Goal: Task Accomplishment & Management: Manage account settings

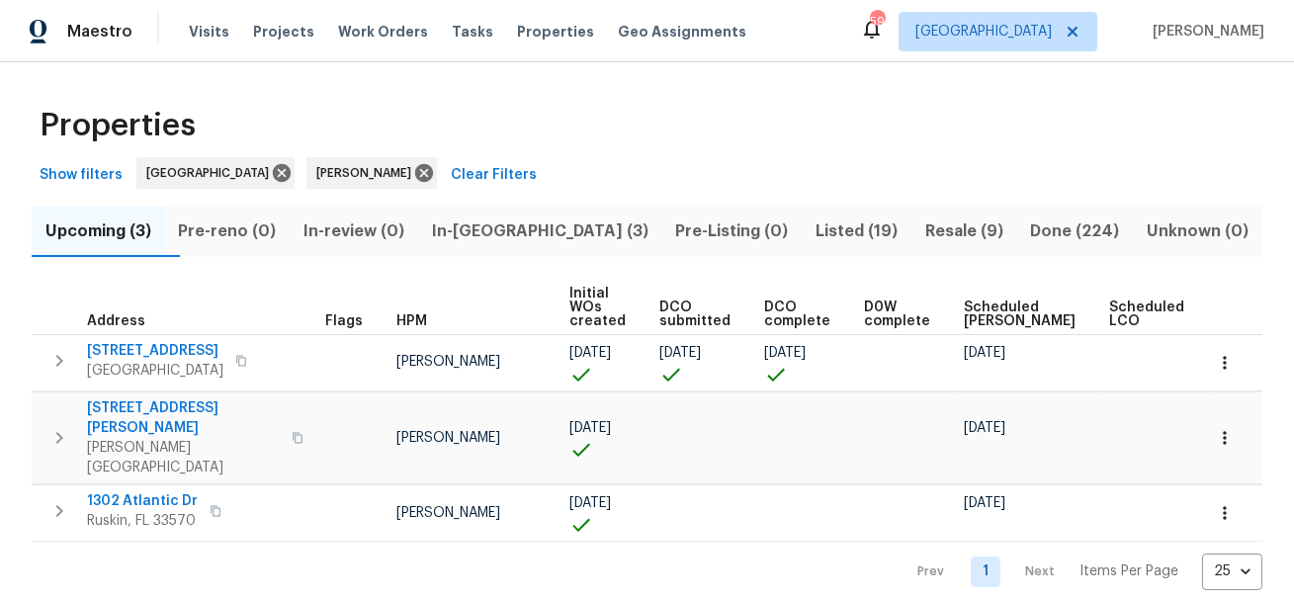
scroll to position [0, 40]
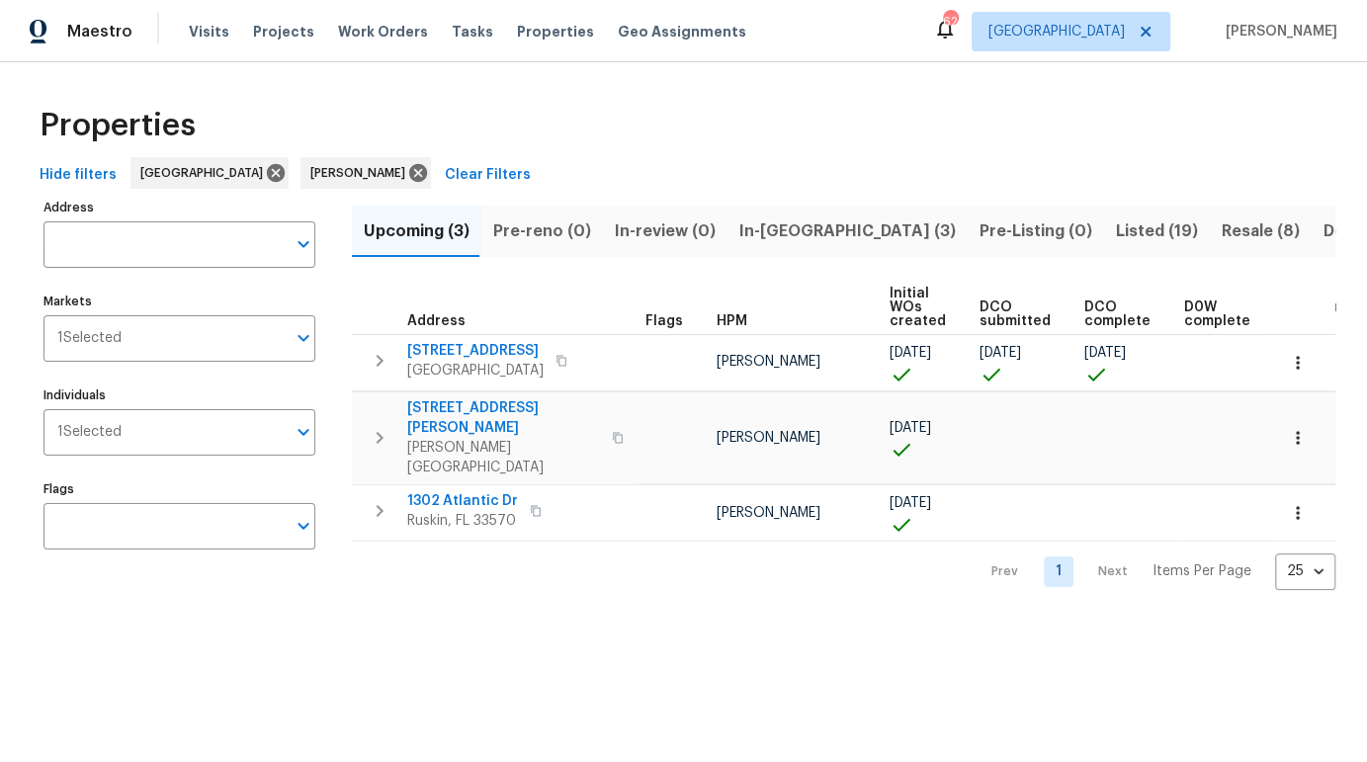
click at [776, 237] on span "In-reno (3)" at bounding box center [847, 231] width 216 height 28
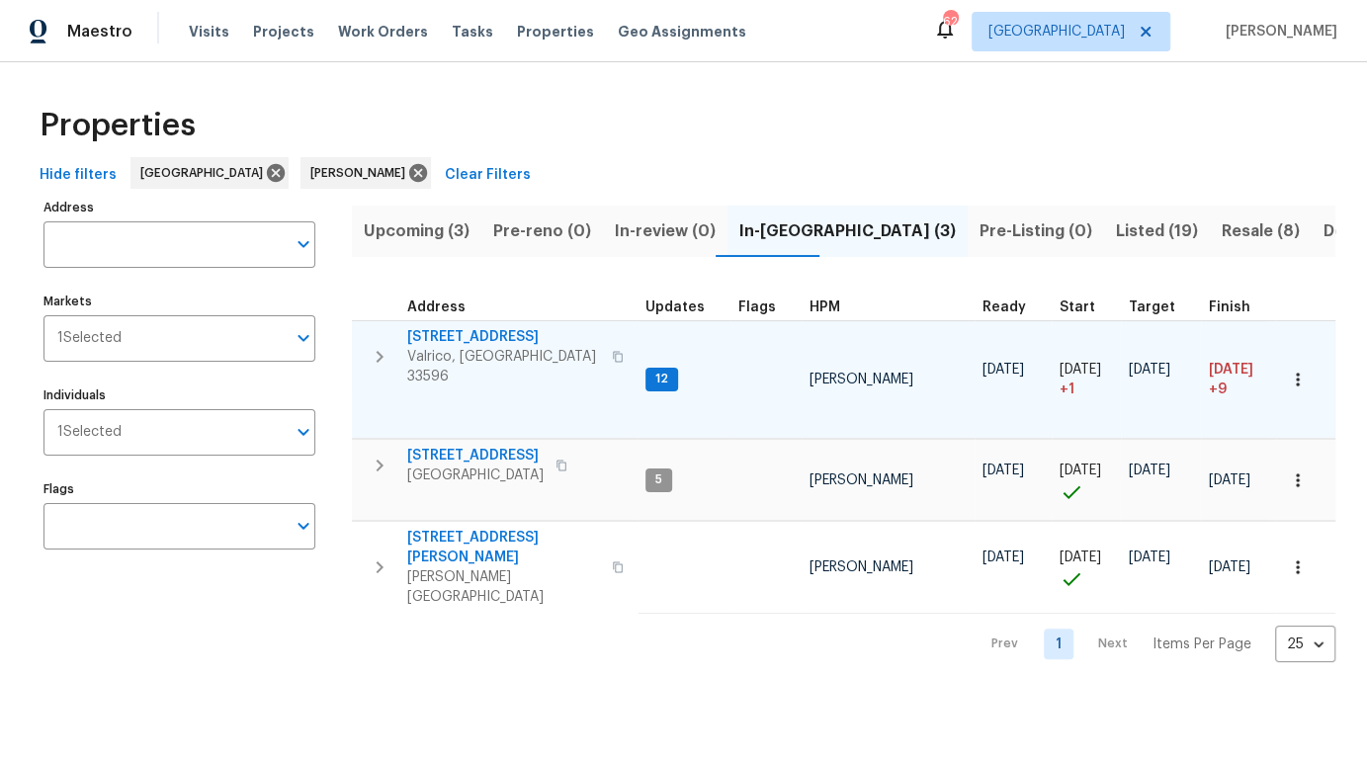
click at [522, 339] on span "2715 Golf Heights Cir" at bounding box center [503, 337] width 193 height 20
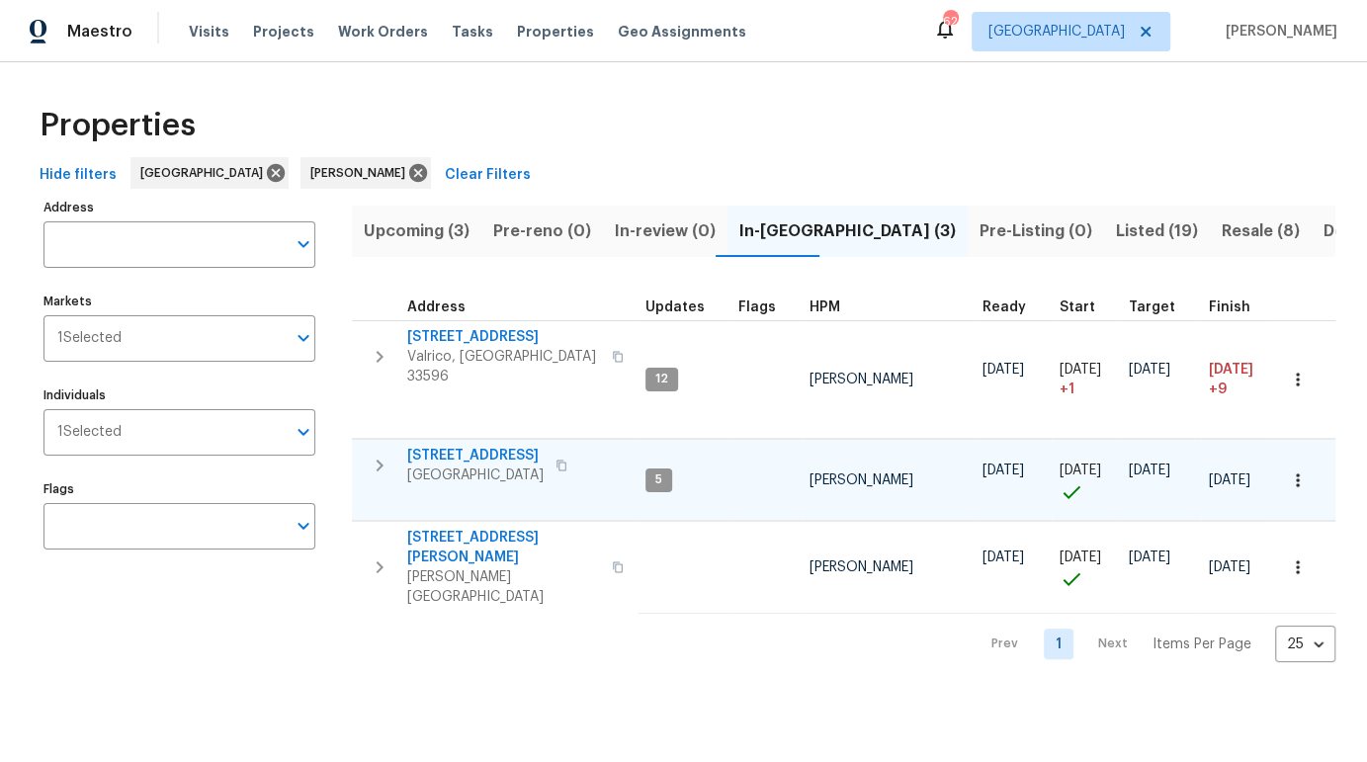
click at [500, 446] on span "[STREET_ADDRESS]" at bounding box center [475, 456] width 136 height 20
click at [565, 460] on icon "button" at bounding box center [561, 466] width 12 height 12
click at [375, 454] on icon "button" at bounding box center [380, 466] width 24 height 24
click at [376, 454] on icon "button" at bounding box center [380, 466] width 24 height 24
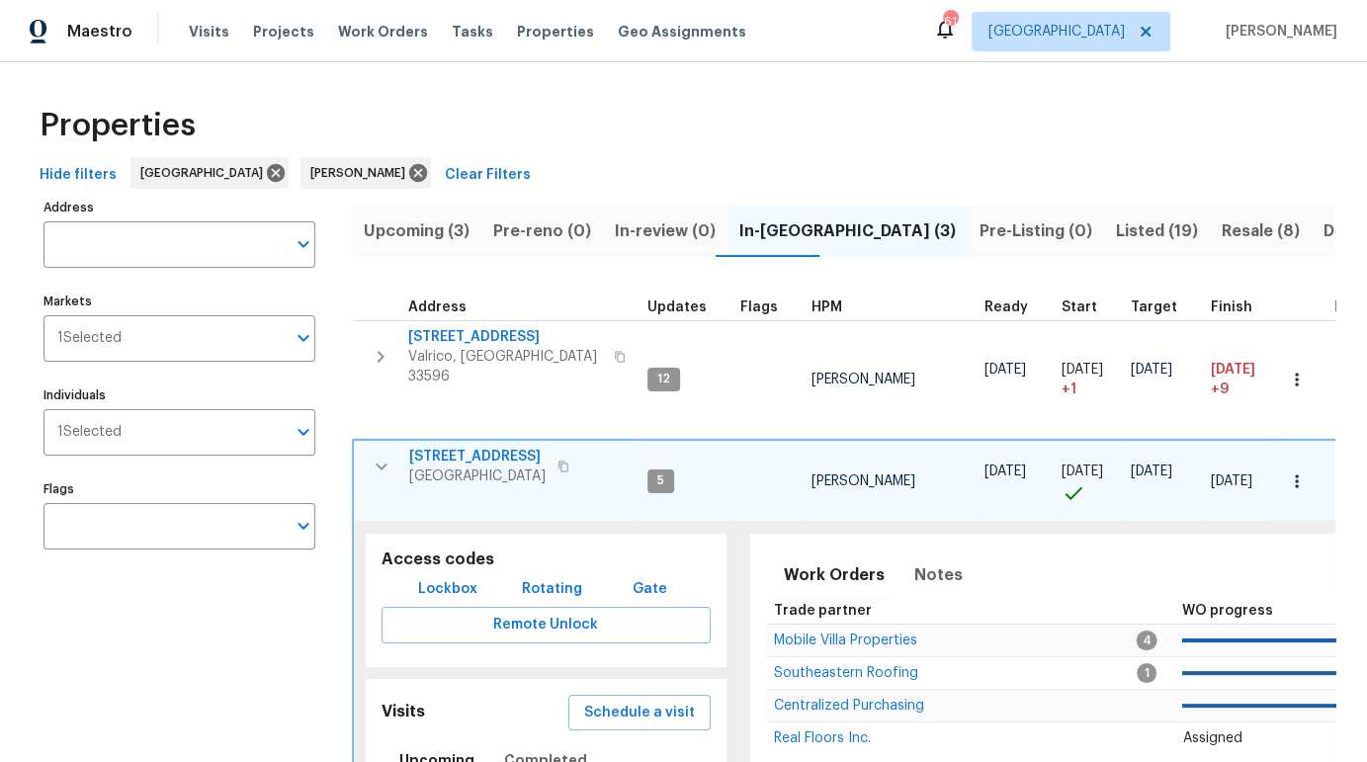
click at [460, 577] on span "Lockbox" at bounding box center [447, 589] width 59 height 25
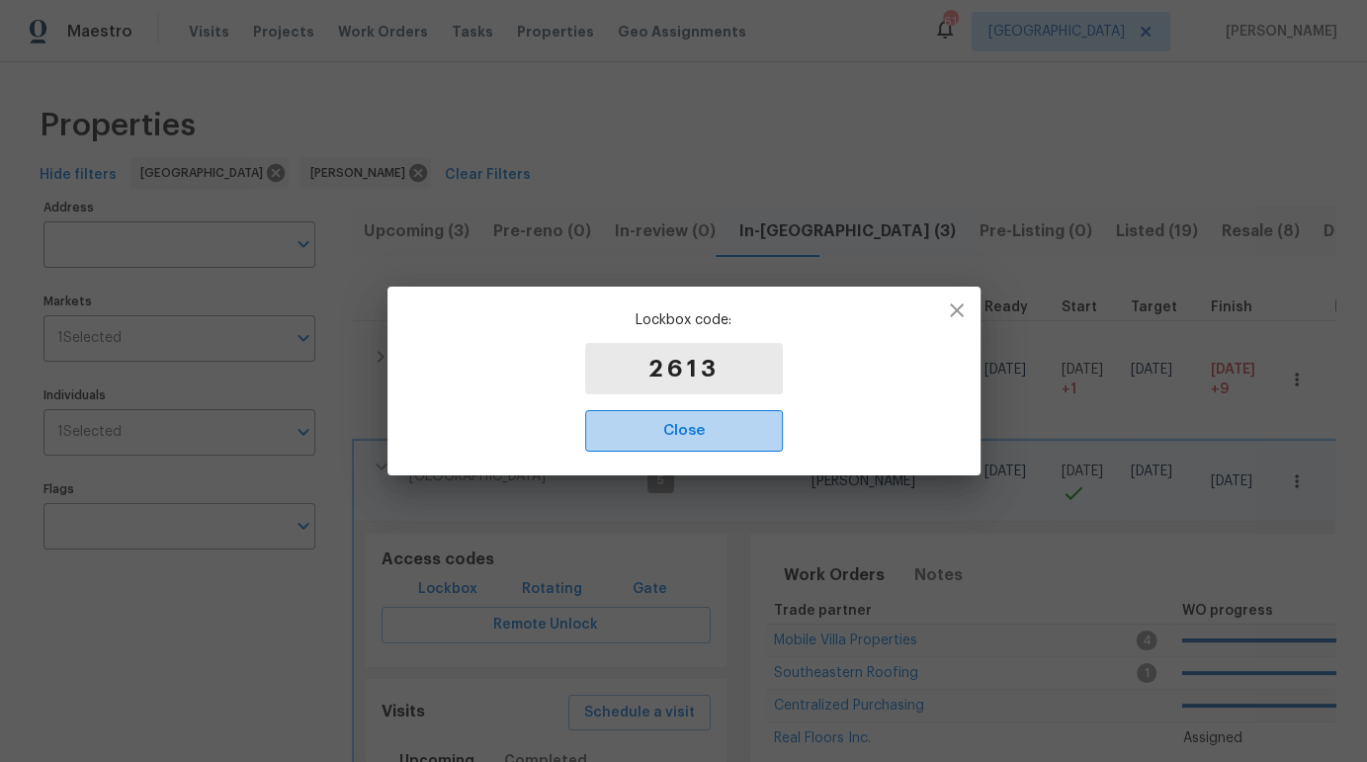
click at [695, 432] on span "Close" at bounding box center [684, 431] width 154 height 26
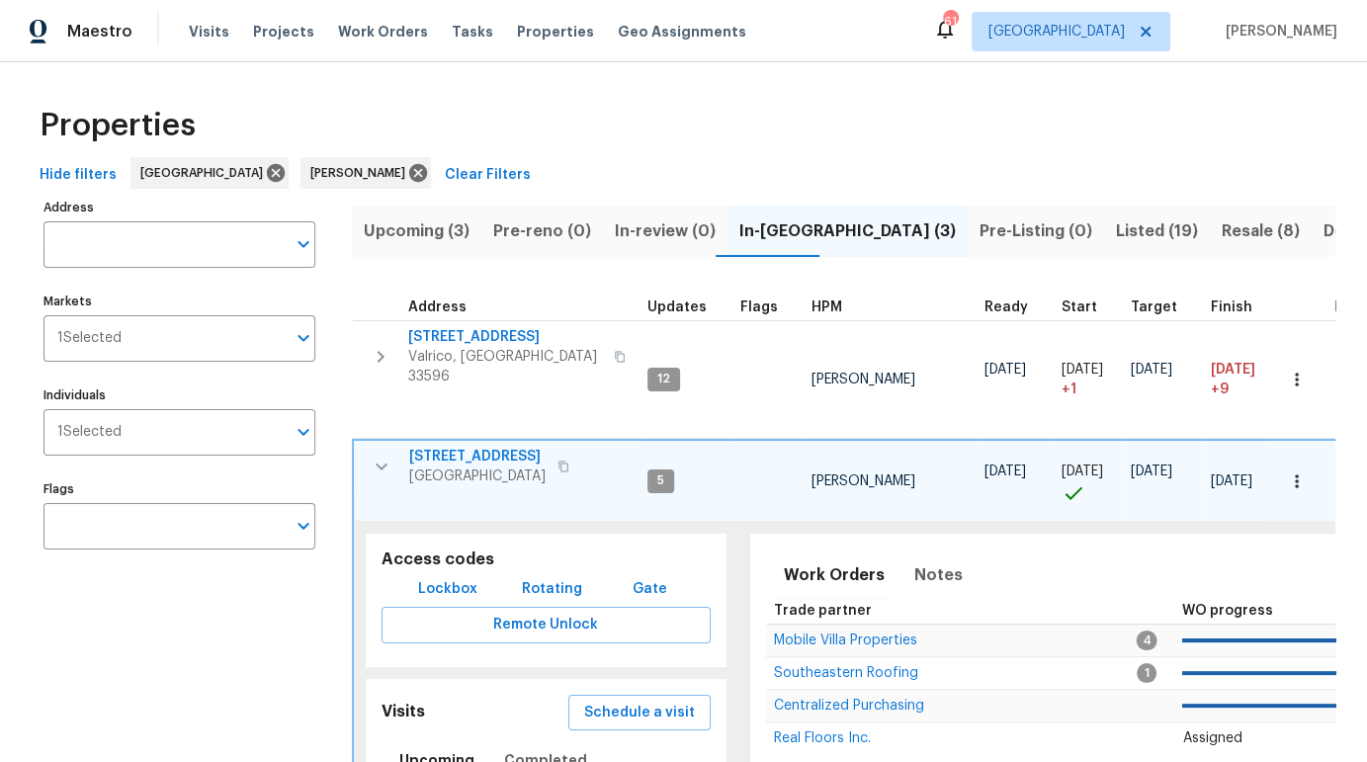
click at [484, 447] on span "[STREET_ADDRESS]" at bounding box center [477, 457] width 136 height 20
click at [383, 455] on icon "button" at bounding box center [382, 467] width 24 height 24
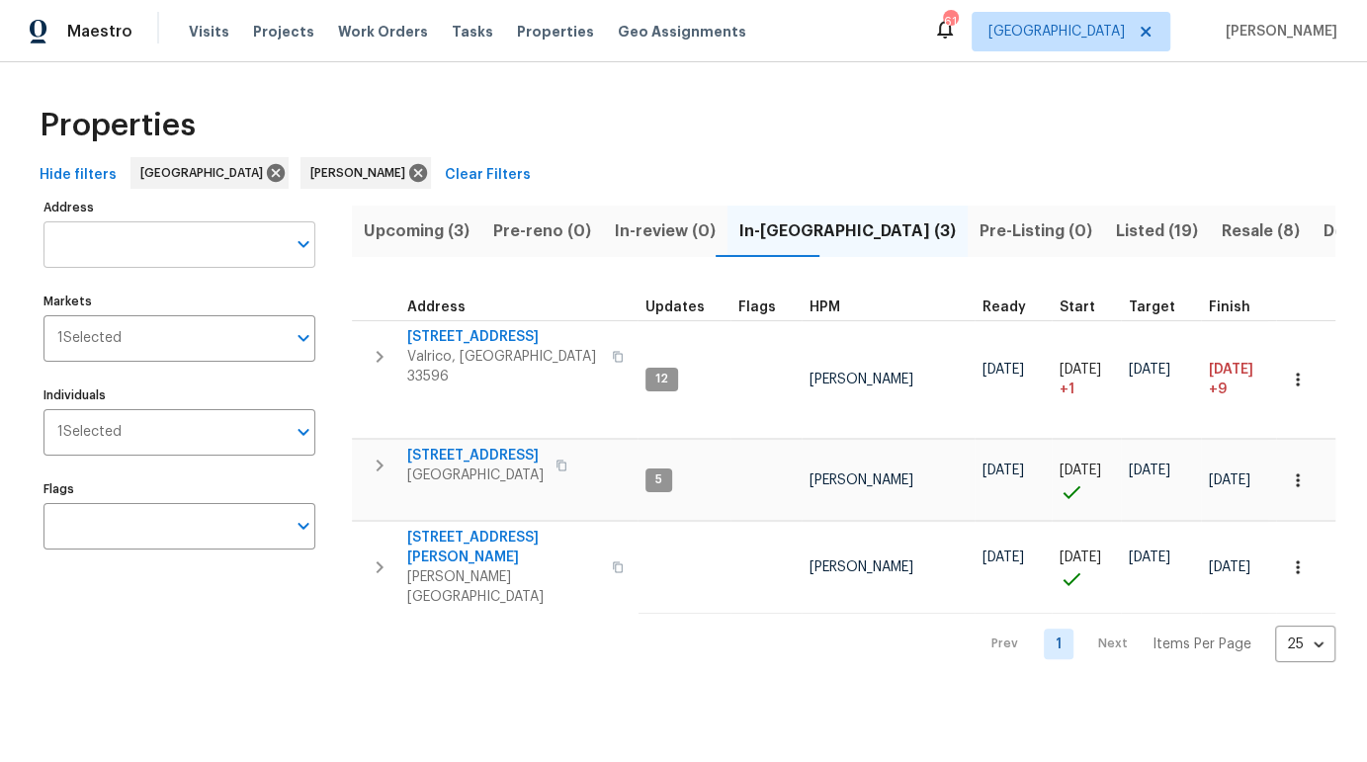
click at [160, 252] on input "Address" at bounding box center [164, 244] width 242 height 46
paste input "7220 53rd Place E, Palmetto, FL 34221"
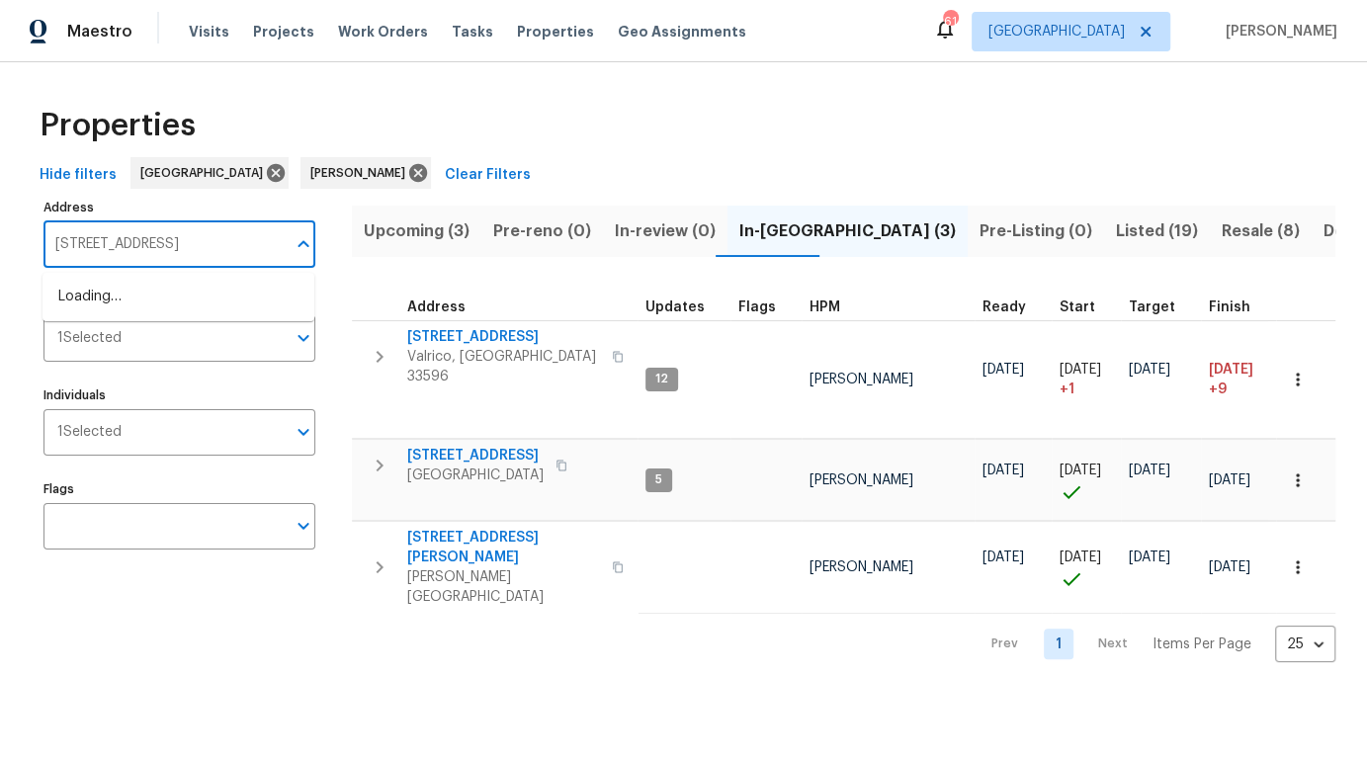
scroll to position [0, 14]
type input "7220 53rd Place E, Palmetto, FL 34221"
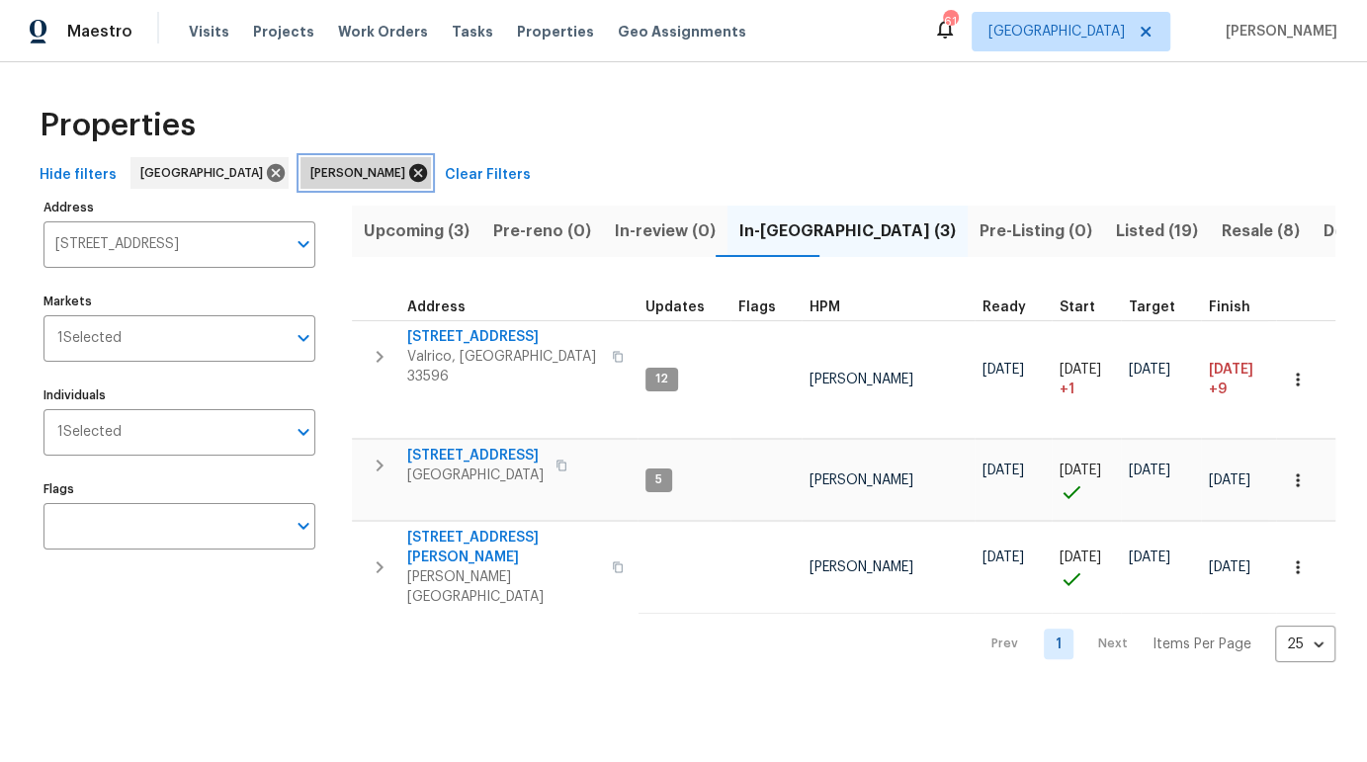
click at [409, 178] on icon at bounding box center [418, 173] width 18 height 18
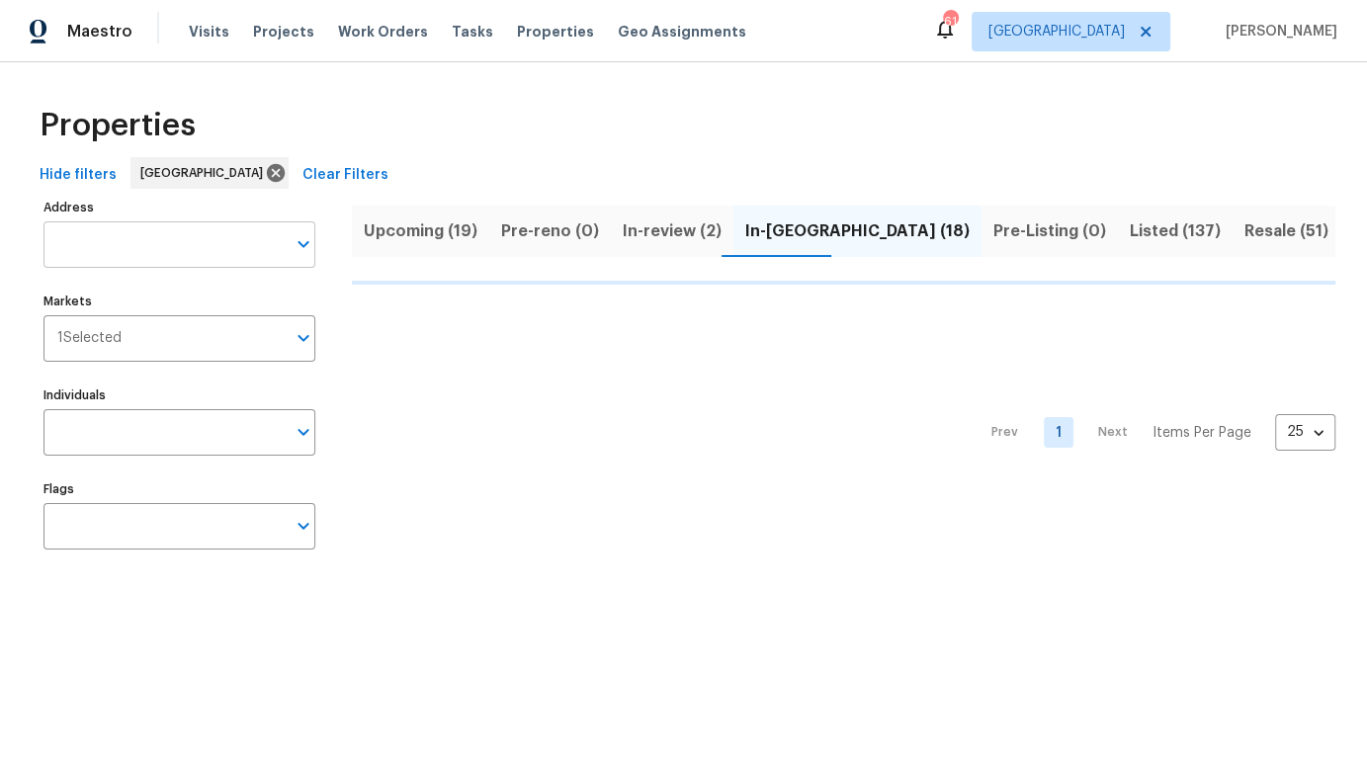
click at [212, 239] on input "Address" at bounding box center [164, 244] width 242 height 46
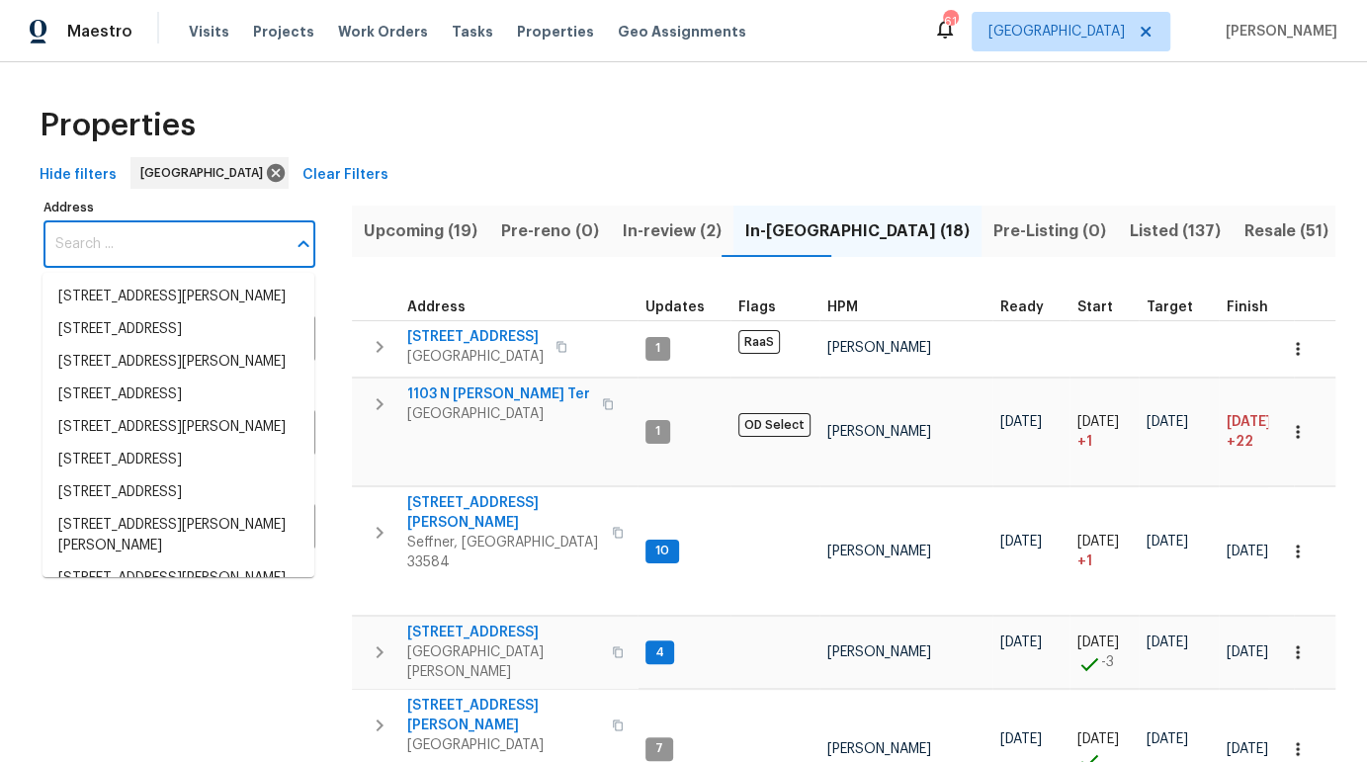
click at [214, 239] on input "Address" at bounding box center [164, 244] width 242 height 46
paste input "7220 53rd Place E, Palmetto, FL 34221"
type input "7220 53rd Place E, Palmetto, FL 34221"
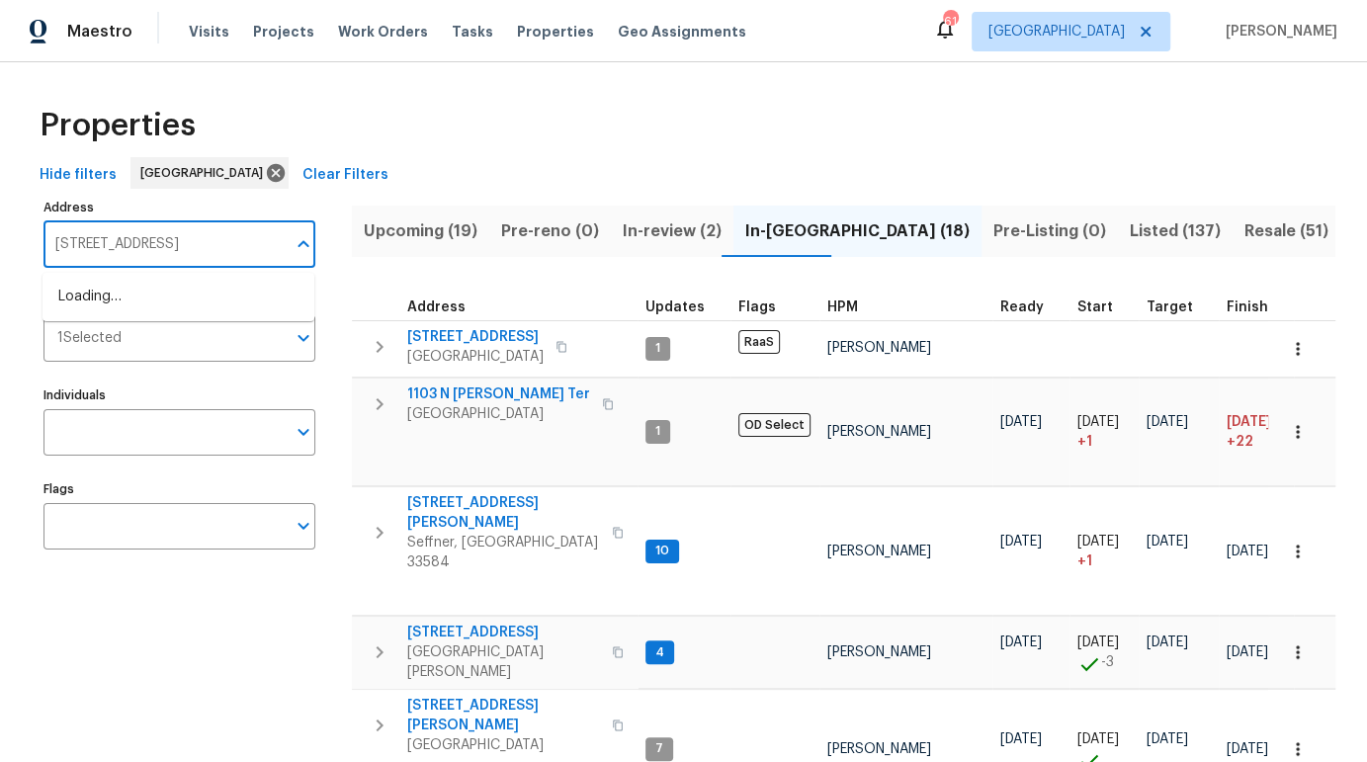
scroll to position [0, 14]
click at [214, 239] on input "7220 53rd Place E, Palmetto, FL 34221" at bounding box center [164, 244] width 242 height 46
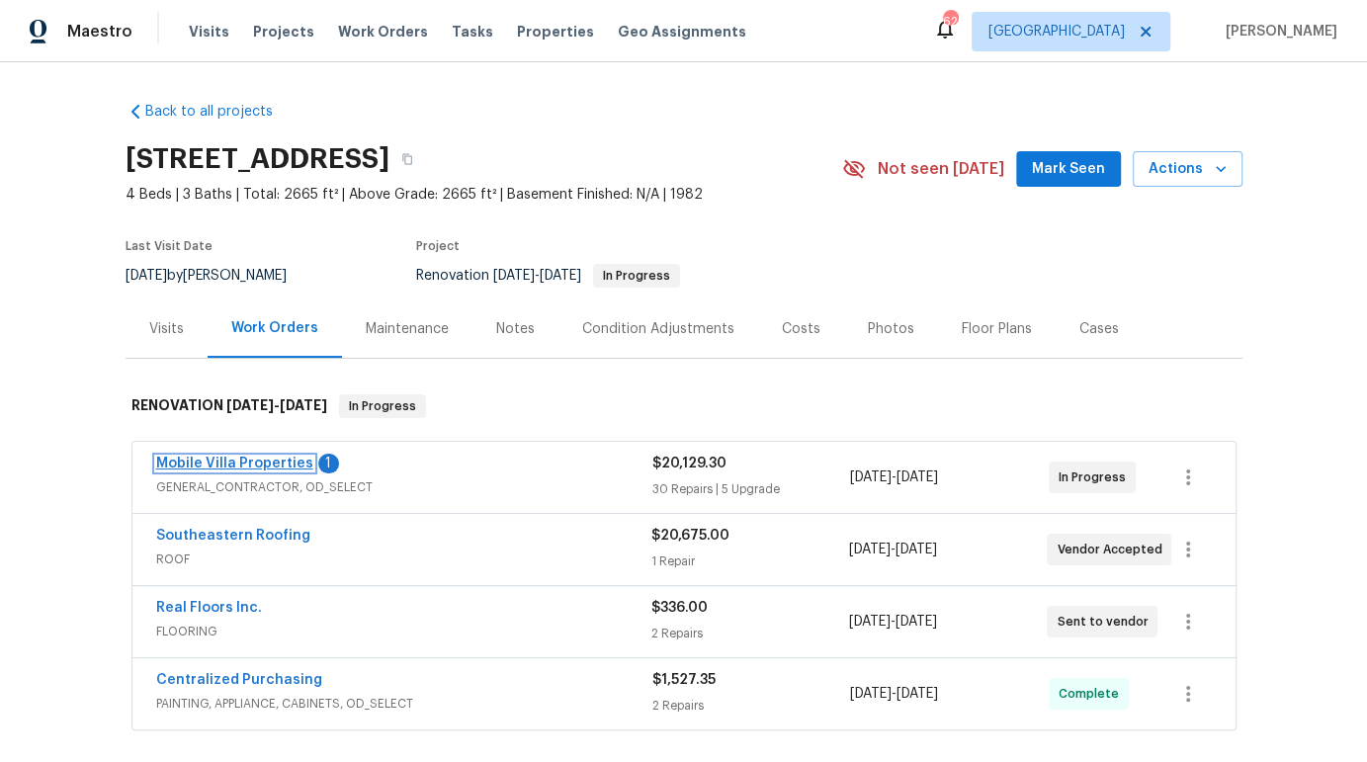
click at [261, 461] on link "Mobile Villa Properties" at bounding box center [234, 464] width 157 height 14
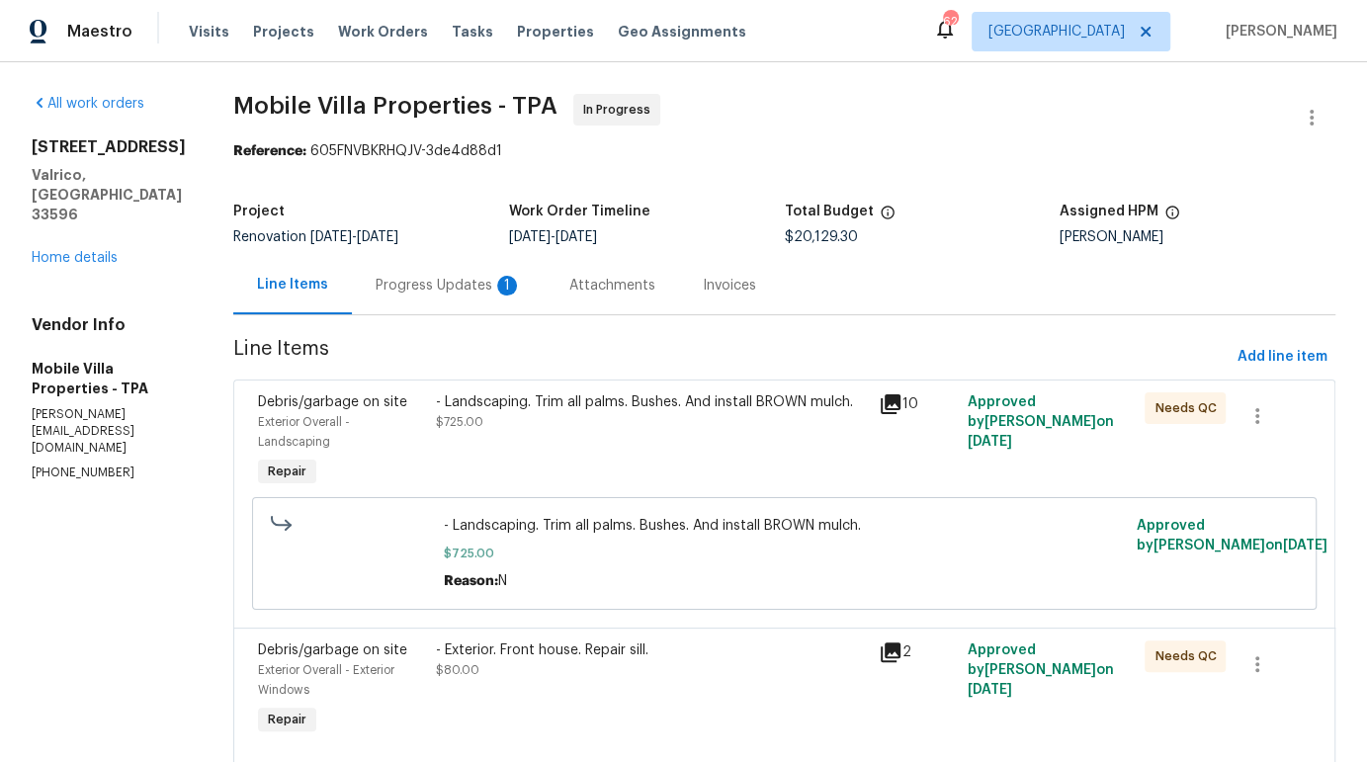
click at [376, 289] on div "Progress Updates 1" at bounding box center [449, 286] width 146 height 20
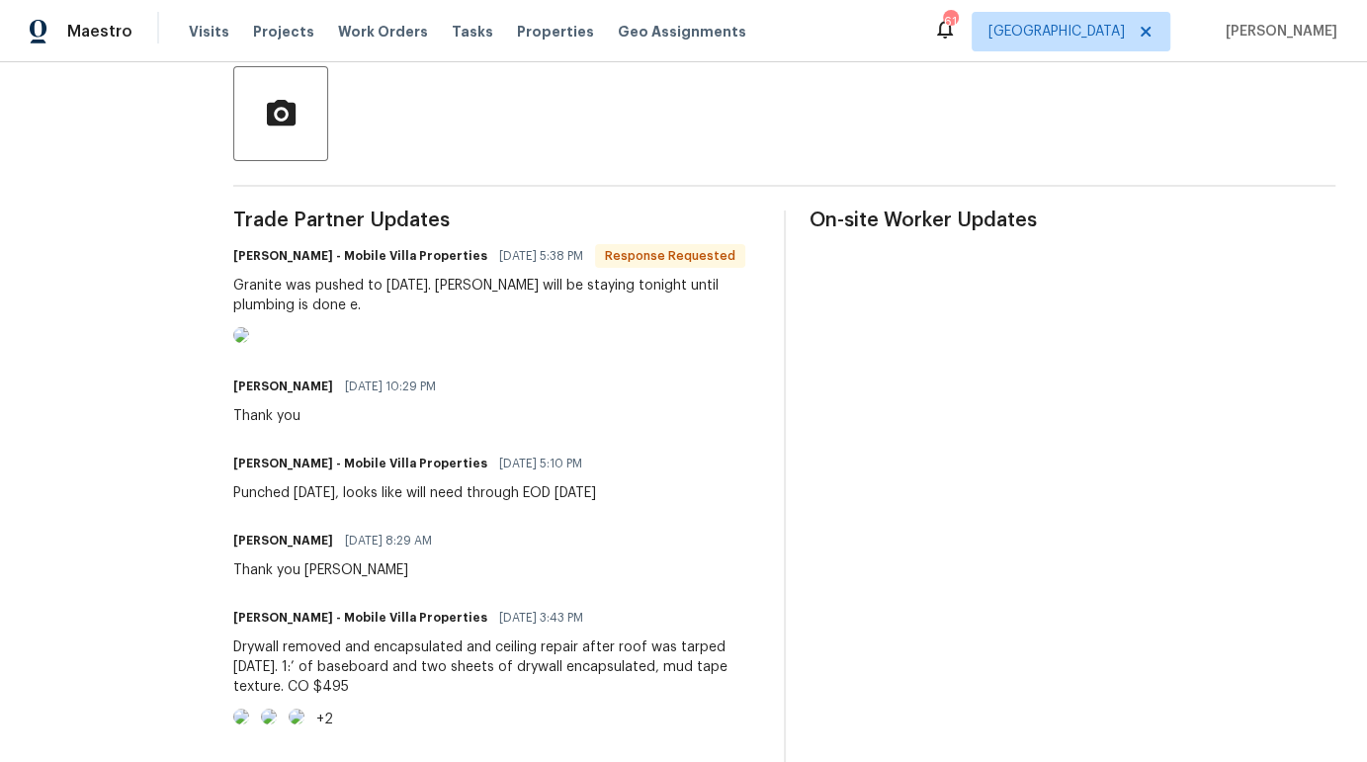
scroll to position [496, 0]
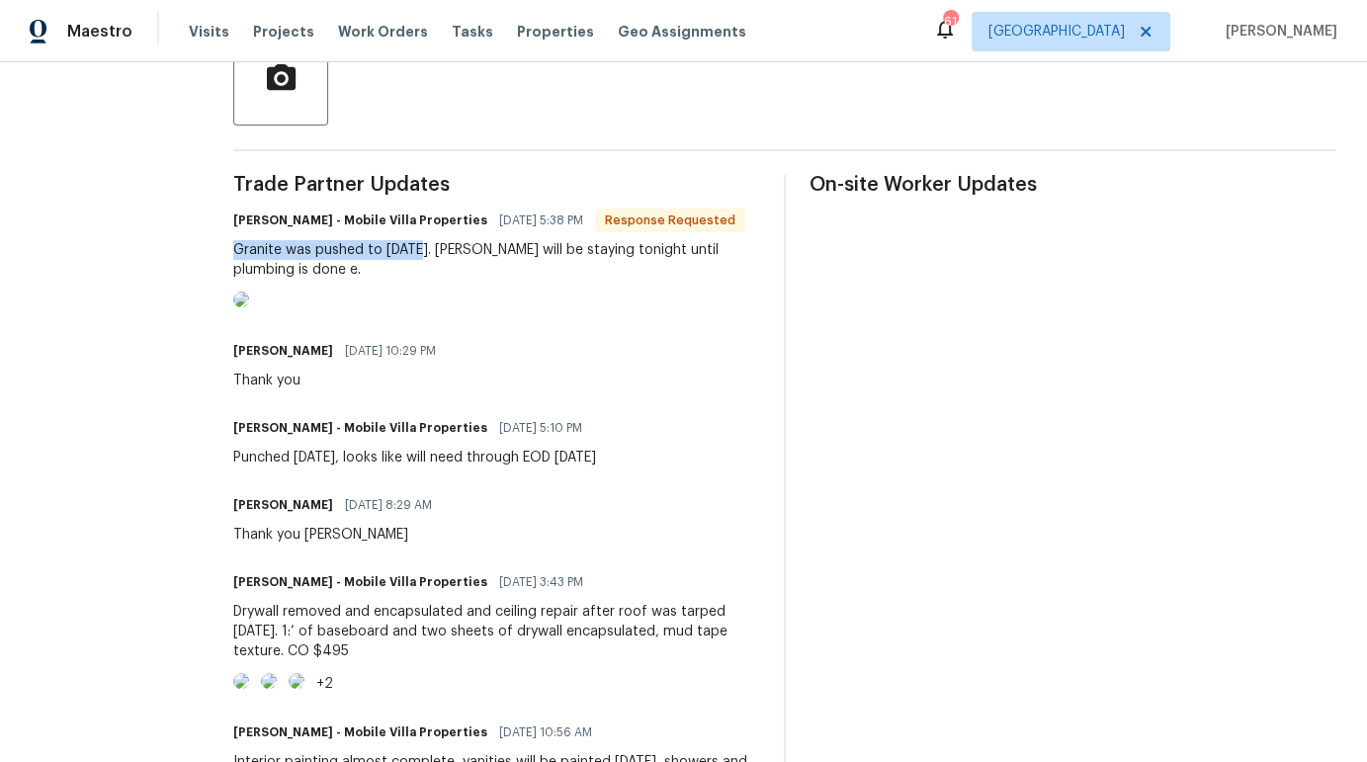
drag, startPoint x: 352, startPoint y: 250, endPoint x: 167, endPoint y: 258, distance: 185.0
click at [233, 258] on div "Granite was pushed to today. Danny will be staying tonight until plumbing is do…" at bounding box center [496, 260] width 527 height 40
copy div "Granite was pushed to today"
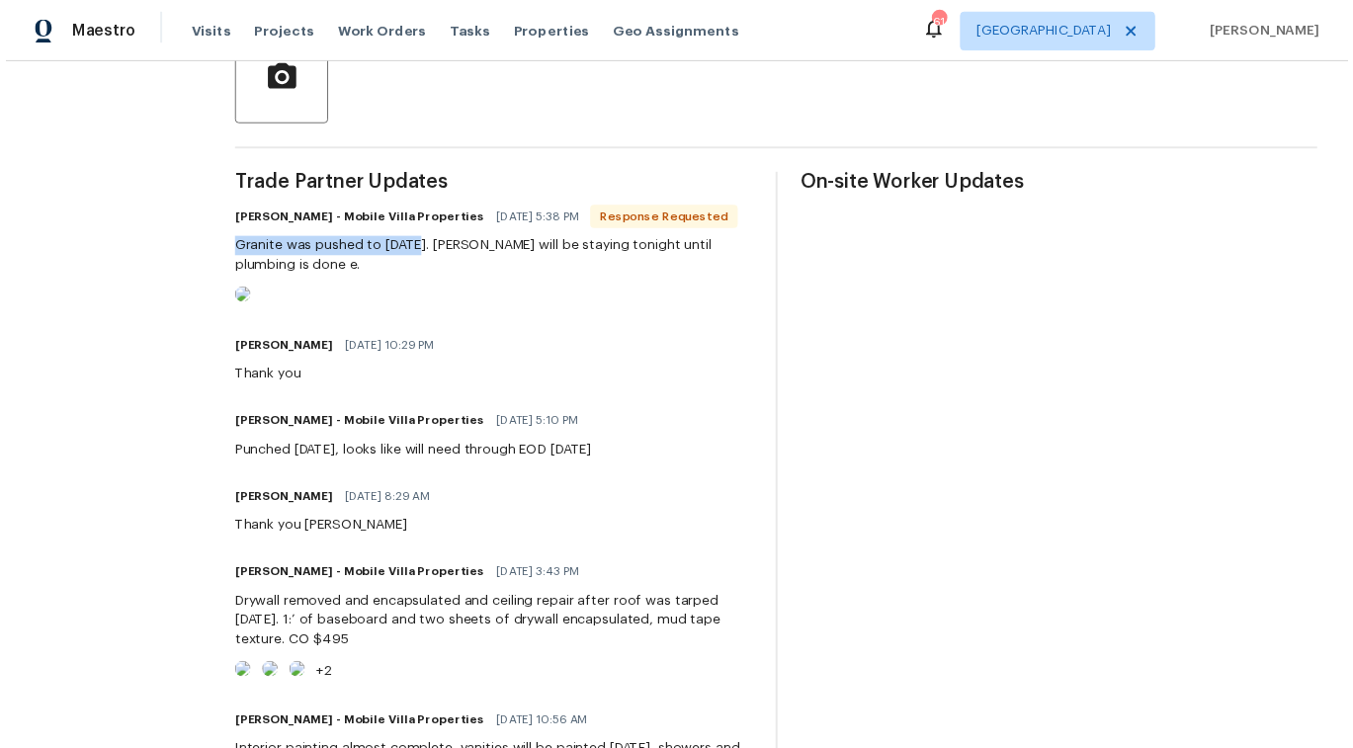
scroll to position [0, 0]
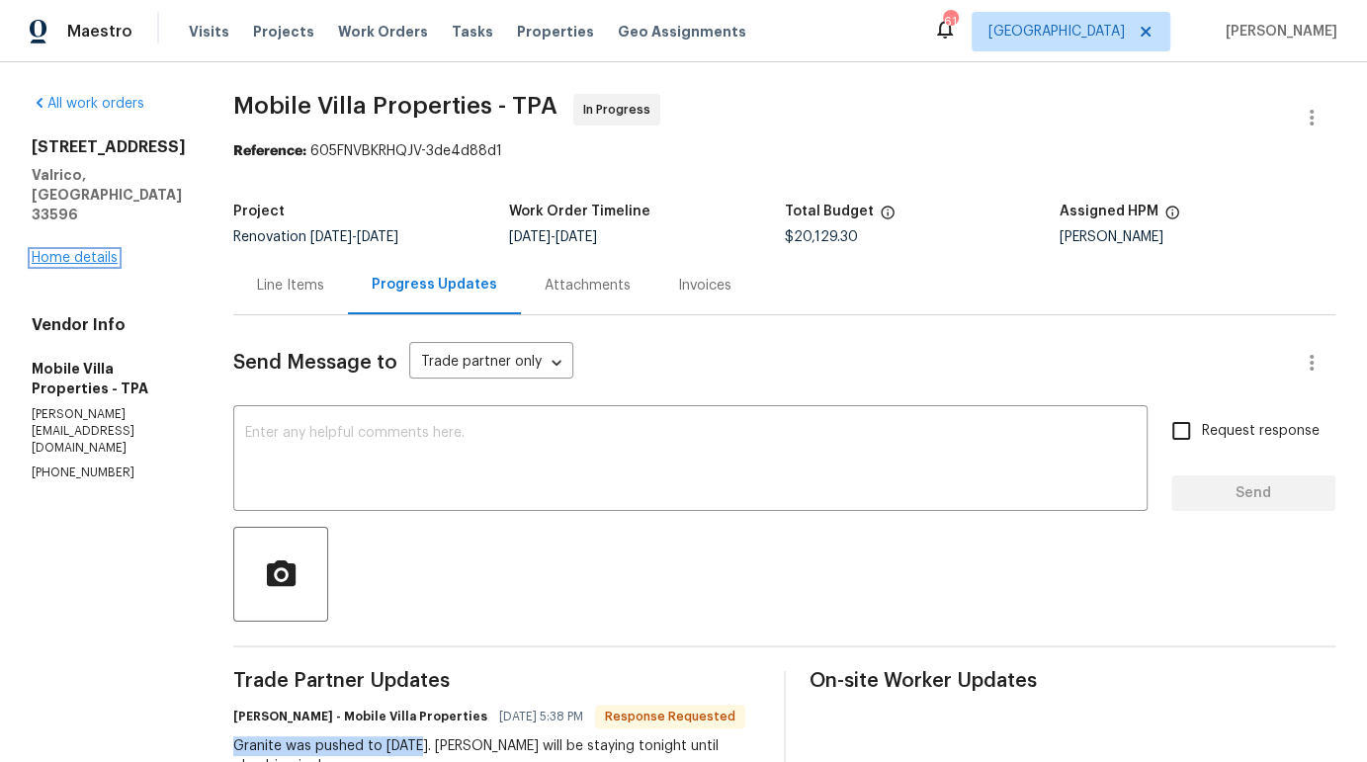
click at [111, 265] on link "Home details" at bounding box center [75, 258] width 86 height 14
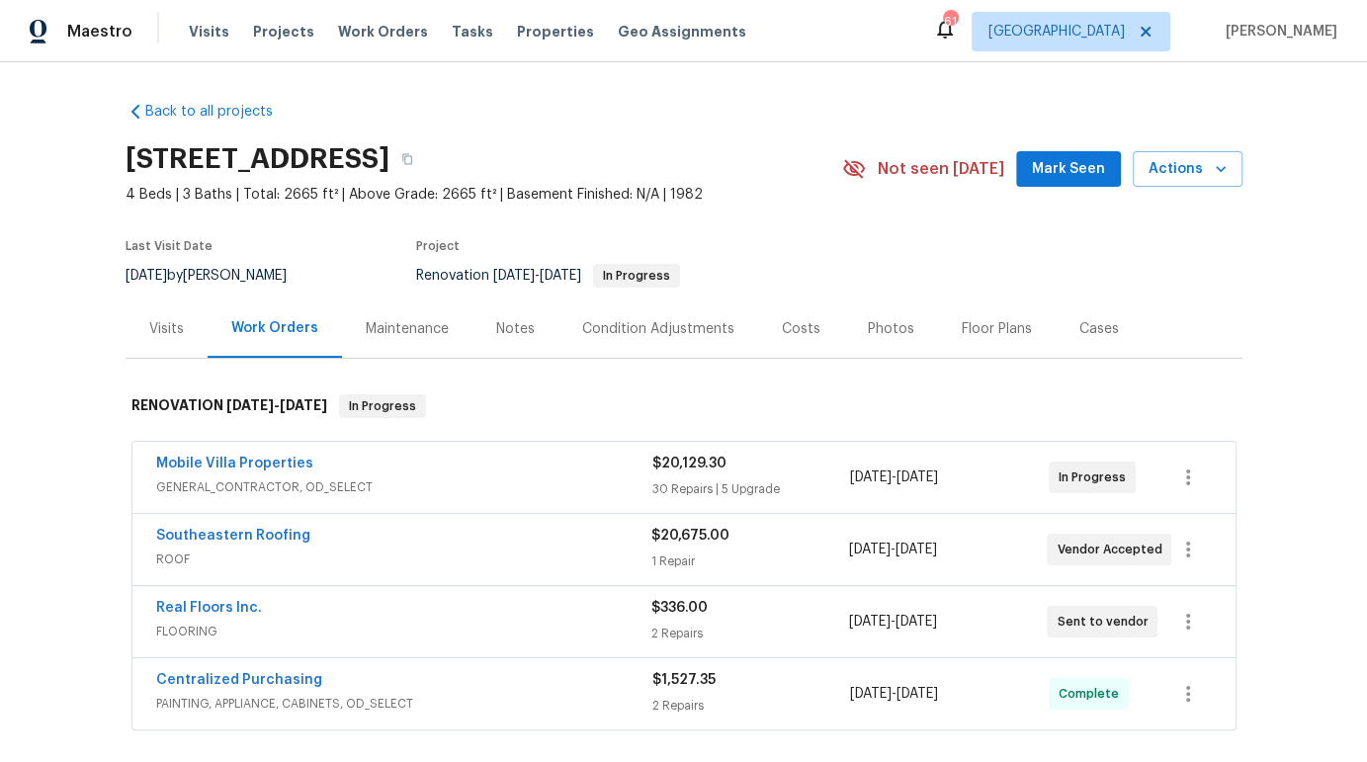
click at [519, 334] on div "Notes" at bounding box center [515, 329] width 39 height 20
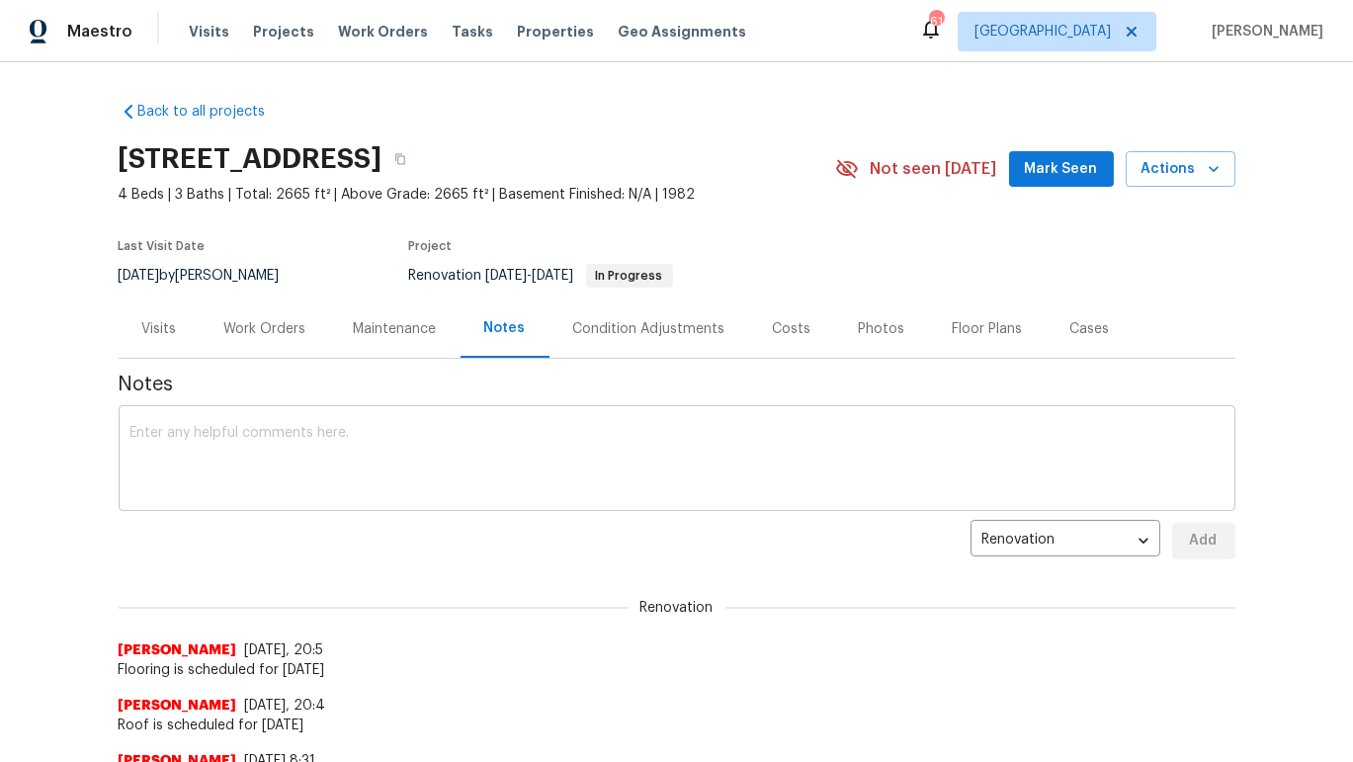
click at [509, 456] on textarea at bounding box center [676, 460] width 1093 height 69
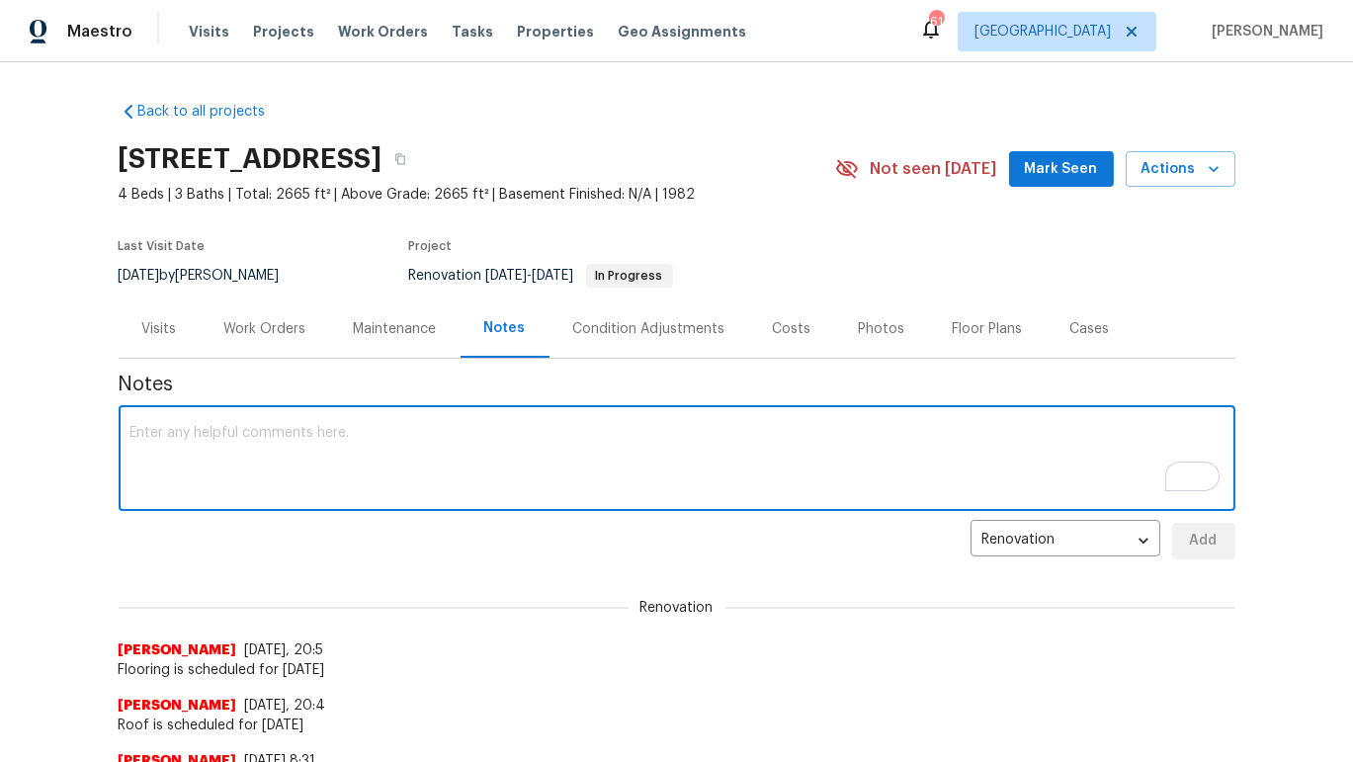
paste textarea "Granite was pushed to today"
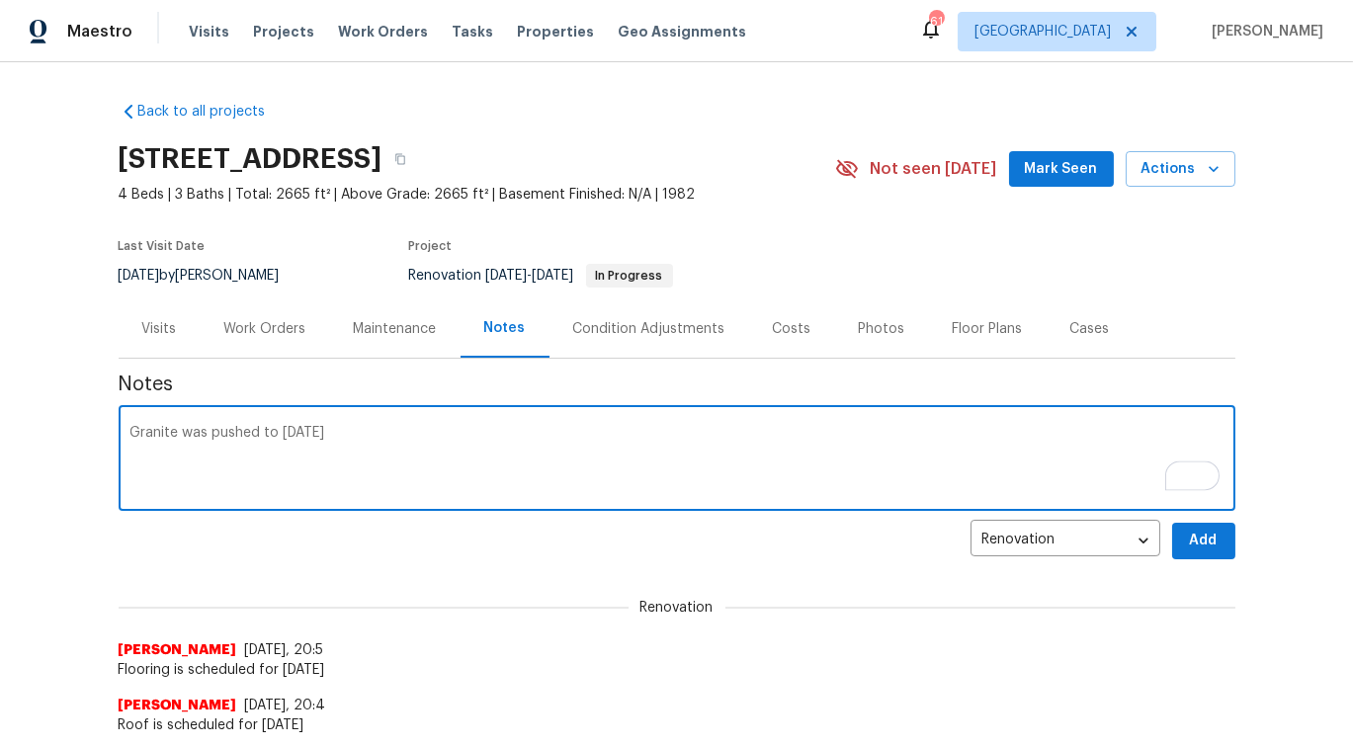
type textarea "Granite was pushed to today"
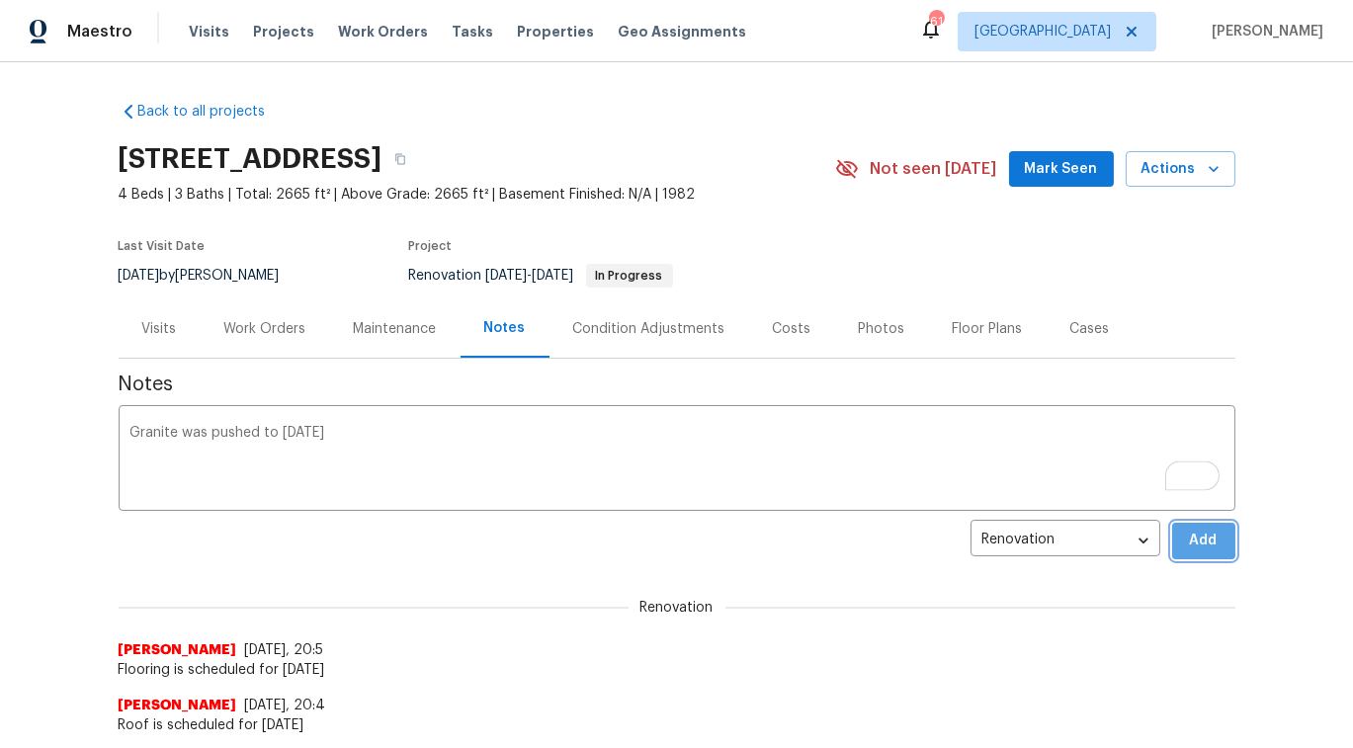
click at [1216, 544] on button "Add" at bounding box center [1203, 541] width 63 height 37
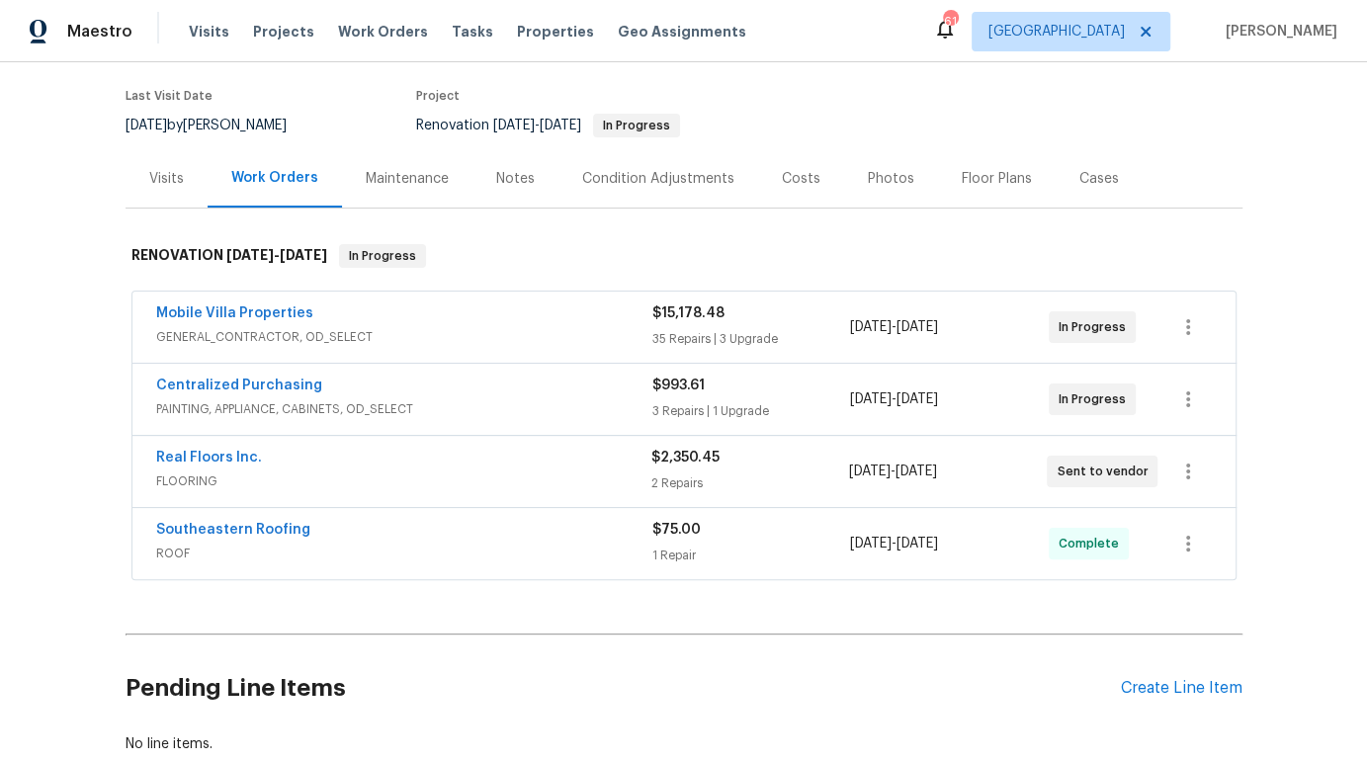
scroll to position [154, 0]
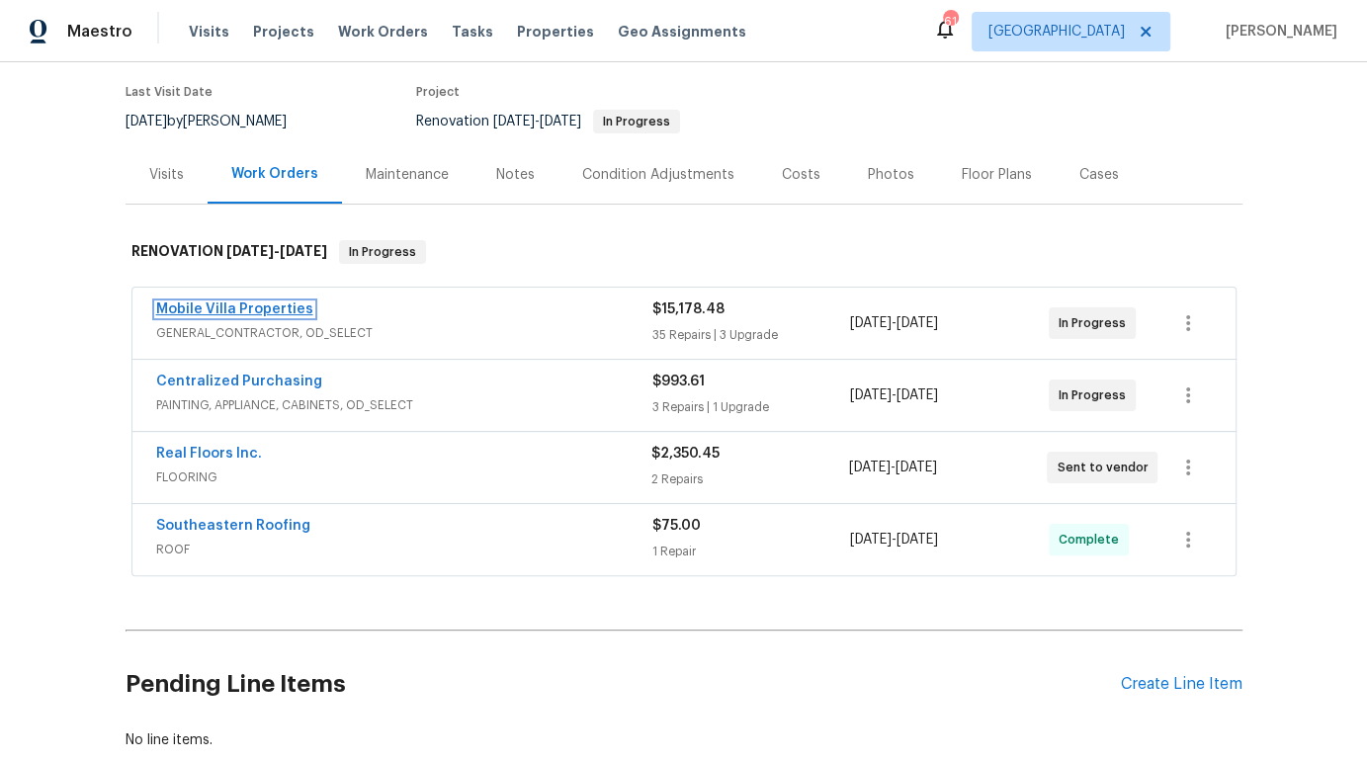
click at [268, 309] on link "Mobile Villa Properties" at bounding box center [234, 309] width 157 height 14
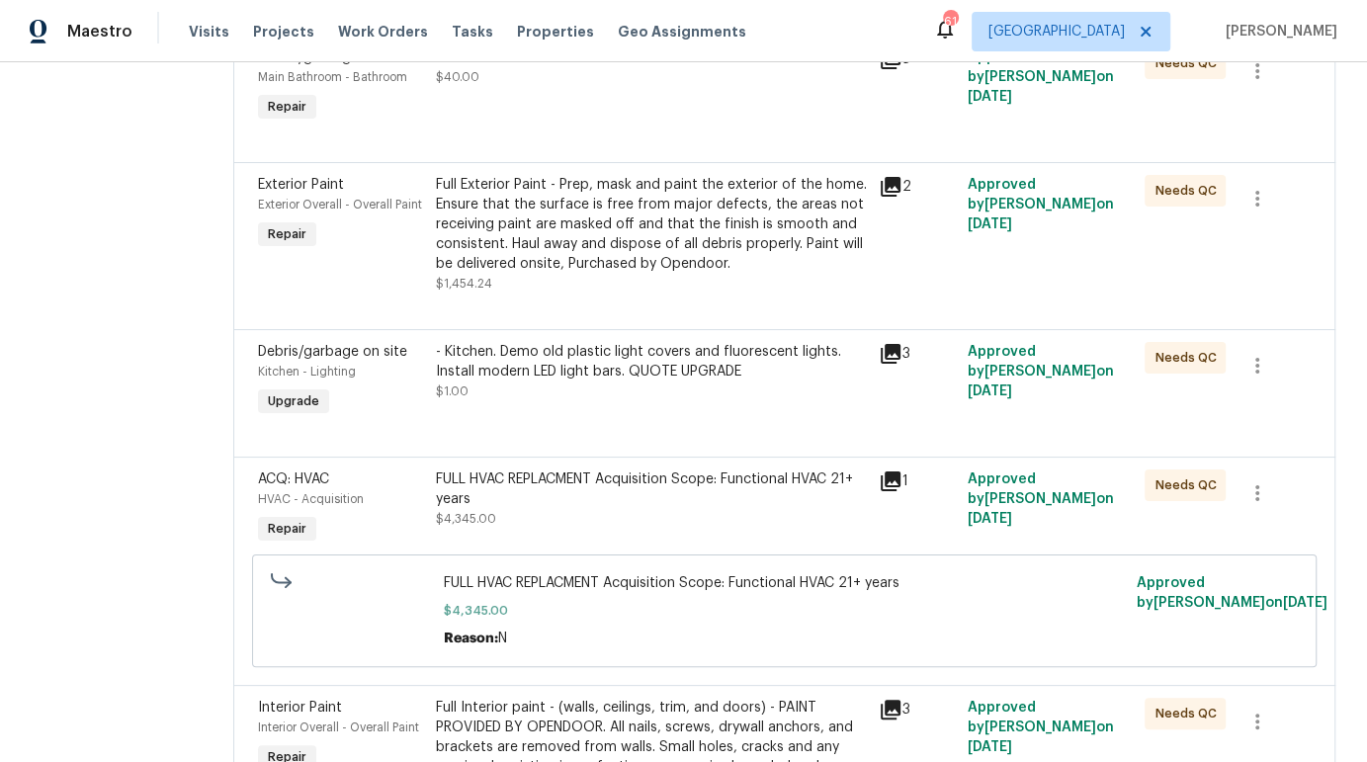
scroll to position [2385, 0]
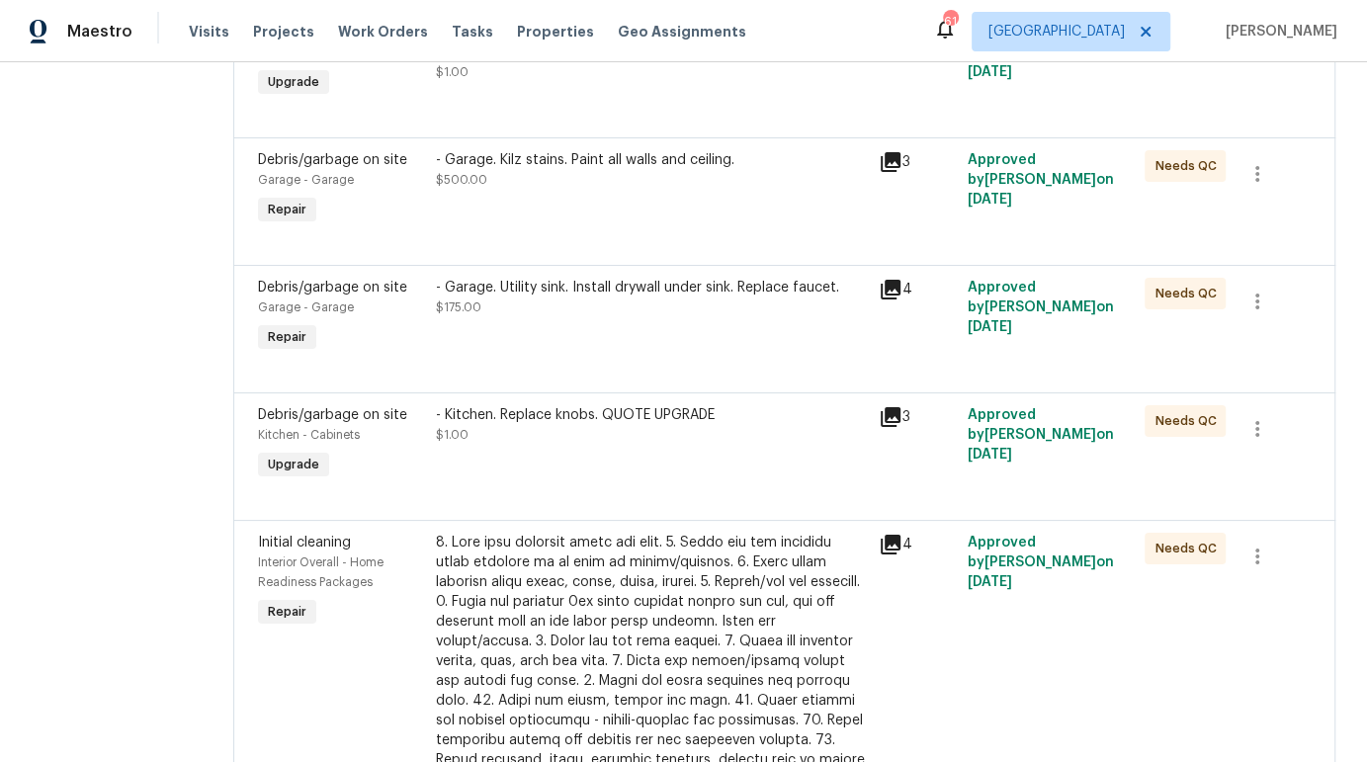
click at [503, 408] on div "- Kitchen. Replace knobs. QUOTE UPGRADE" at bounding box center [652, 415] width 432 height 20
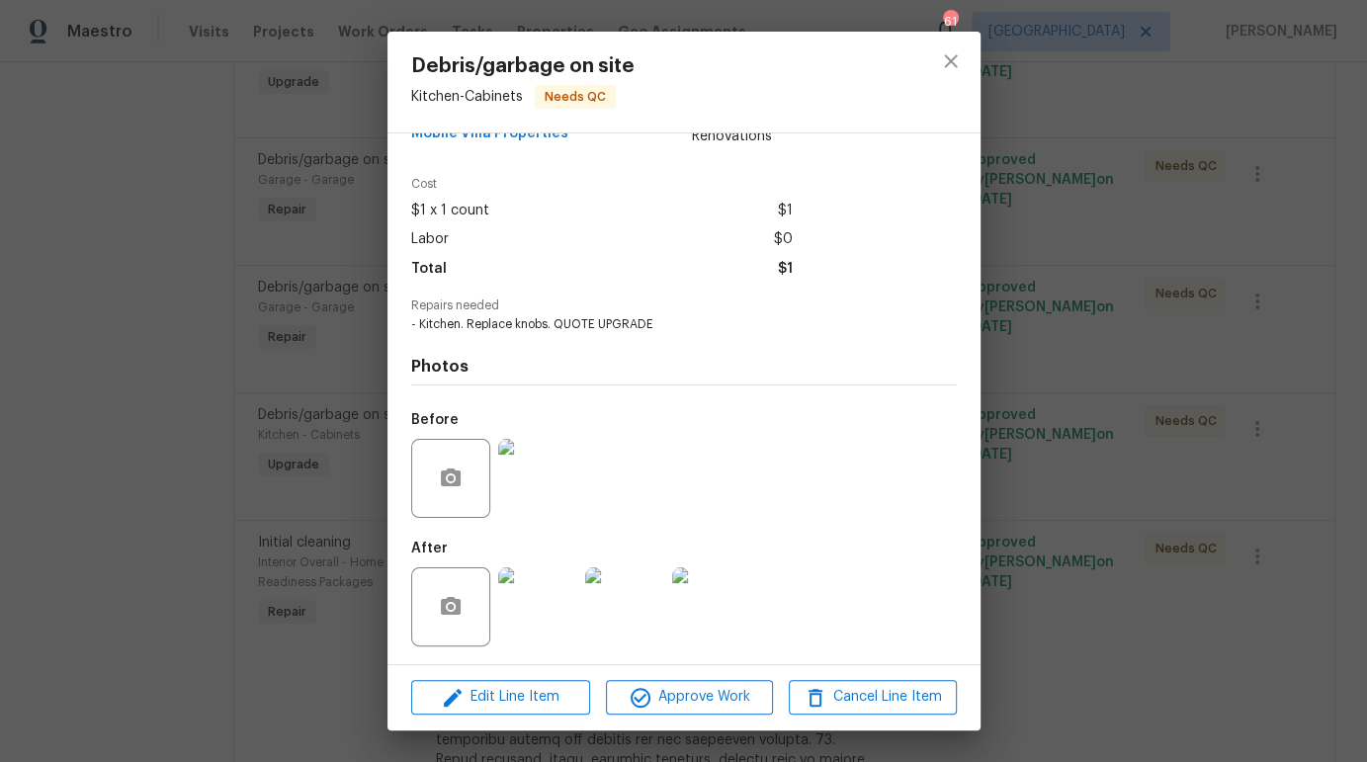
scroll to position [48, 0]
click at [950, 68] on icon "close" at bounding box center [951, 61] width 24 height 24
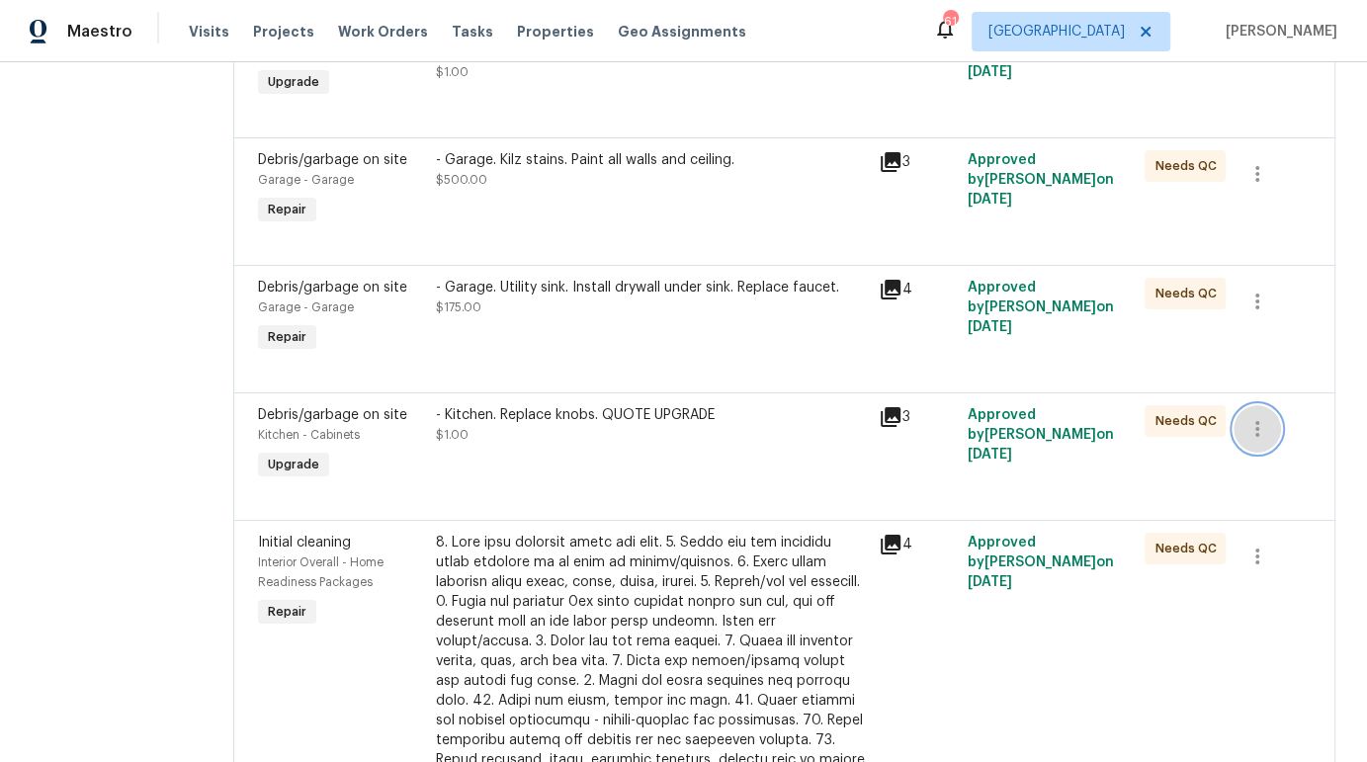
click at [1245, 426] on icon "button" at bounding box center [1257, 429] width 24 height 24
click at [1246, 421] on li "Cancel" at bounding box center [1254, 419] width 76 height 33
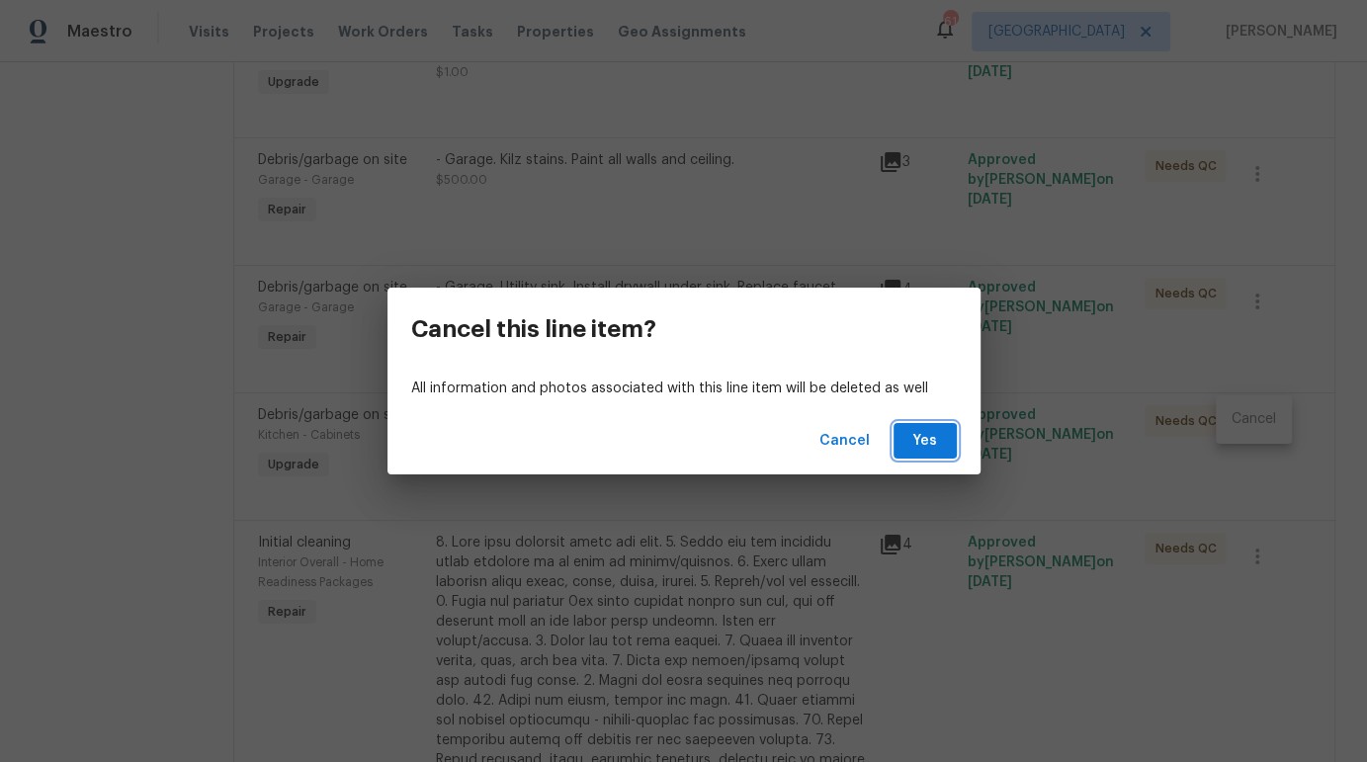
click at [937, 443] on span "Yes" at bounding box center [925, 441] width 32 height 25
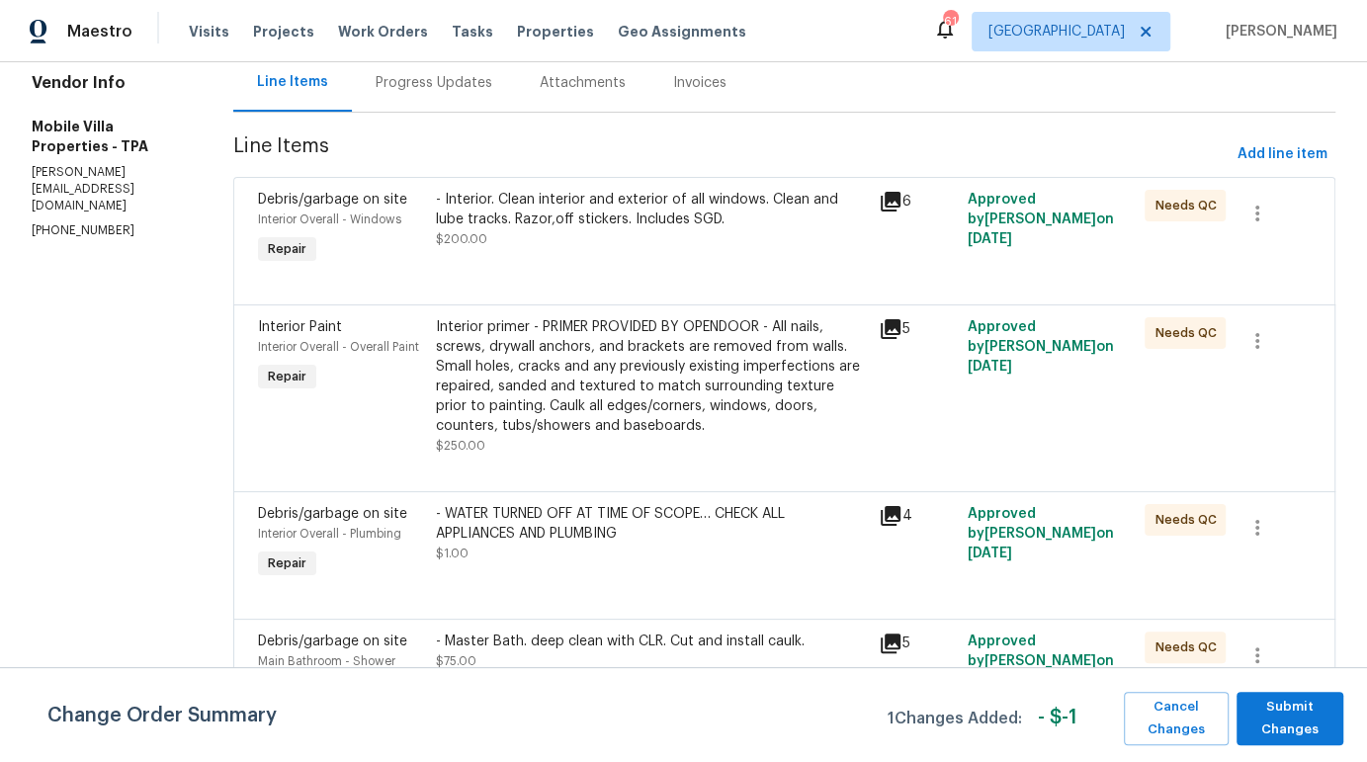
scroll to position [0, 0]
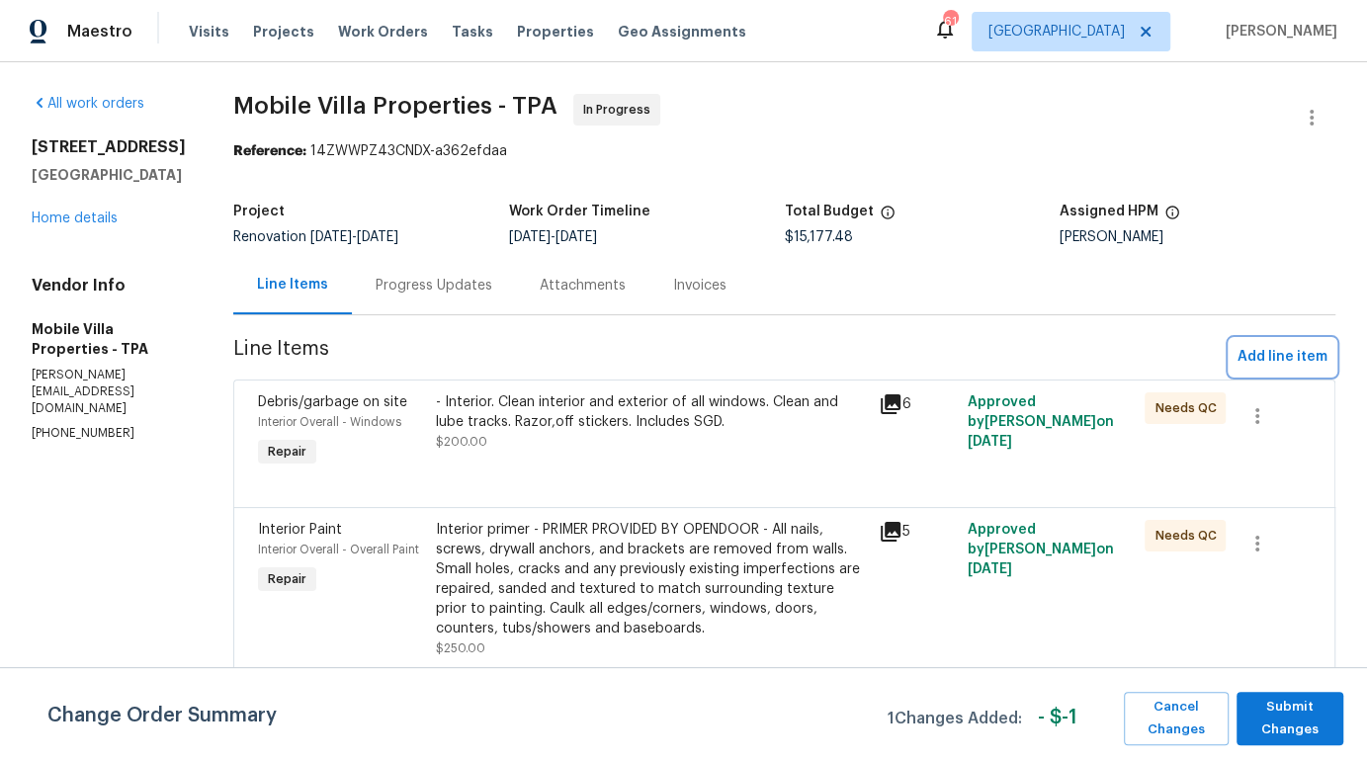
click at [1245, 356] on span "Add line item" at bounding box center [1282, 357] width 90 height 25
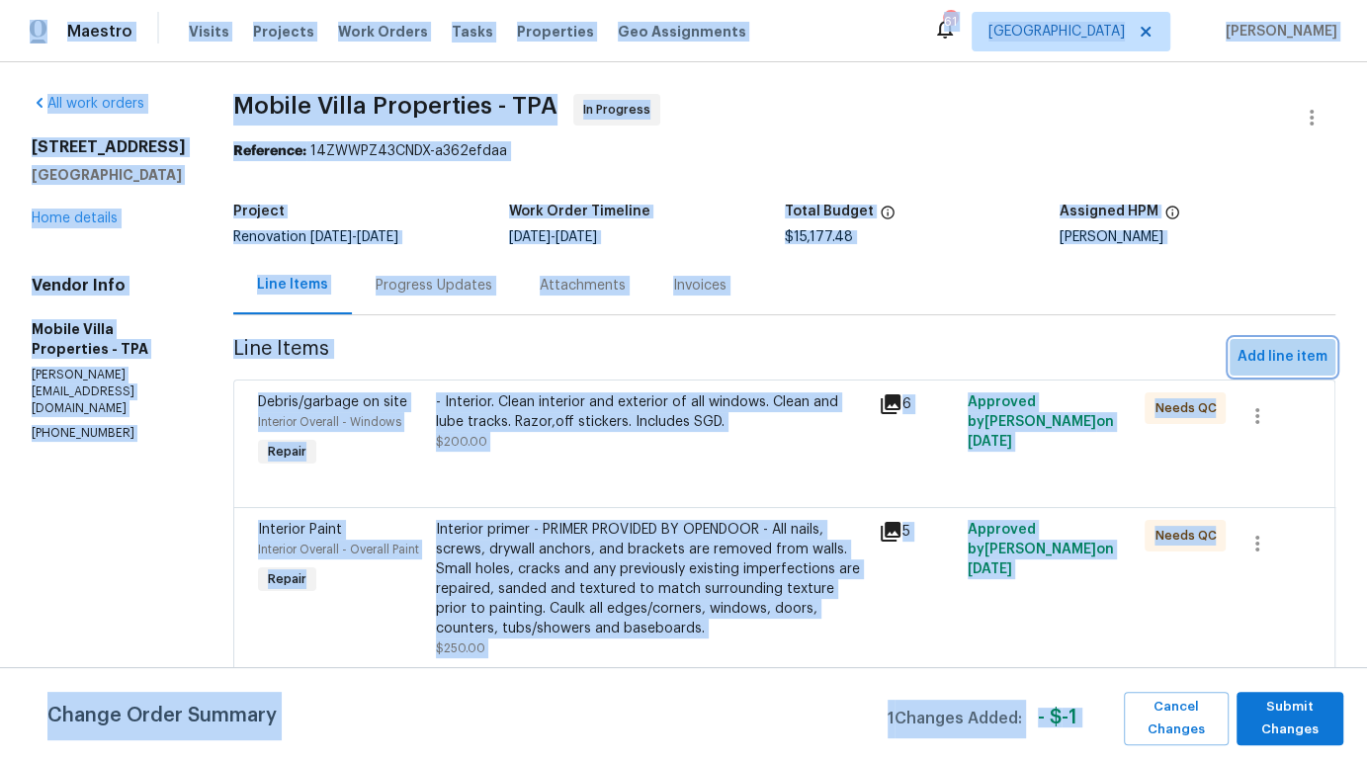
click at [1271, 351] on span "Add line item" at bounding box center [1282, 357] width 90 height 25
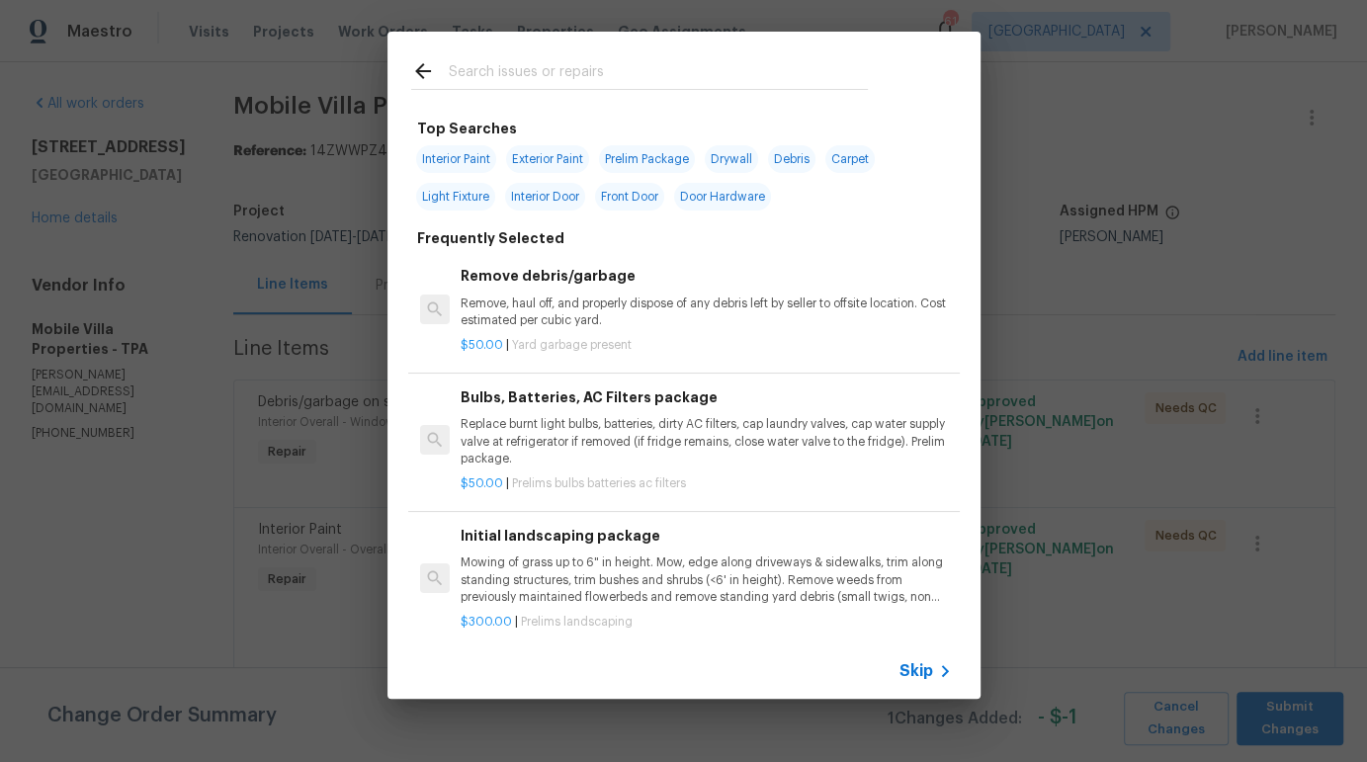
click at [578, 77] on input "text" at bounding box center [658, 74] width 419 height 30
click at [604, 316] on p "Remove, haul off, and properly dispose of any debris left by seller to offsite …" at bounding box center [706, 312] width 490 height 34
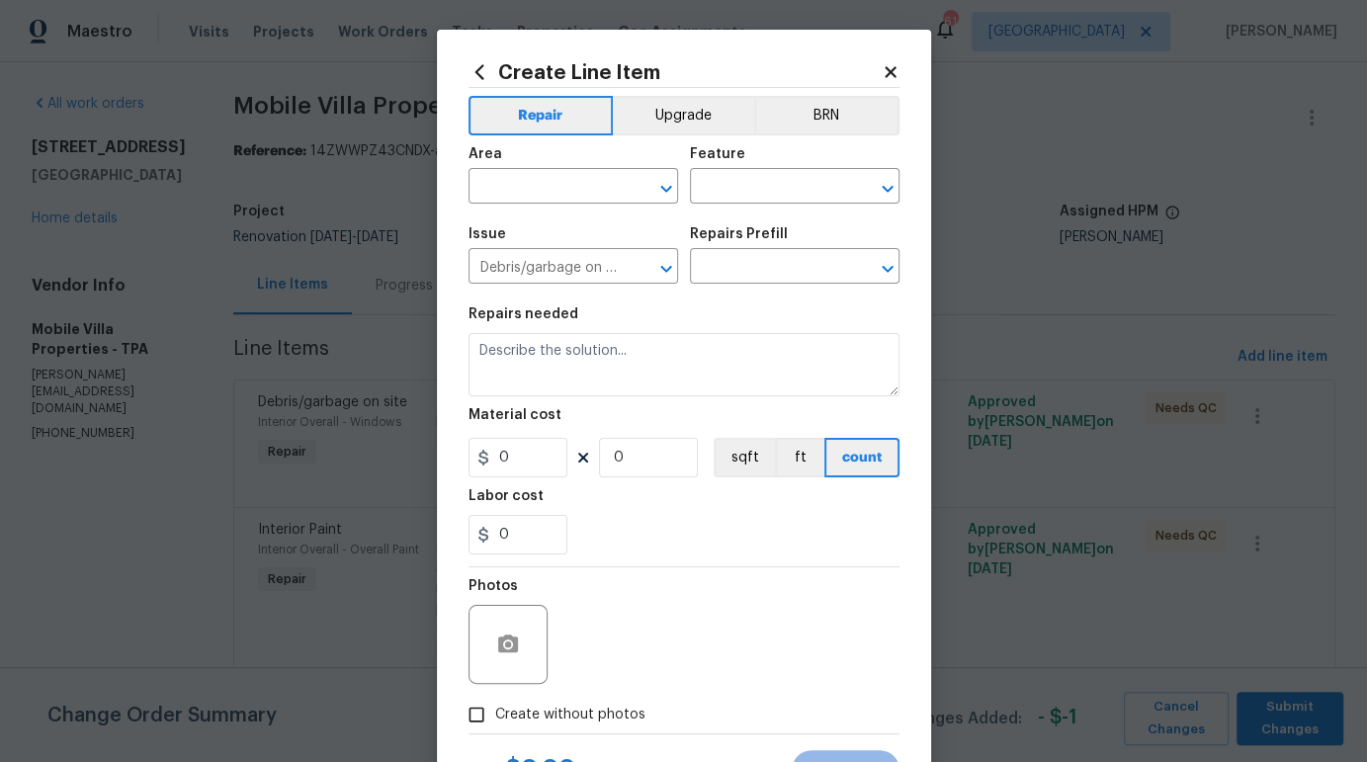
type input "Remove debris/garbage $50.00"
type textarea "Remove, haul off, and properly dispose of any debris left by seller to offsite …"
type input "50"
type input "1"
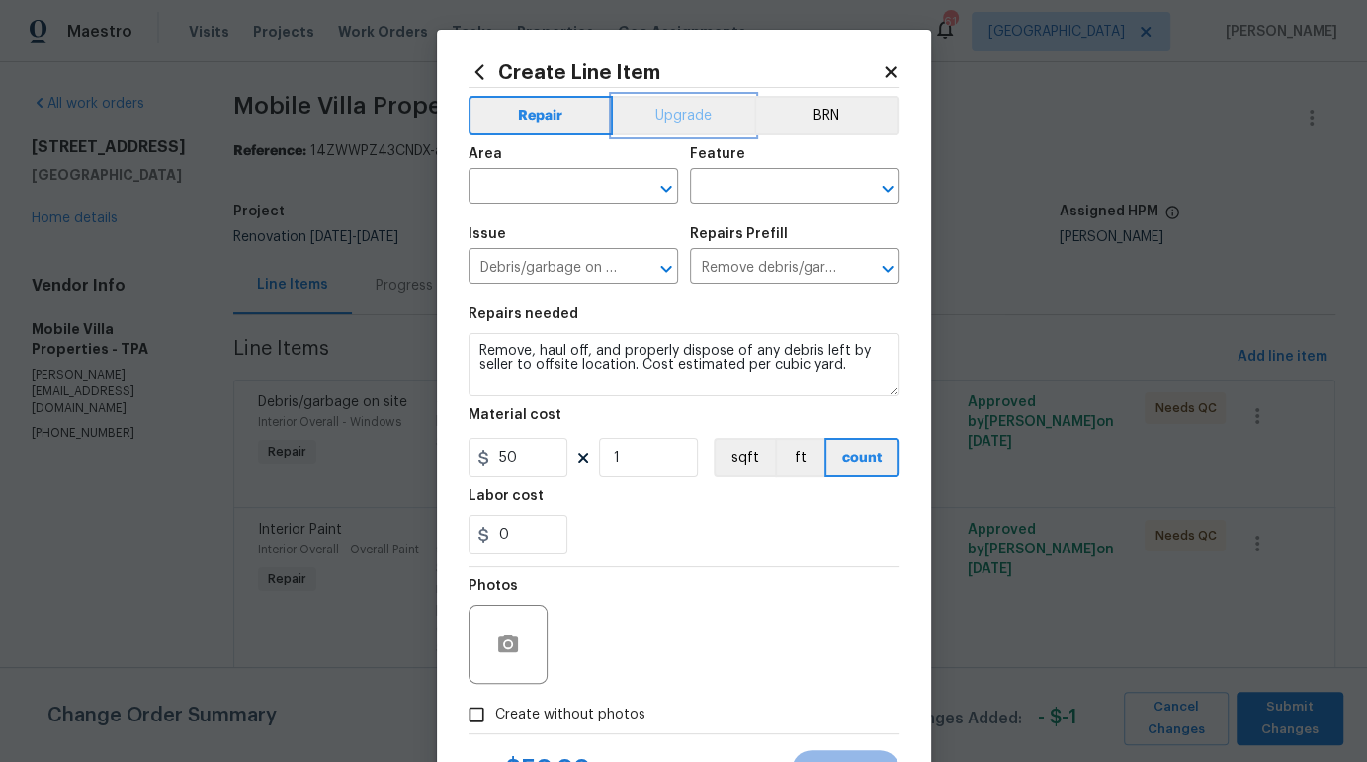
click at [646, 111] on button "Upgrade" at bounding box center [683, 116] width 141 height 40
click at [568, 188] on input "text" at bounding box center [545, 188] width 154 height 31
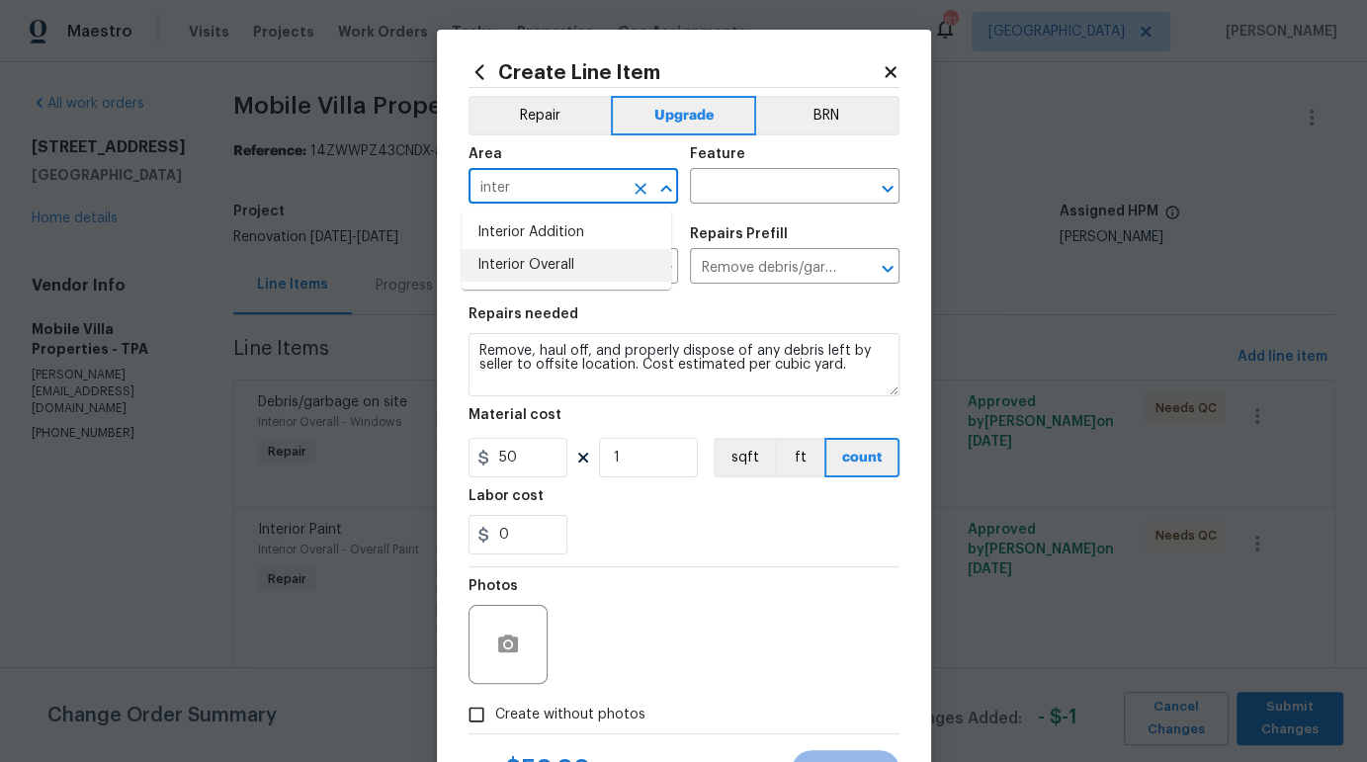
click at [587, 267] on li "Interior Overall" at bounding box center [567, 265] width 210 height 33
type input "Interior Overall"
click at [727, 175] on input "text" at bounding box center [767, 188] width 154 height 31
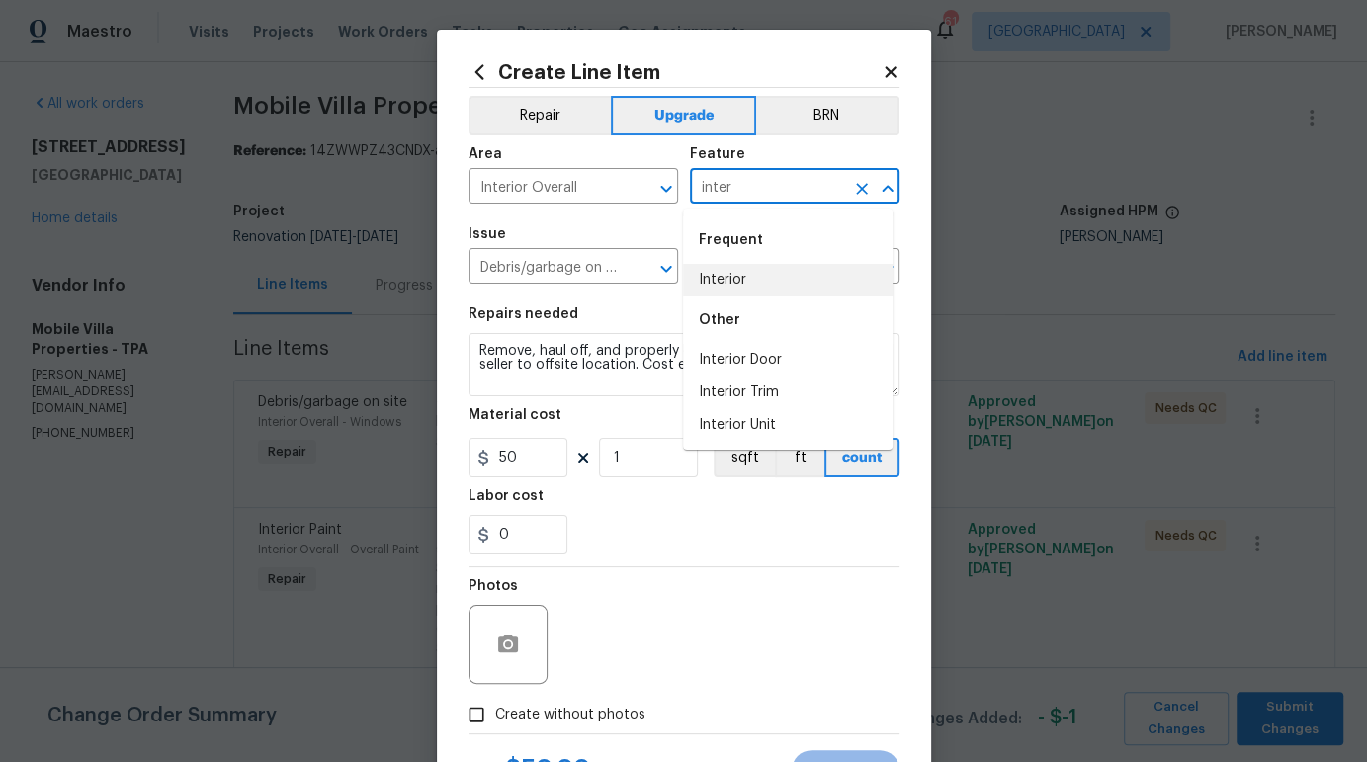
click at [737, 282] on li "Interior" at bounding box center [788, 280] width 210 height 33
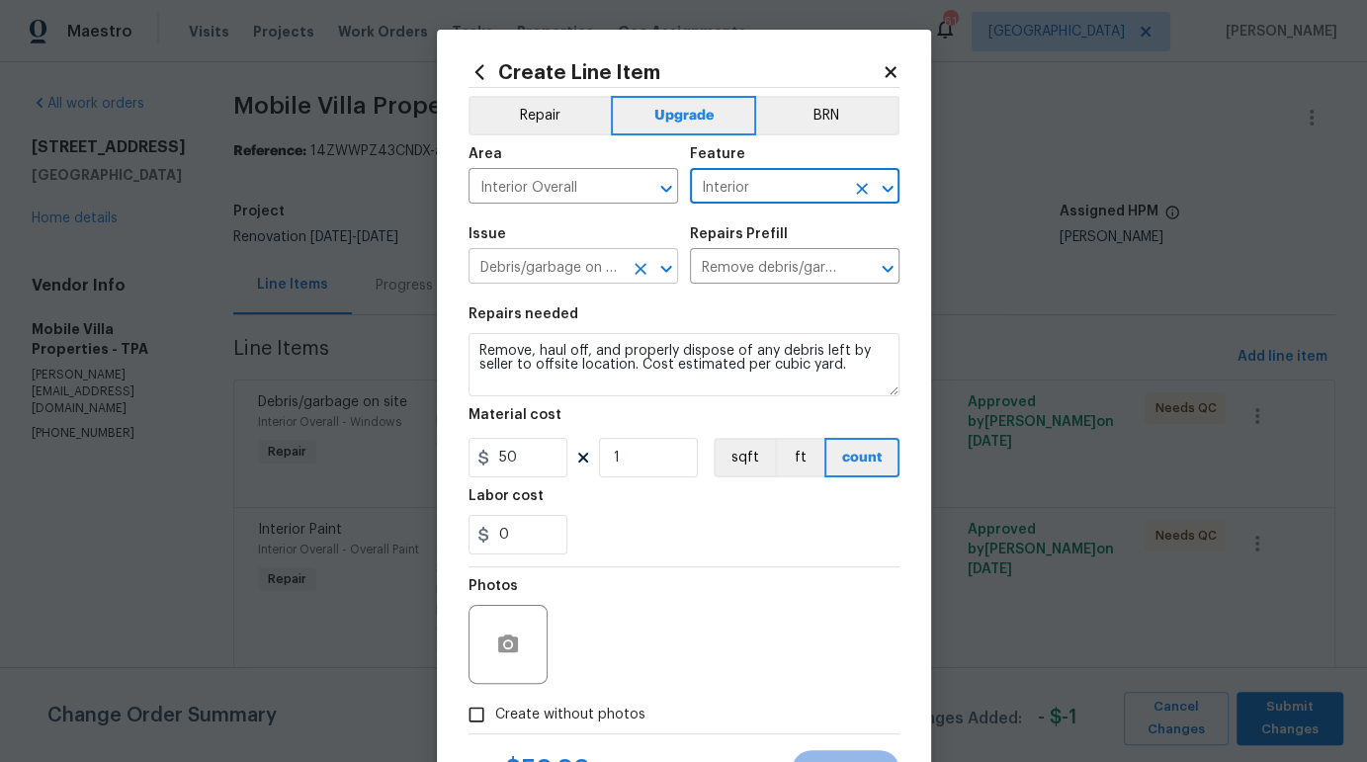
type input "Interior"
click at [570, 272] on input "Debris/garbage on site" at bounding box center [545, 268] width 154 height 31
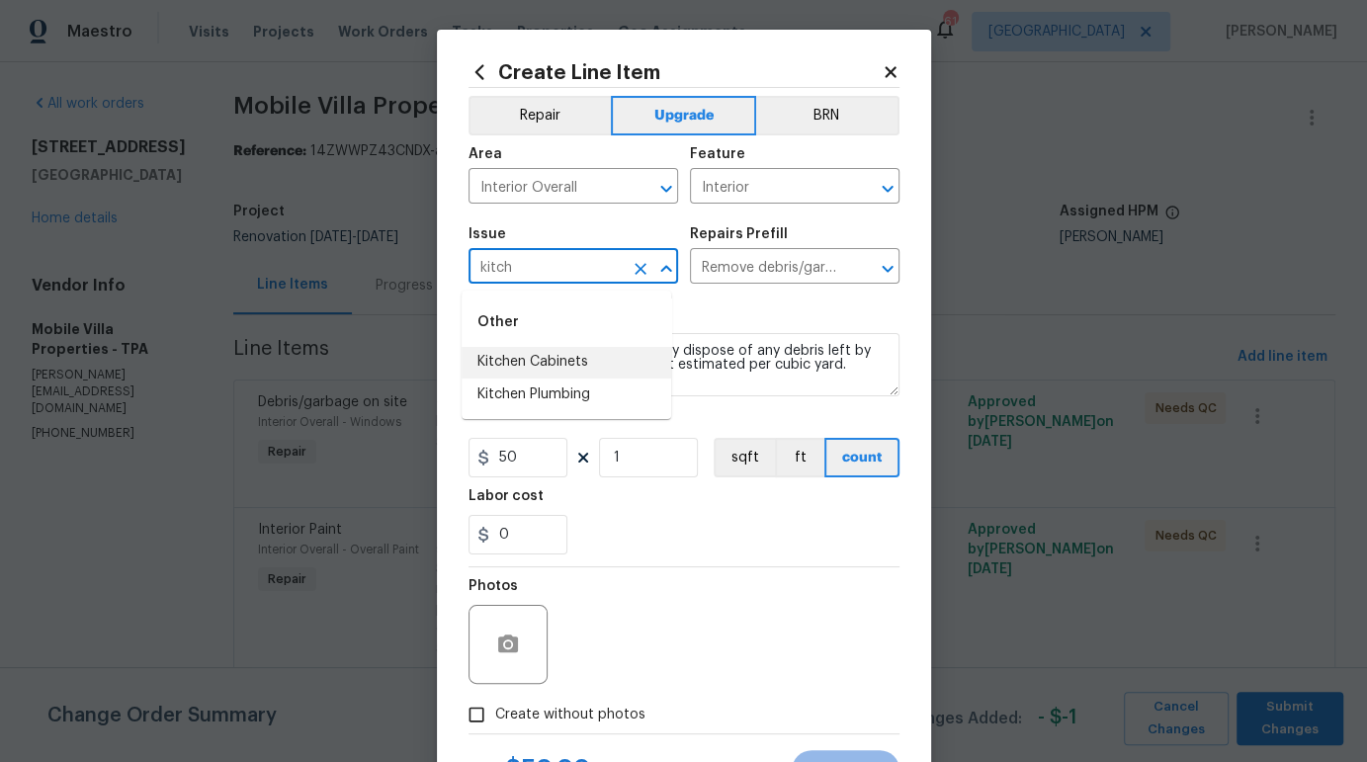
drag, startPoint x: 589, startPoint y: 353, endPoint x: 608, endPoint y: 343, distance: 21.2
click at [588, 353] on li "Kitchen Cabinets" at bounding box center [567, 362] width 210 height 33
type input "Kitchen Cabinets"
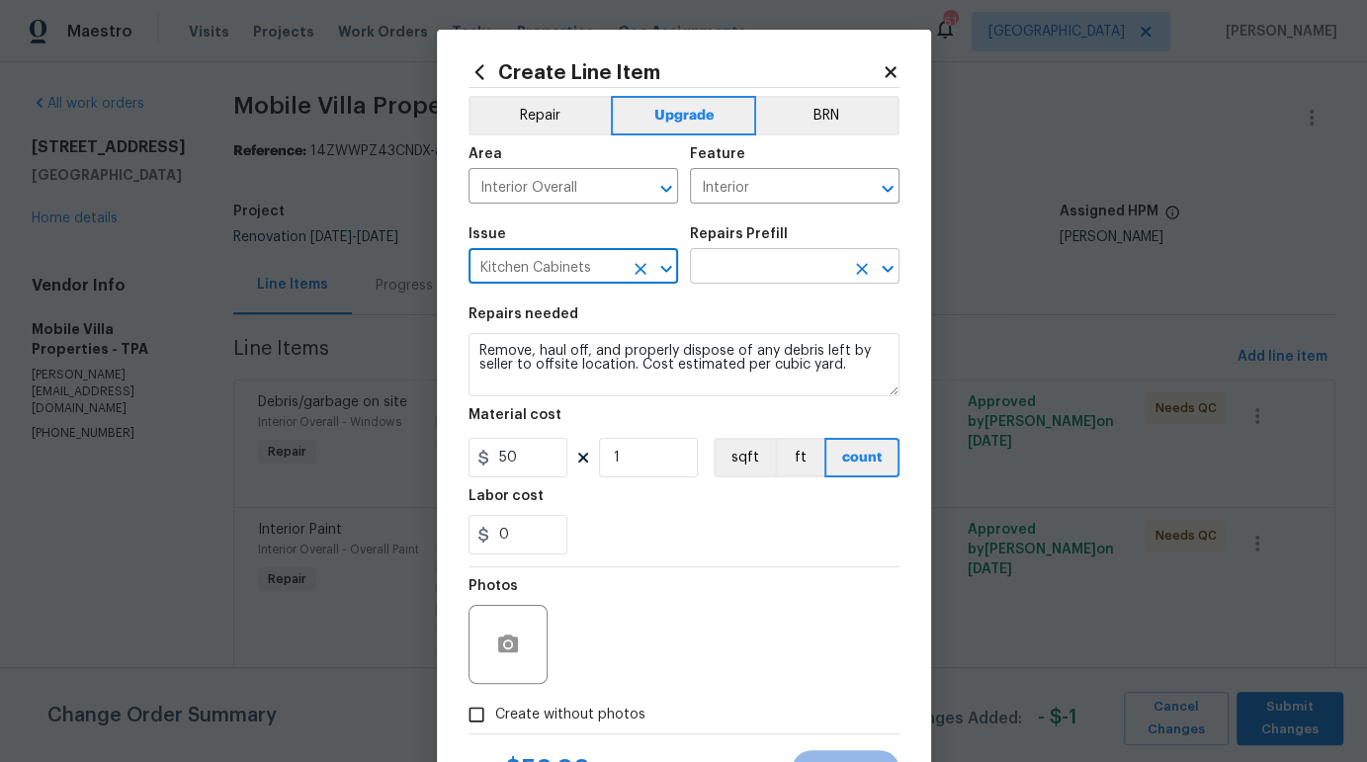
type input "Kitchen Cabinets"
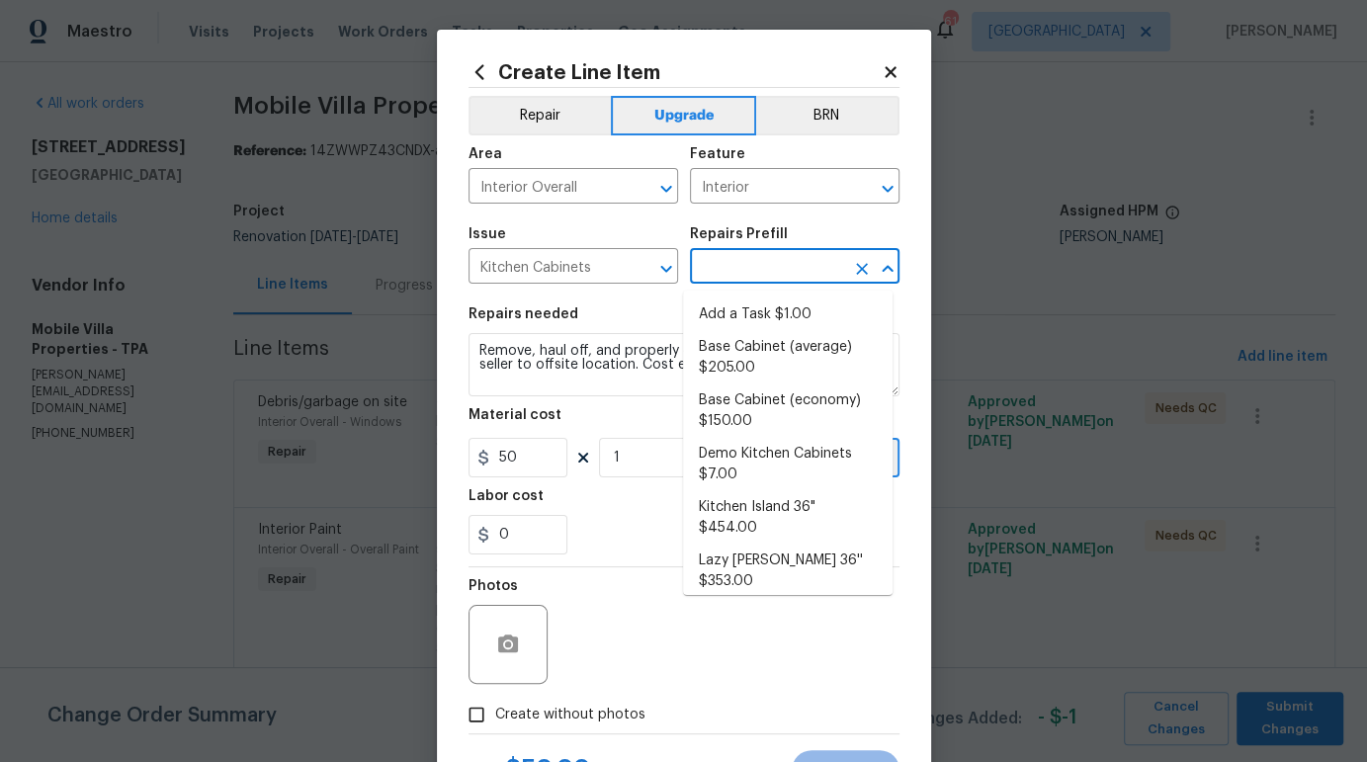
click at [712, 282] on input "text" at bounding box center [767, 268] width 154 height 31
click at [725, 317] on li "Add a Task $1.00" at bounding box center [788, 314] width 210 height 33
type input "Cabinets"
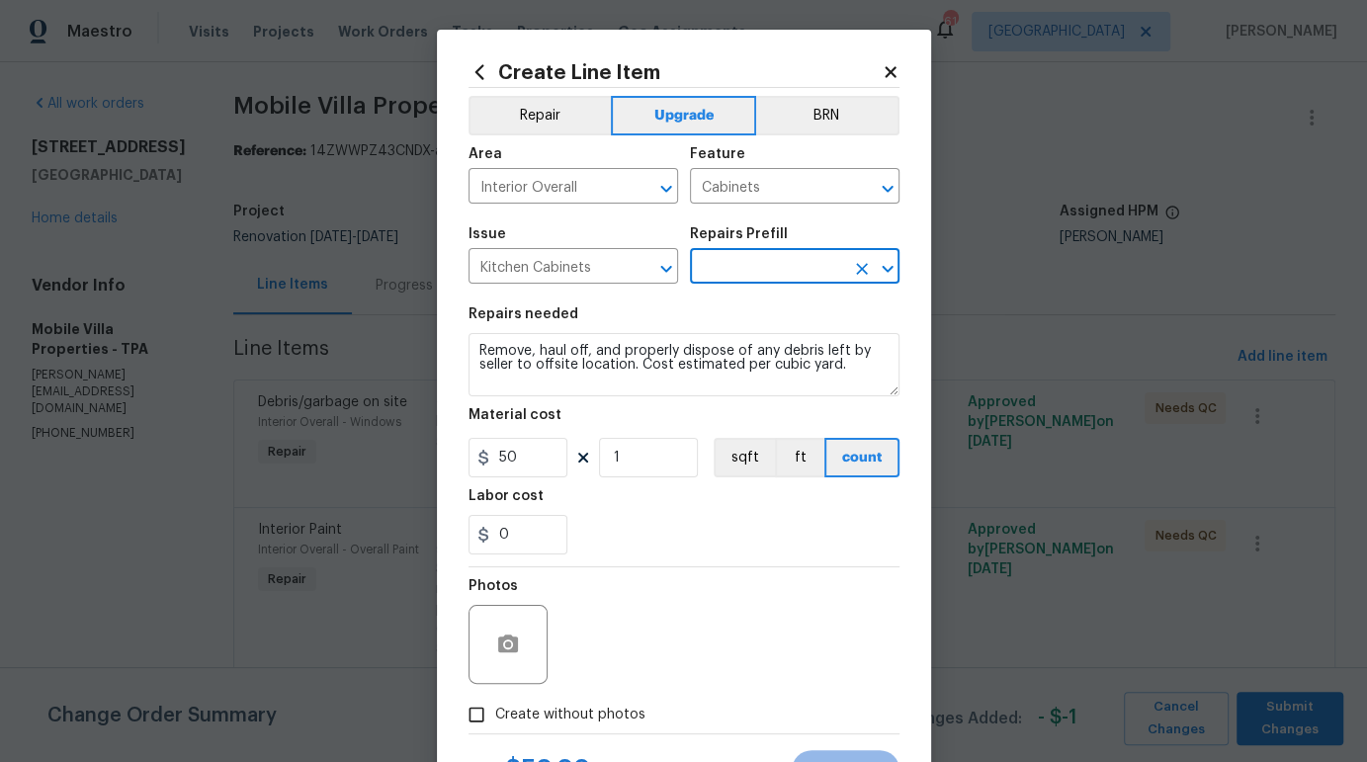
type input "Add a Task $1.00"
type textarea "HPM to detail"
type input "1"
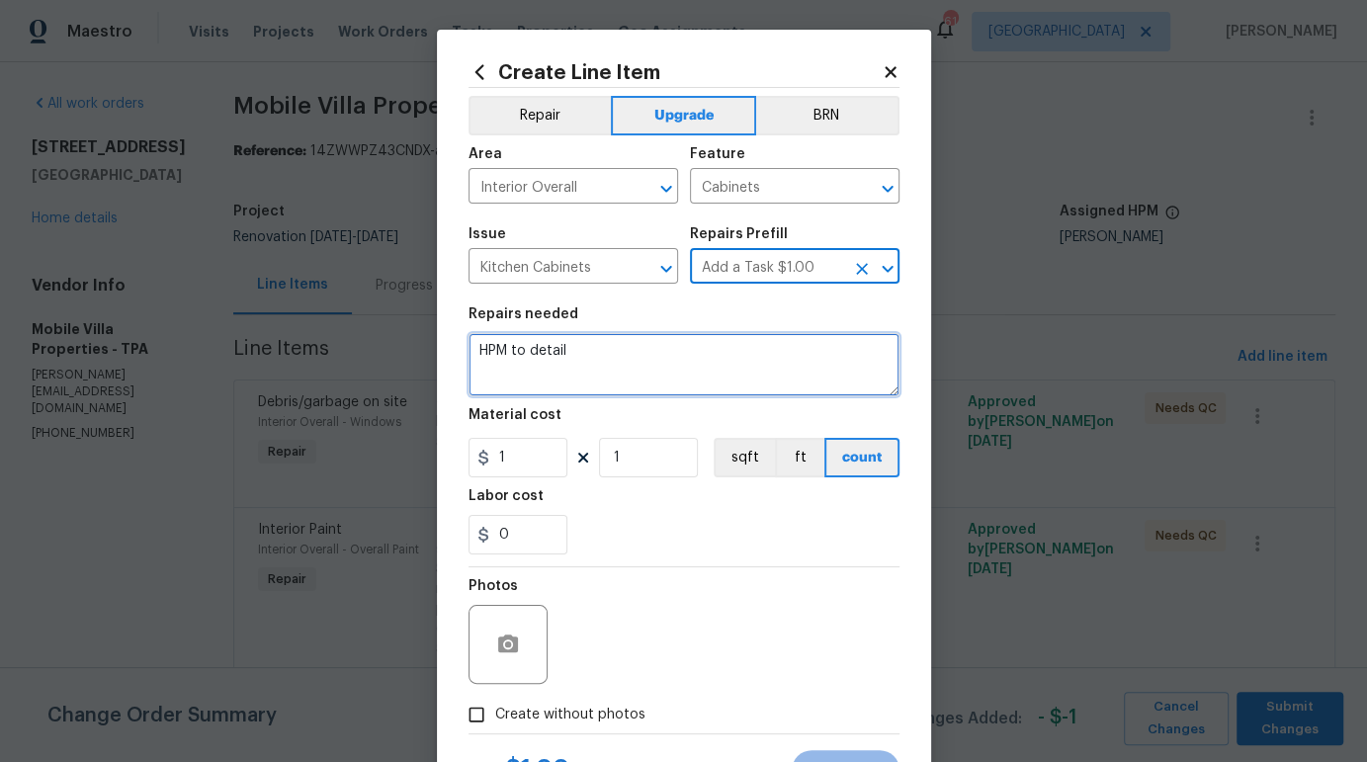
click at [617, 343] on textarea "HPM to detail" at bounding box center [683, 364] width 431 height 63
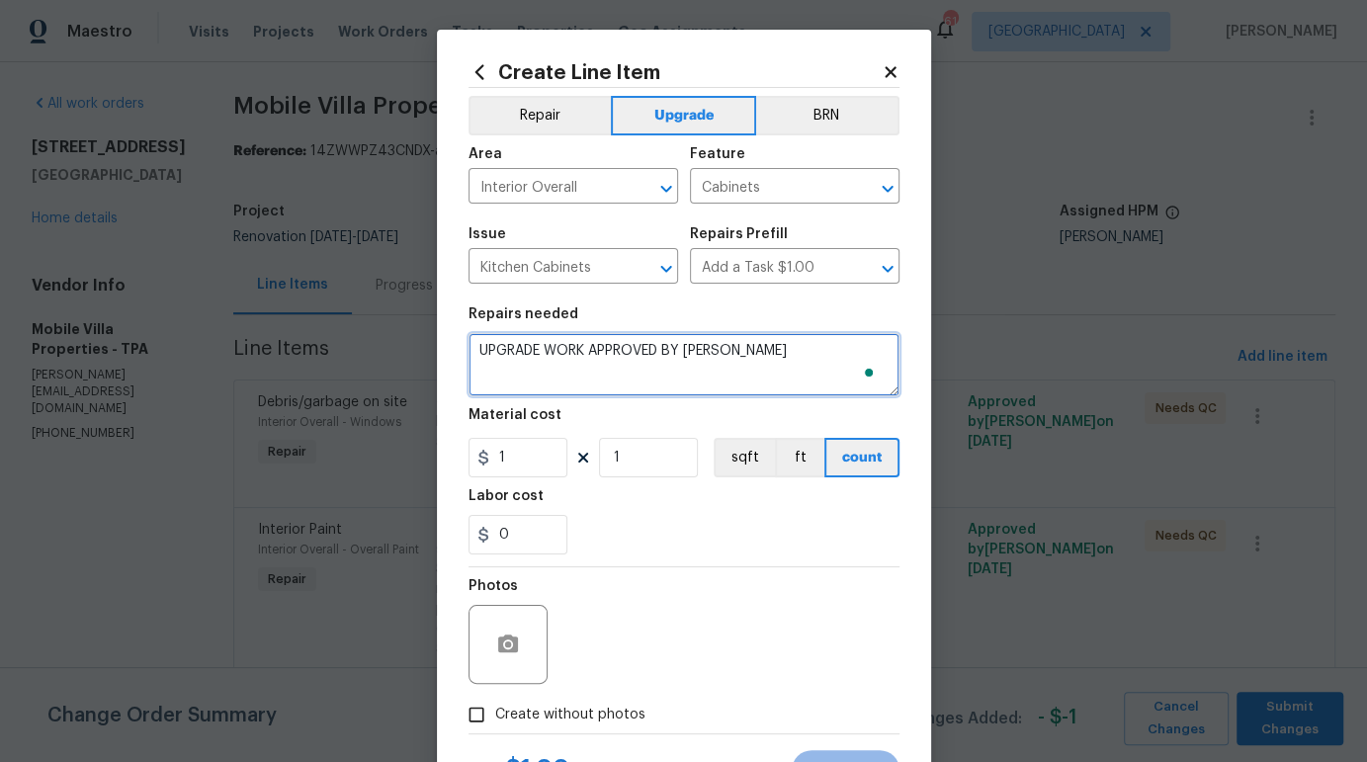
paste textarea "Total Salability Upgrade Amount Requested ($): 5,025 Description: - Kitchen - d…"
click at [672, 352] on textarea "UPGRADE WORK APPROVED BY MAYES Total Salability Upgrade Amount Requested ($): 5…" at bounding box center [683, 364] width 431 height 63
drag, startPoint x: 725, startPoint y: 351, endPoint x: 645, endPoint y: 350, distance: 80.1
click at [645, 350] on textarea "UPGRADE WORK APPROVED BY MAYES Total Salability Upgrade Amount Requested ($): 5…" at bounding box center [683, 364] width 431 height 63
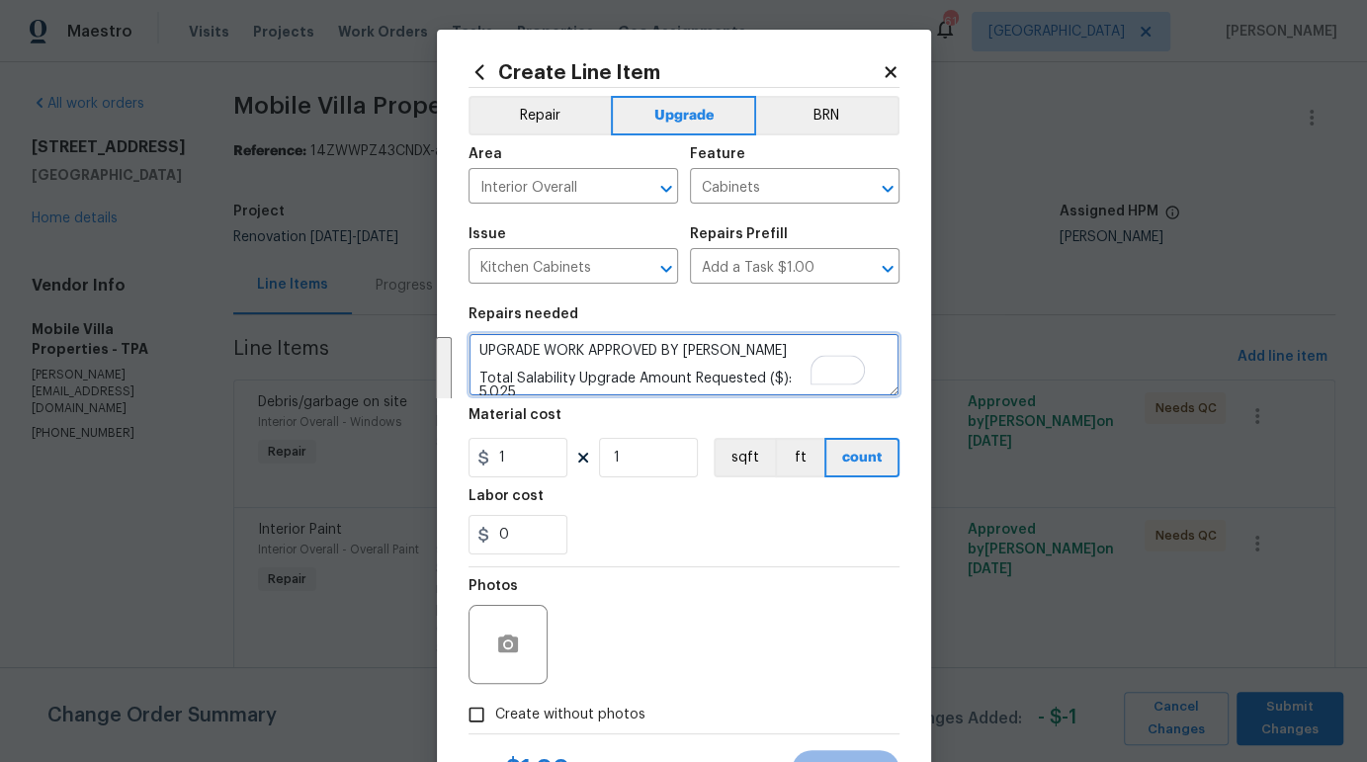
click at [649, 365] on textarea "UPGRADE WORK APPROVED BY MAYES Total Salability Upgrade Amount Requested ($): 5…" at bounding box center [683, 364] width 431 height 63
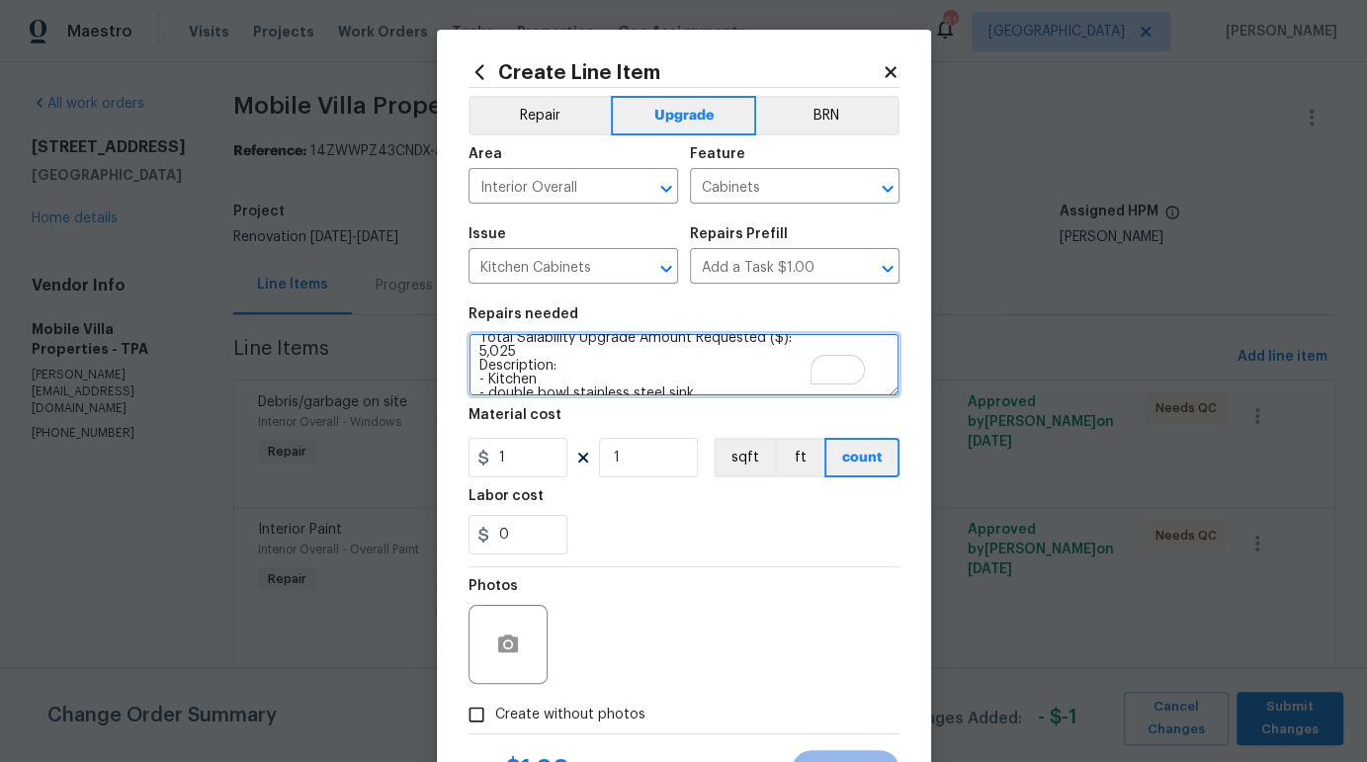
drag, startPoint x: 713, startPoint y: 353, endPoint x: 664, endPoint y: 351, distance: 48.5
click at [662, 351] on textarea "UPGRADE WORK APPROVED BY MAYES Total Salability Upgrade Amount Requested ($): 5…" at bounding box center [683, 364] width 431 height 63
click at [726, 363] on textarea "UPGRADE WORK APPROVED BY MAYES Total Salability Upgrade Amount Requested ($): 5…" at bounding box center [683, 364] width 431 height 63
click at [713, 355] on textarea "UPGRADE WORK APPROVED BY MAYES Total Salability Upgrade Amount Requested ($): 5…" at bounding box center [683, 364] width 431 height 63
click at [631, 355] on textarea "UPGRADE WORK APPROVED BY MAYES Total Salability Upgrade Amount Requested ($): 5…" at bounding box center [683, 364] width 431 height 63
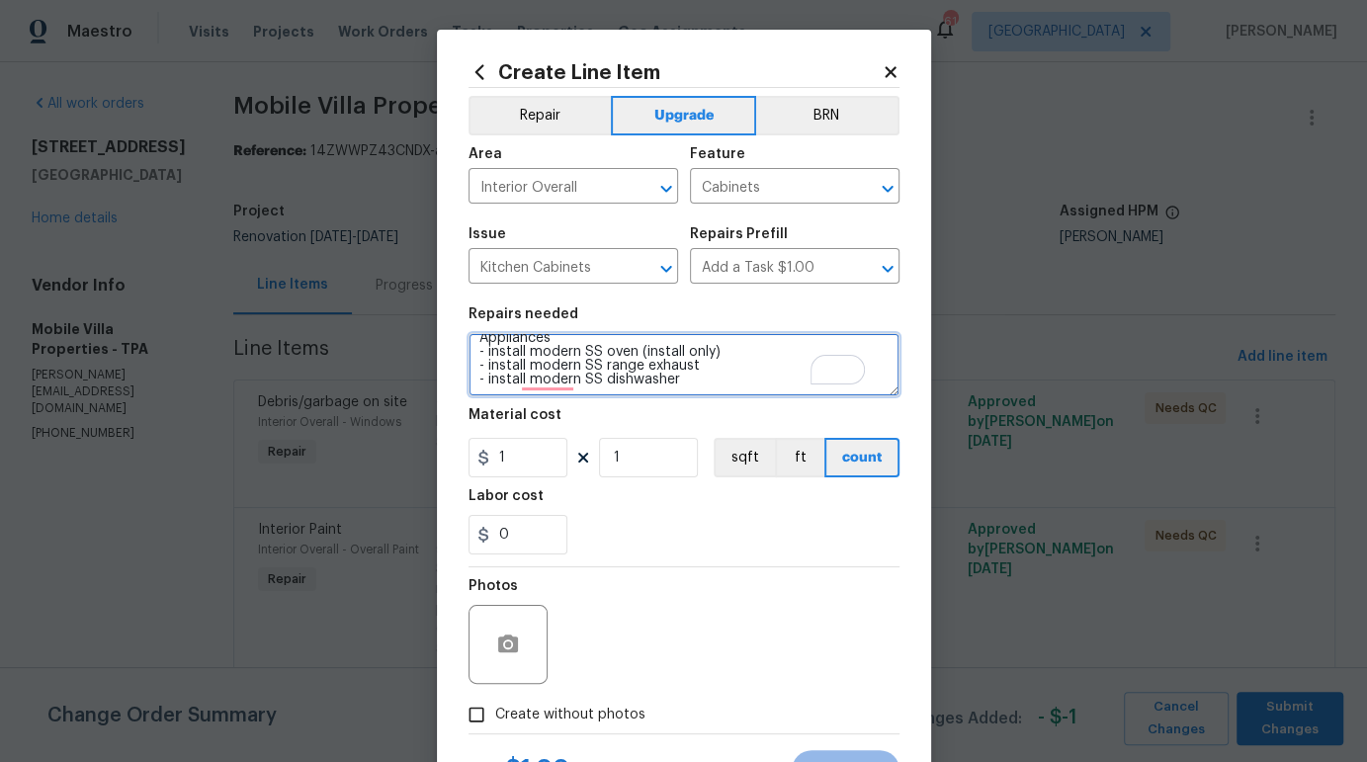
click at [708, 365] on textarea "UPGRADE WORK APPROVED BY MAYES Total Salability Upgrade Amount Requested ($): 5…" at bounding box center [683, 364] width 431 height 63
paste textarea "(install only)"
click at [702, 376] on textarea "UPGRADE WORK APPROVED BY MAYES Total Salability Upgrade Amount Requested ($): 5…" at bounding box center [683, 364] width 431 height 63
paste textarea "(install only)"
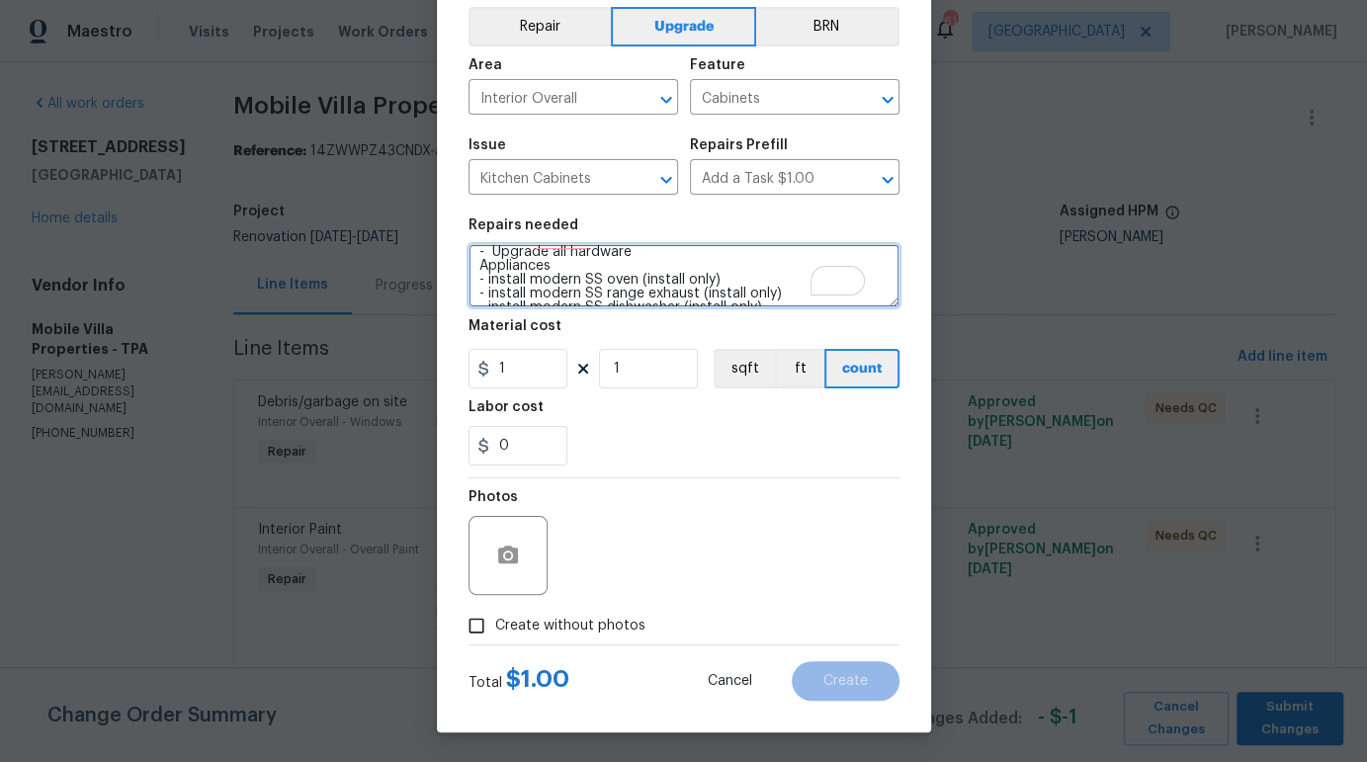
scroll to position [201, 0]
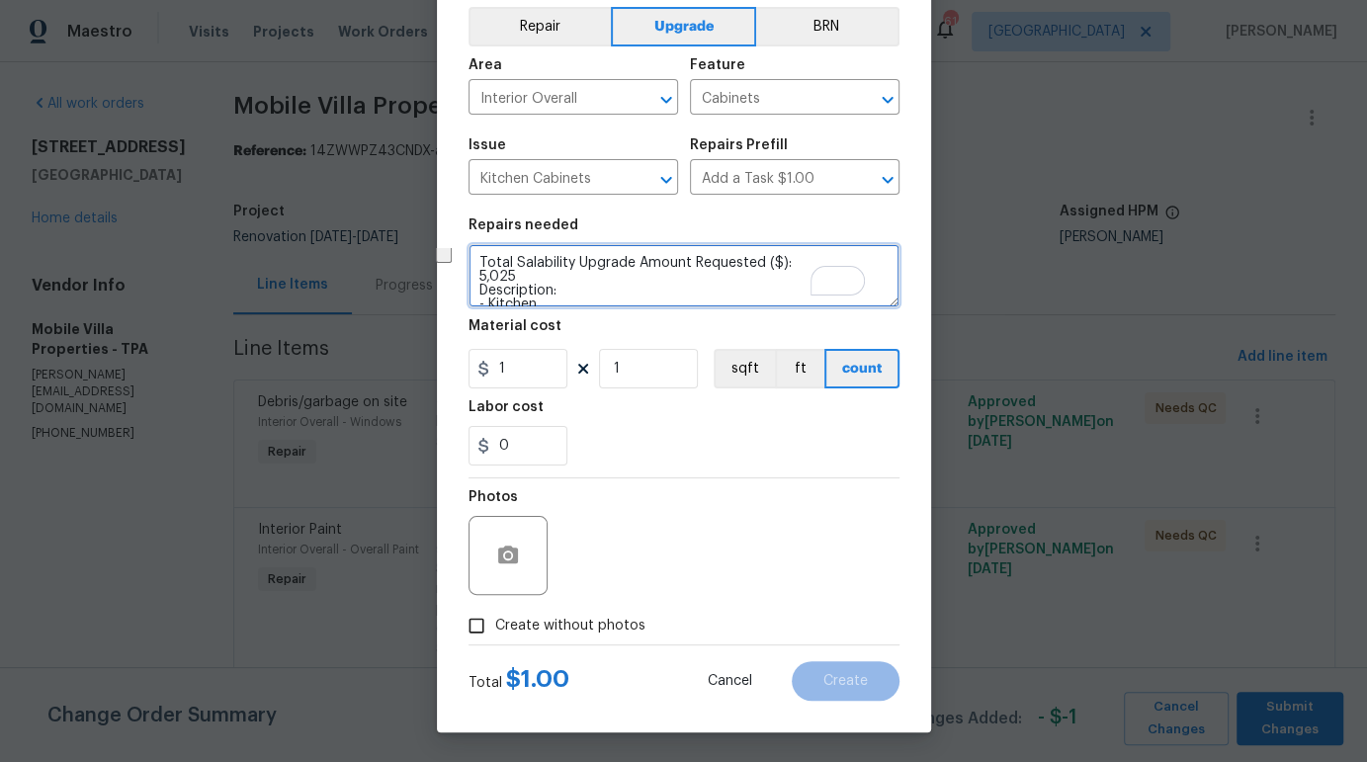
drag, startPoint x: 565, startPoint y: 289, endPoint x: 465, endPoint y: 267, distance: 102.2
click at [466, 265] on div "Create Line Item Repair Upgrade BRN Area Interior Overall ​ Feature Cabinets ​ …" at bounding box center [683, 336] width 1367 height 851
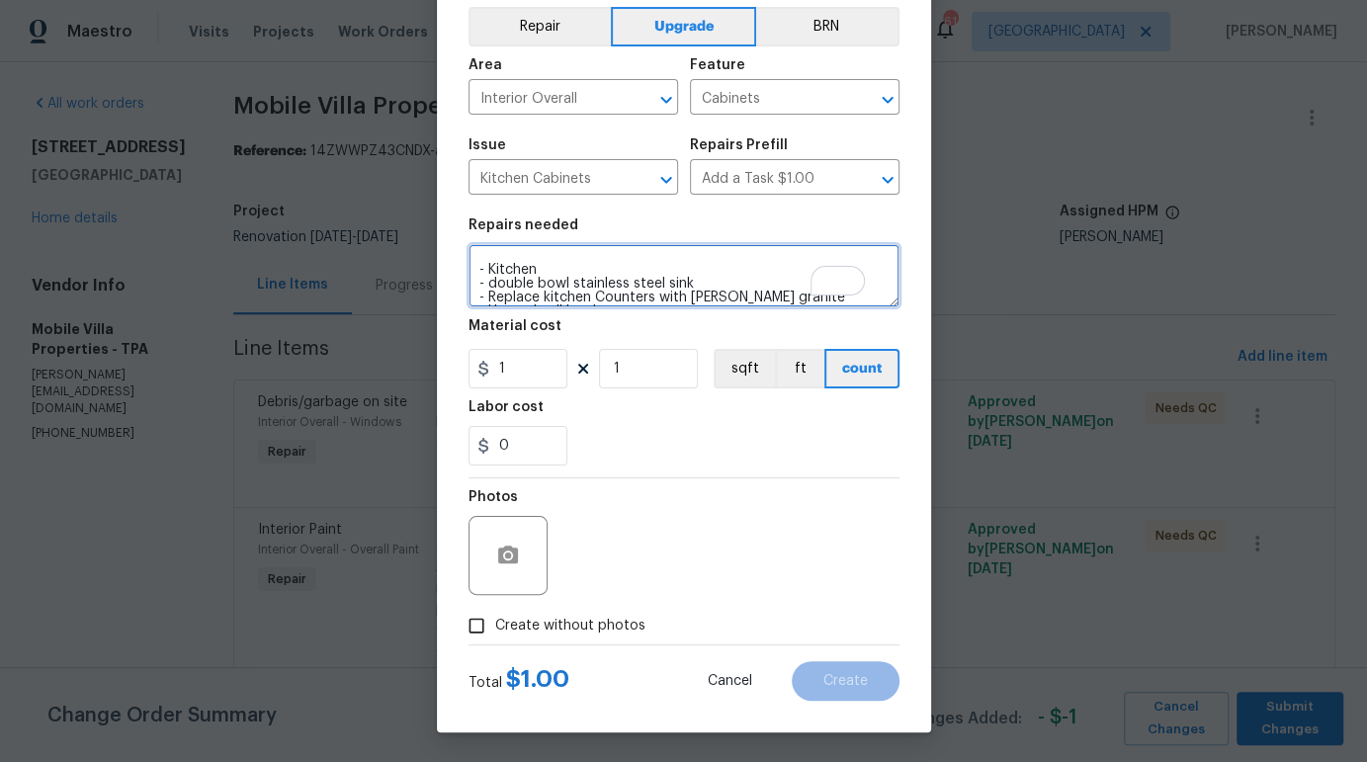
scroll to position [0, 0]
type textarea "UPGRADE WORK APPROVED BY MAYES - Kitchen - double bowl stainless steel sink - R…"
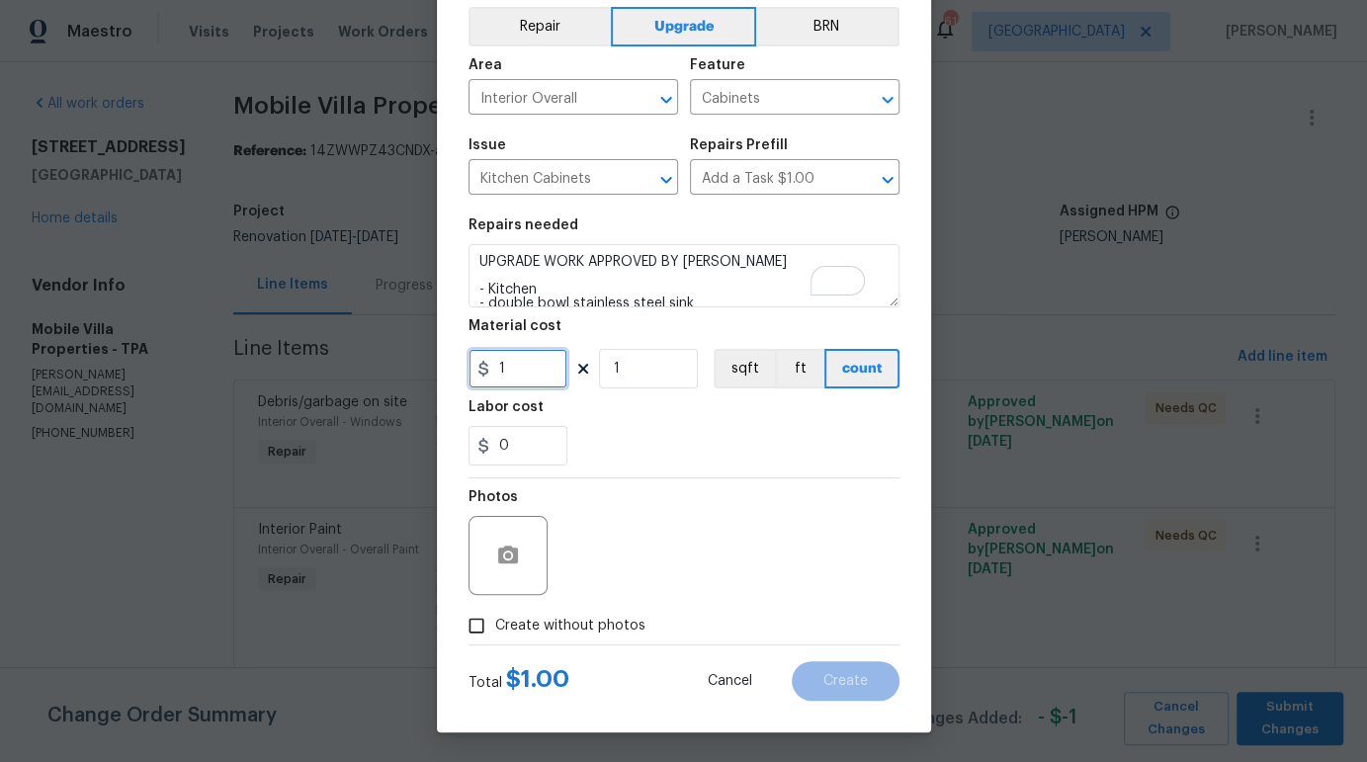
drag, startPoint x: 510, startPoint y: 372, endPoint x: 482, endPoint y: 372, distance: 27.7
click at [482, 372] on div "1" at bounding box center [517, 369] width 99 height 40
type input "5185"
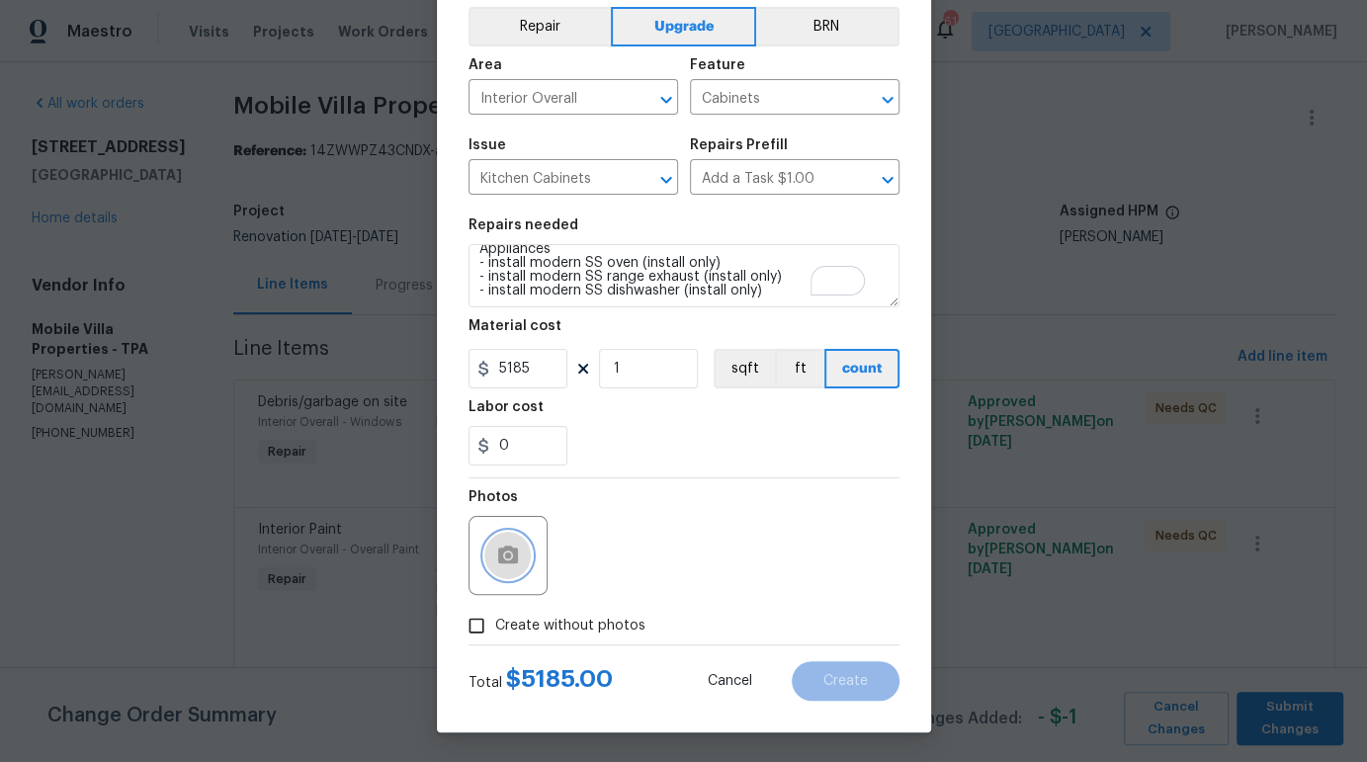
click at [504, 556] on circle "button" at bounding box center [507, 555] width 6 height 6
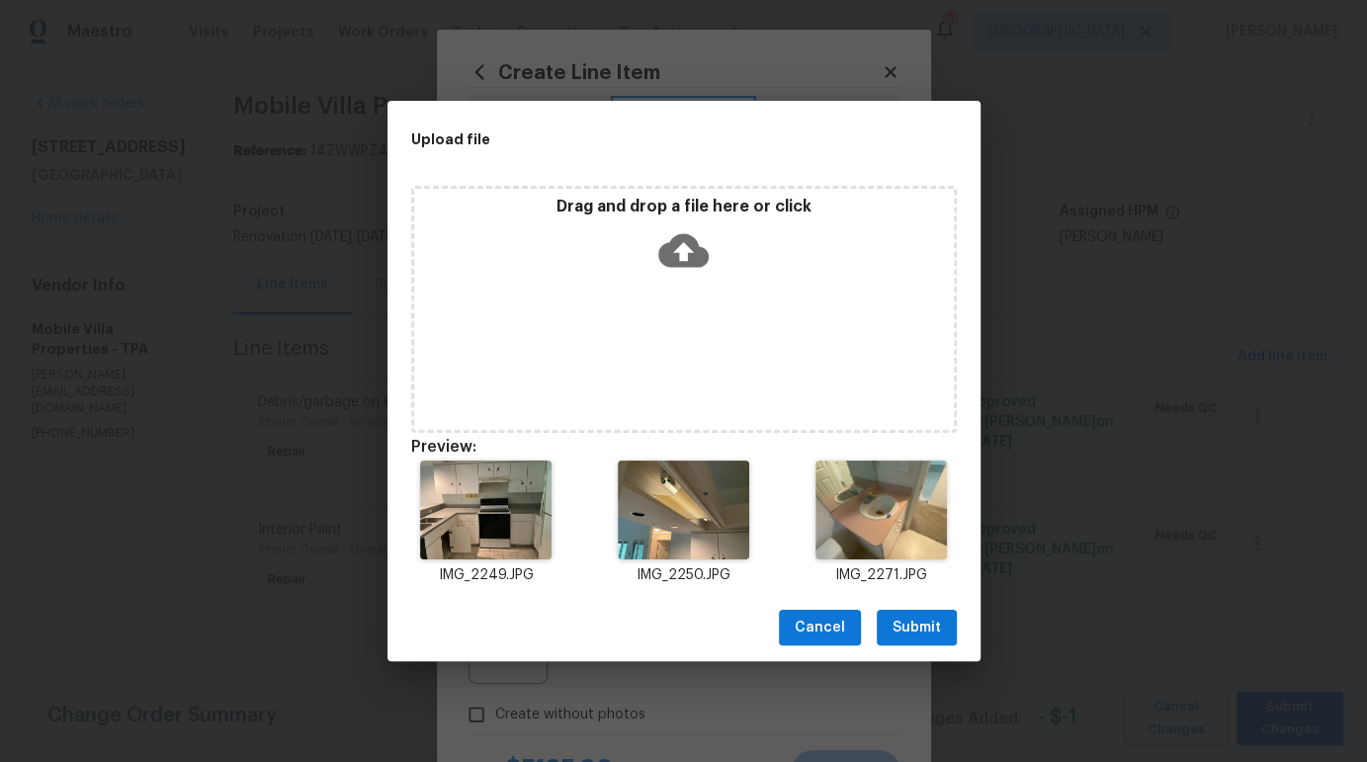
scroll to position [179, 0]
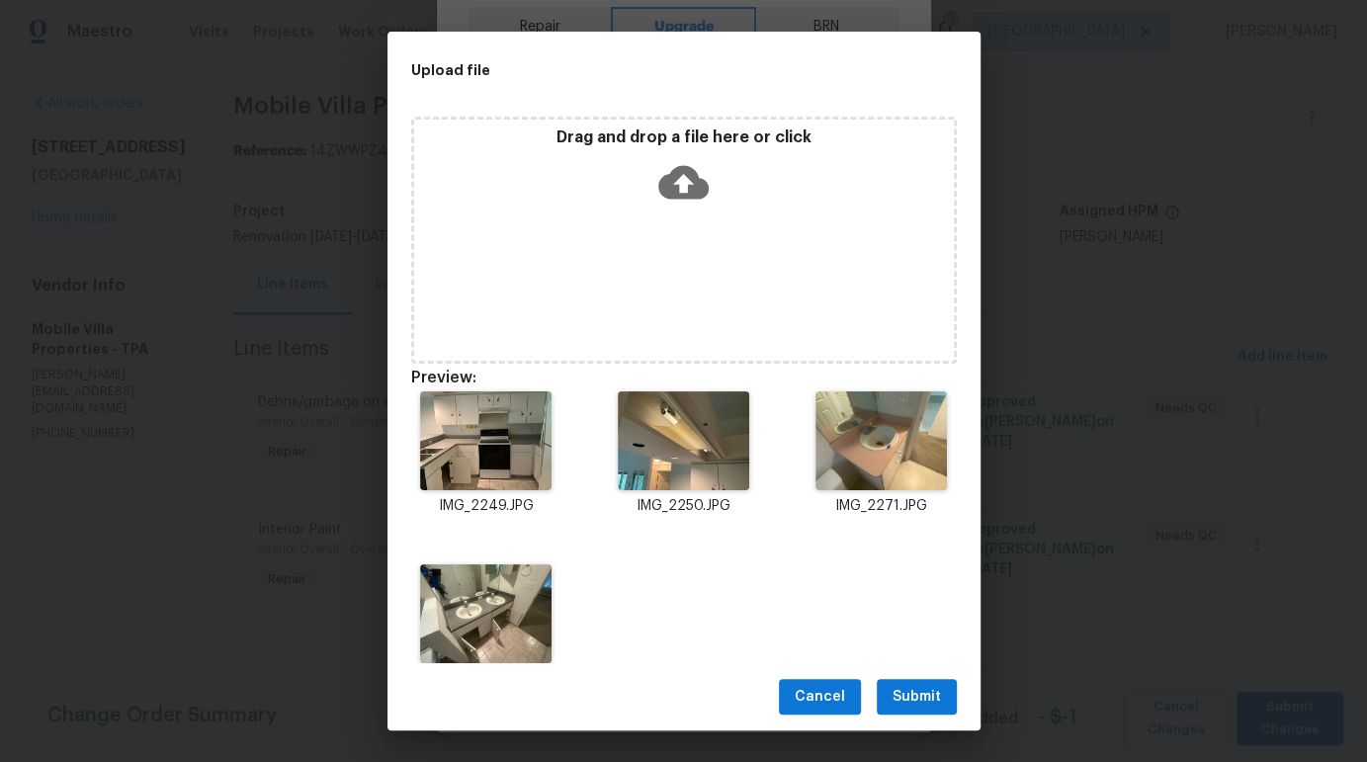
click at [924, 686] on span "Submit" at bounding box center [916, 697] width 48 height 25
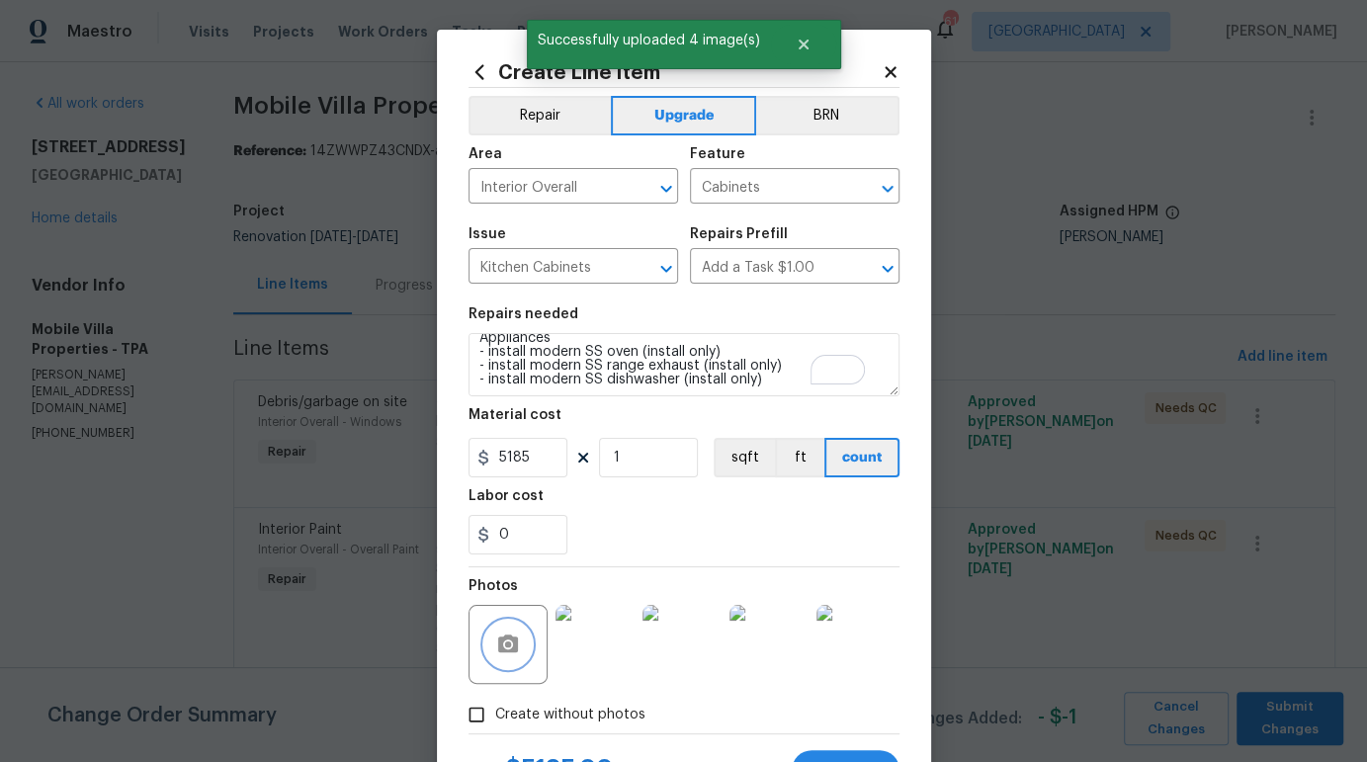
scroll to position [90, 0]
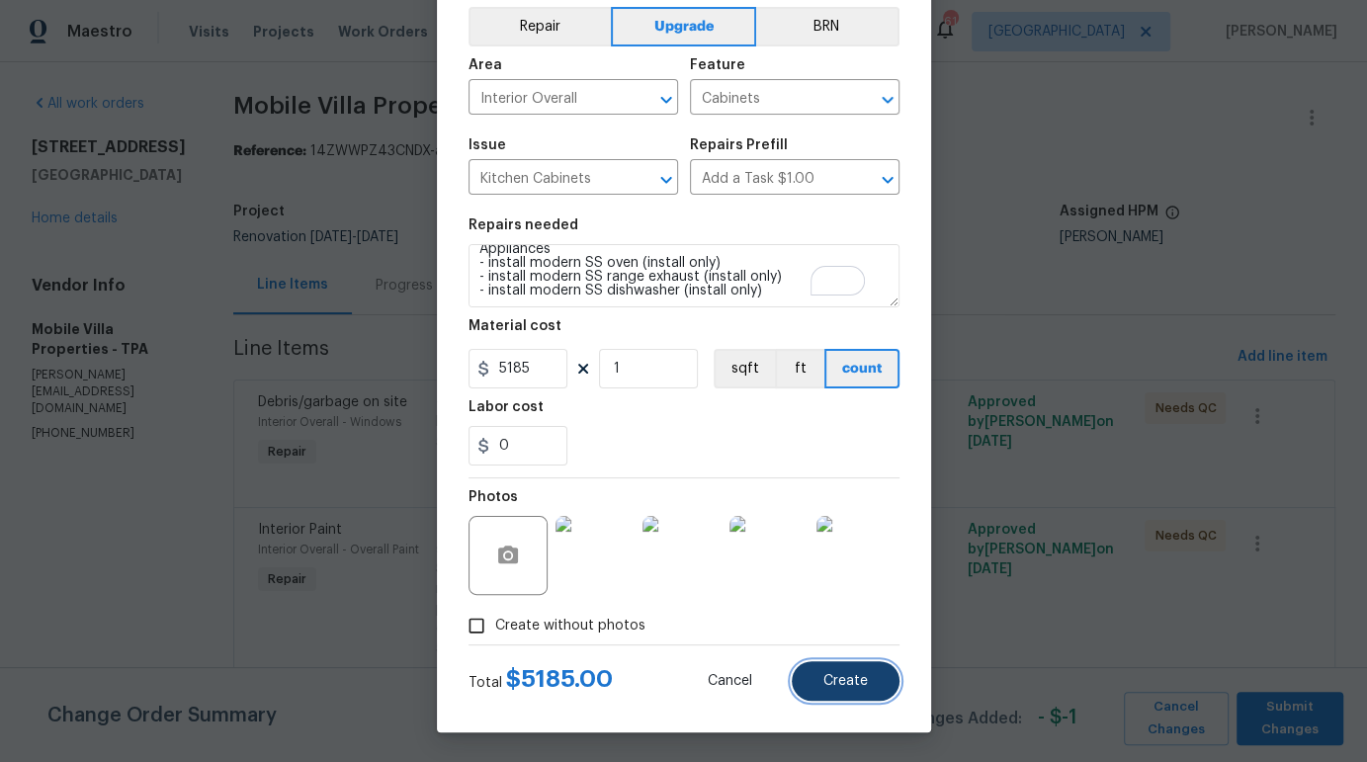
click at [854, 681] on span "Create" at bounding box center [845, 681] width 44 height 15
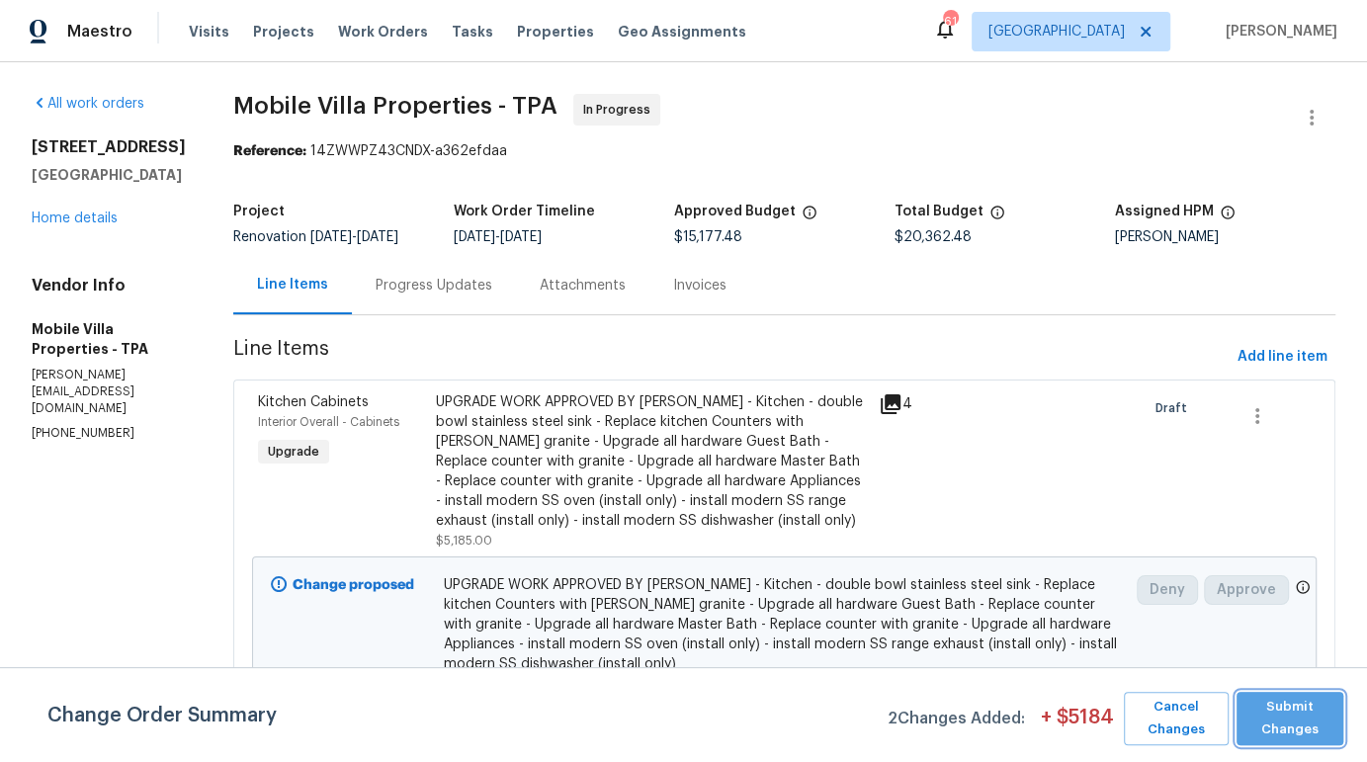
click at [1307, 717] on span "Submit Changes" at bounding box center [1289, 718] width 87 height 45
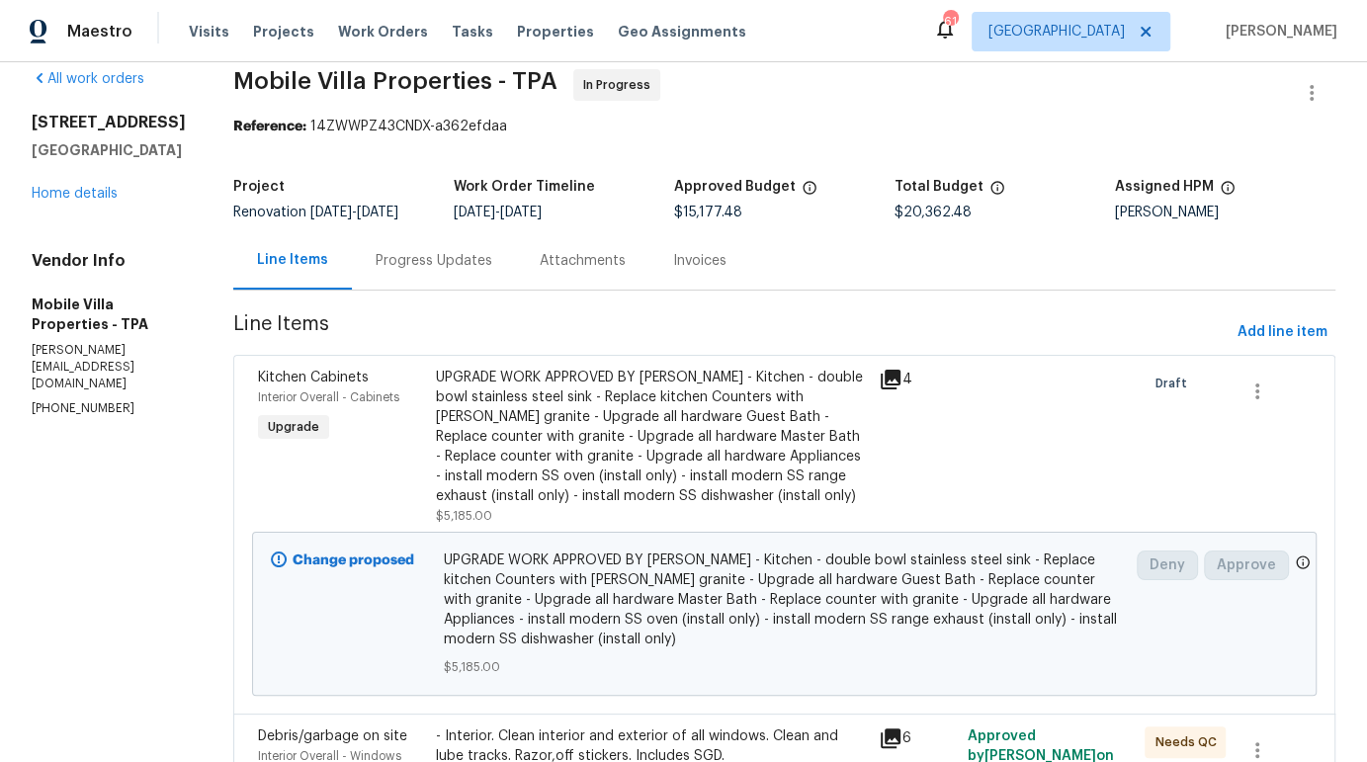
scroll to position [0, 0]
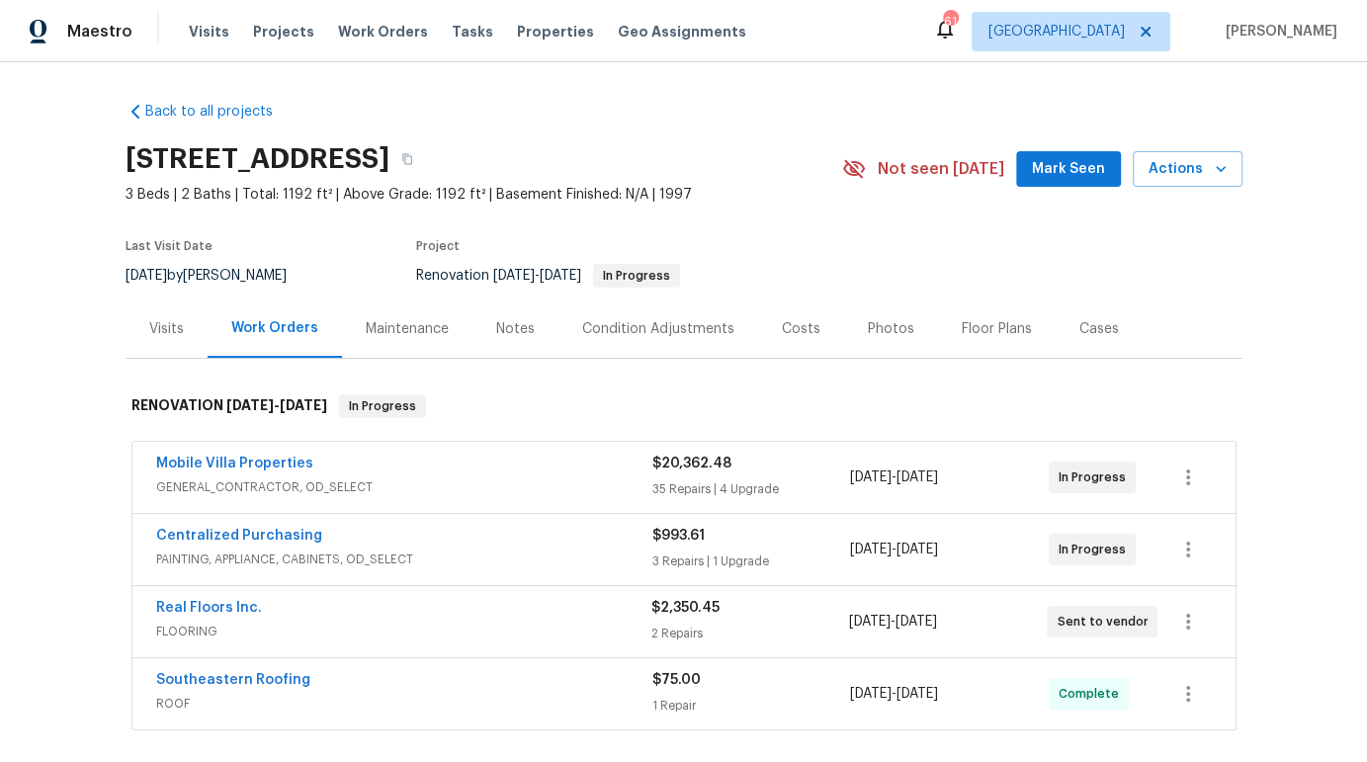
click at [502, 334] on div "Notes" at bounding box center [515, 329] width 39 height 20
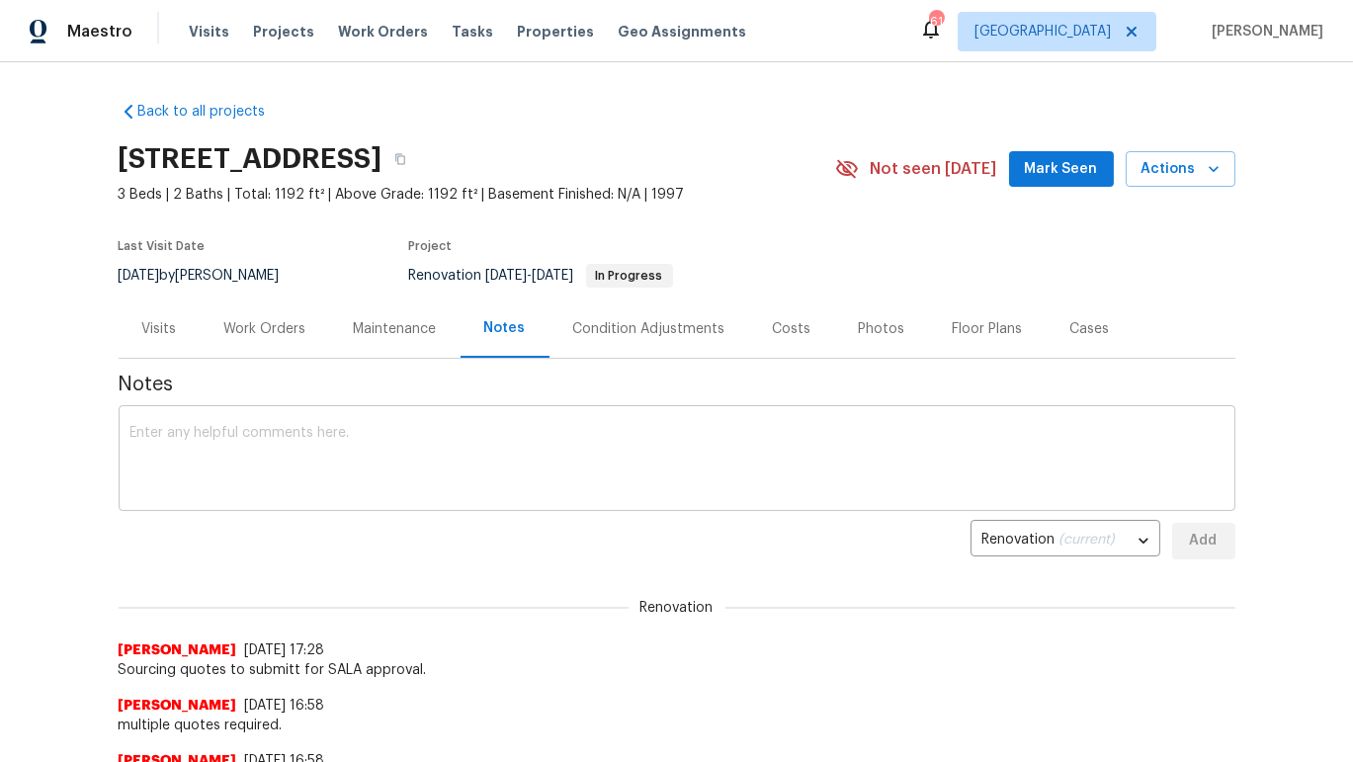
click at [462, 436] on textarea at bounding box center [676, 460] width 1093 height 69
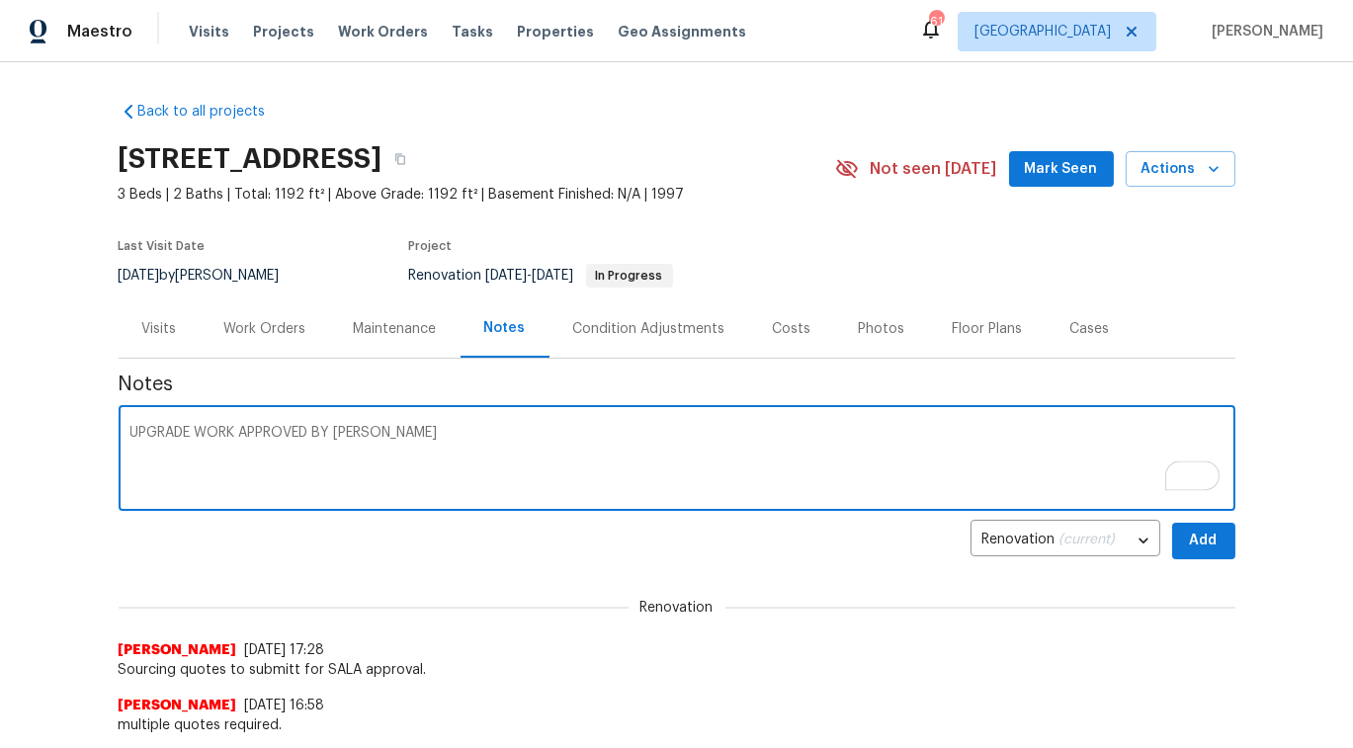
paste textarea "Description: Kitchen: Install double bowl stainless steel sink Replace kitchen …"
type textarea "UPGRADE WORK APPROVED BY [PERSON_NAME] Description: Kitchen: Install double bow…"
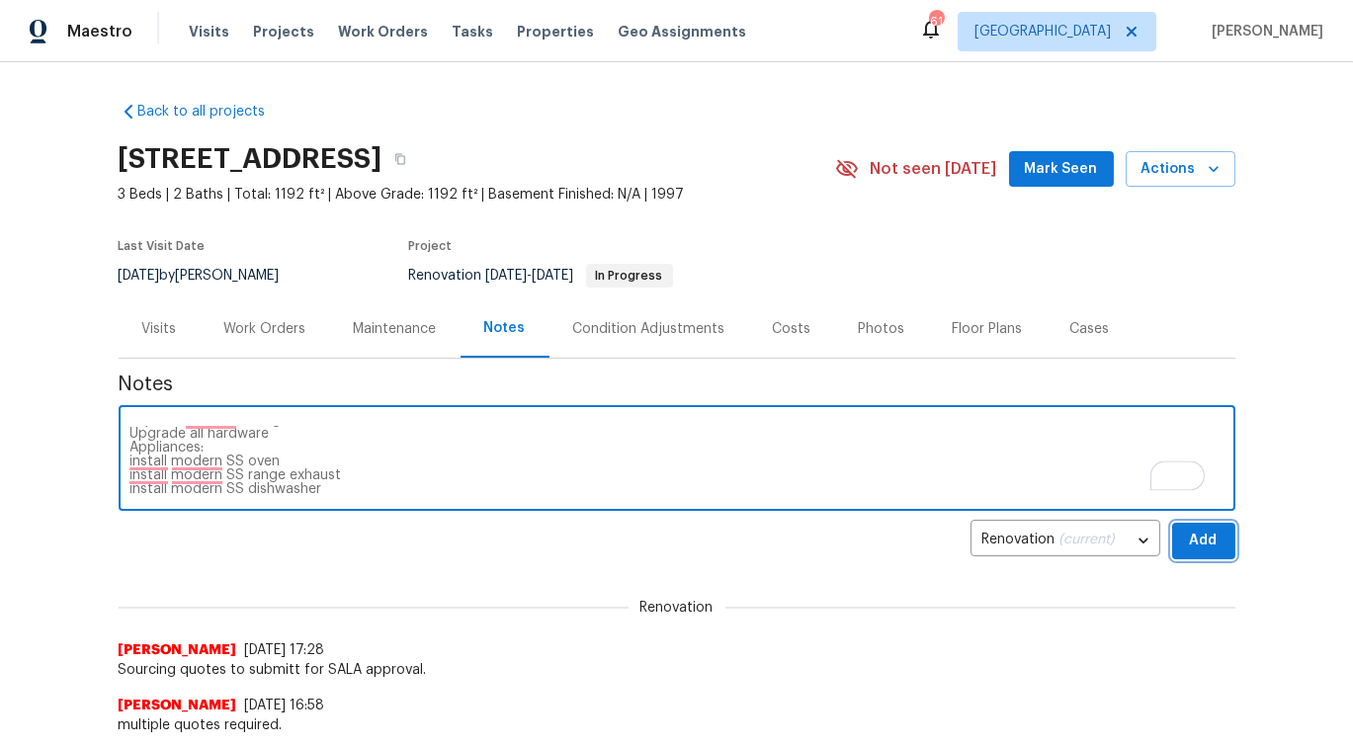
click at [1188, 538] on span "Add" at bounding box center [1204, 541] width 32 height 25
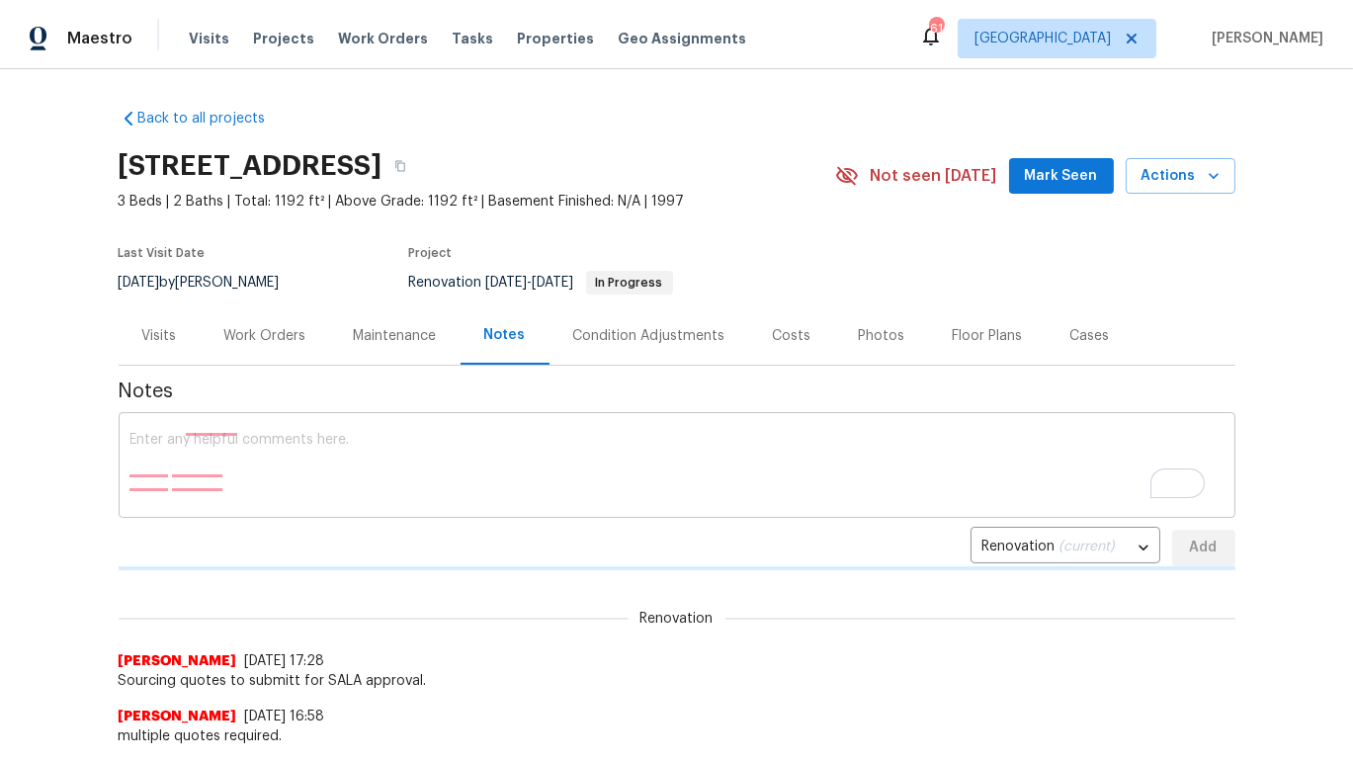
scroll to position [0, 0]
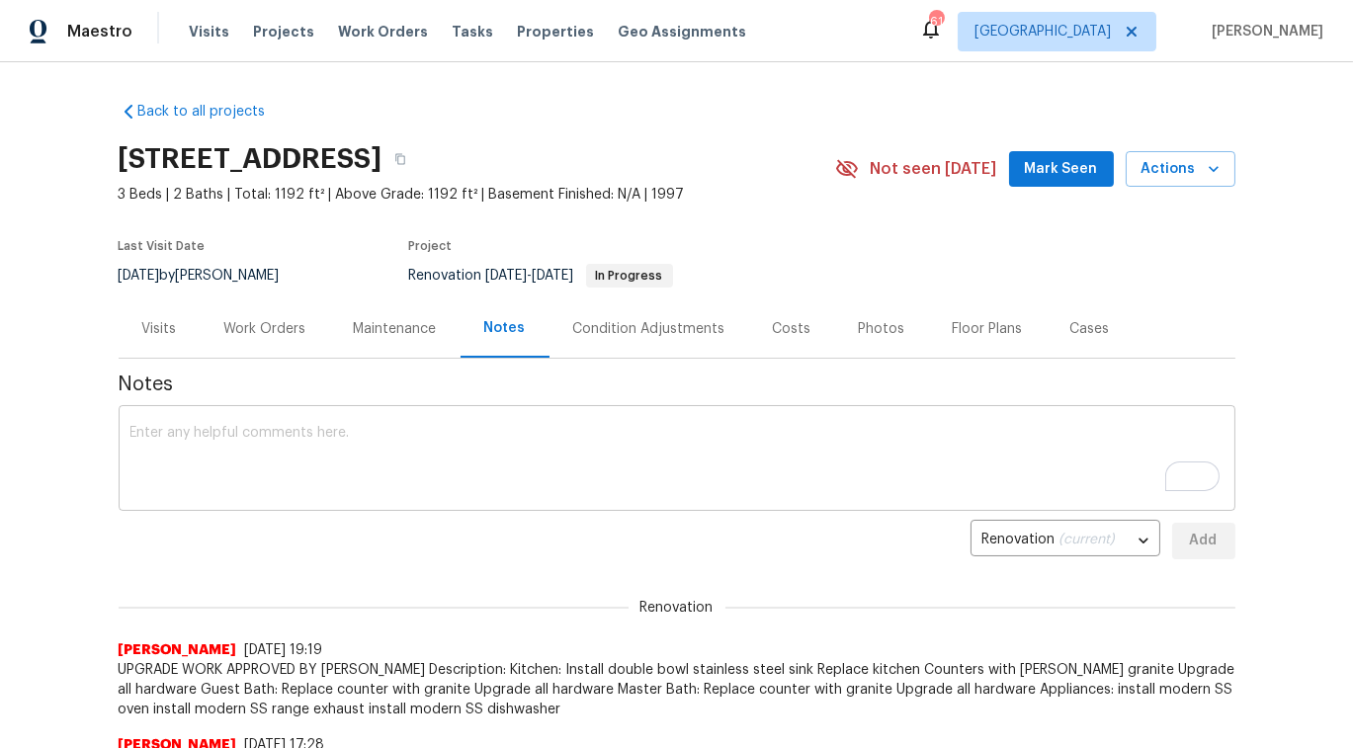
click at [386, 471] on textarea "To enrich screen reader interactions, please activate Accessibility in Grammarl…" at bounding box center [676, 460] width 1093 height 69
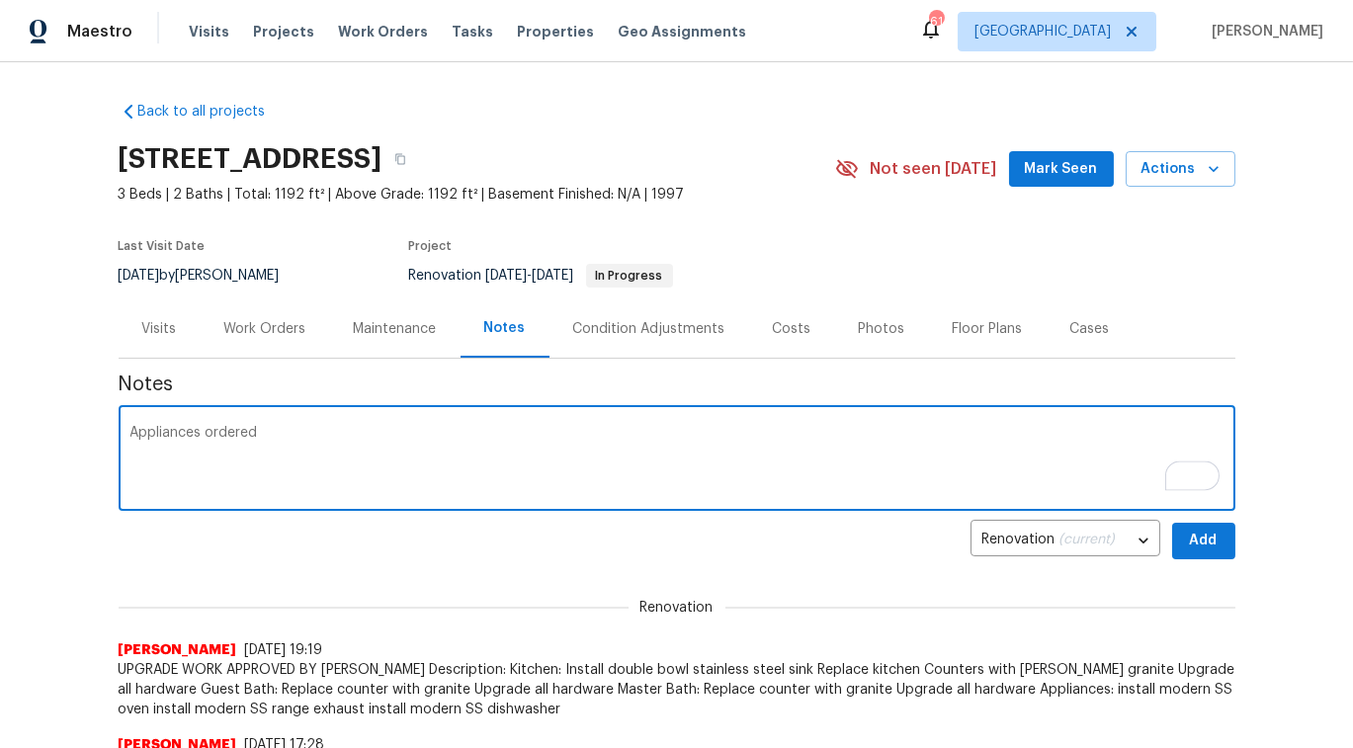
type textarea "Appliances ordered"
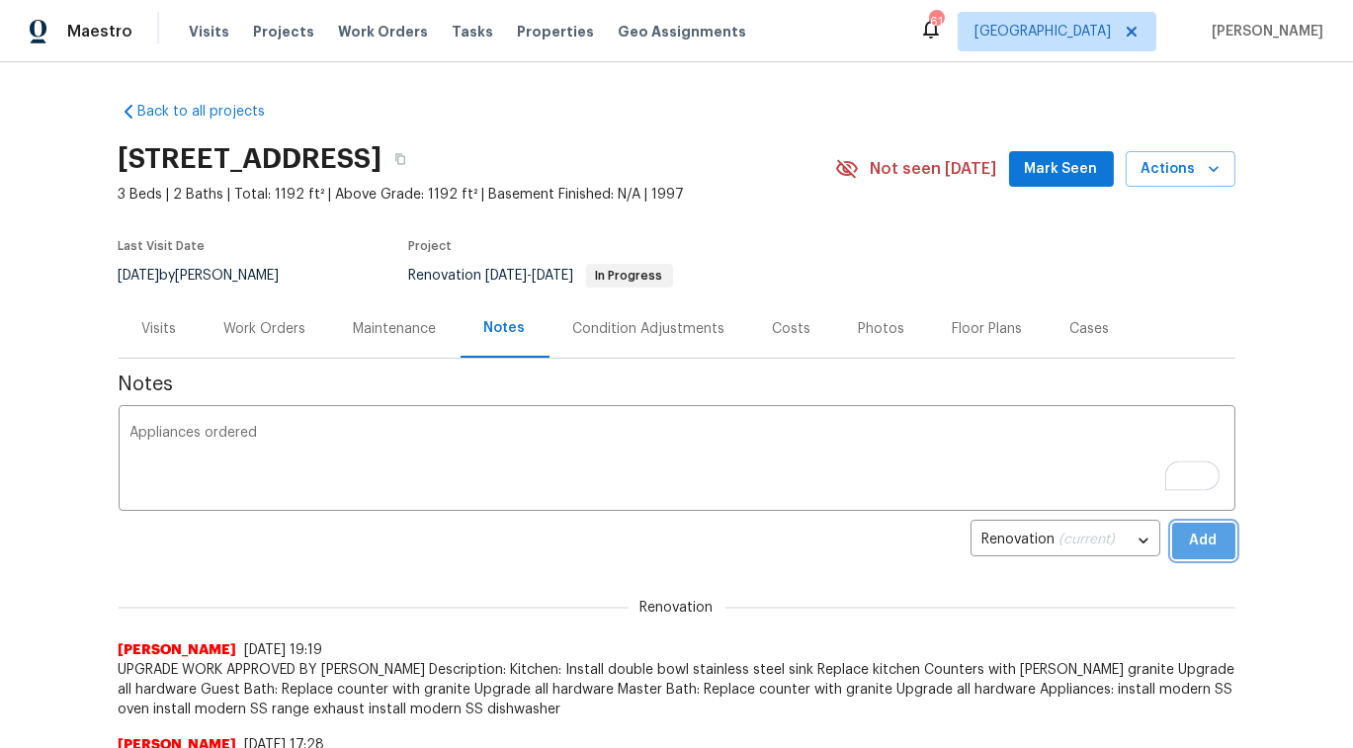
click at [1208, 530] on span "Add" at bounding box center [1204, 541] width 32 height 25
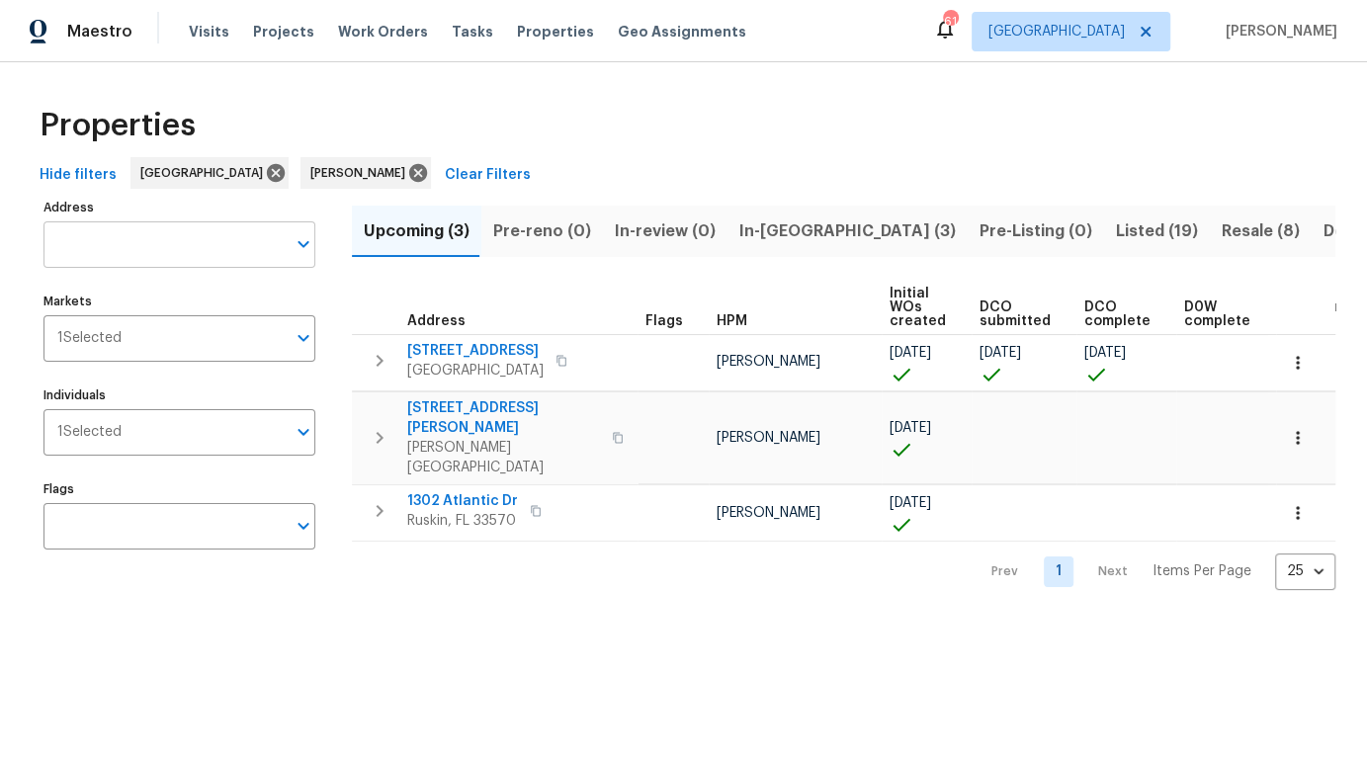
click at [139, 252] on input "Address" at bounding box center [164, 244] width 242 height 46
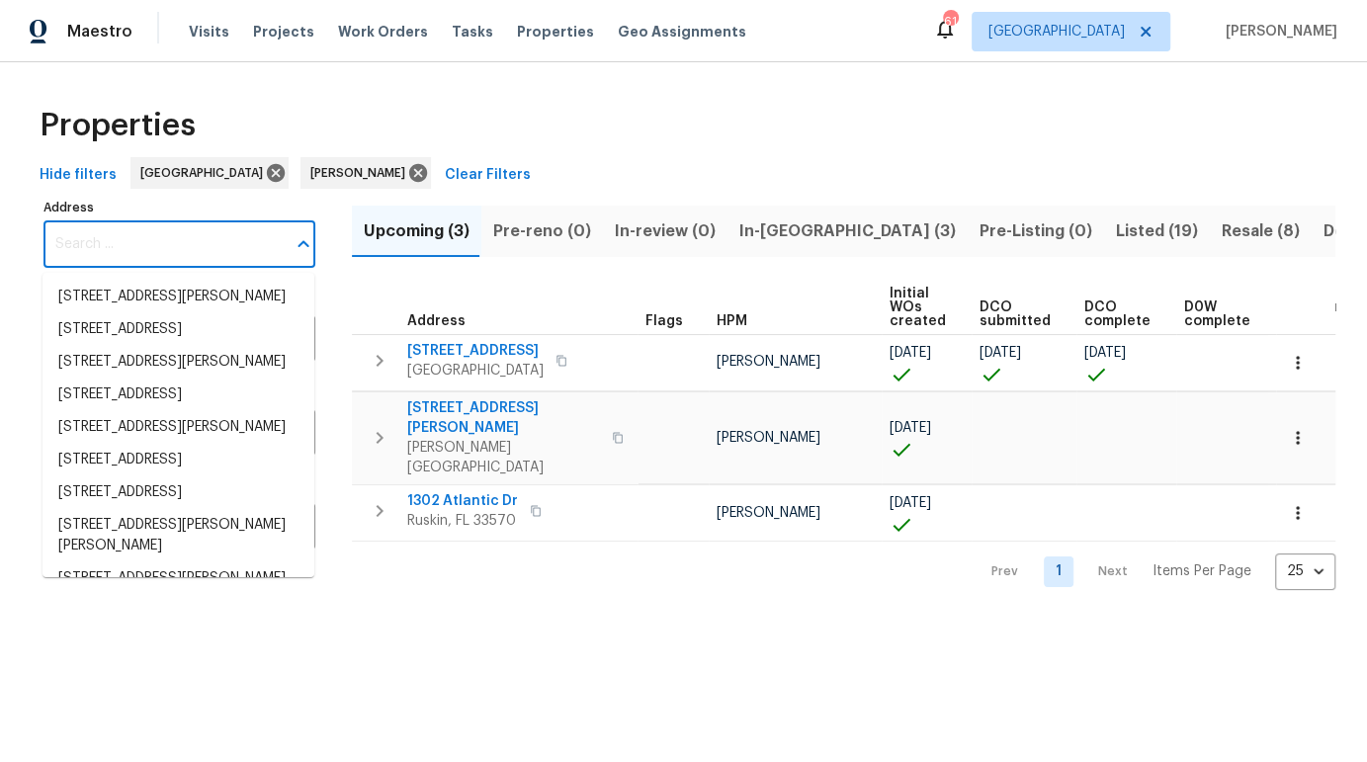
paste input "7216 Grand Elm Dr, Riverview, FL 33578"
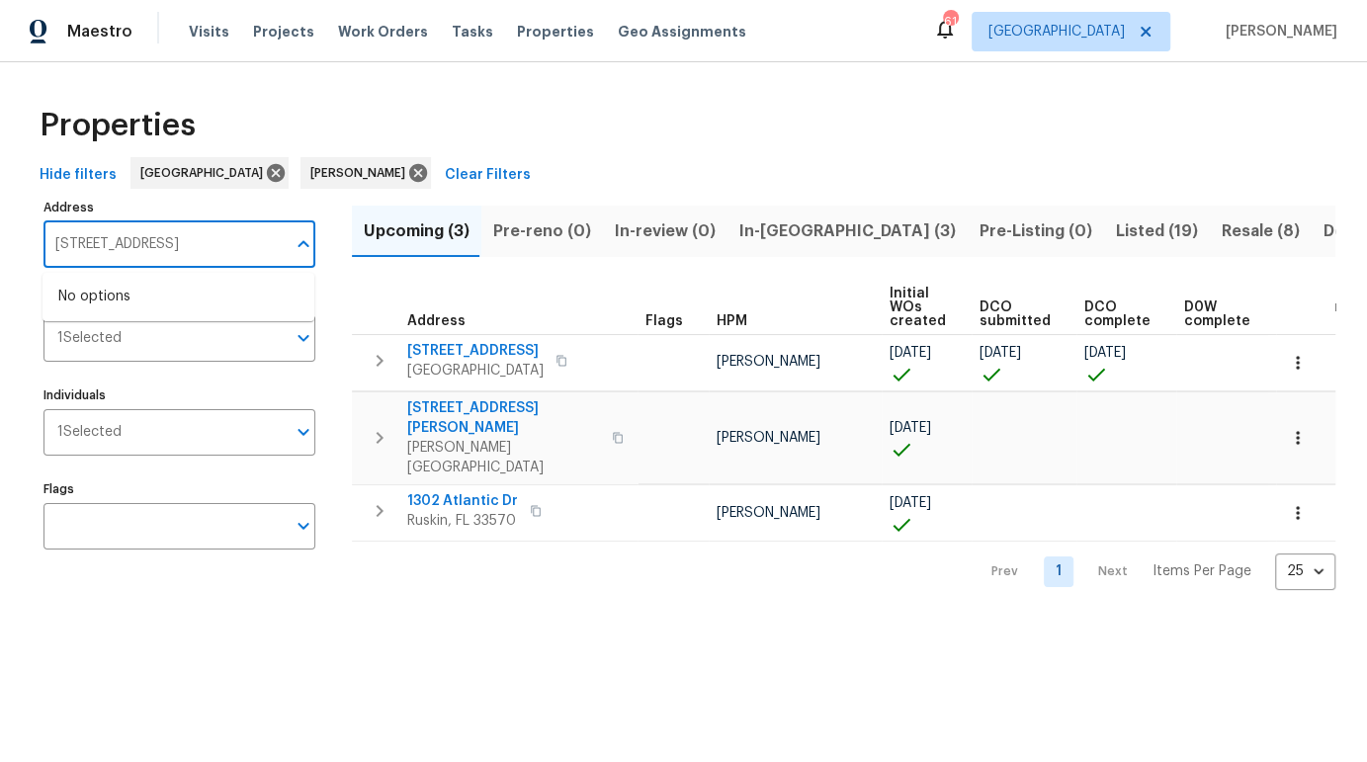
type input "7216 Grand Elm Dr, Riverview, FL 33578"
click at [409, 167] on icon at bounding box center [418, 173] width 18 height 18
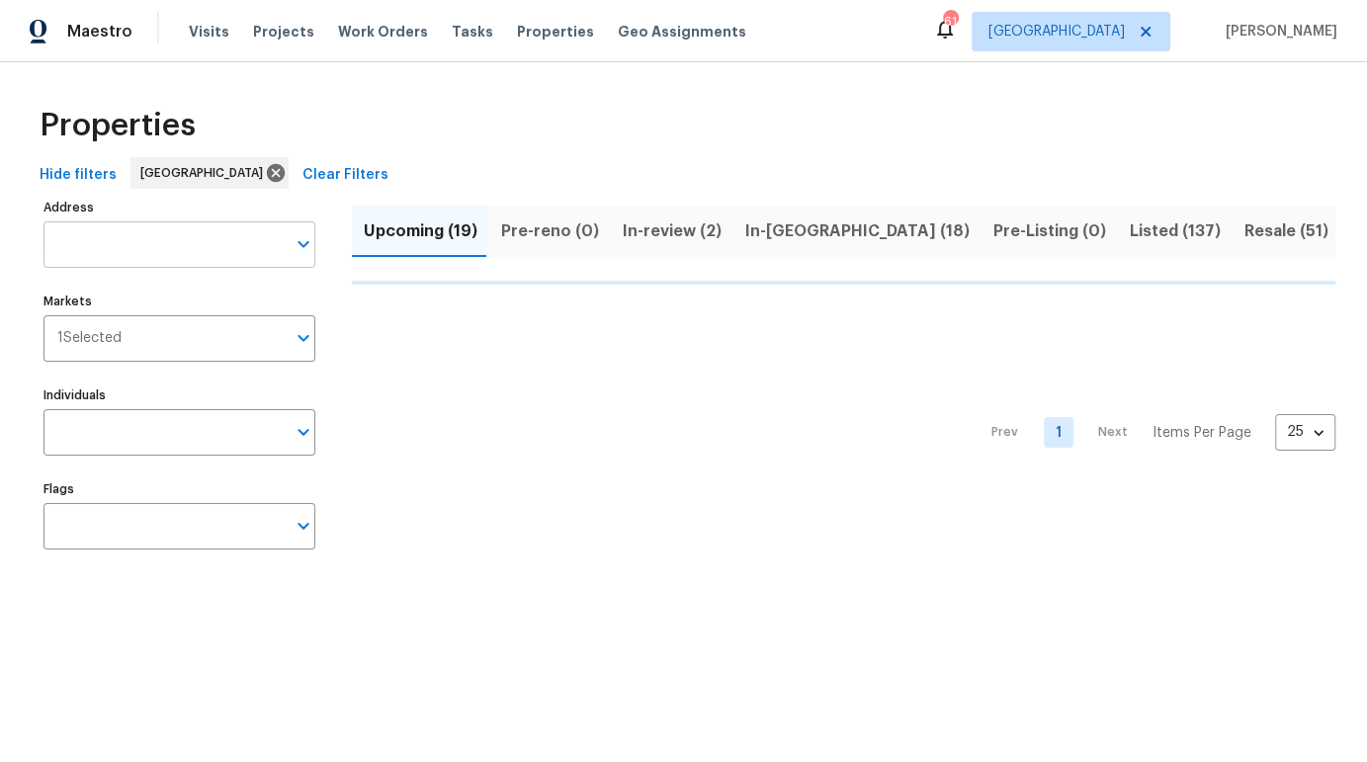
click at [208, 250] on input "Address" at bounding box center [164, 244] width 242 height 46
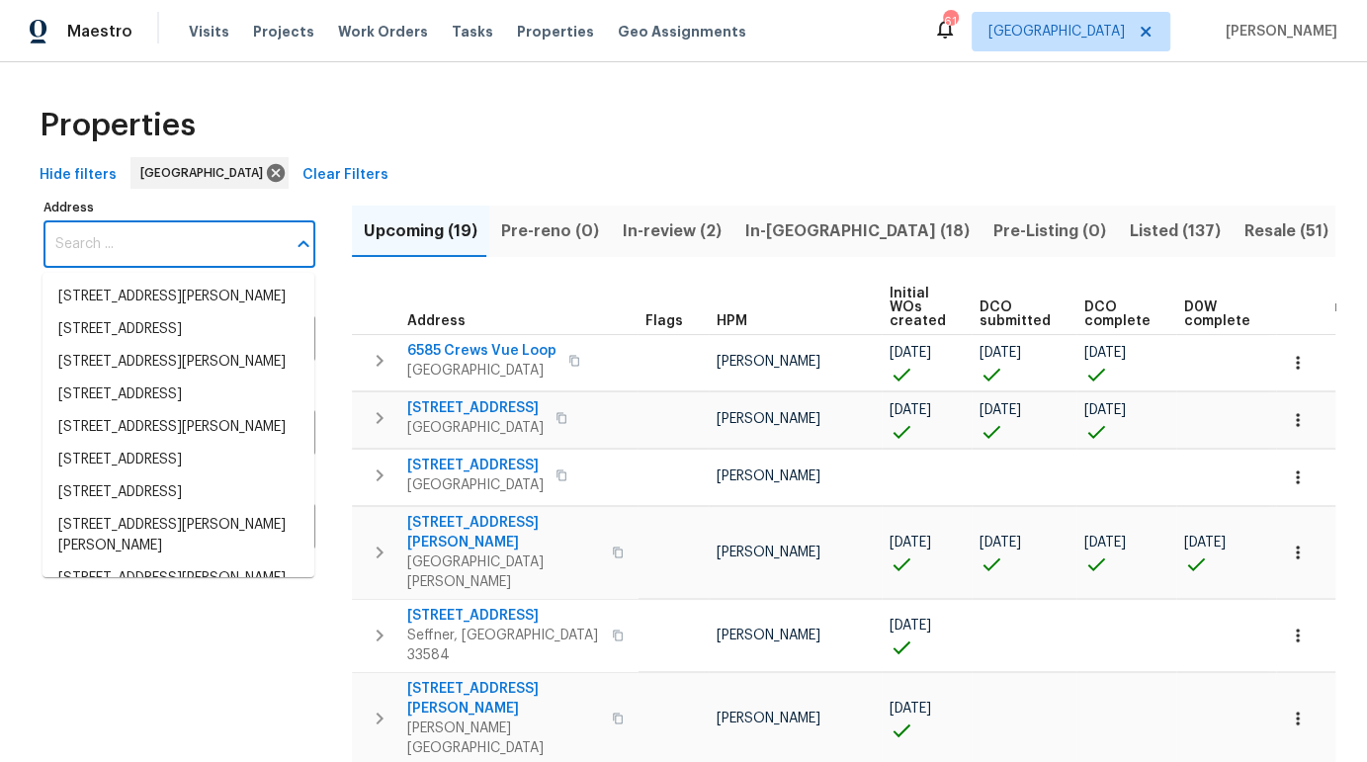
click at [208, 250] on input "Address" at bounding box center [164, 244] width 242 height 46
paste input "7216 Grand Elm Dr, Riverview, FL 33578"
type input "7216 Grand Elm Dr, Riverview, FL 33578"
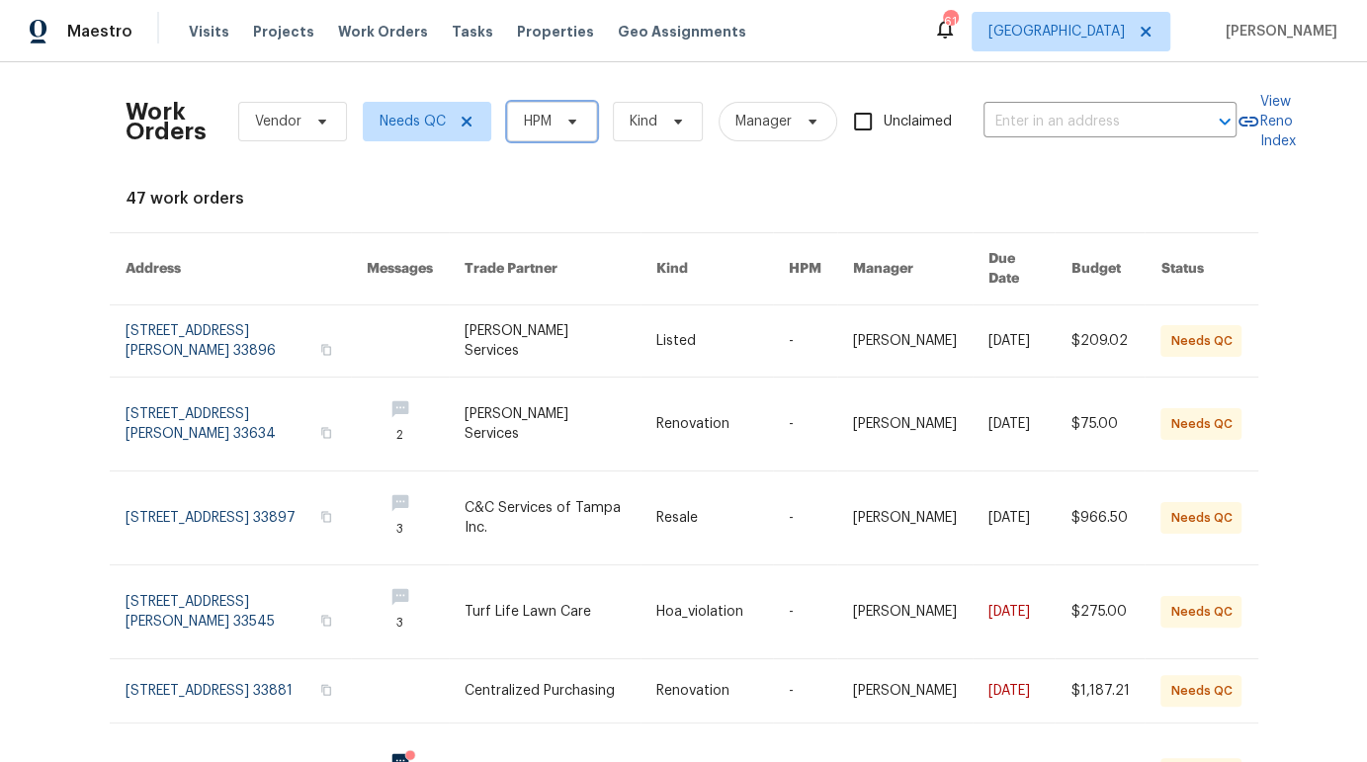
click at [567, 125] on icon at bounding box center [572, 122] width 16 height 16
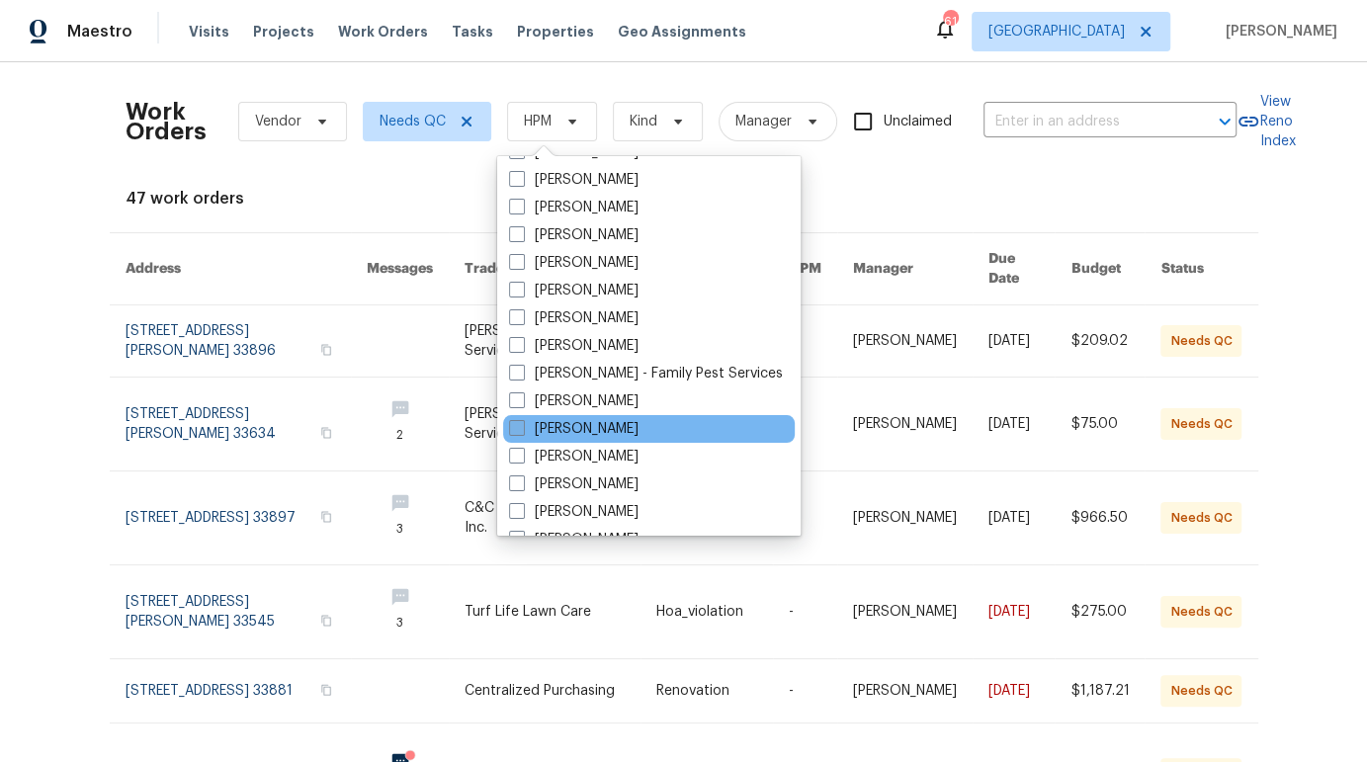
scroll to position [299, 0]
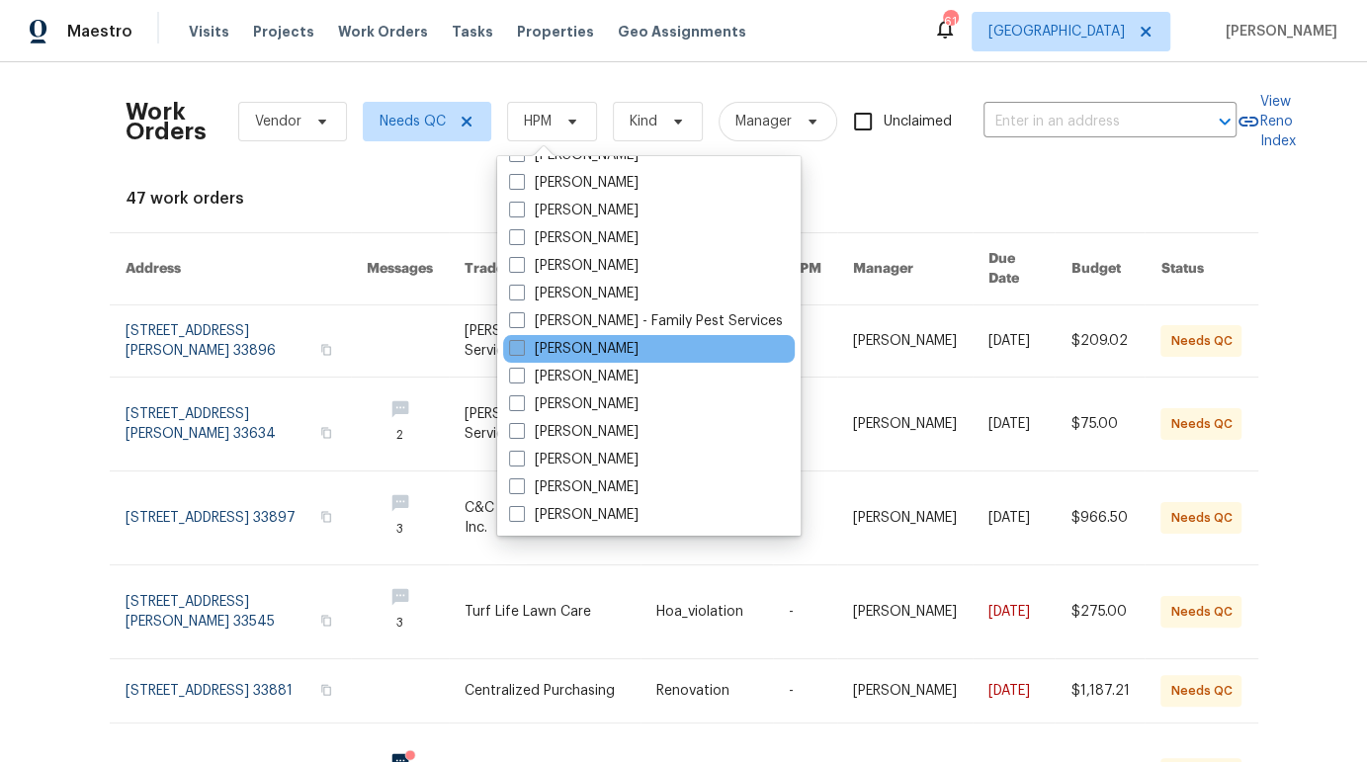
click at [575, 357] on label "[PERSON_NAME]" at bounding box center [573, 349] width 129 height 20
click at [522, 352] on input "[PERSON_NAME]" at bounding box center [515, 345] width 13 height 13
checkbox input "true"
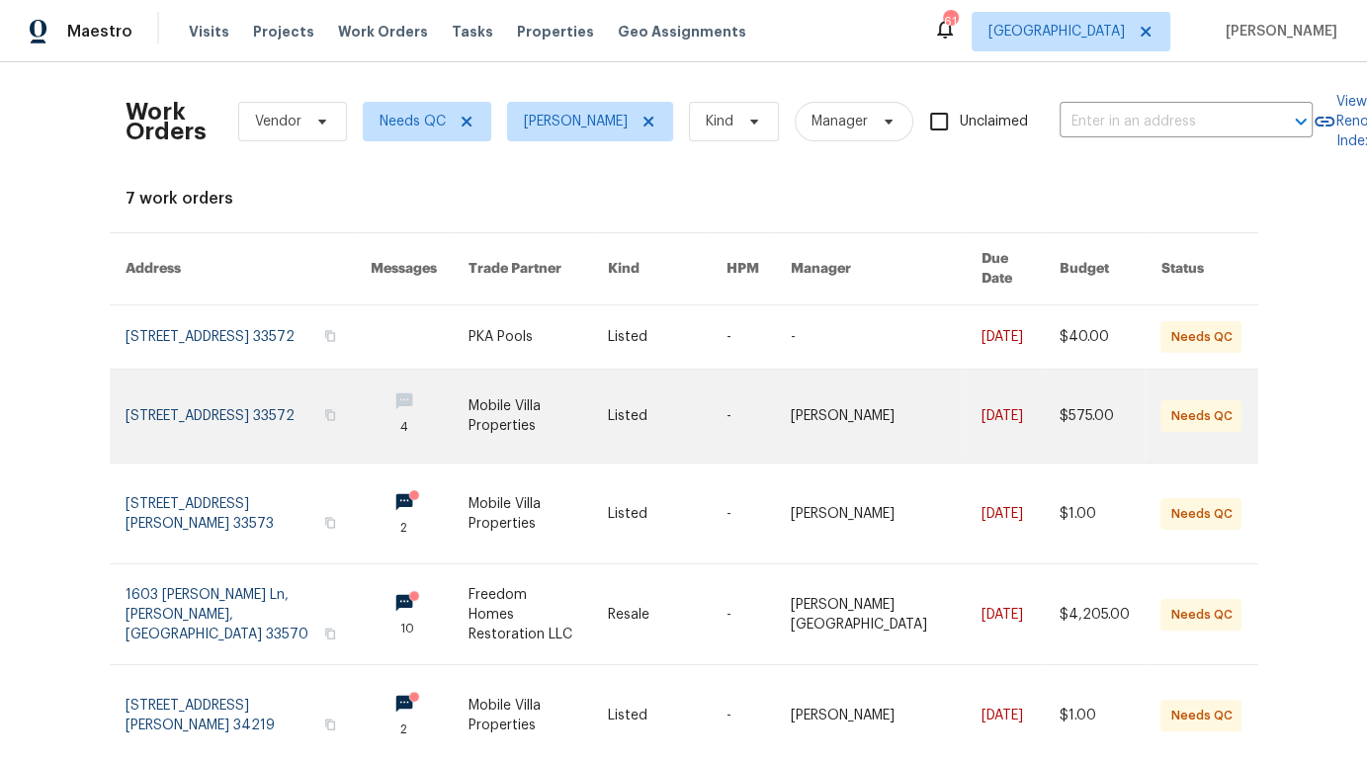
click at [471, 430] on link at bounding box center [537, 416] width 139 height 93
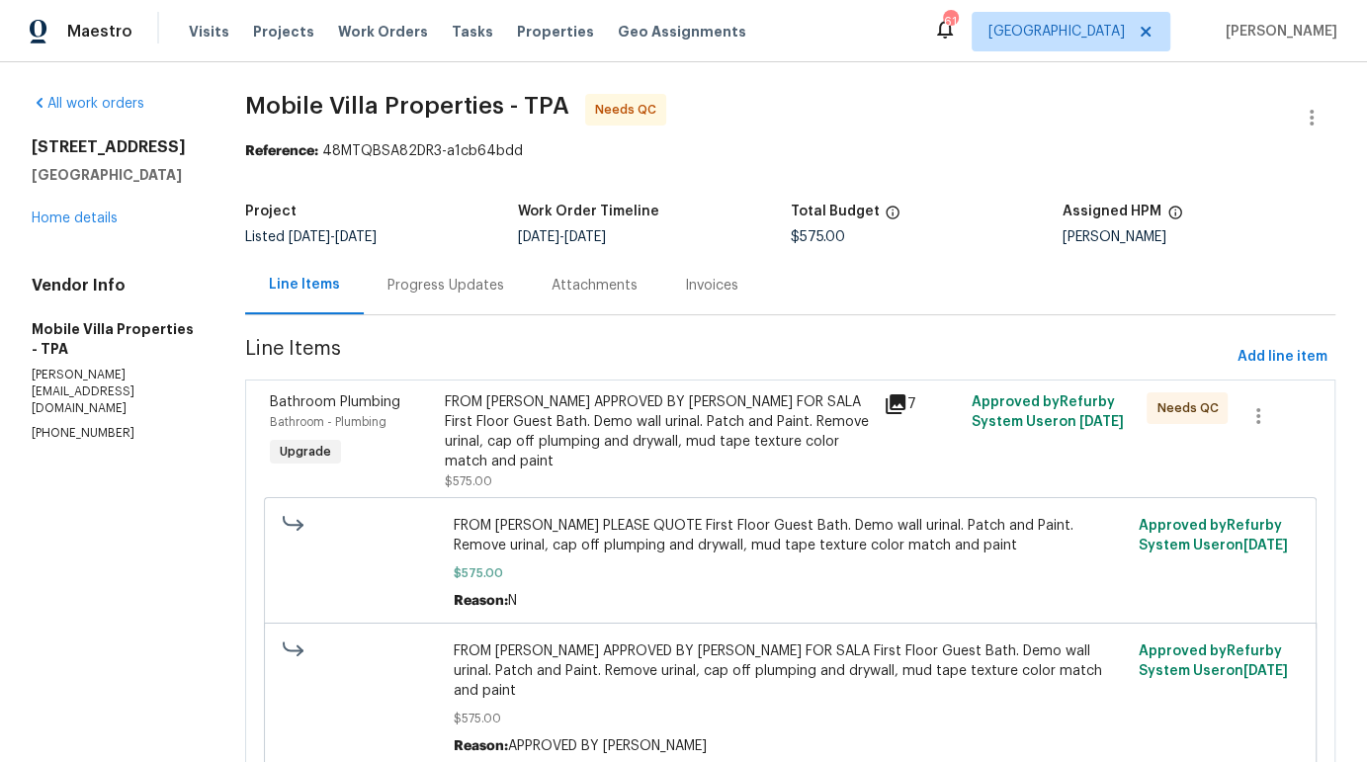
click at [651, 434] on div "FROM PAUL APPROVED BY IAN FOR SALA First Floor Guest Bath. Demo wall urinal. Pa…" at bounding box center [658, 431] width 427 height 79
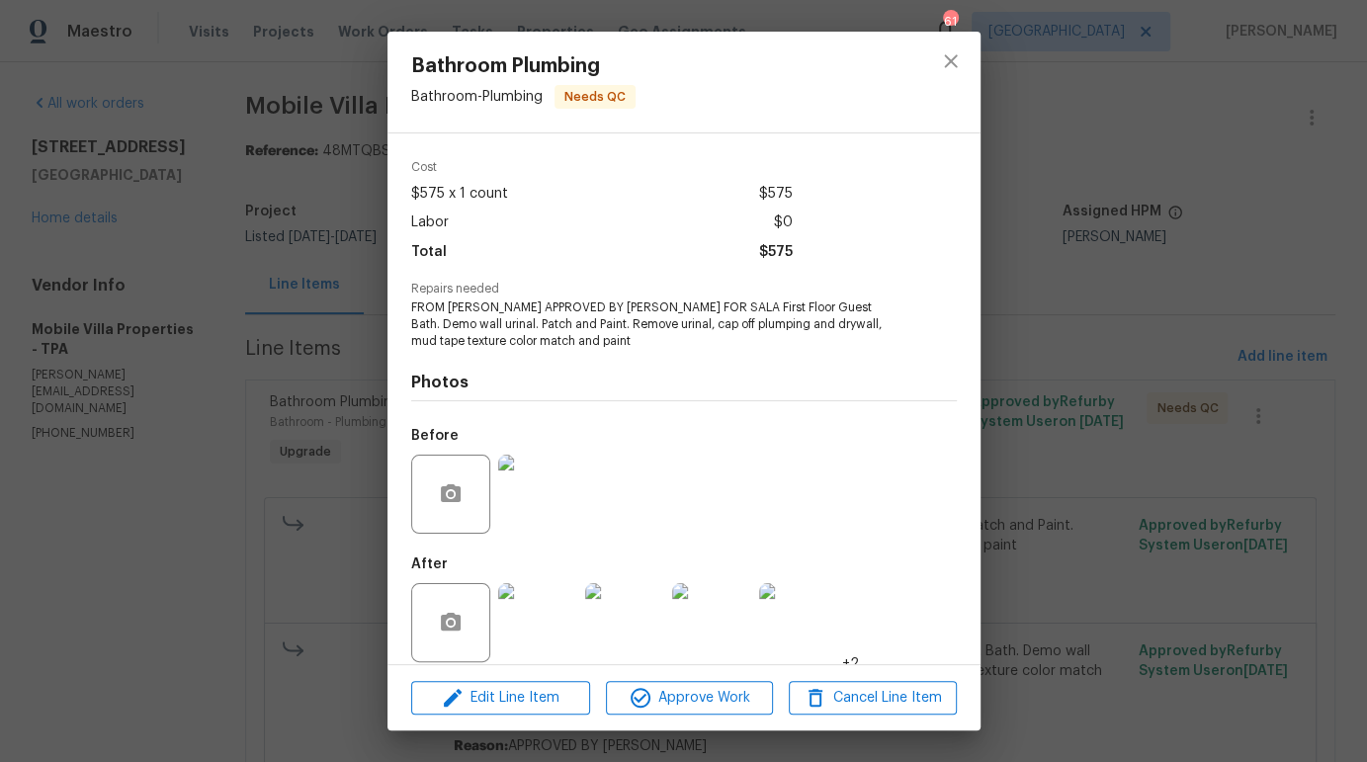
scroll to position [81, 0]
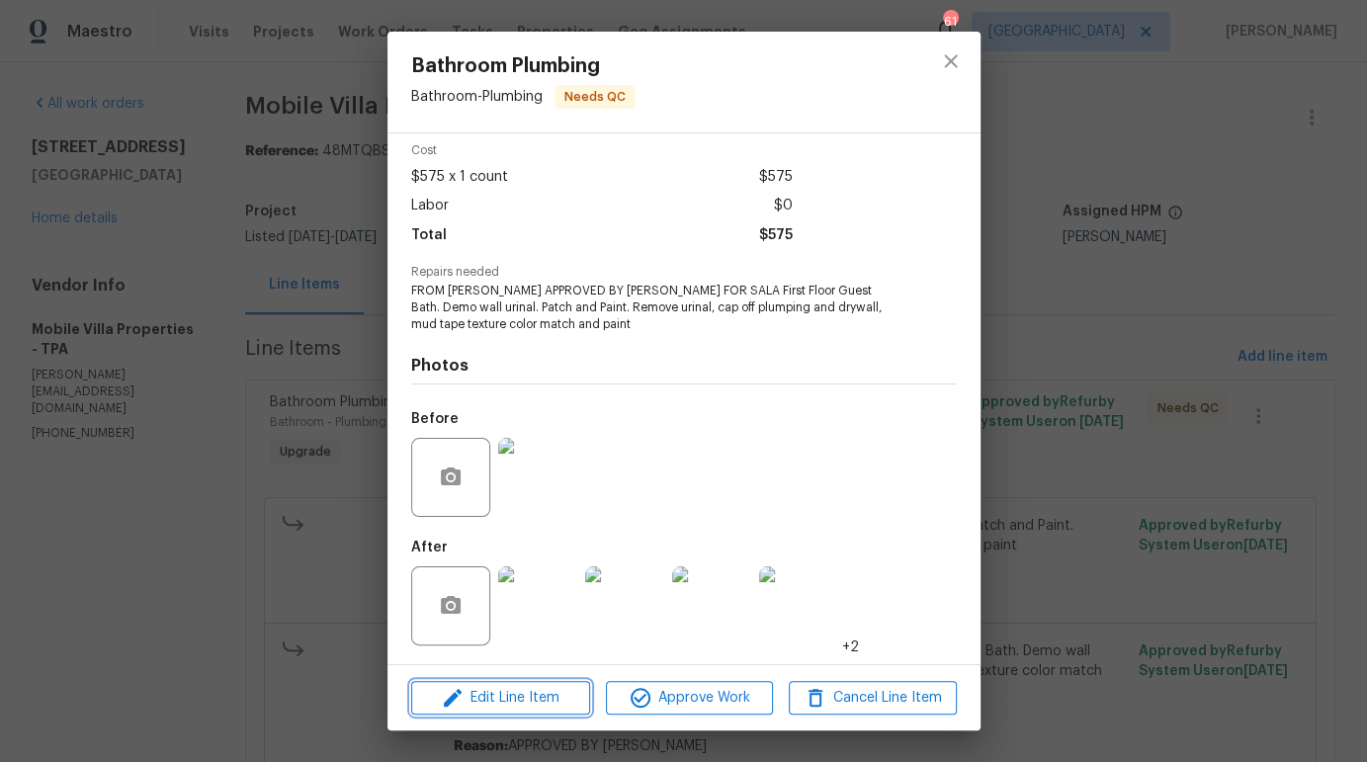
click at [524, 692] on span "Edit Line Item" at bounding box center [500, 698] width 167 height 25
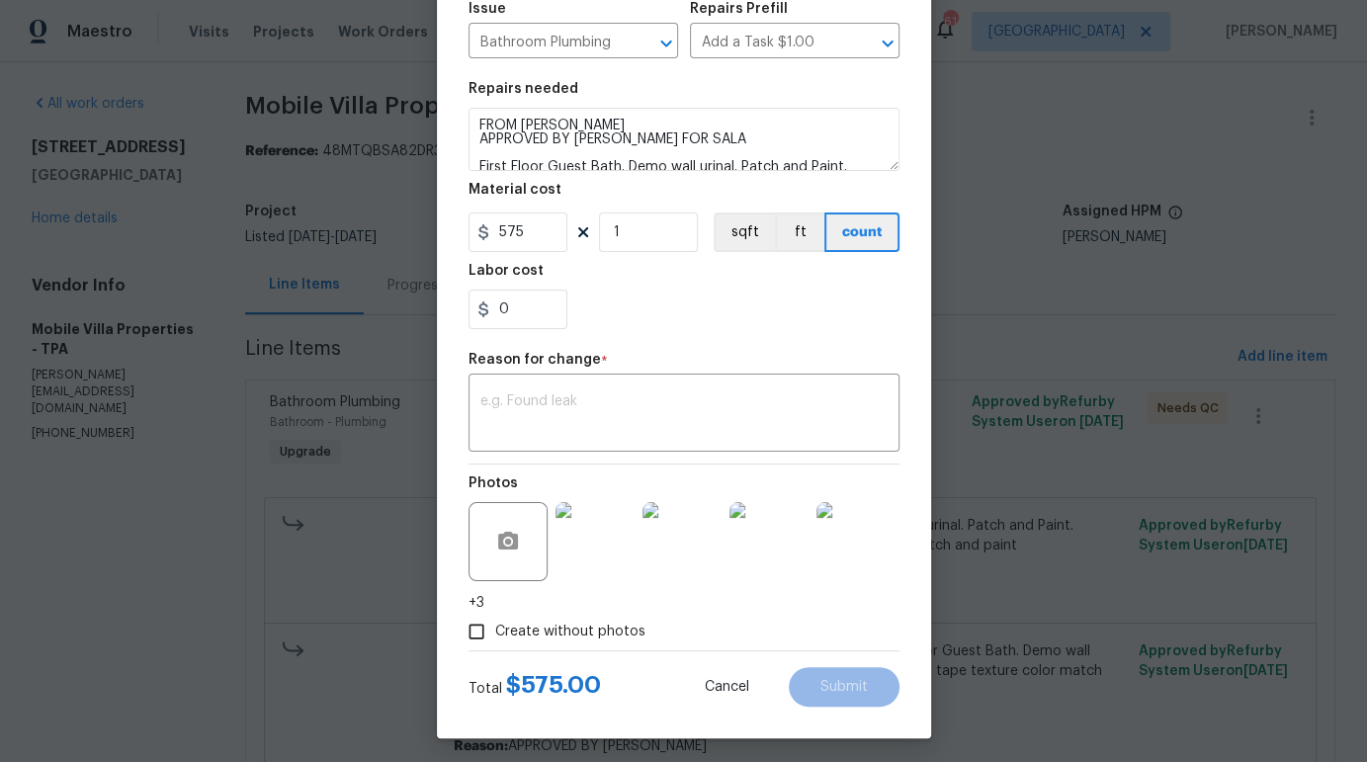
scroll to position [233, 0]
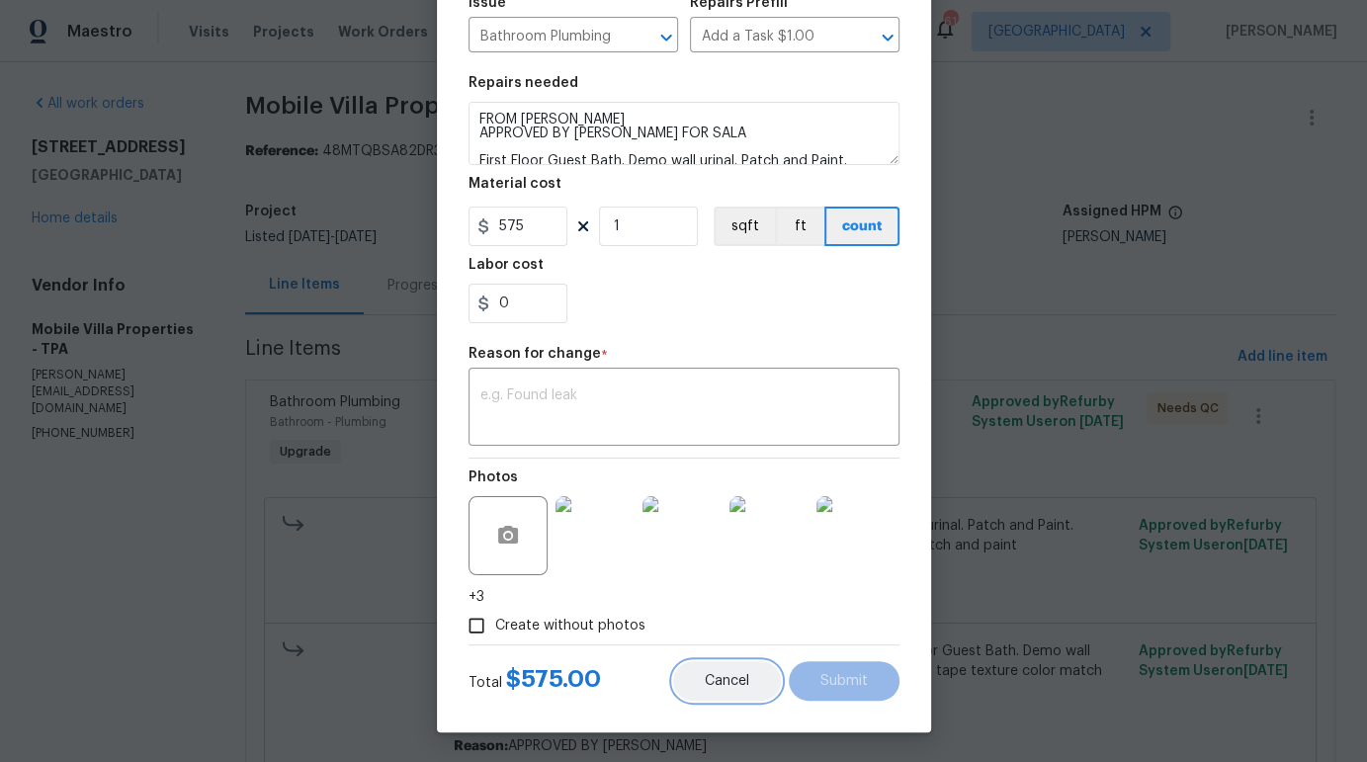
click at [717, 687] on span "Cancel" at bounding box center [727, 681] width 44 height 15
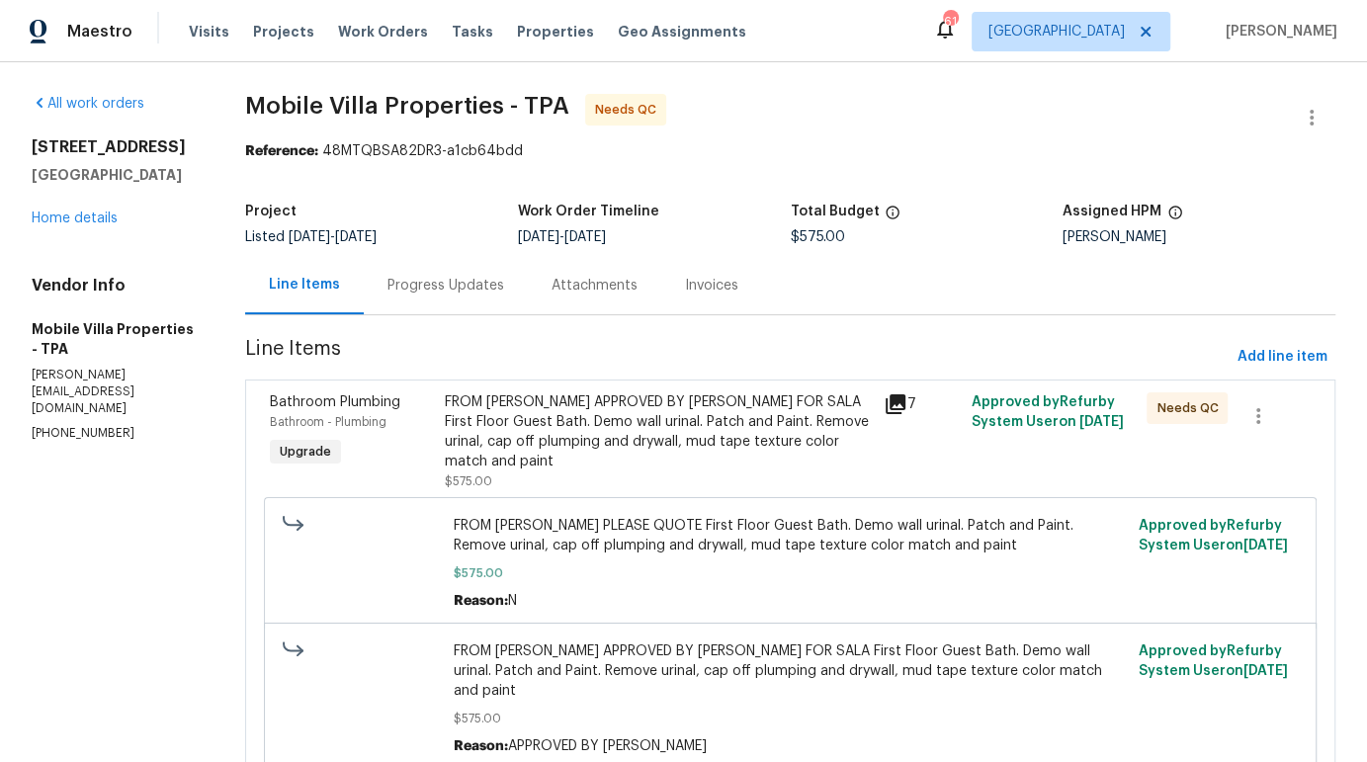
scroll to position [0, 0]
click at [608, 441] on div "FROM PAUL APPROVED BY IAN FOR SALA First Floor Guest Bath. Demo wall urinal. Pa…" at bounding box center [658, 431] width 427 height 79
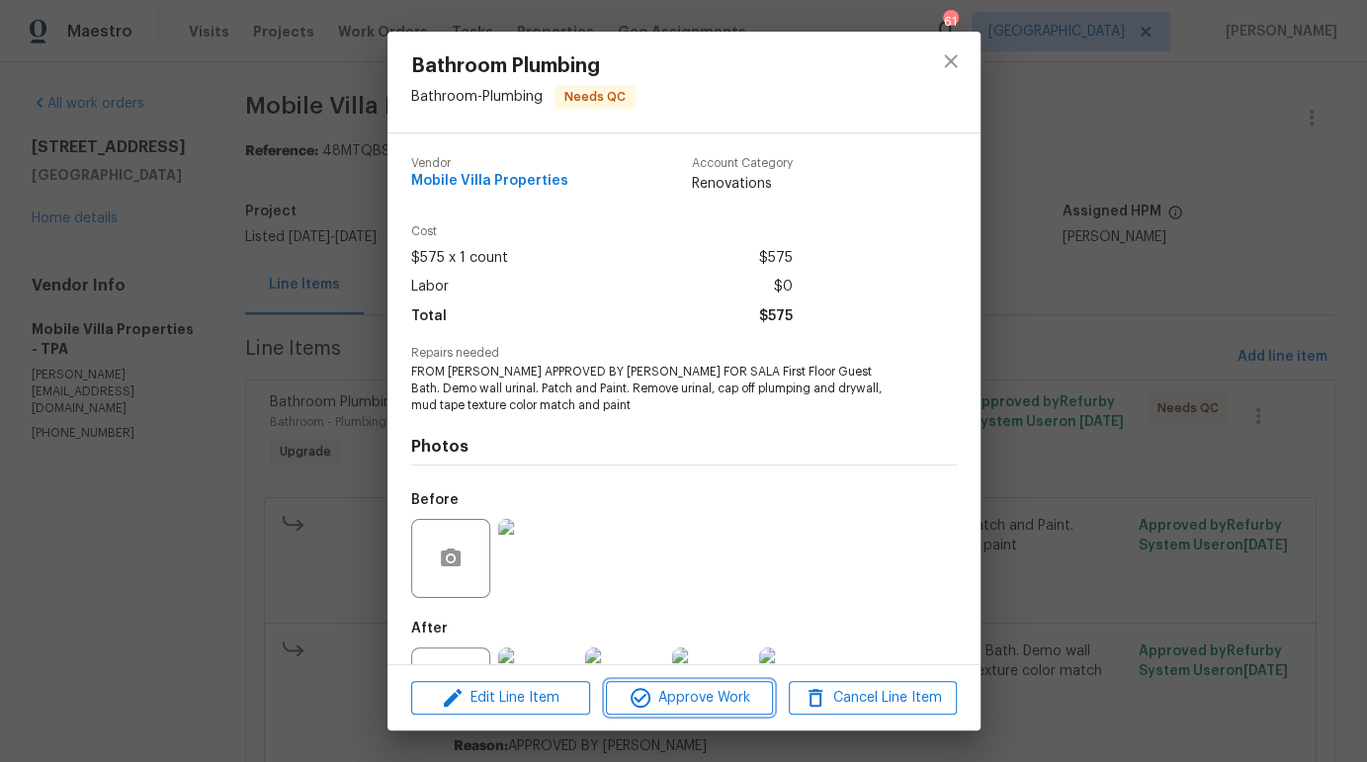
click at [682, 707] on span "Approve Work" at bounding box center [689, 698] width 155 height 25
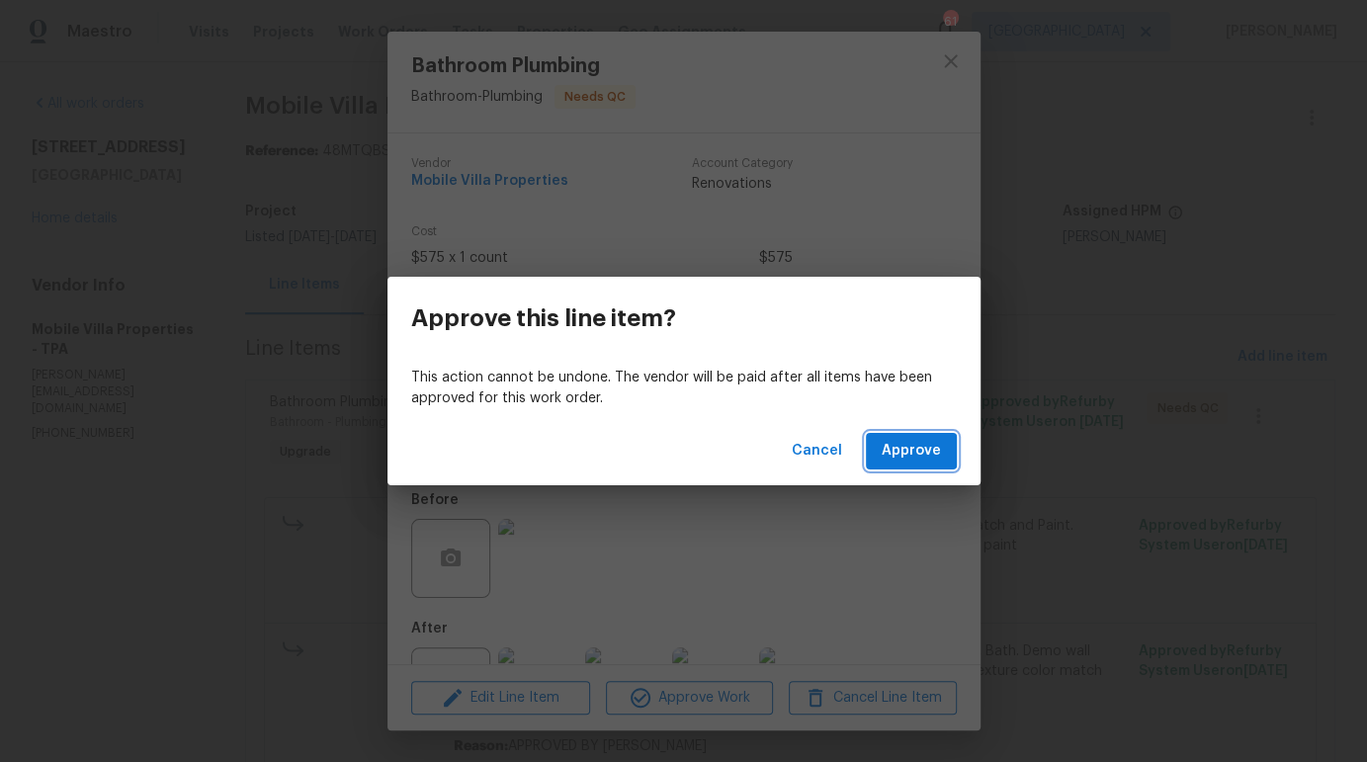
click at [910, 457] on span "Approve" at bounding box center [911, 451] width 59 height 25
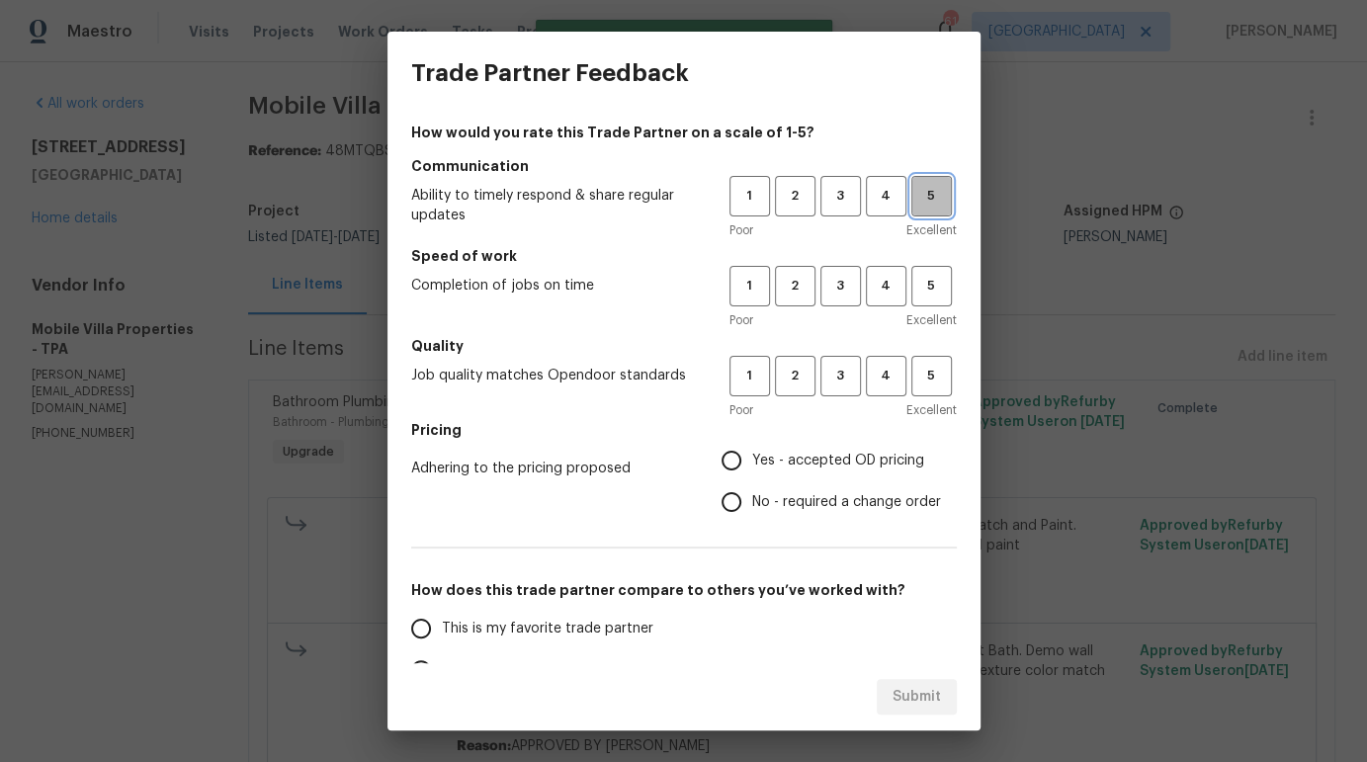
click at [925, 211] on button "5" at bounding box center [931, 196] width 41 height 41
click at [877, 291] on span "4" at bounding box center [886, 286] width 37 height 23
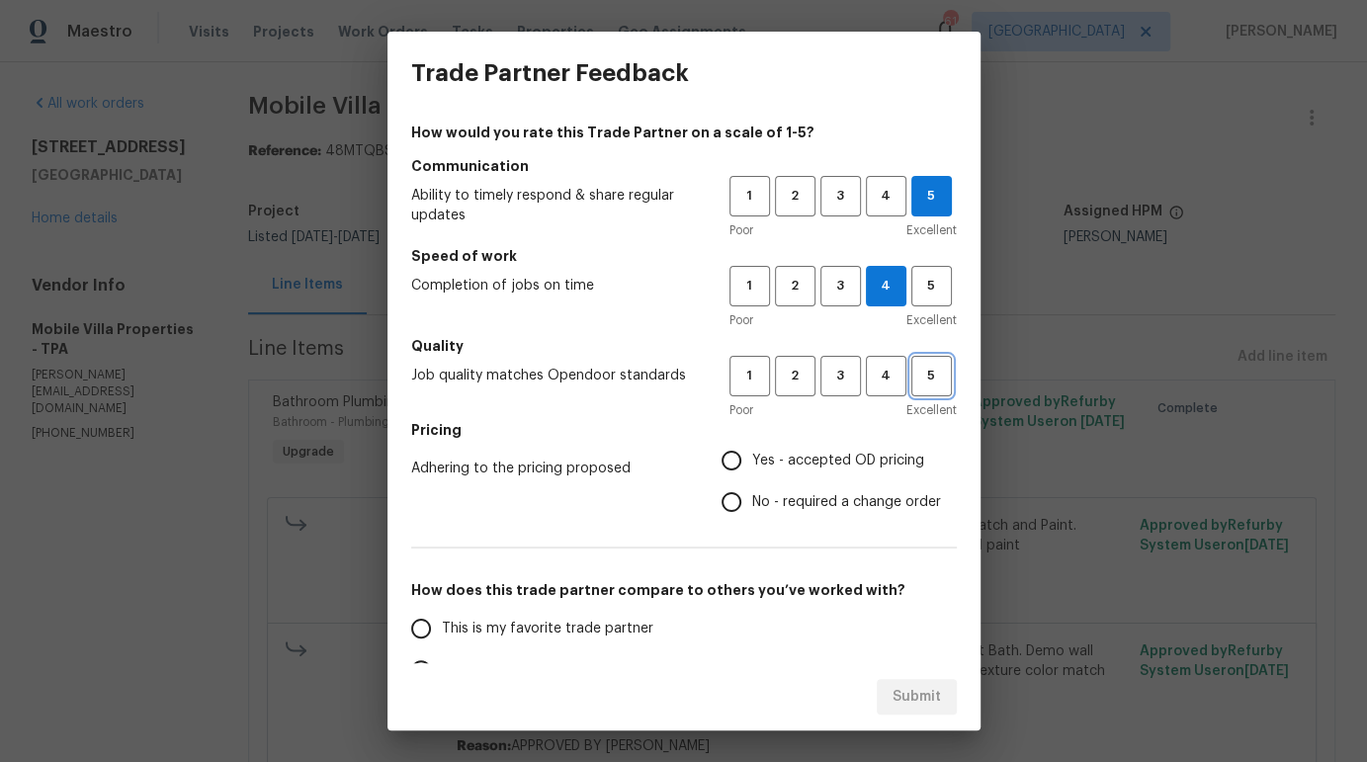
click at [919, 385] on span "5" at bounding box center [931, 376] width 37 height 23
click at [798, 455] on span "Yes - accepted OD pricing" at bounding box center [838, 461] width 172 height 21
click at [752, 455] on input "Yes - accepted OD pricing" at bounding box center [732, 461] width 42 height 42
radio input "true"
drag, startPoint x: 485, startPoint y: 625, endPoint x: 498, endPoint y: 625, distance: 12.8
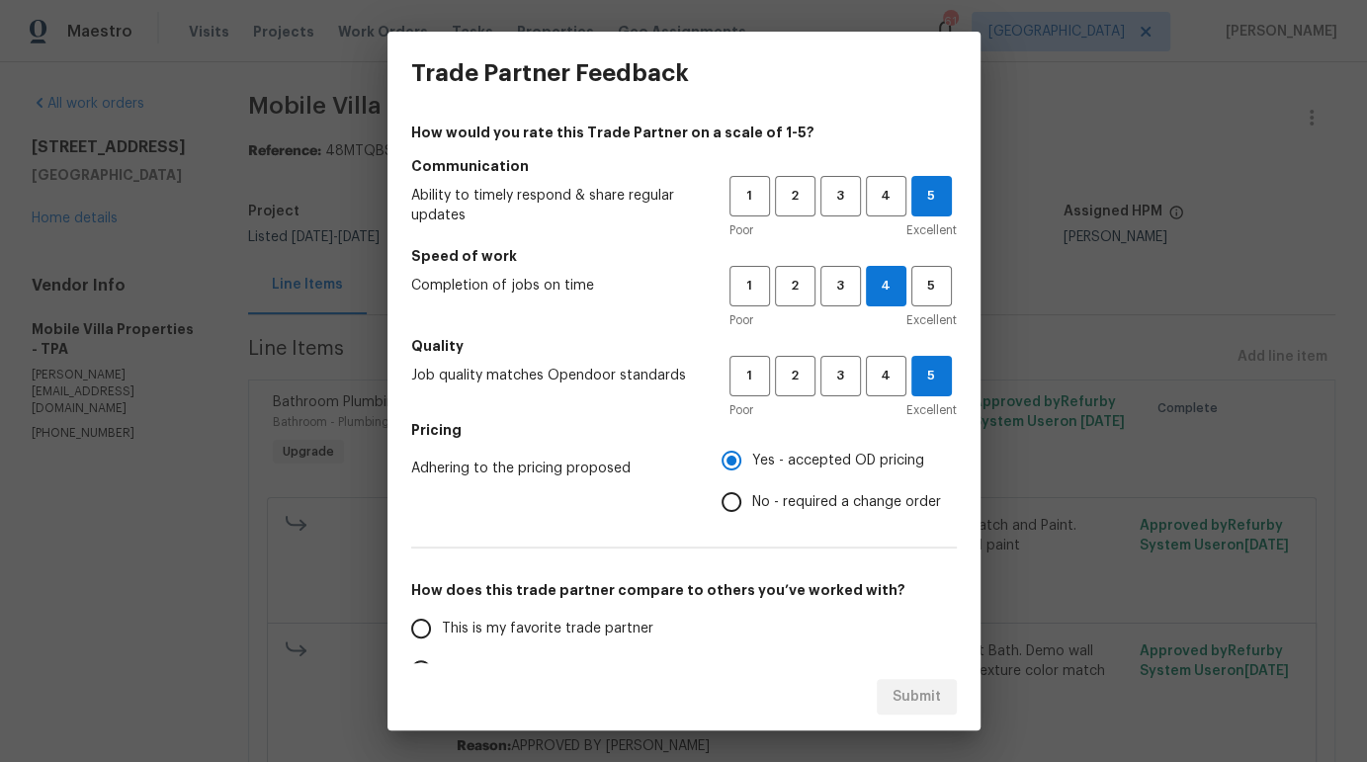
click at [486, 625] on span "This is my favorite trade partner" at bounding box center [547, 629] width 211 height 21
click at [442, 625] on input "This is my favorite trade partner" at bounding box center [421, 629] width 42 height 42
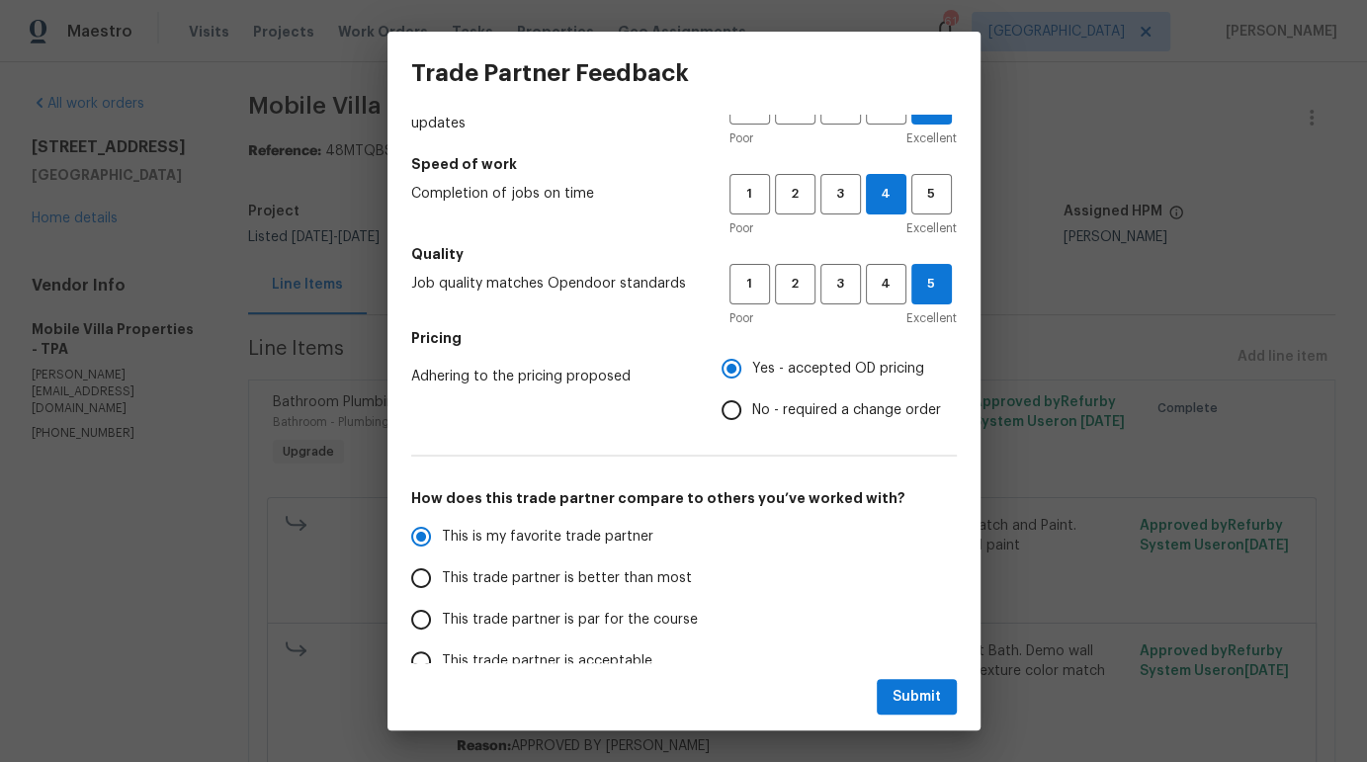
scroll to position [241, 0]
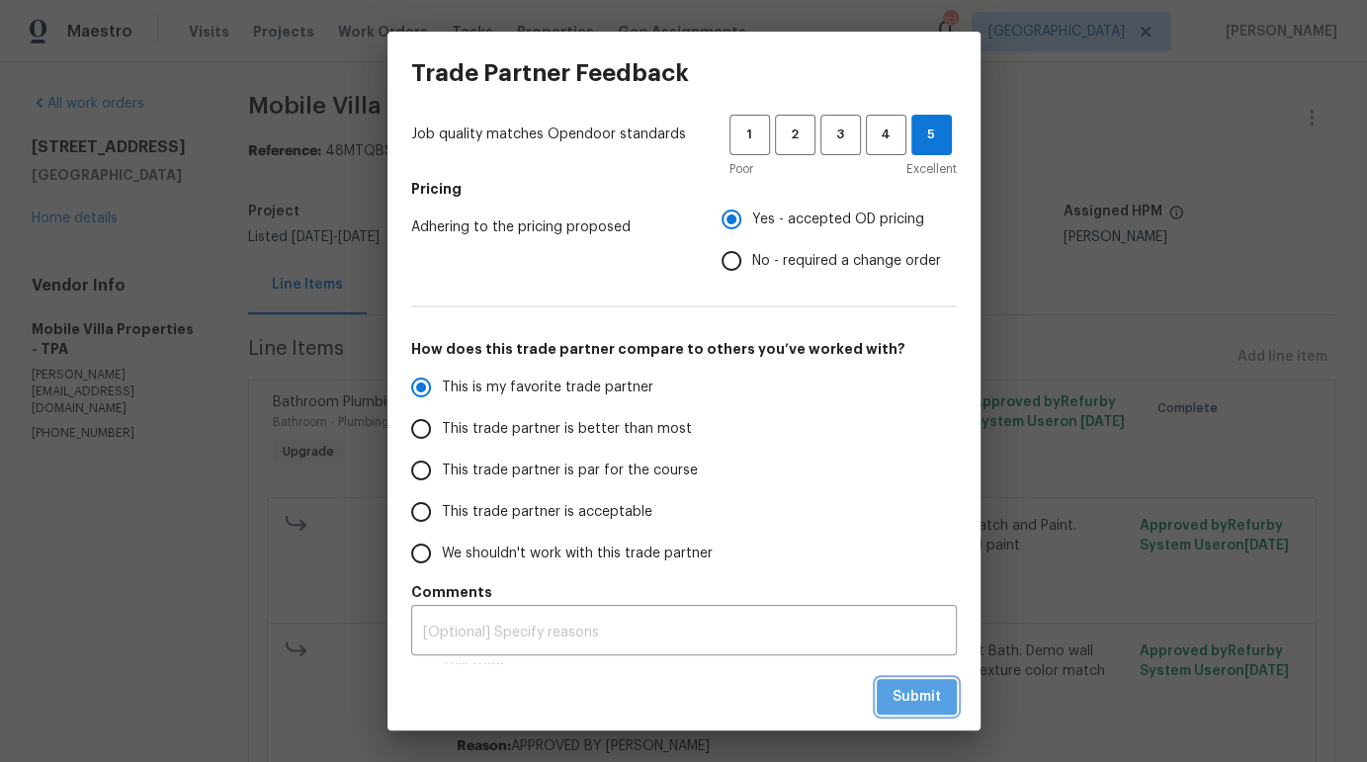
click at [902, 687] on span "Submit" at bounding box center [916, 697] width 48 height 25
radio input "true"
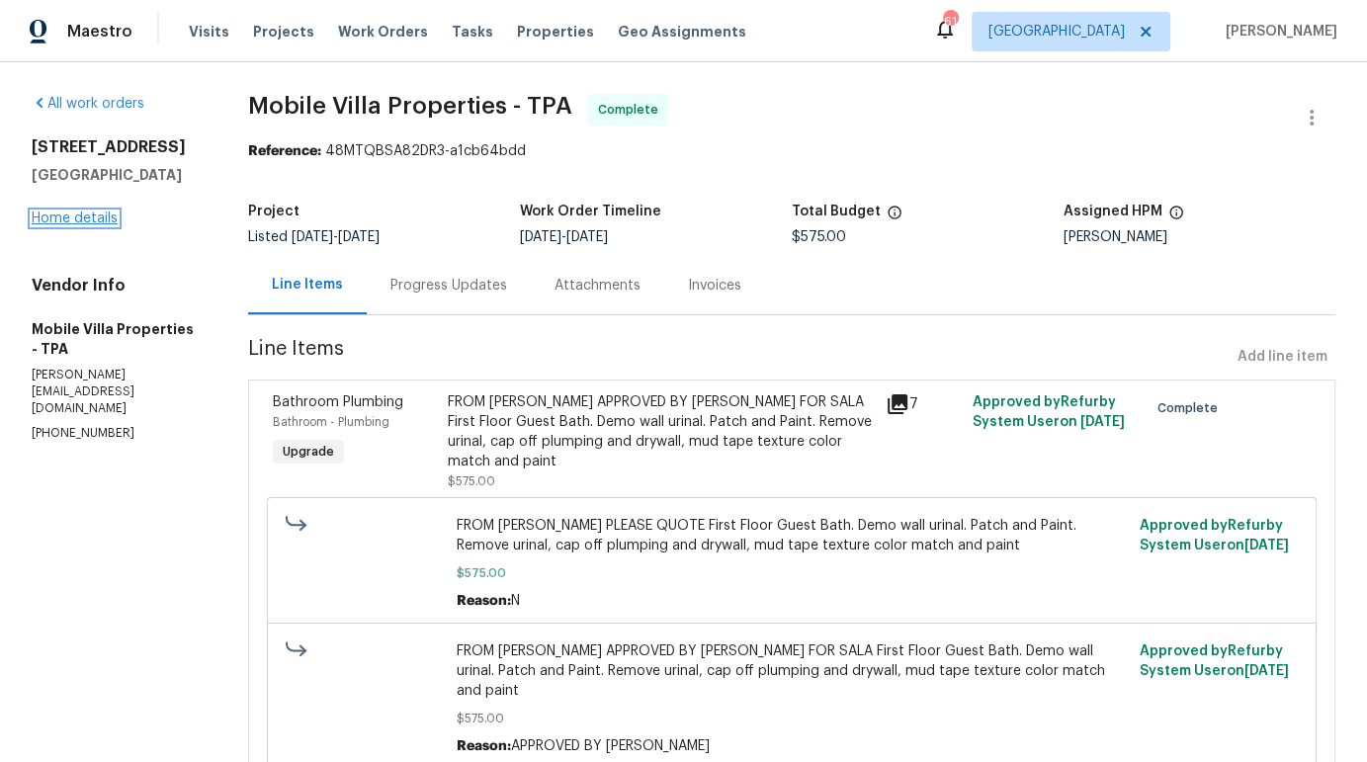
click at [79, 225] on link "Home details" at bounding box center [75, 218] width 86 height 14
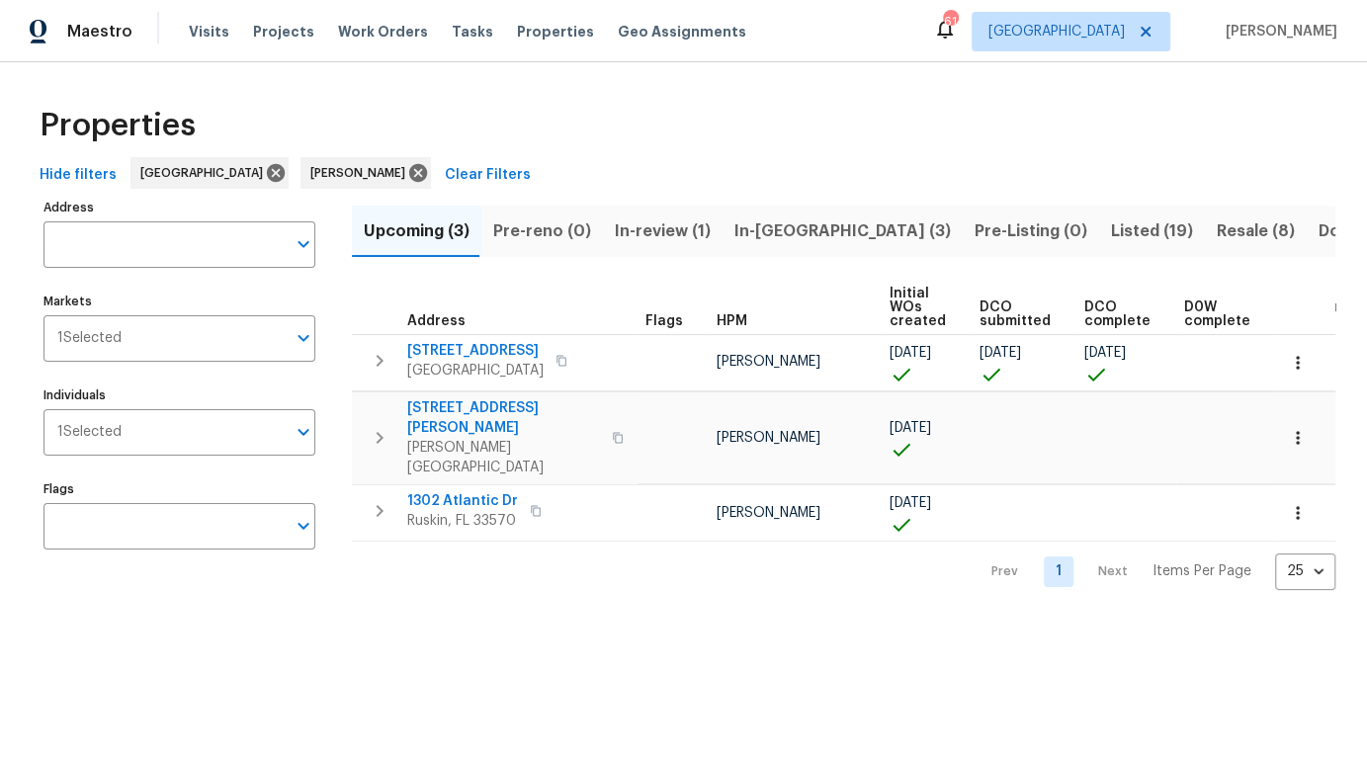
click at [653, 226] on span "In-review (1)" at bounding box center [663, 231] width 96 height 28
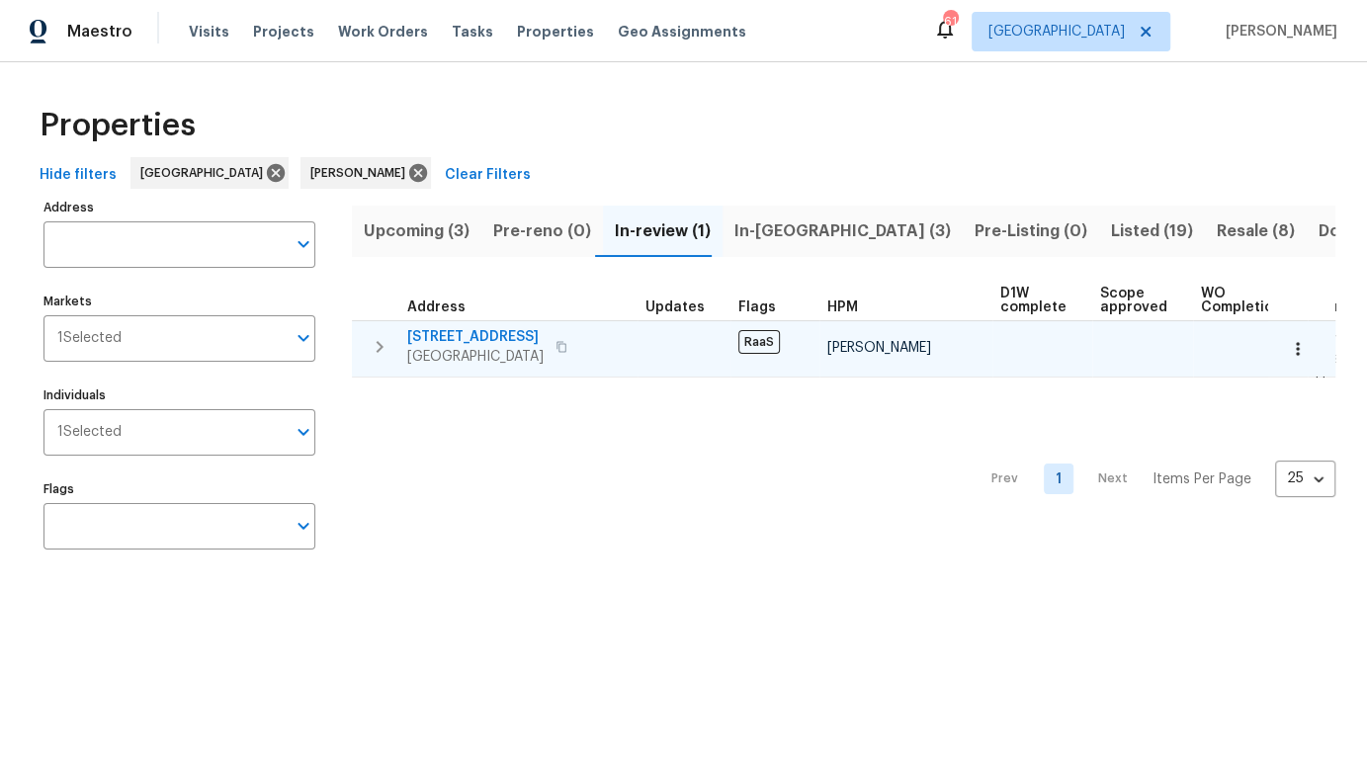
click at [468, 336] on span "[STREET_ADDRESS]" at bounding box center [475, 337] width 136 height 20
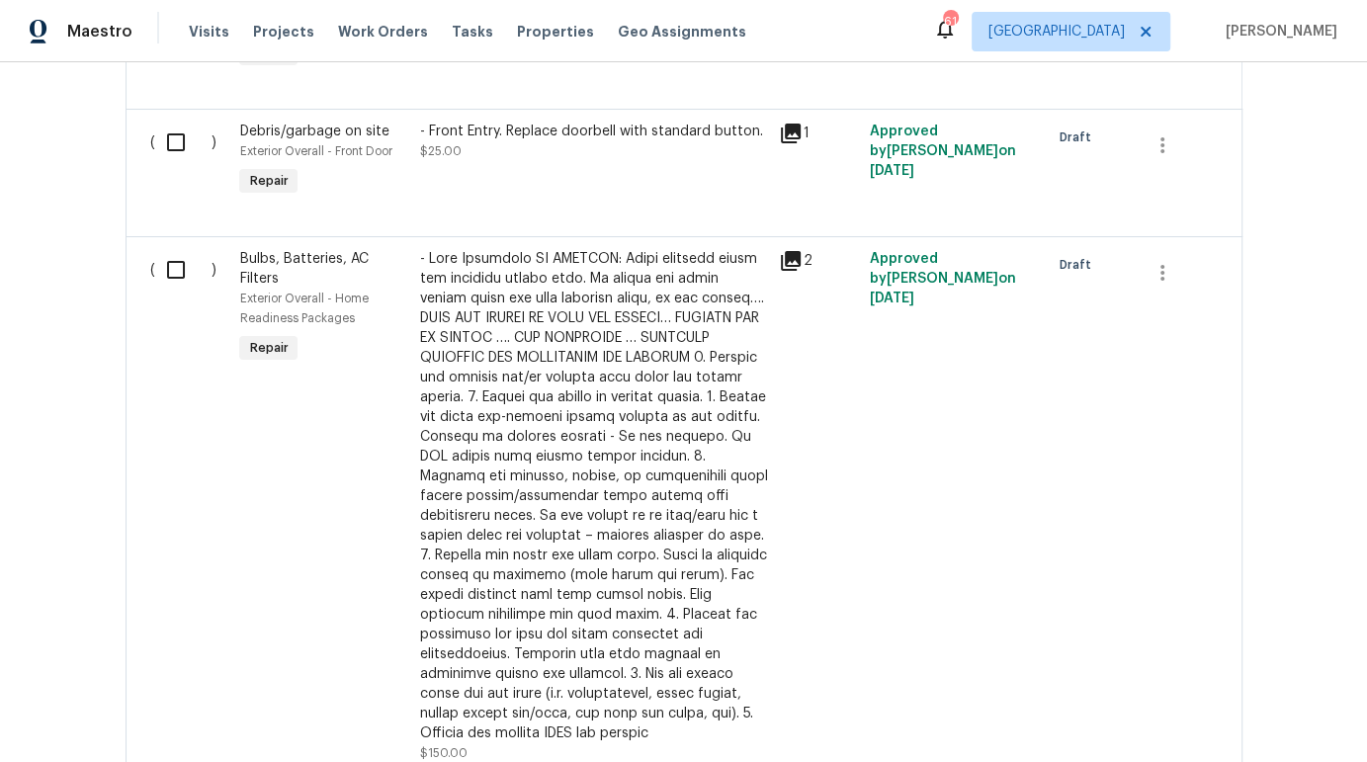
scroll to position [4620, 0]
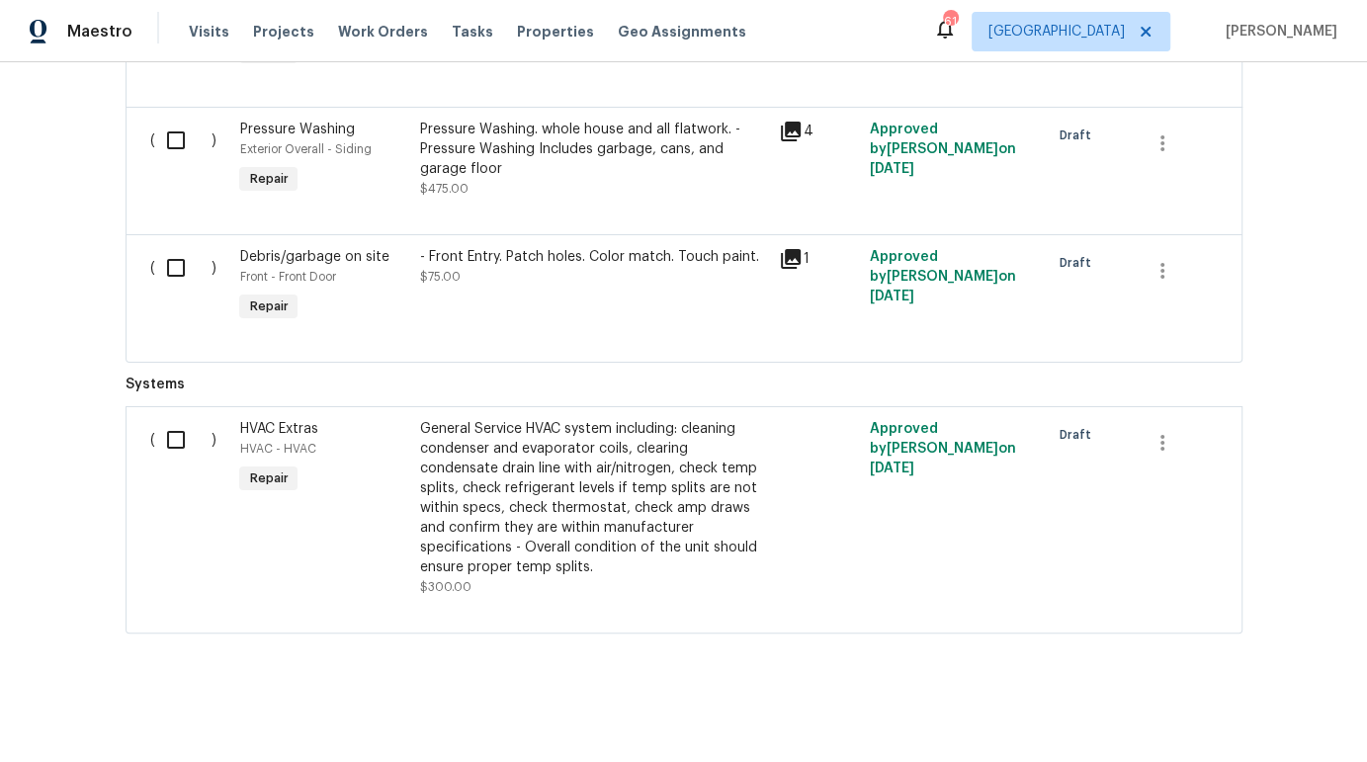
click at [168, 419] on input "checkbox" at bounding box center [183, 440] width 56 height 42
checkbox input "true"
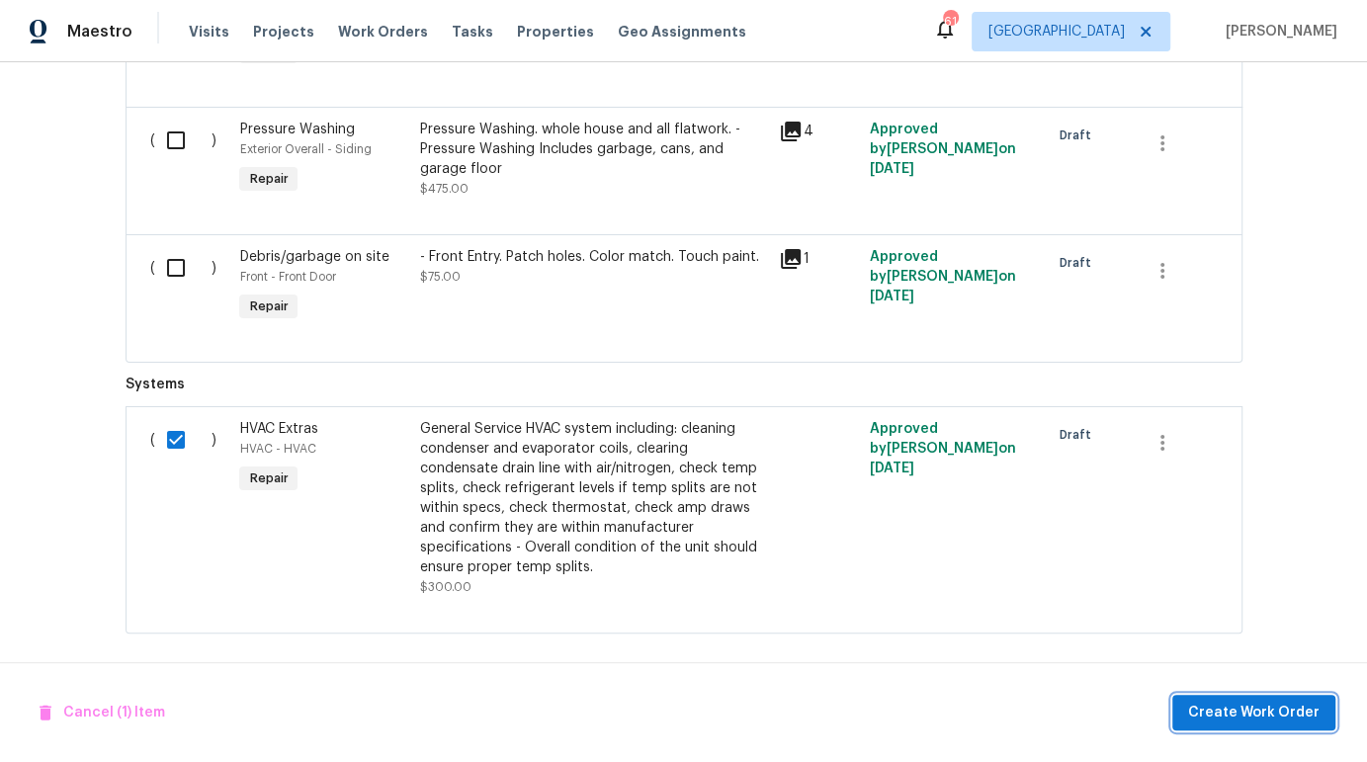
click at [1217, 713] on span "Create Work Order" at bounding box center [1253, 713] width 131 height 25
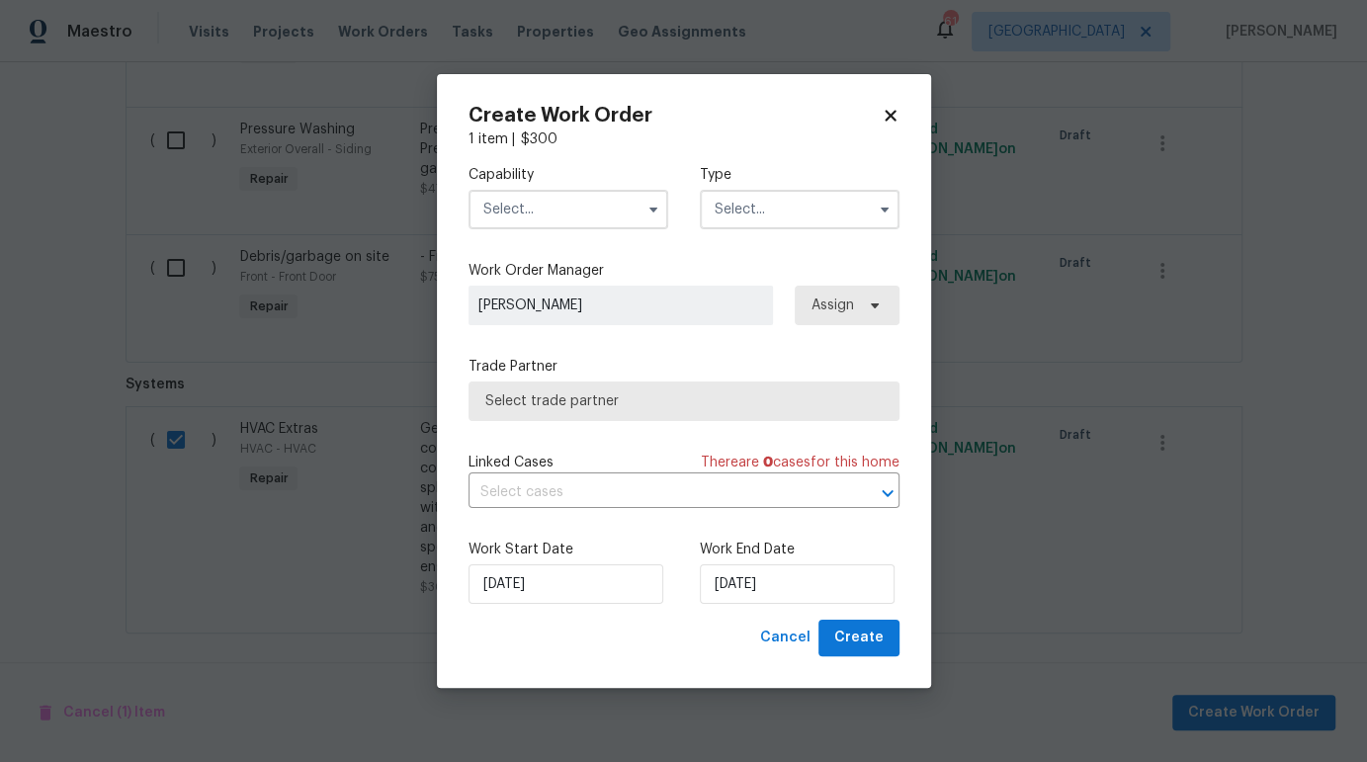
click at [584, 213] on input "text" at bounding box center [568, 210] width 200 height 40
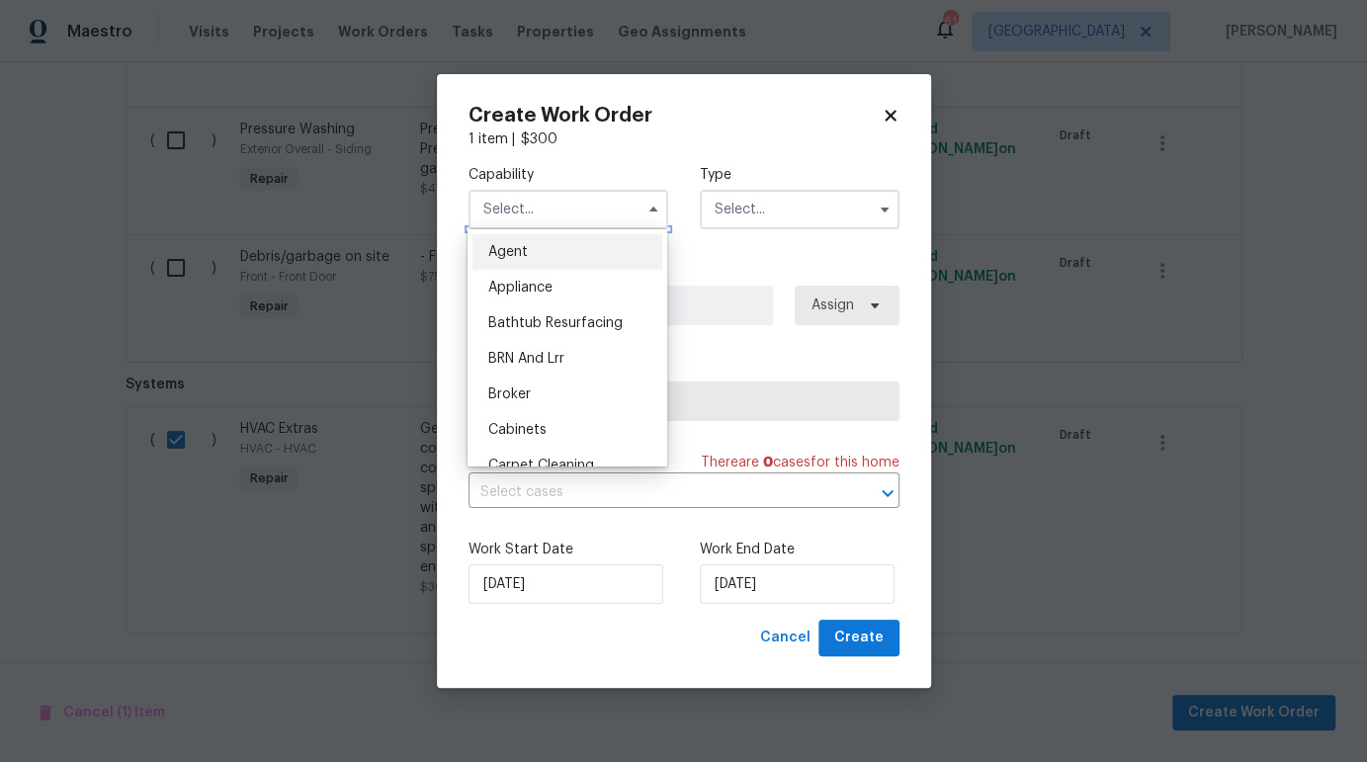
click at [533, 211] on input "text" at bounding box center [568, 210] width 200 height 40
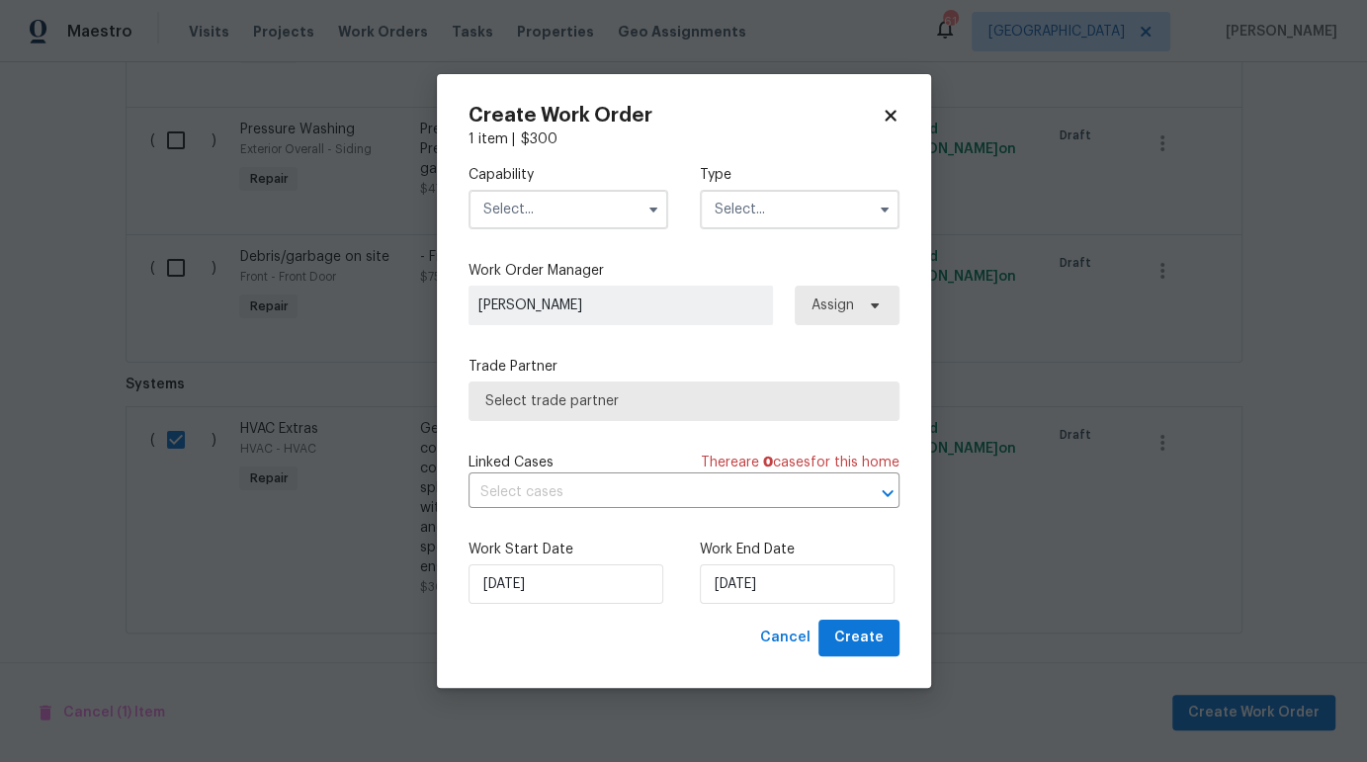
click at [536, 213] on input "text" at bounding box center [568, 210] width 200 height 40
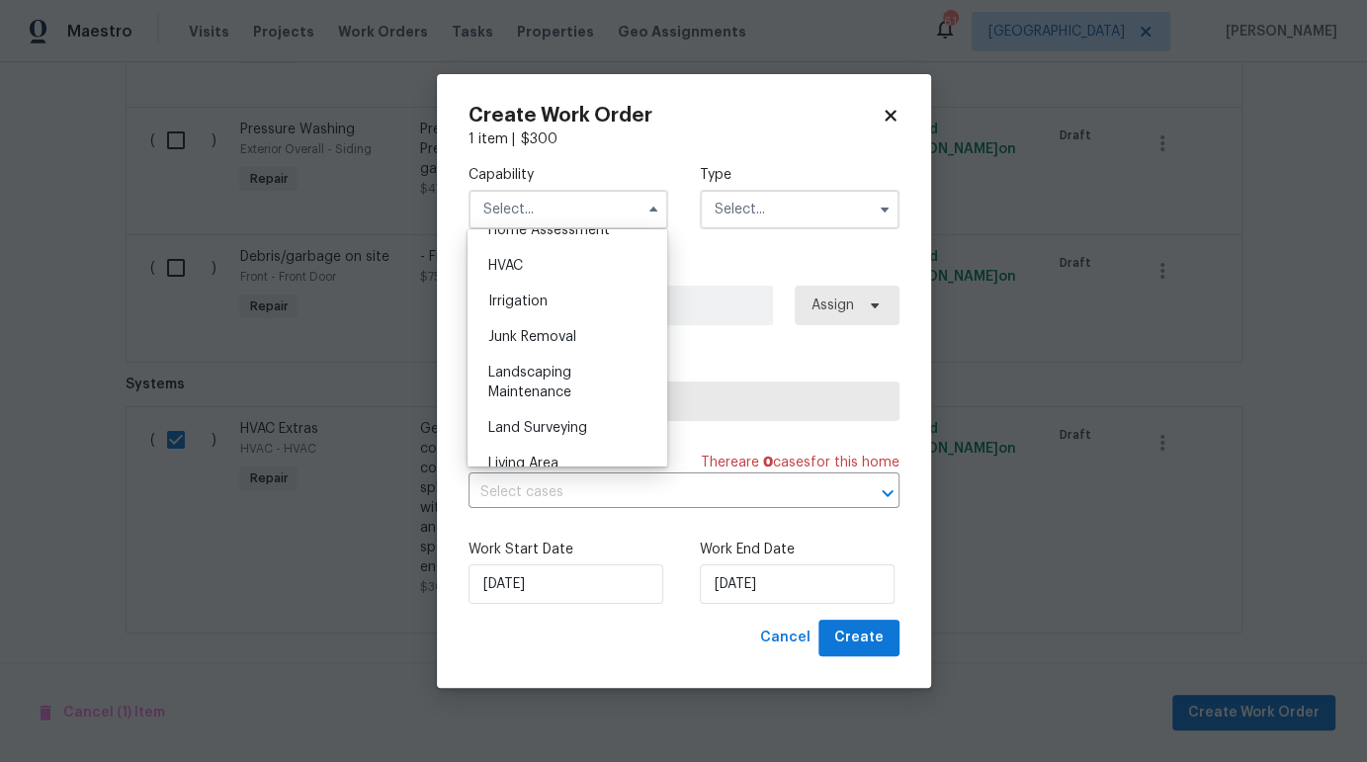
scroll to position [1157, 0]
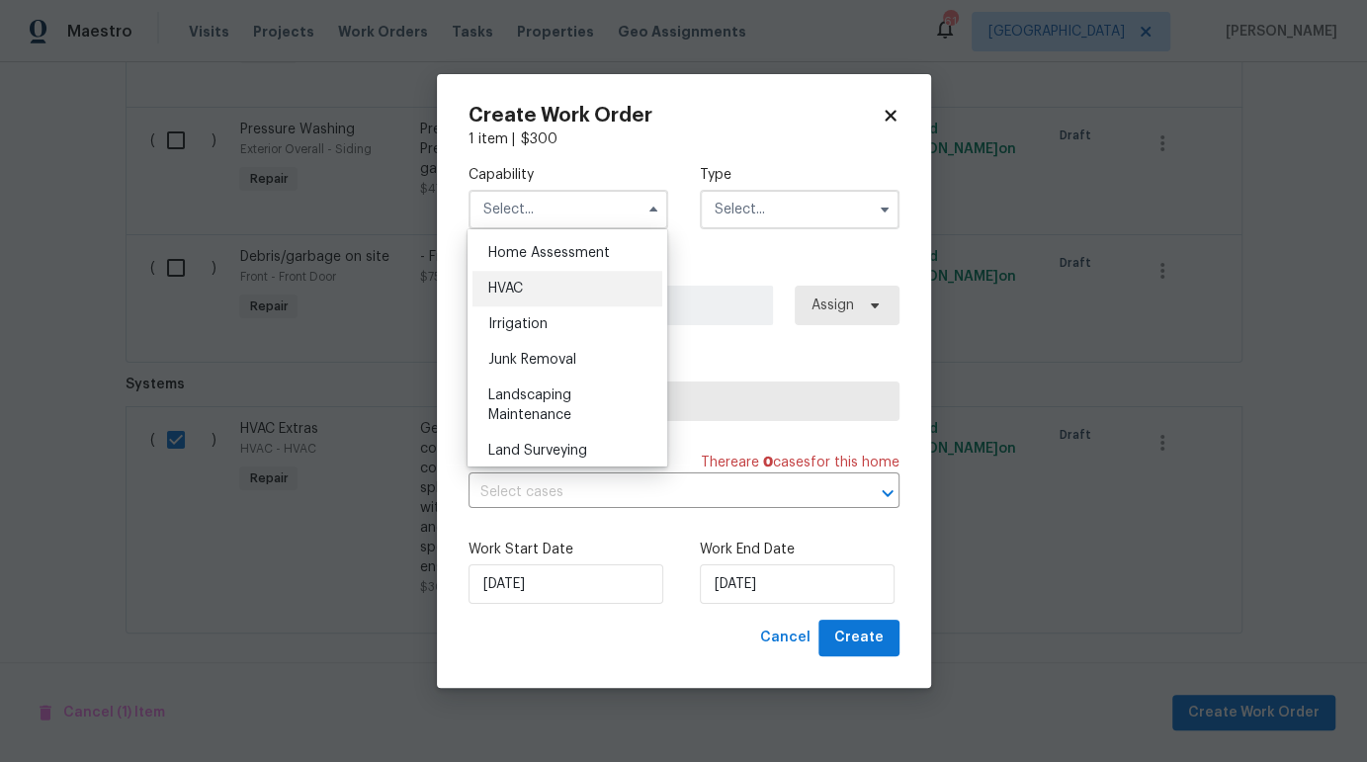
click at [540, 306] on div "HVAC" at bounding box center [567, 289] width 190 height 36
type input "HVAC"
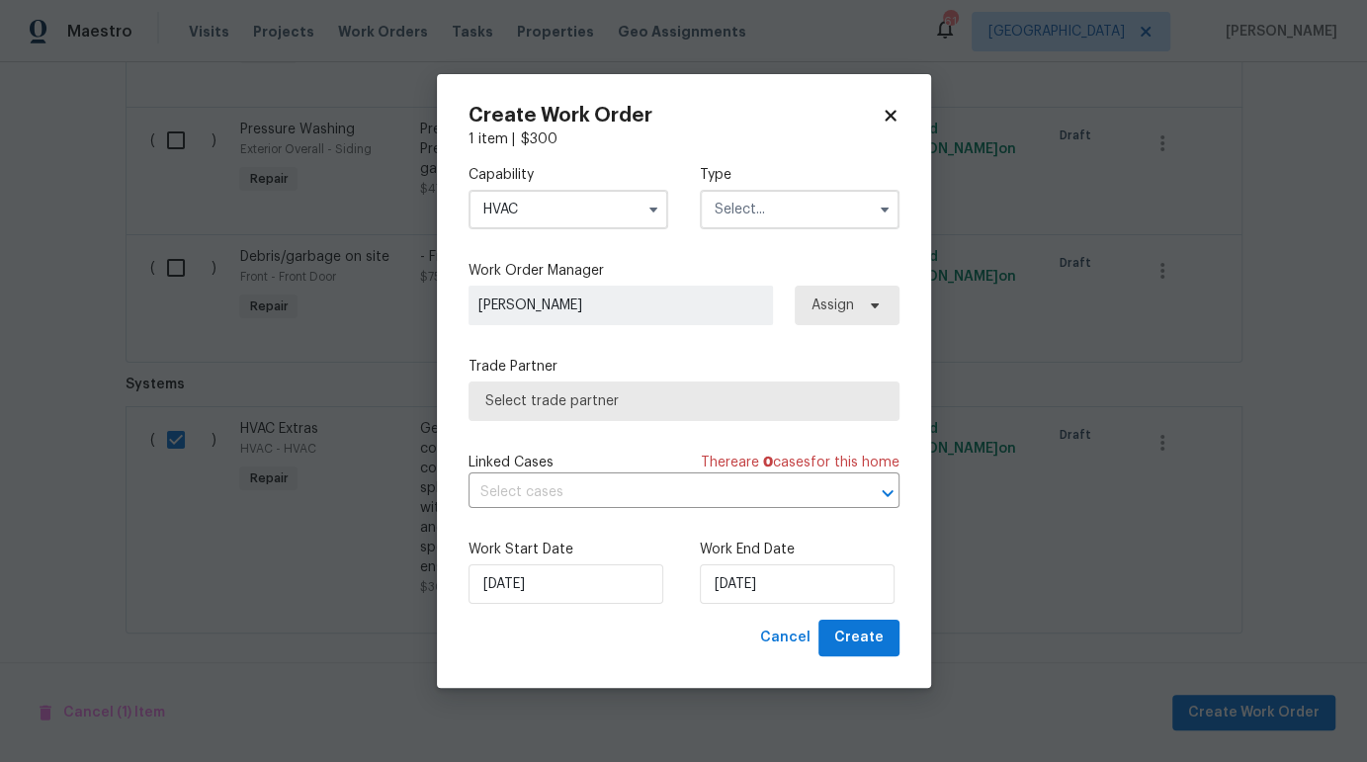
click at [740, 211] on input "text" at bounding box center [800, 210] width 200 height 40
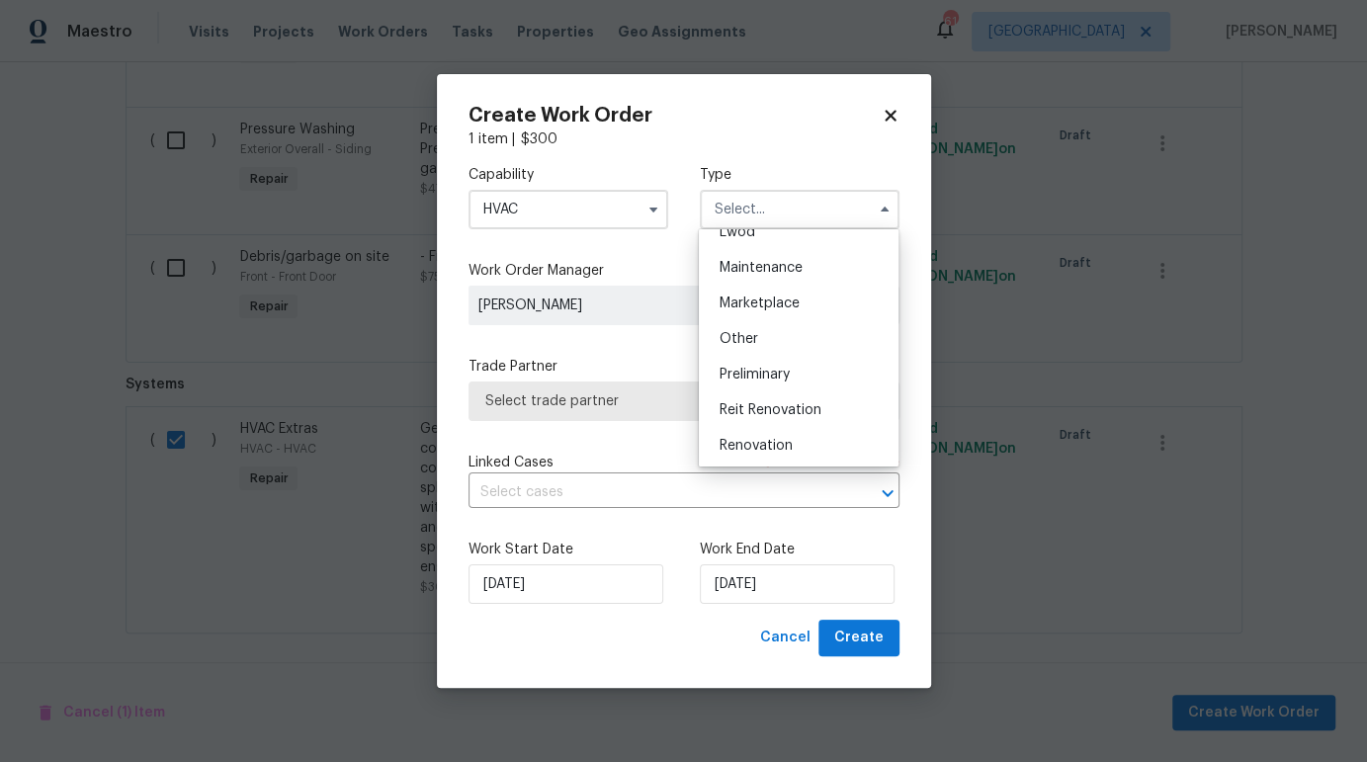
scroll to position [340, 0]
click at [781, 381] on div "Reit Renovation" at bounding box center [799, 375] width 190 height 36
type input "Reit Renovation"
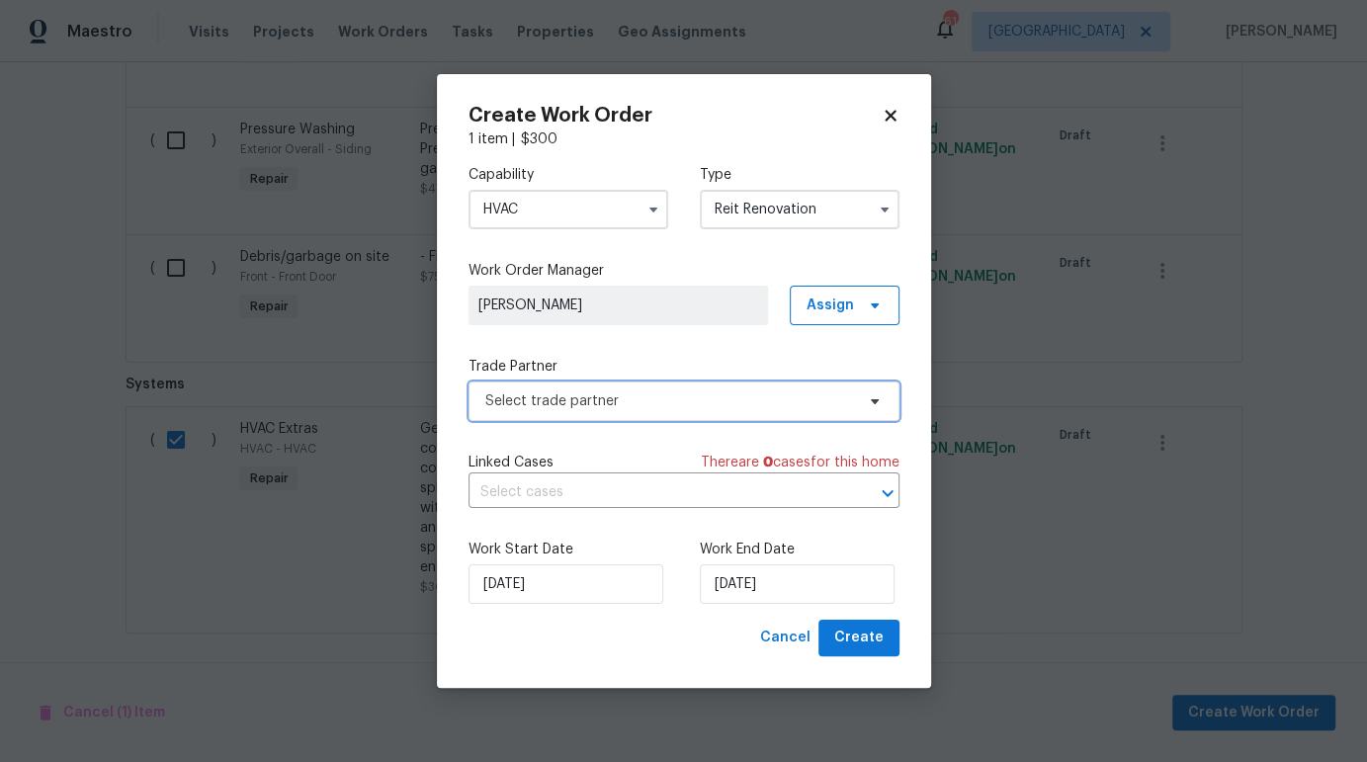
click at [813, 410] on span "Select trade partner" at bounding box center [683, 401] width 431 height 40
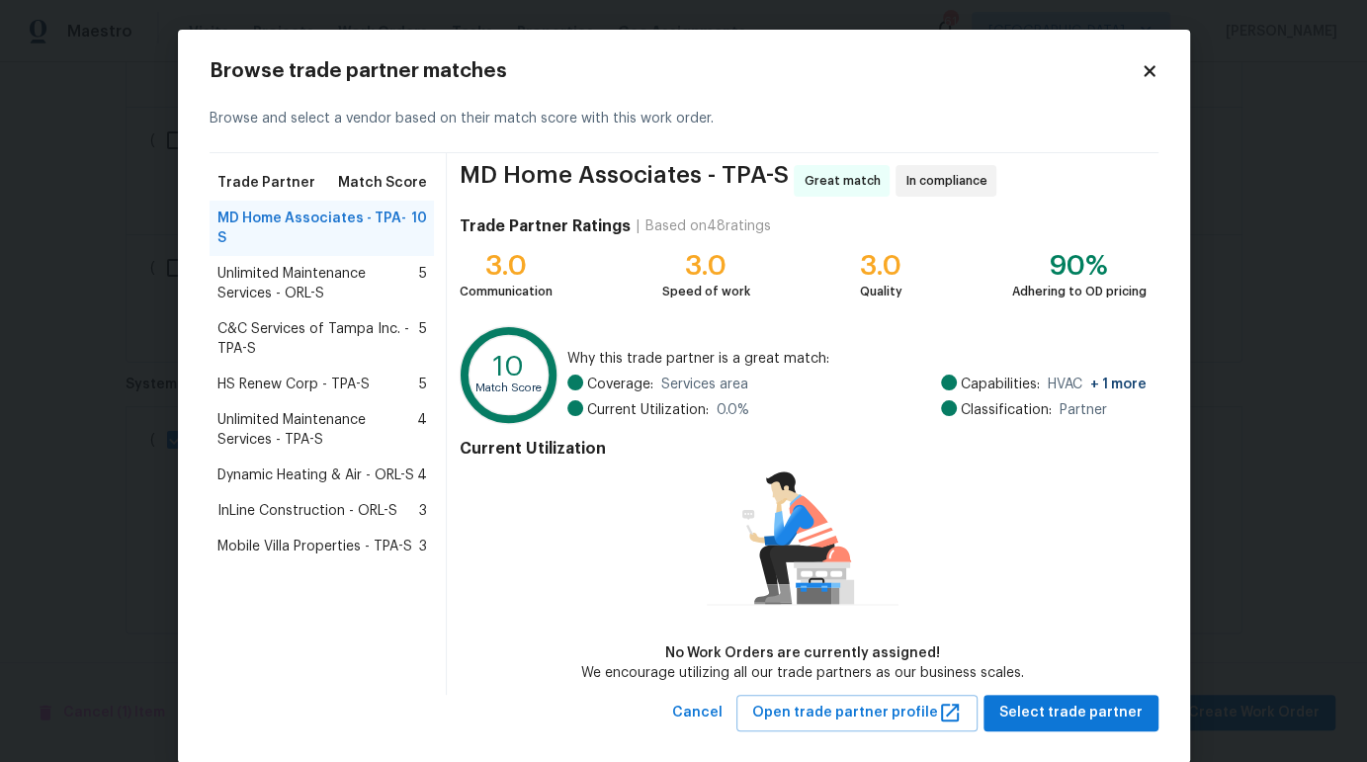
click at [280, 537] on span "Mobile Villa Properties - TPA-S" at bounding box center [314, 547] width 195 height 20
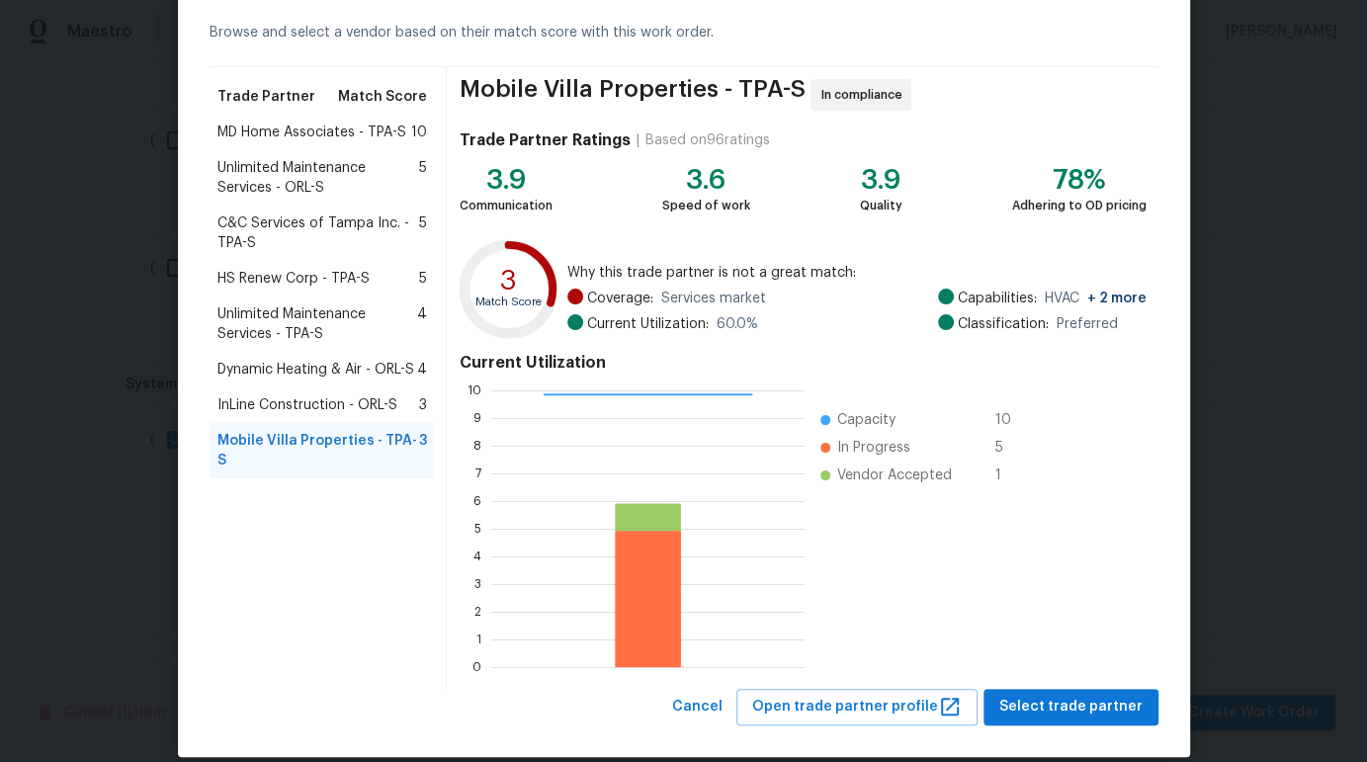
scroll to position [109, 0]
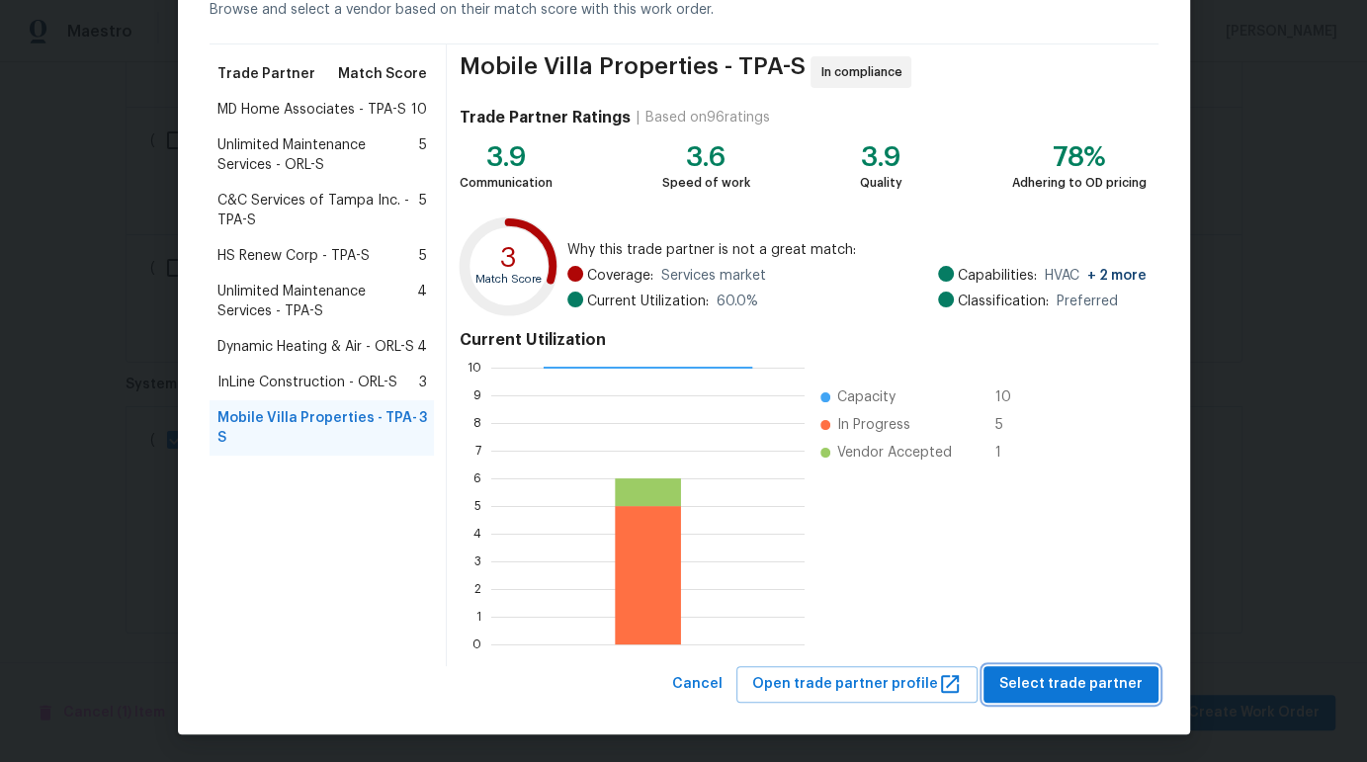
click at [1050, 666] on button "Select trade partner" at bounding box center [1070, 684] width 175 height 37
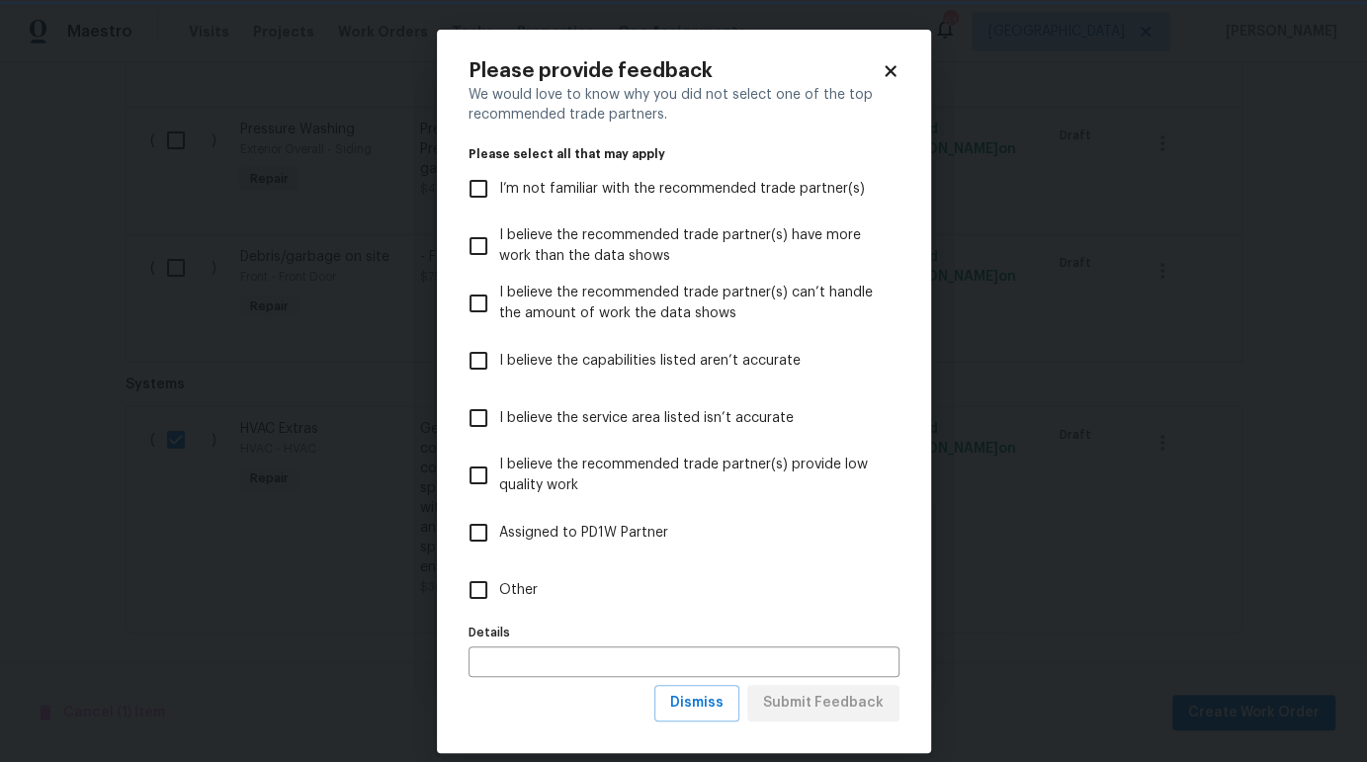
scroll to position [0, 0]
click at [505, 464] on span "I believe the recommended trade partner(s) provide low quality work" at bounding box center [691, 476] width 384 height 42
click at [499, 464] on input "I believe the recommended trade partner(s) provide low quality work" at bounding box center [479, 476] width 42 height 42
checkbox input "true"
click at [836, 700] on span "Submit Feedback" at bounding box center [823, 703] width 121 height 25
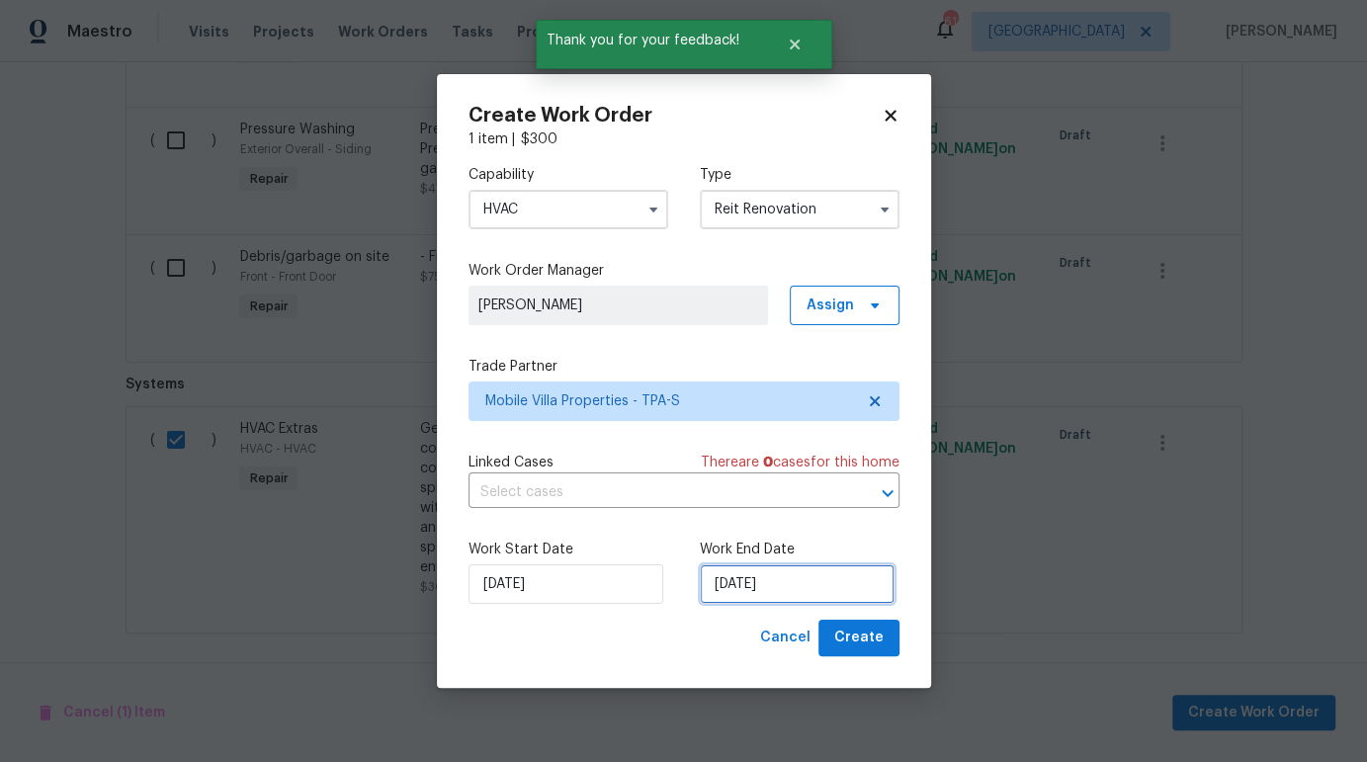
click at [751, 595] on input "[DATE]" at bounding box center [797, 584] width 195 height 40
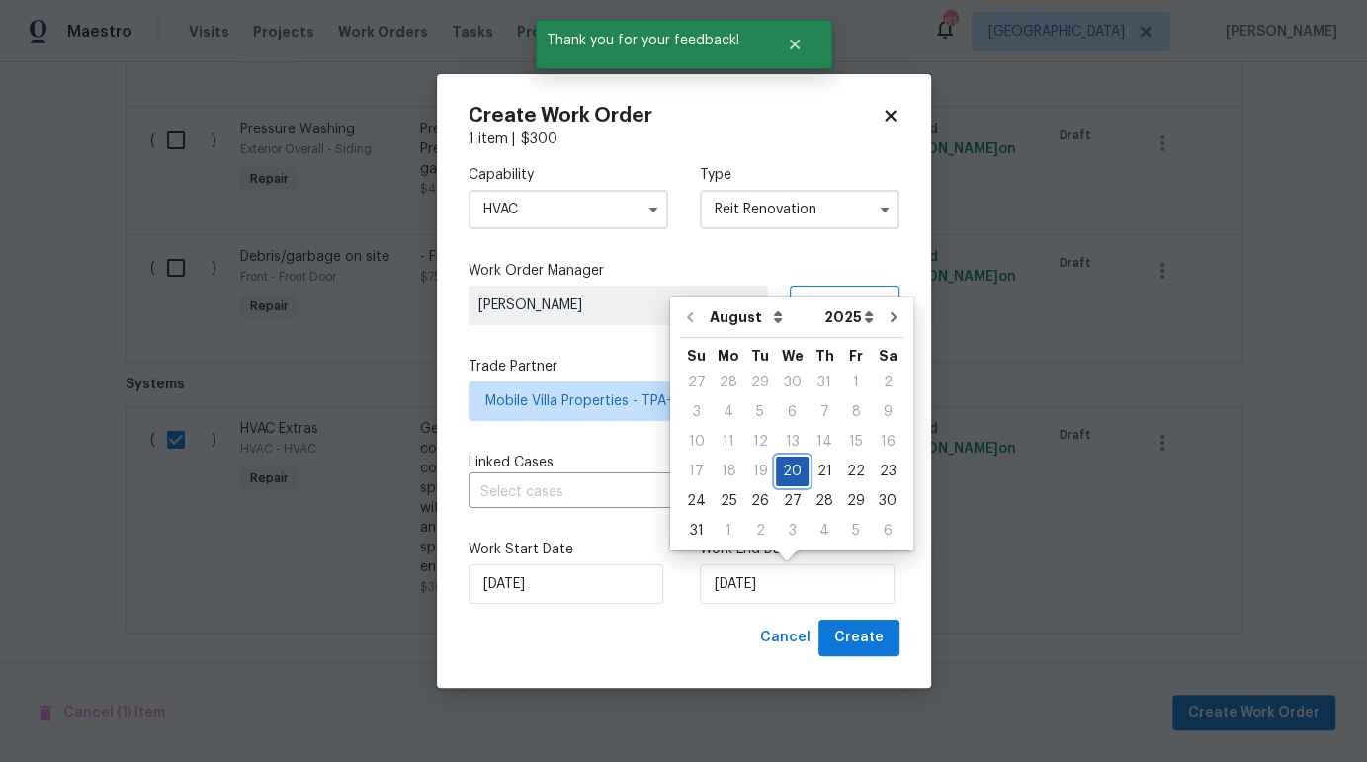
click at [783, 469] on div "20" at bounding box center [792, 472] width 33 height 28
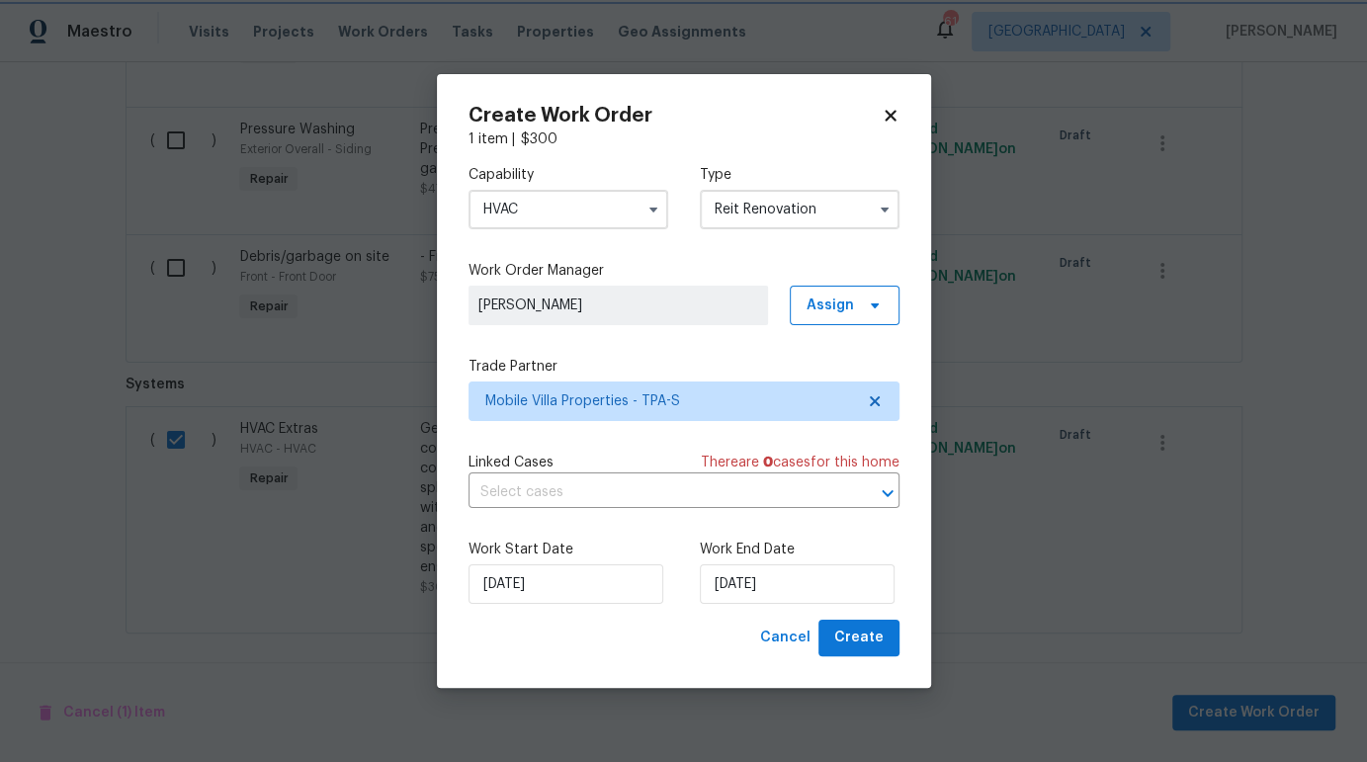
click at [847, 620] on div "Cancel Create" at bounding box center [825, 638] width 147 height 37
click at [848, 627] on span "Create" at bounding box center [858, 638] width 49 height 25
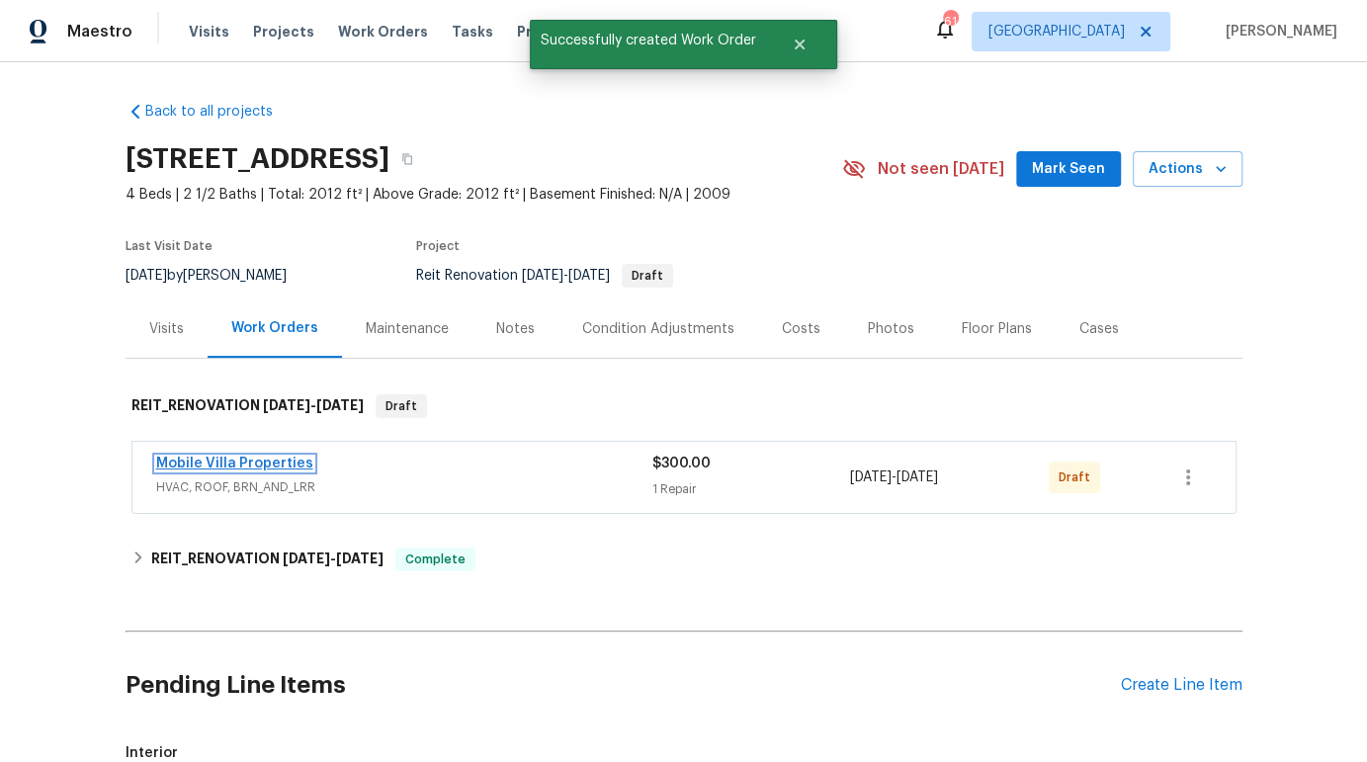
click at [257, 462] on link "Mobile Villa Properties" at bounding box center [234, 464] width 157 height 14
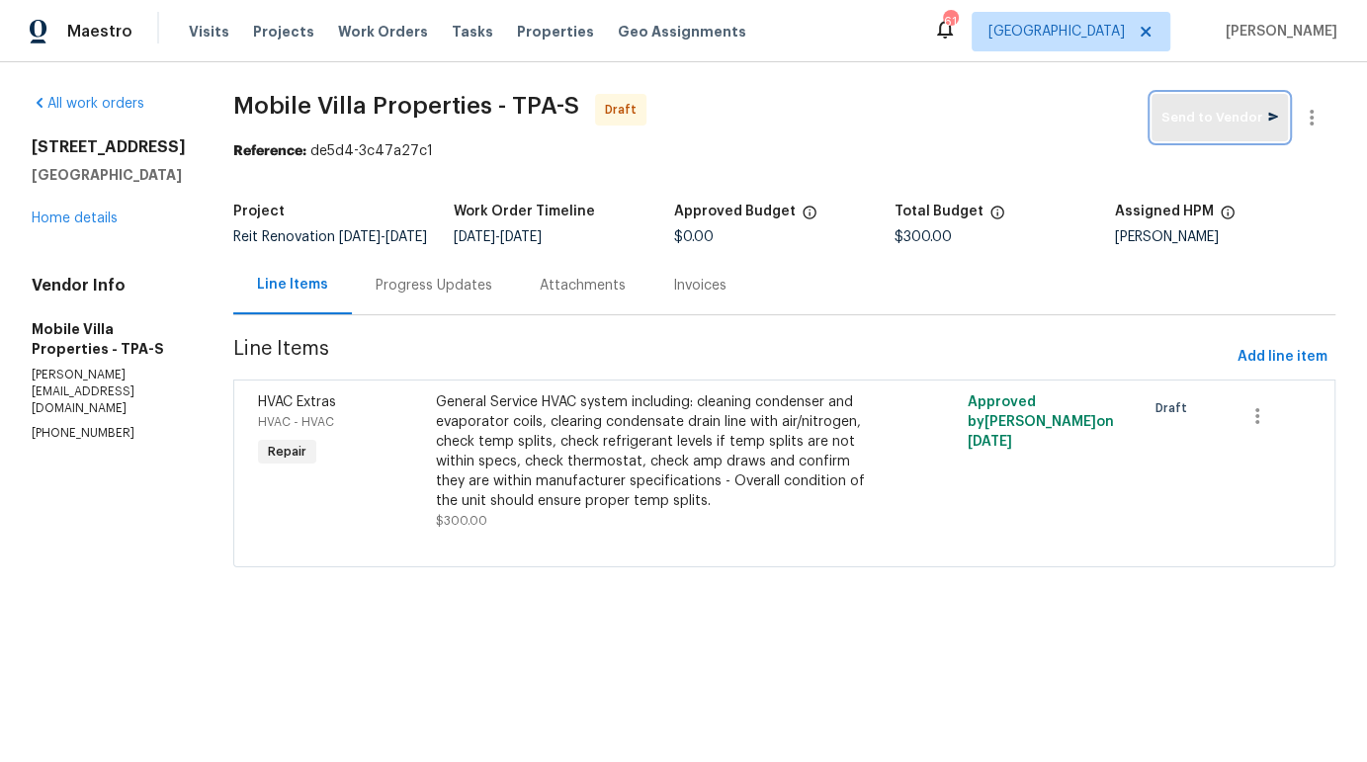
click at [1182, 124] on span "Send to Vendor" at bounding box center [1219, 118] width 117 height 23
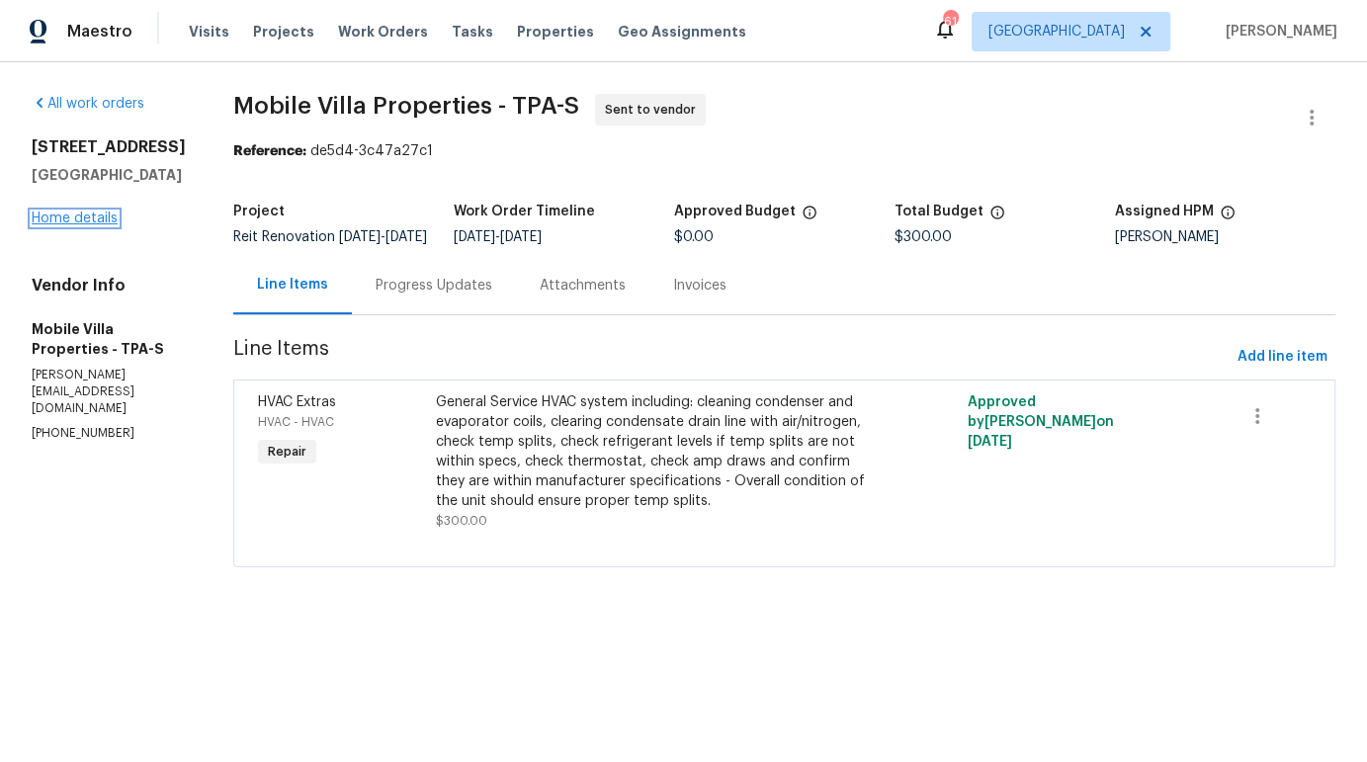
click at [64, 225] on link "Home details" at bounding box center [75, 218] width 86 height 14
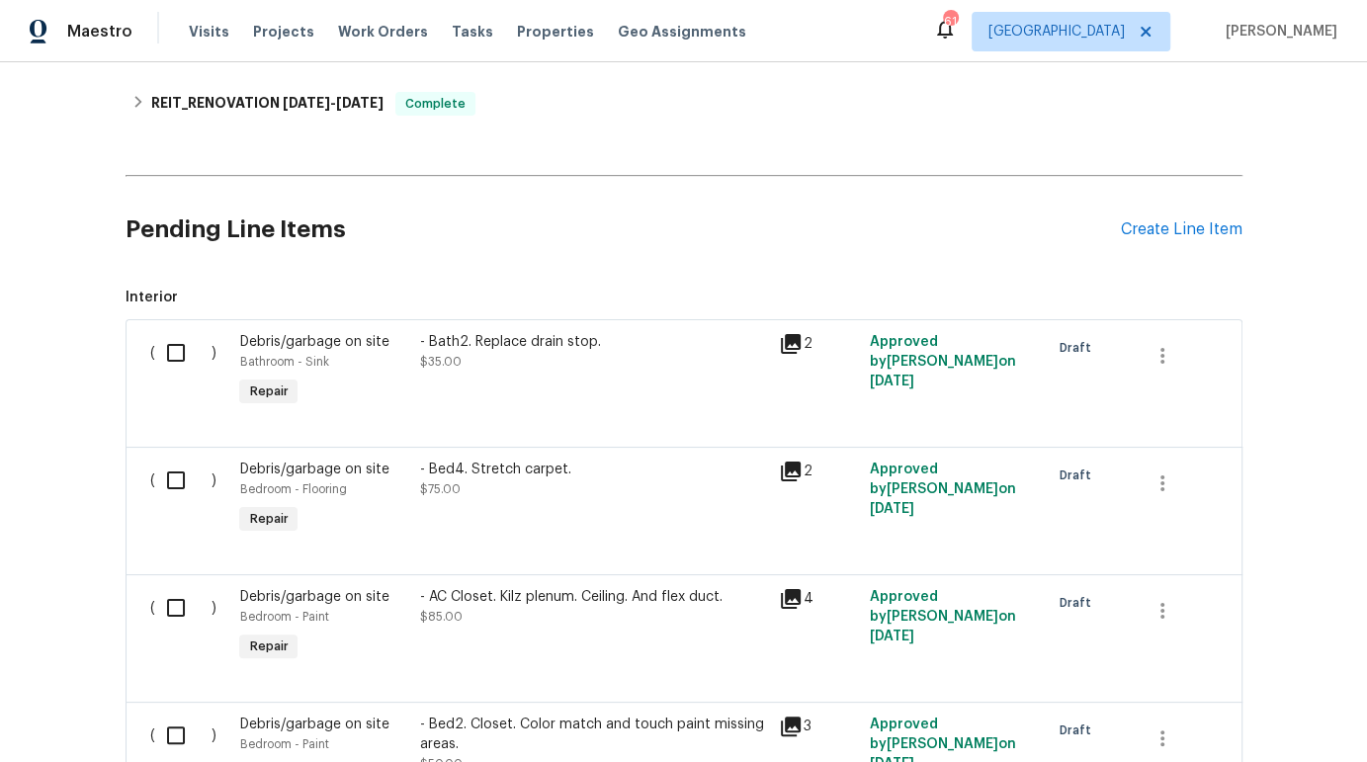
scroll to position [460, 0]
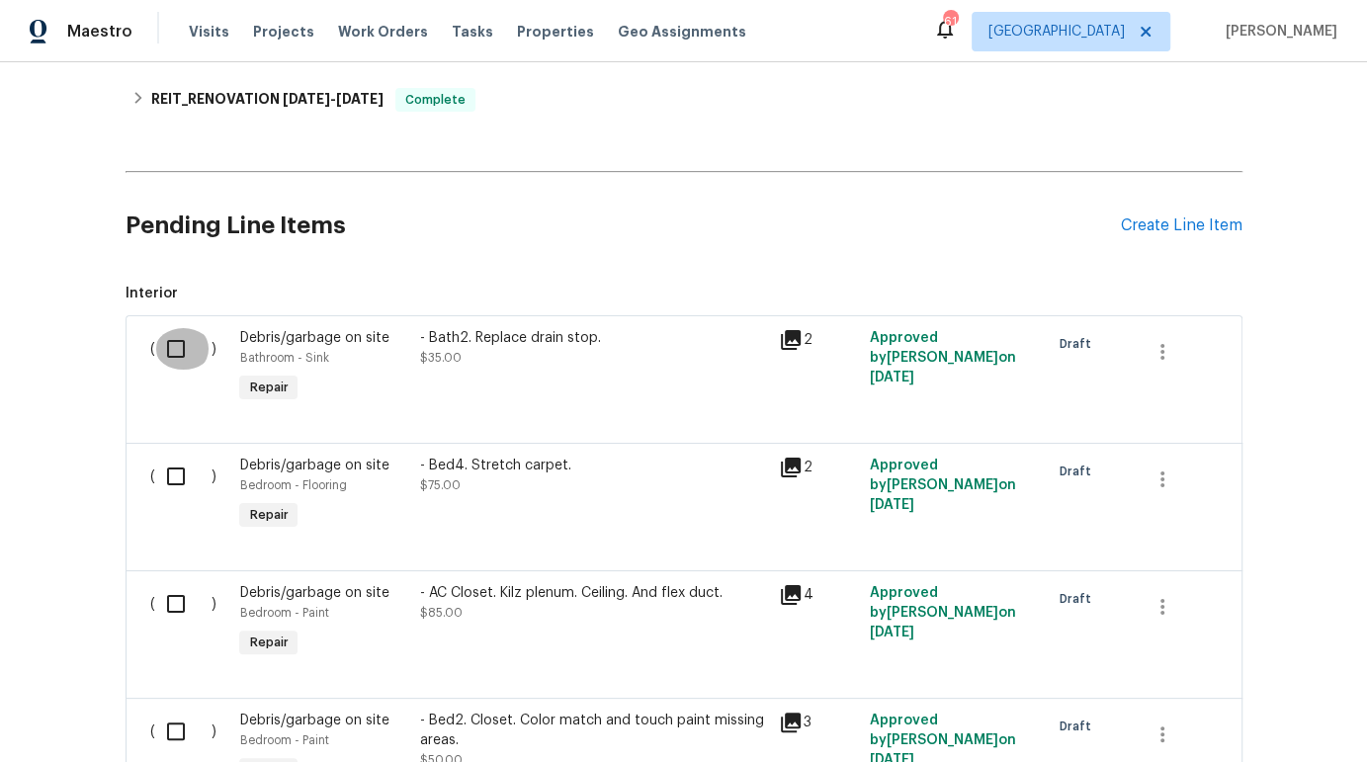
click at [163, 350] on input "checkbox" at bounding box center [183, 349] width 56 height 42
checkbox input "true"
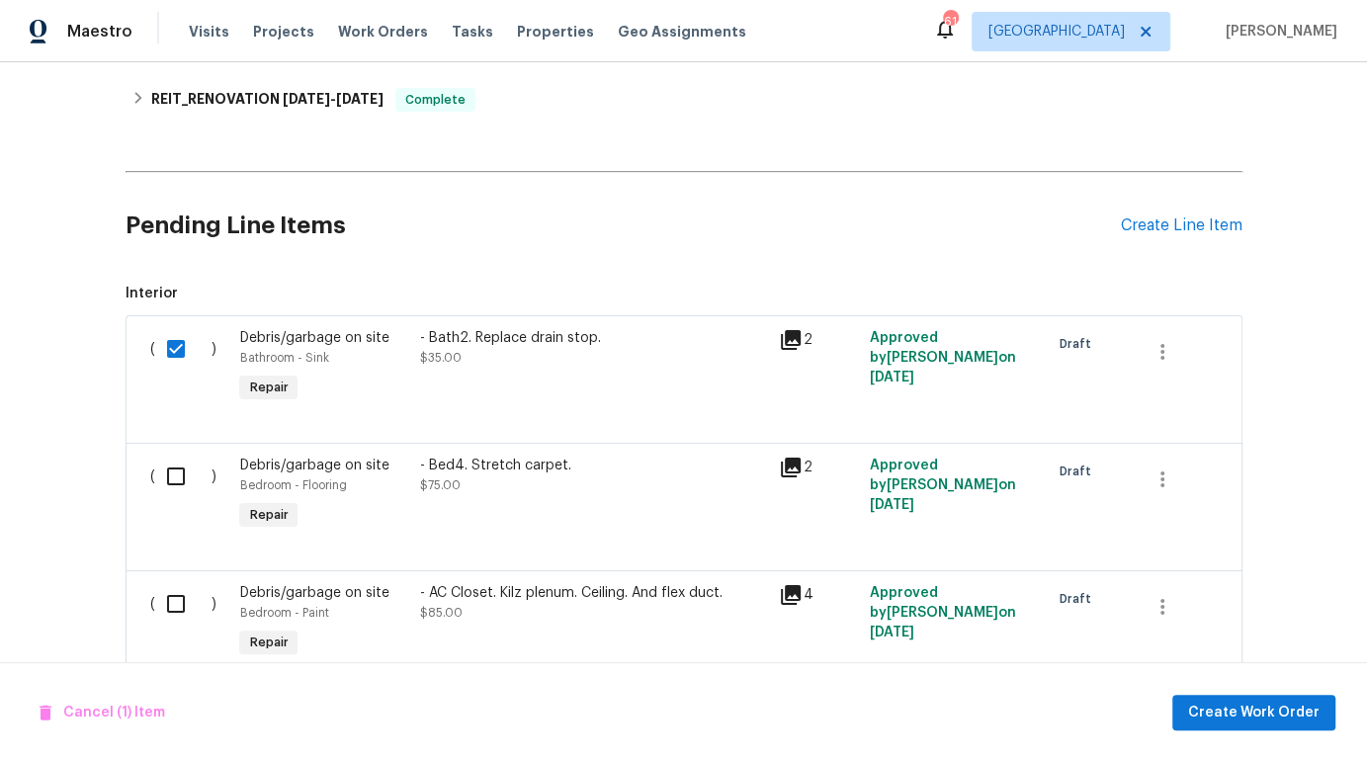
click at [167, 482] on input "checkbox" at bounding box center [183, 477] width 56 height 42
checkbox input "true"
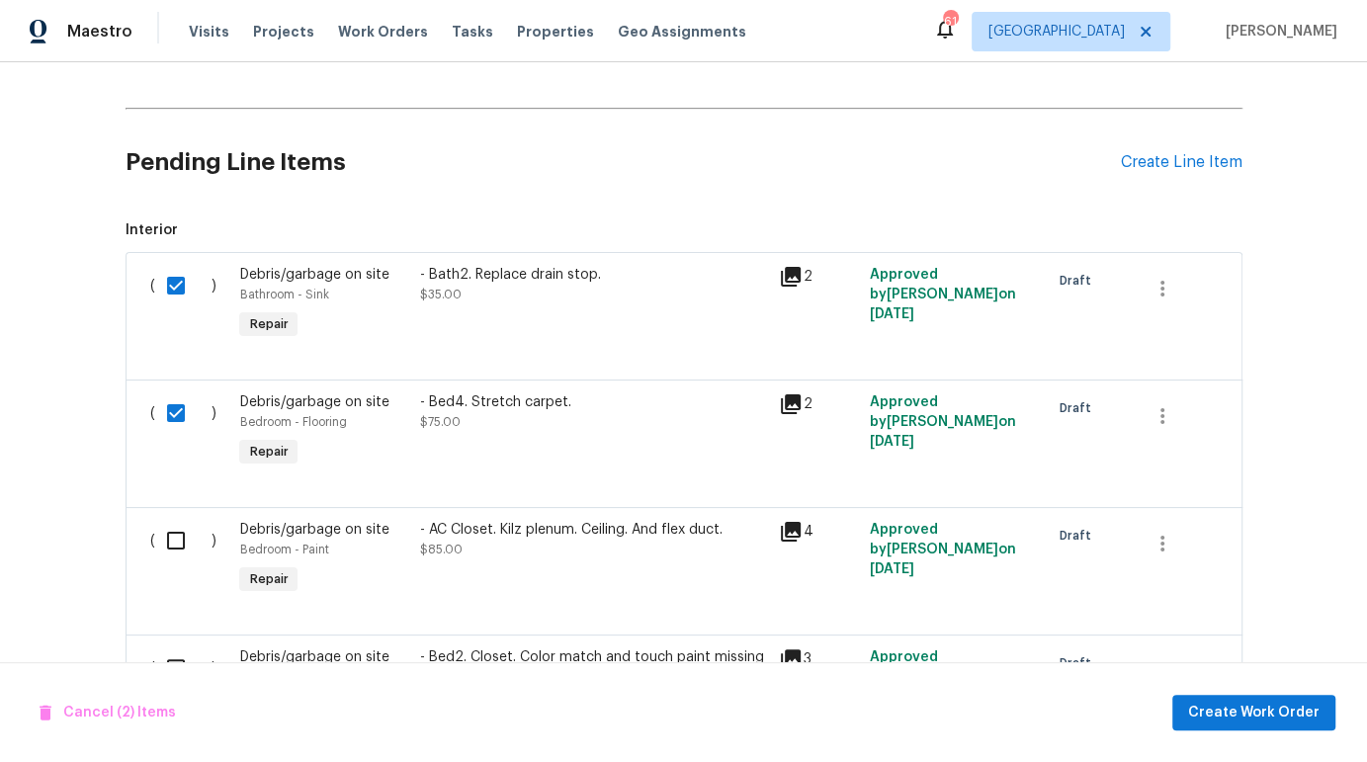
scroll to position [546, 0]
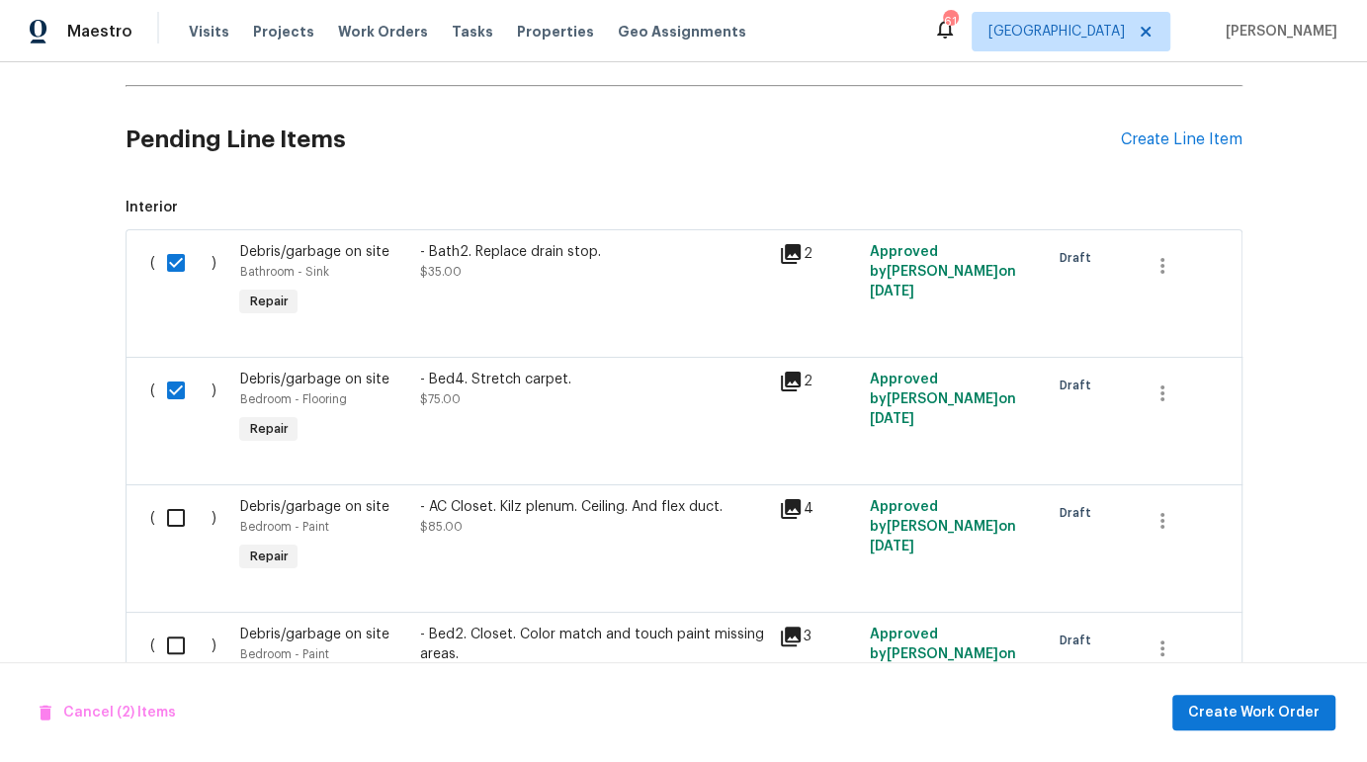
click at [170, 512] on input "checkbox" at bounding box center [183, 518] width 56 height 42
checkbox input "true"
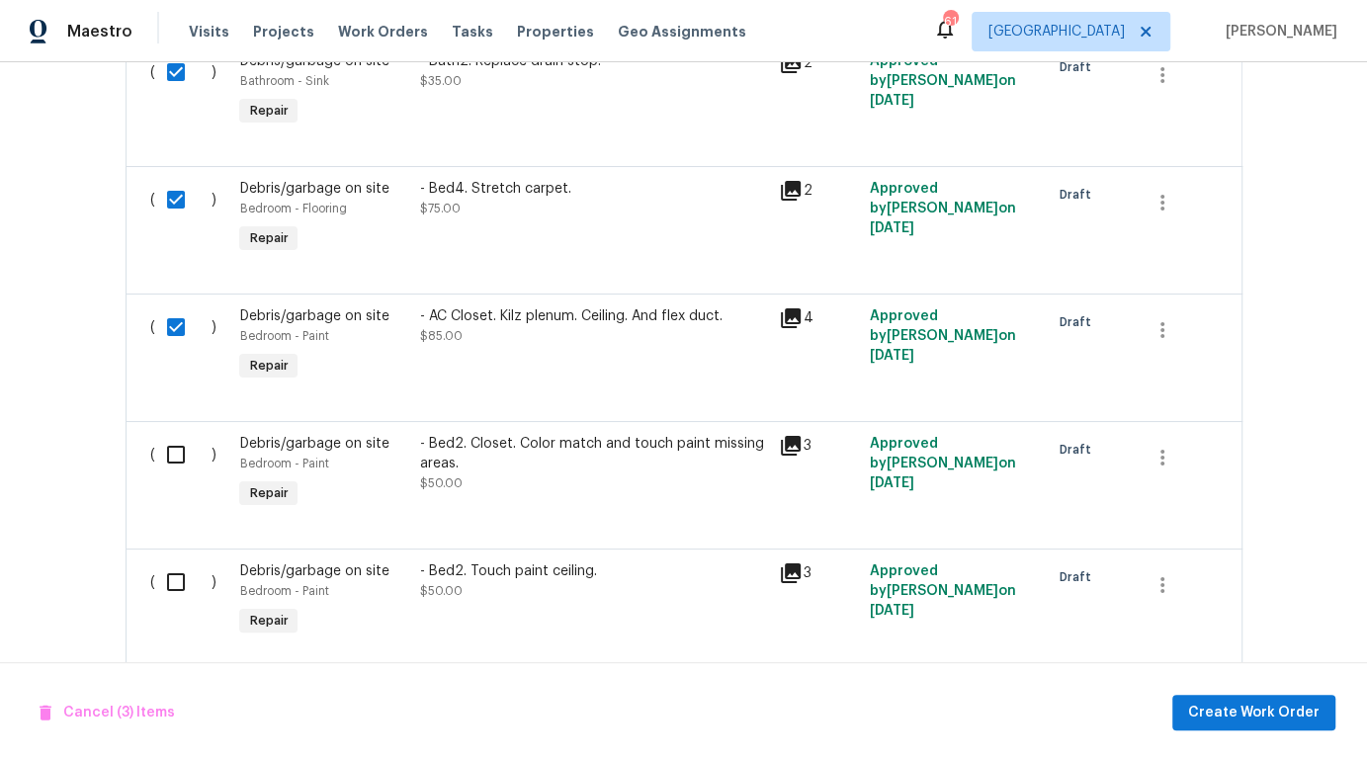
scroll to position [738, 0]
click at [164, 455] on input "checkbox" at bounding box center [183, 453] width 56 height 42
checkbox input "true"
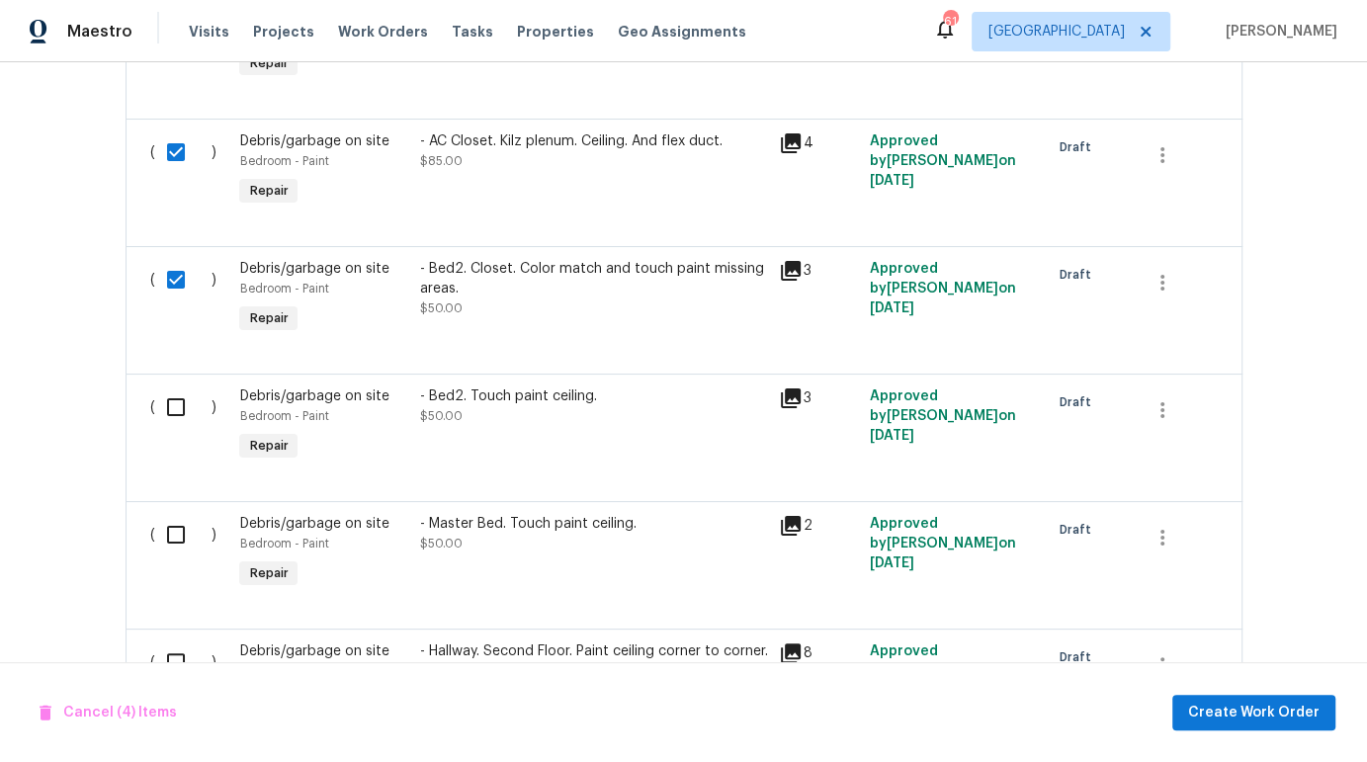
scroll to position [990, 0]
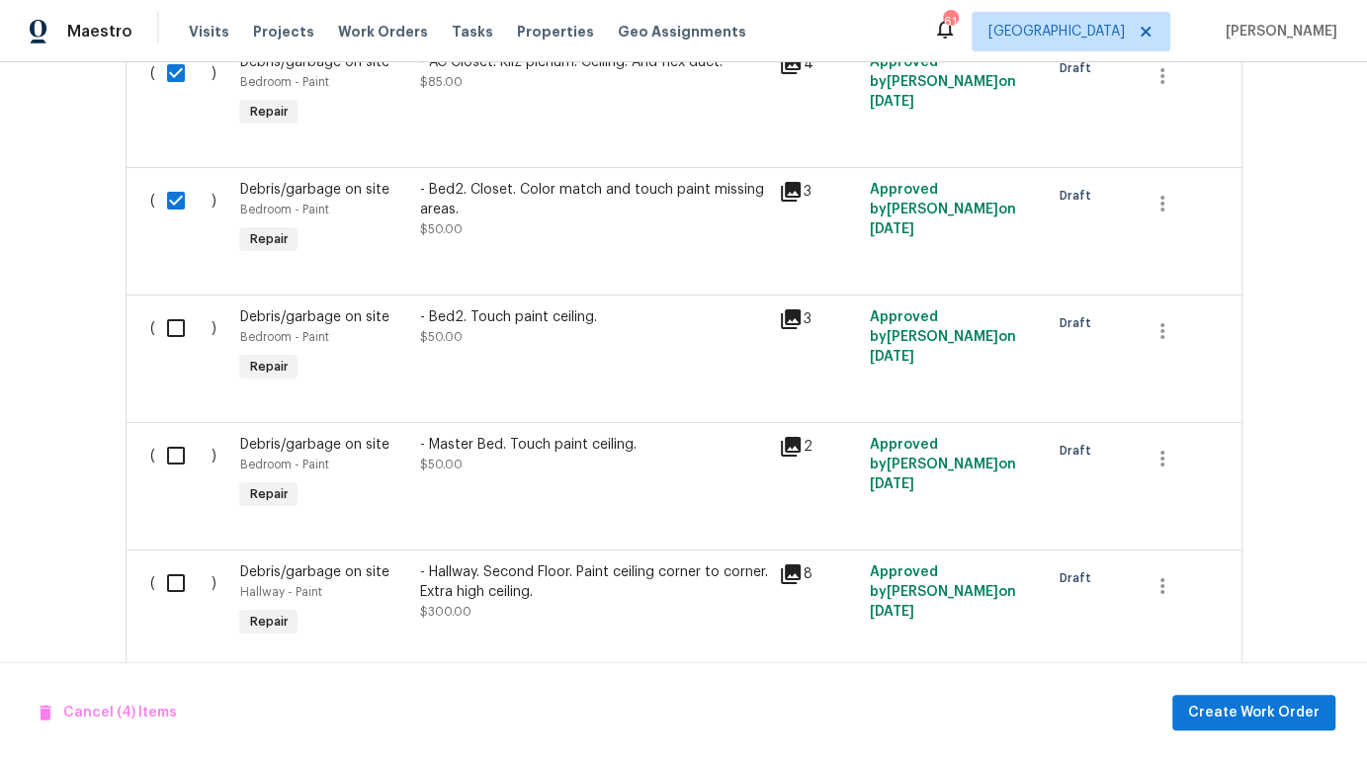
click at [169, 326] on input "checkbox" at bounding box center [183, 328] width 56 height 42
checkbox input "true"
click at [162, 461] on input "checkbox" at bounding box center [183, 456] width 56 height 42
checkbox input "true"
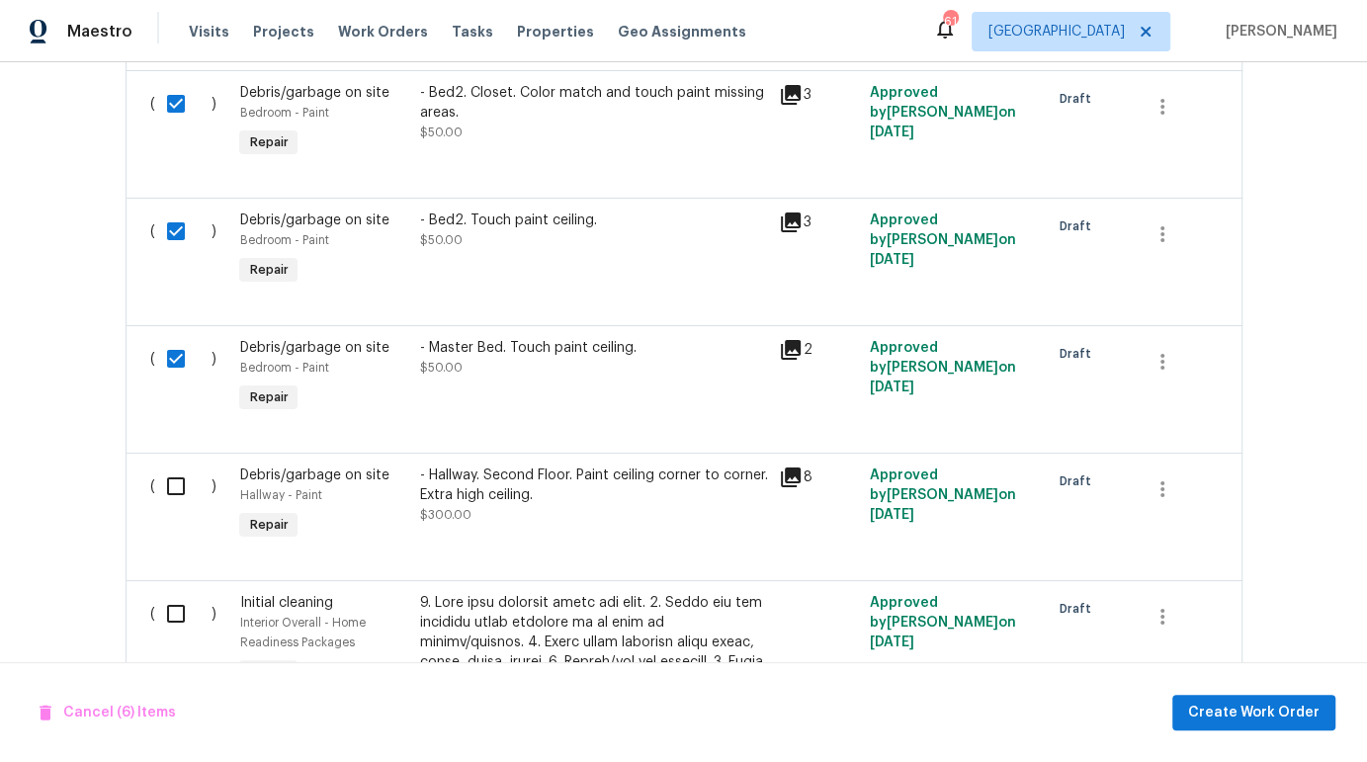
scroll to position [1087, 0]
click at [171, 486] on input "checkbox" at bounding box center [183, 486] width 56 height 42
checkbox input "true"
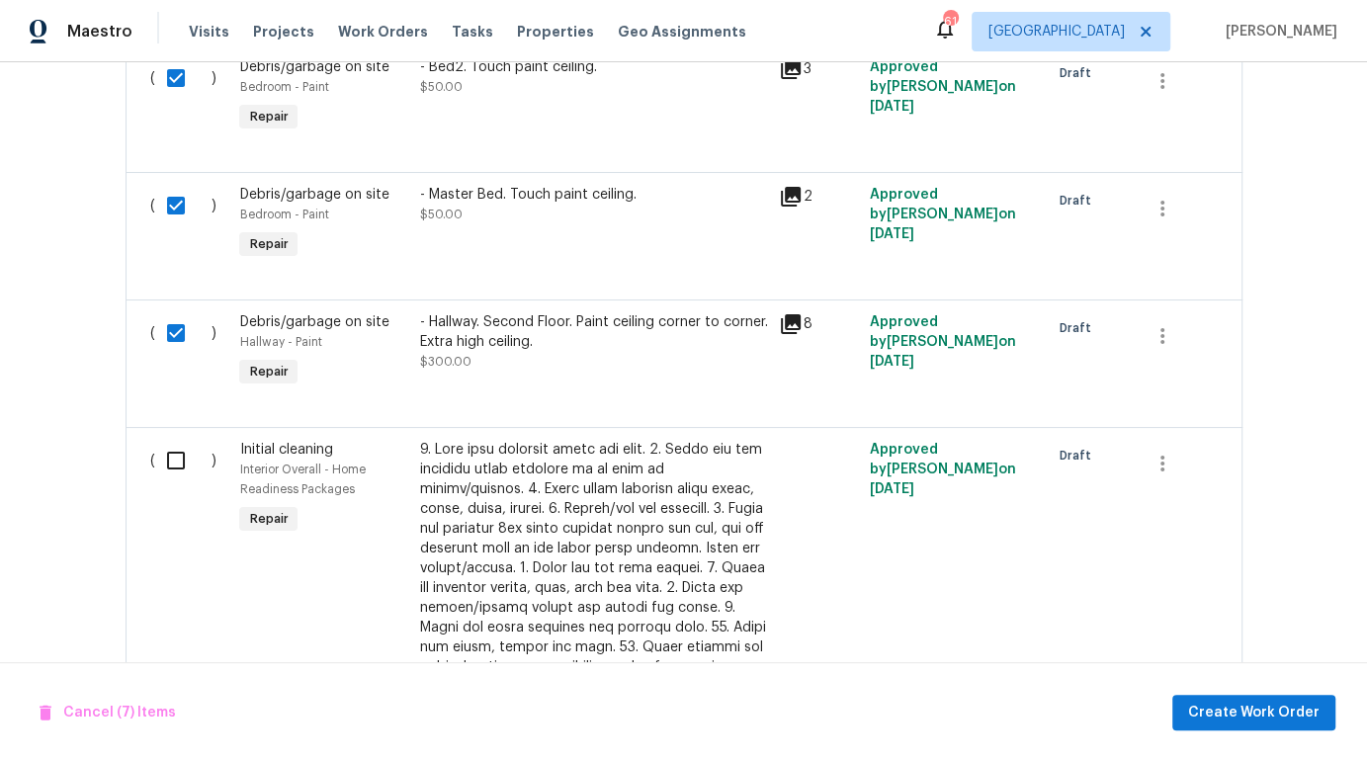
scroll to position [1242, 0]
click at [167, 463] on input "checkbox" at bounding box center [183, 459] width 56 height 42
checkbox input "true"
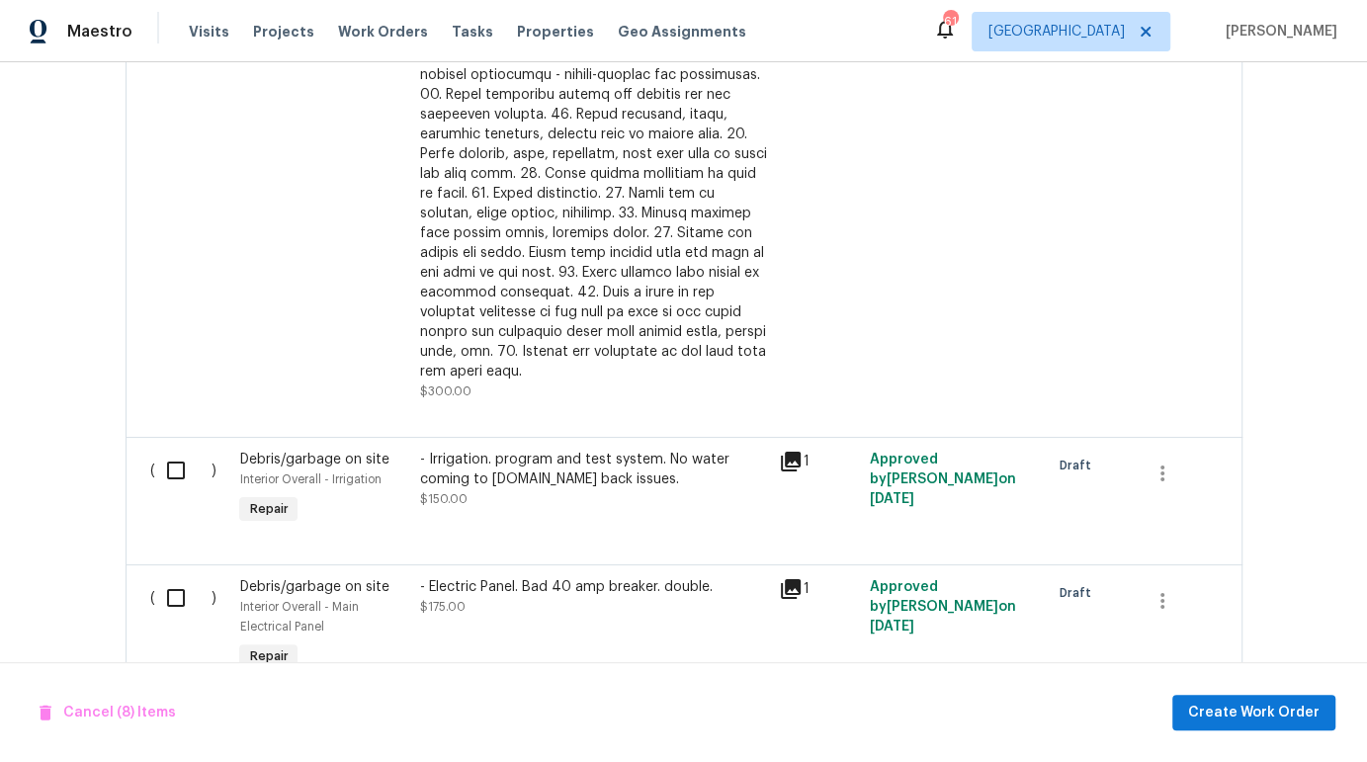
scroll to position [1837, 0]
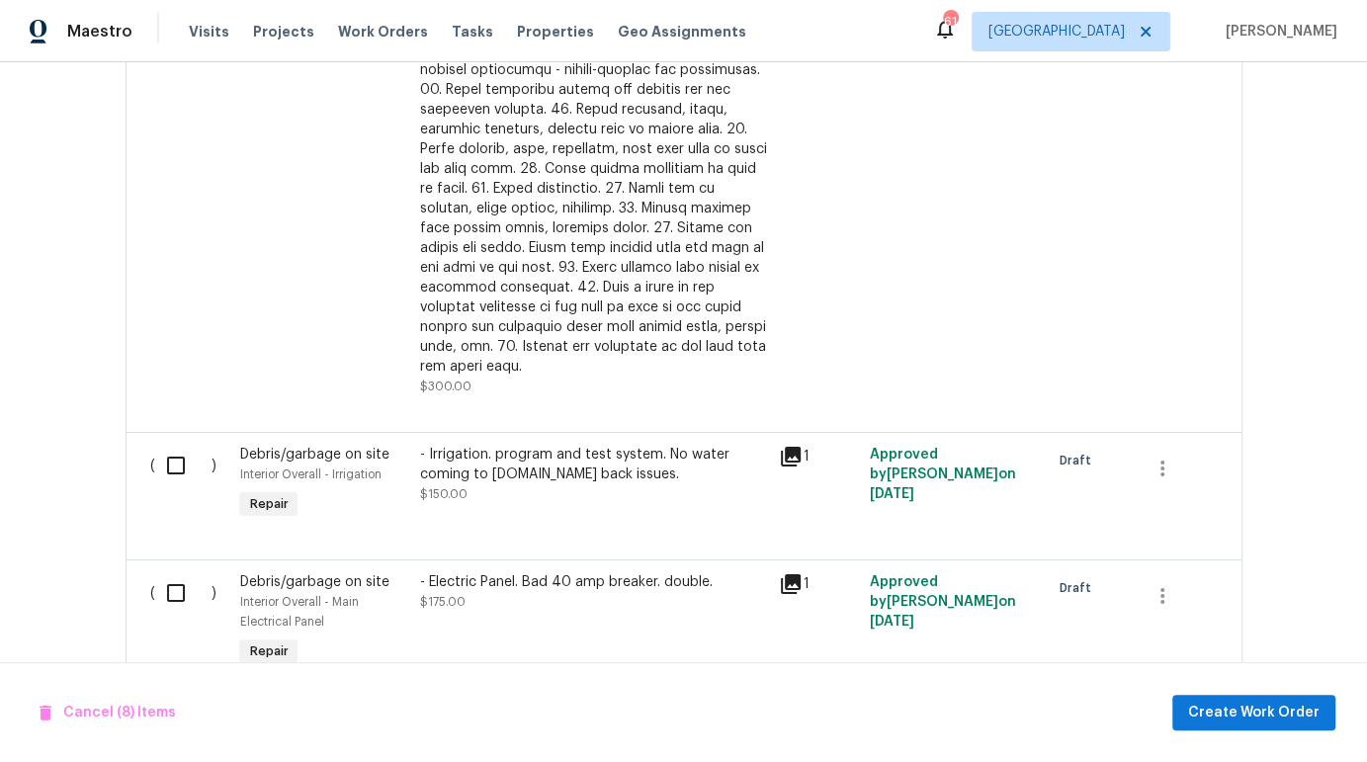
click at [168, 456] on input "checkbox" at bounding box center [183, 466] width 56 height 42
checkbox input "true"
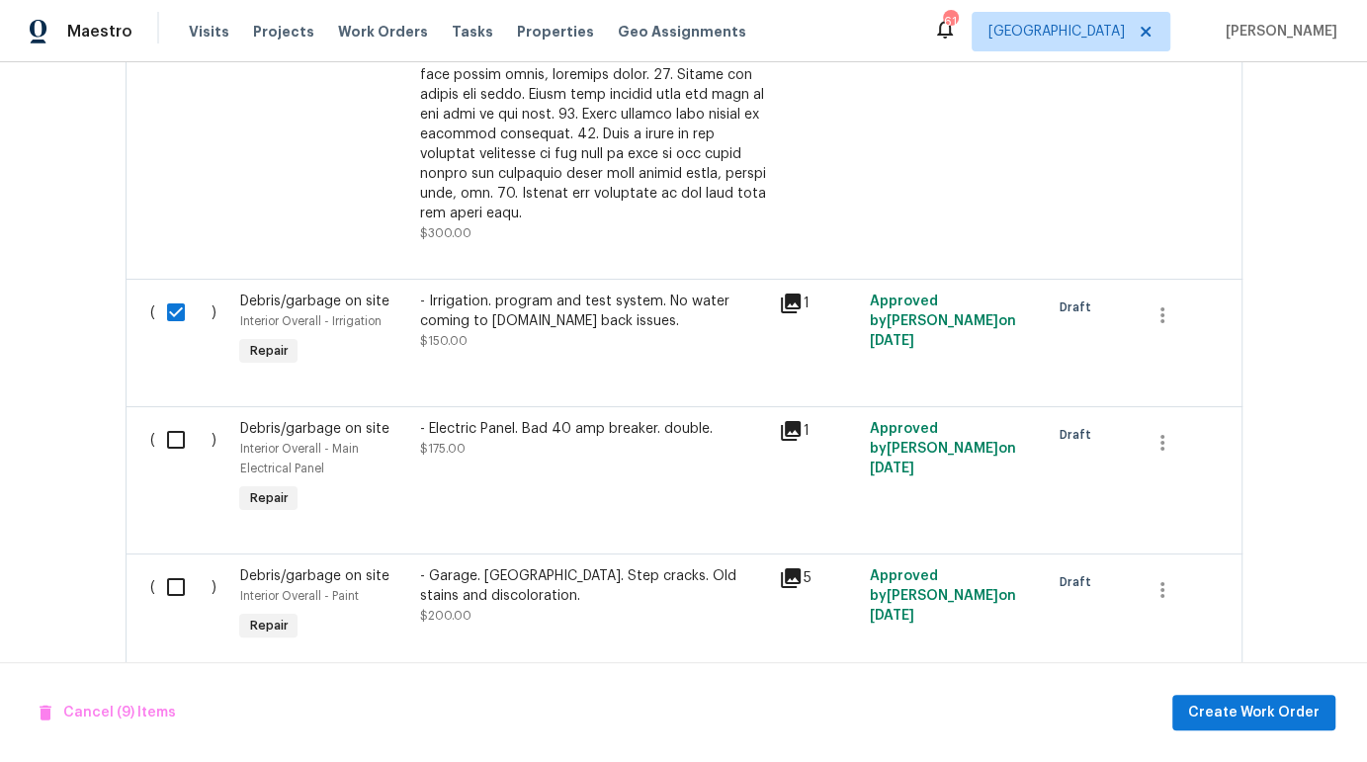
scroll to position [2000, 0]
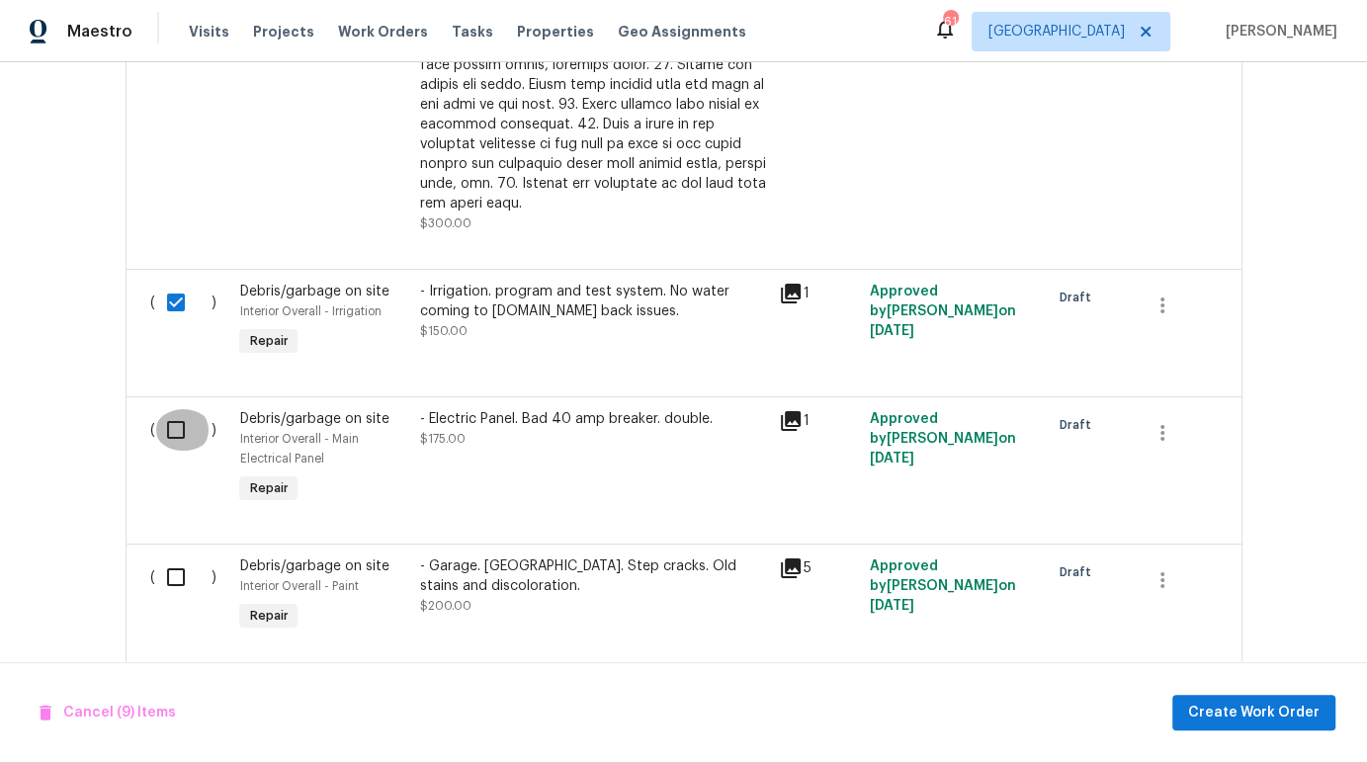
click at [163, 419] on input "checkbox" at bounding box center [183, 430] width 56 height 42
checkbox input "true"
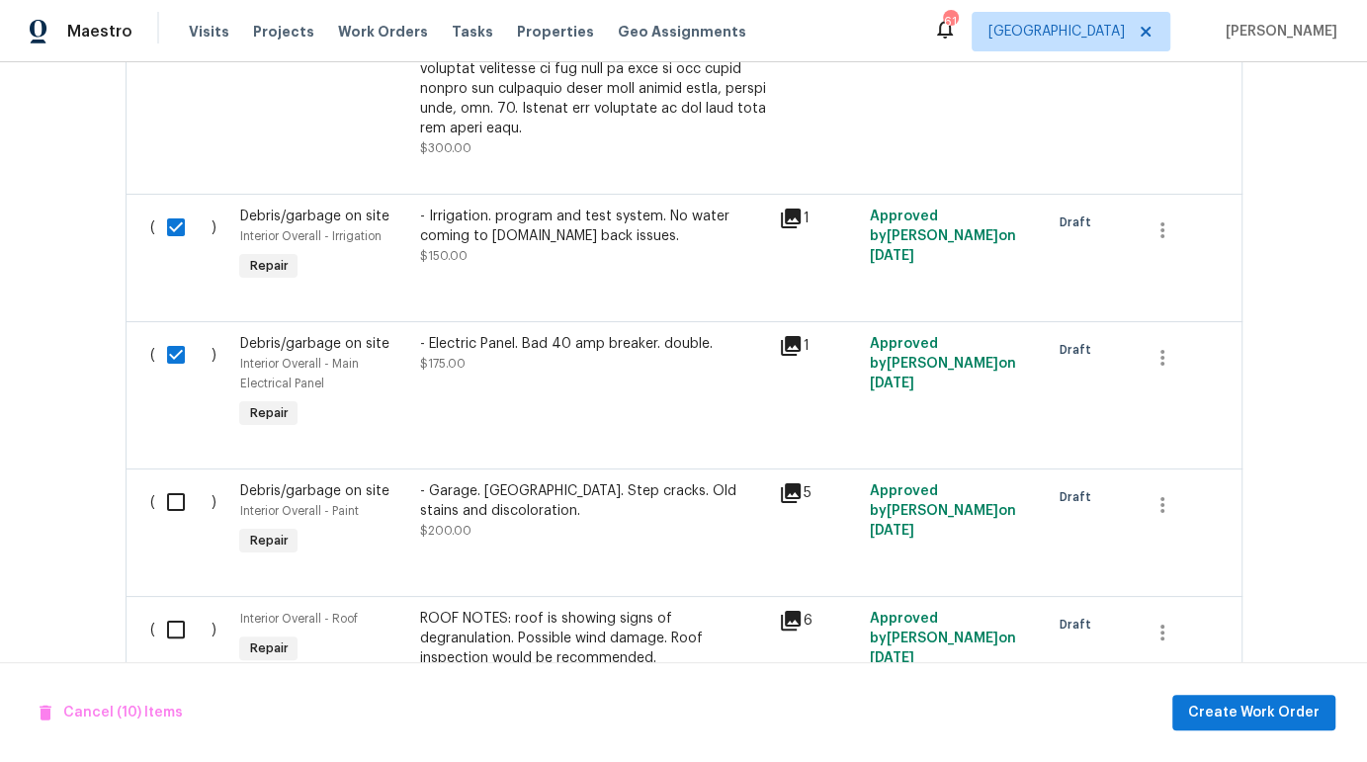
scroll to position [2134, 0]
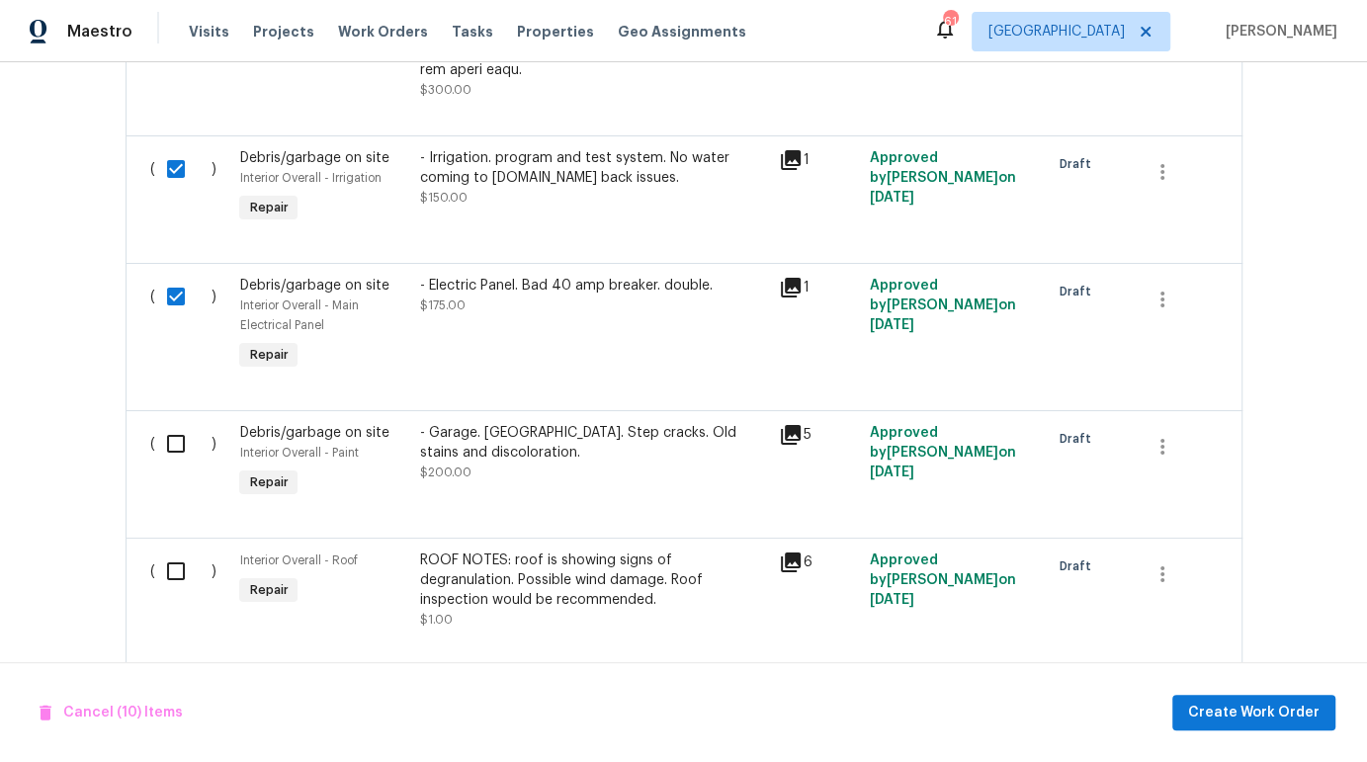
click at [175, 424] on input "checkbox" at bounding box center [183, 444] width 56 height 42
checkbox input "true"
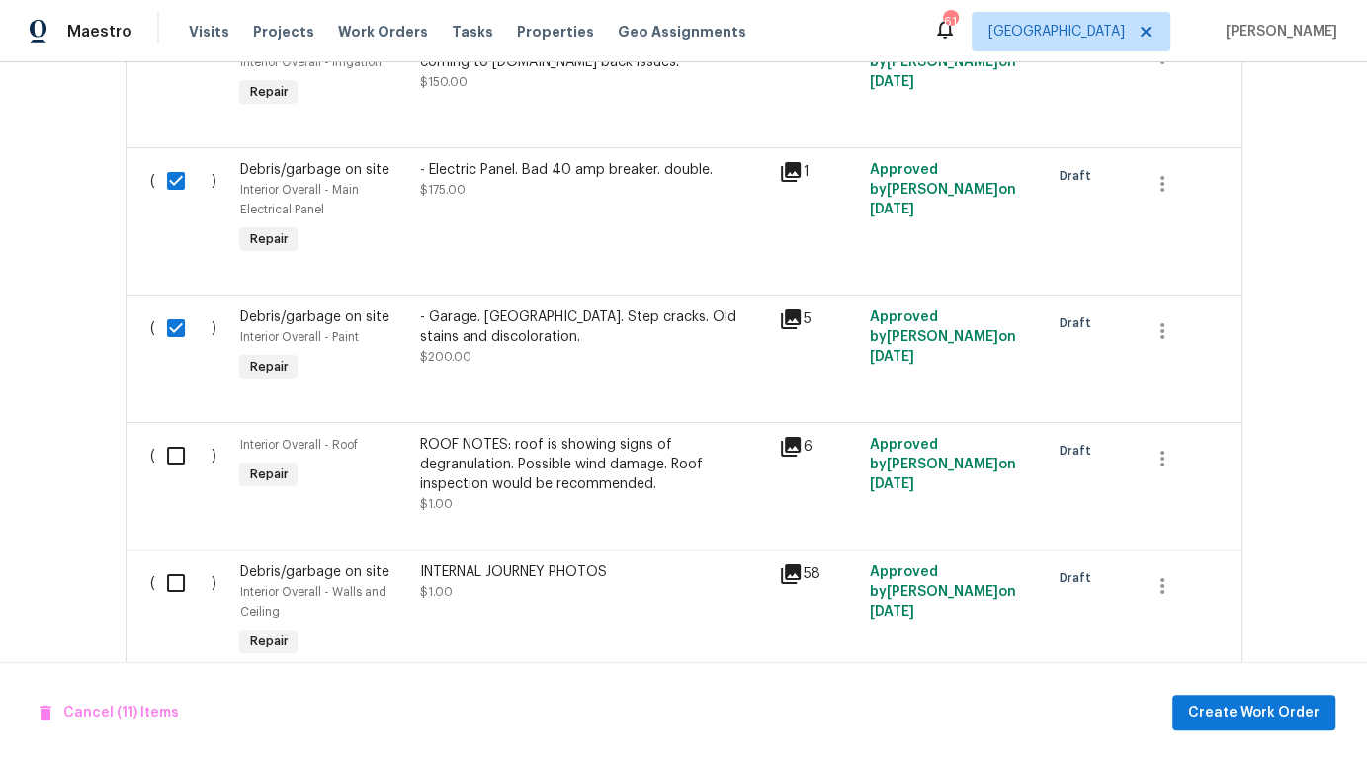
scroll to position [2302, 0]
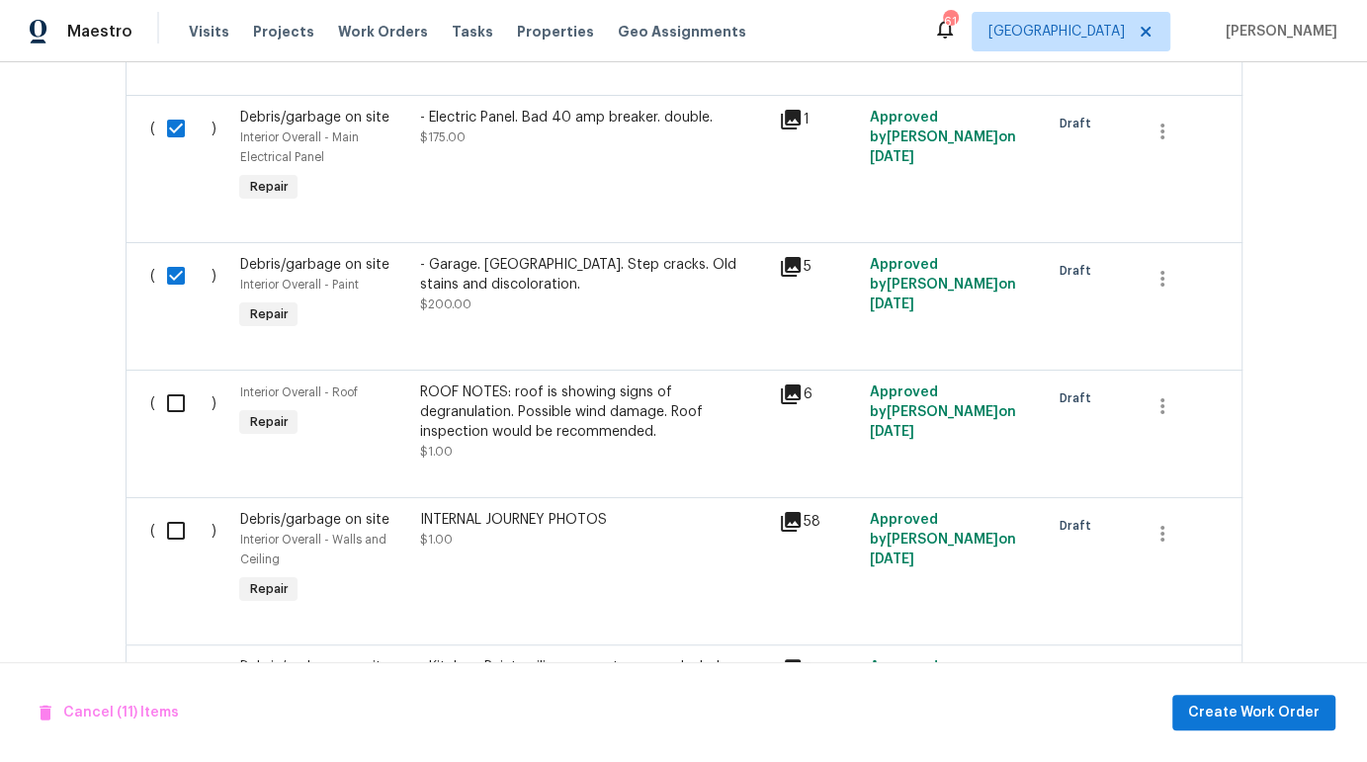
click at [165, 398] on input "checkbox" at bounding box center [183, 403] width 56 height 42
click at [169, 397] on input "checkbox" at bounding box center [183, 403] width 56 height 42
checkbox input "false"
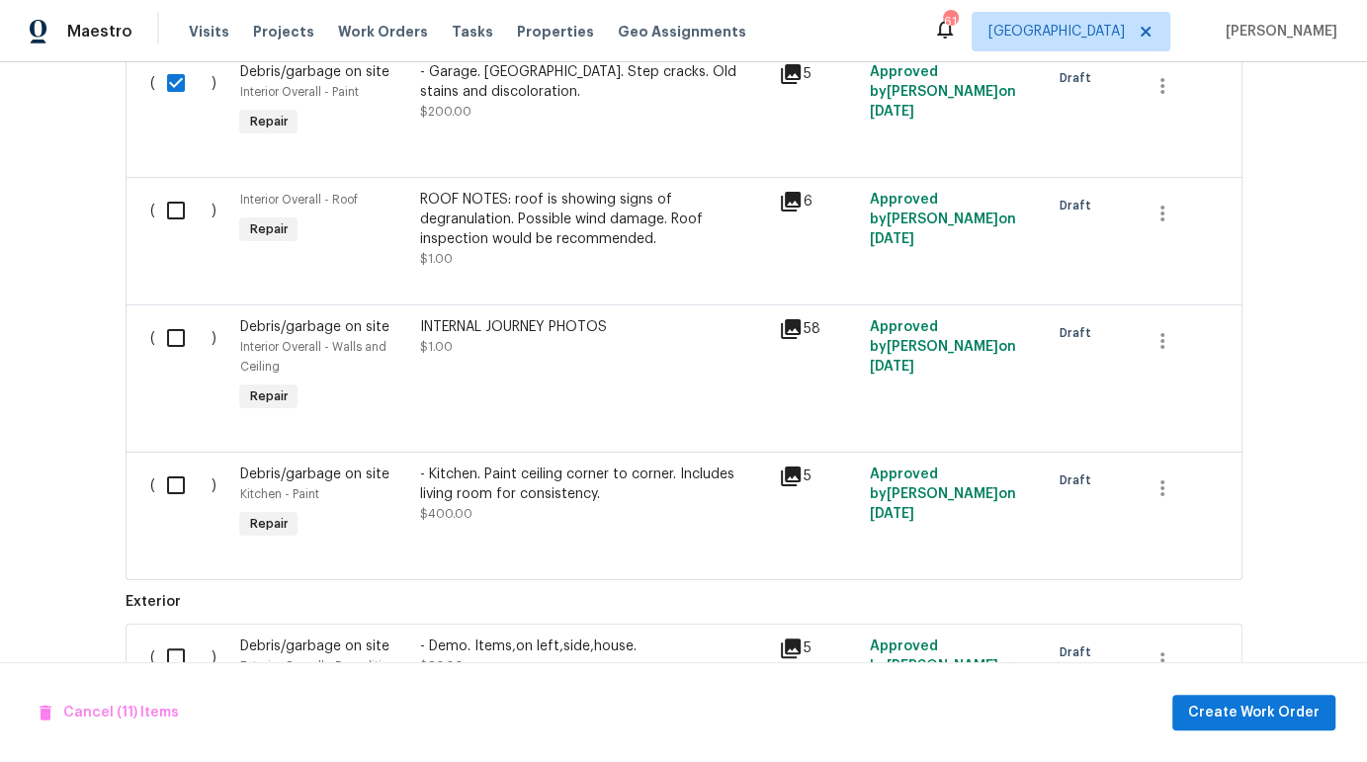
scroll to position [2496, 0]
click at [182, 478] on input "checkbox" at bounding box center [183, 484] width 56 height 42
checkbox input "true"
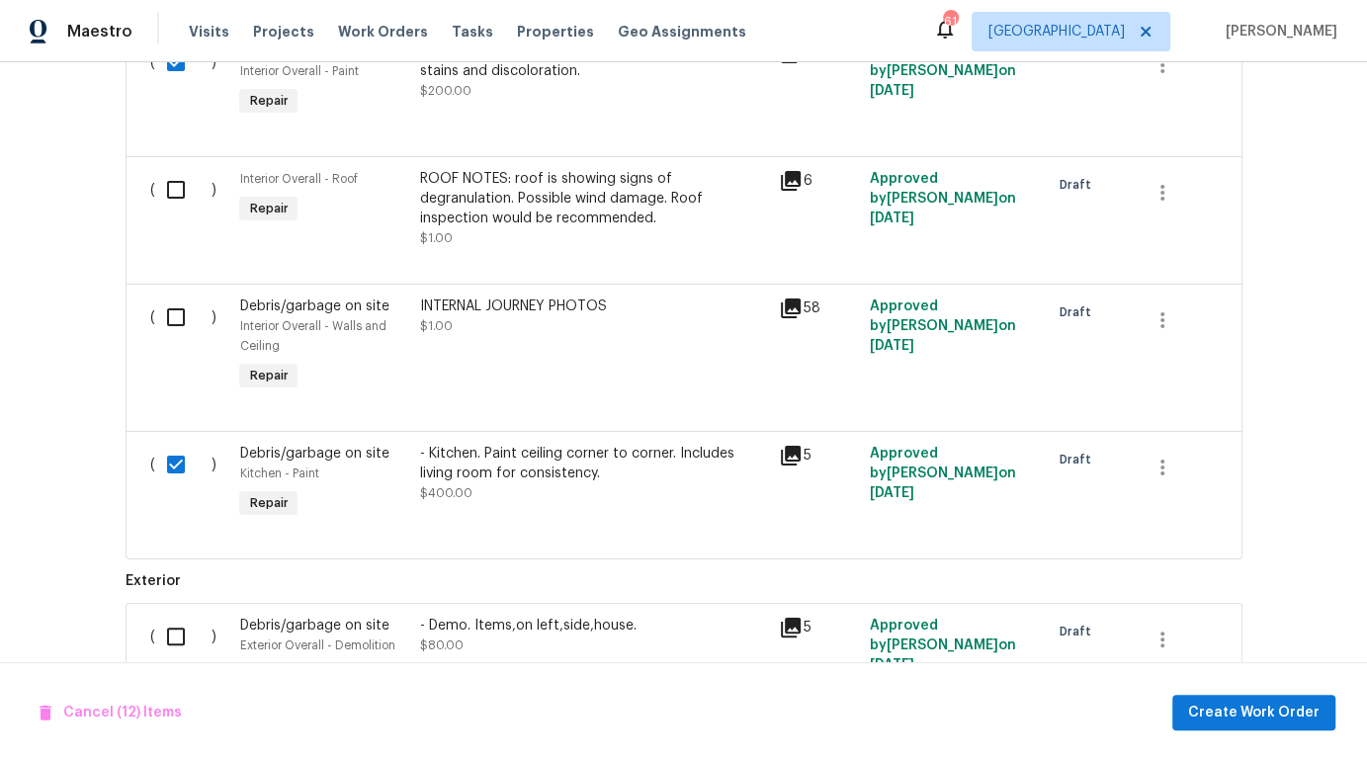
scroll to position [2678, 0]
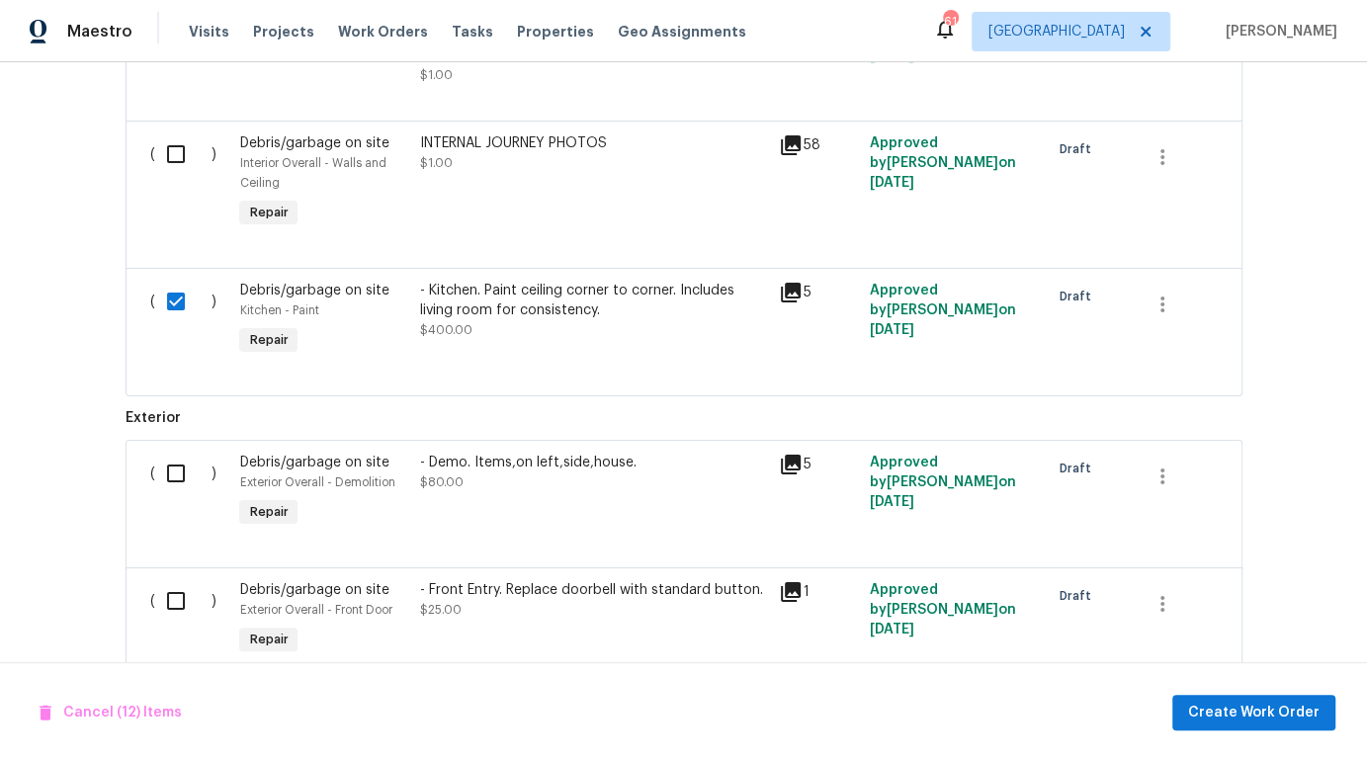
click at [167, 464] on input "checkbox" at bounding box center [183, 474] width 56 height 42
checkbox input "true"
click at [160, 591] on input "checkbox" at bounding box center [183, 601] width 56 height 42
checkbox input "true"
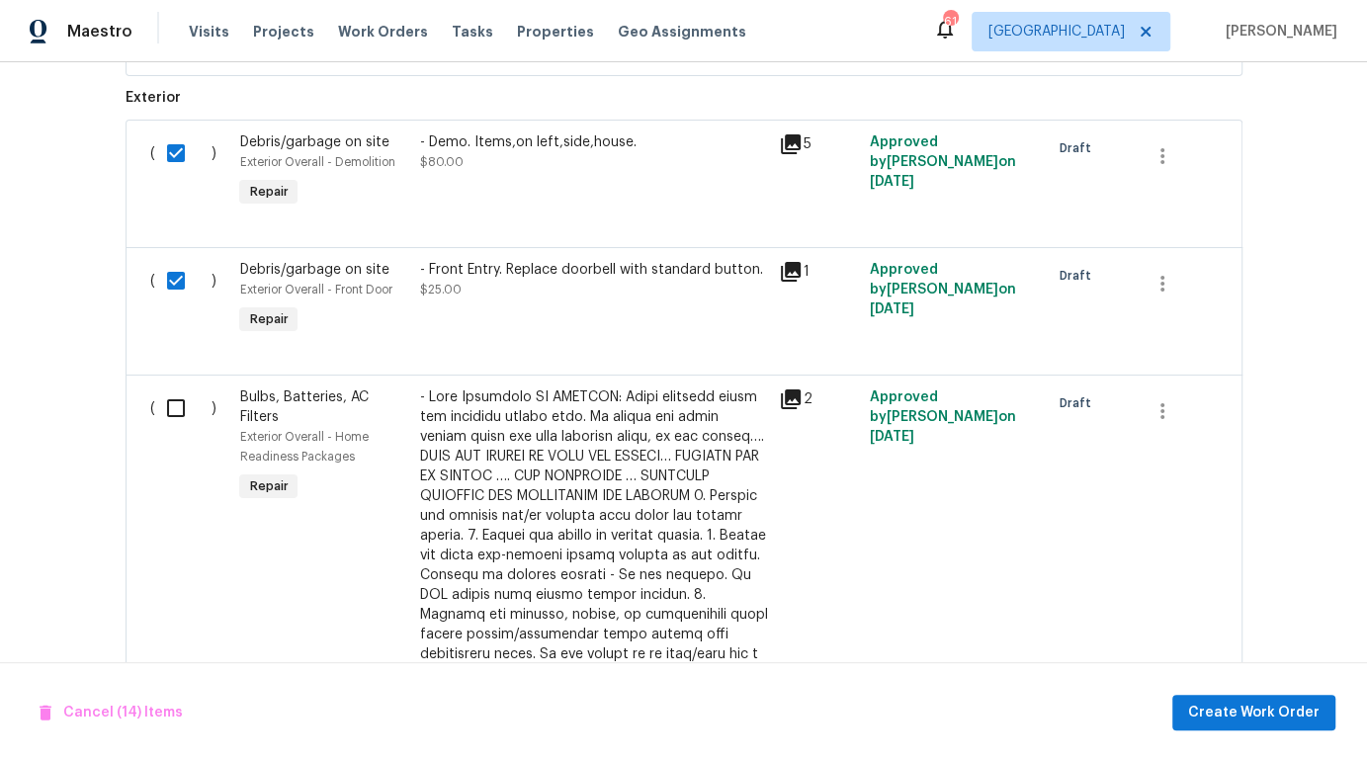
scroll to position [3014, 0]
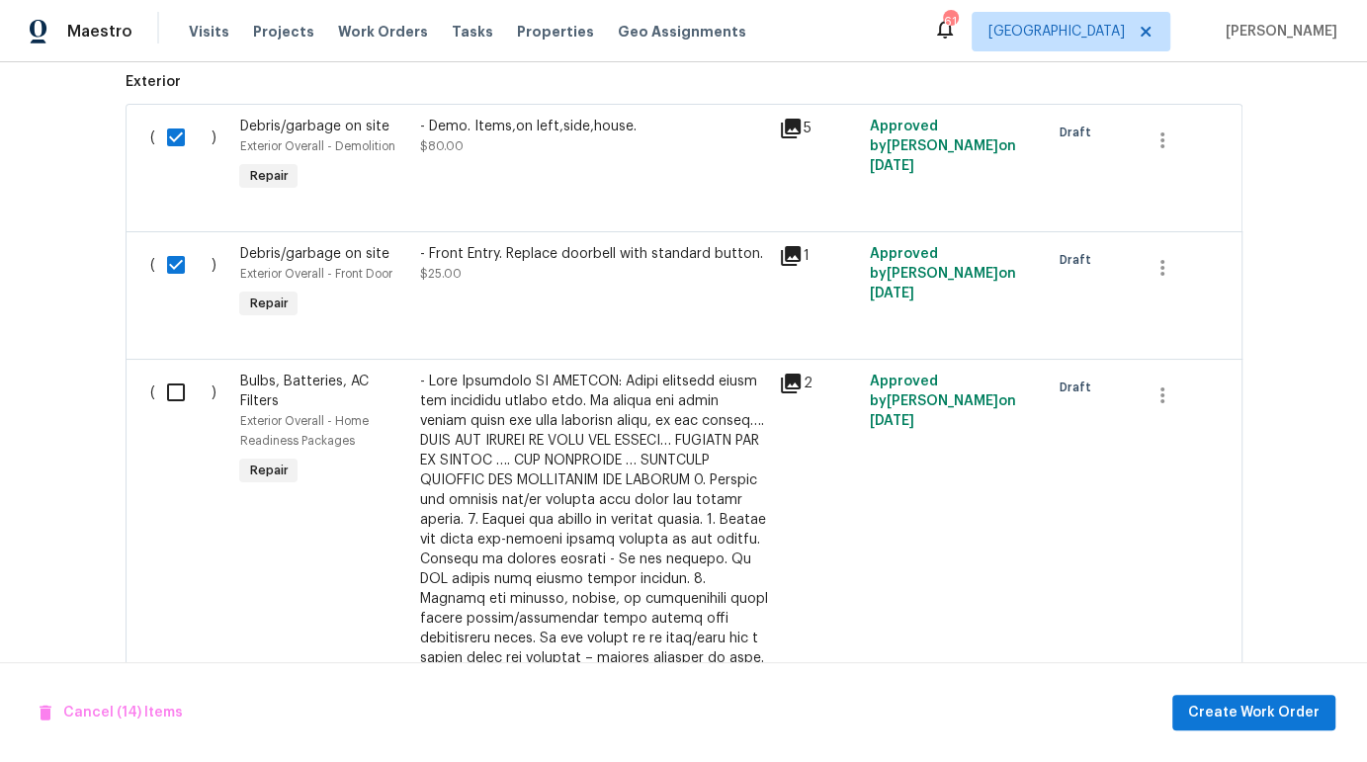
click at [167, 384] on input "checkbox" at bounding box center [183, 393] width 56 height 42
checkbox input "true"
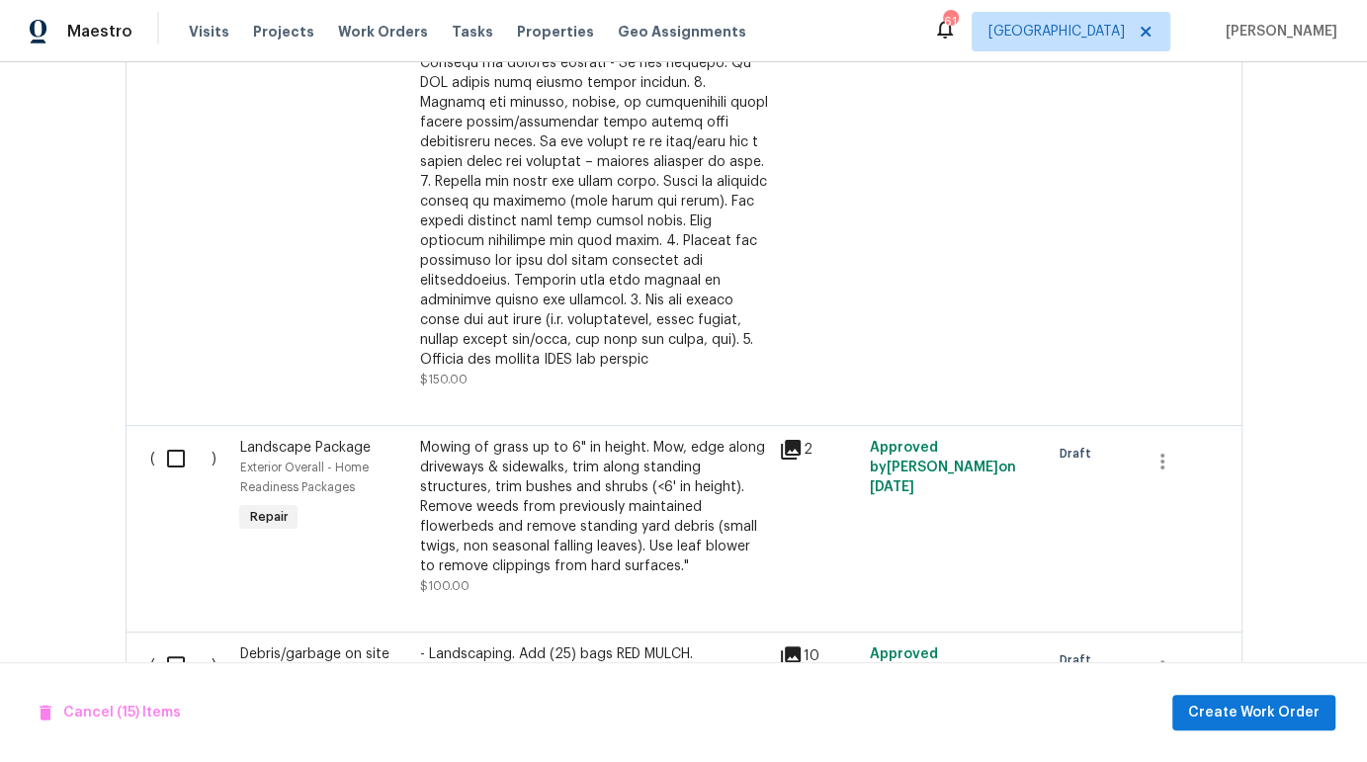
scroll to position [3546, 0]
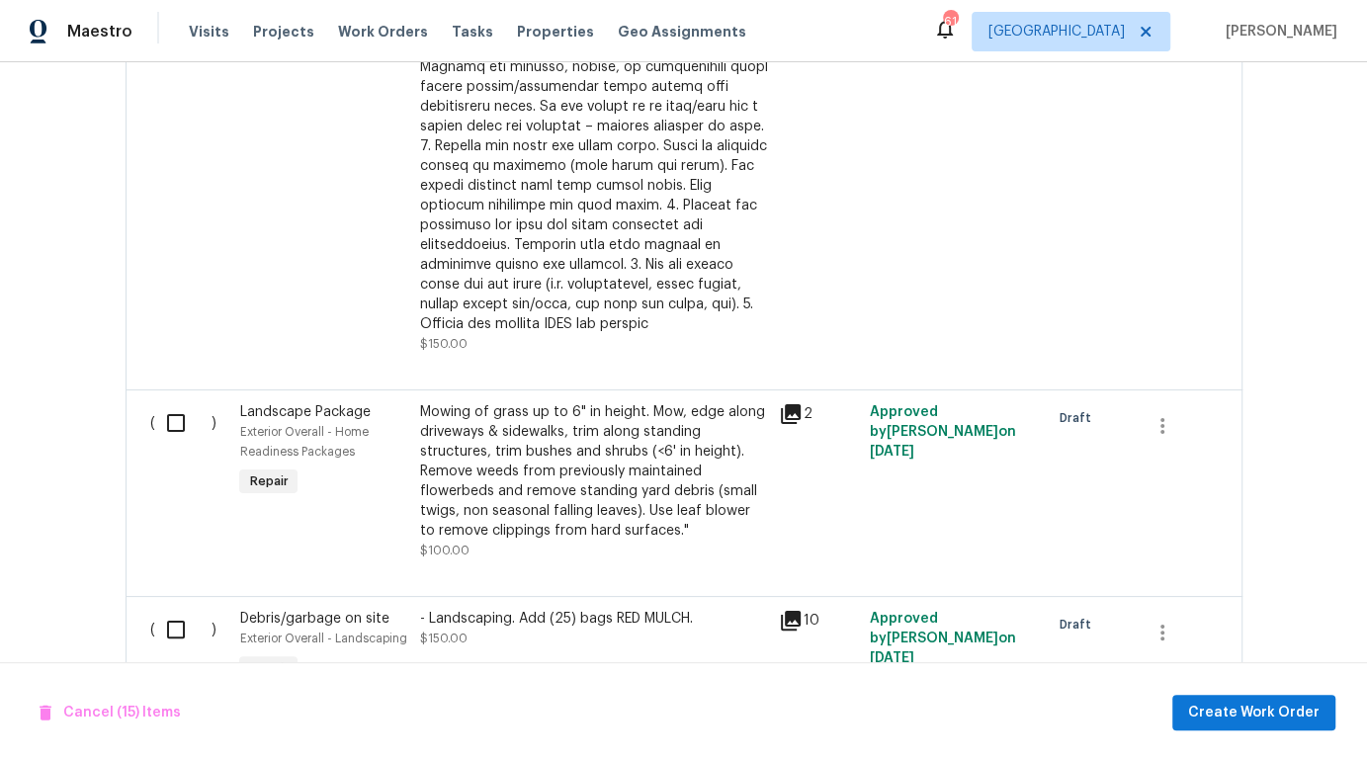
click at [172, 402] on input "checkbox" at bounding box center [183, 423] width 56 height 42
checkbox input "true"
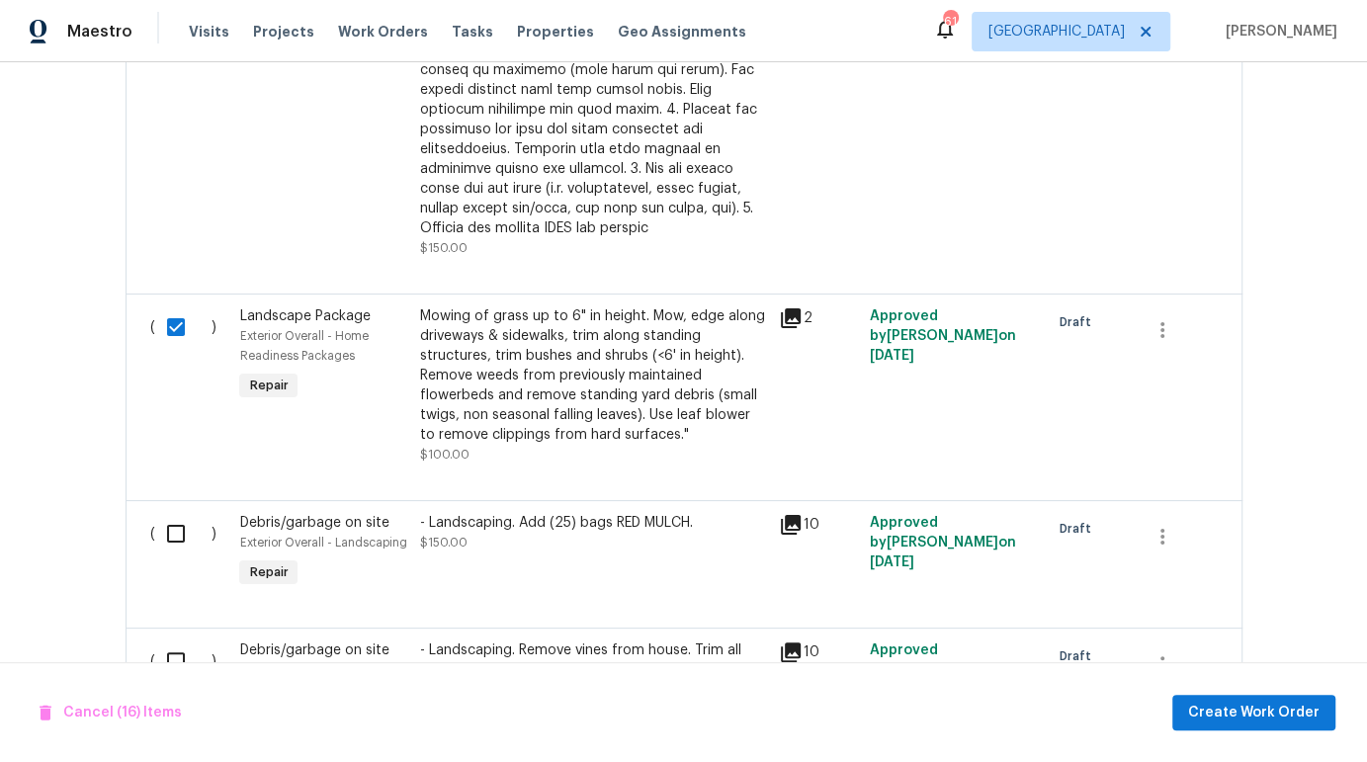
scroll to position [3670, 0]
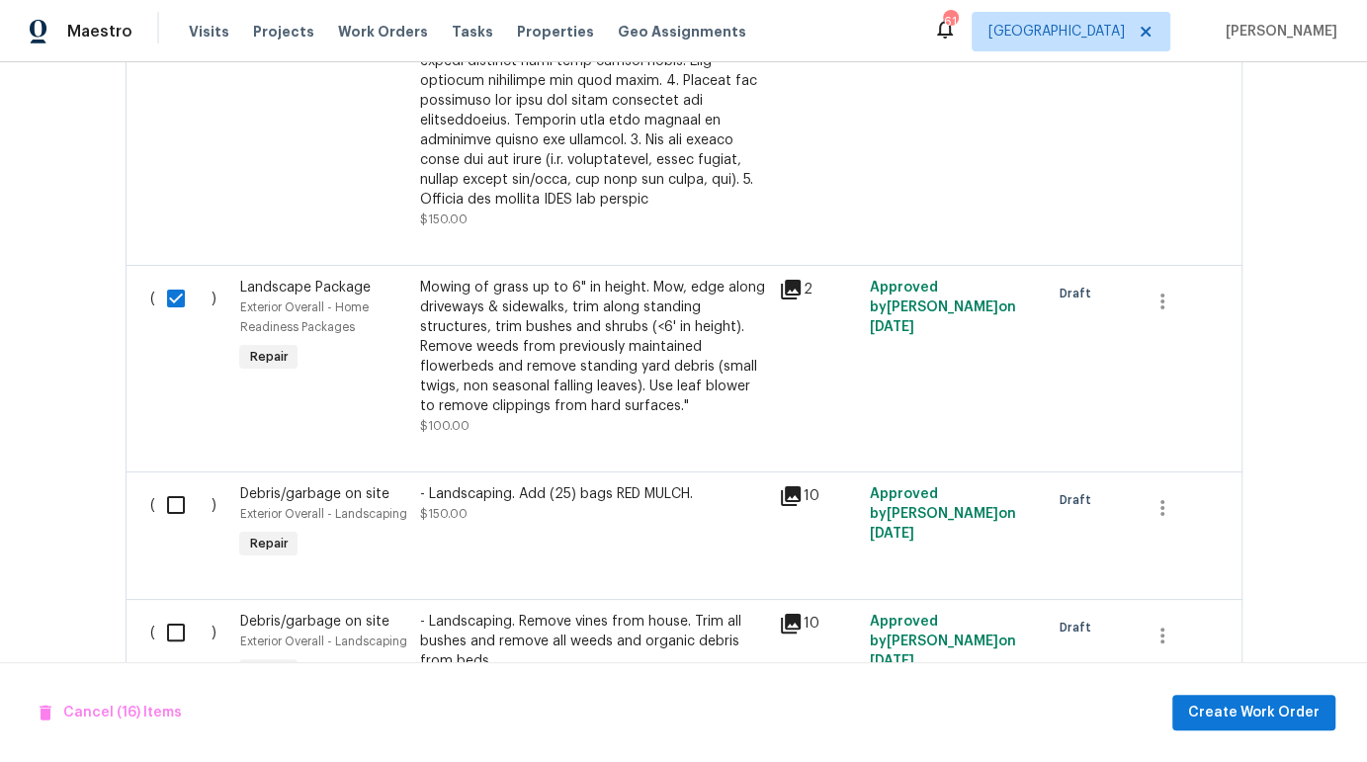
click at [163, 484] on input "checkbox" at bounding box center [183, 505] width 56 height 42
checkbox input "true"
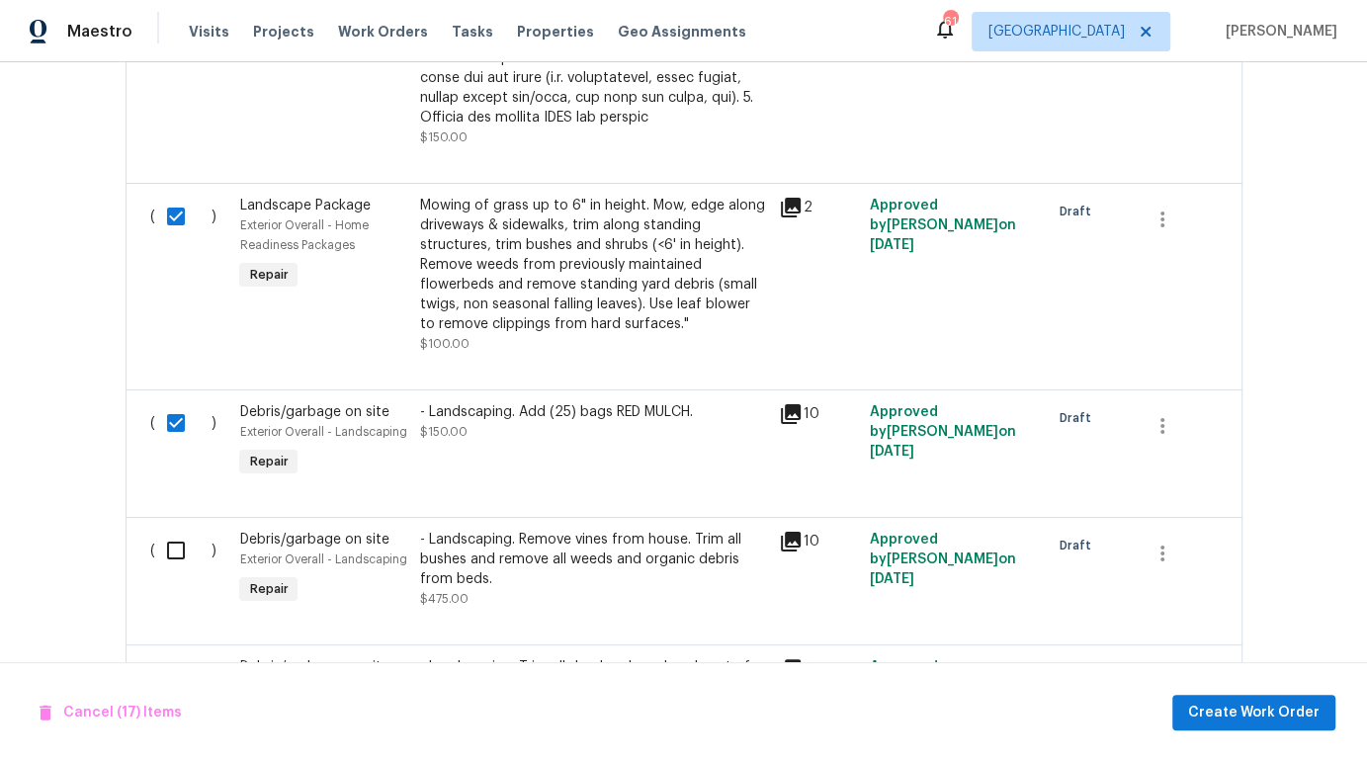
scroll to position [3849, 0]
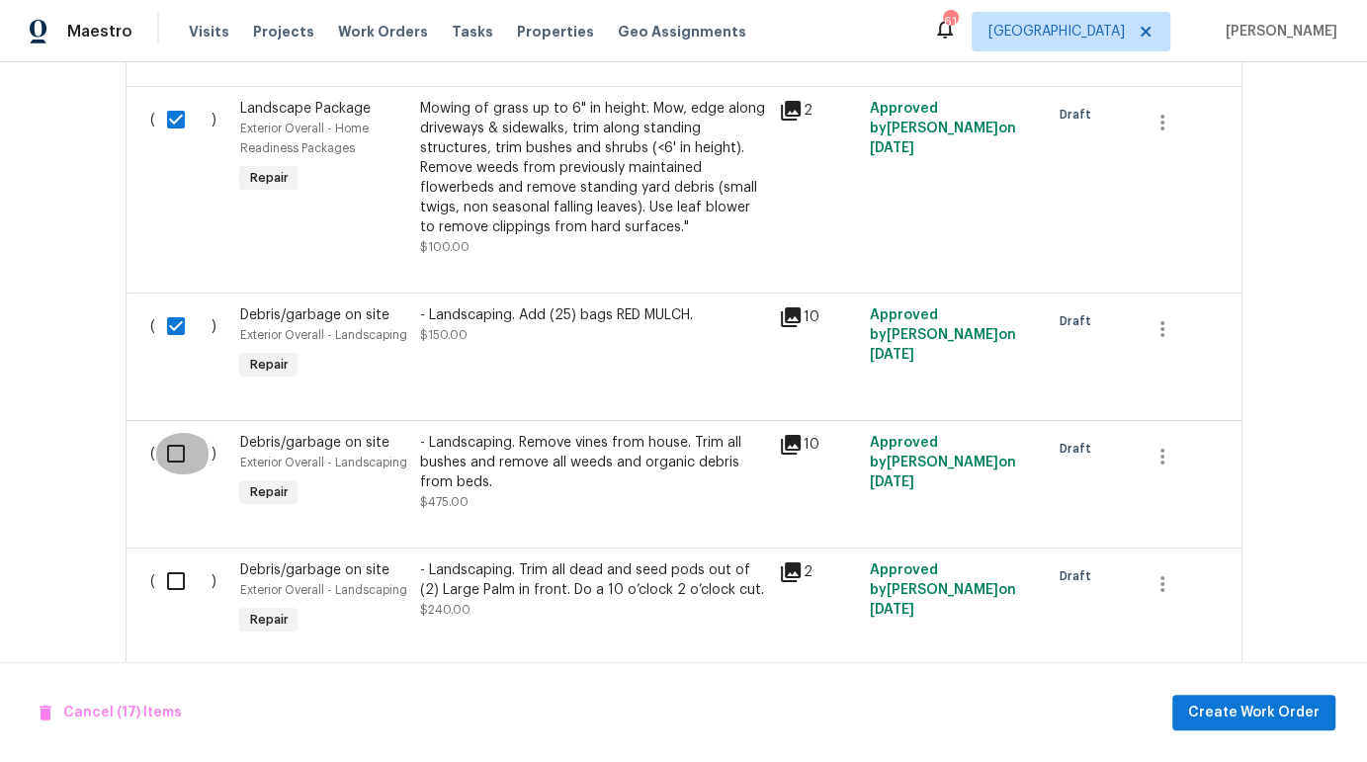
click at [169, 433] on input "checkbox" at bounding box center [183, 454] width 56 height 42
checkbox input "true"
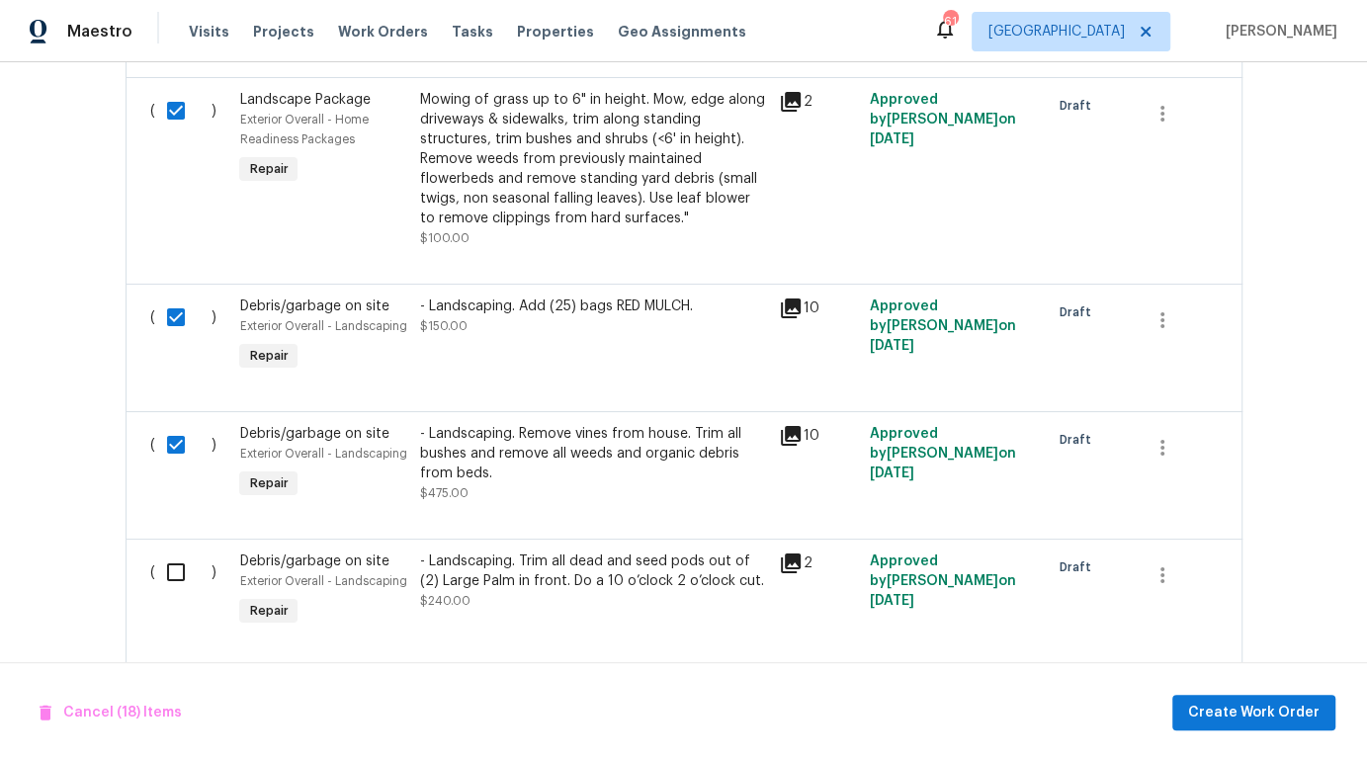
scroll to position [3994, 0]
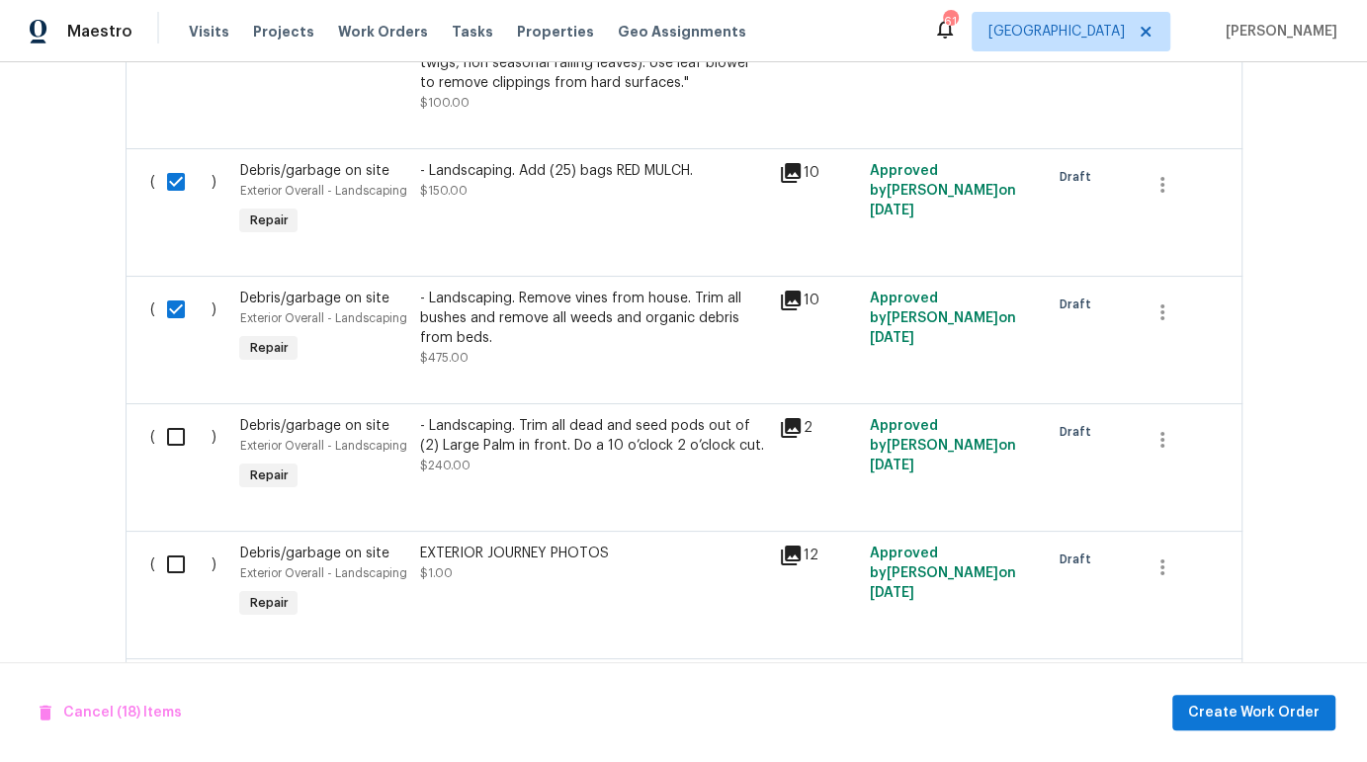
click at [170, 416] on input "checkbox" at bounding box center [183, 437] width 56 height 42
checkbox input "true"
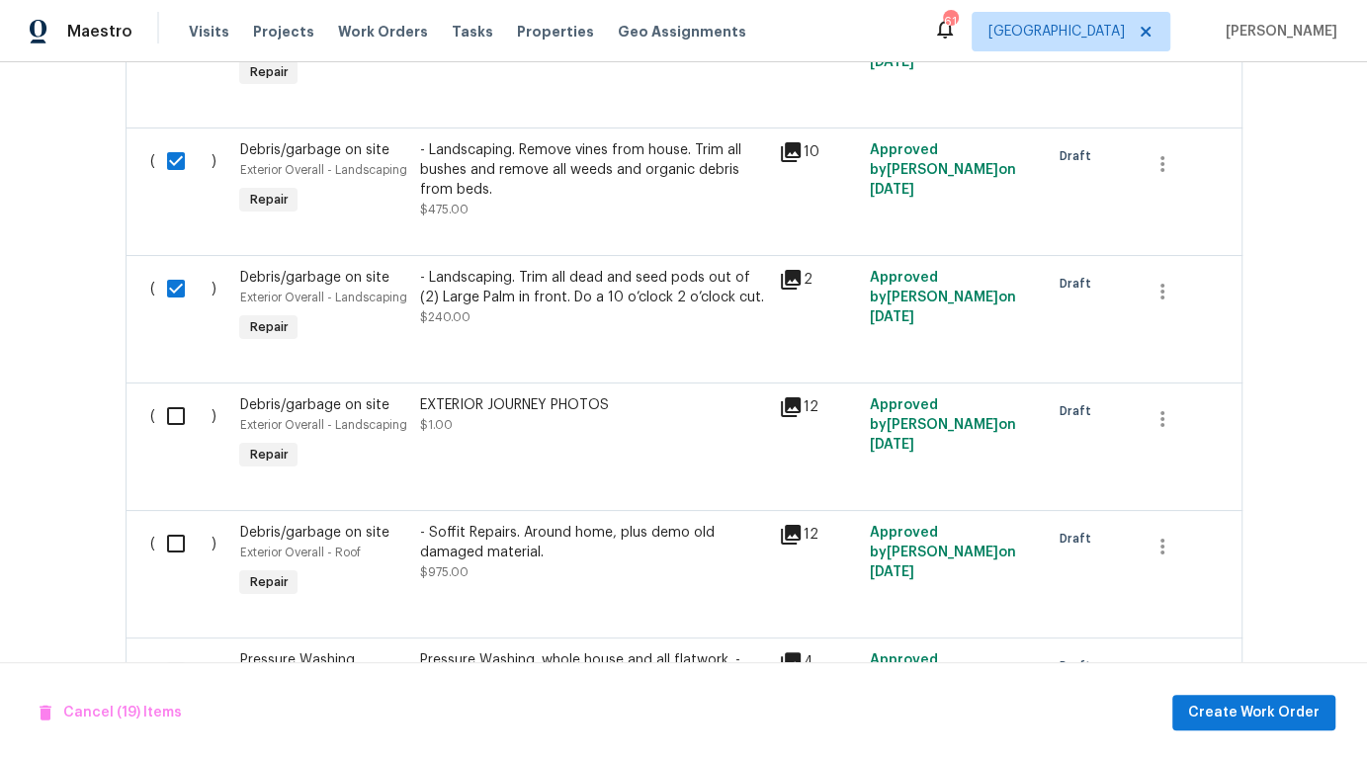
scroll to position [4192, 0]
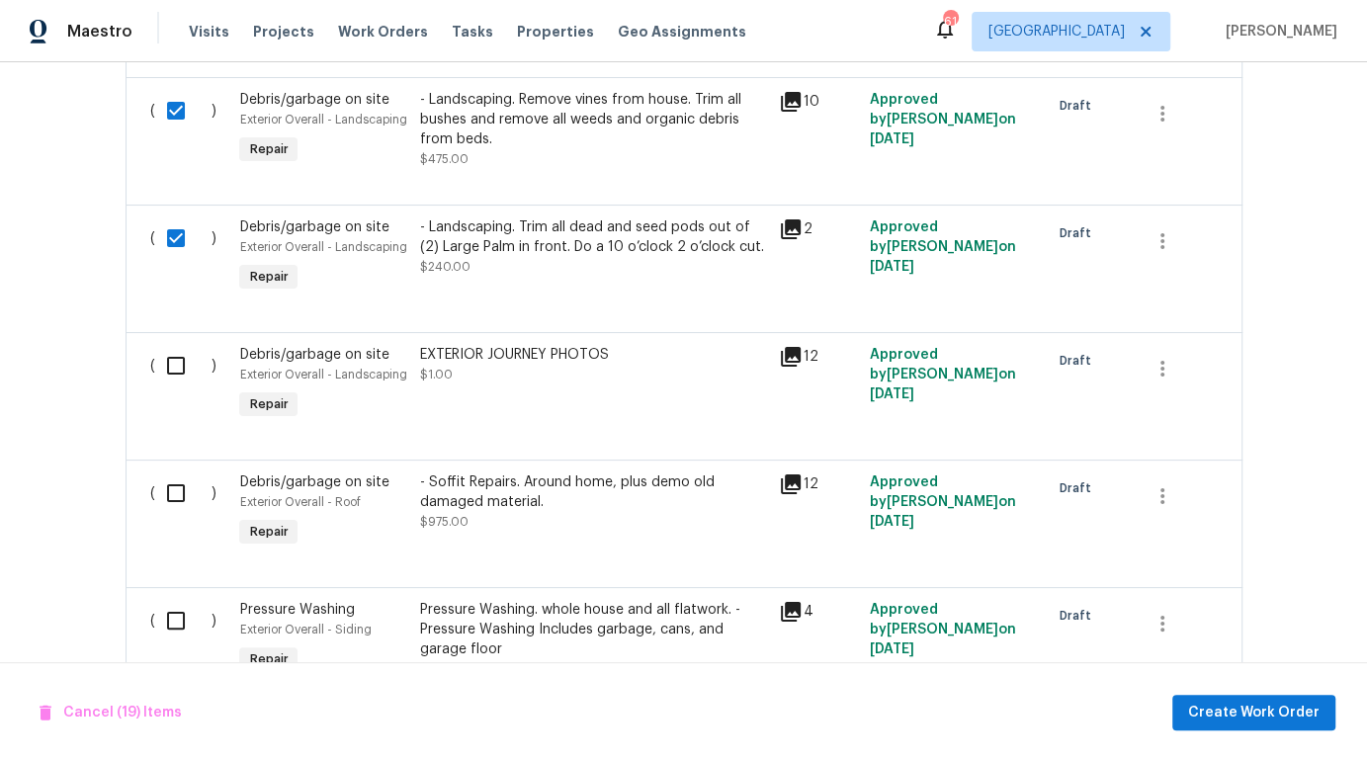
click at [167, 472] on input "checkbox" at bounding box center [183, 493] width 56 height 42
checkbox input "true"
click at [169, 600] on input "checkbox" at bounding box center [183, 621] width 56 height 42
checkbox input "true"
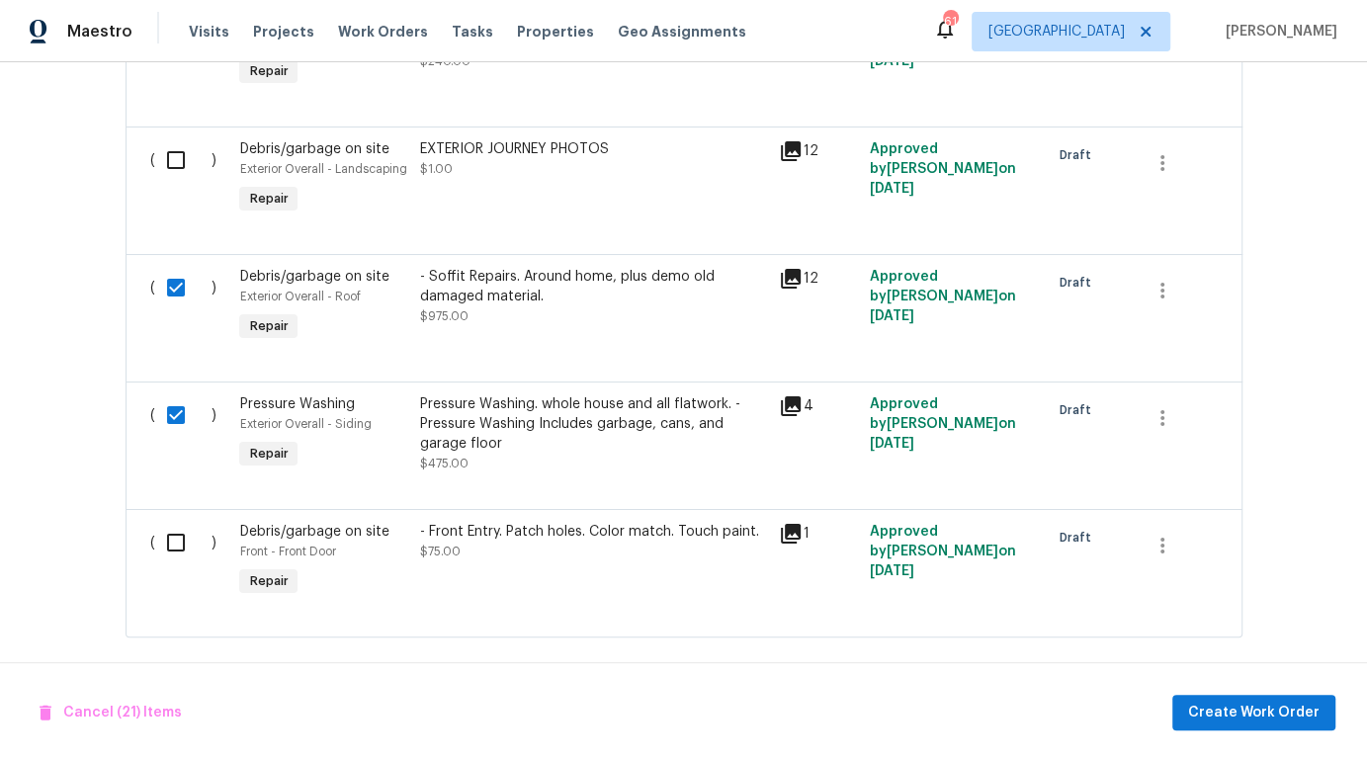
scroll to position [4401, 0]
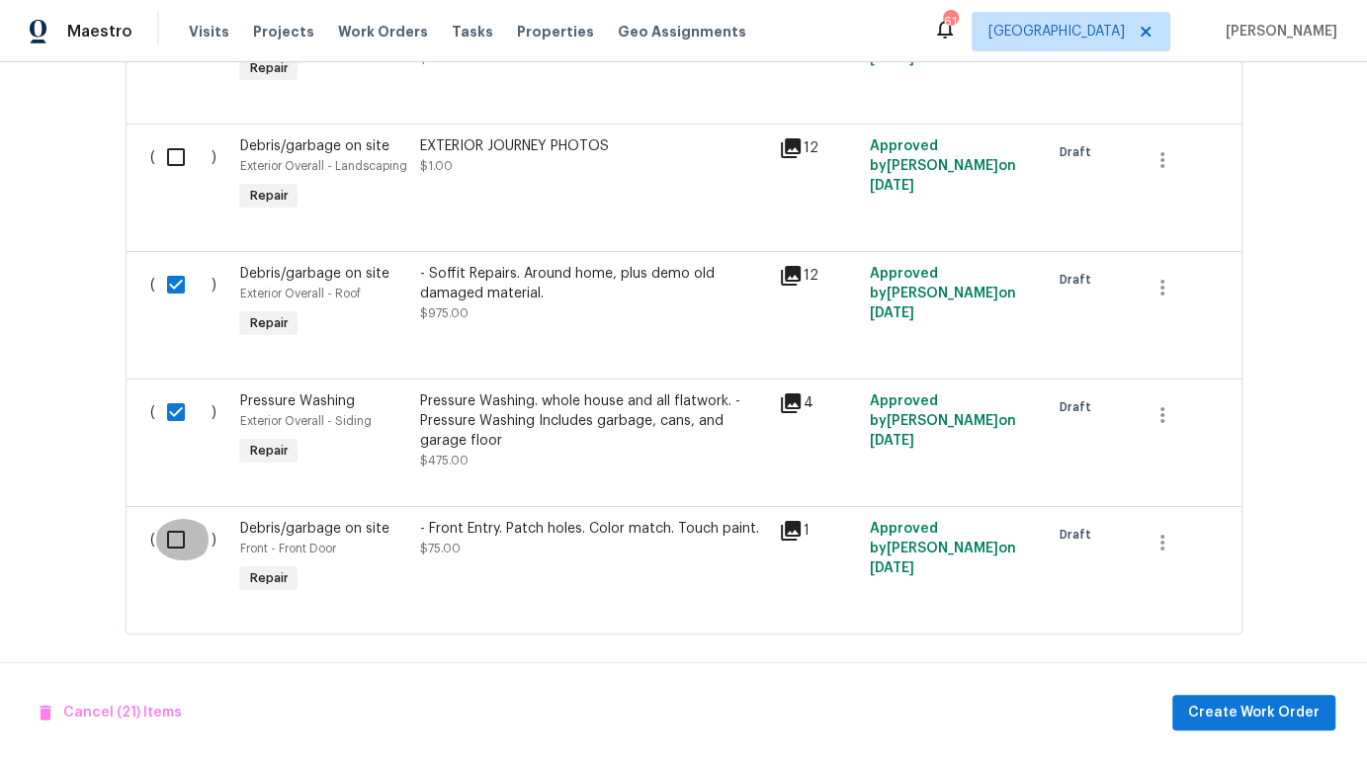
click at [183, 519] on input "checkbox" at bounding box center [183, 540] width 56 height 42
checkbox input "true"
click at [1215, 706] on span "Create Work Order" at bounding box center [1253, 713] width 131 height 25
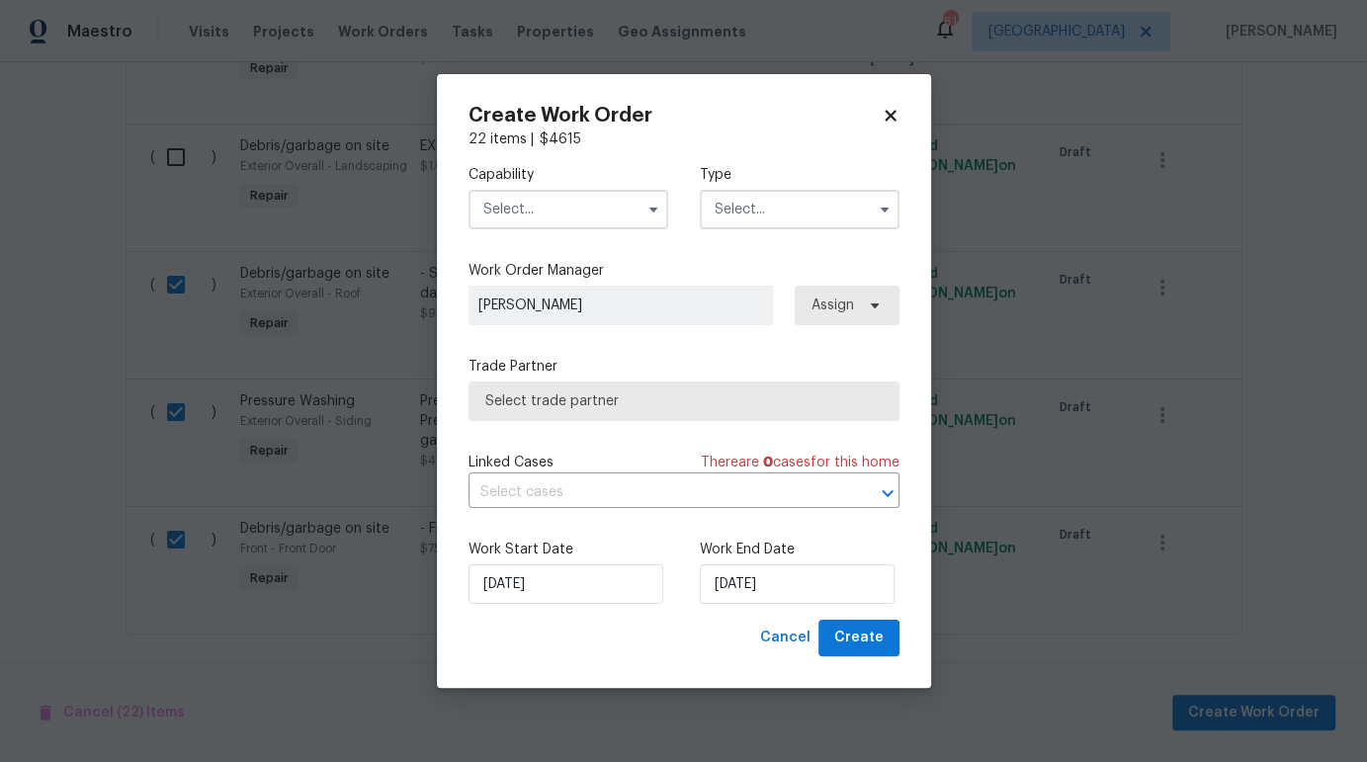
click at [611, 215] on input "text" at bounding box center [568, 210] width 200 height 40
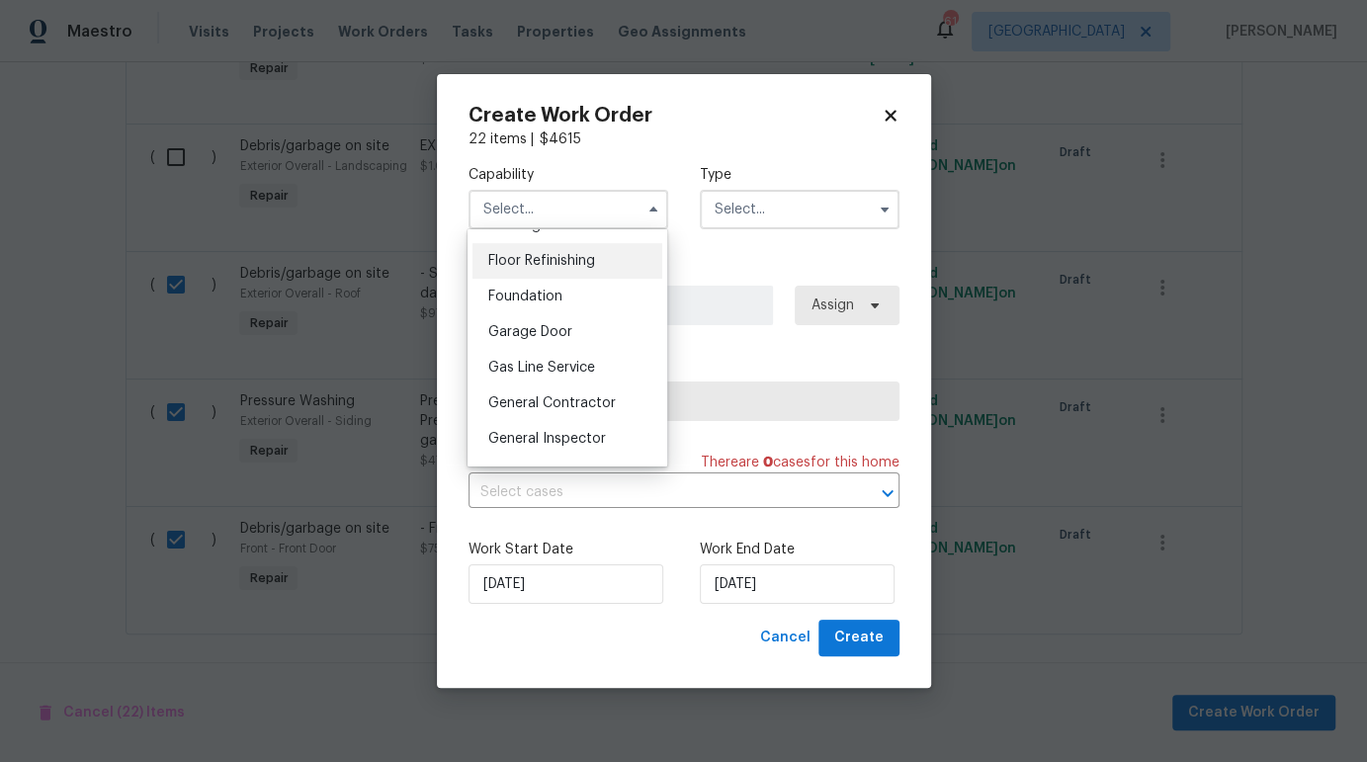
scroll to position [829, 0]
click at [569, 375] on span "General Contractor" at bounding box center [551, 368] width 127 height 14
type input "General Contractor"
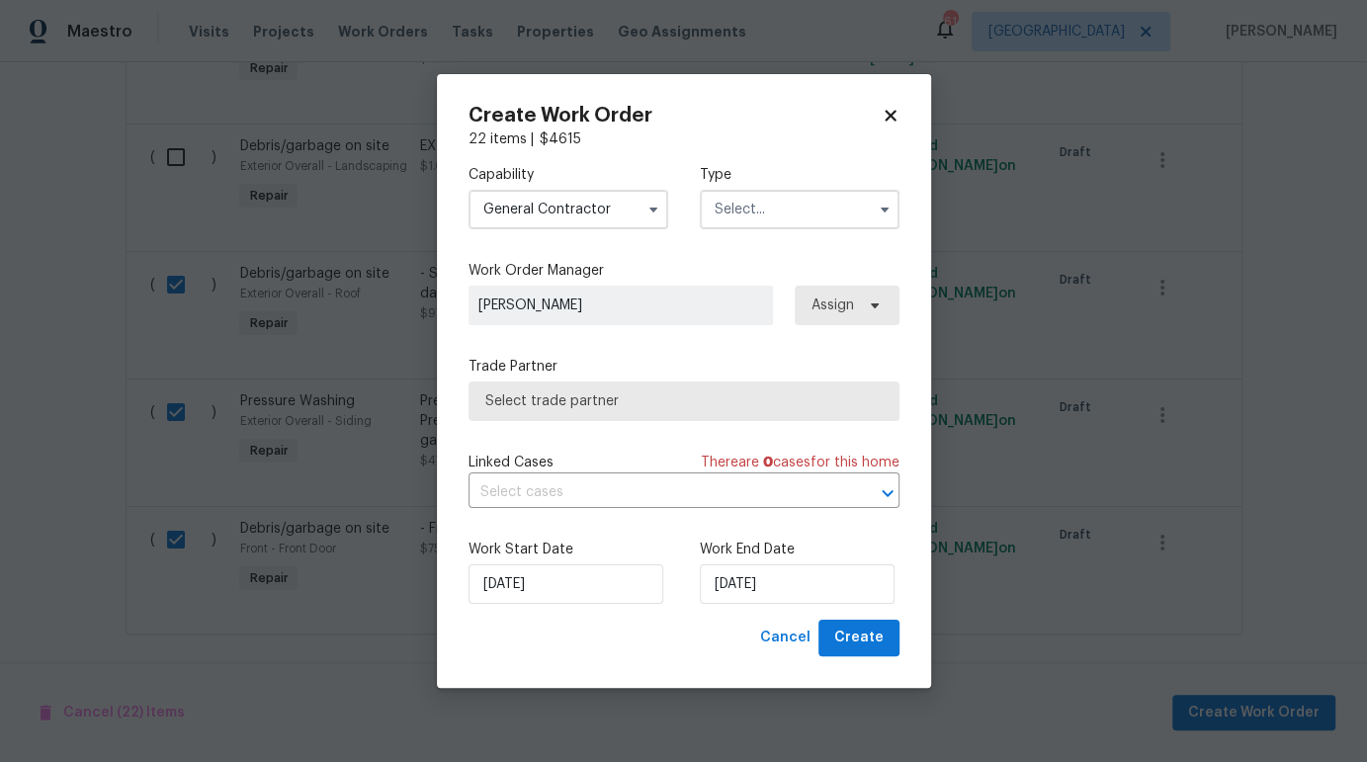
click at [774, 211] on input "text" at bounding box center [800, 210] width 200 height 40
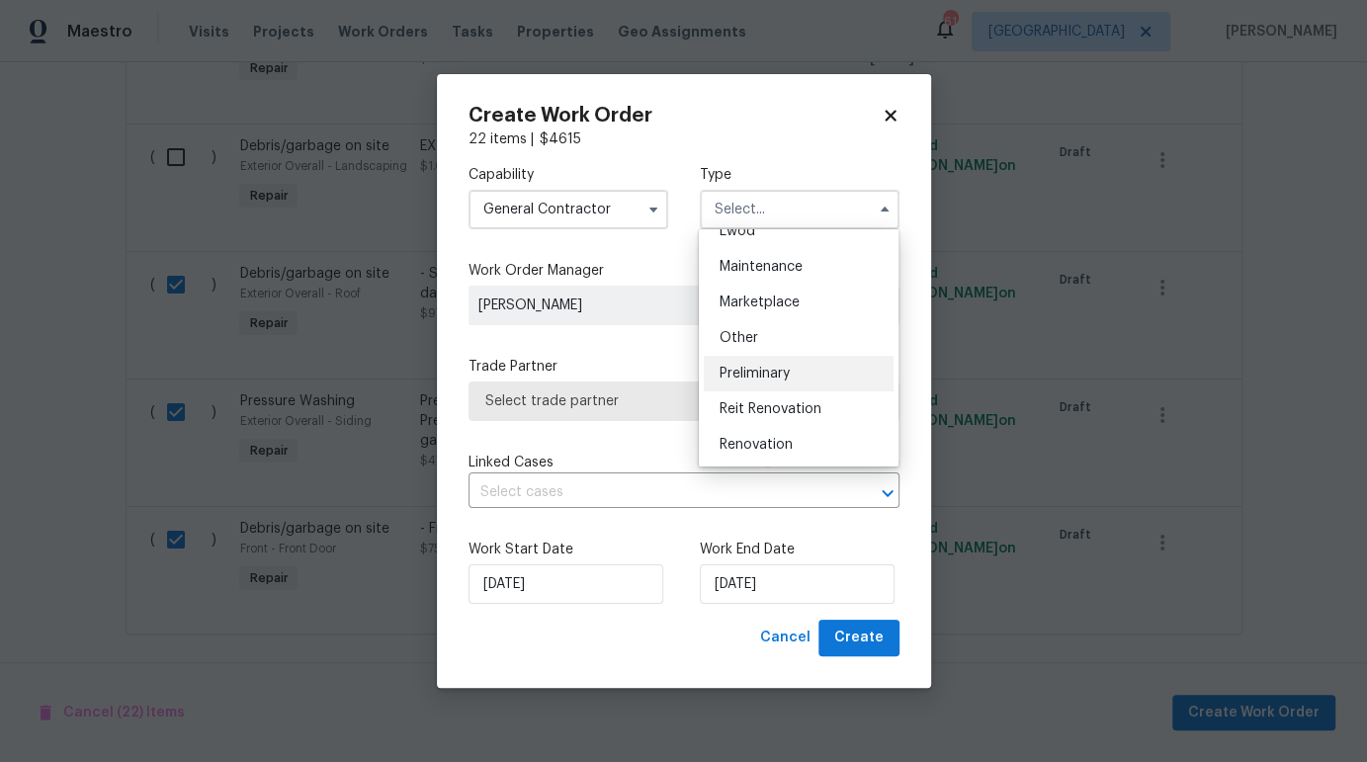
scroll to position [311, 0]
click at [772, 396] on span "Reit Renovation" at bounding box center [770, 403] width 102 height 14
type input "Reit Renovation"
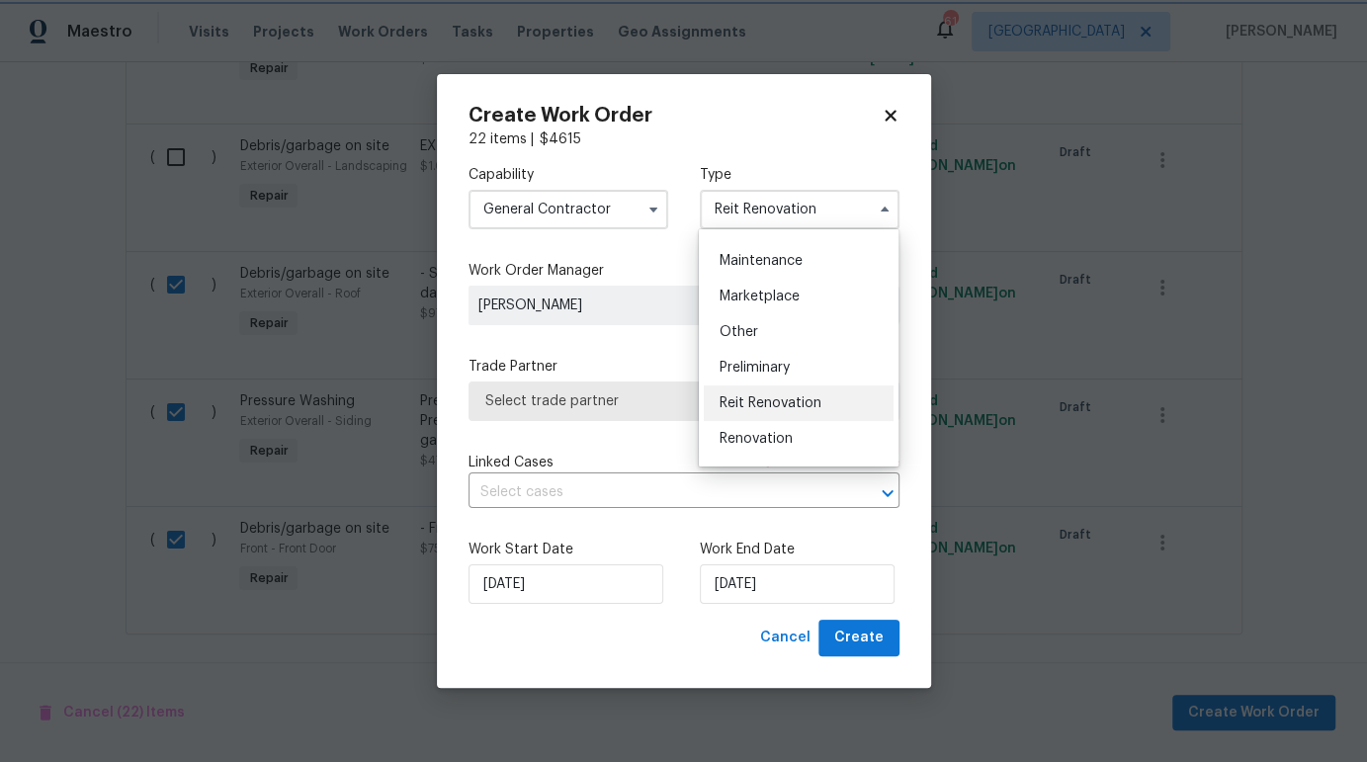
scroll to position [0, 0]
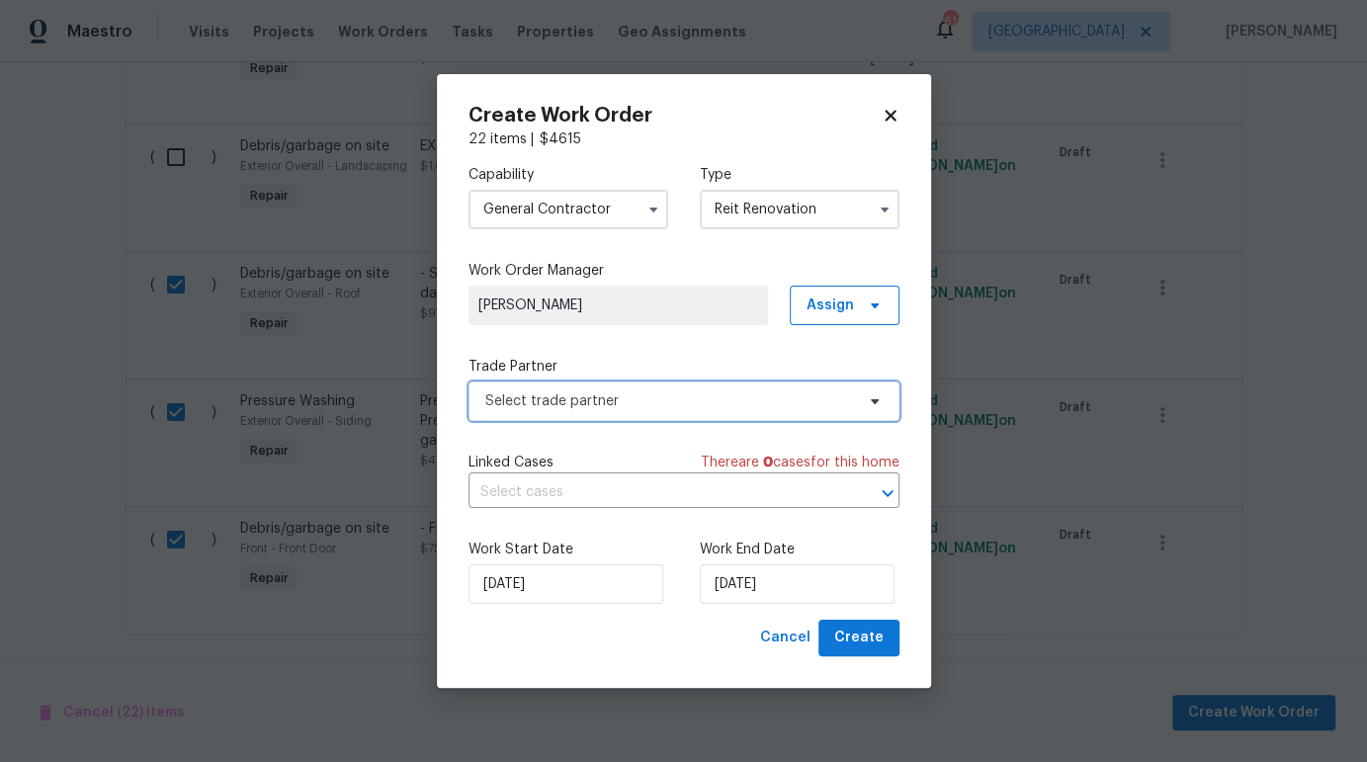
click at [772, 396] on span "Select trade partner" at bounding box center [669, 401] width 369 height 20
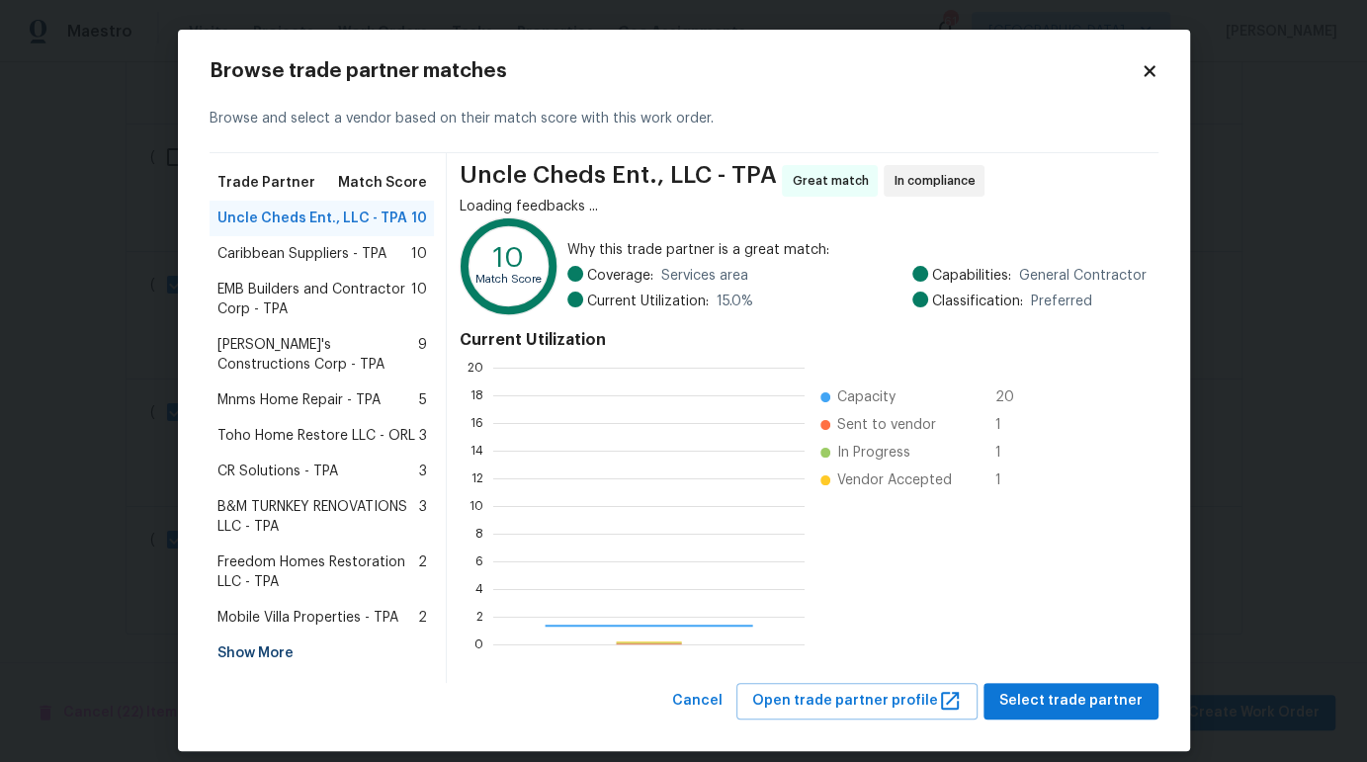
scroll to position [263, 297]
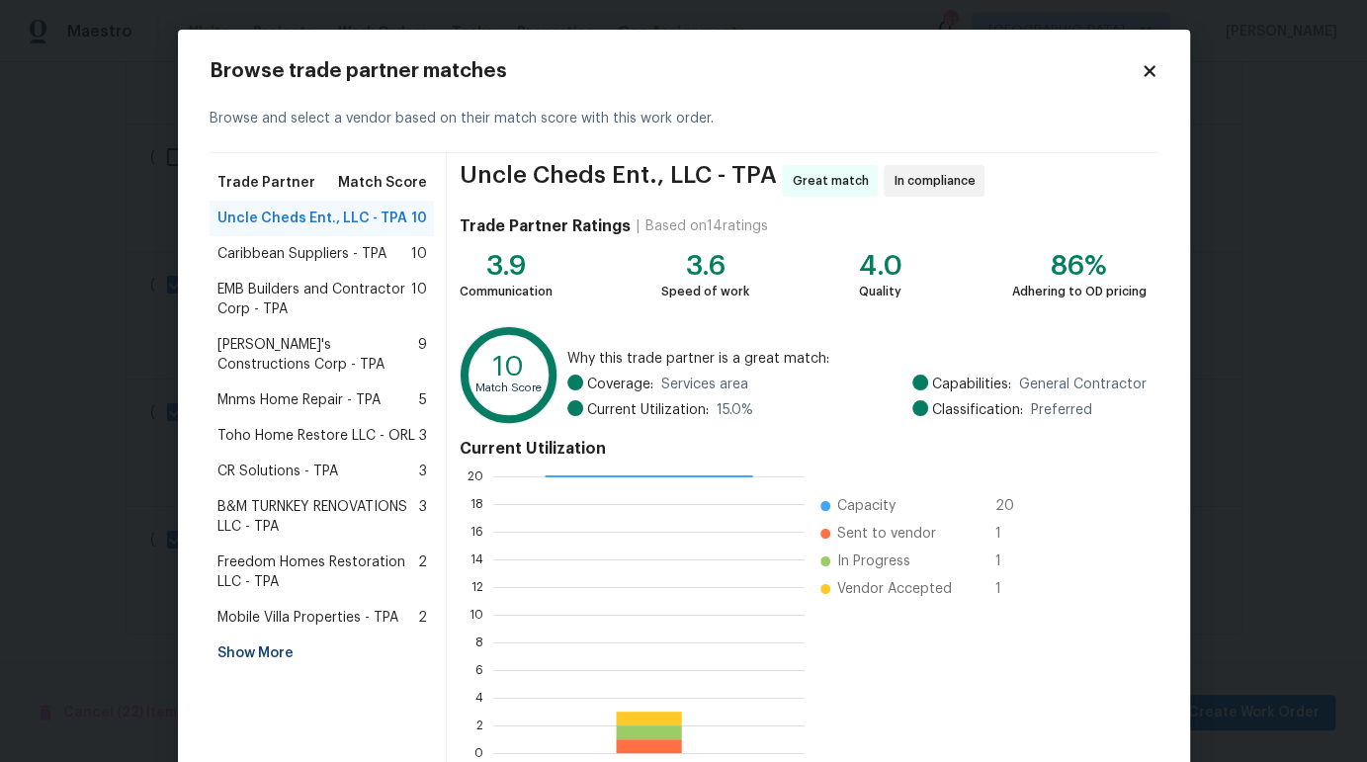
click at [337, 218] on span "Uncle Cheds Ent., LLC - TPA" at bounding box center [312, 219] width 190 height 20
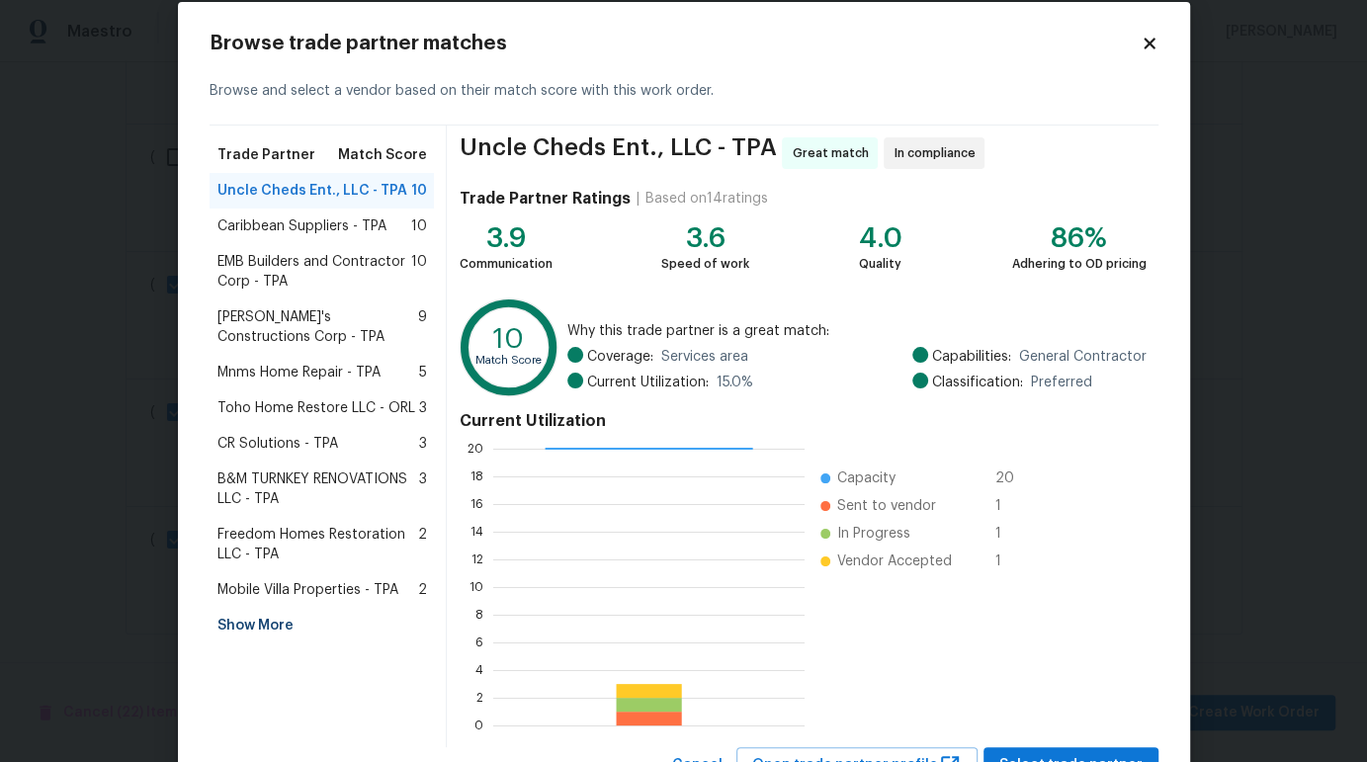
scroll to position [109, 0]
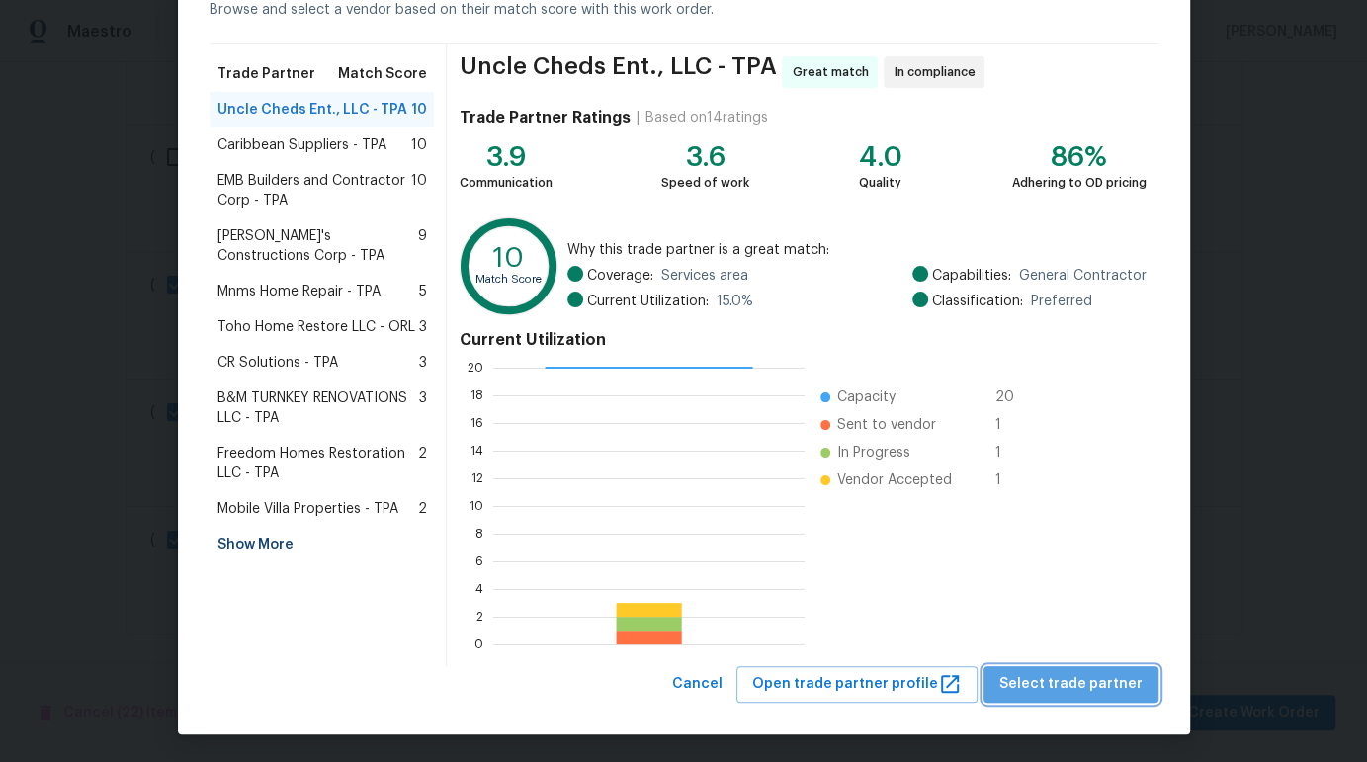
click at [1097, 682] on span "Select trade partner" at bounding box center [1070, 684] width 143 height 25
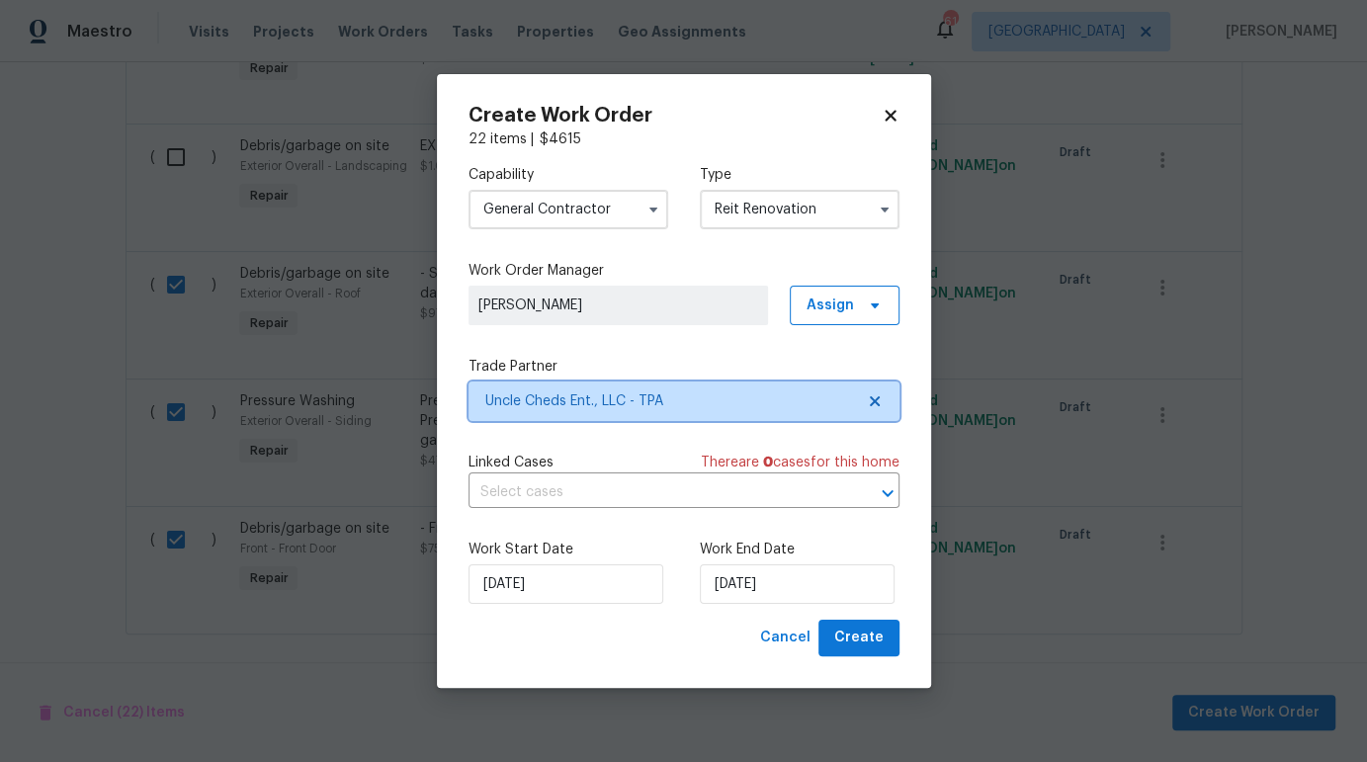
scroll to position [0, 0]
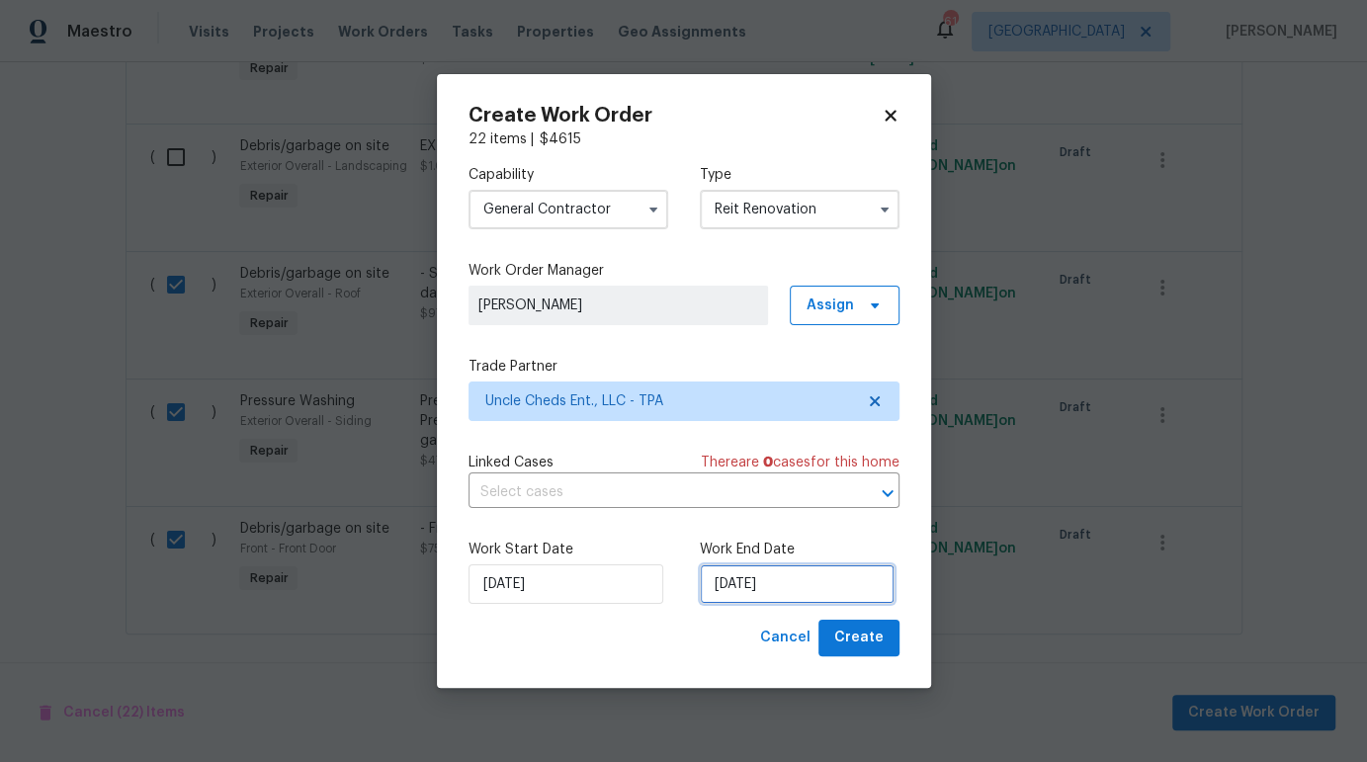
click at [737, 589] on input "[DATE]" at bounding box center [797, 584] width 195 height 40
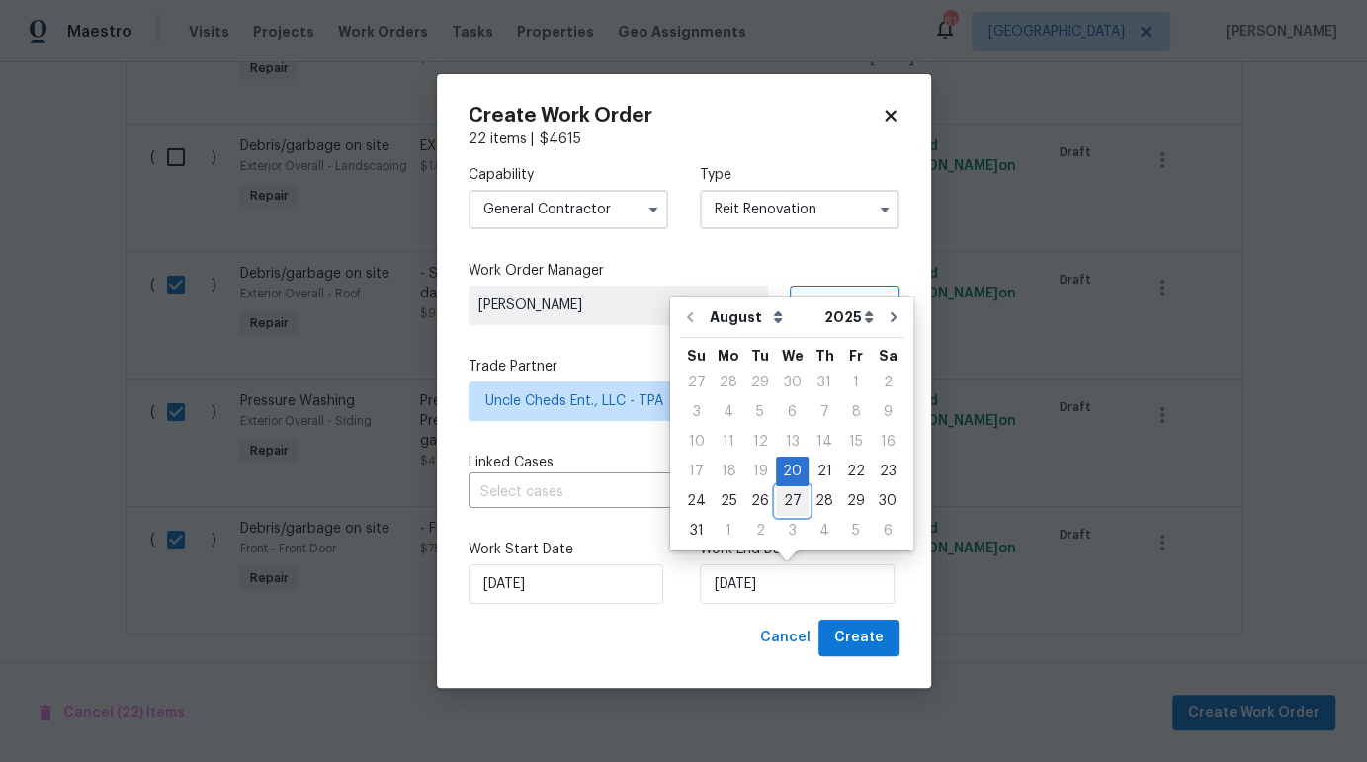
click at [785, 500] on div "27" at bounding box center [792, 501] width 33 height 28
type input "8/27/2025"
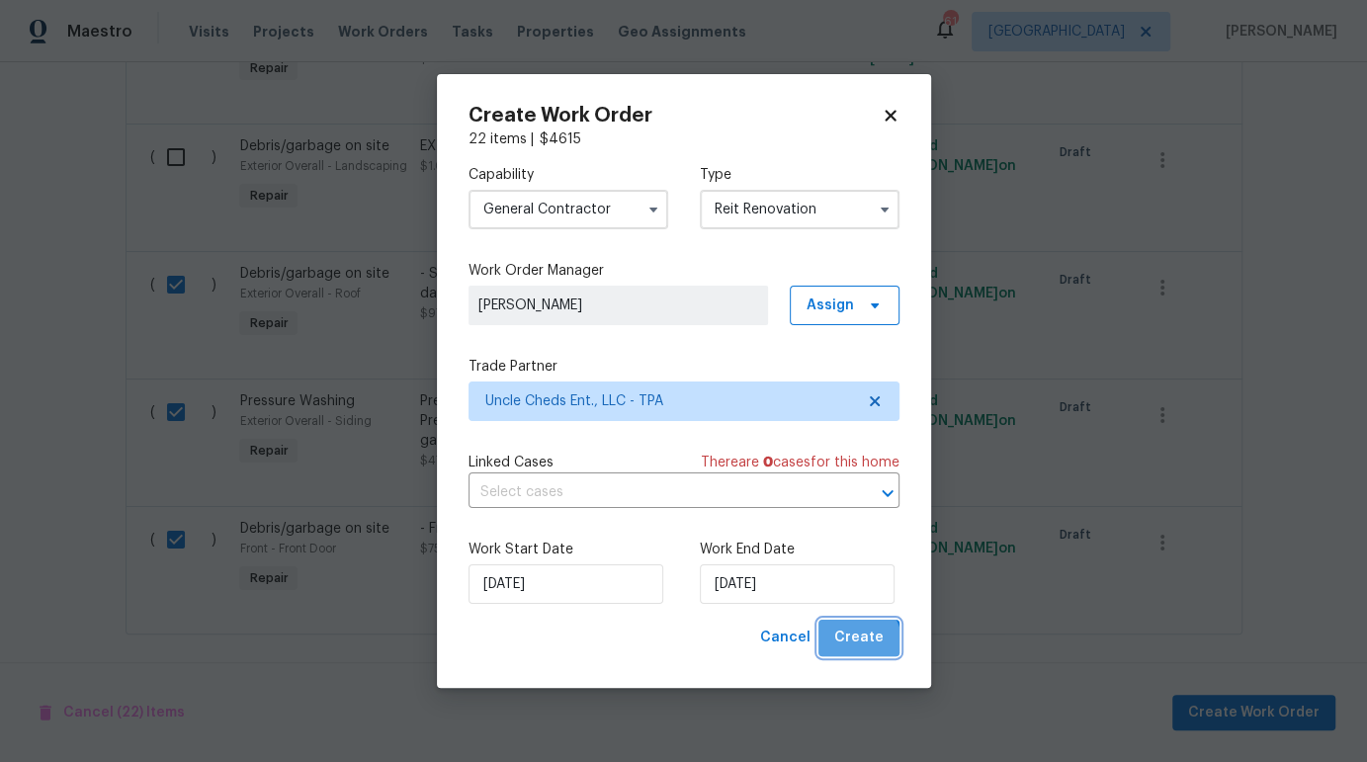
click at [861, 641] on span "Create" at bounding box center [858, 638] width 49 height 25
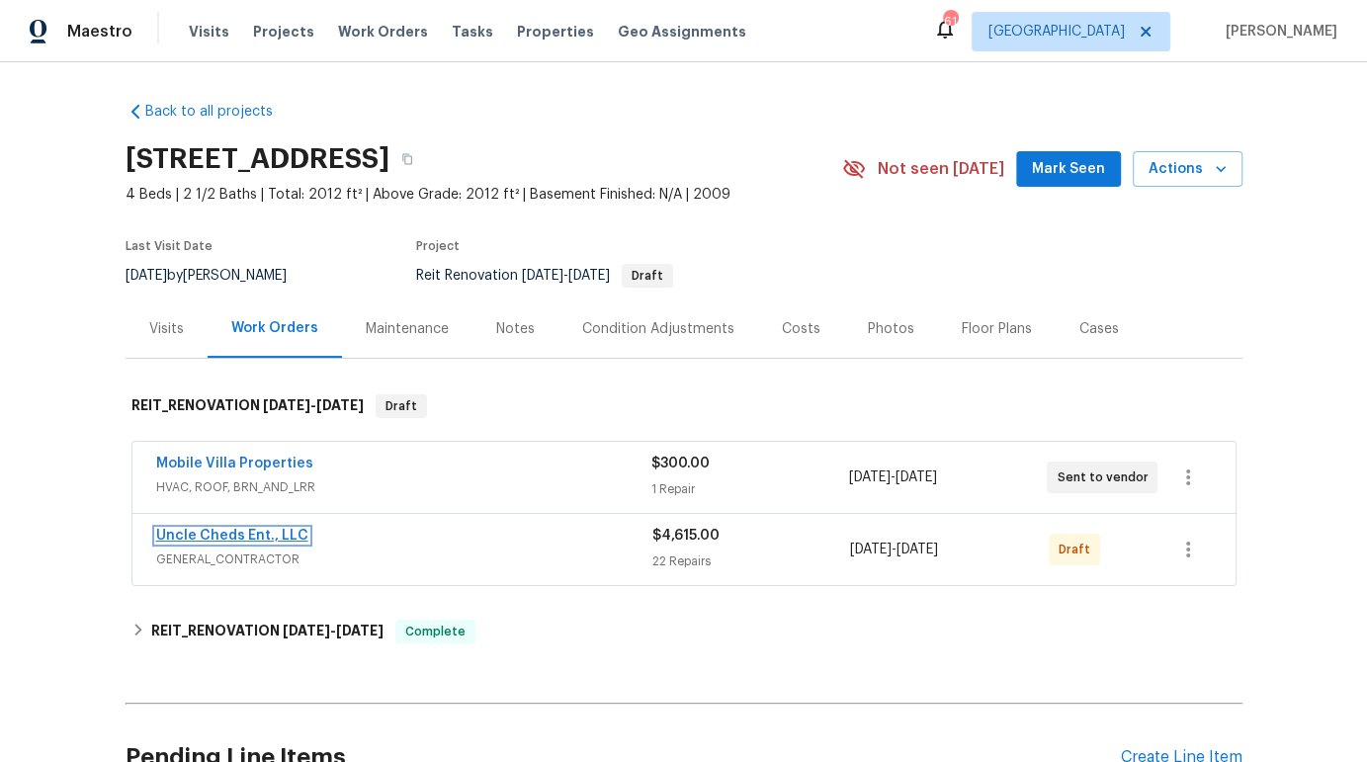
click at [264, 539] on link "Uncle Cheds Ent., LLC" at bounding box center [232, 536] width 152 height 14
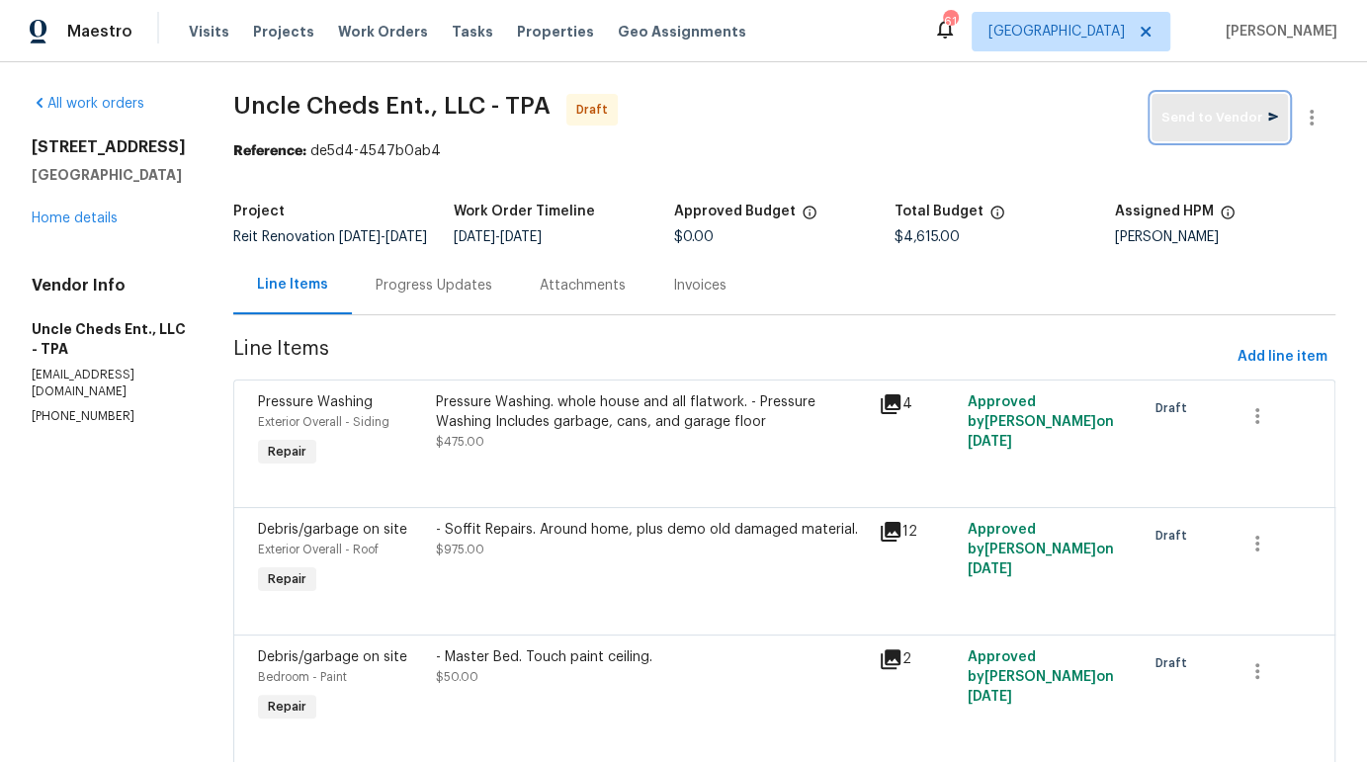
click at [1211, 126] on span "Send to Vendor" at bounding box center [1219, 118] width 117 height 23
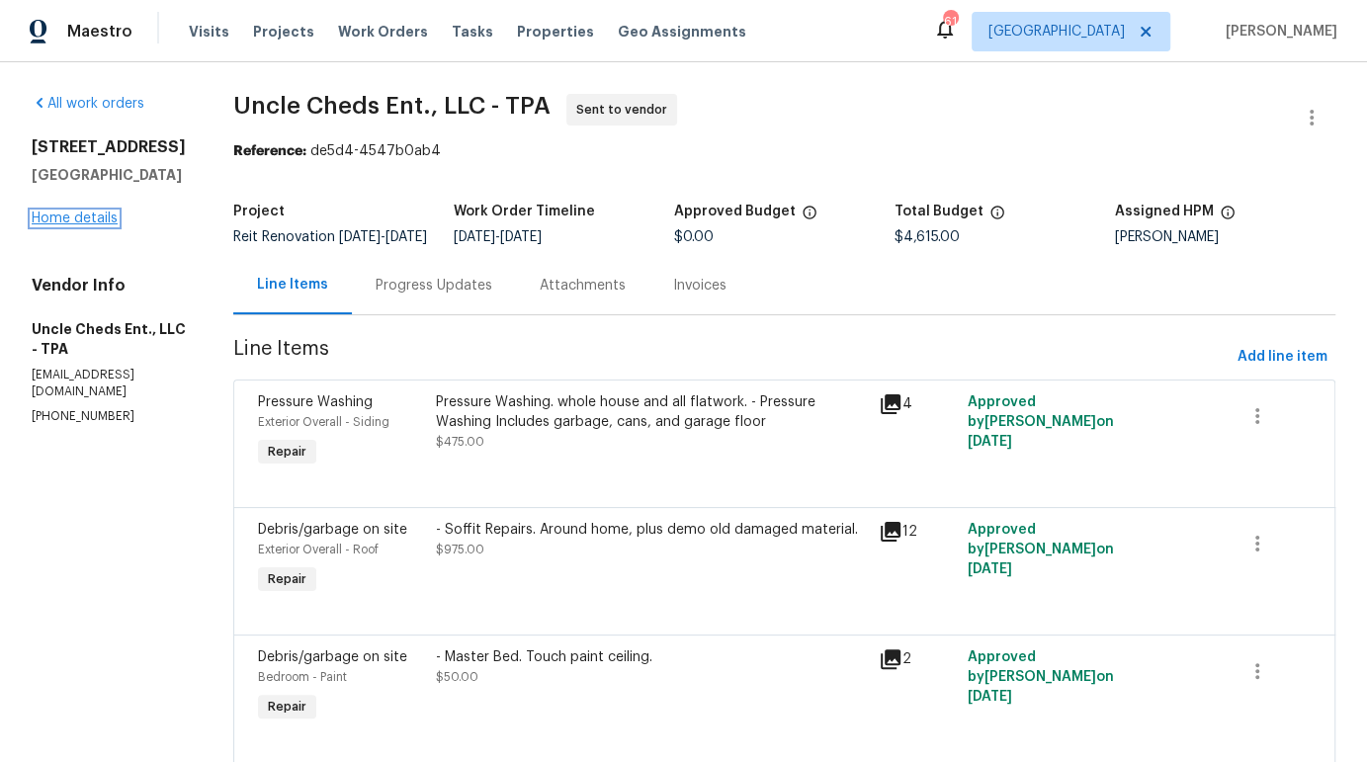
click at [104, 218] on link "Home details" at bounding box center [75, 218] width 86 height 14
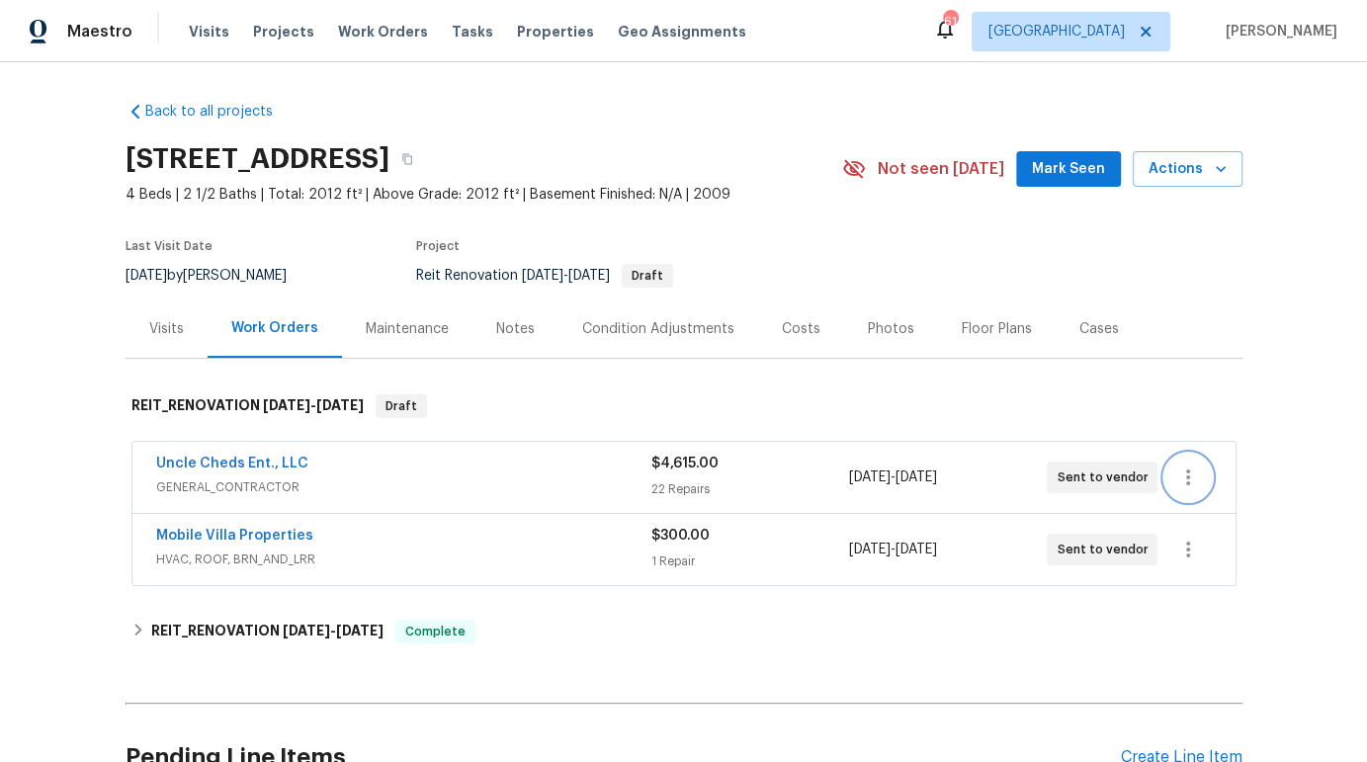
click at [1195, 472] on button "button" at bounding box center [1187, 477] width 47 height 47
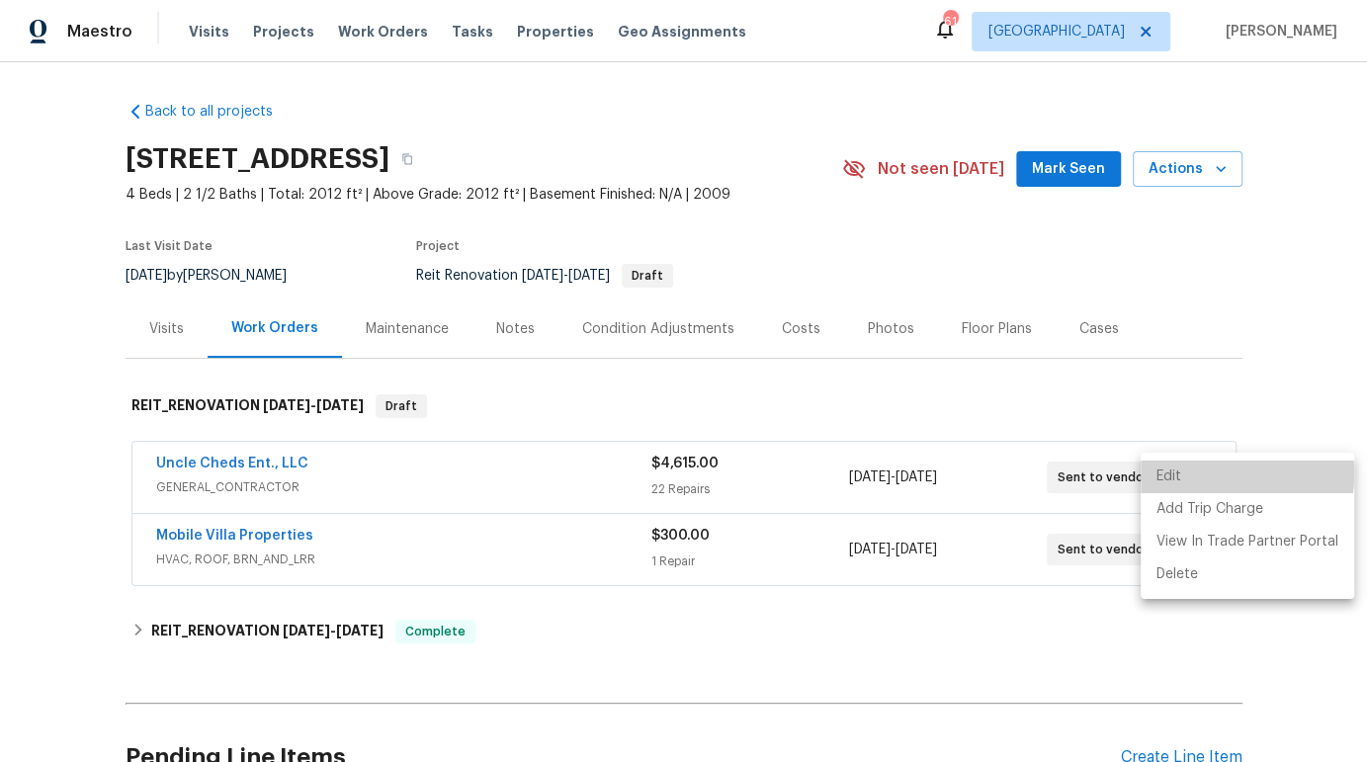
click at [1195, 472] on li "Edit" at bounding box center [1246, 477] width 213 height 33
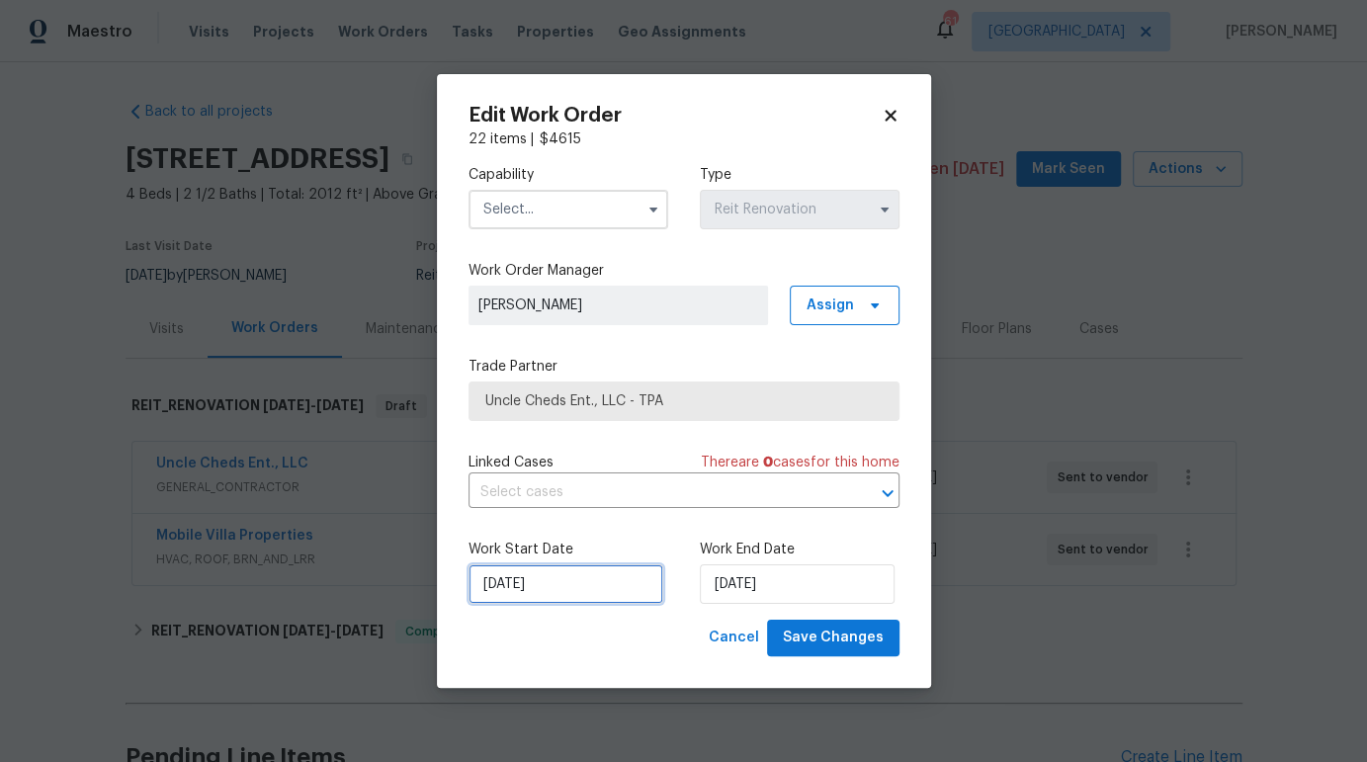
click at [571, 587] on input "[DATE]" at bounding box center [565, 584] width 195 height 40
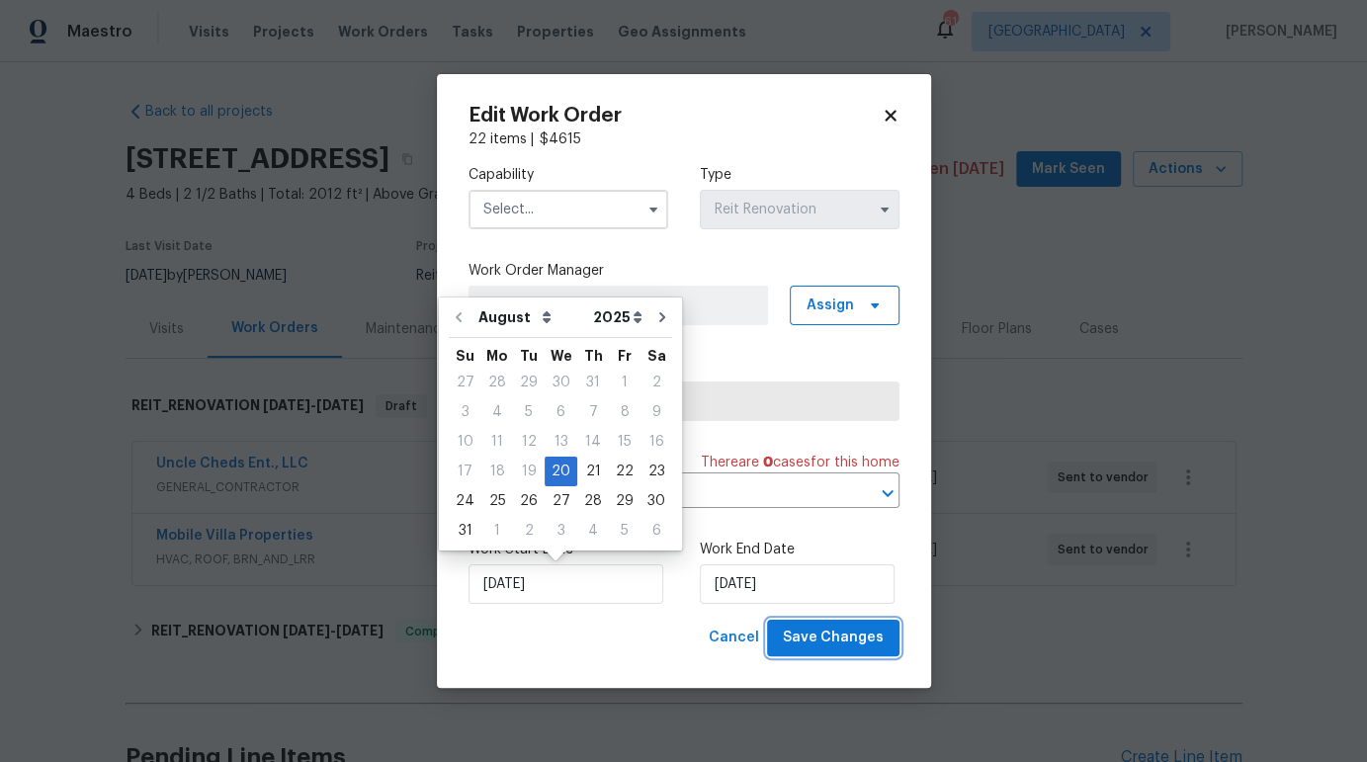
click at [837, 648] on span "Save Changes" at bounding box center [833, 638] width 101 height 25
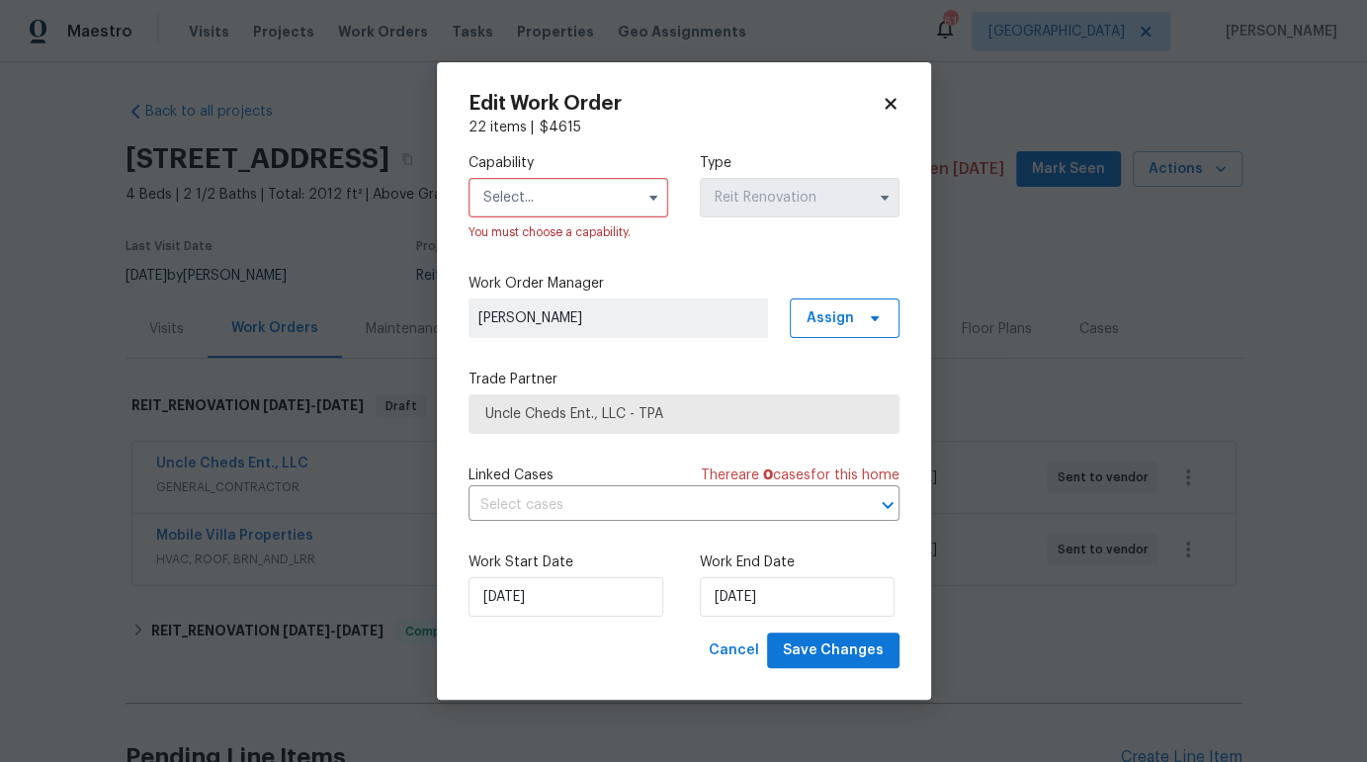
click at [897, 102] on icon at bounding box center [891, 104] width 18 height 18
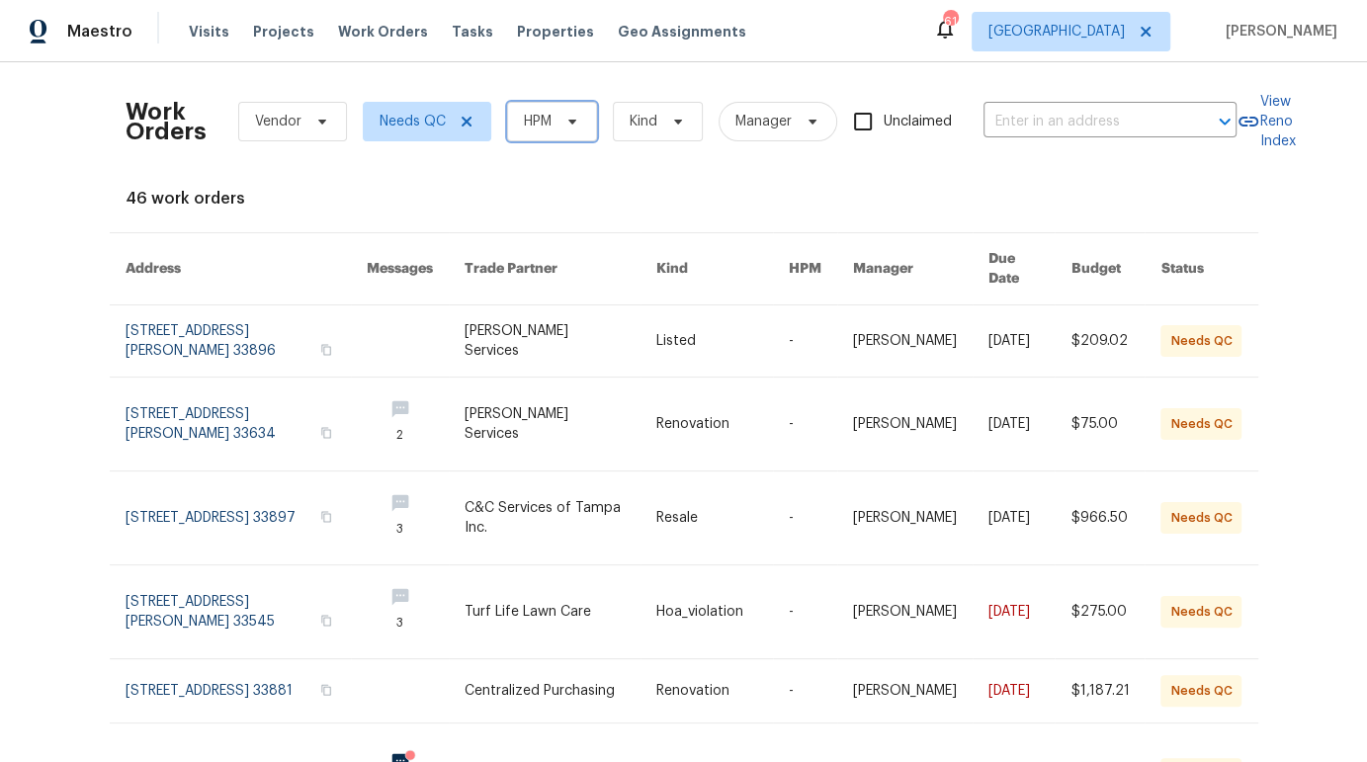
click at [572, 122] on icon at bounding box center [572, 122] width 16 height 16
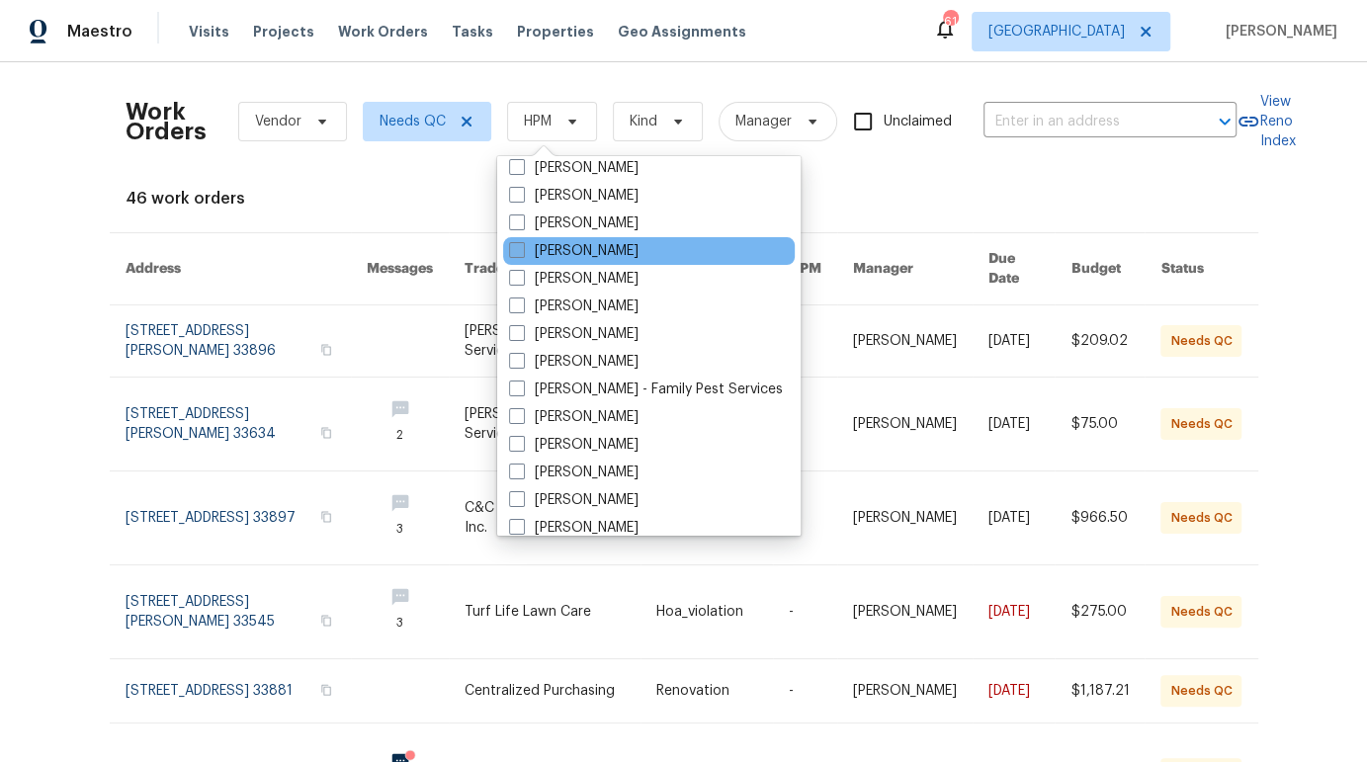
scroll to position [299, 0]
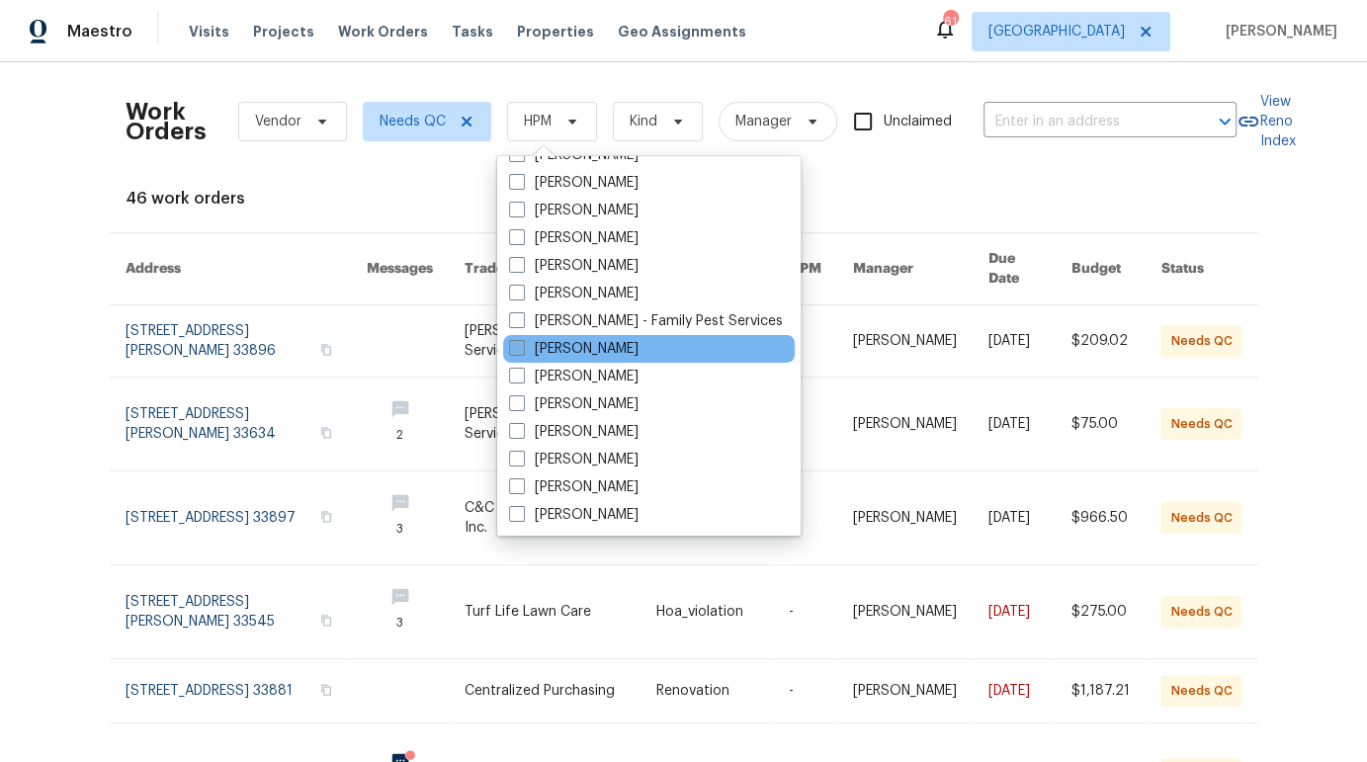
click at [575, 346] on label "[PERSON_NAME]" at bounding box center [573, 349] width 129 height 20
click at [522, 346] on input "[PERSON_NAME]" at bounding box center [515, 345] width 13 height 13
checkbox input "true"
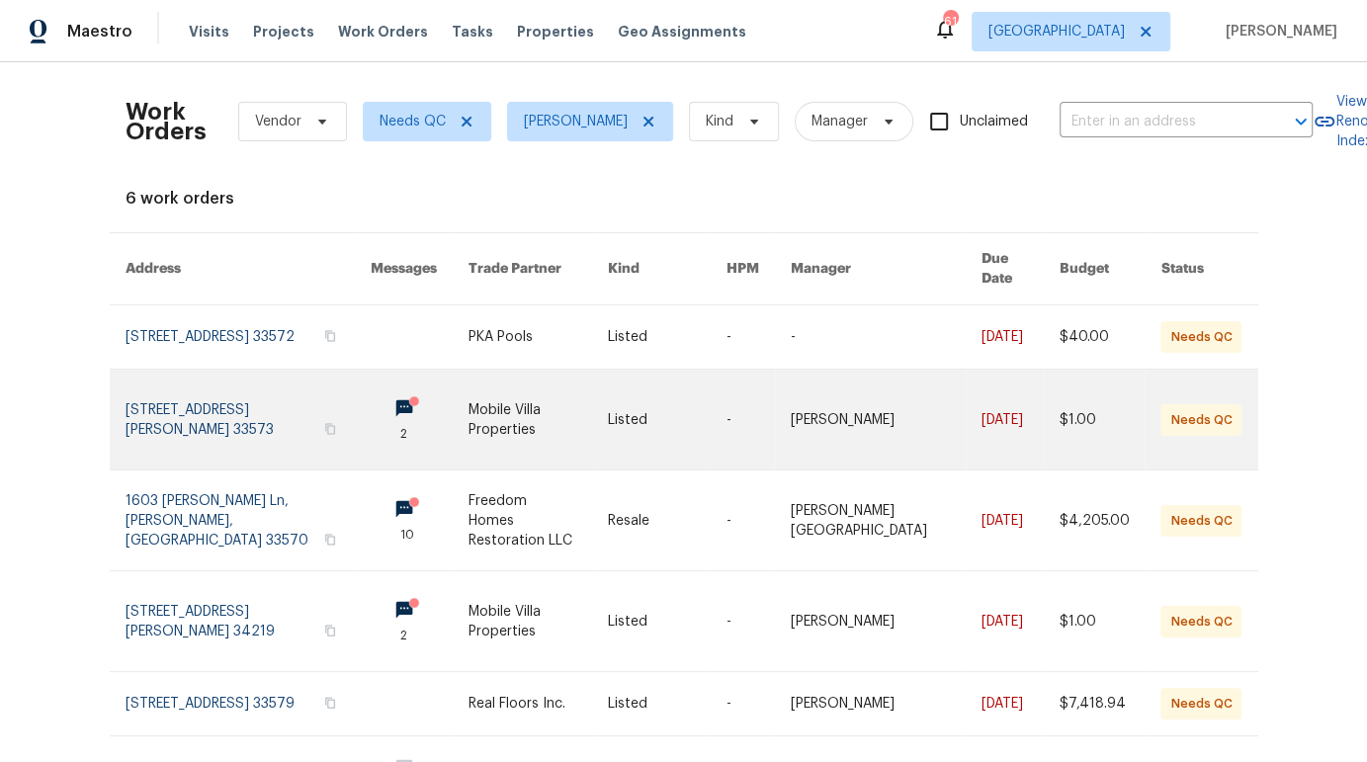
click at [582, 424] on link at bounding box center [537, 420] width 139 height 100
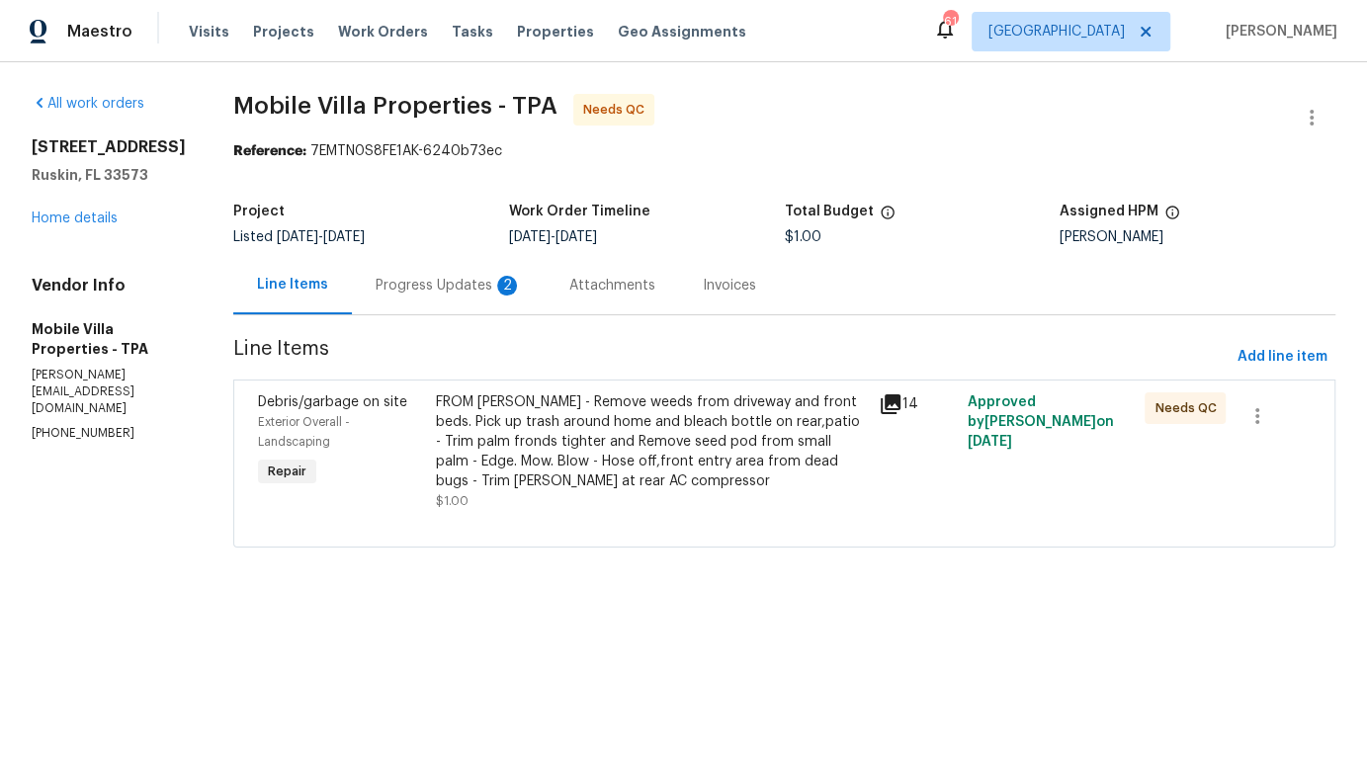
click at [444, 286] on div "Progress Updates 2" at bounding box center [449, 286] width 146 height 20
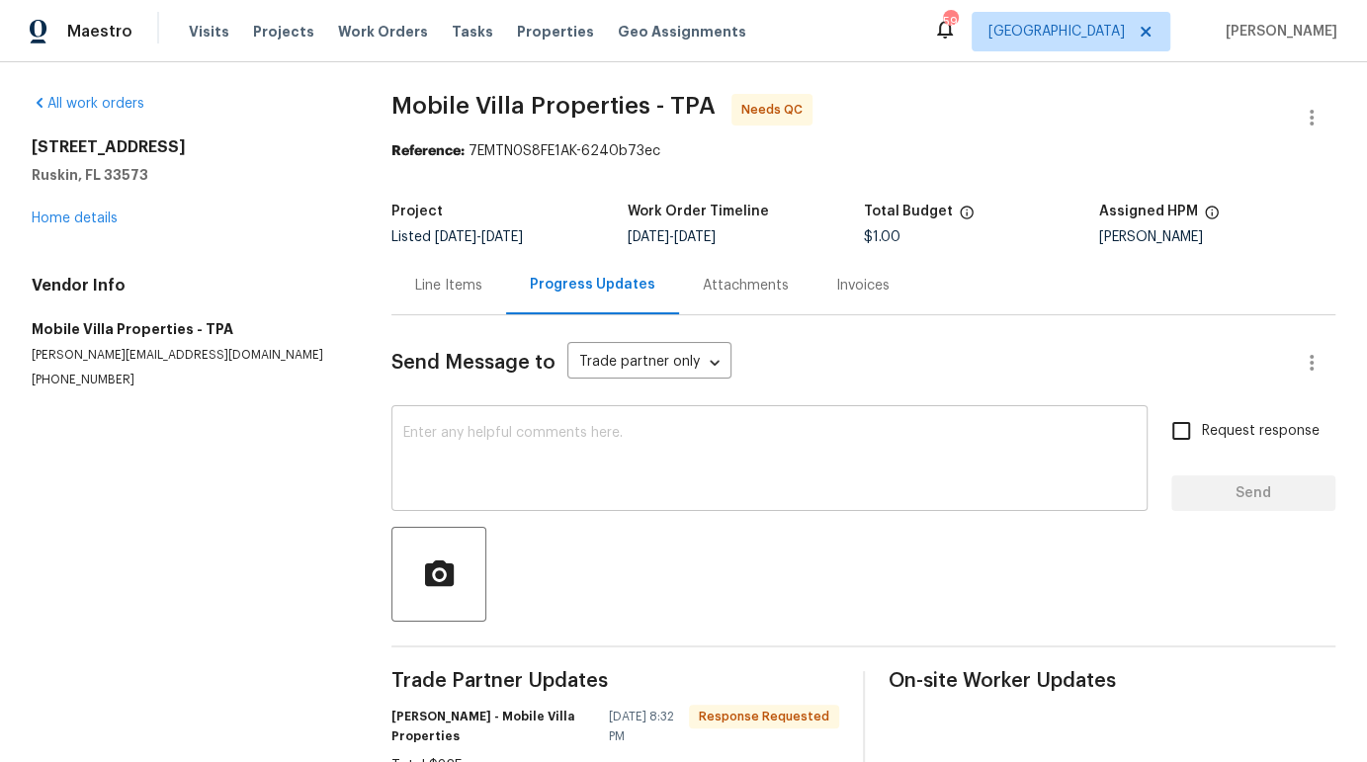
scroll to position [158, 0]
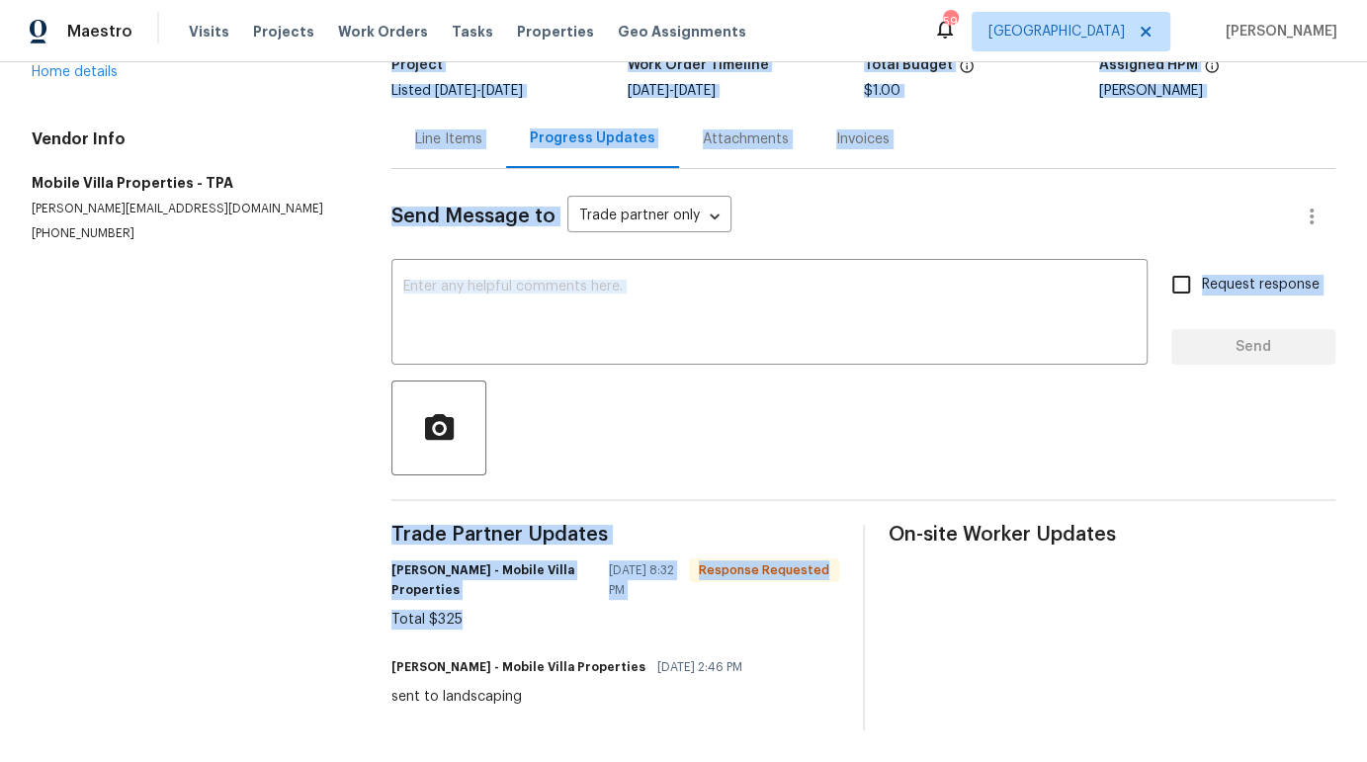
drag, startPoint x: 478, startPoint y: 603, endPoint x: 341, endPoint y: 599, distance: 137.4
click at [341, 599] on div "All work orders 7231 Somerset Pond Dr Ruskin, FL 33573 Home details Vendor Info…" at bounding box center [683, 339] width 1367 height 846
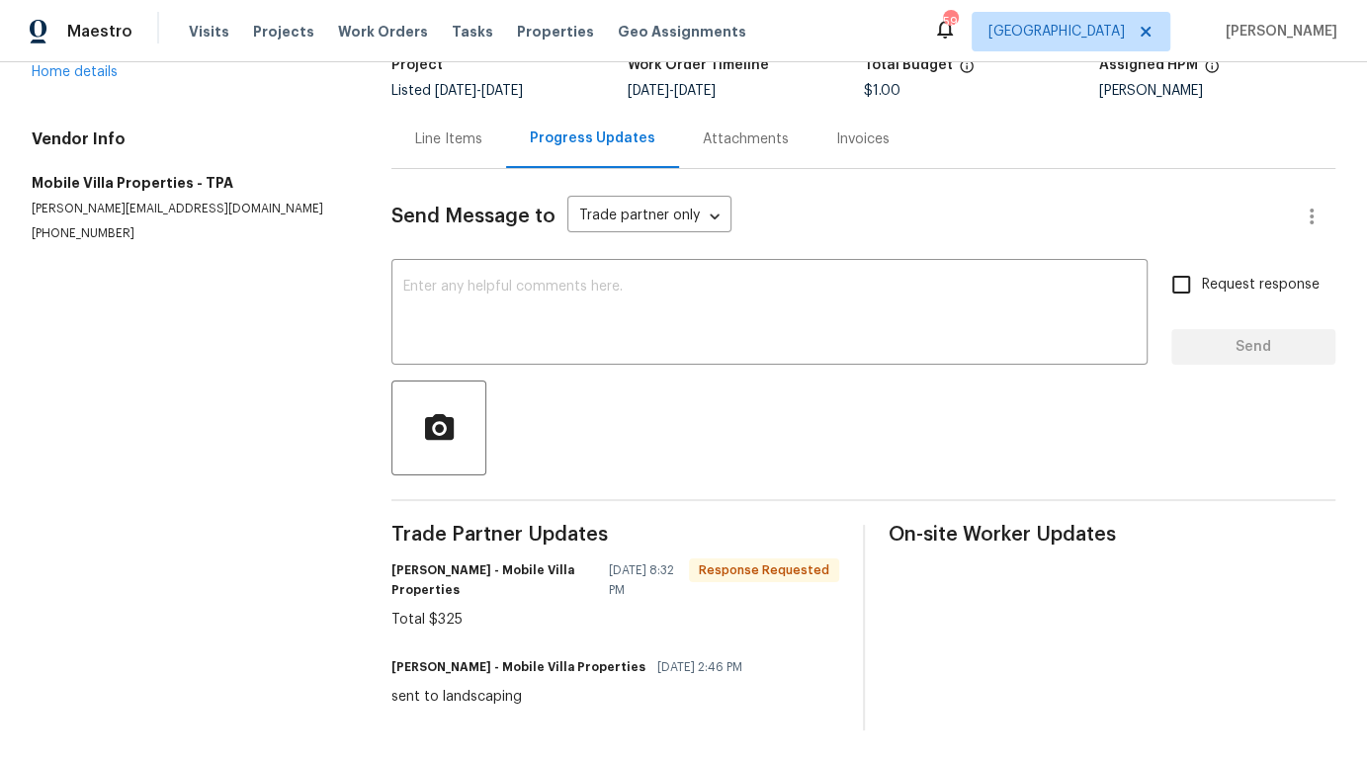
click at [478, 610] on div "Total $325" at bounding box center [615, 620] width 448 height 20
drag, startPoint x: 461, startPoint y: 604, endPoint x: 390, endPoint y: 607, distance: 70.2
click at [391, 610] on div "Total $325" at bounding box center [615, 620] width 448 height 20
copy div "Total $325"
click at [466, 129] on div "Line Items" at bounding box center [448, 139] width 67 height 20
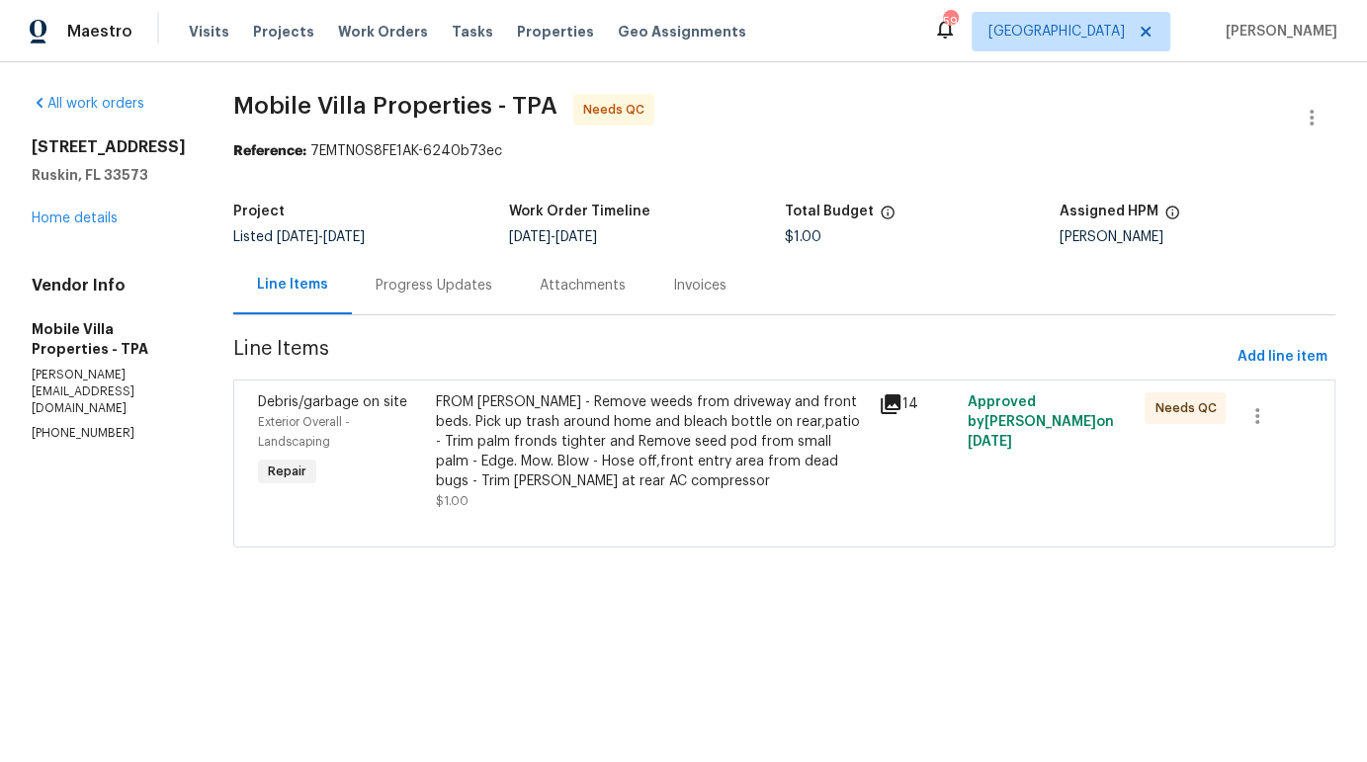
click at [487, 406] on div "FROM PAUL - Remove weeds from driveway and front beds. Pick up trash around hom…" at bounding box center [652, 441] width 432 height 99
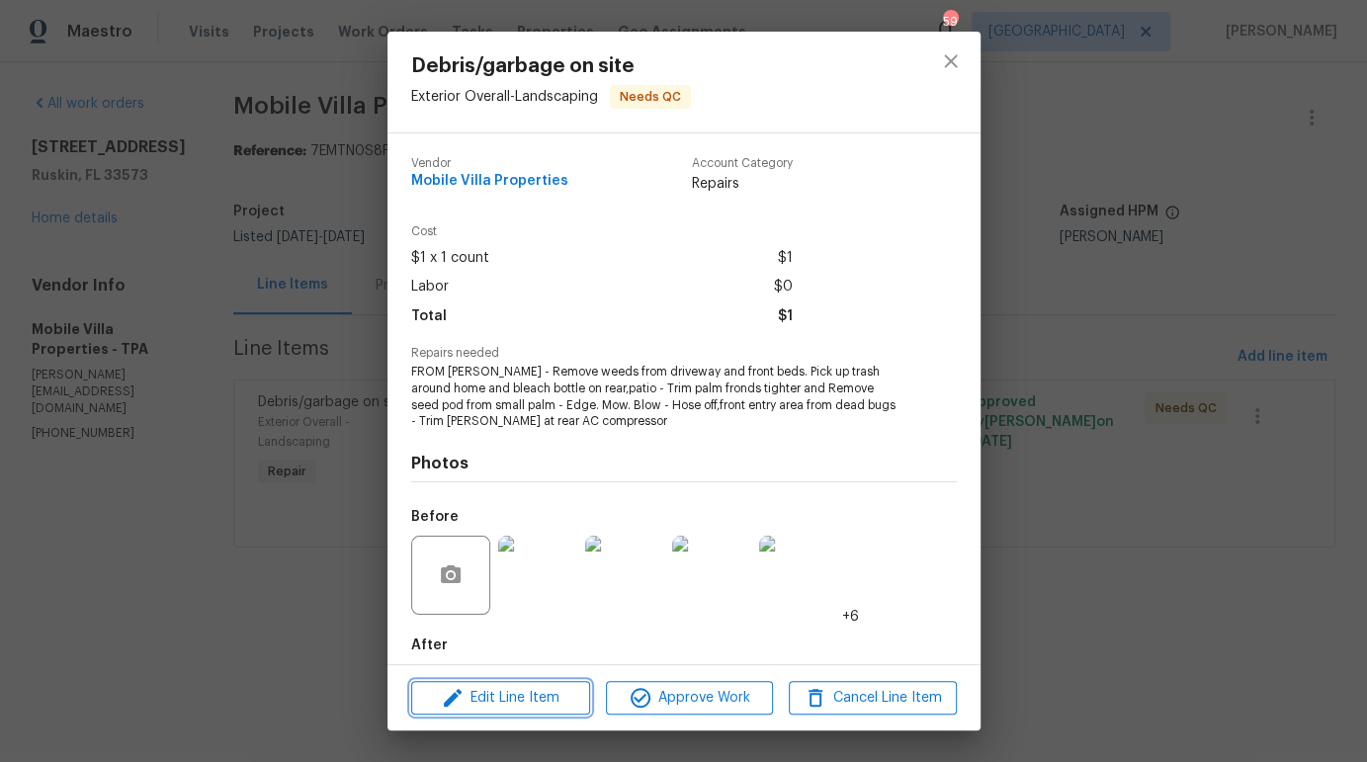
click at [522, 684] on button "Edit Line Item" at bounding box center [500, 698] width 179 height 35
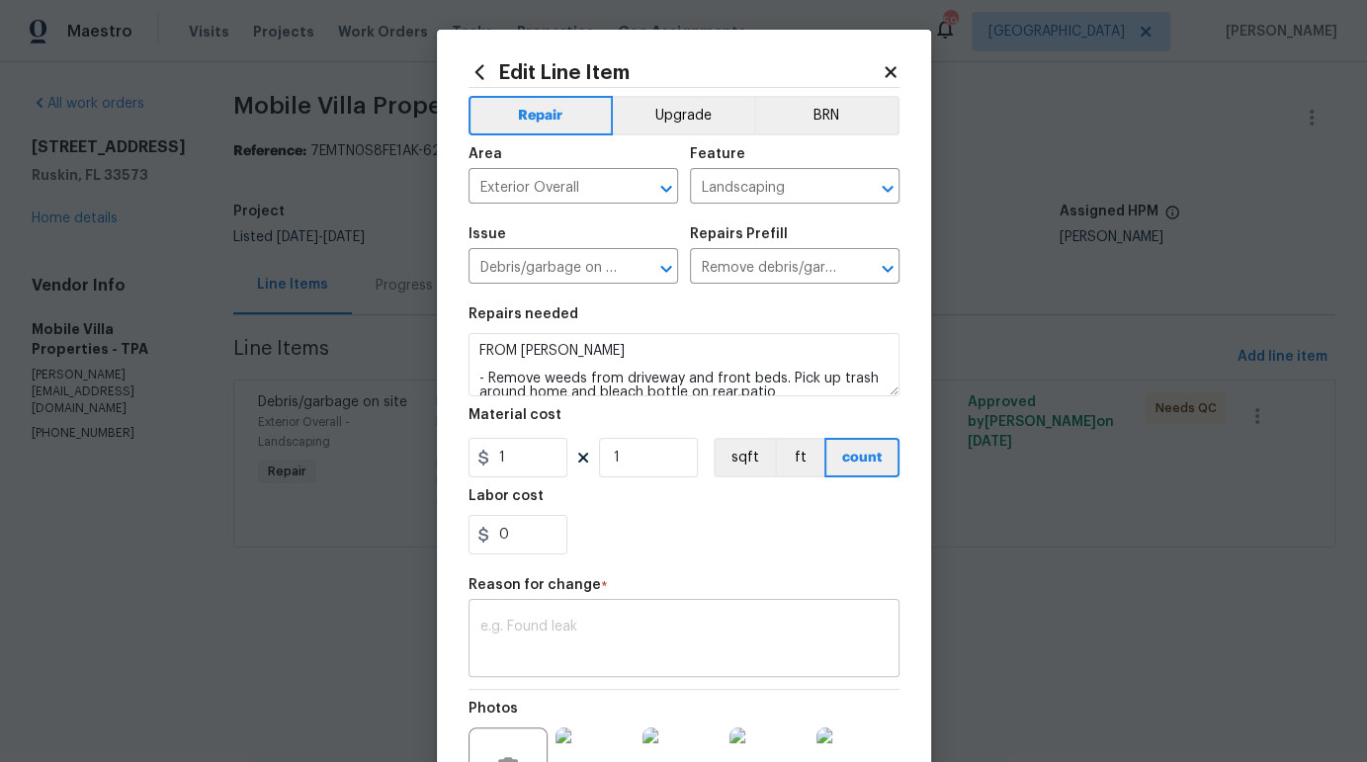
click at [547, 627] on textarea at bounding box center [683, 641] width 407 height 42
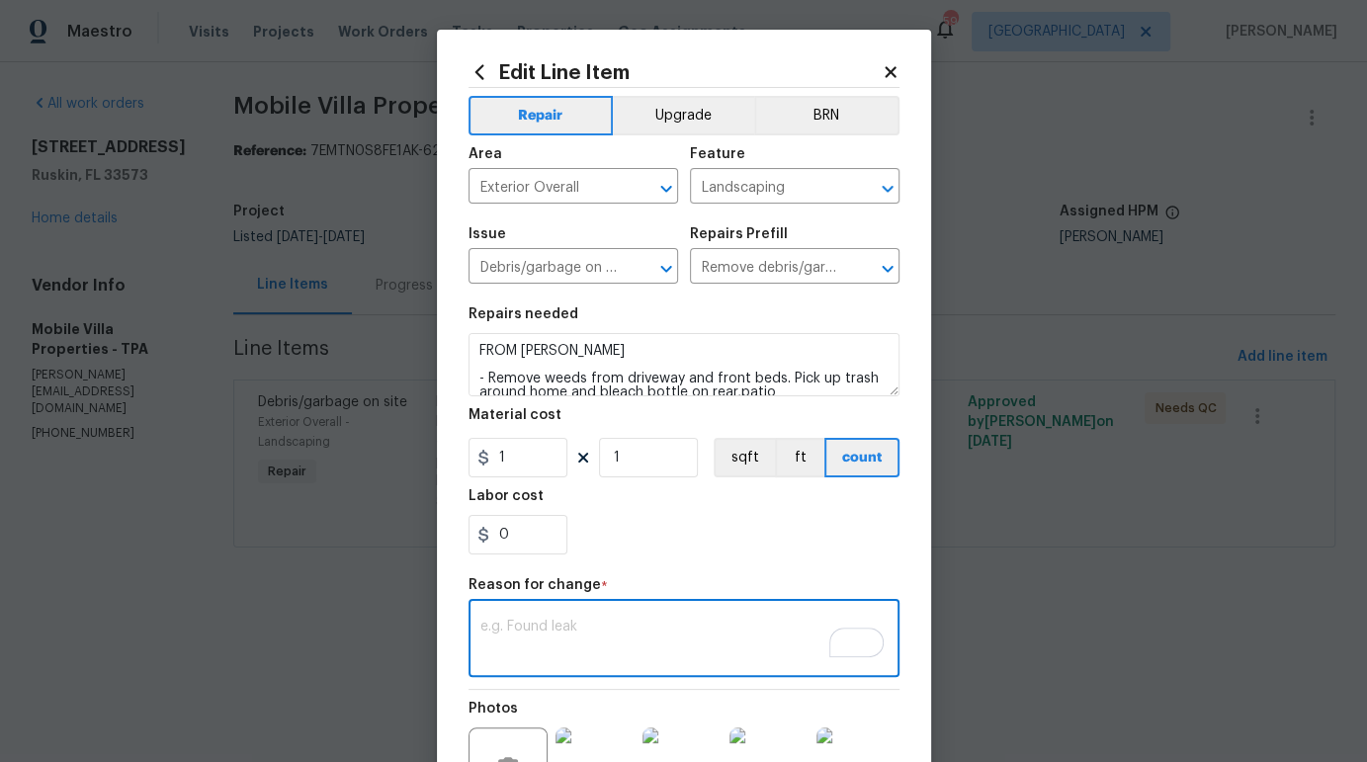
paste textarea "Total $325"
type textarea "Total $325"
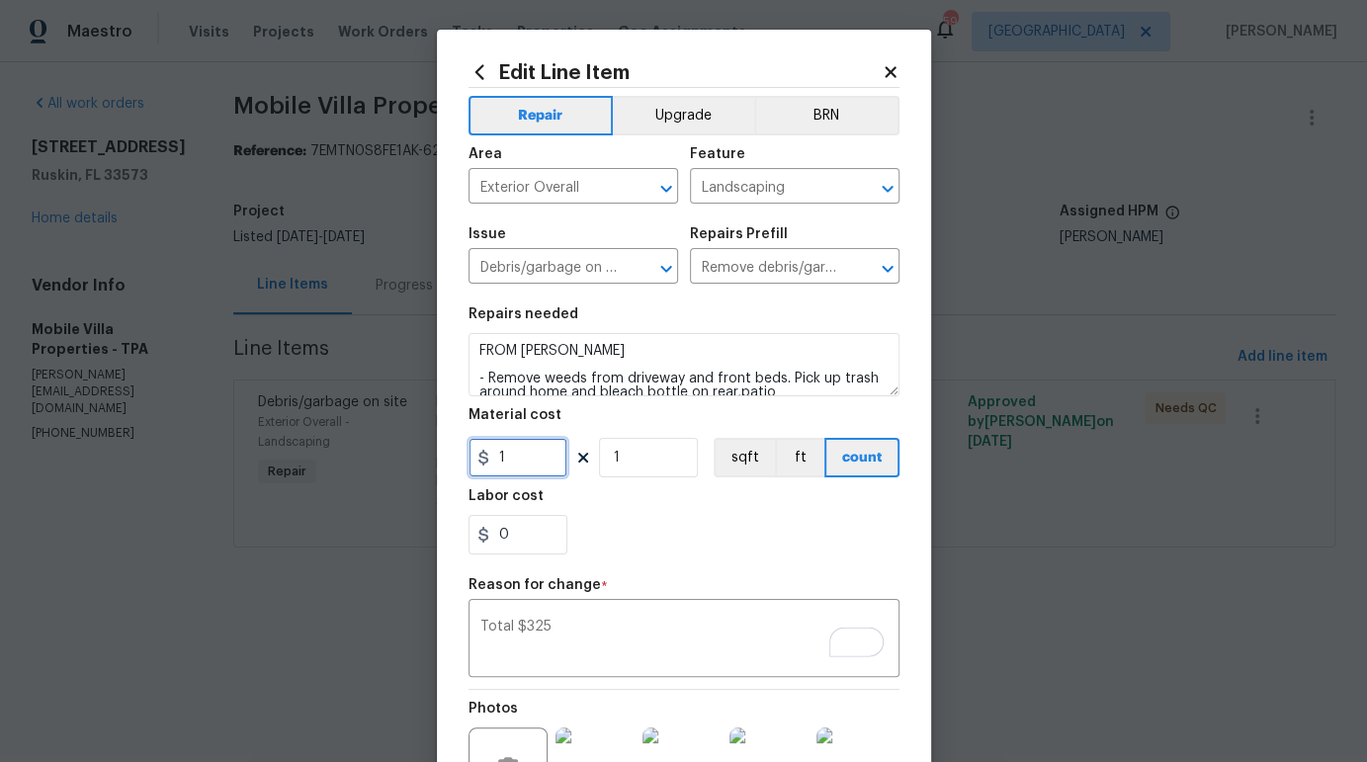
drag, startPoint x: 494, startPoint y: 468, endPoint x: 428, endPoint y: 465, distance: 66.3
click at [437, 466] on div "Edit Line Item Repair Upgrade BRN Area Exterior Overall ​ Feature Landscaping ​…" at bounding box center [684, 497] width 494 height 934
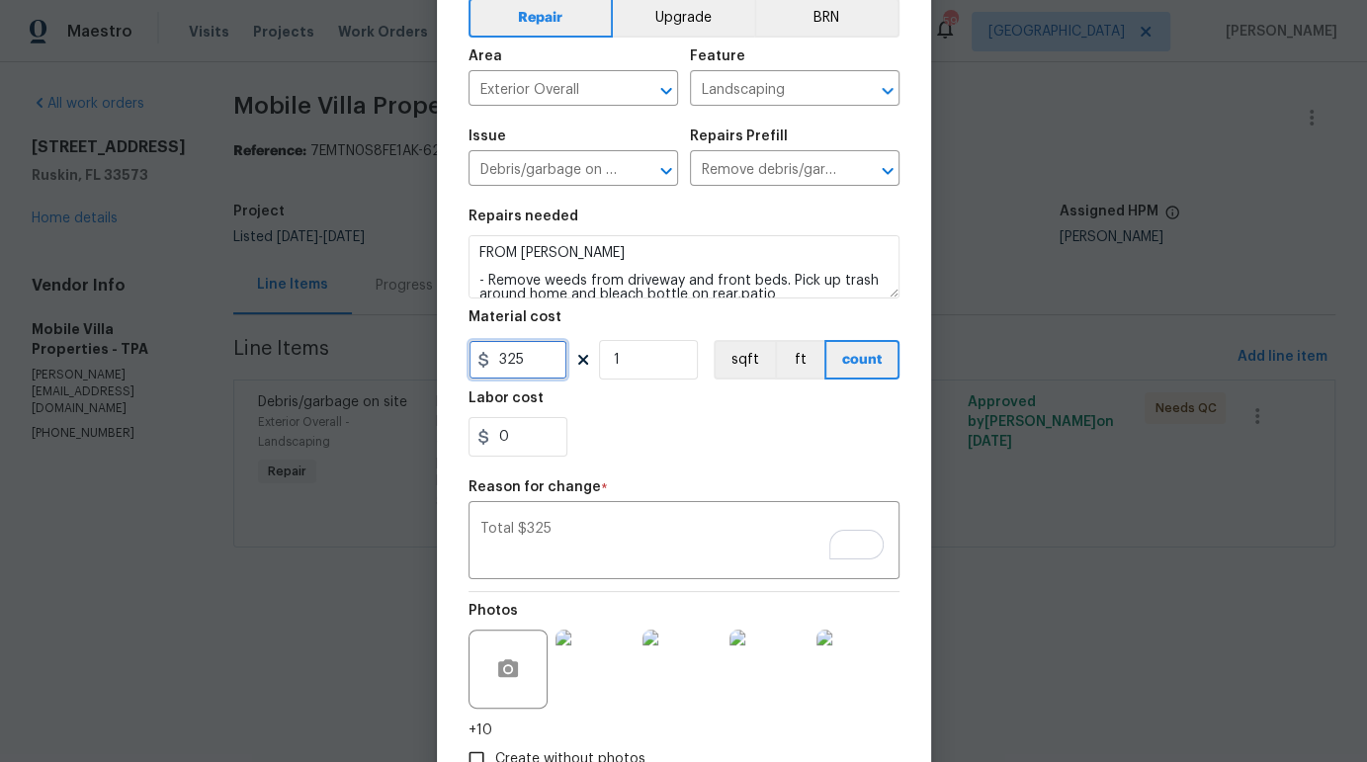
scroll to position [233, 0]
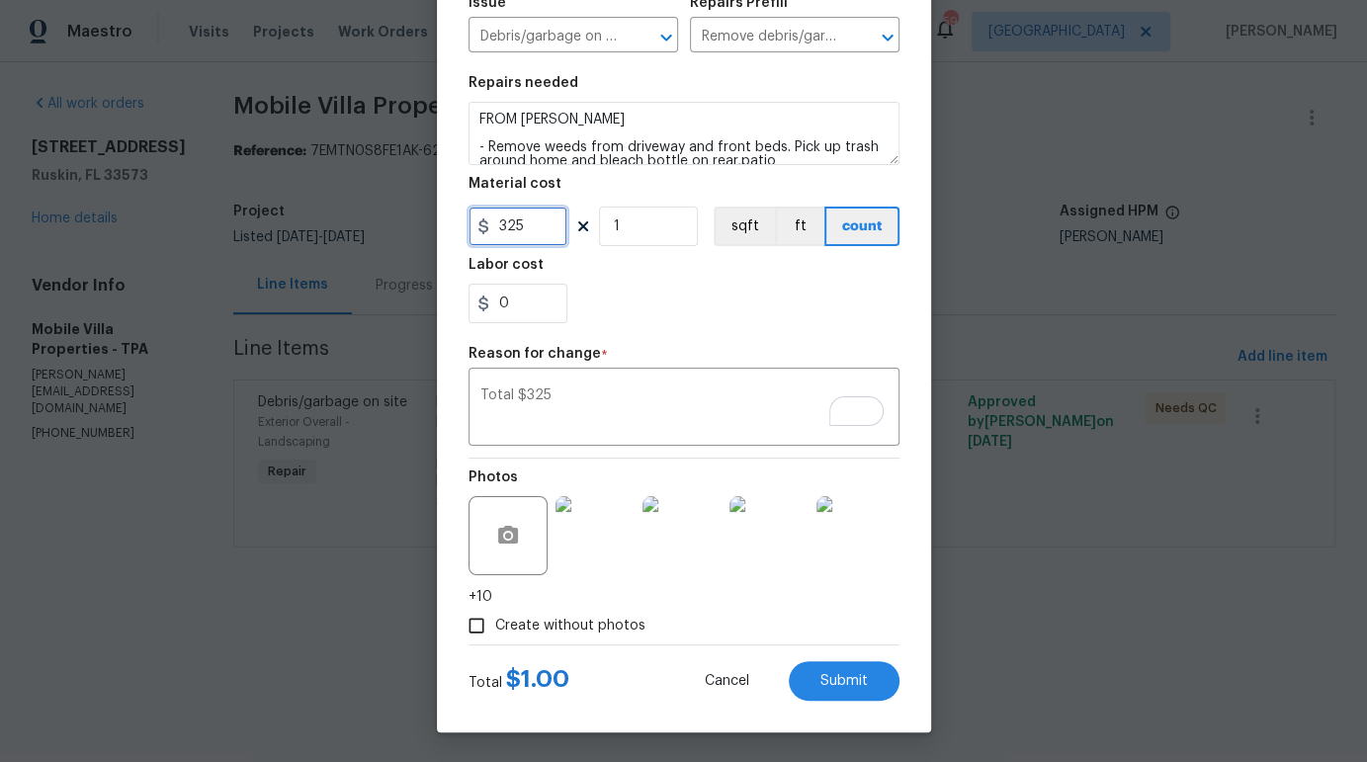
type input "325"
click at [599, 556] on img at bounding box center [594, 535] width 79 height 79
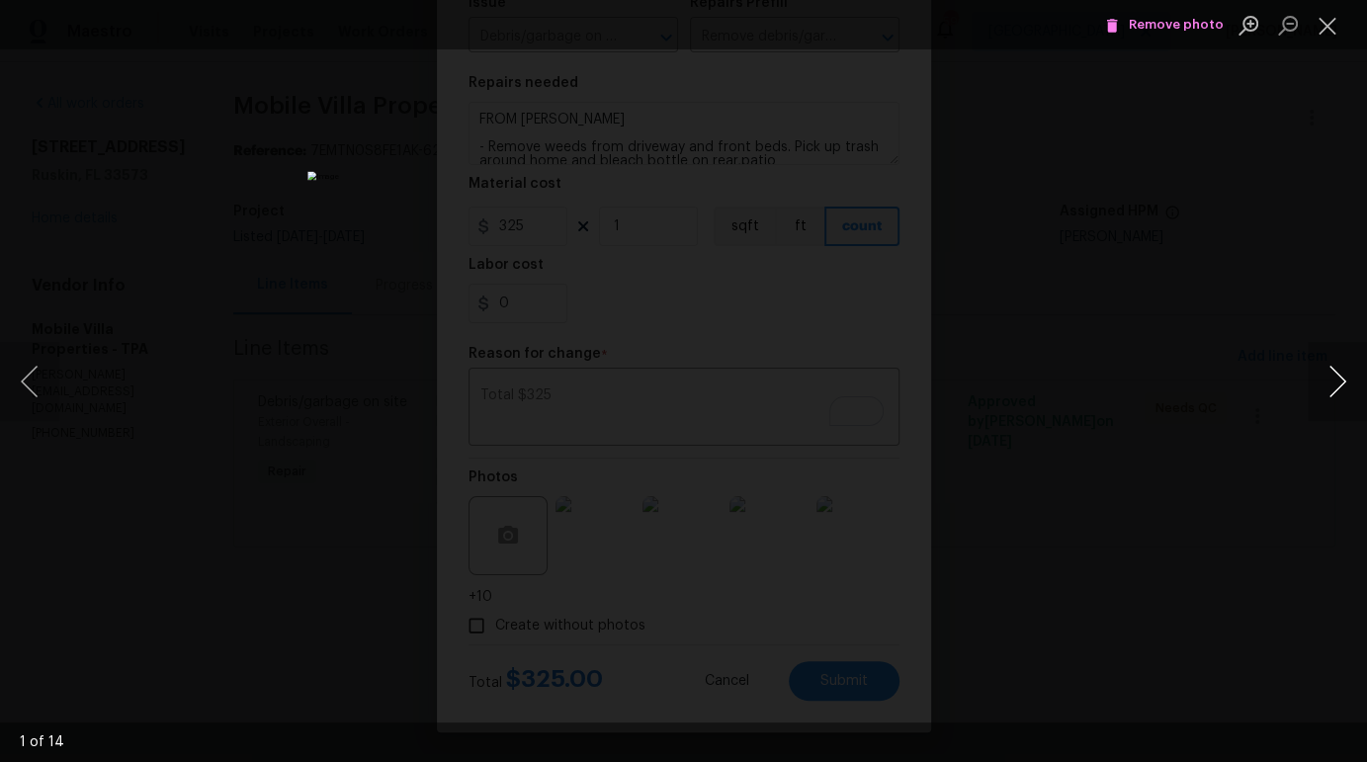
click at [1335, 389] on button "Next image" at bounding box center [1336, 381] width 59 height 79
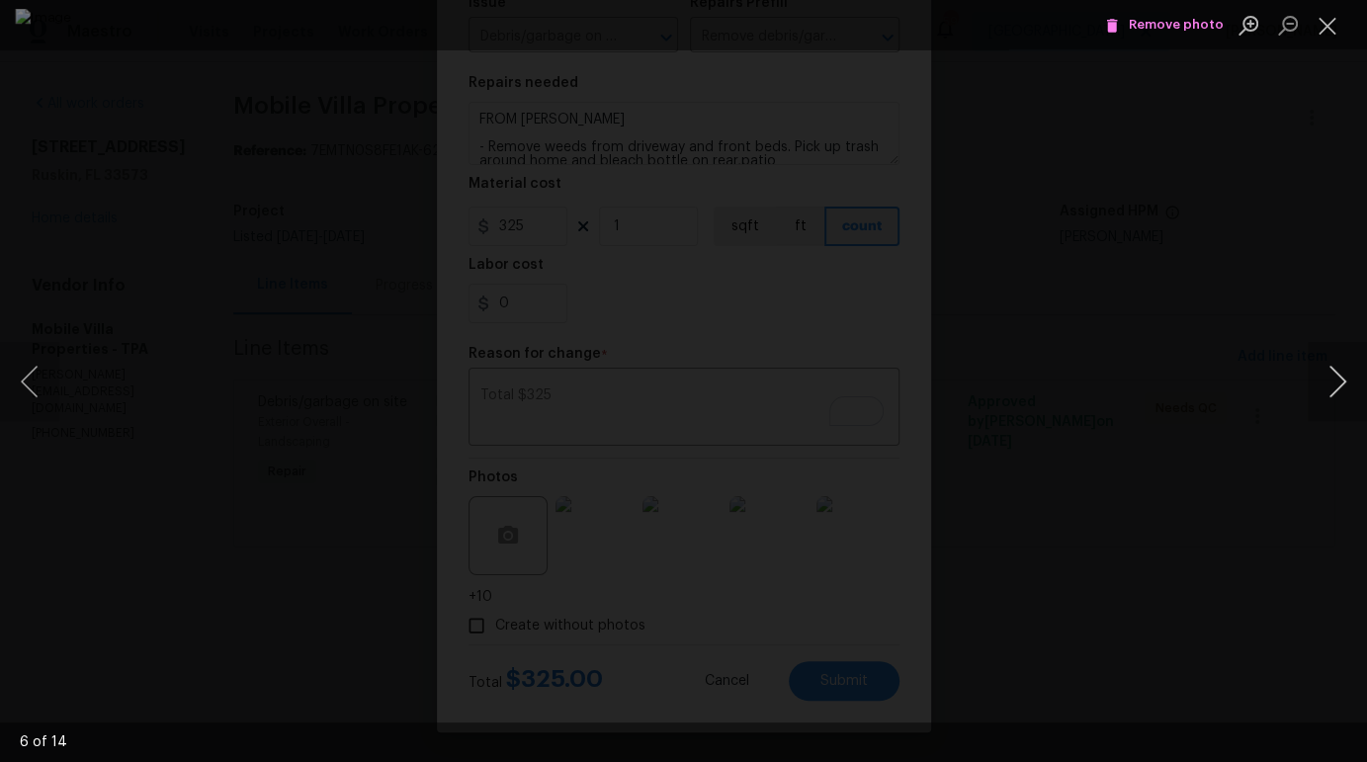
click at [1335, 389] on button "Next image" at bounding box center [1336, 381] width 59 height 79
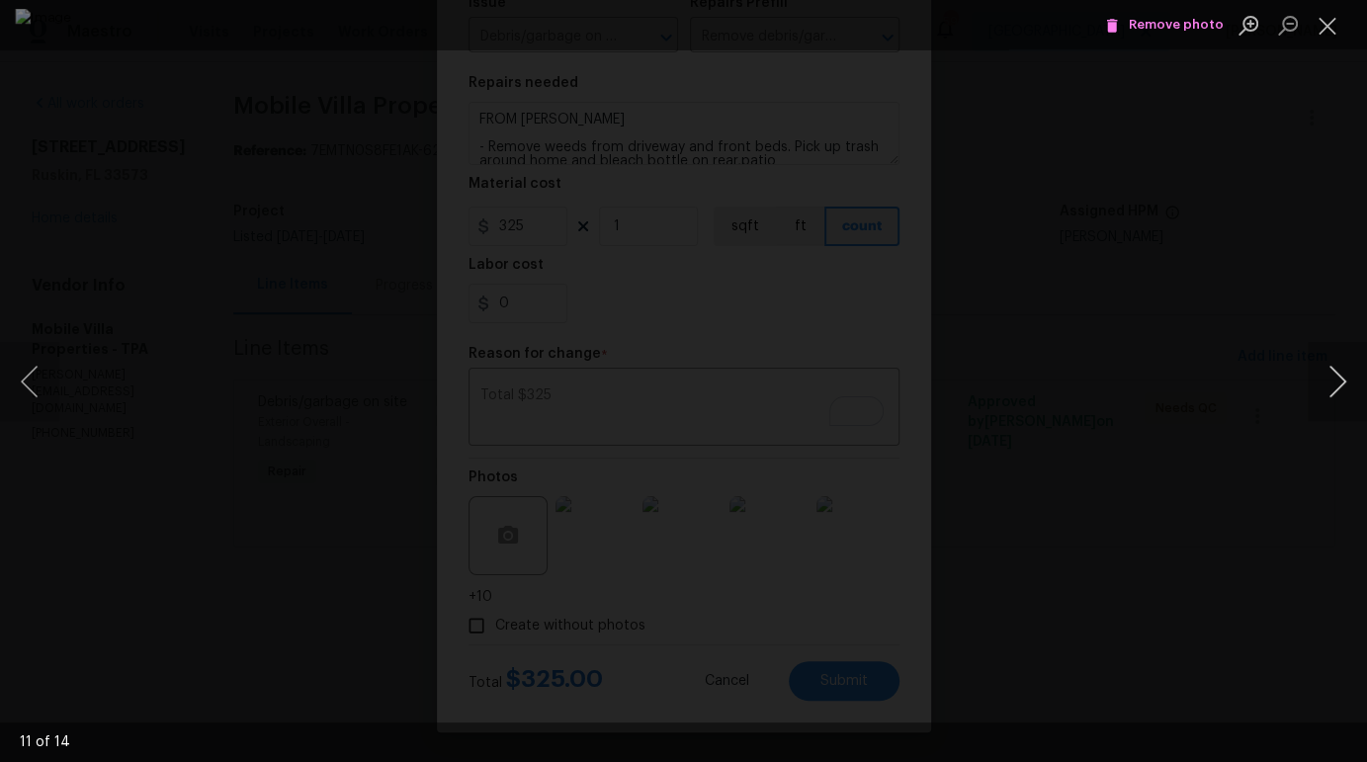
click at [1335, 389] on button "Next image" at bounding box center [1336, 381] width 59 height 79
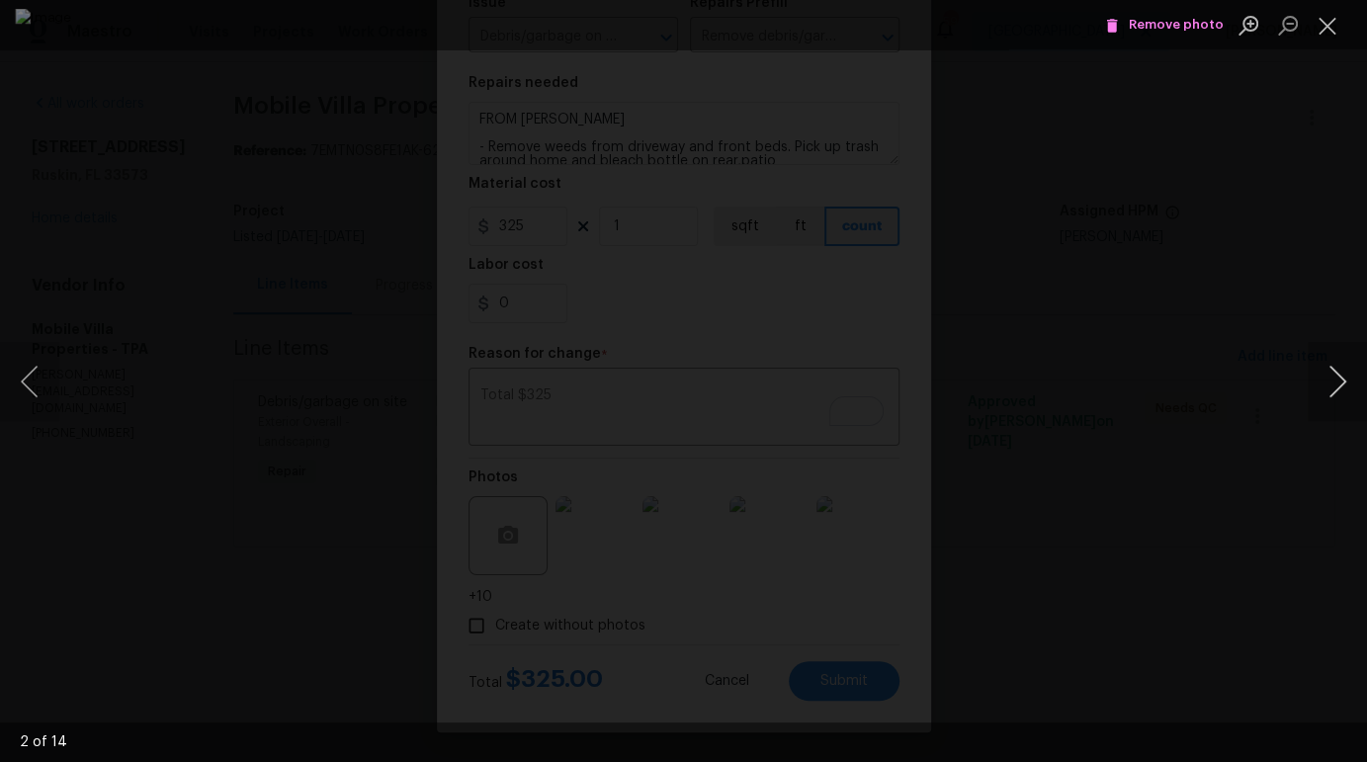
click at [1335, 389] on button "Next image" at bounding box center [1336, 381] width 59 height 79
click at [1341, 29] on button "Close lightbox" at bounding box center [1327, 25] width 40 height 35
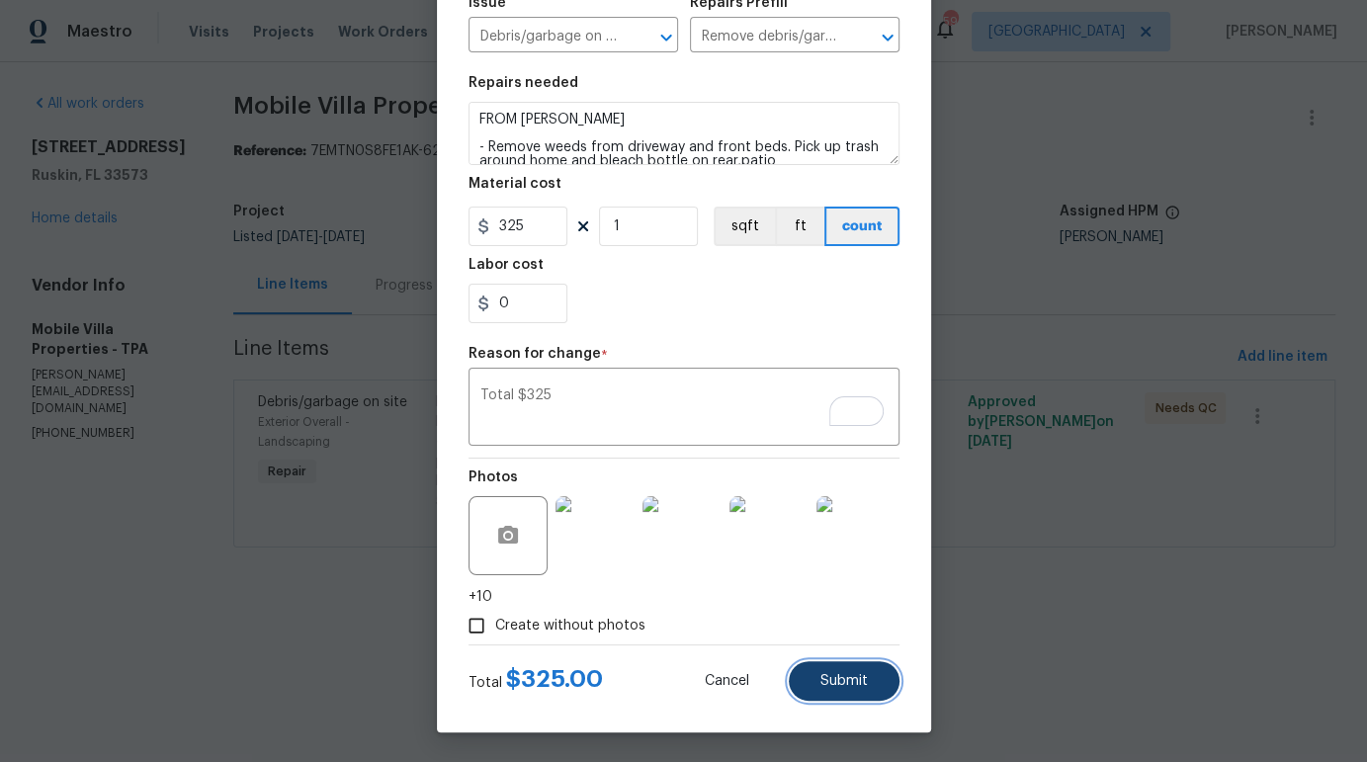
click at [843, 686] on span "Submit" at bounding box center [843, 681] width 47 height 15
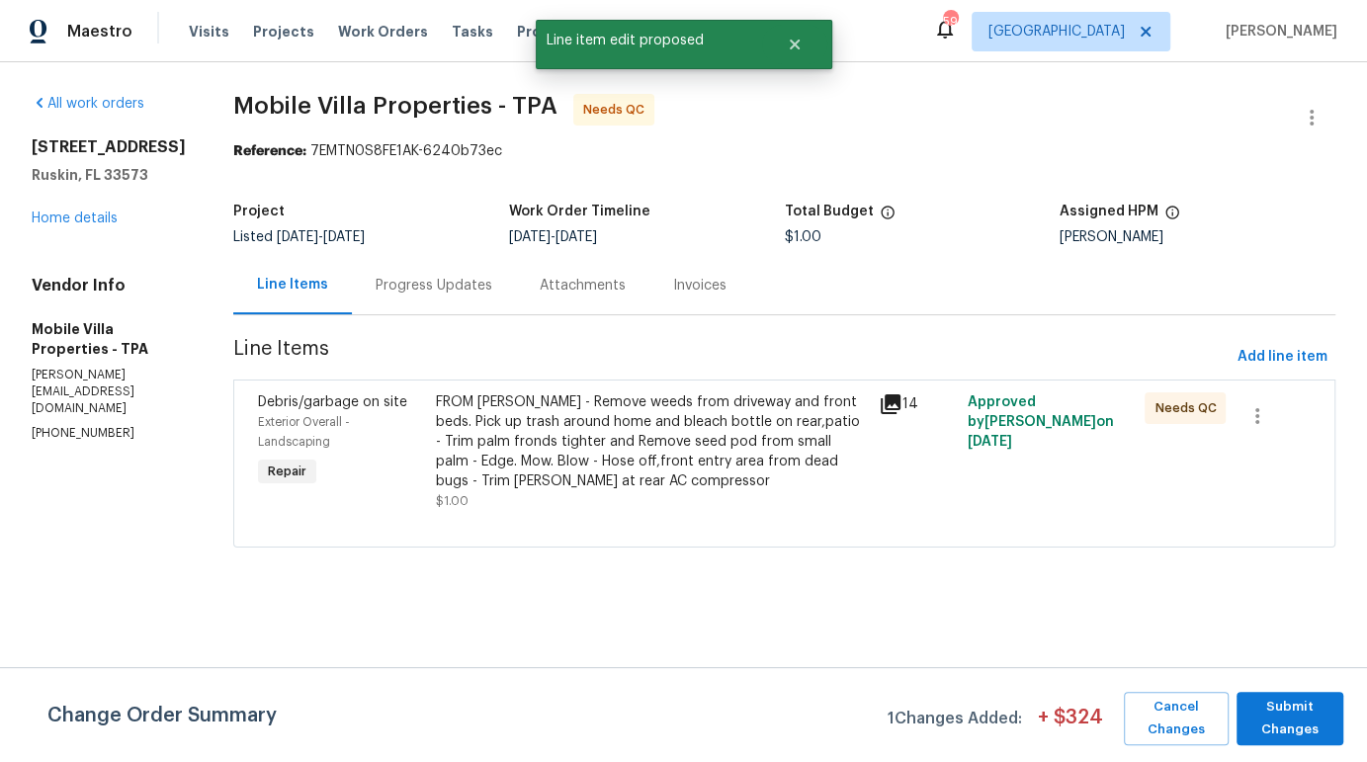
scroll to position [0, 0]
click at [1280, 729] on span "Submit Changes" at bounding box center [1289, 718] width 87 height 45
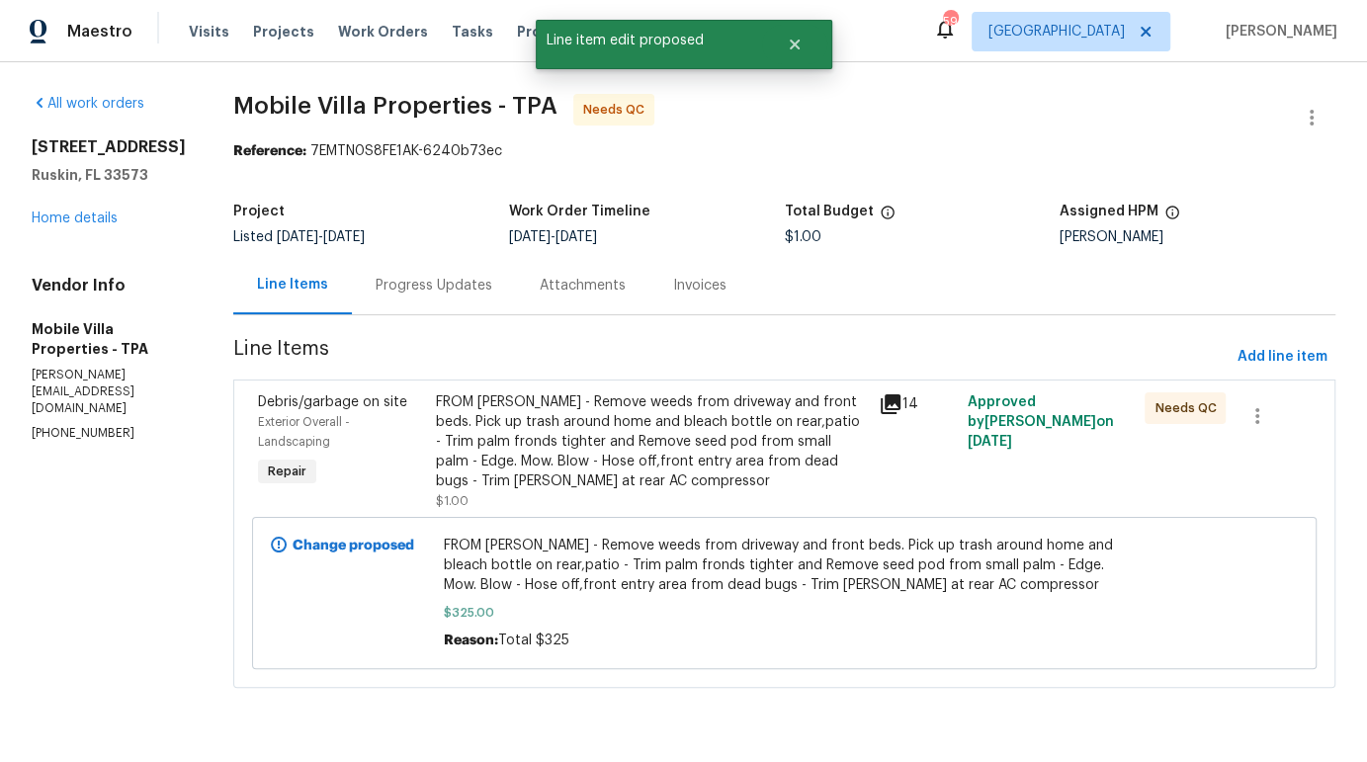
click at [660, 464] on div "FROM PAUL - Remove weeds from driveway and front beds. Pick up trash around hom…" at bounding box center [652, 441] width 432 height 99
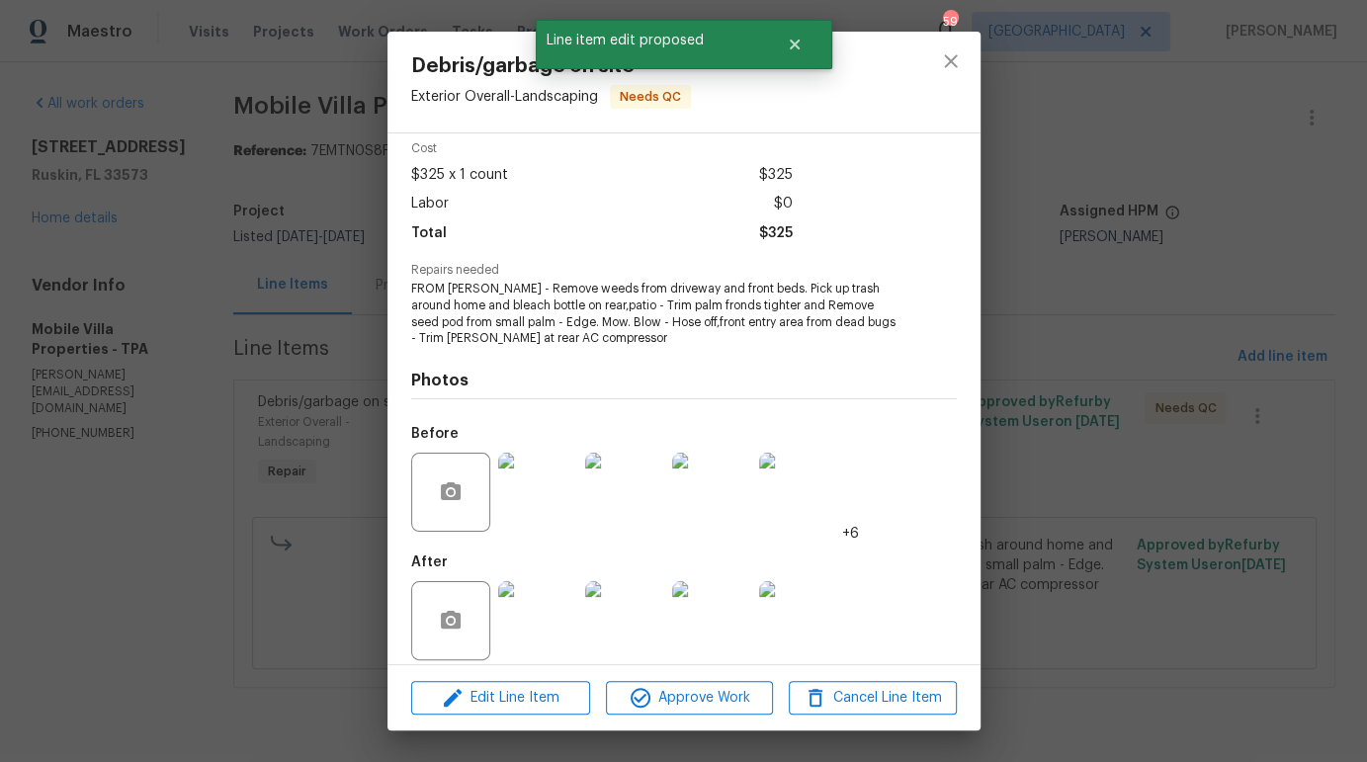
scroll to position [98, 0]
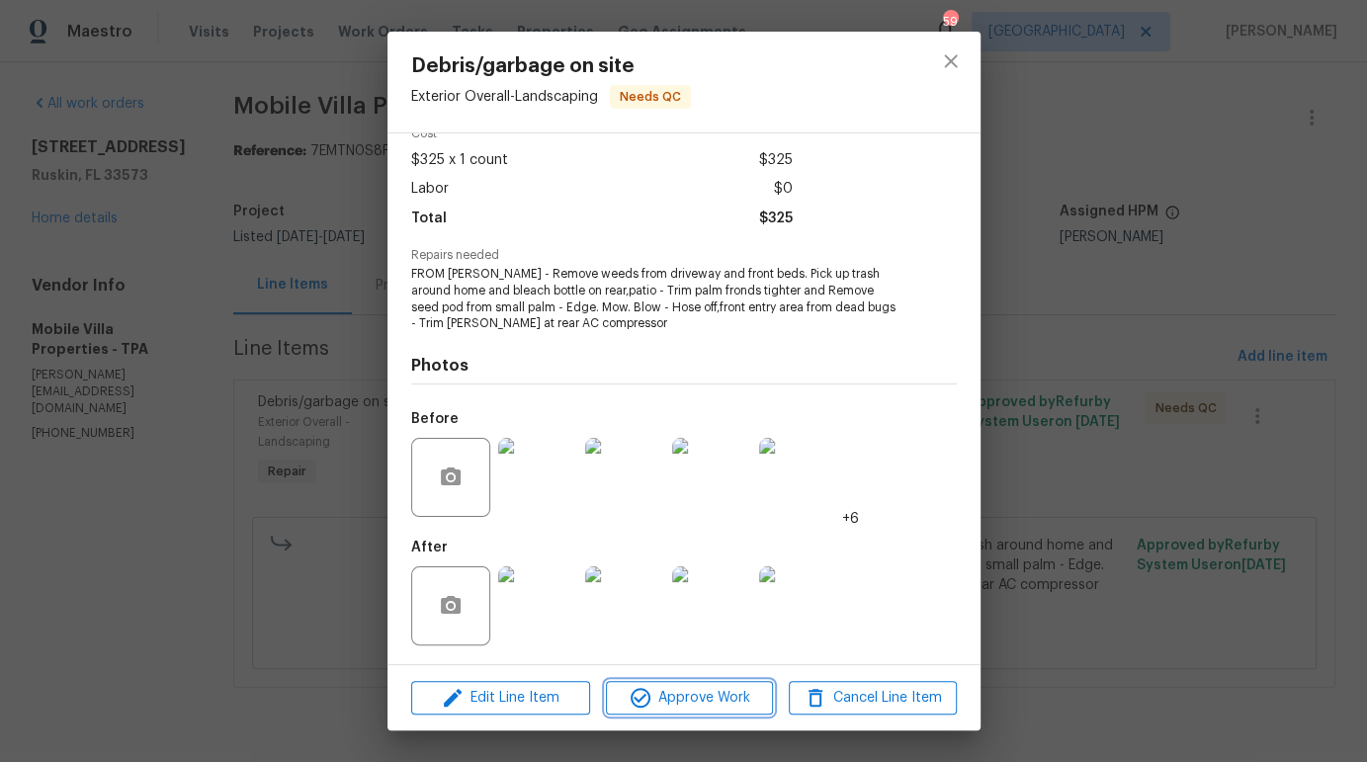
click at [695, 704] on span "Approve Work" at bounding box center [689, 698] width 155 height 25
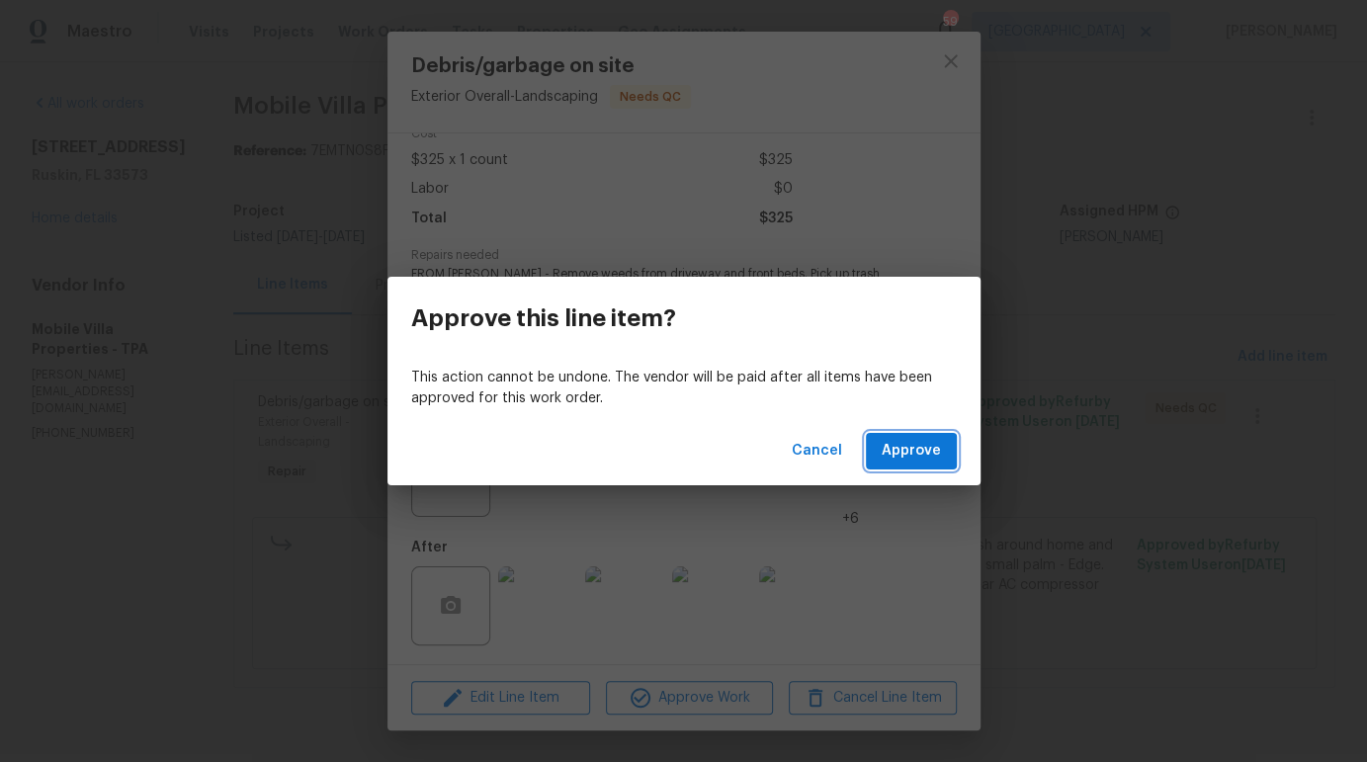
click at [908, 459] on span "Approve" at bounding box center [911, 451] width 59 height 25
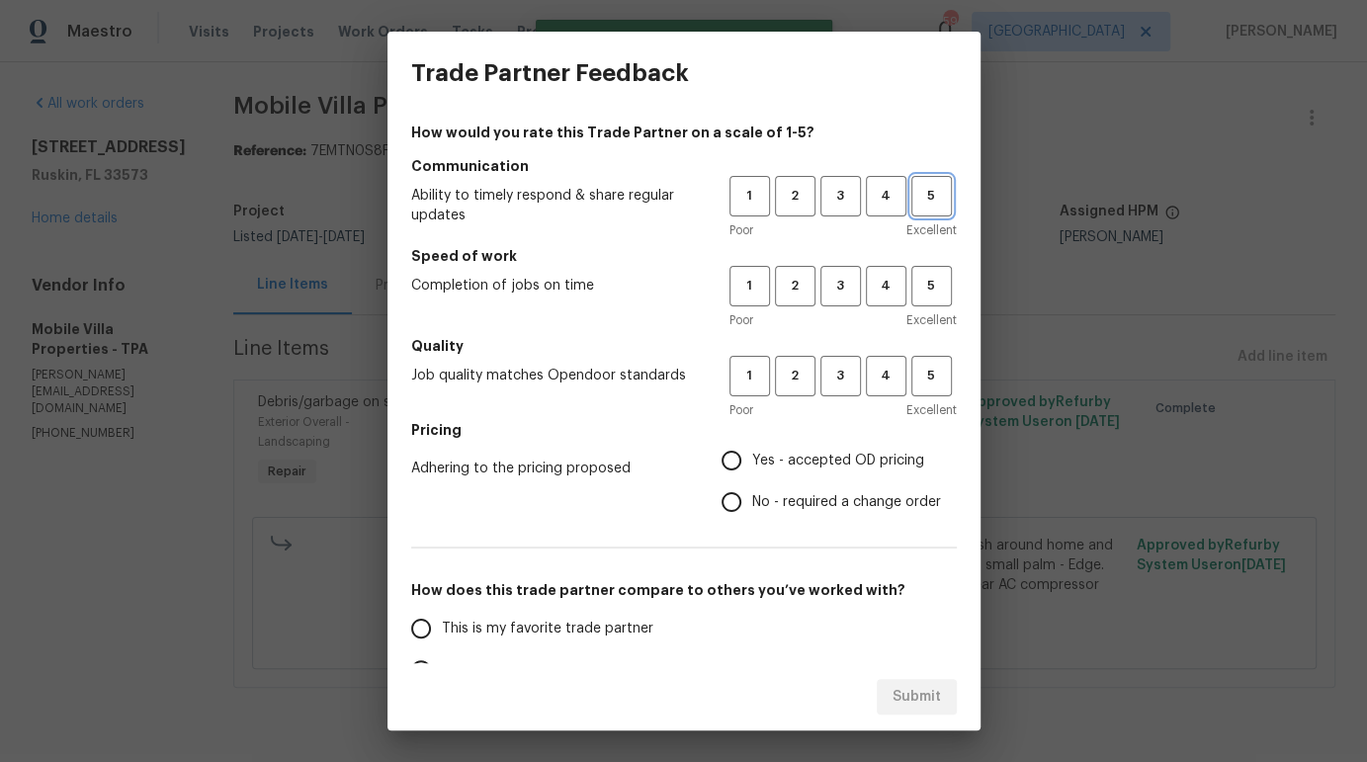
click at [926, 191] on span "5" at bounding box center [931, 196] width 37 height 23
click at [868, 282] on span "4" at bounding box center [886, 286] width 37 height 23
click at [913, 379] on span "5" at bounding box center [931, 376] width 37 height 23
click at [820, 446] on label "Yes - accepted OD pricing" at bounding box center [826, 461] width 230 height 42
click at [752, 446] on input "Yes - accepted OD pricing" at bounding box center [732, 461] width 42 height 42
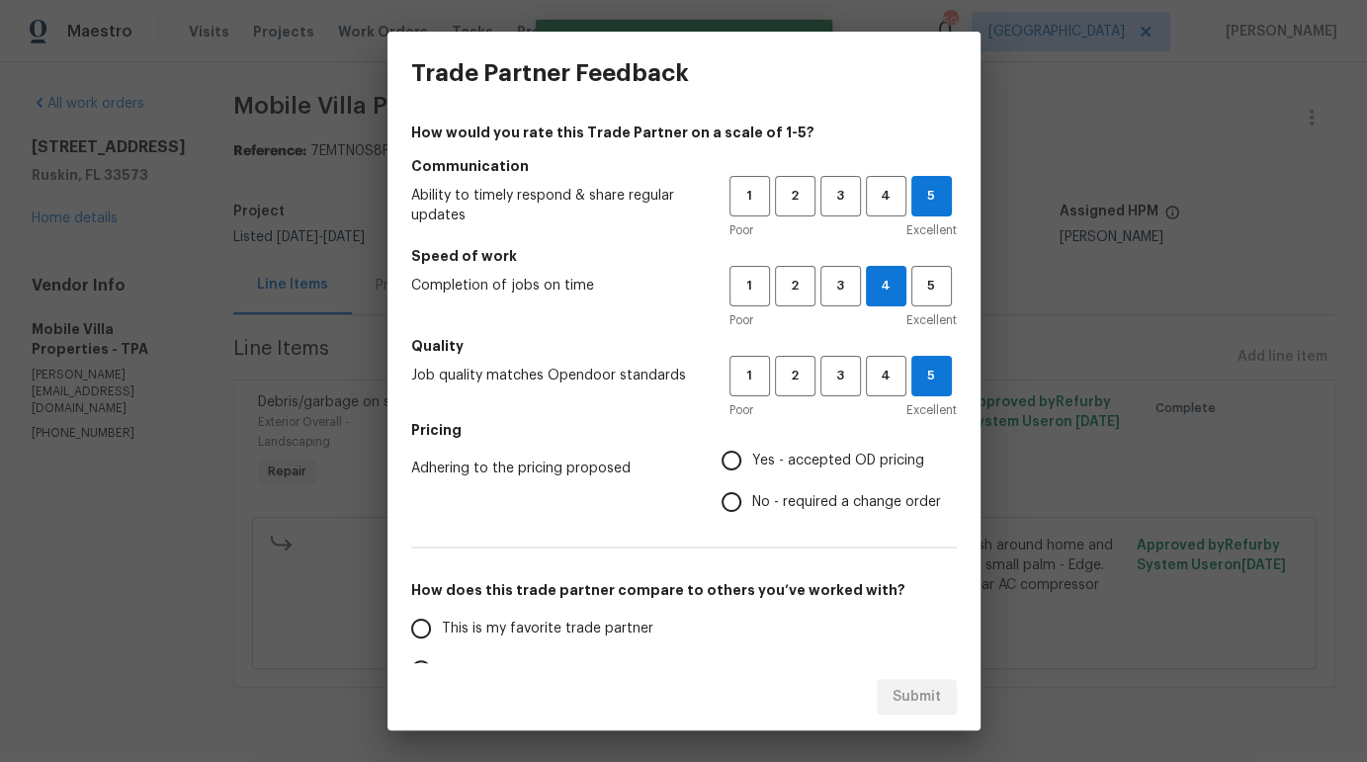
radio input "true"
click at [542, 619] on span "This is my favorite trade partner" at bounding box center [547, 629] width 211 height 21
click at [442, 619] on input "This is my favorite trade partner" at bounding box center [421, 629] width 42 height 42
click at [918, 693] on span "Submit" at bounding box center [916, 697] width 48 height 25
radio input "true"
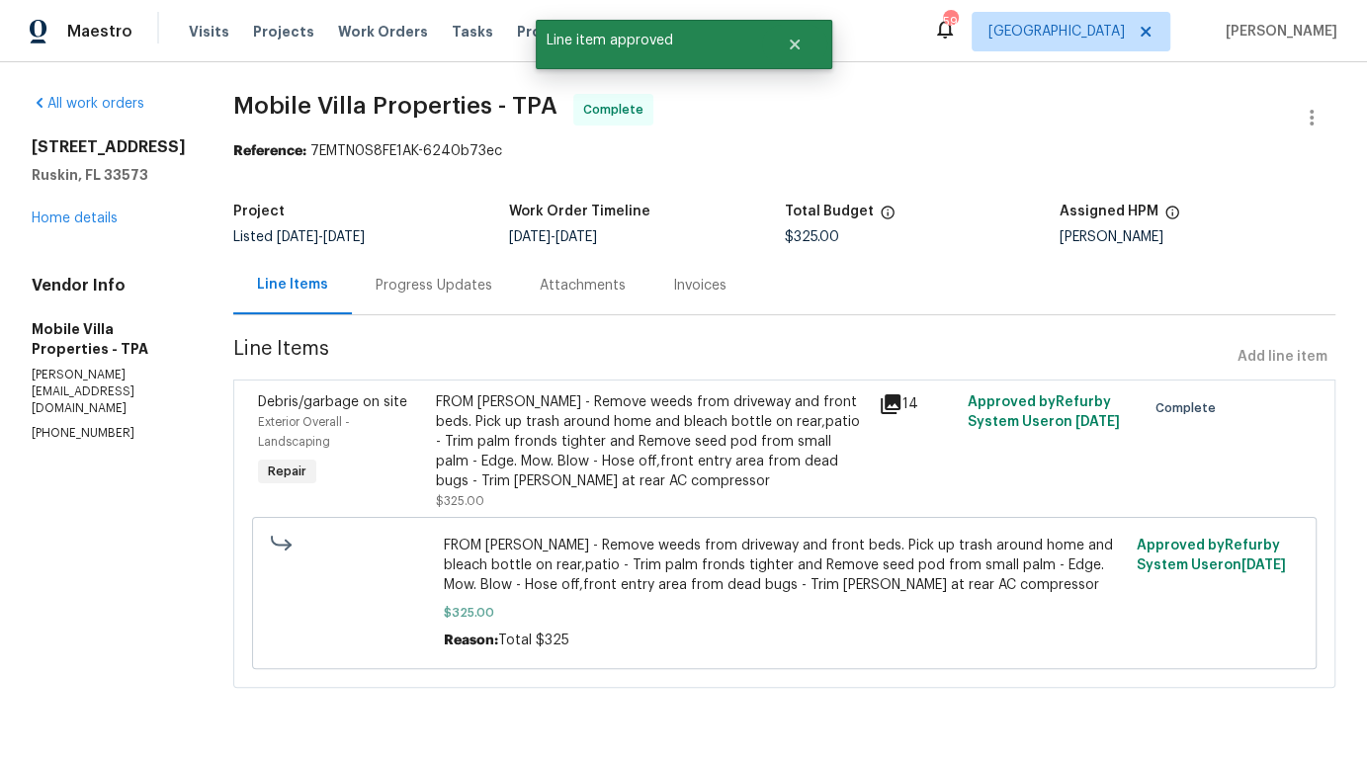
radio input "false"
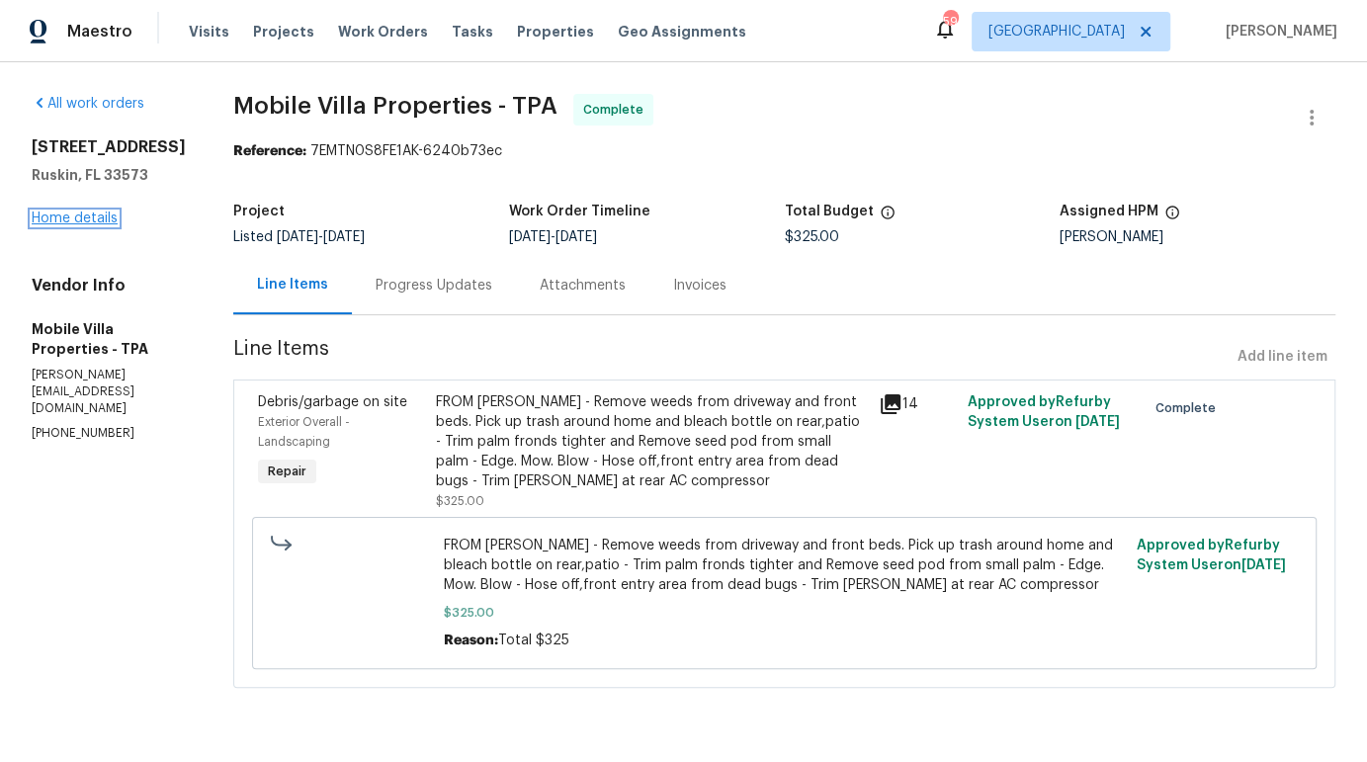
click at [104, 225] on link "Home details" at bounding box center [75, 218] width 86 height 14
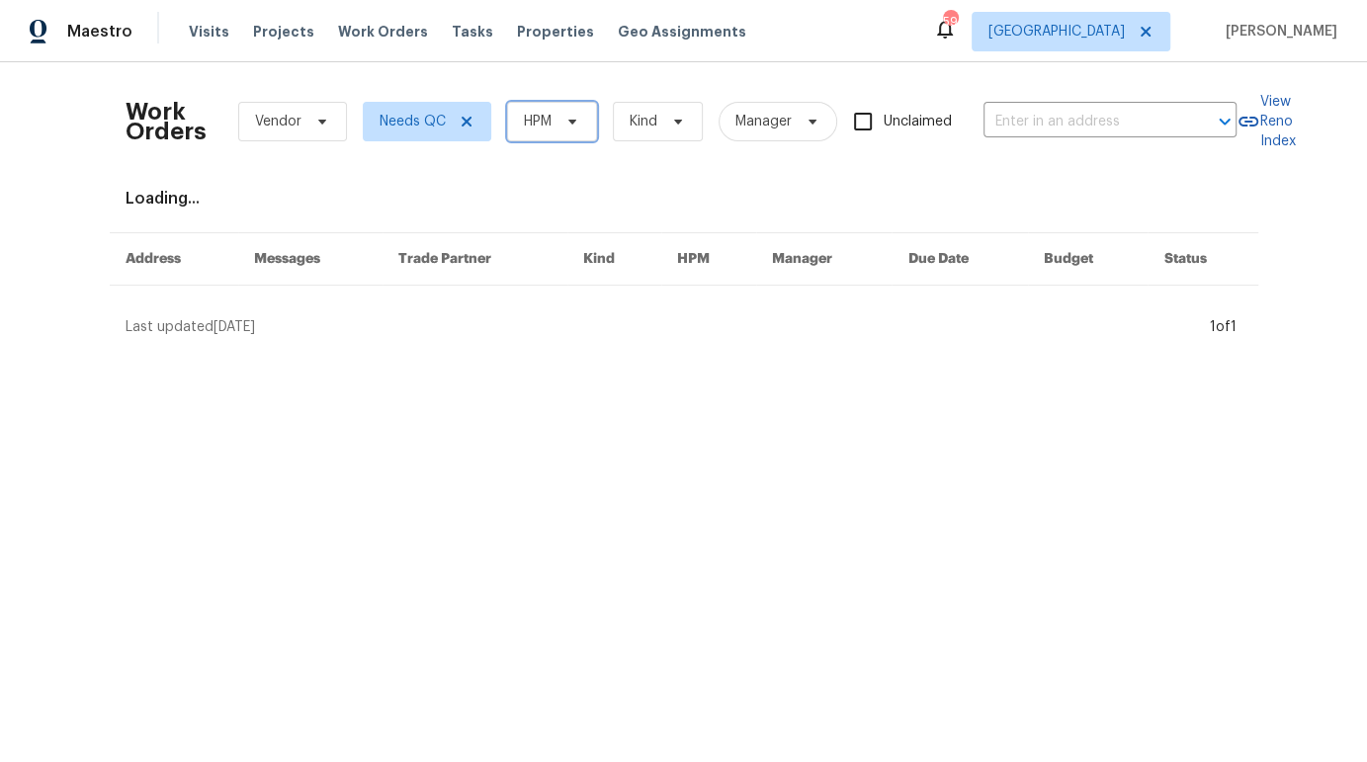
click at [565, 126] on icon at bounding box center [572, 122] width 16 height 16
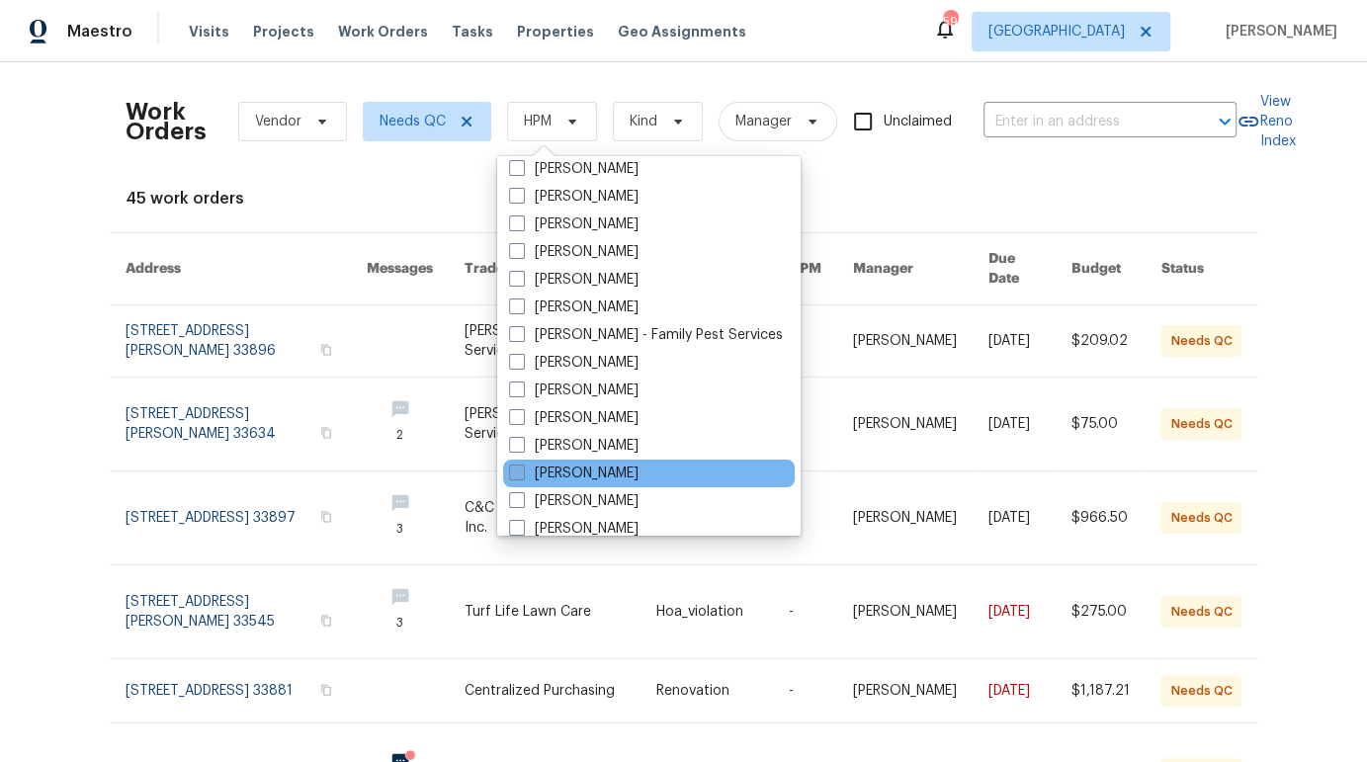
scroll to position [290, 0]
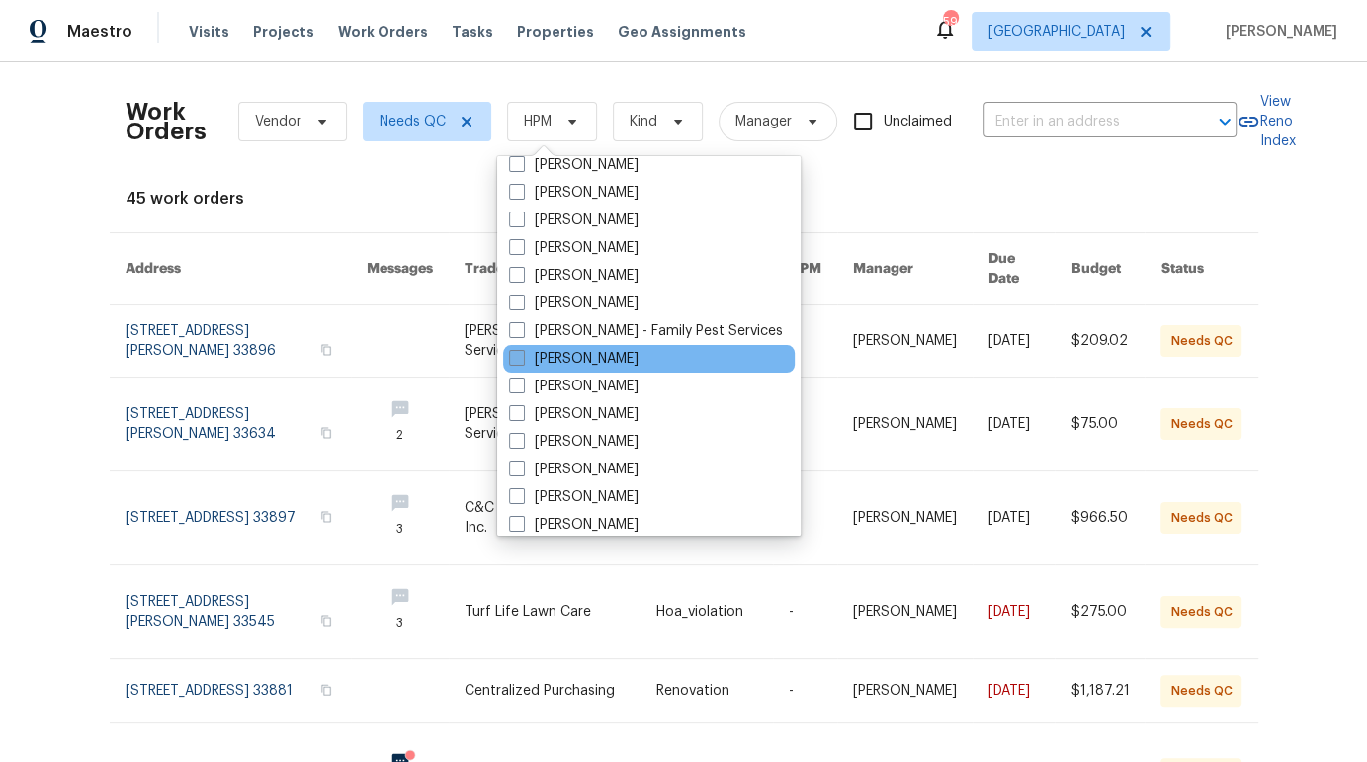
click at [564, 363] on label "[PERSON_NAME]" at bounding box center [573, 359] width 129 height 20
click at [522, 362] on input "[PERSON_NAME]" at bounding box center [515, 355] width 13 height 13
checkbox input "true"
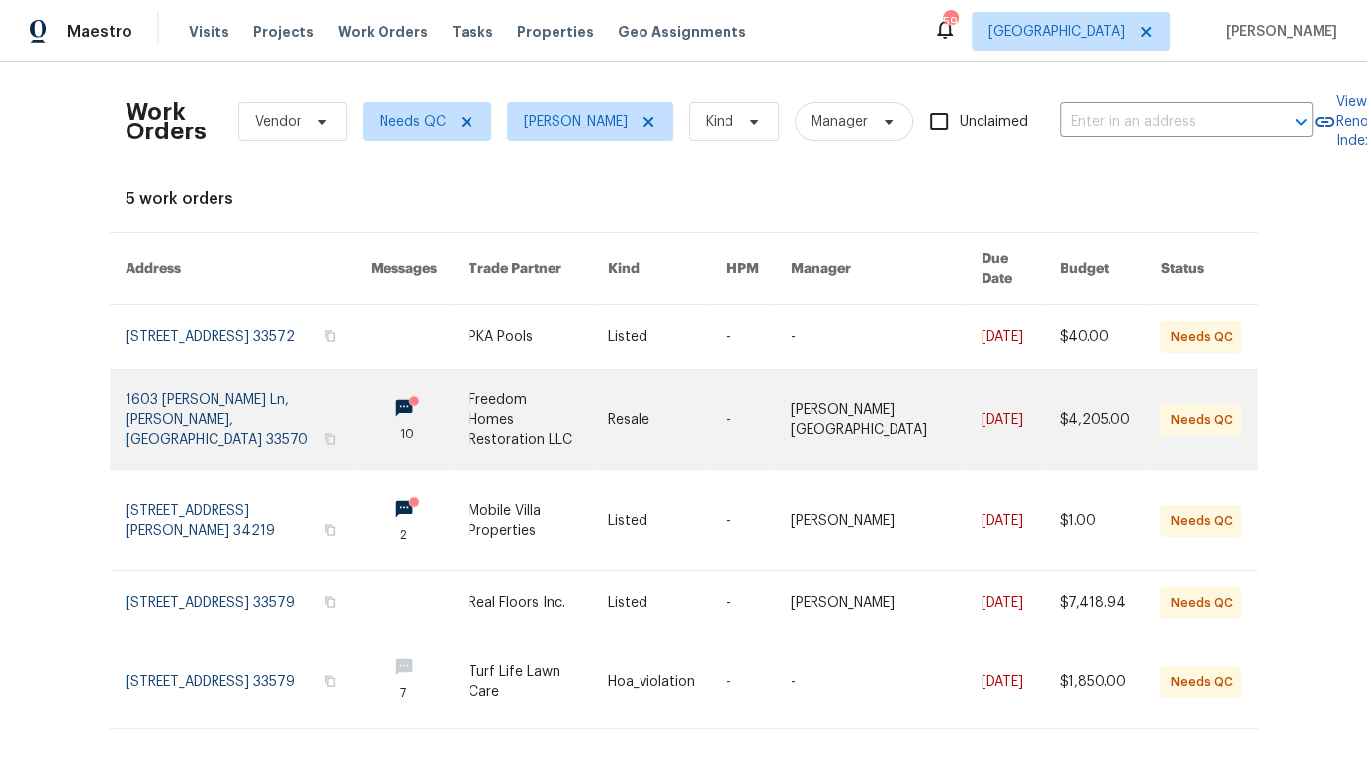
click at [285, 427] on link at bounding box center [248, 420] width 245 height 100
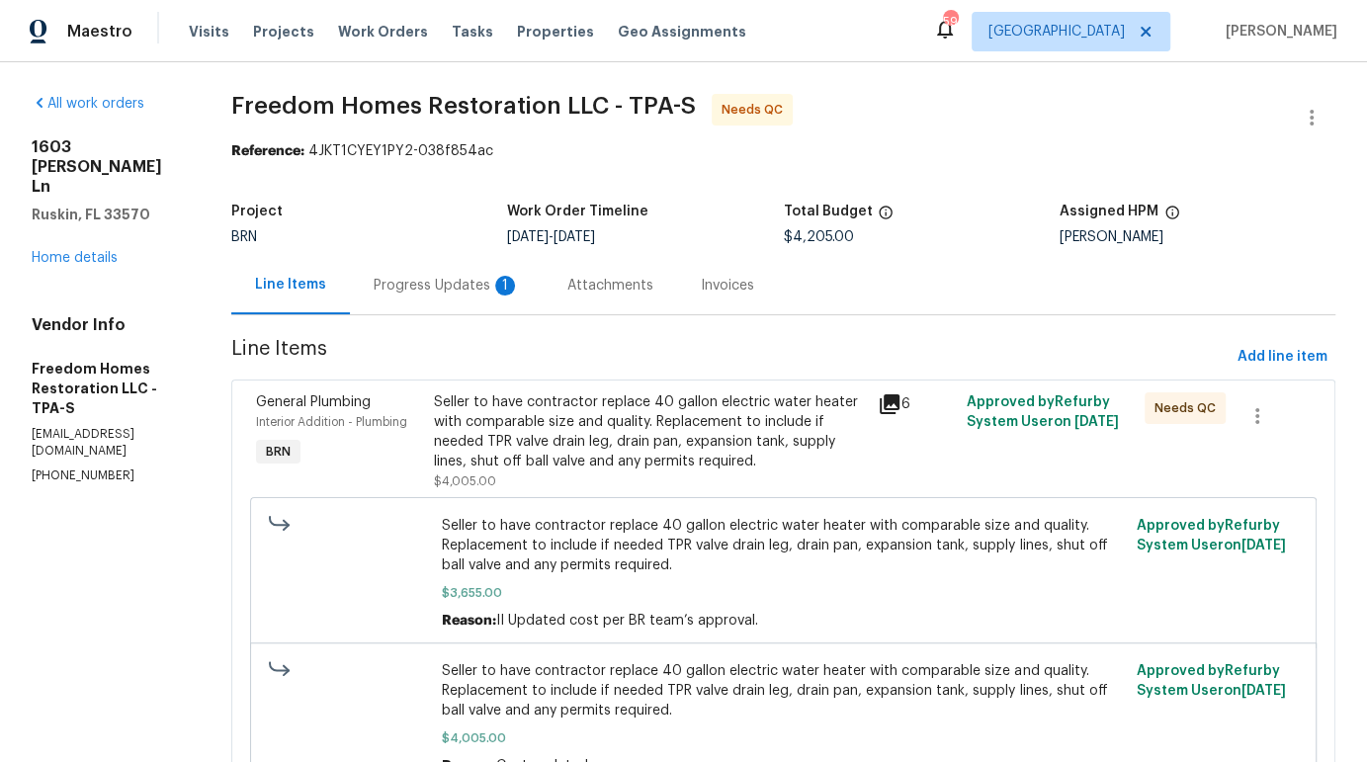
click at [435, 286] on div "Progress Updates 1" at bounding box center [447, 286] width 146 height 20
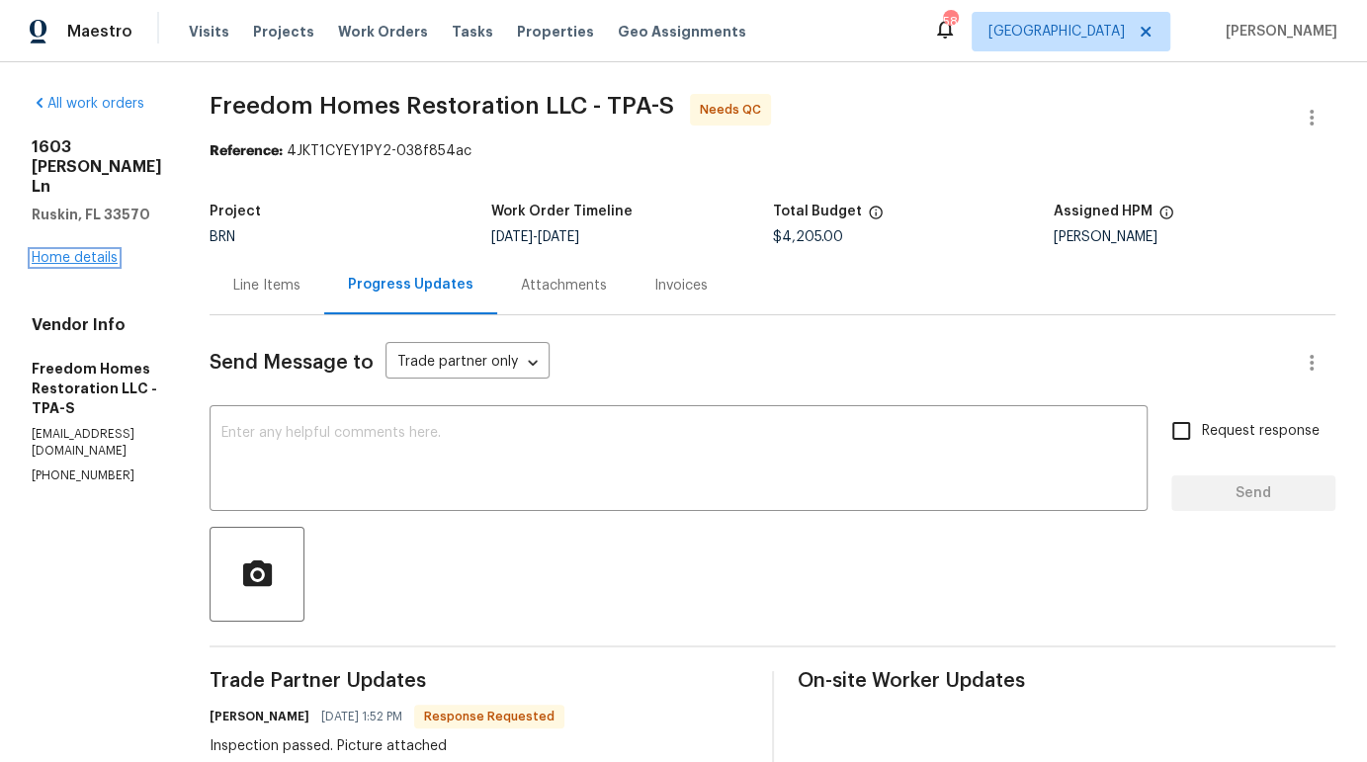
click at [94, 251] on link "Home details" at bounding box center [75, 258] width 86 height 14
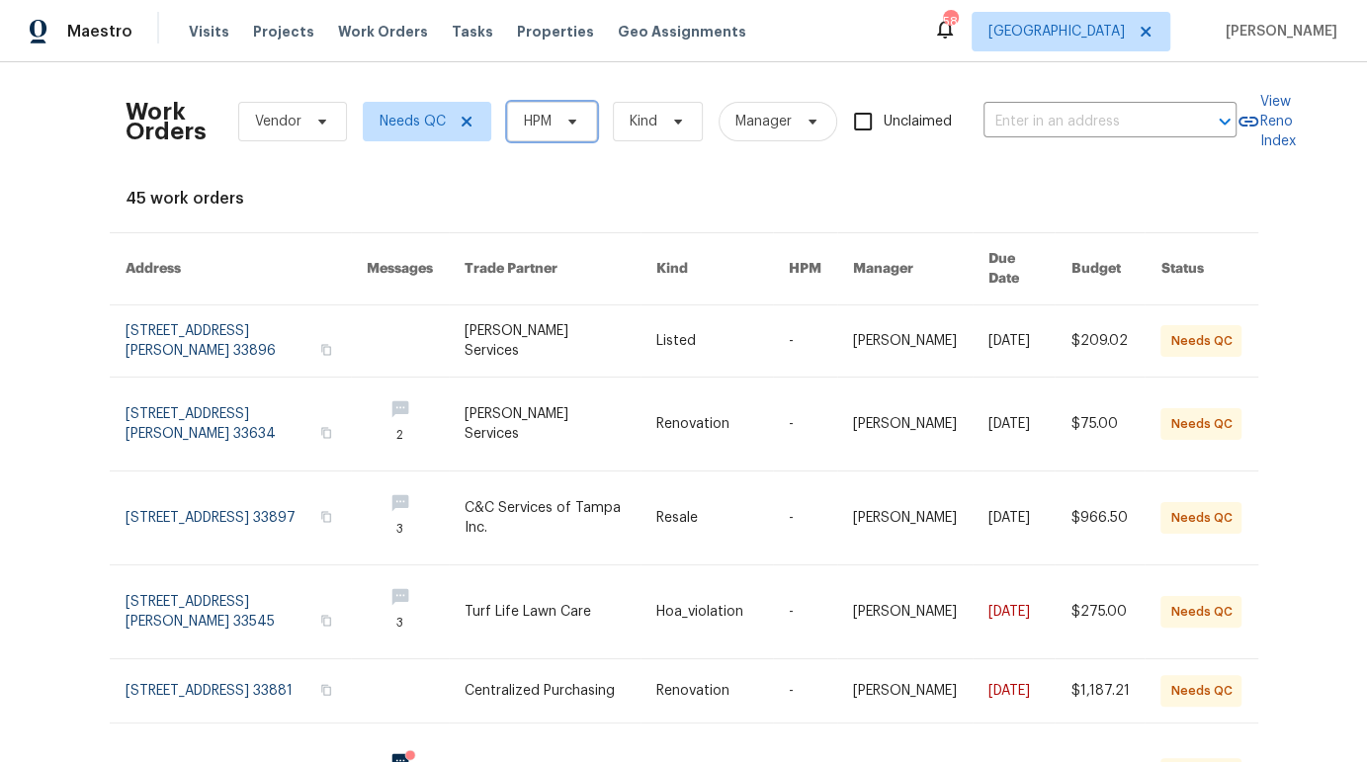
click at [558, 121] on span at bounding box center [569, 122] width 22 height 16
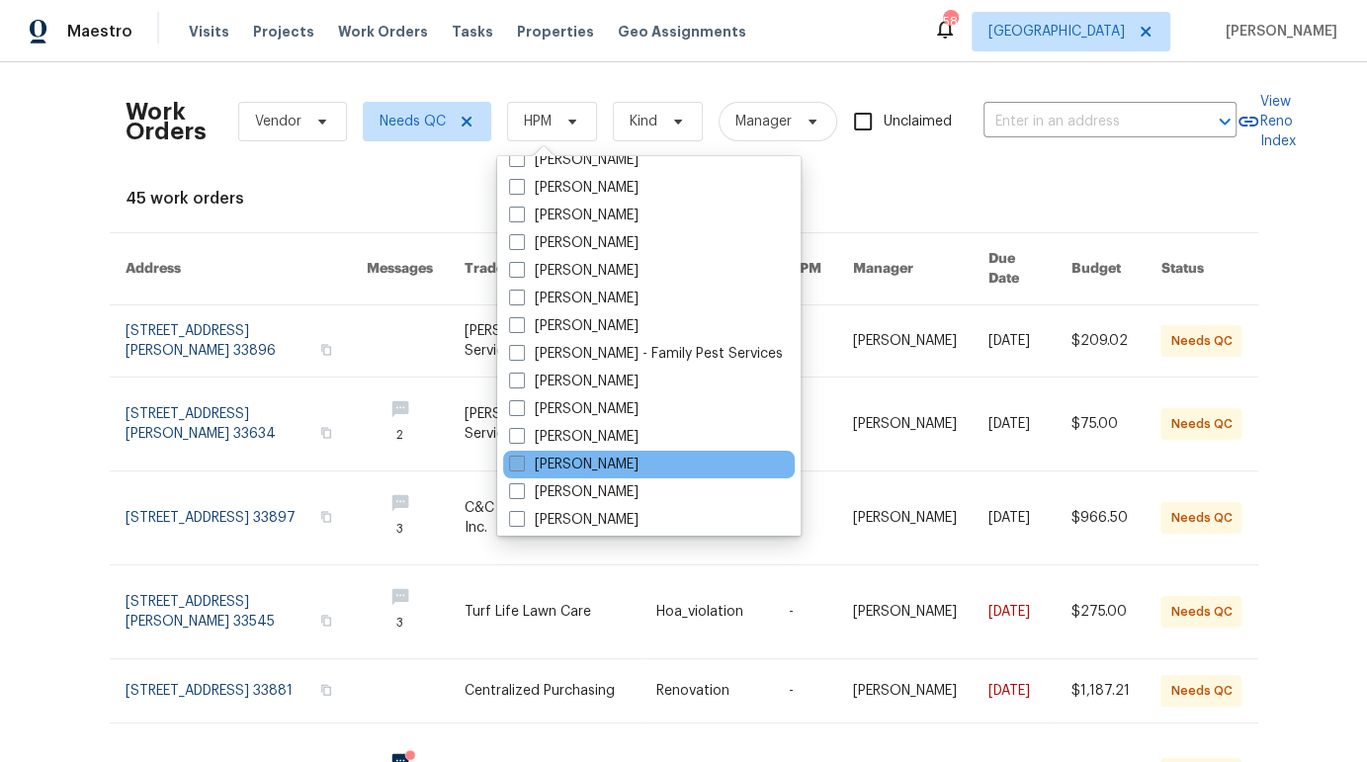
scroll to position [299, 0]
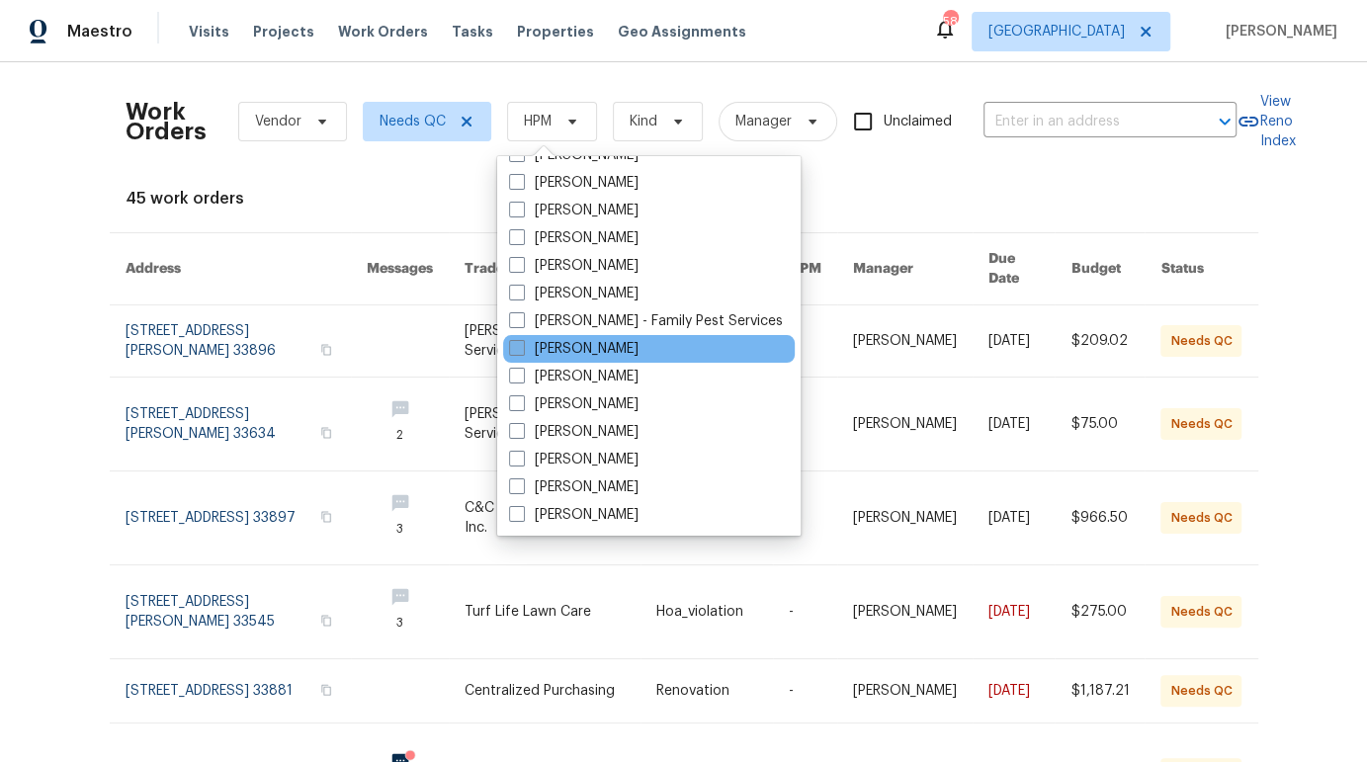
click at [578, 354] on label "[PERSON_NAME]" at bounding box center [573, 349] width 129 height 20
click at [522, 352] on input "[PERSON_NAME]" at bounding box center [515, 345] width 13 height 13
checkbox input "true"
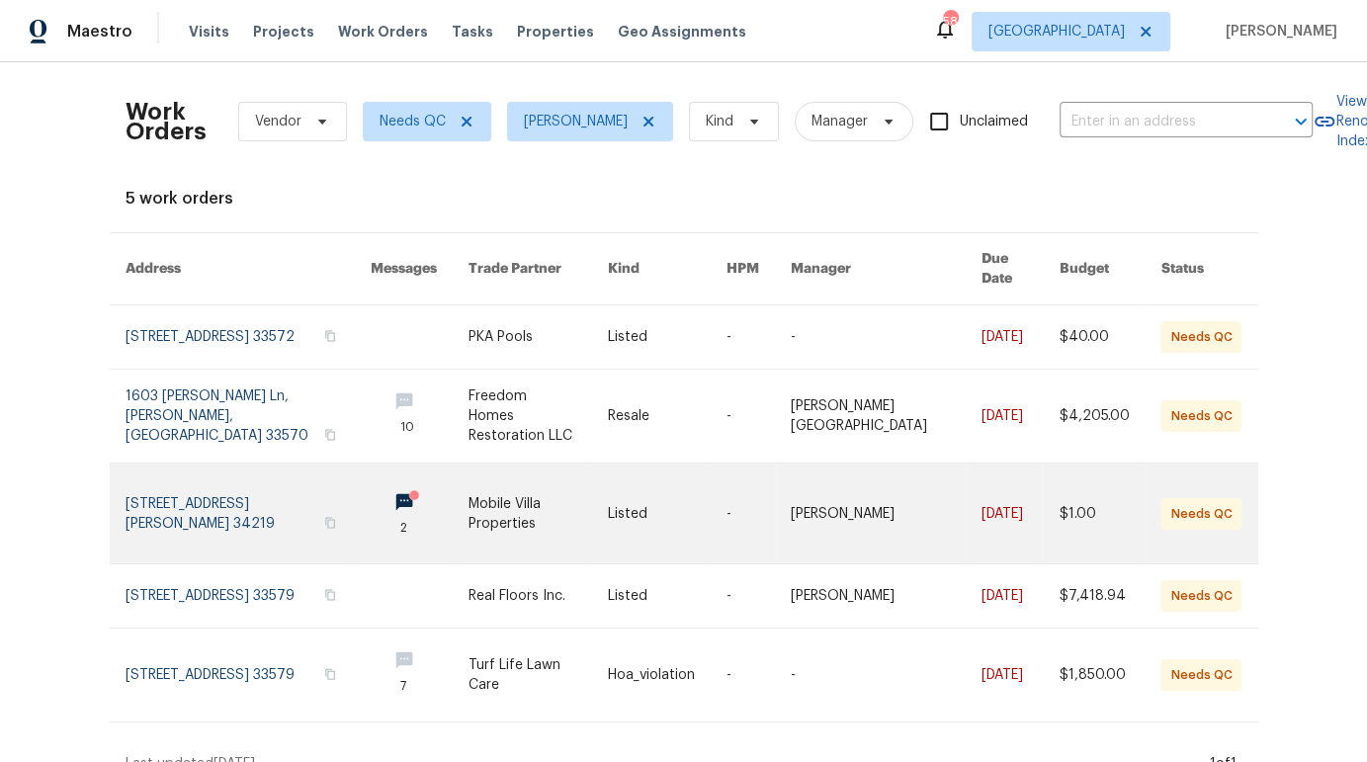
click at [559, 483] on link at bounding box center [537, 514] width 139 height 100
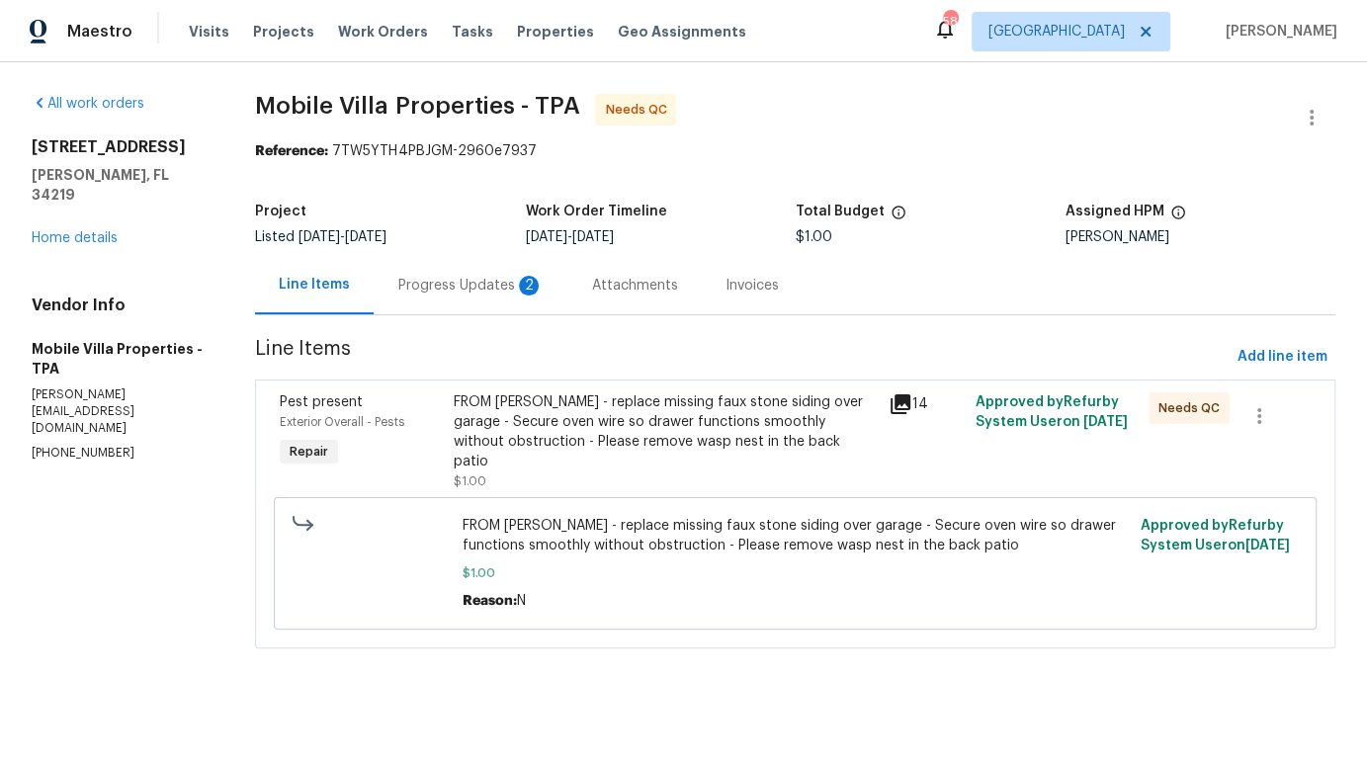
click at [487, 289] on div "Progress Updates 2" at bounding box center [470, 286] width 146 height 20
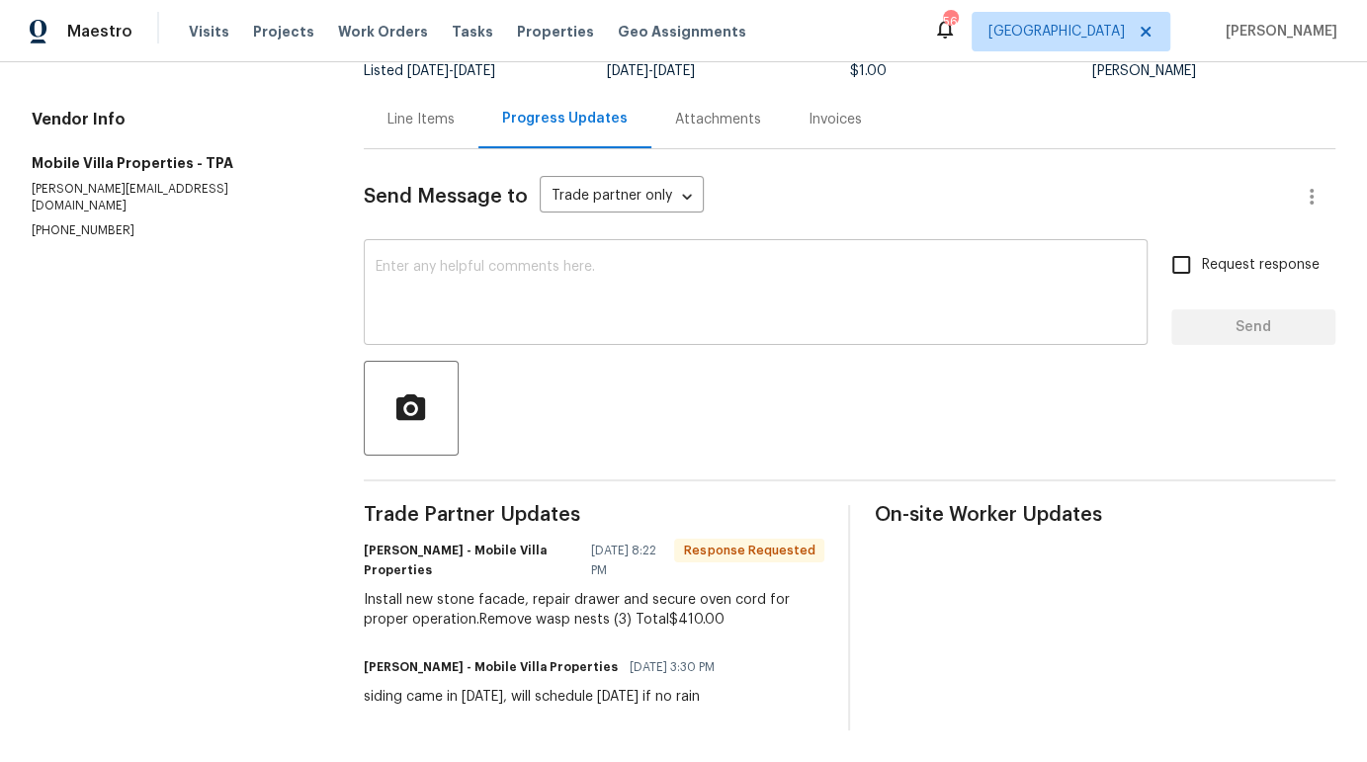
scroll to position [178, 0]
drag, startPoint x: 714, startPoint y: 608, endPoint x: 668, endPoint y: 609, distance: 45.5
click at [668, 609] on div "Install new stone facade, repair drawer and secure oven cord for proper operati…" at bounding box center [595, 610] width 462 height 40
copy div "410.00"
click at [424, 116] on div "Line Items" at bounding box center [421, 119] width 115 height 58
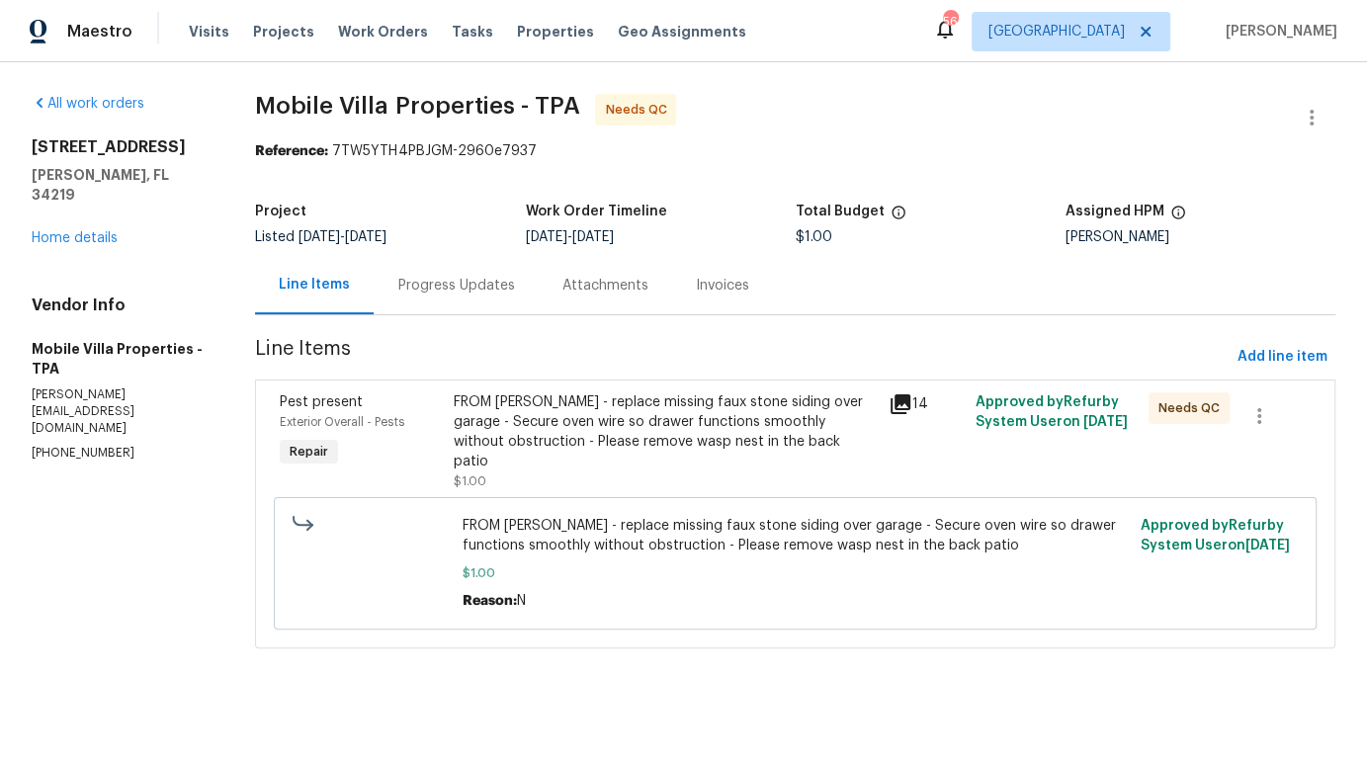
click at [548, 438] on div "FROM PAUL - replace missing faux stone siding over garage - Secure oven wire so…" at bounding box center [665, 431] width 422 height 79
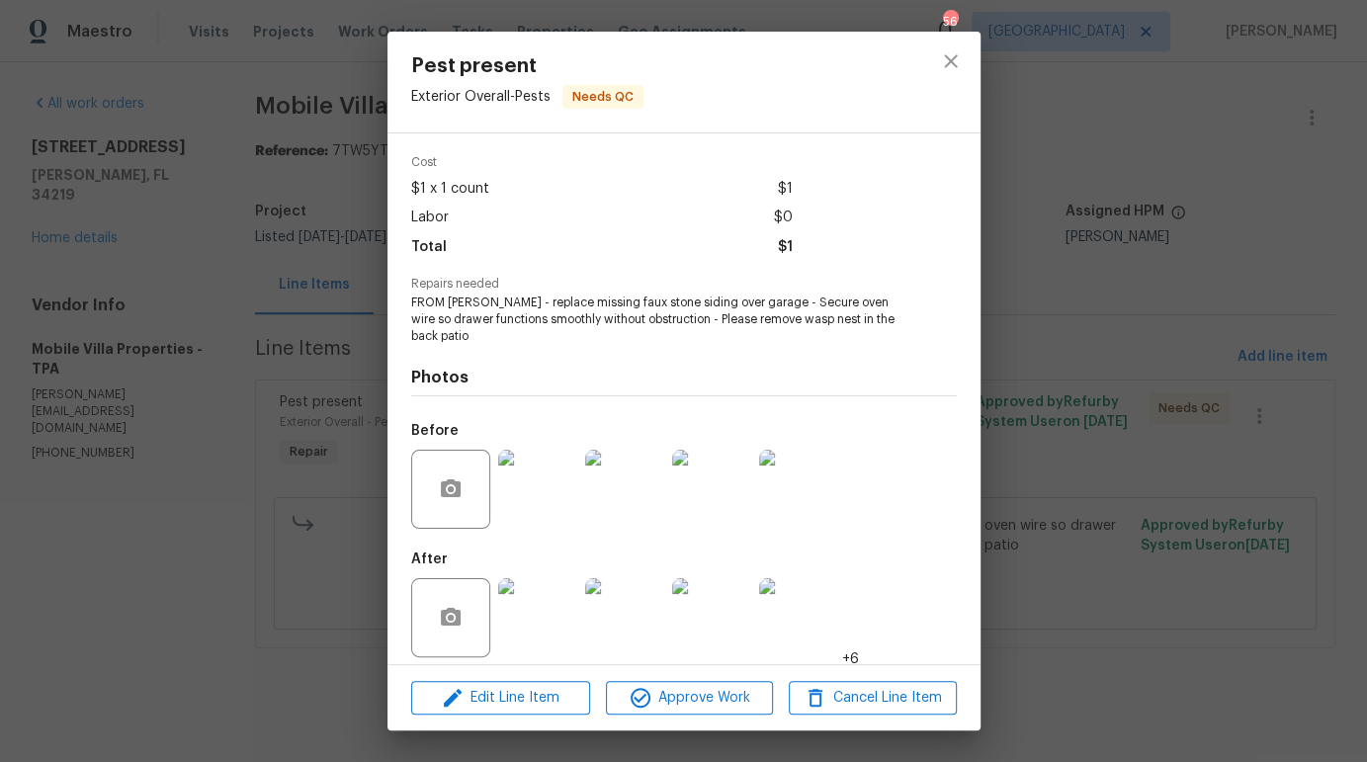
scroll to position [81, 0]
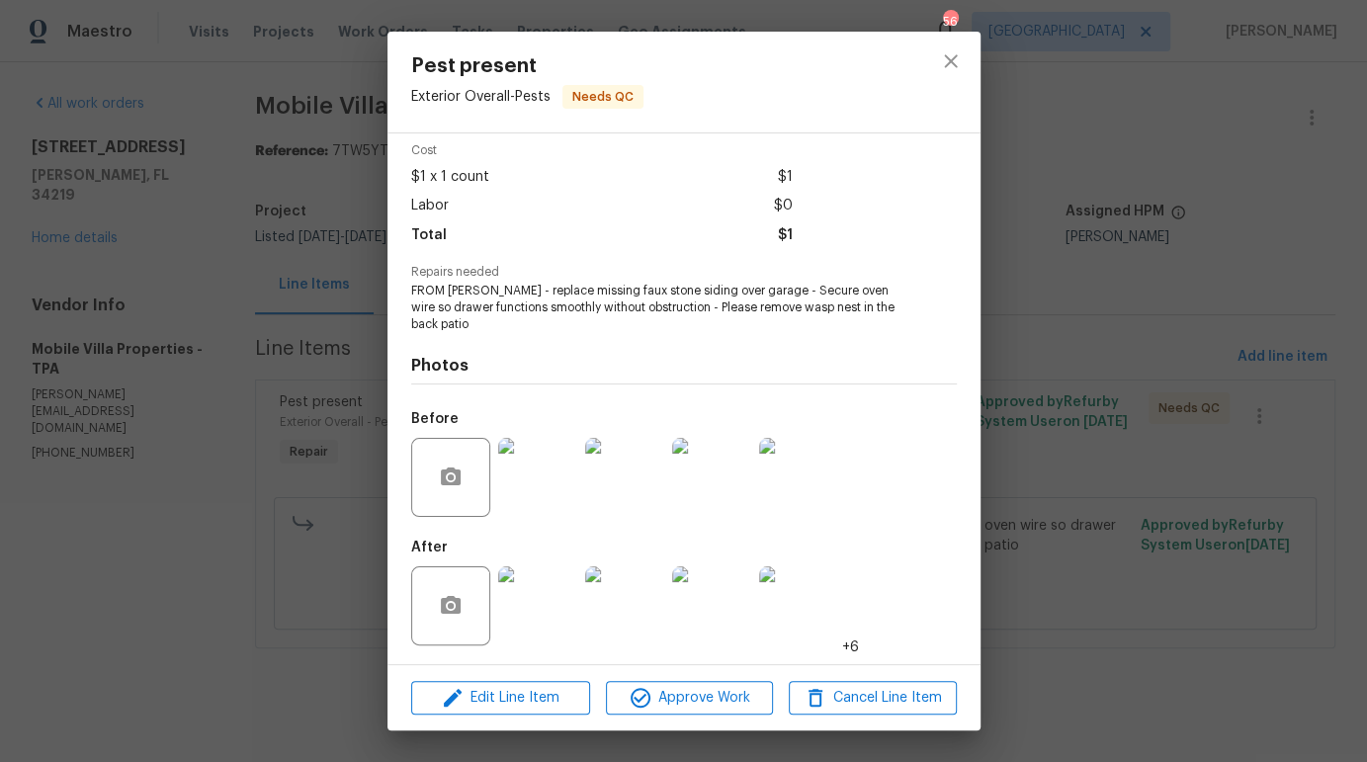
click at [549, 611] on img at bounding box center [537, 605] width 79 height 79
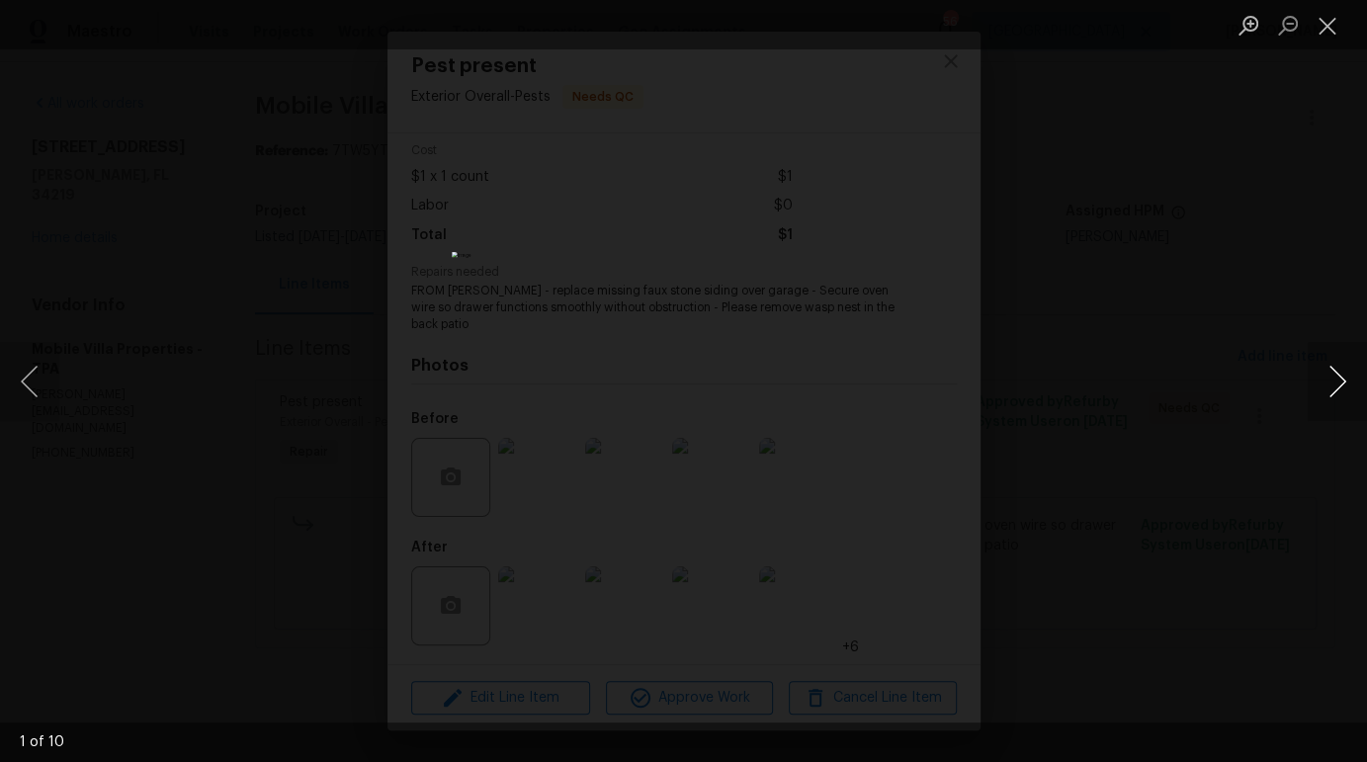
click at [1328, 389] on button "Next image" at bounding box center [1336, 381] width 59 height 79
click at [1331, 387] on button "Next image" at bounding box center [1336, 381] width 59 height 79
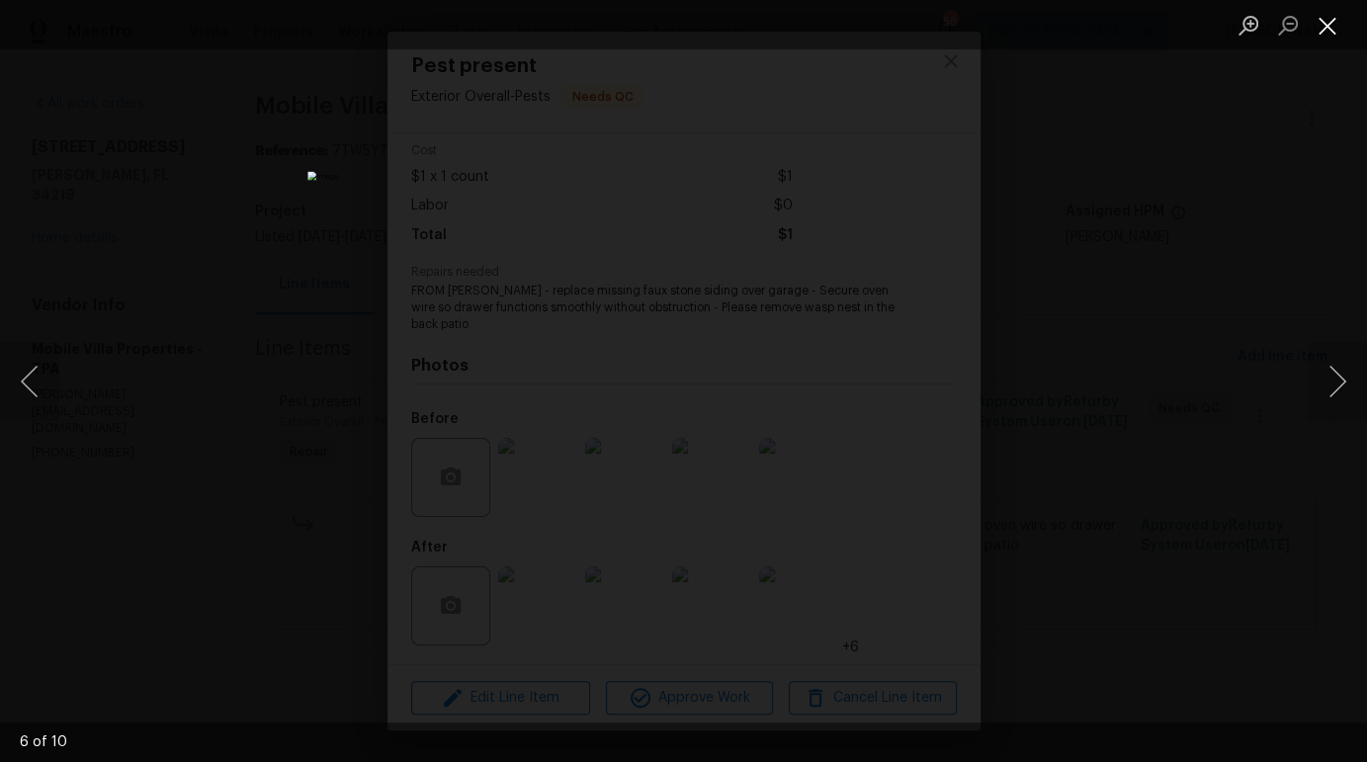
click at [1328, 26] on button "Close lightbox" at bounding box center [1327, 25] width 40 height 35
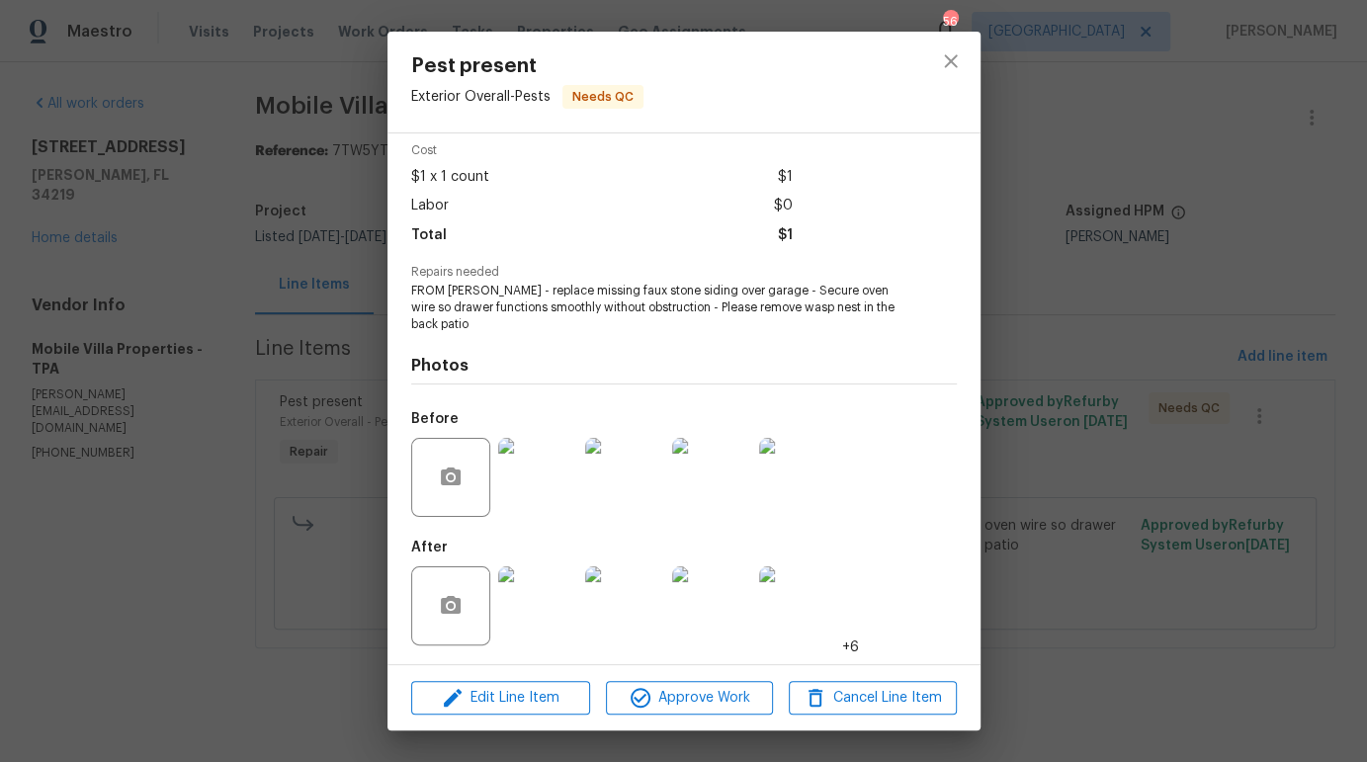
click at [633, 287] on span "FROM PAUL - replace missing faux stone siding over garage - Secure oven wire so…" at bounding box center [656, 307] width 491 height 49
click at [497, 702] on span "Edit Line Item" at bounding box center [500, 698] width 167 height 25
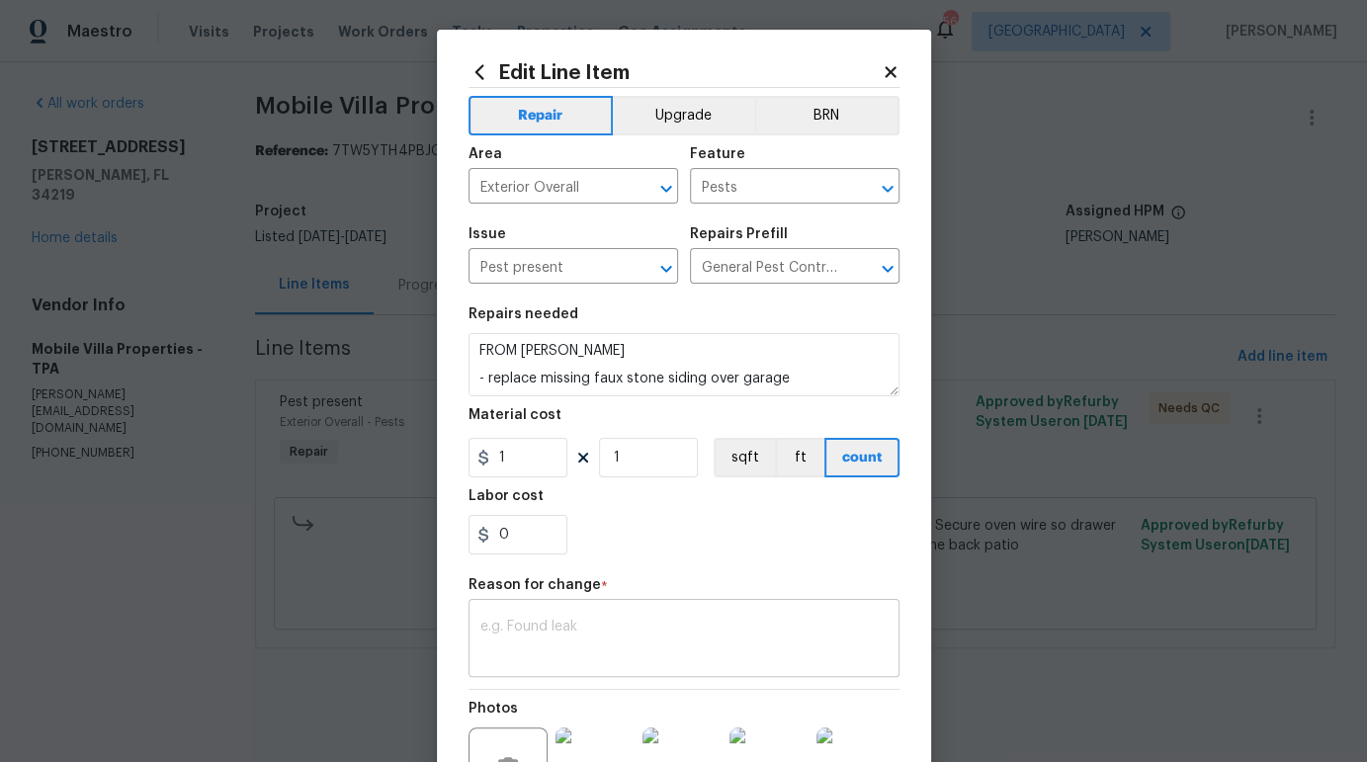
click at [564, 625] on textarea at bounding box center [683, 641] width 407 height 42
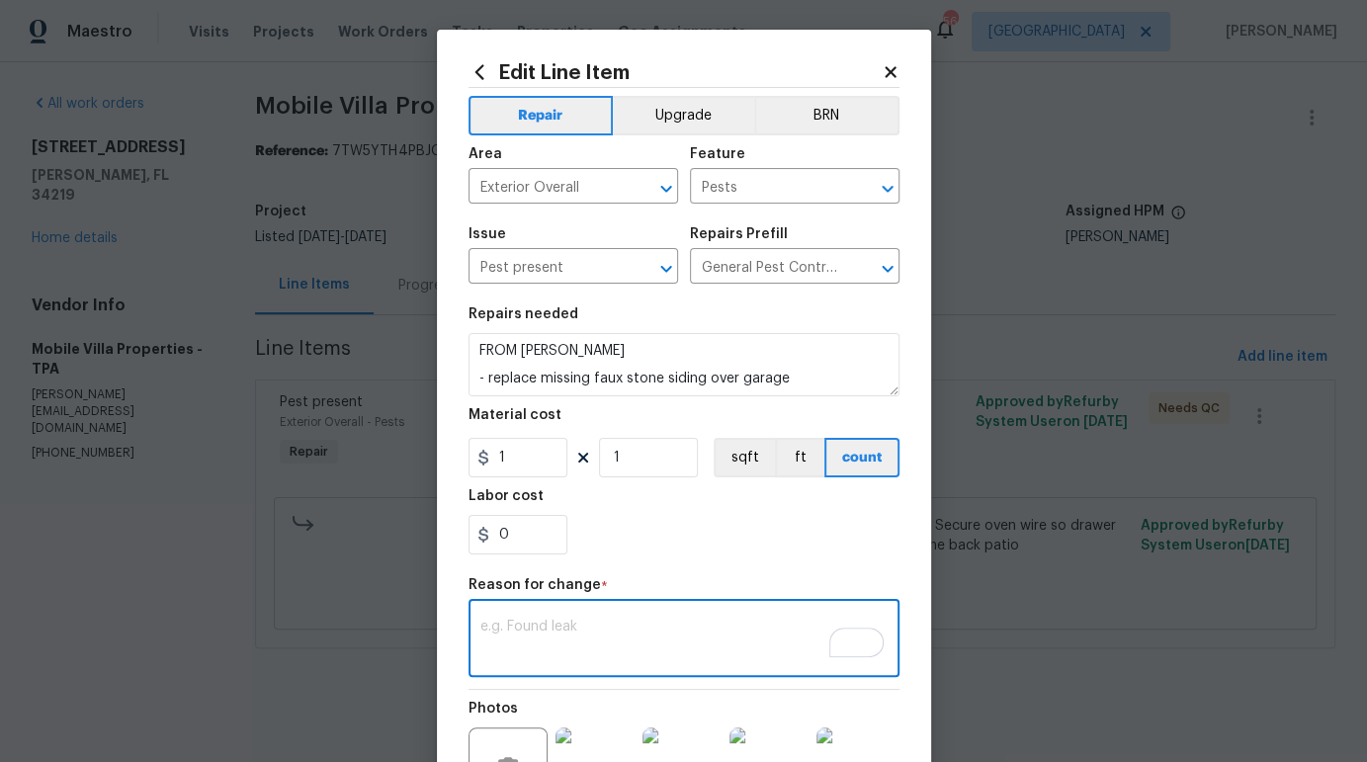
paste textarea "410.00"
type textarea "410.00"
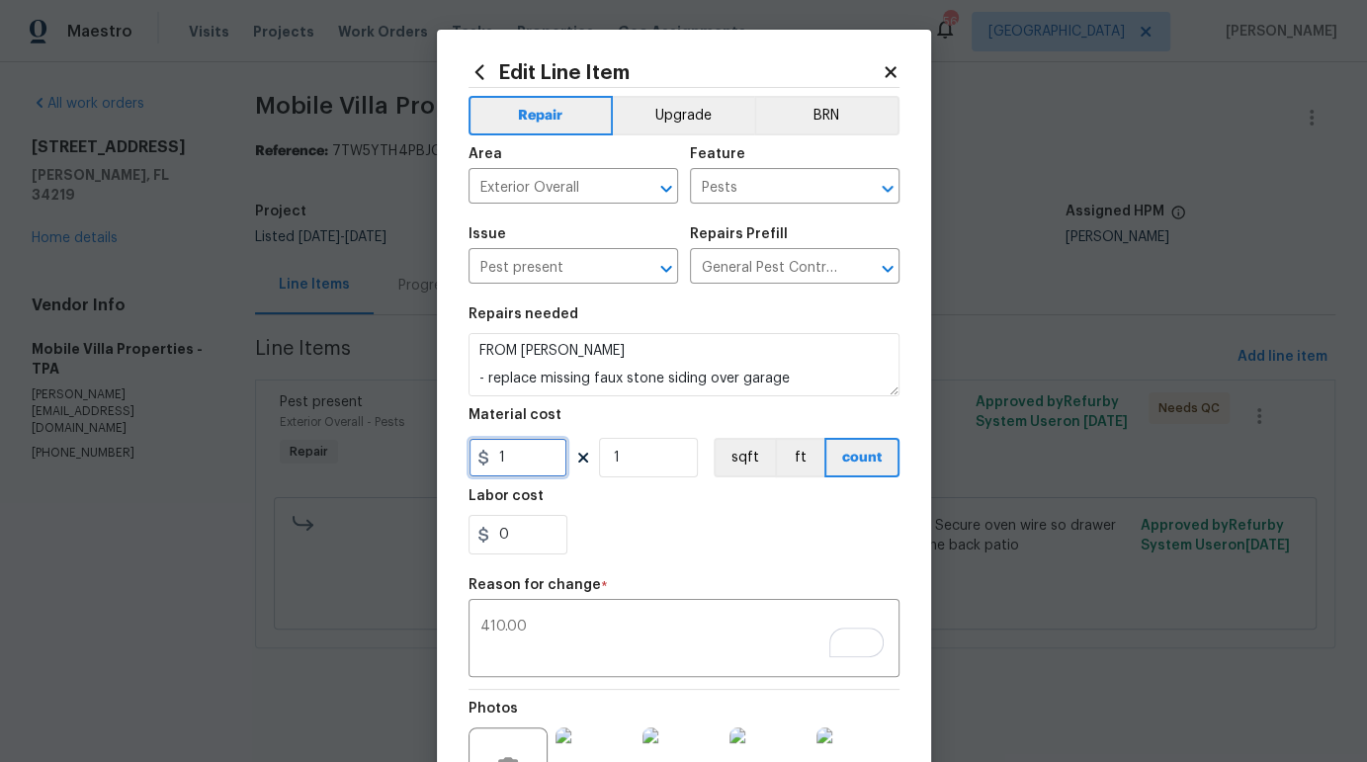
drag, startPoint x: 509, startPoint y: 465, endPoint x: 435, endPoint y: 461, distance: 74.3
click at [437, 461] on div "Edit Line Item Repair Upgrade BRN Area Exterior Overall ​ Feature Pests ​ Issue…" at bounding box center [684, 497] width 494 height 934
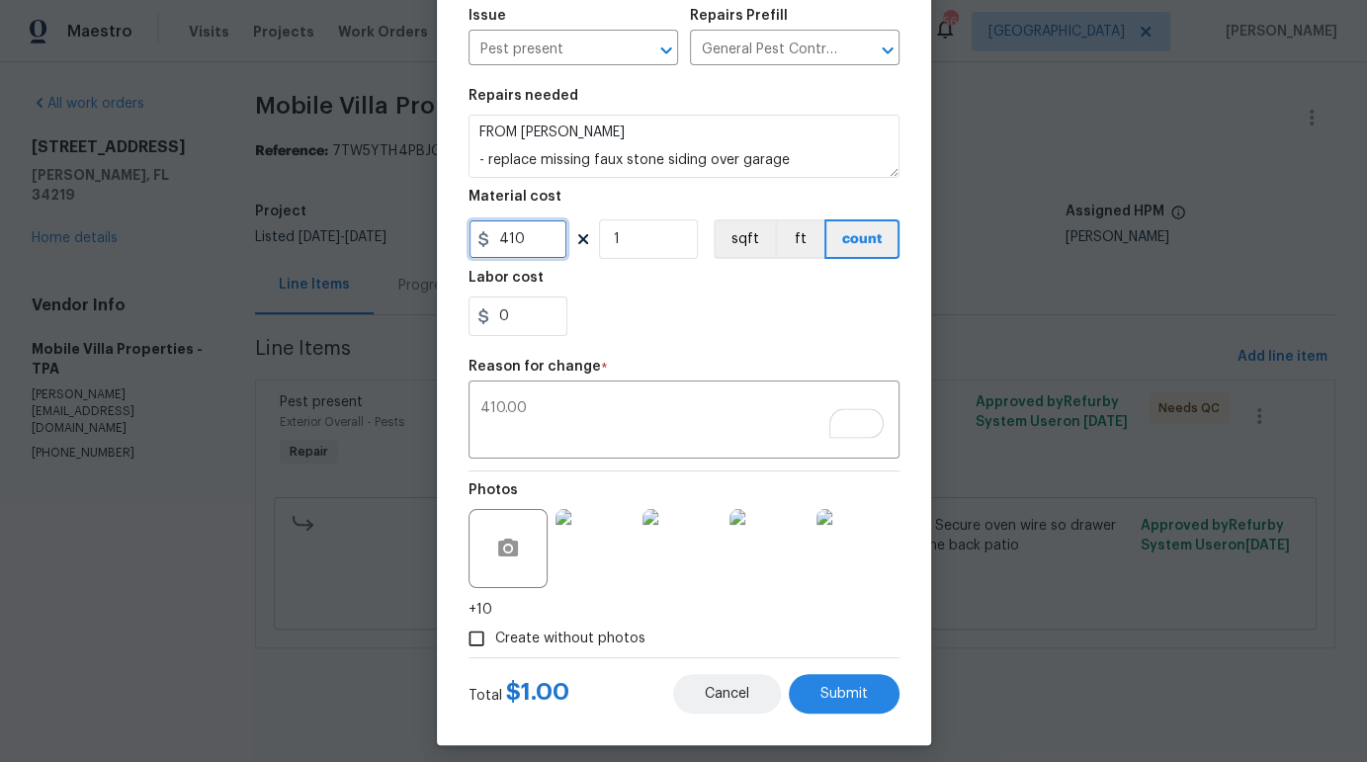
scroll to position [233, 0]
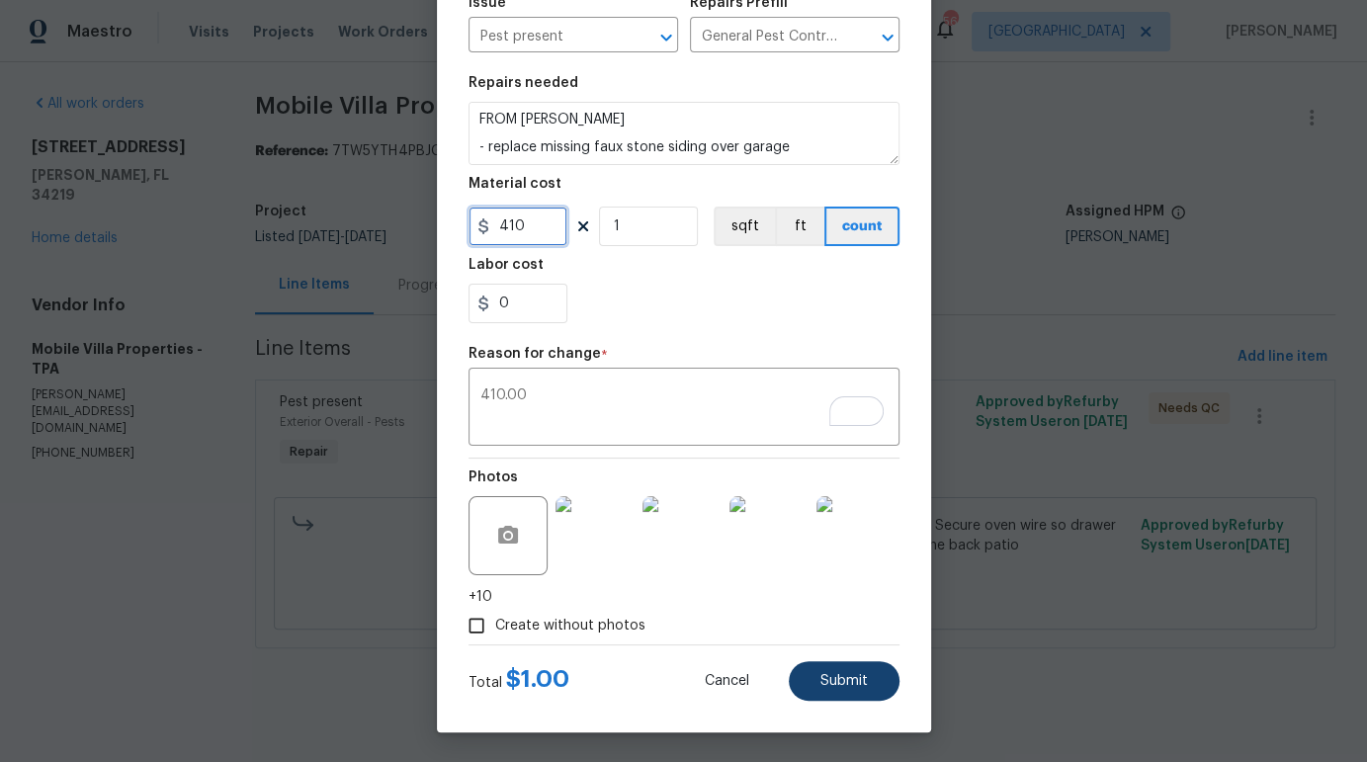
type input "410"
click at [839, 665] on button "Submit" at bounding box center [844, 681] width 111 height 40
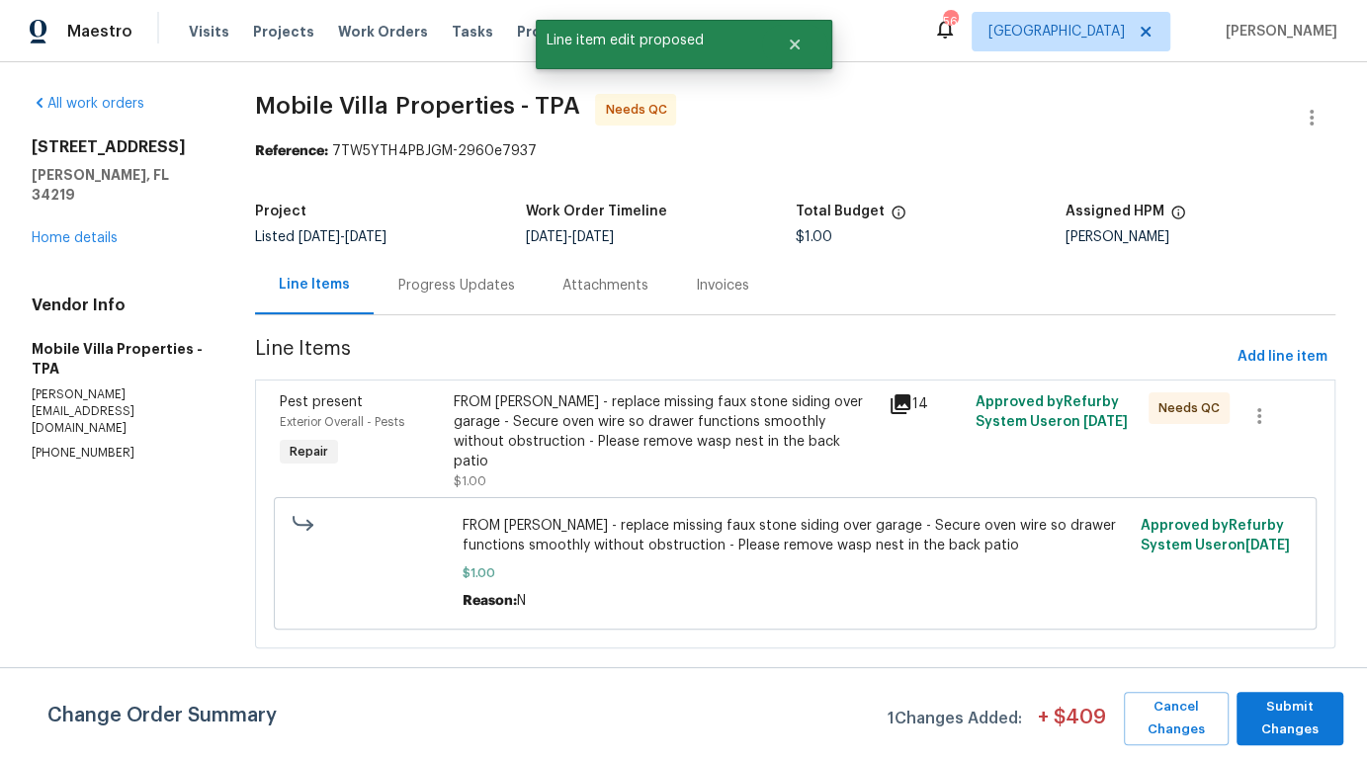
scroll to position [0, 0]
click at [1304, 709] on span "Submit Changes" at bounding box center [1289, 718] width 87 height 45
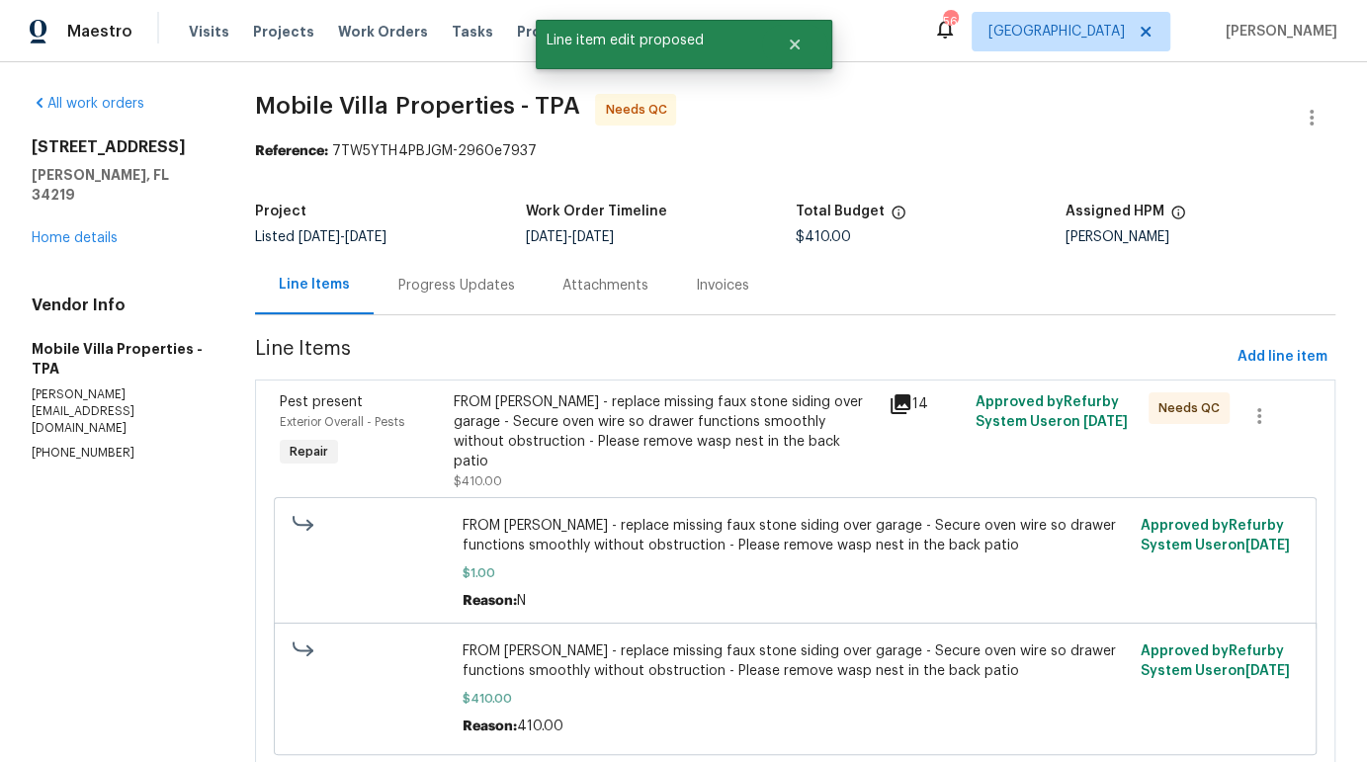
click at [704, 435] on div "FROM PAUL - replace missing faux stone siding over garage - Secure oven wire so…" at bounding box center [665, 431] width 422 height 79
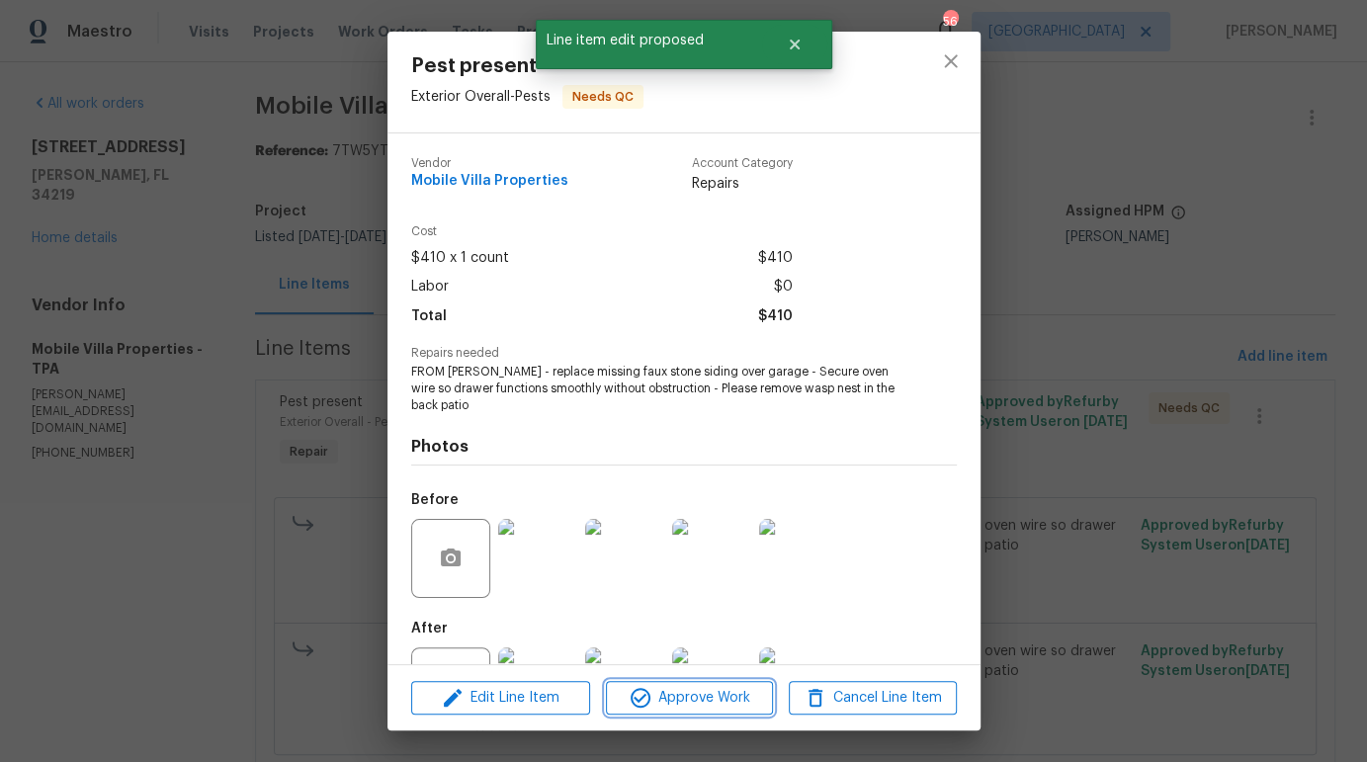
click at [677, 702] on span "Approve Work" at bounding box center [689, 698] width 155 height 25
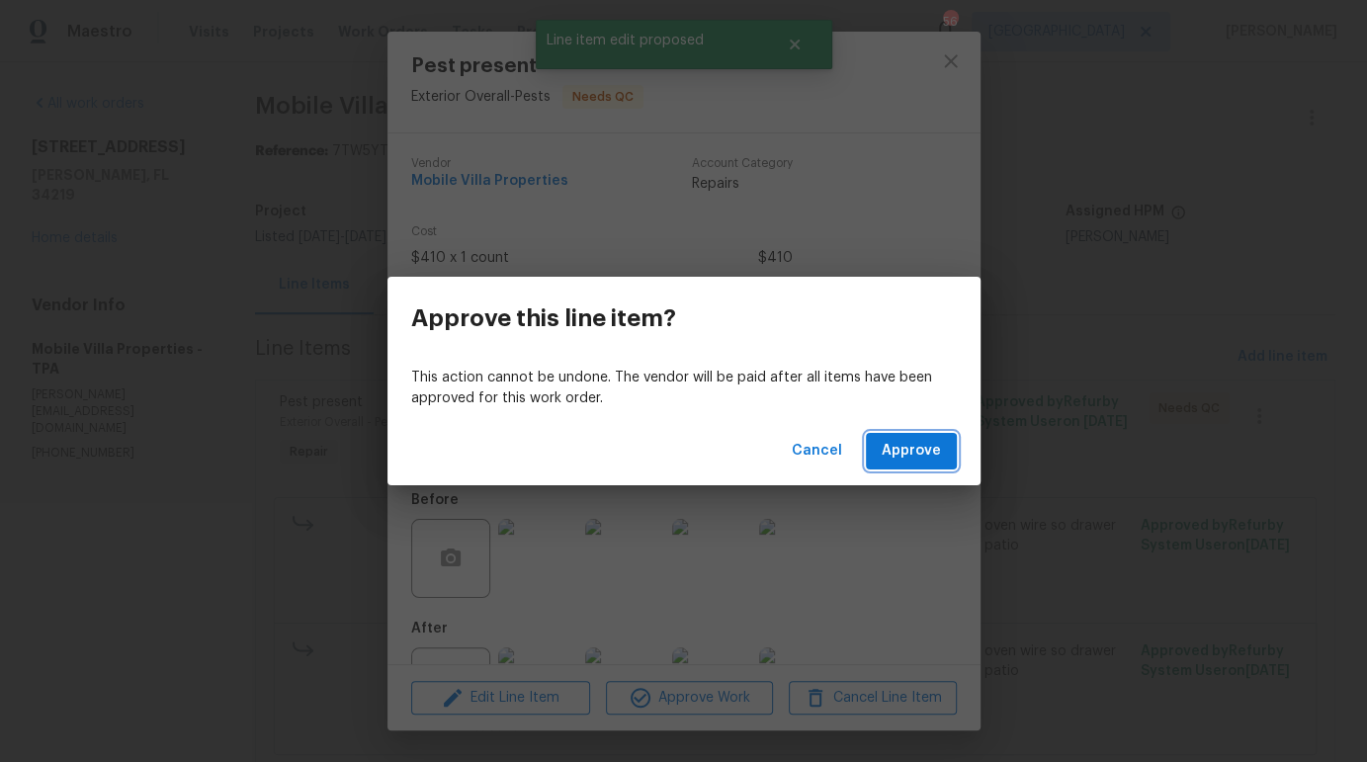
click at [911, 453] on span "Approve" at bounding box center [911, 451] width 59 height 25
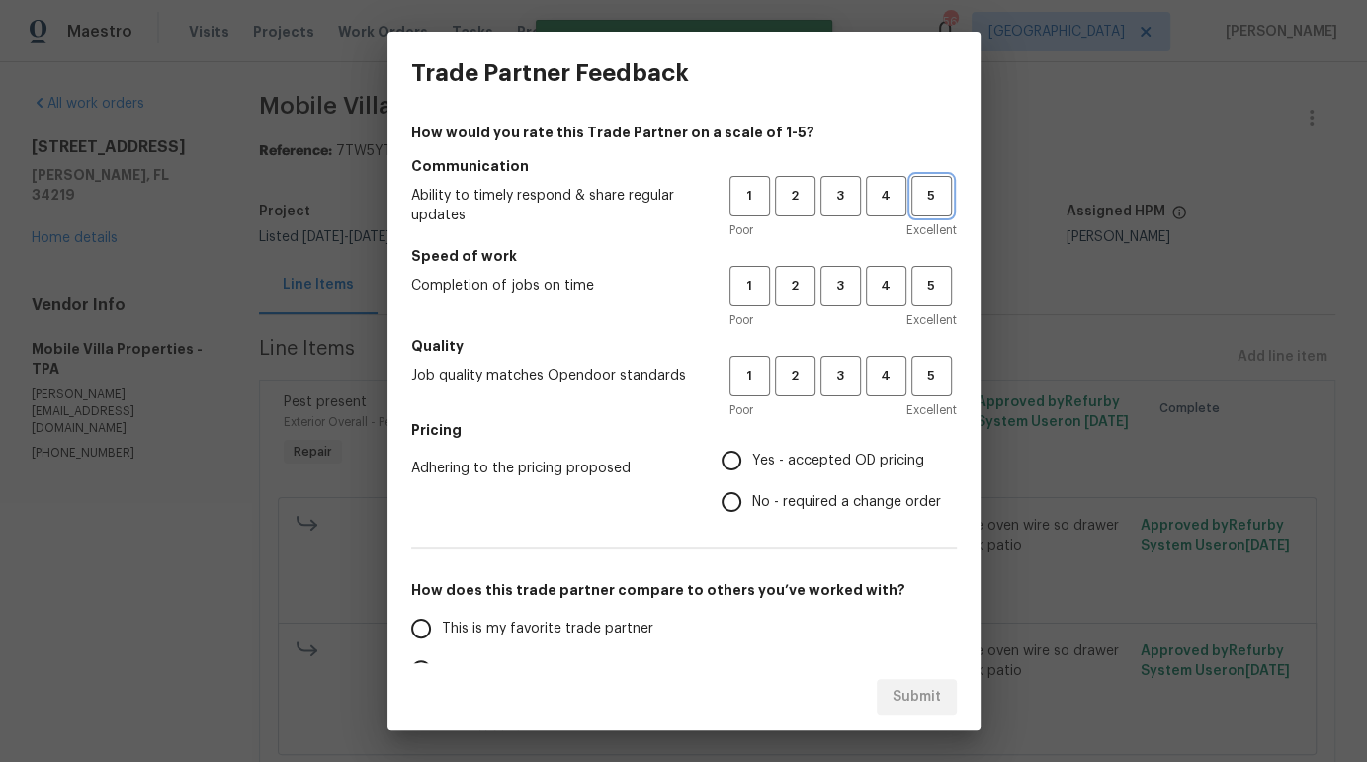
click at [936, 185] on button "5" at bounding box center [931, 196] width 41 height 41
click at [882, 288] on span "4" at bounding box center [886, 286] width 37 height 23
click at [929, 382] on span "5" at bounding box center [931, 376] width 37 height 23
drag, startPoint x: 736, startPoint y: 465, endPoint x: 727, endPoint y: 489, distance: 25.3
click at [736, 466] on input "Yes - accepted OD pricing" at bounding box center [732, 461] width 42 height 42
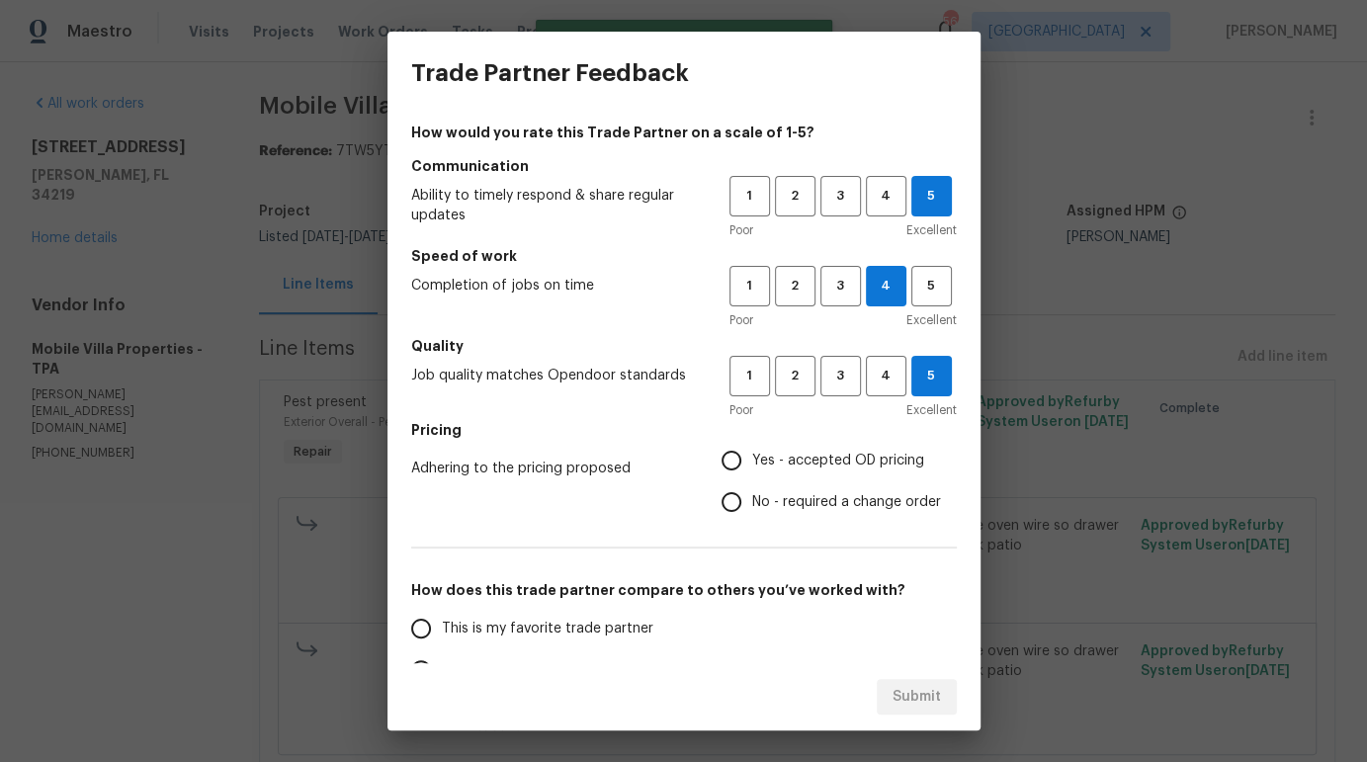
radio input "true"
click at [515, 627] on span "This is my favorite trade partner" at bounding box center [547, 629] width 211 height 21
click at [442, 627] on input "This is my favorite trade partner" at bounding box center [421, 629] width 42 height 42
click at [895, 687] on span "Submit" at bounding box center [916, 697] width 48 height 25
radio input "true"
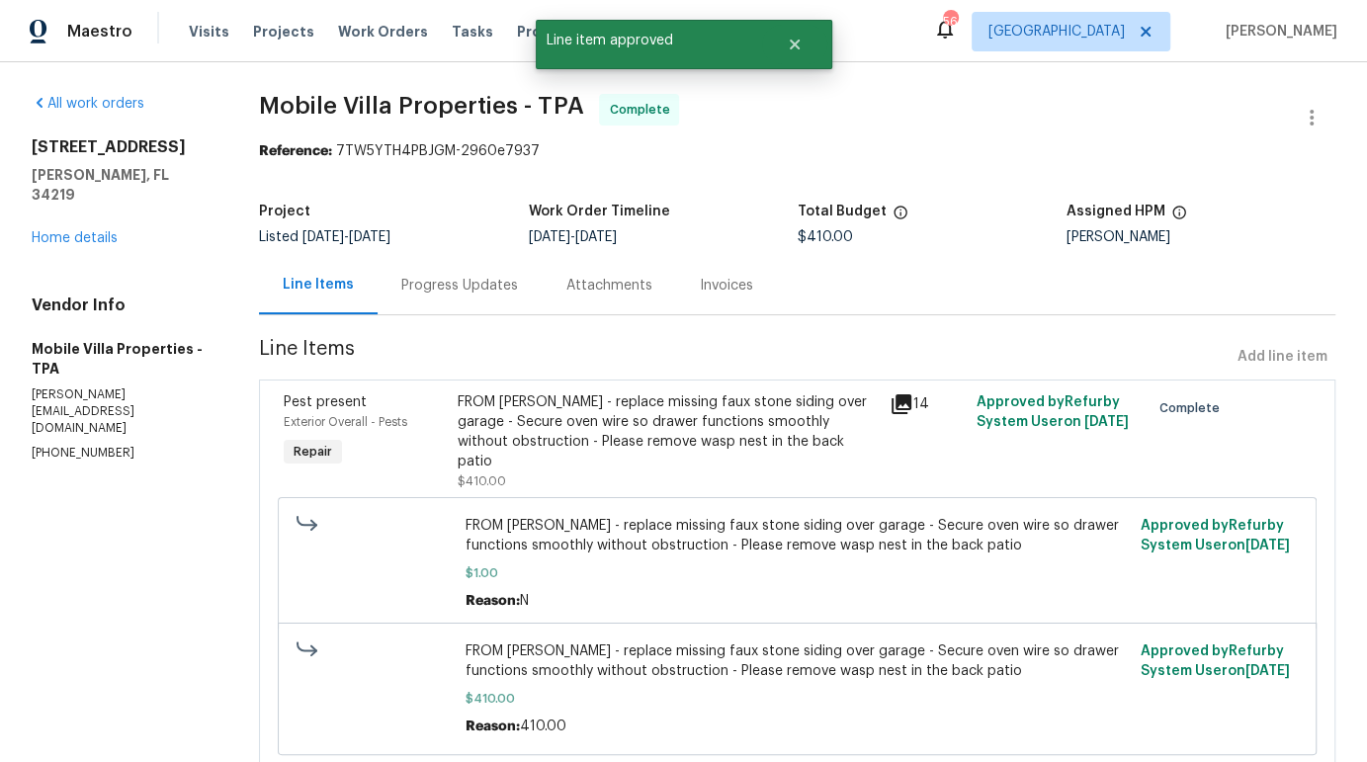
radio input "false"
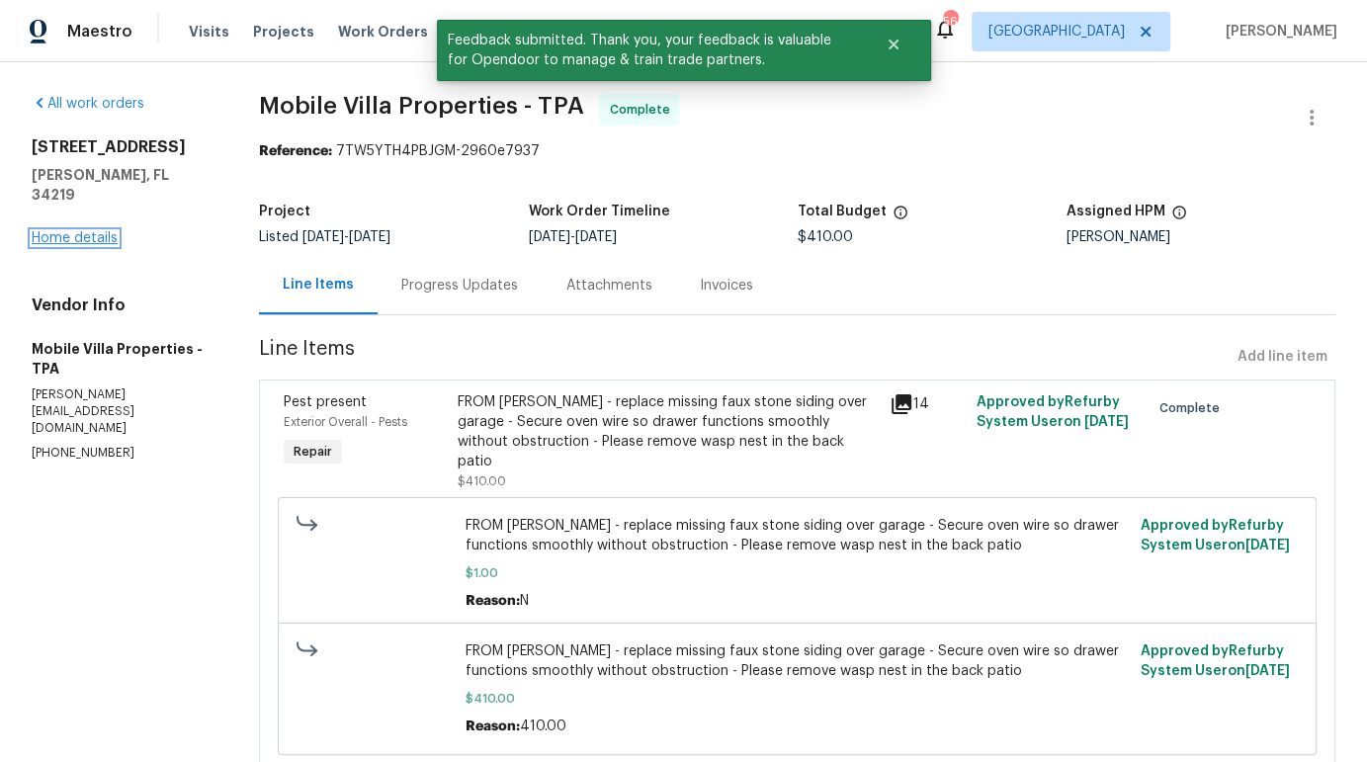
click at [56, 231] on link "Home details" at bounding box center [75, 238] width 86 height 14
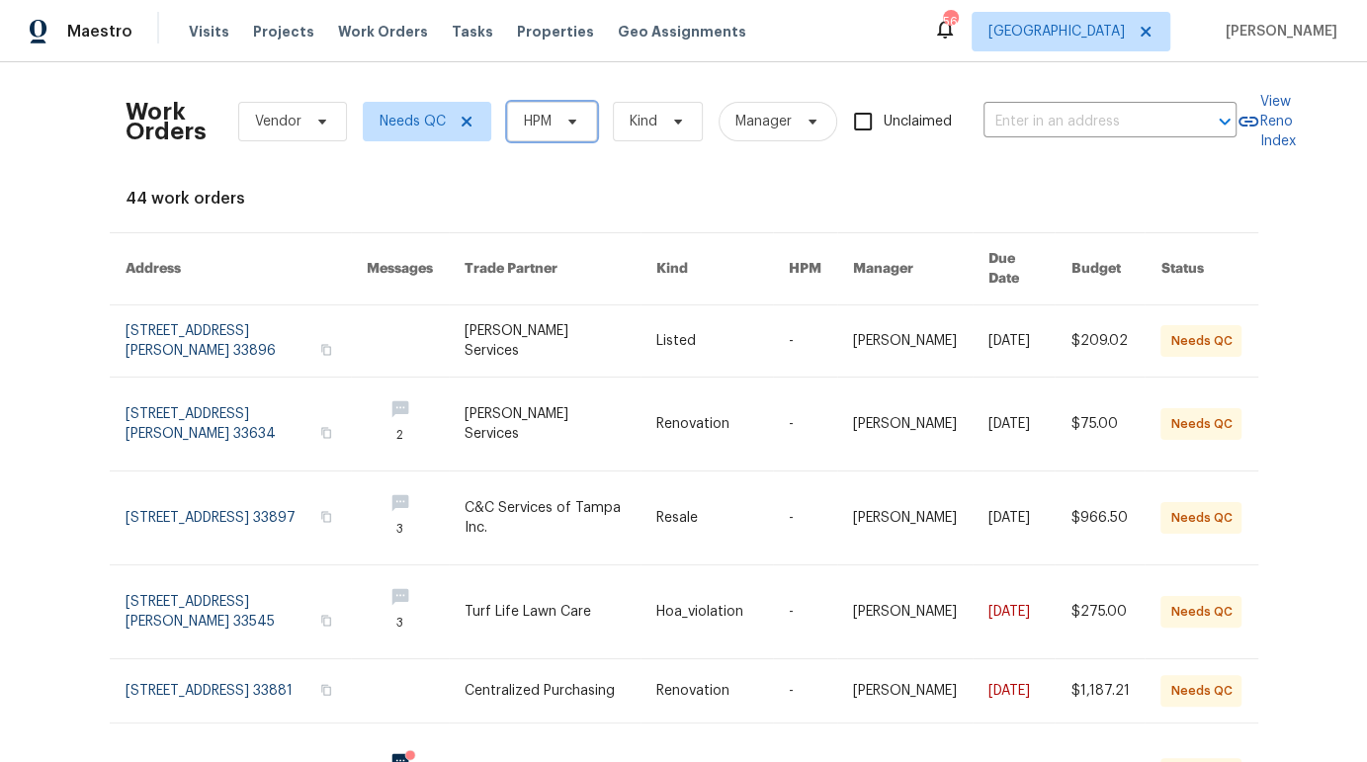
click at [564, 114] on icon at bounding box center [572, 122] width 16 height 16
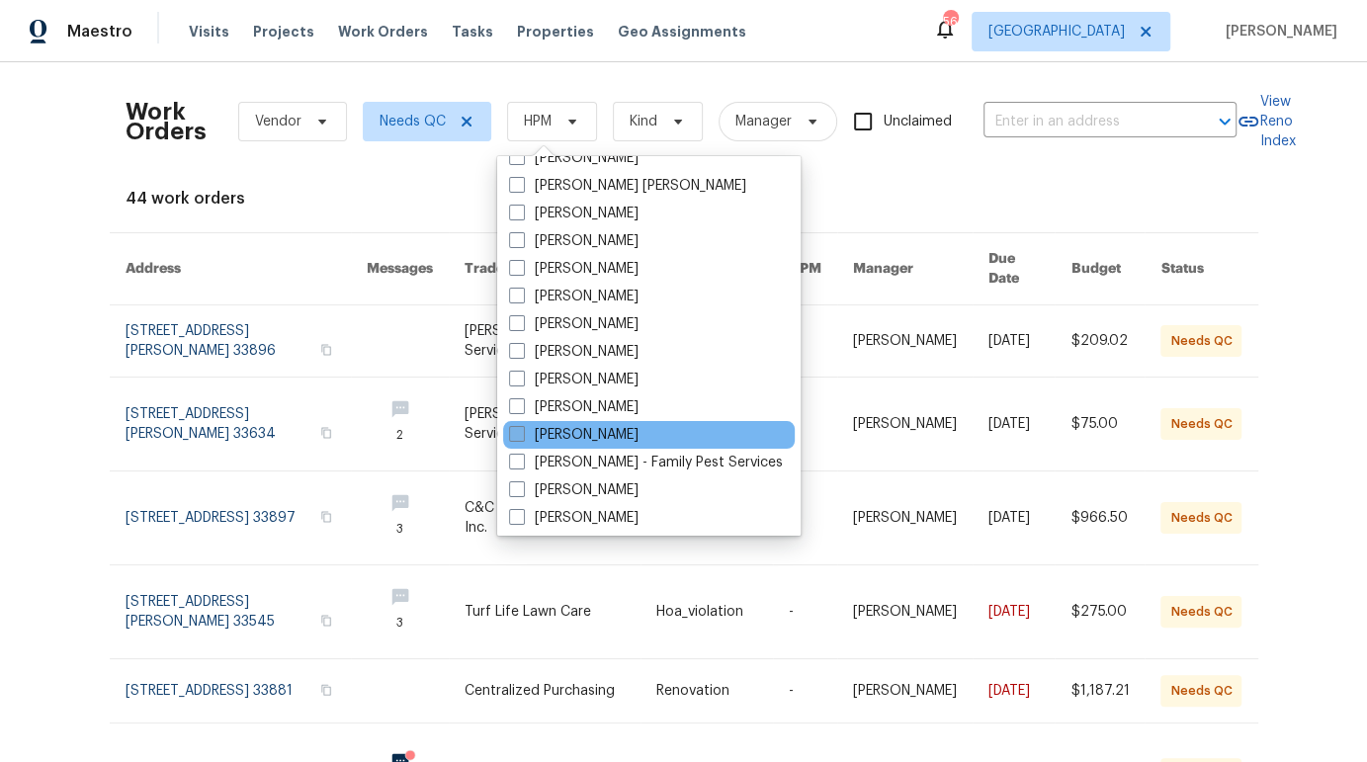
scroll to position [182, 0]
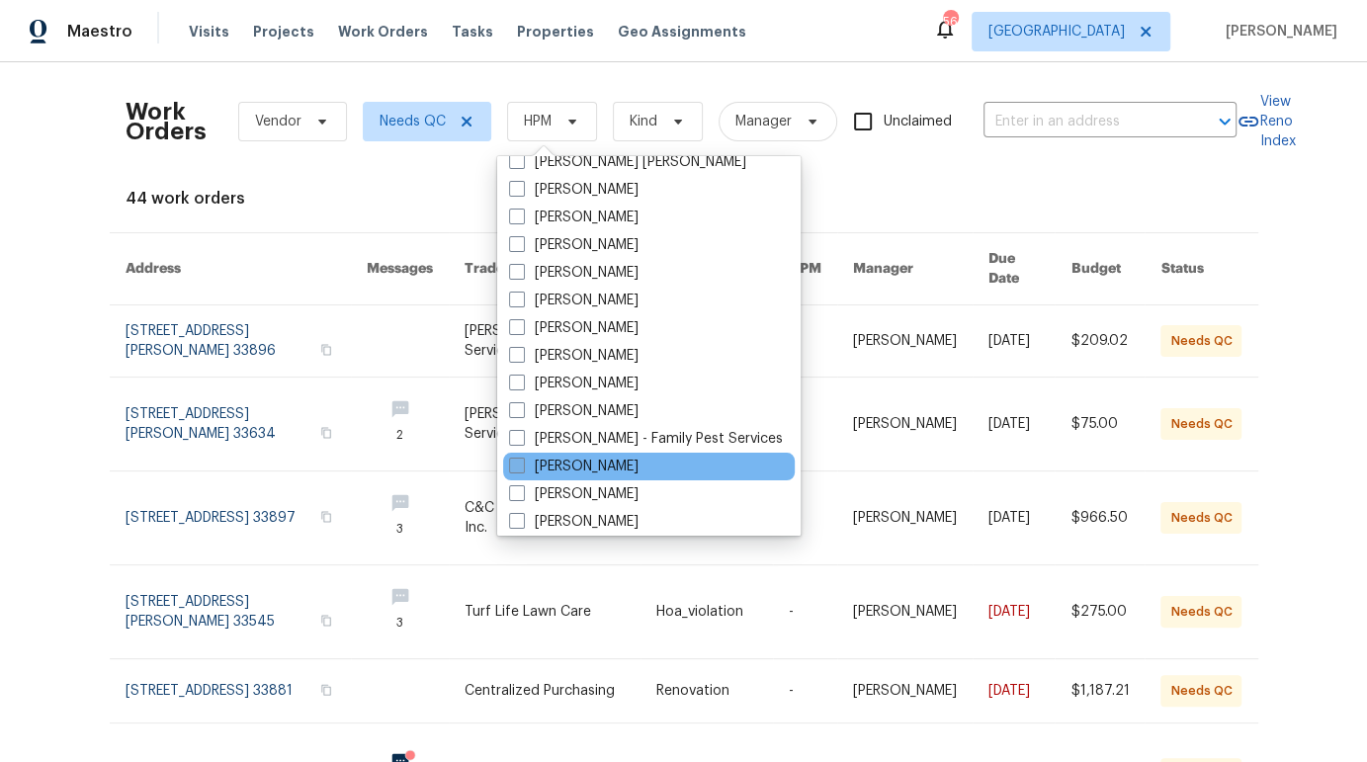
click at [583, 458] on label "[PERSON_NAME]" at bounding box center [573, 467] width 129 height 20
click at [522, 458] on input "[PERSON_NAME]" at bounding box center [515, 463] width 13 height 13
checkbox input "true"
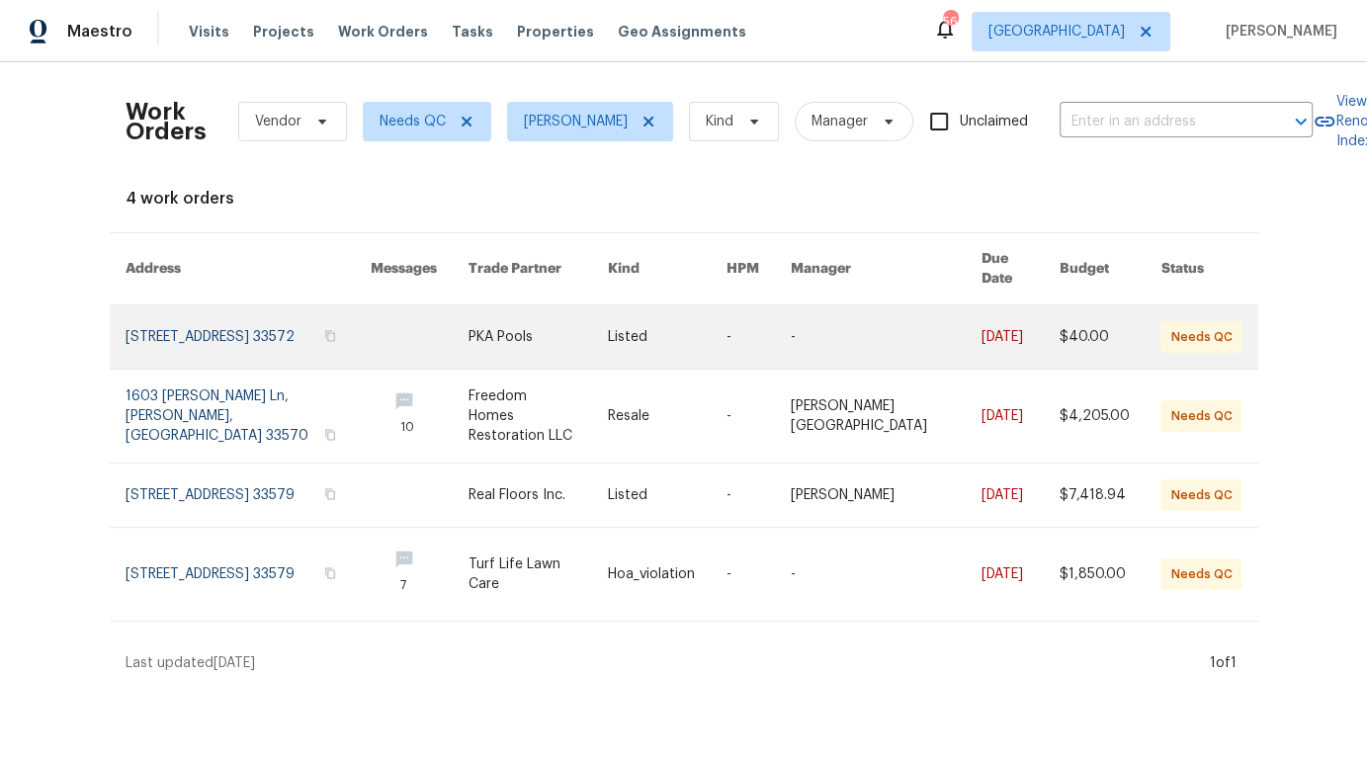
click at [572, 324] on link at bounding box center [537, 336] width 139 height 63
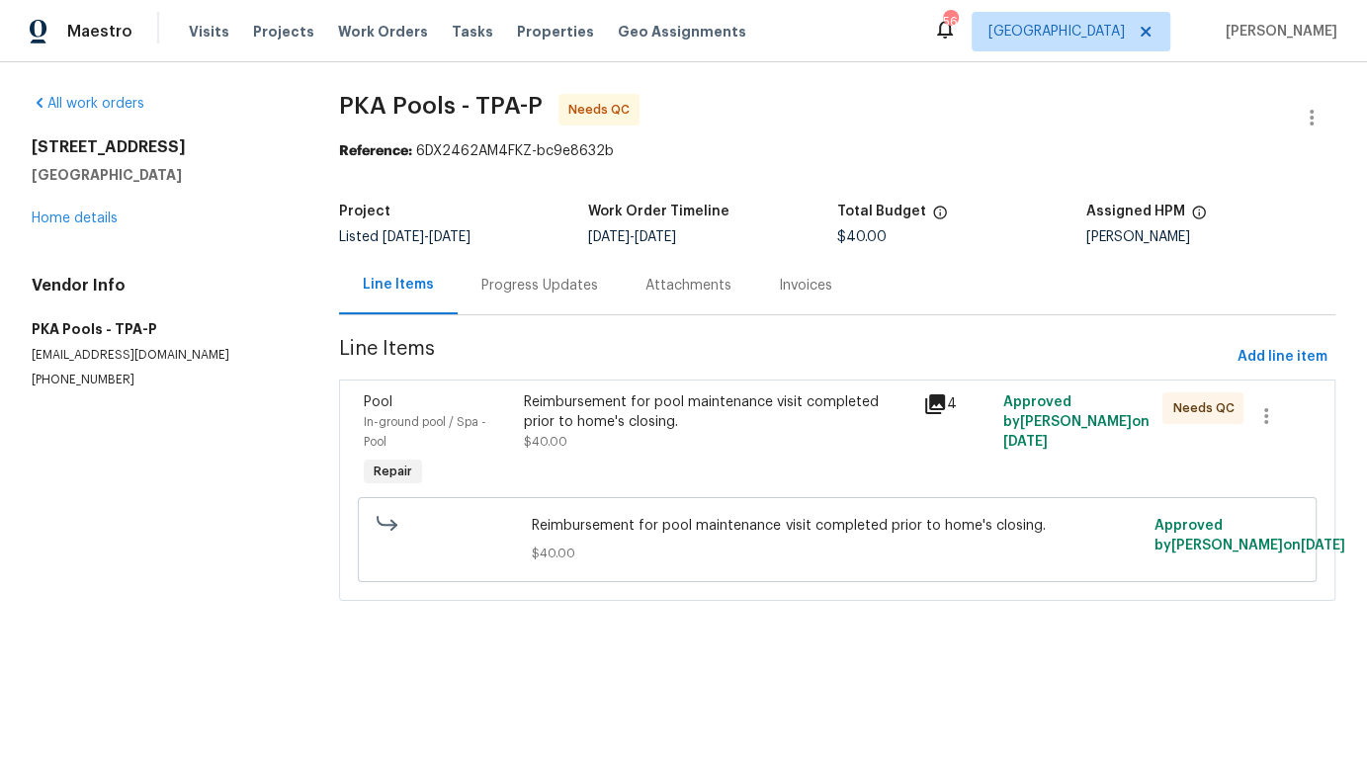
click at [641, 452] on div "Reimbursement for pool maintenance visit completed prior to home's closing. $40…" at bounding box center [717, 441] width 399 height 111
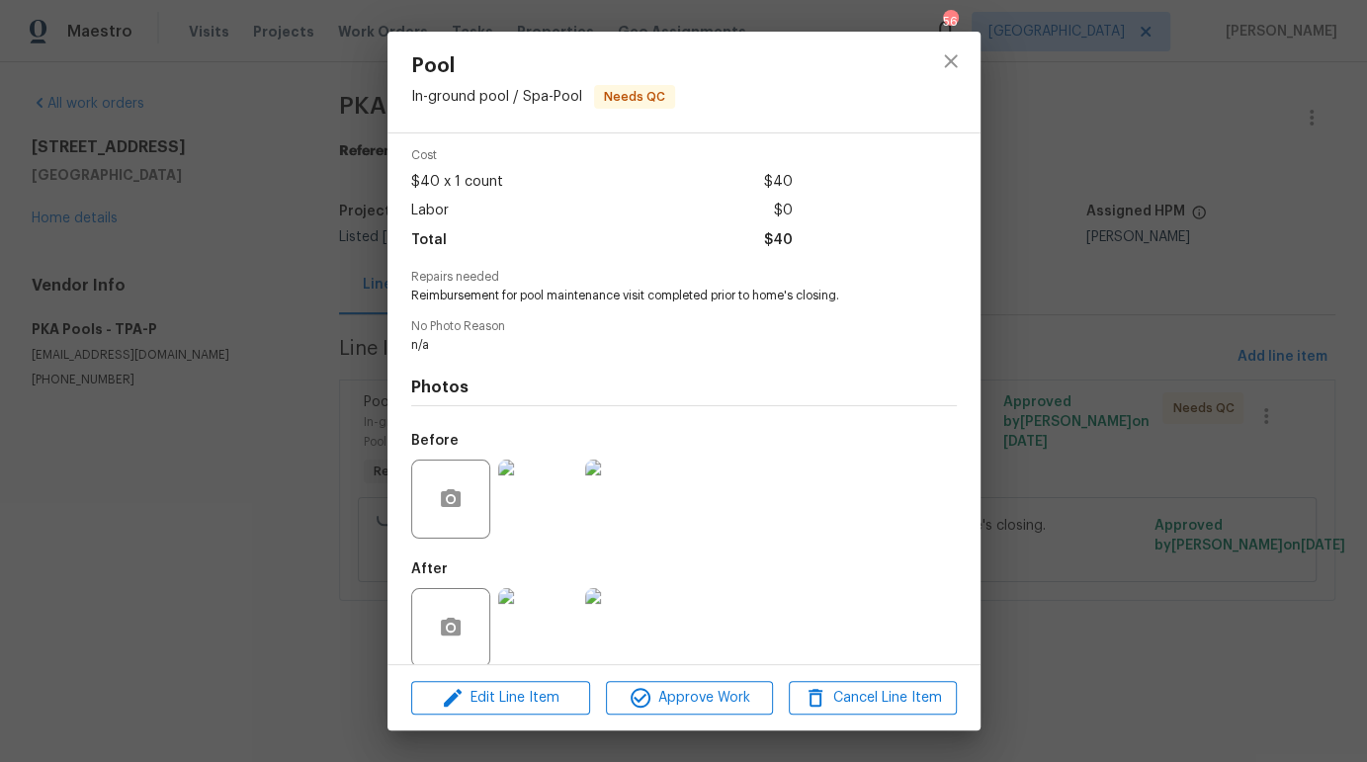
scroll to position [97, 0]
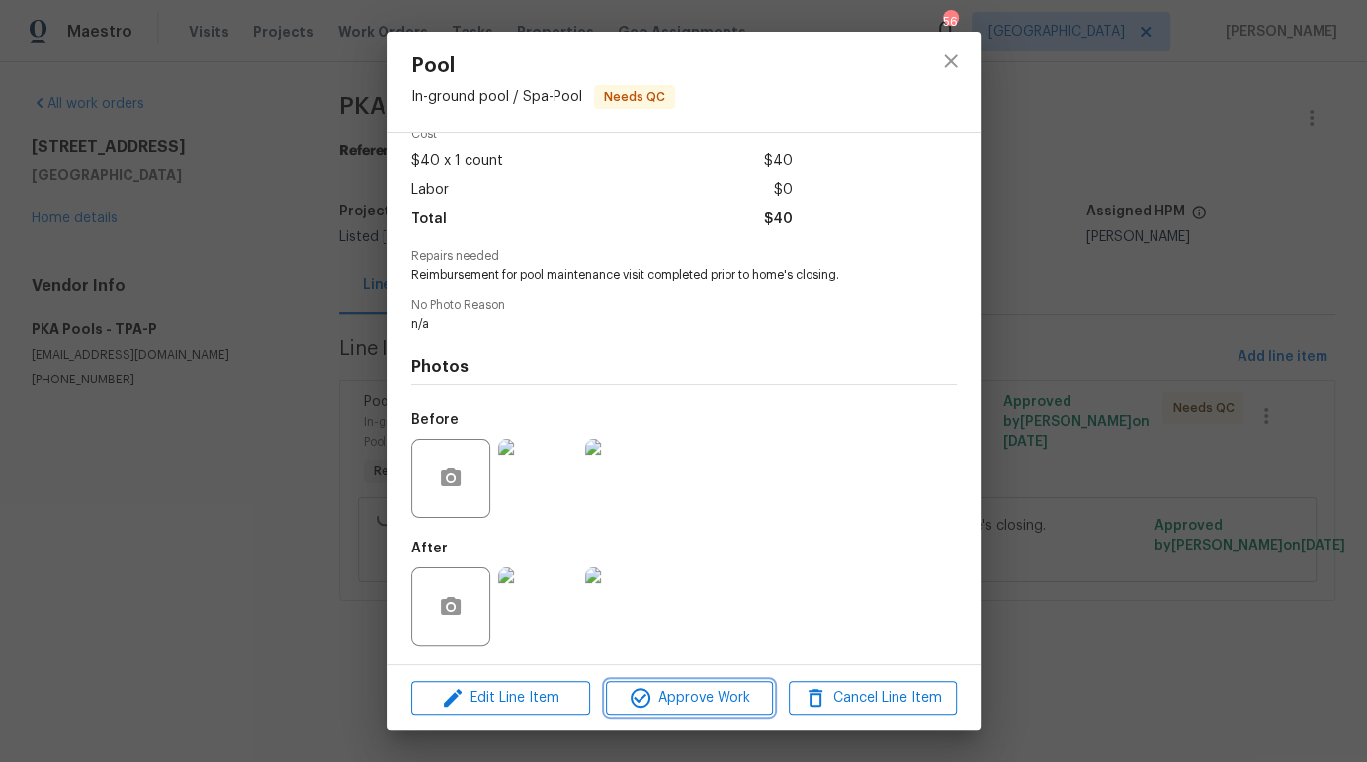
click at [696, 693] on span "Approve Work" at bounding box center [689, 698] width 155 height 25
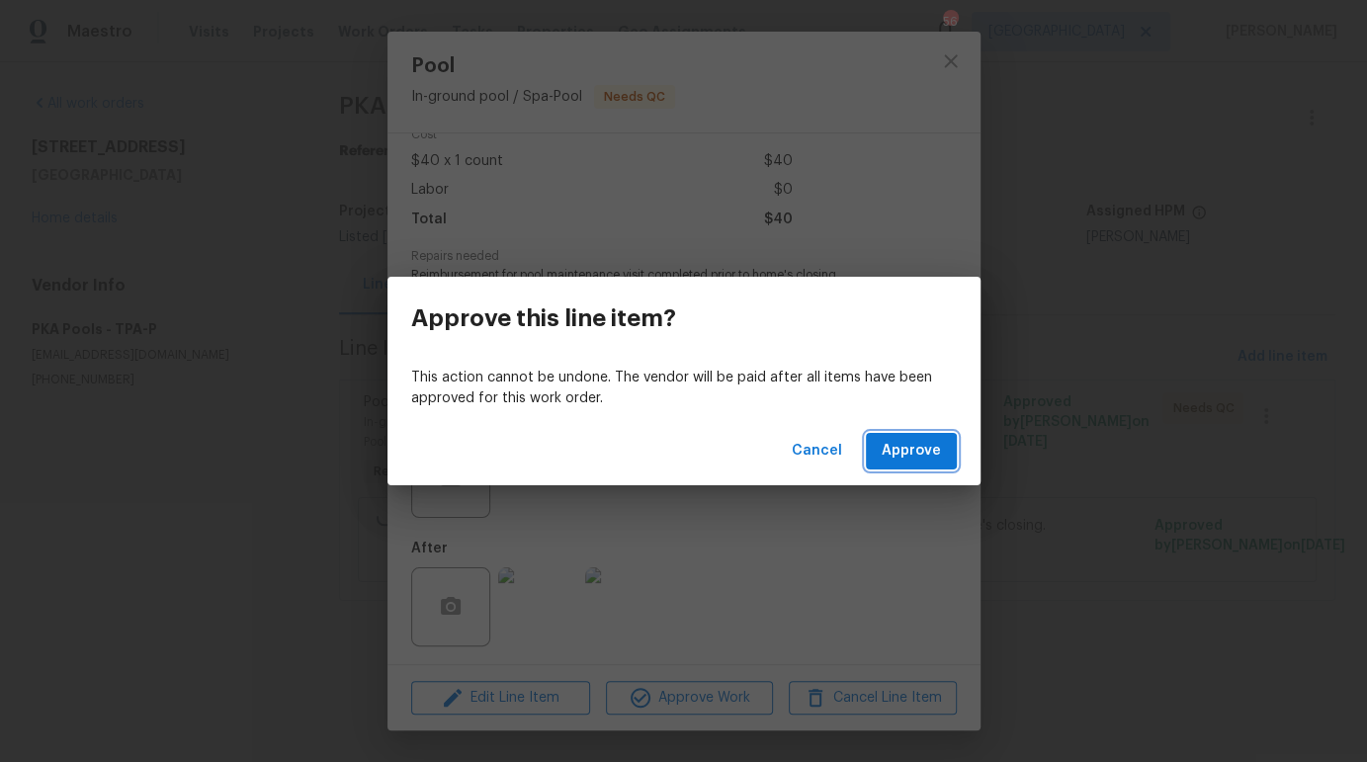
click at [918, 452] on span "Approve" at bounding box center [911, 451] width 59 height 25
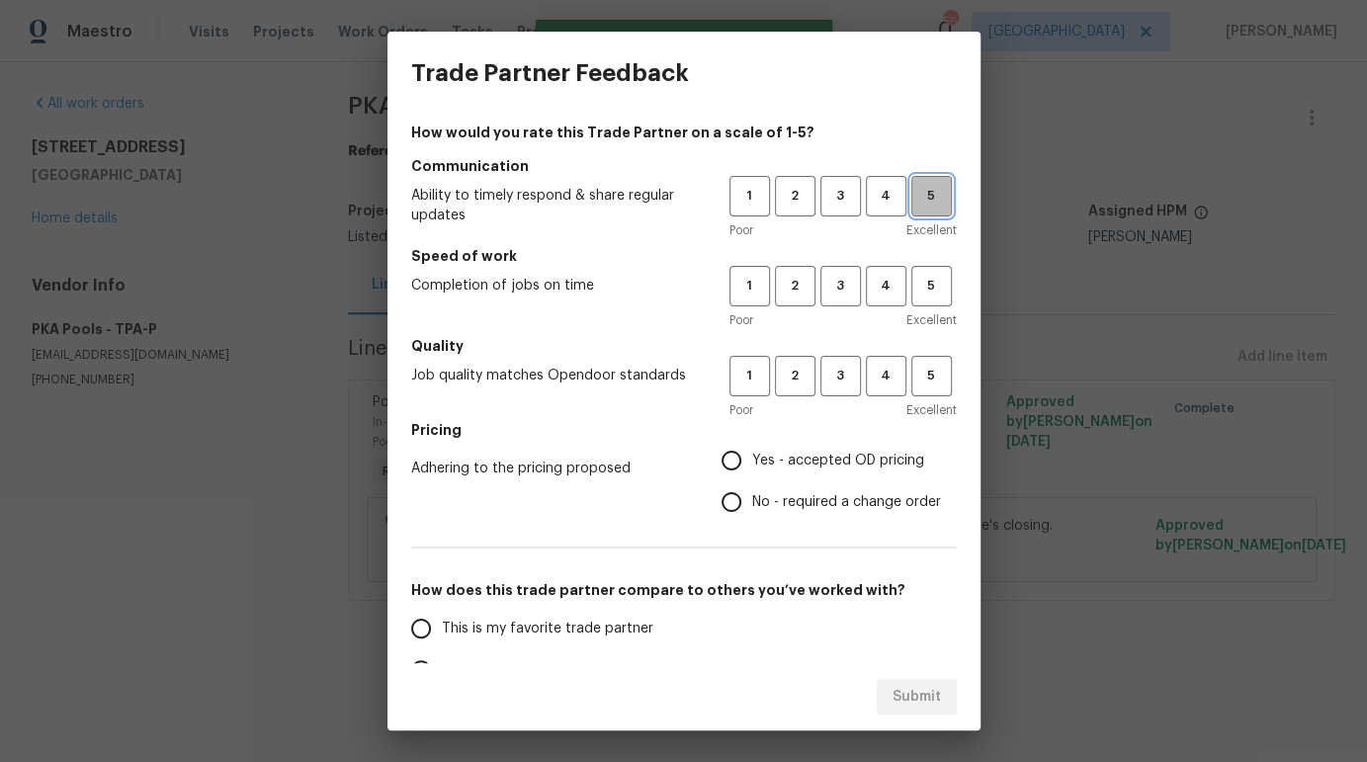
click at [923, 211] on button "5" at bounding box center [931, 196] width 41 height 41
click at [884, 281] on span "4" at bounding box center [886, 286] width 37 height 23
click at [924, 377] on span "5" at bounding box center [931, 376] width 37 height 23
drag, startPoint x: 784, startPoint y: 461, endPoint x: 736, endPoint y: 466, distance: 47.8
click at [784, 461] on span "Yes - accepted OD pricing" at bounding box center [838, 461] width 172 height 21
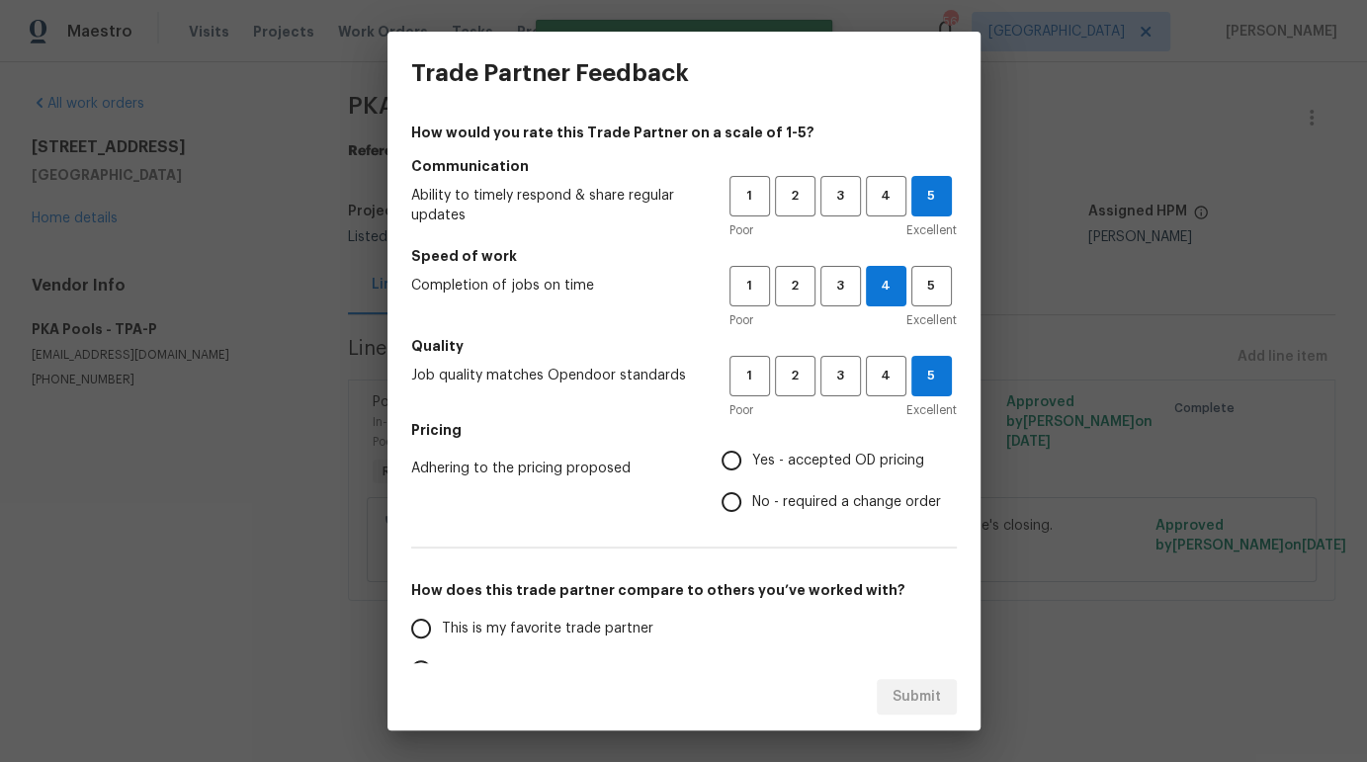
click at [752, 461] on input "Yes - accepted OD pricing" at bounding box center [732, 461] width 42 height 42
radio input "true"
click at [446, 615] on label "This is my favorite trade partner" at bounding box center [556, 629] width 312 height 42
click at [442, 615] on input "This is my favorite trade partner" at bounding box center [421, 629] width 42 height 42
click at [931, 692] on span "Submit" at bounding box center [916, 697] width 48 height 25
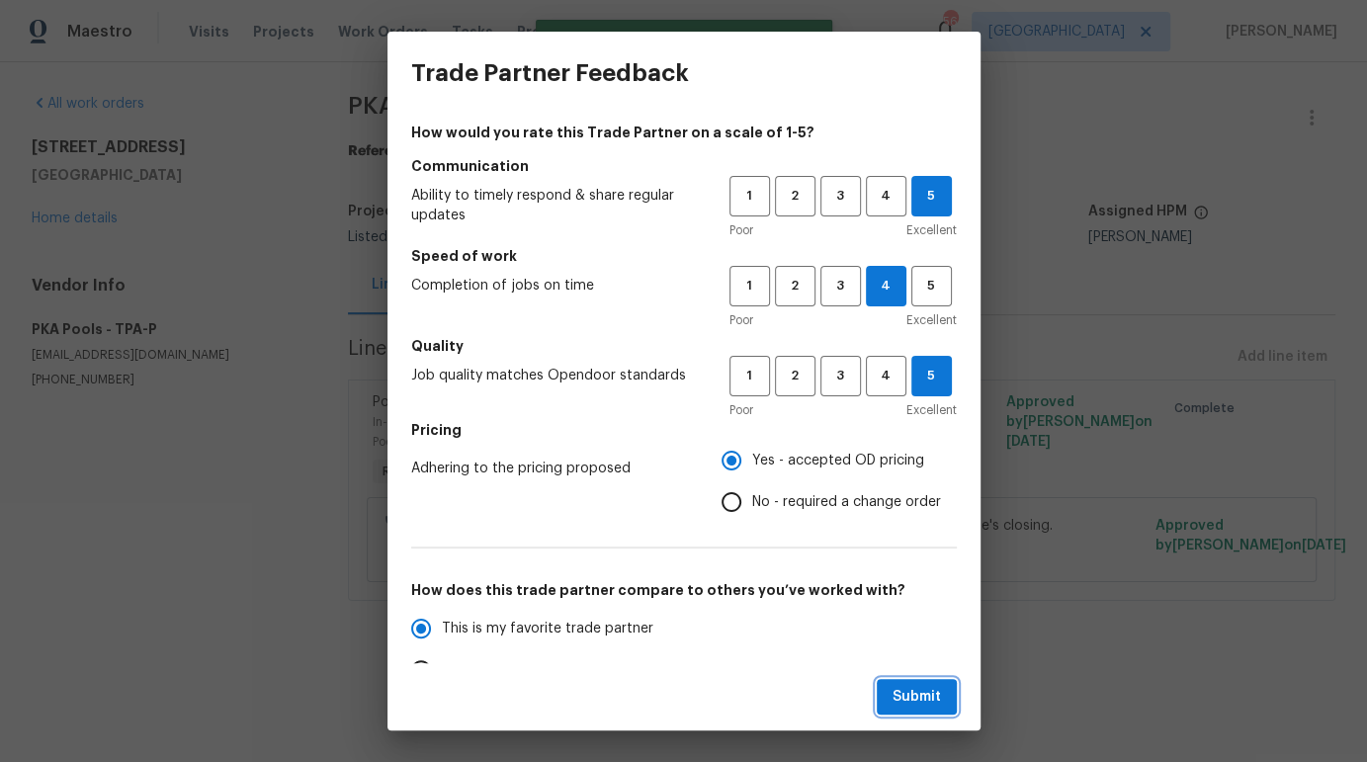
radio input "true"
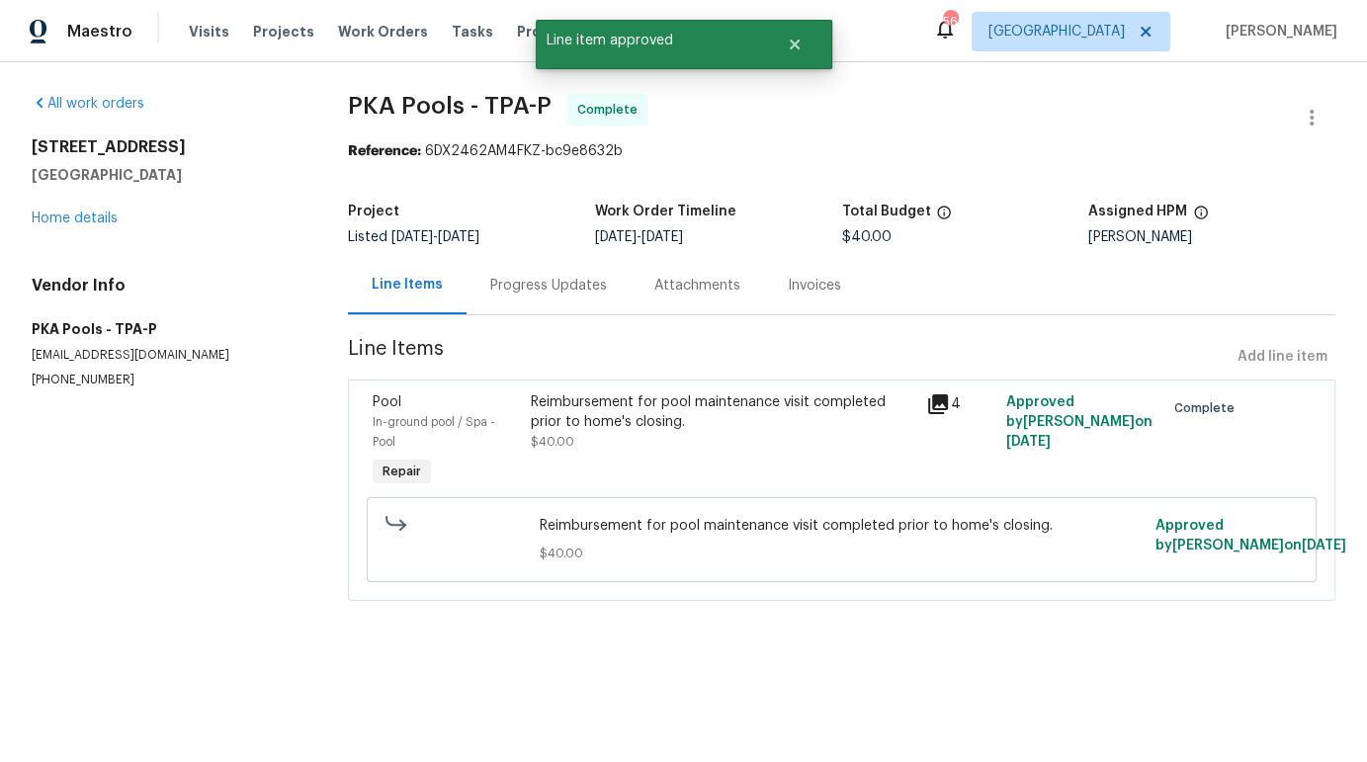
radio input "false"
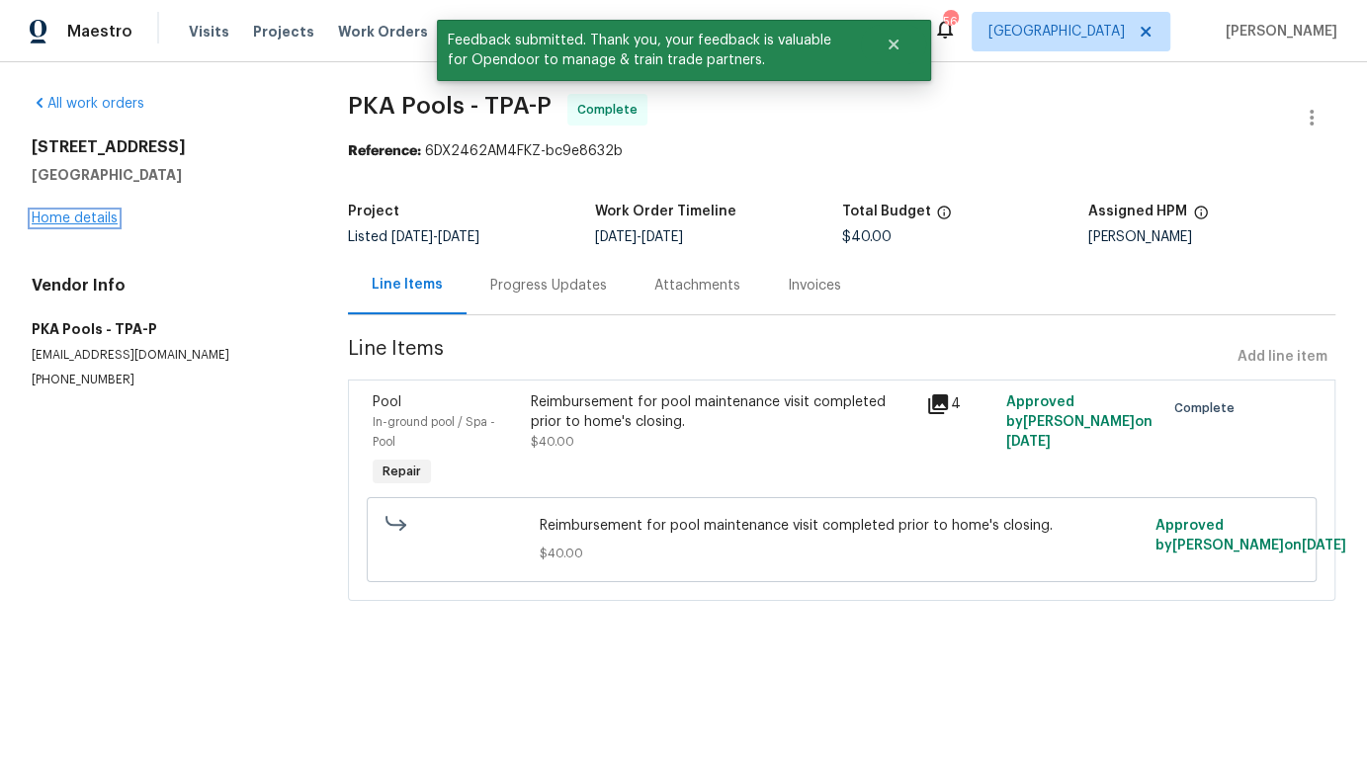
click at [97, 216] on link "Home details" at bounding box center [75, 218] width 86 height 14
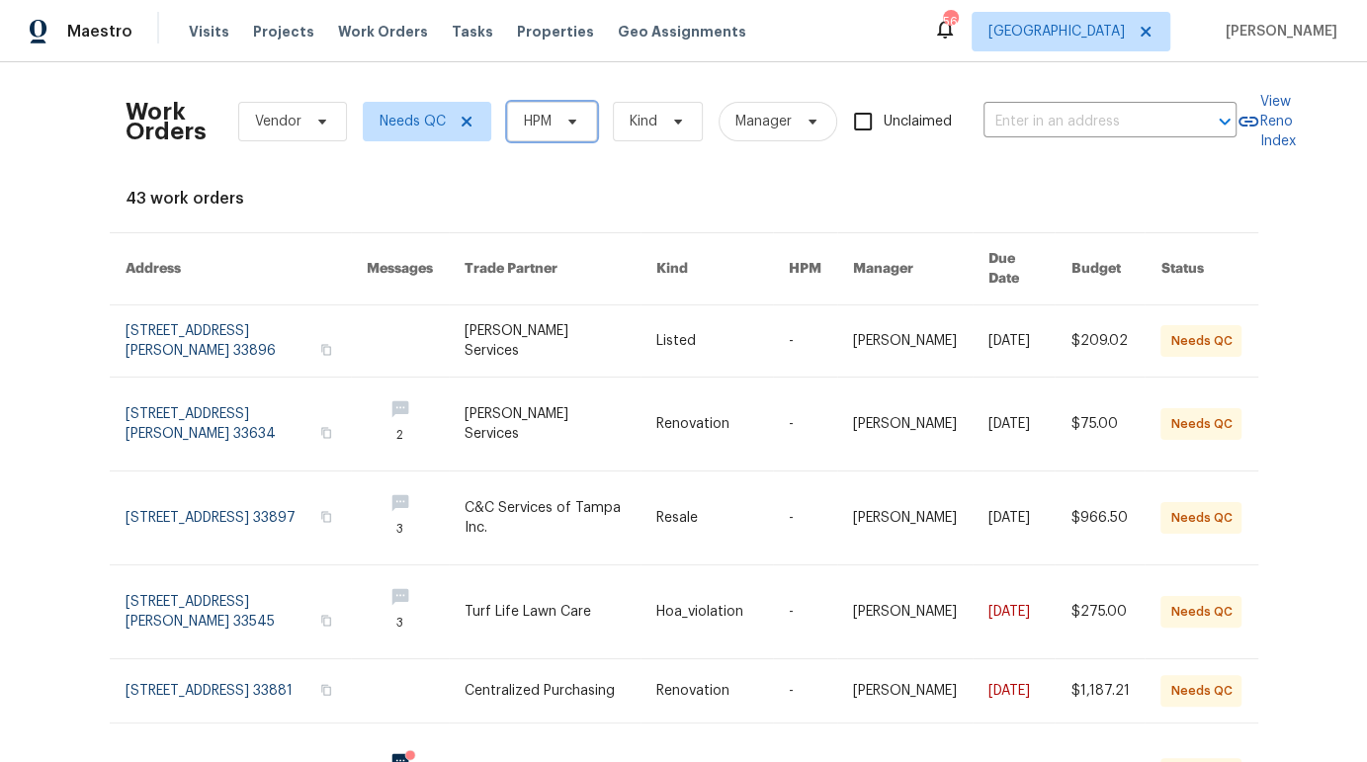
click at [558, 124] on span at bounding box center [569, 122] width 22 height 16
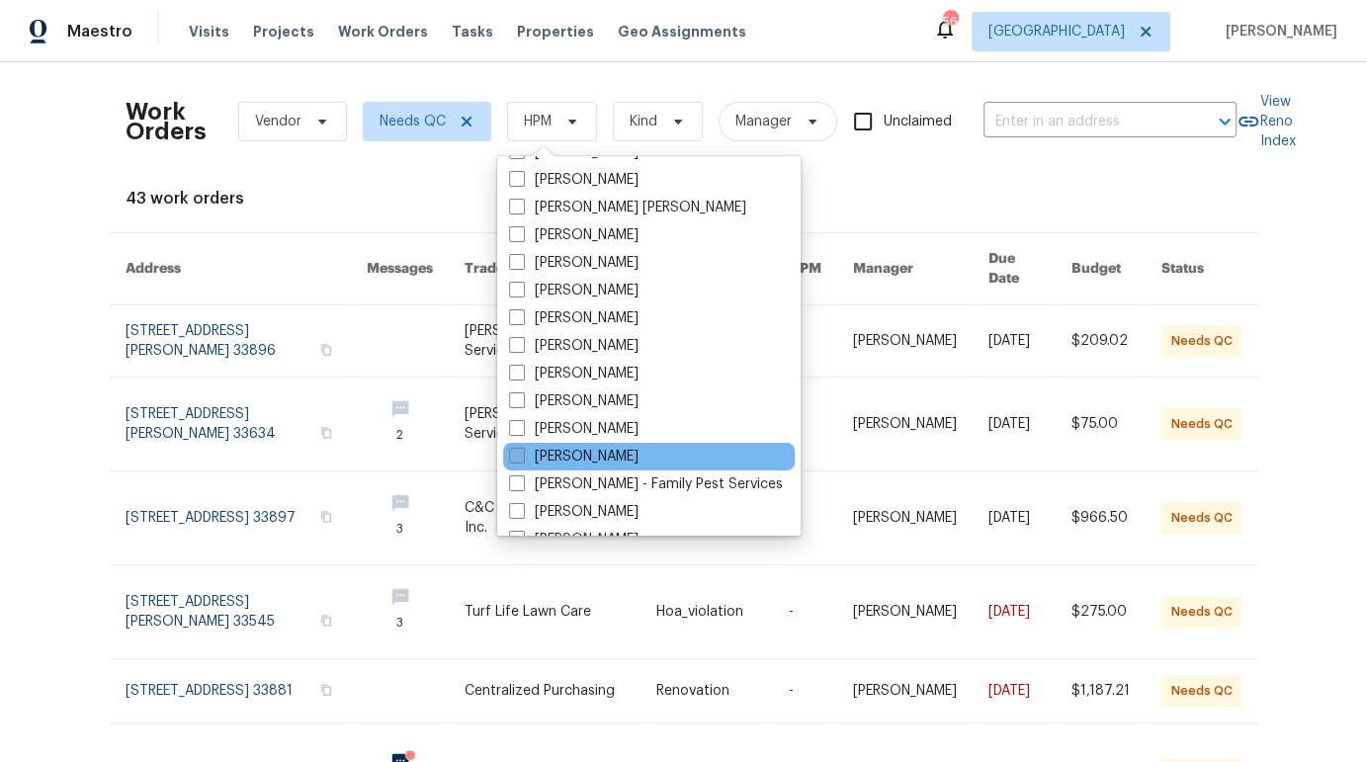
scroll to position [148, 0]
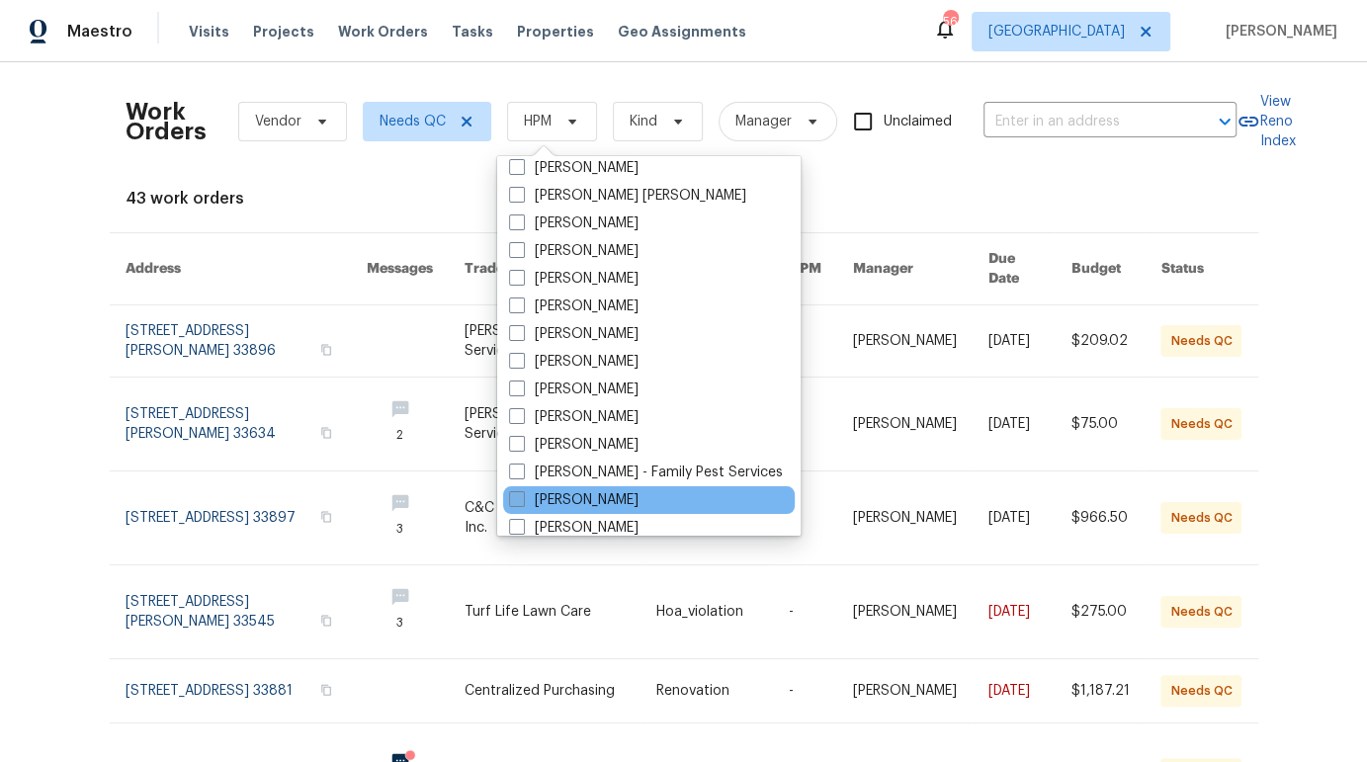
click at [600, 505] on label "[PERSON_NAME]" at bounding box center [573, 500] width 129 height 20
click at [522, 503] on input "[PERSON_NAME]" at bounding box center [515, 496] width 13 height 13
checkbox input "true"
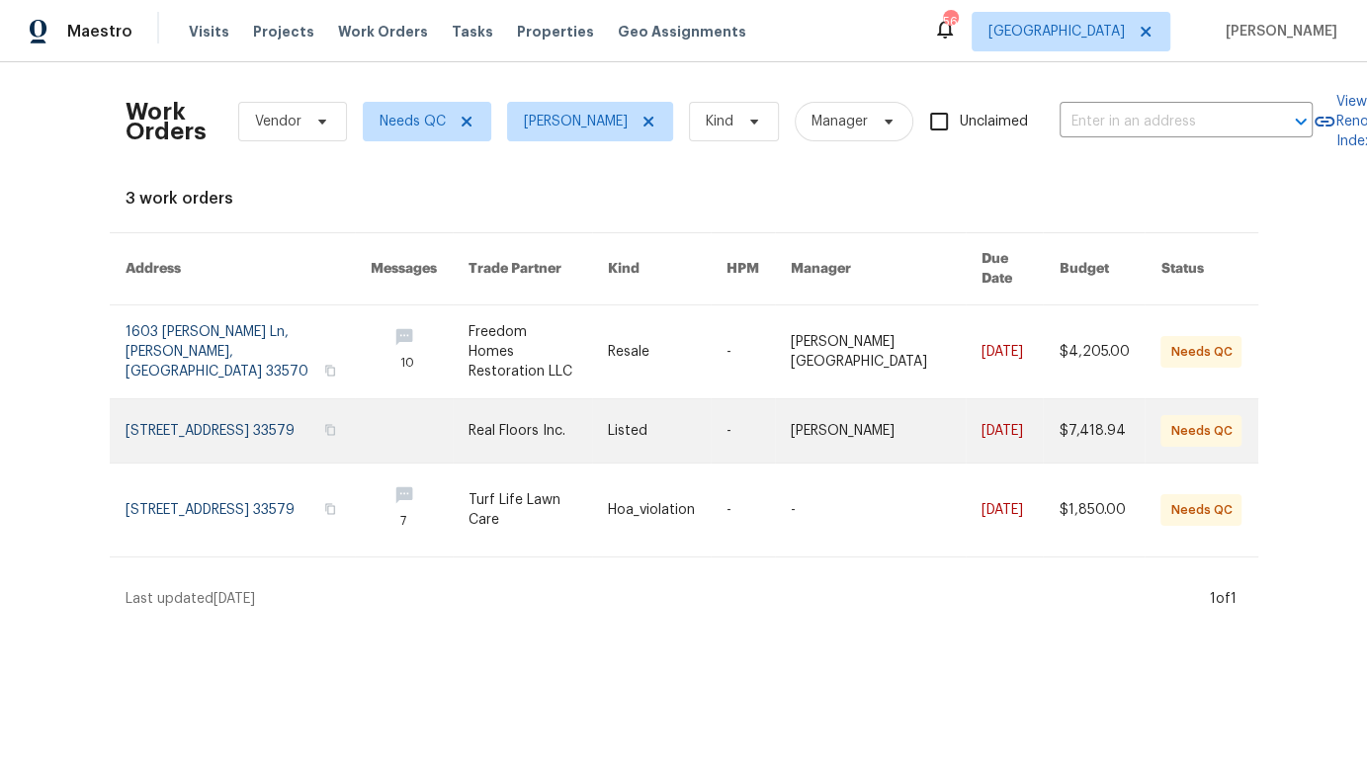
click at [774, 439] on link at bounding box center [758, 430] width 64 height 63
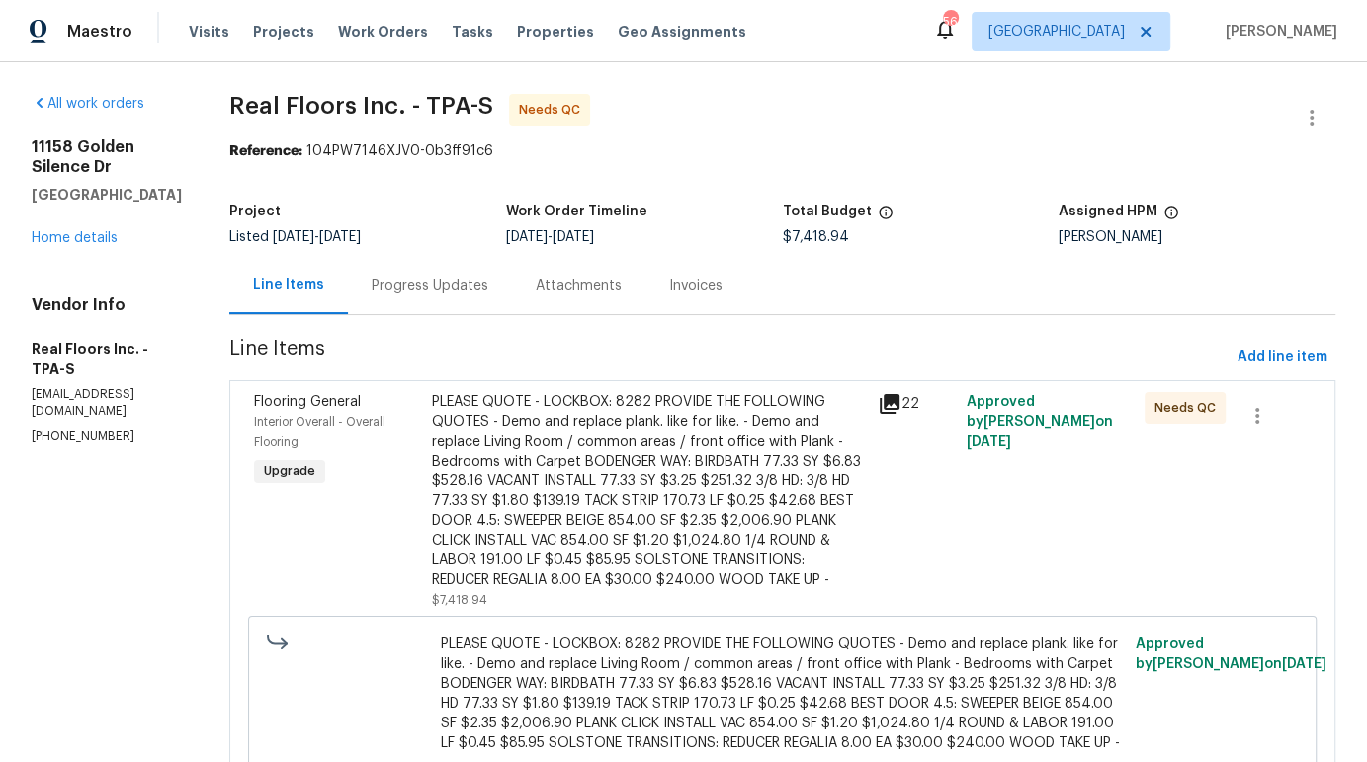
click at [603, 449] on div "PLEASE QUOTE - LOCKBOX: 8282 PROVIDE THE FOLLOWING QUOTES - Demo and replace pl…" at bounding box center [648, 491] width 433 height 198
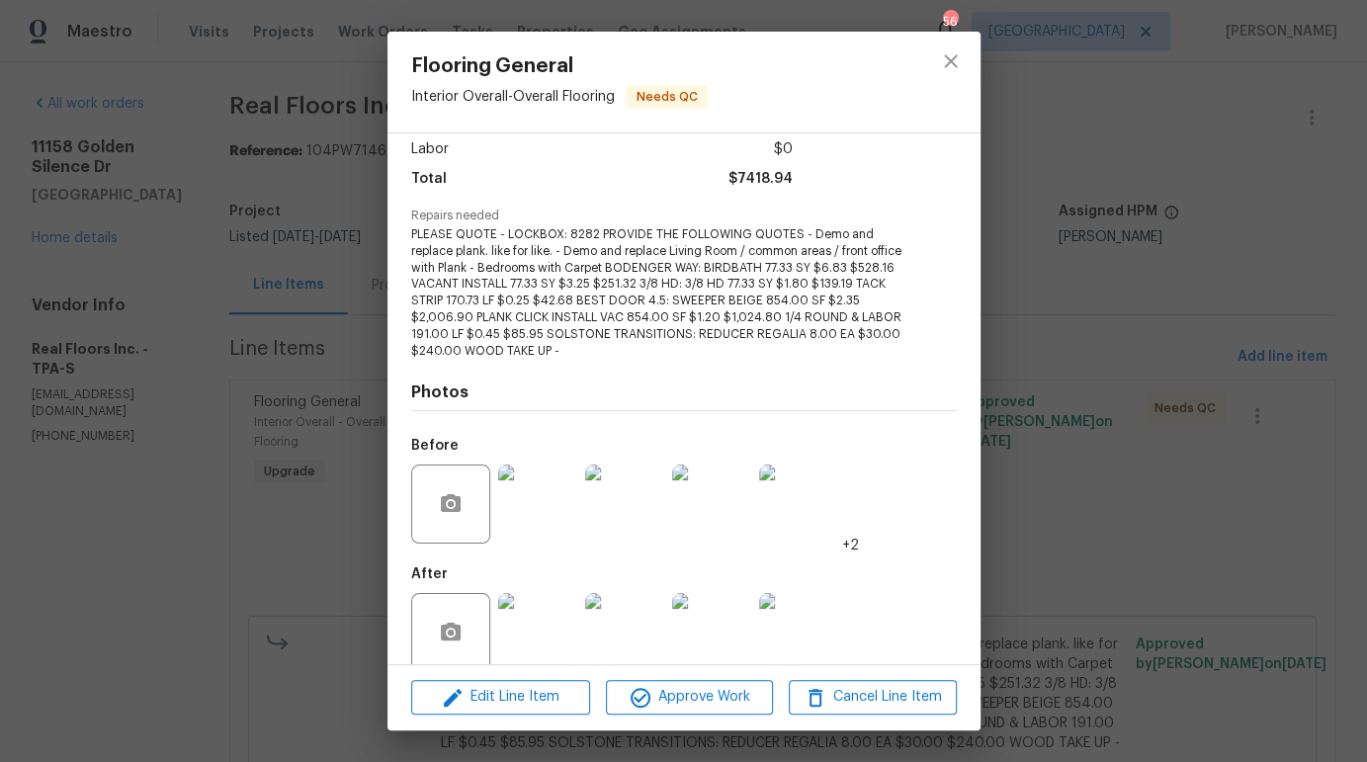
scroll to position [164, 0]
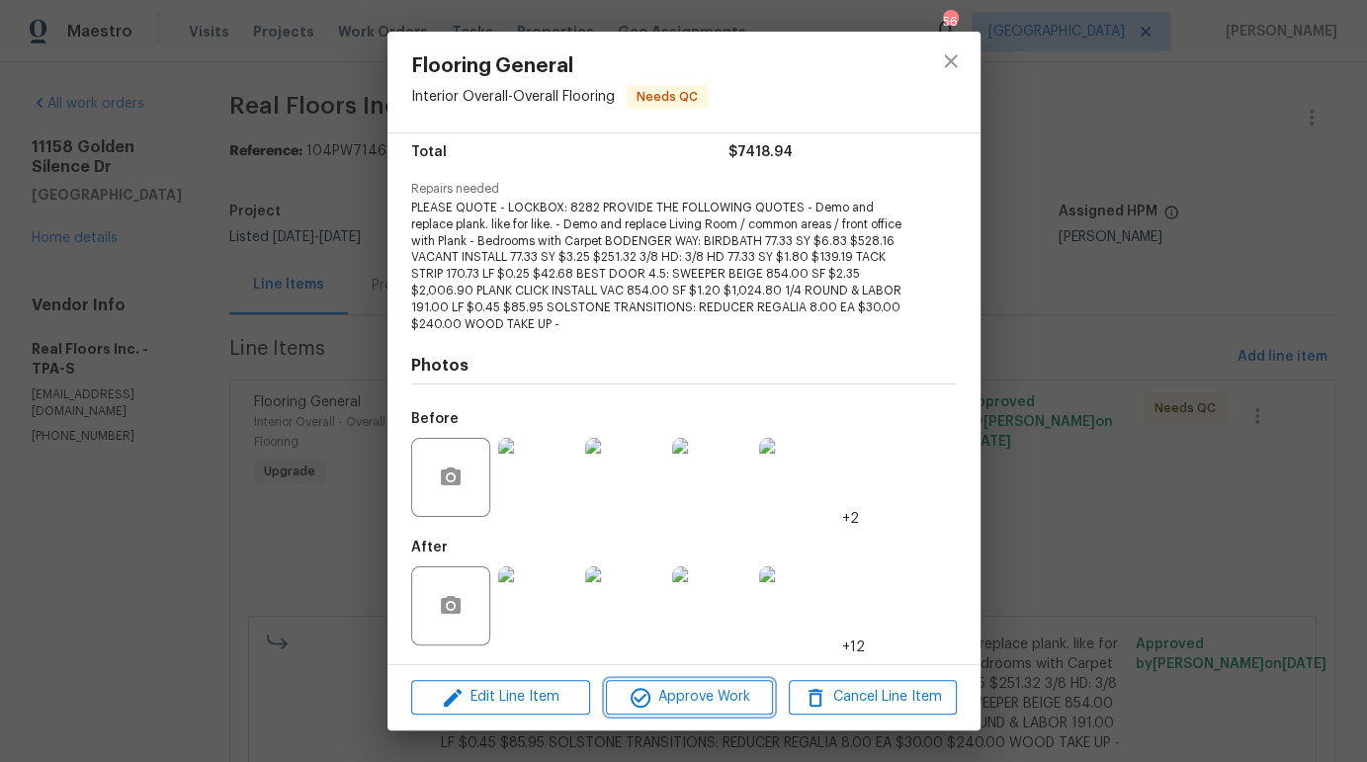
click at [673, 696] on span "Approve Work" at bounding box center [689, 697] width 155 height 25
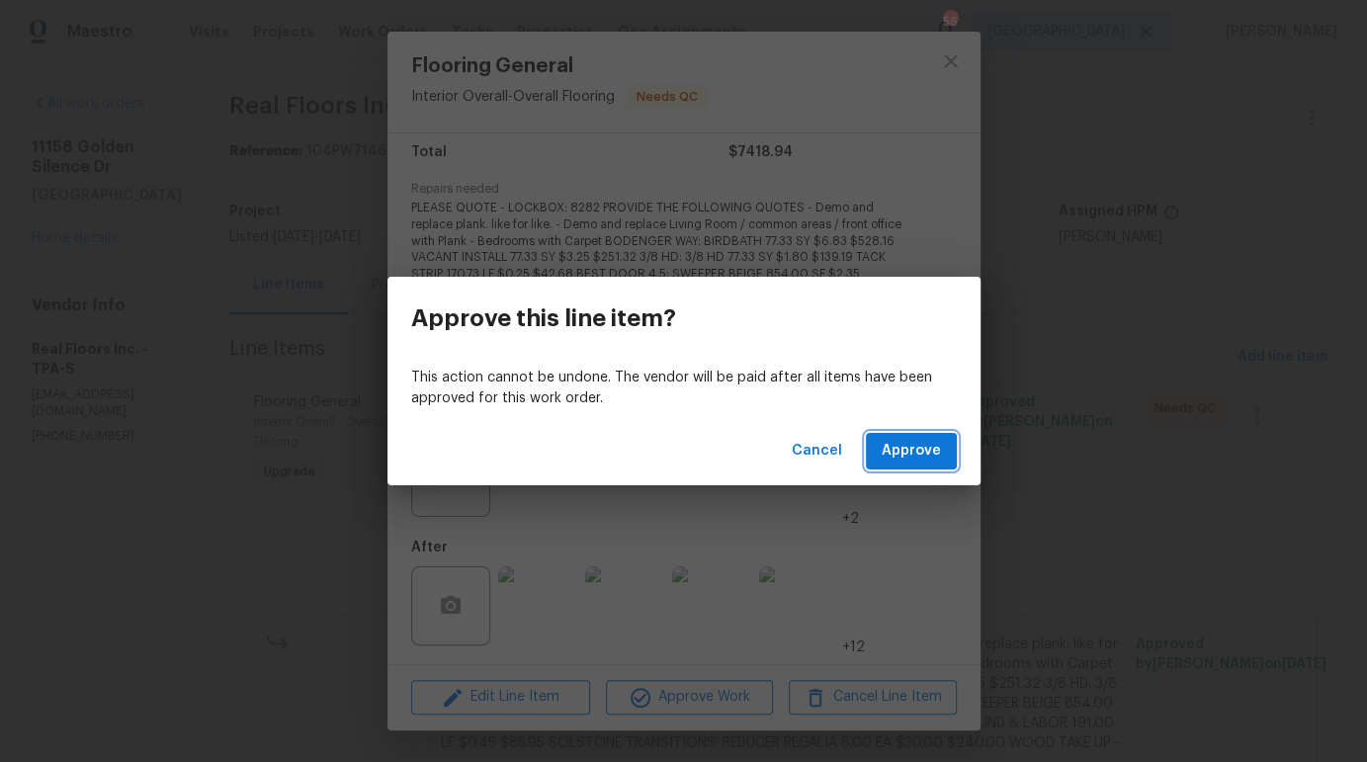
click at [915, 460] on span "Approve" at bounding box center [911, 451] width 59 height 25
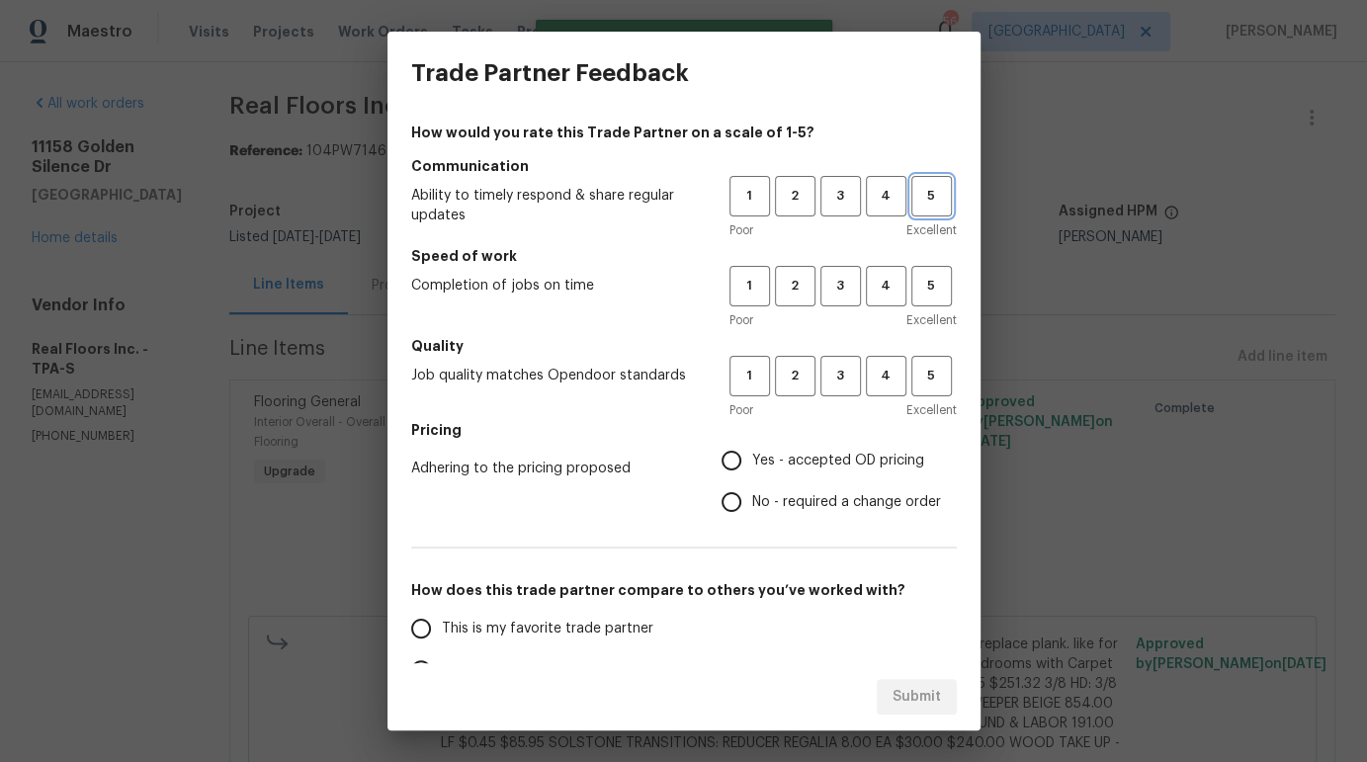
click at [913, 194] on span "5" at bounding box center [931, 196] width 37 height 23
click at [875, 282] on span "4" at bounding box center [886, 286] width 37 height 23
click at [916, 375] on span "5" at bounding box center [931, 376] width 37 height 23
click at [832, 458] on span "Yes - accepted OD pricing" at bounding box center [838, 461] width 172 height 21
click at [752, 458] on input "Yes - accepted OD pricing" at bounding box center [732, 461] width 42 height 42
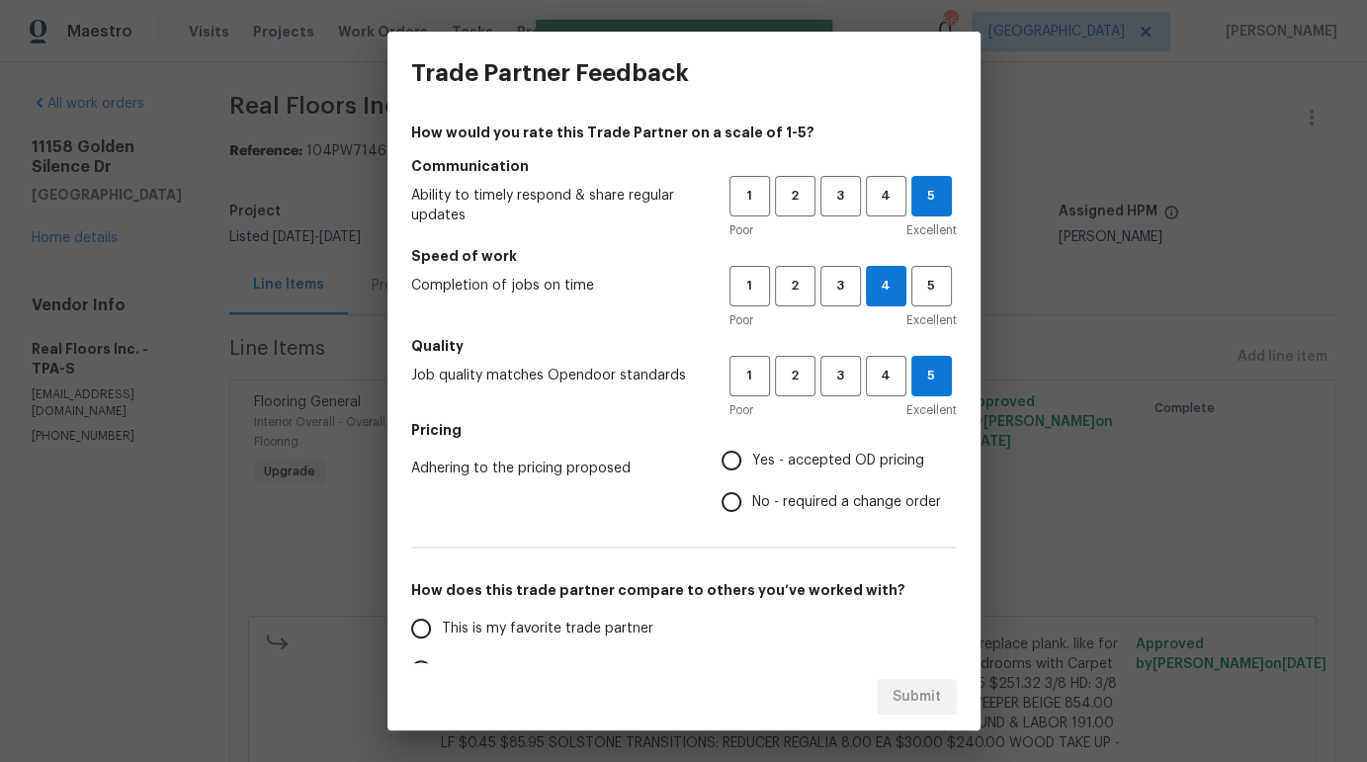
radio input "true"
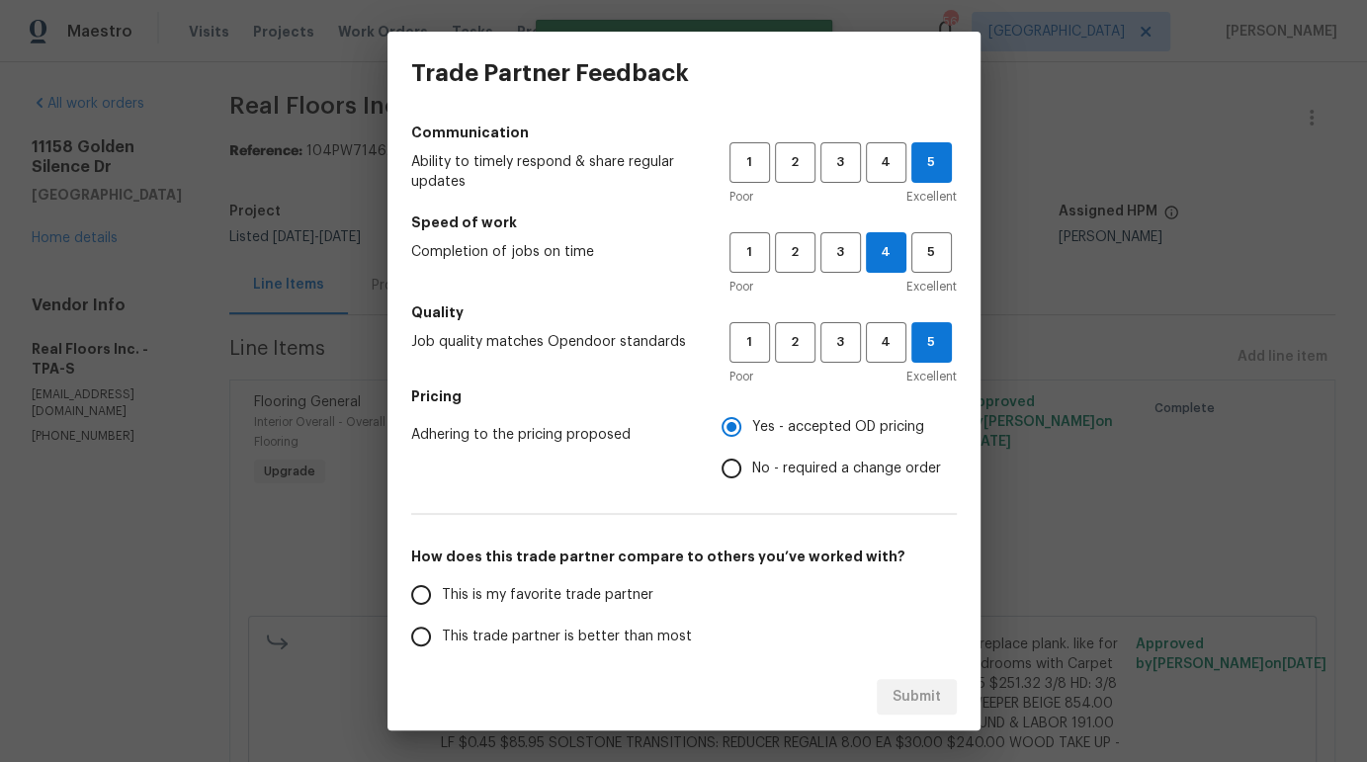
scroll to position [211, 0]
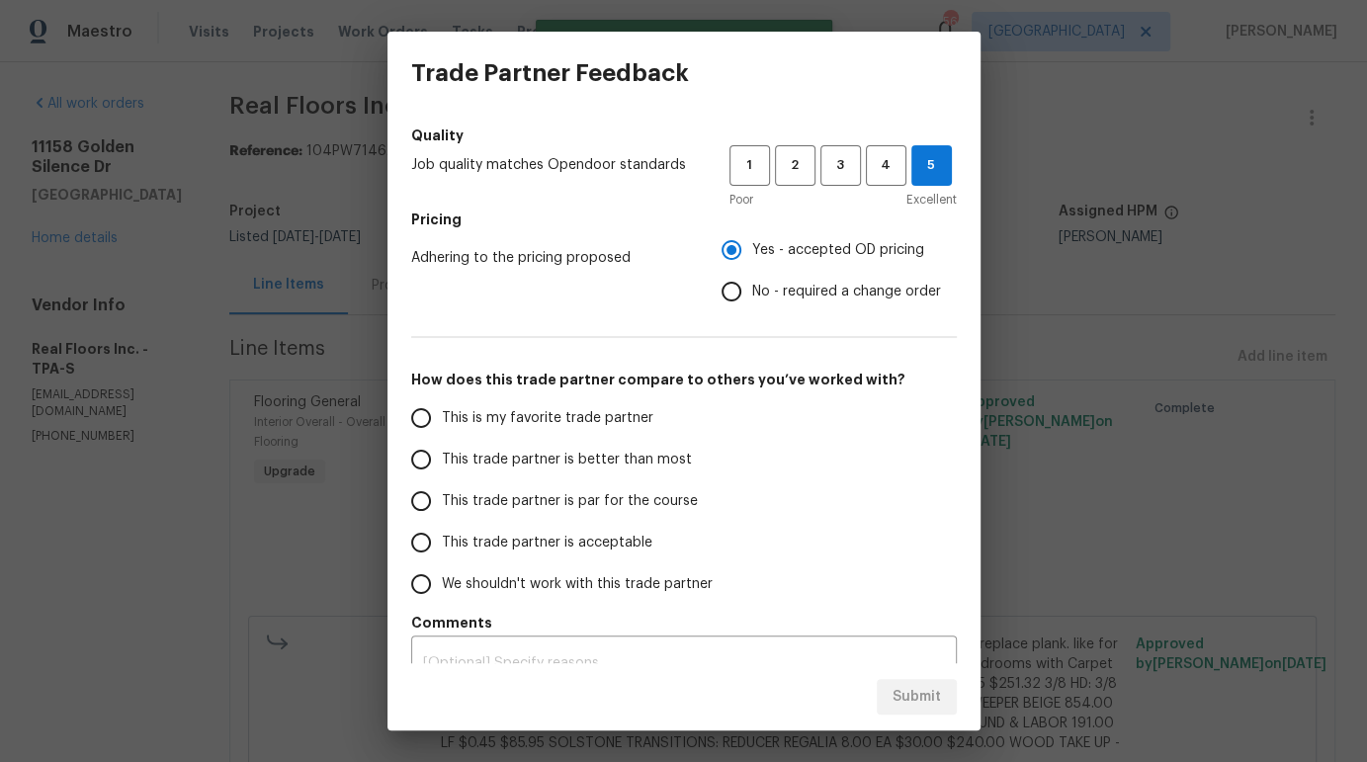
drag, startPoint x: 570, startPoint y: 418, endPoint x: 744, endPoint y: 545, distance: 215.1
click at [570, 419] on span "This is my favorite trade partner" at bounding box center [547, 418] width 211 height 21
click at [442, 419] on input "This is my favorite trade partner" at bounding box center [421, 418] width 42 height 42
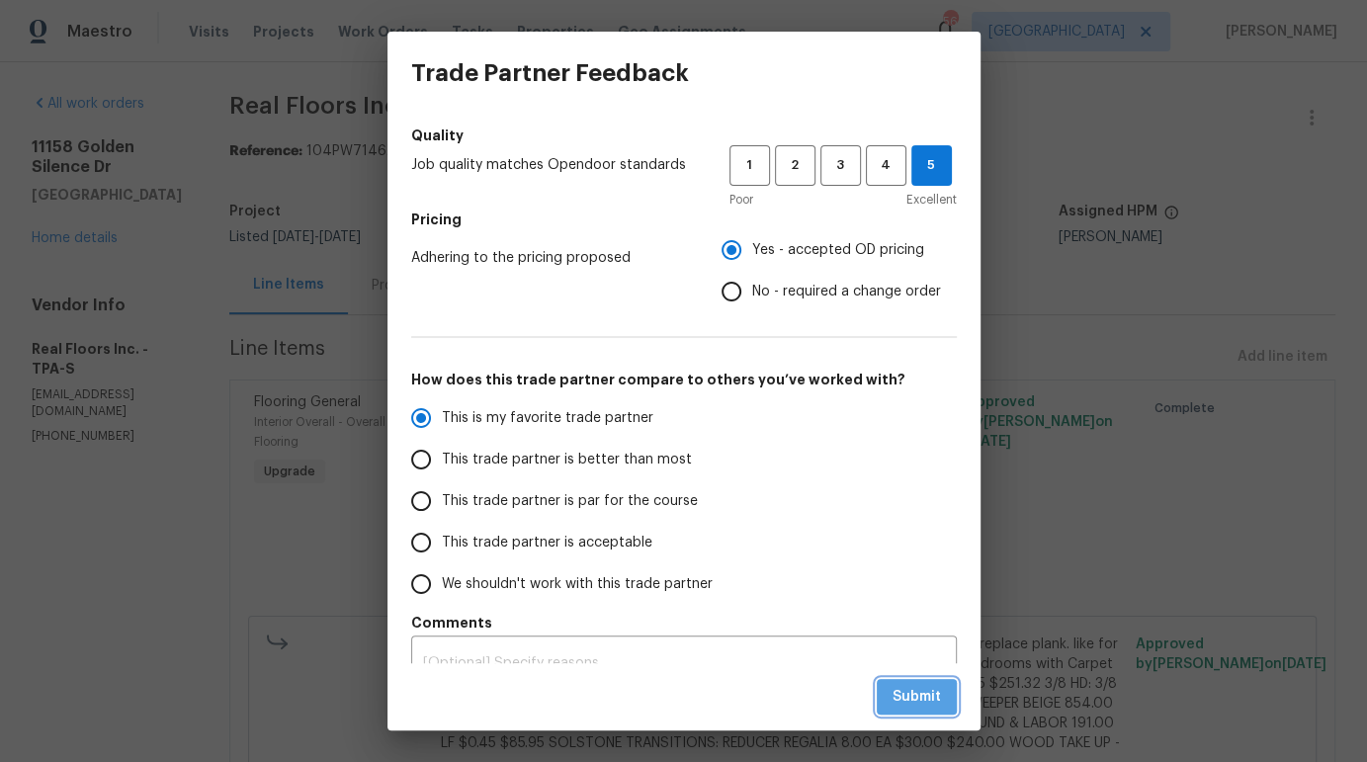
click at [918, 691] on span "Submit" at bounding box center [916, 697] width 48 height 25
radio input "true"
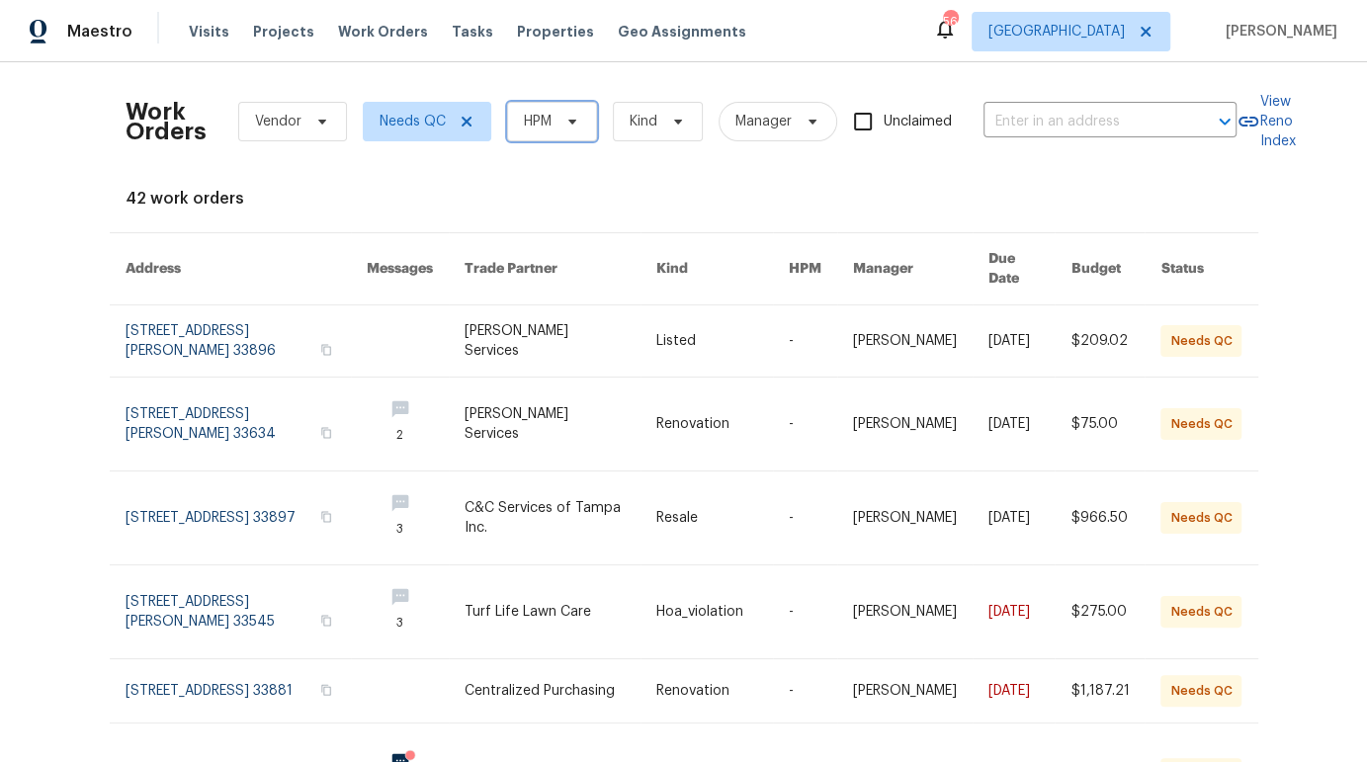
click at [577, 127] on span "HPM" at bounding box center [552, 122] width 90 height 40
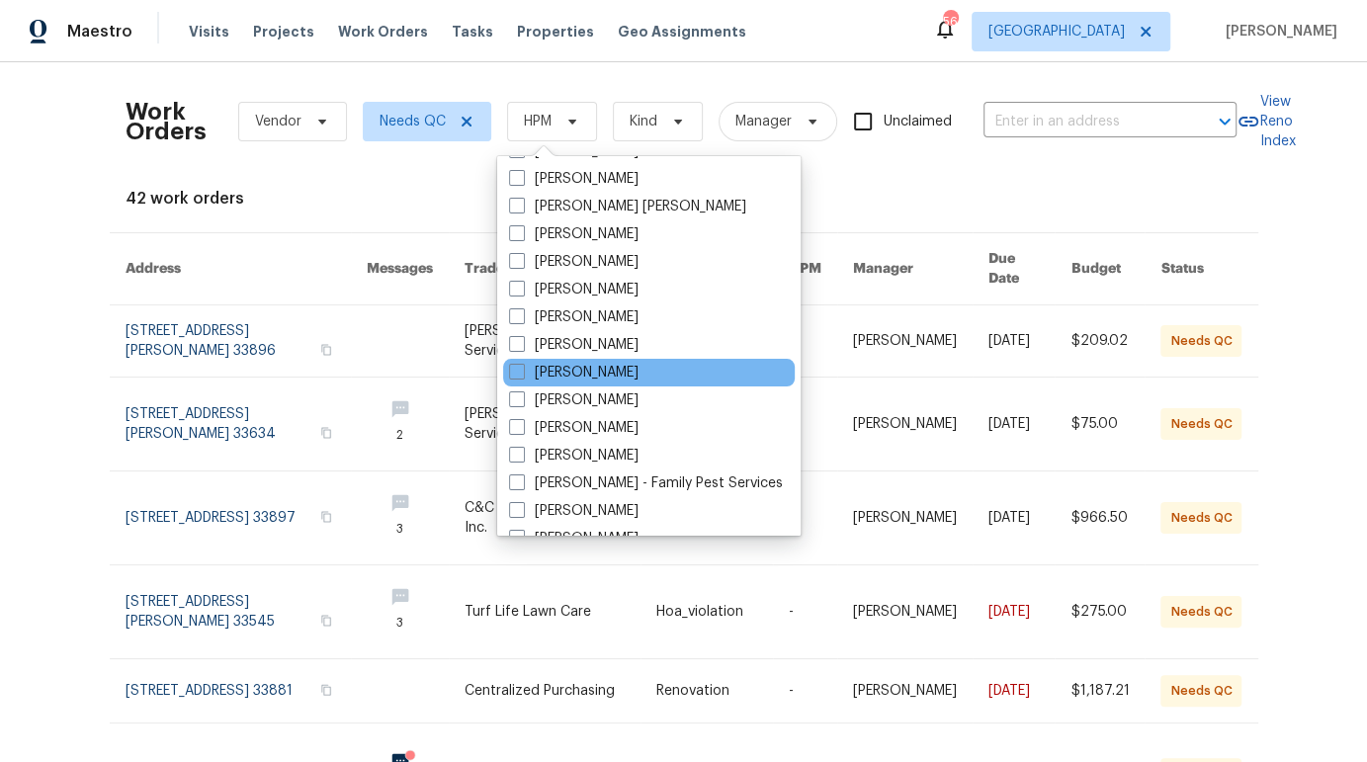
scroll to position [163, 0]
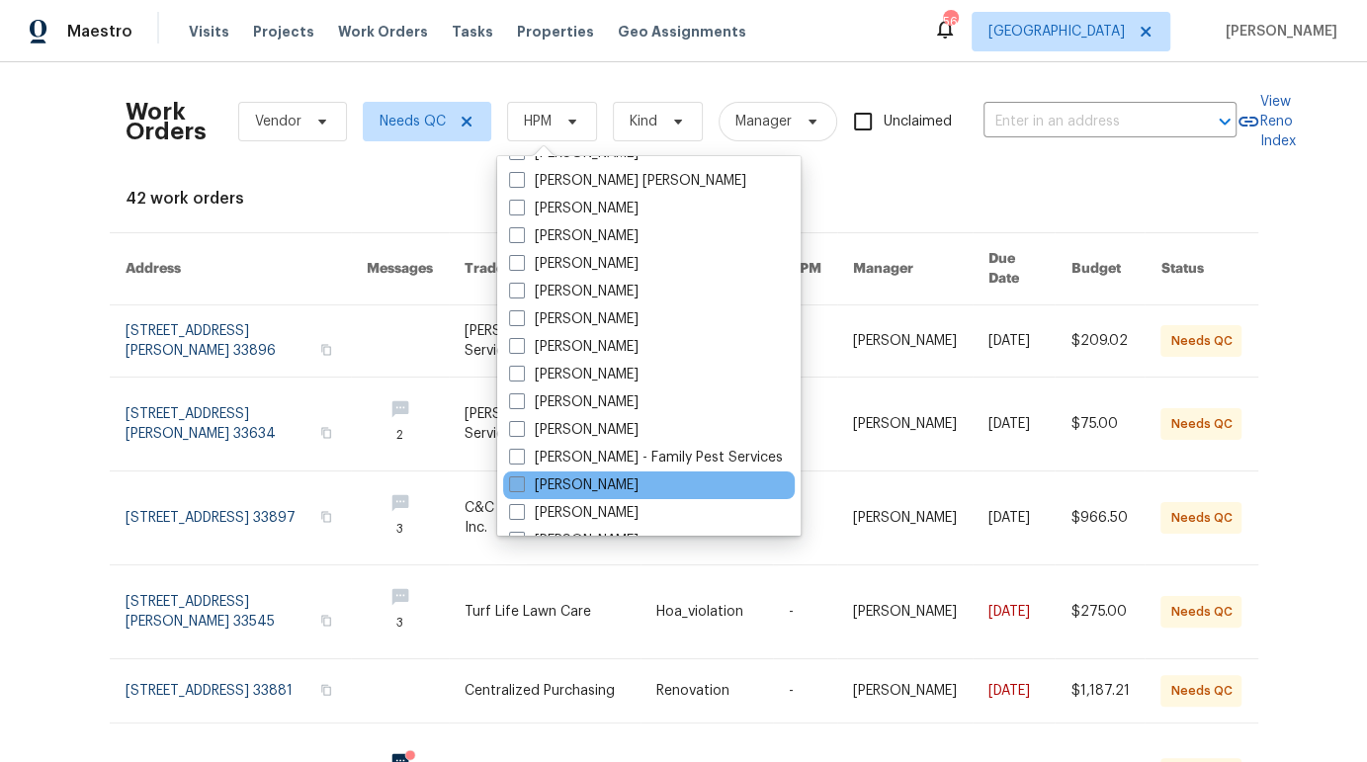
click at [571, 477] on label "[PERSON_NAME]" at bounding box center [573, 485] width 129 height 20
click at [522, 477] on input "[PERSON_NAME]" at bounding box center [515, 481] width 13 height 13
checkbox input "true"
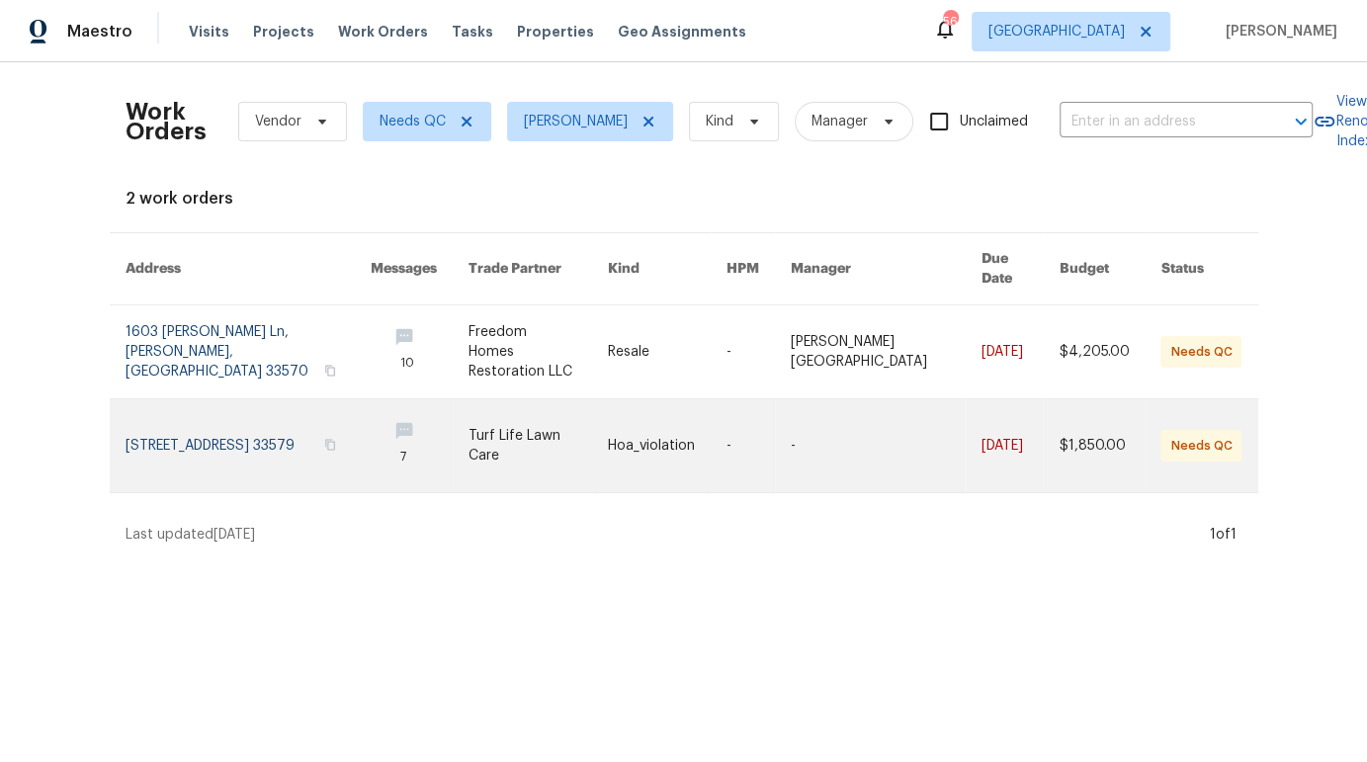
click at [726, 435] on link at bounding box center [667, 445] width 119 height 93
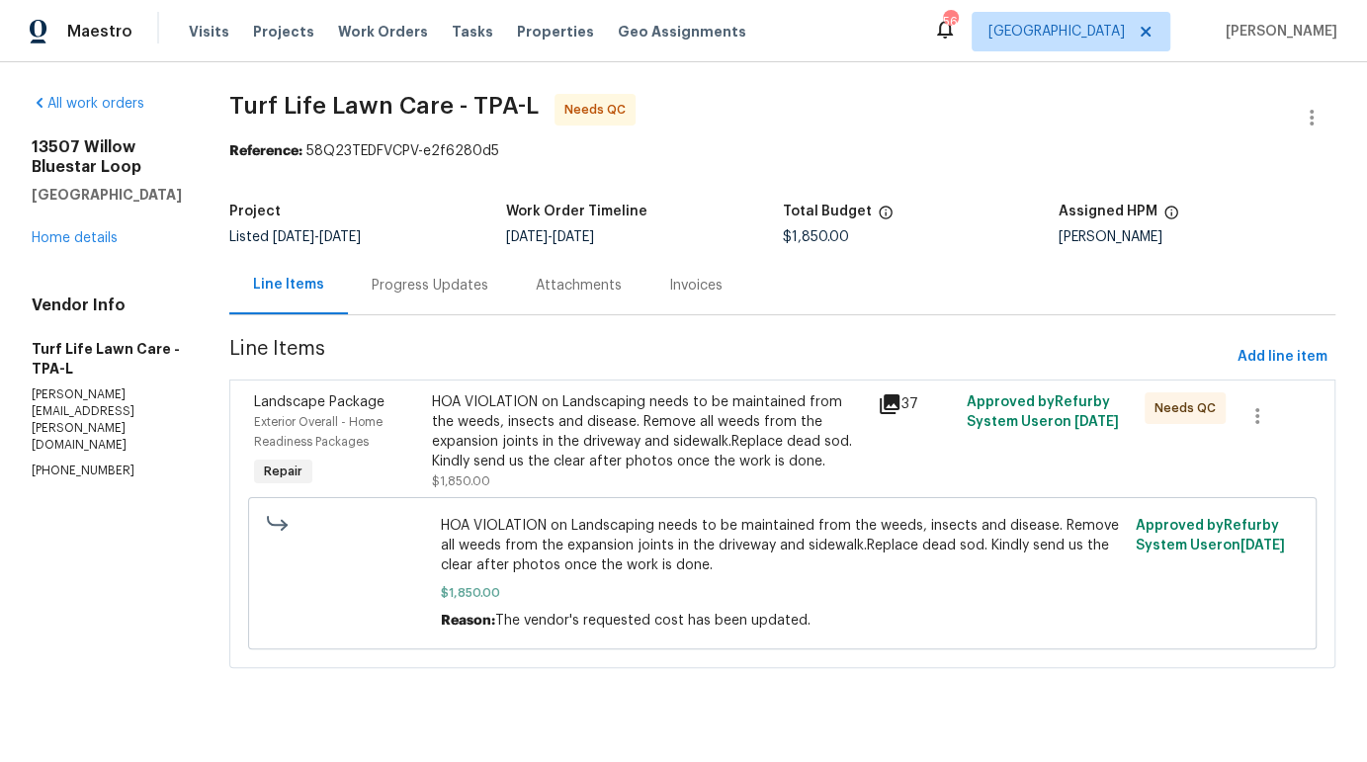
click at [529, 437] on div "HOA VIOLATION on Landscaping needs to be maintained from the weeds, insects and…" at bounding box center [648, 431] width 433 height 79
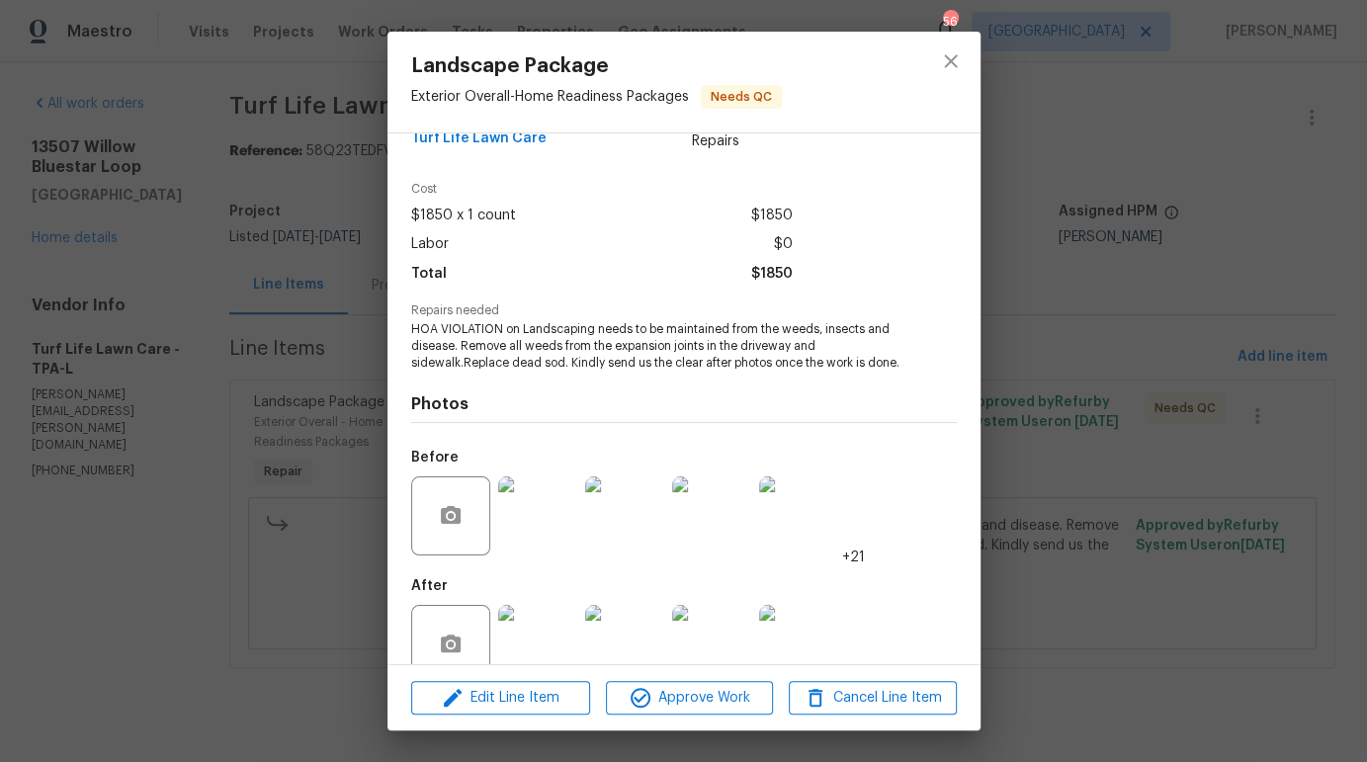
scroll to position [49, 0]
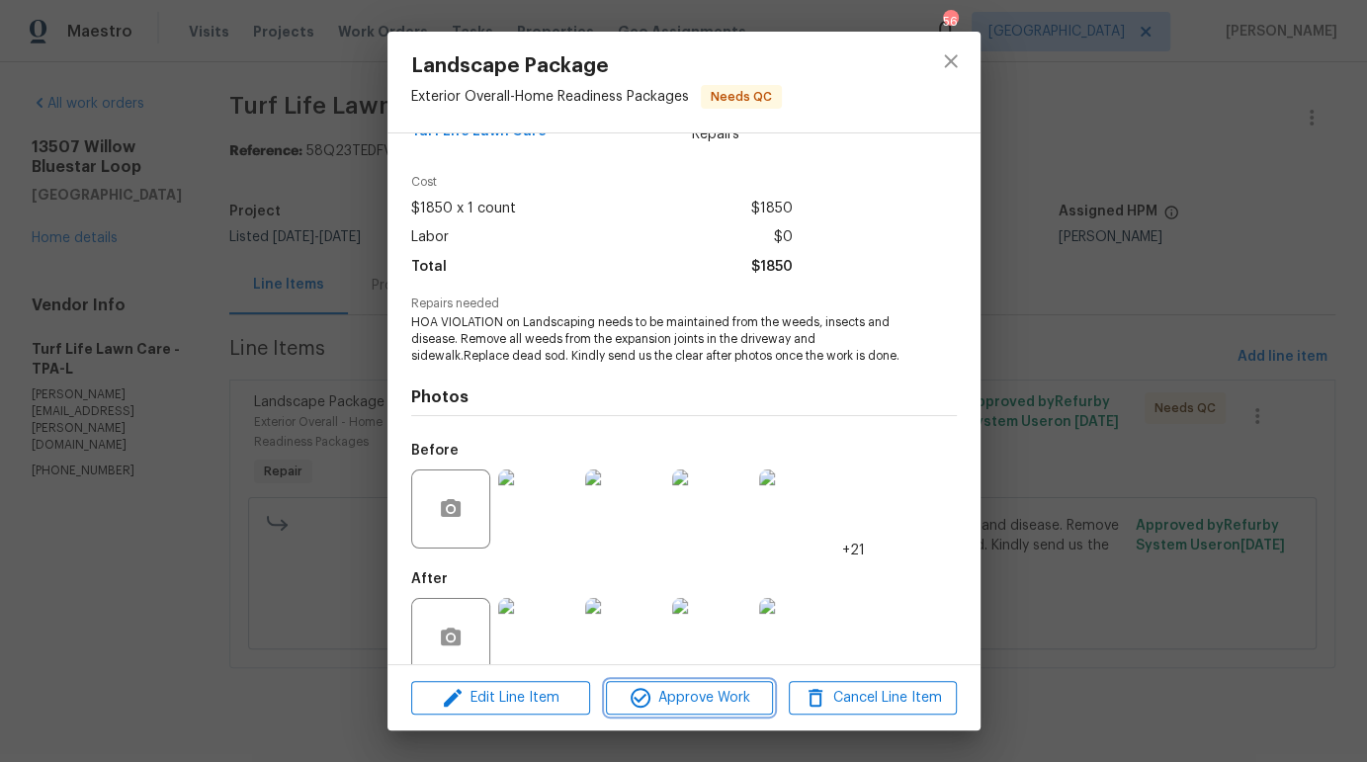
click at [706, 696] on span "Approve Work" at bounding box center [689, 698] width 155 height 25
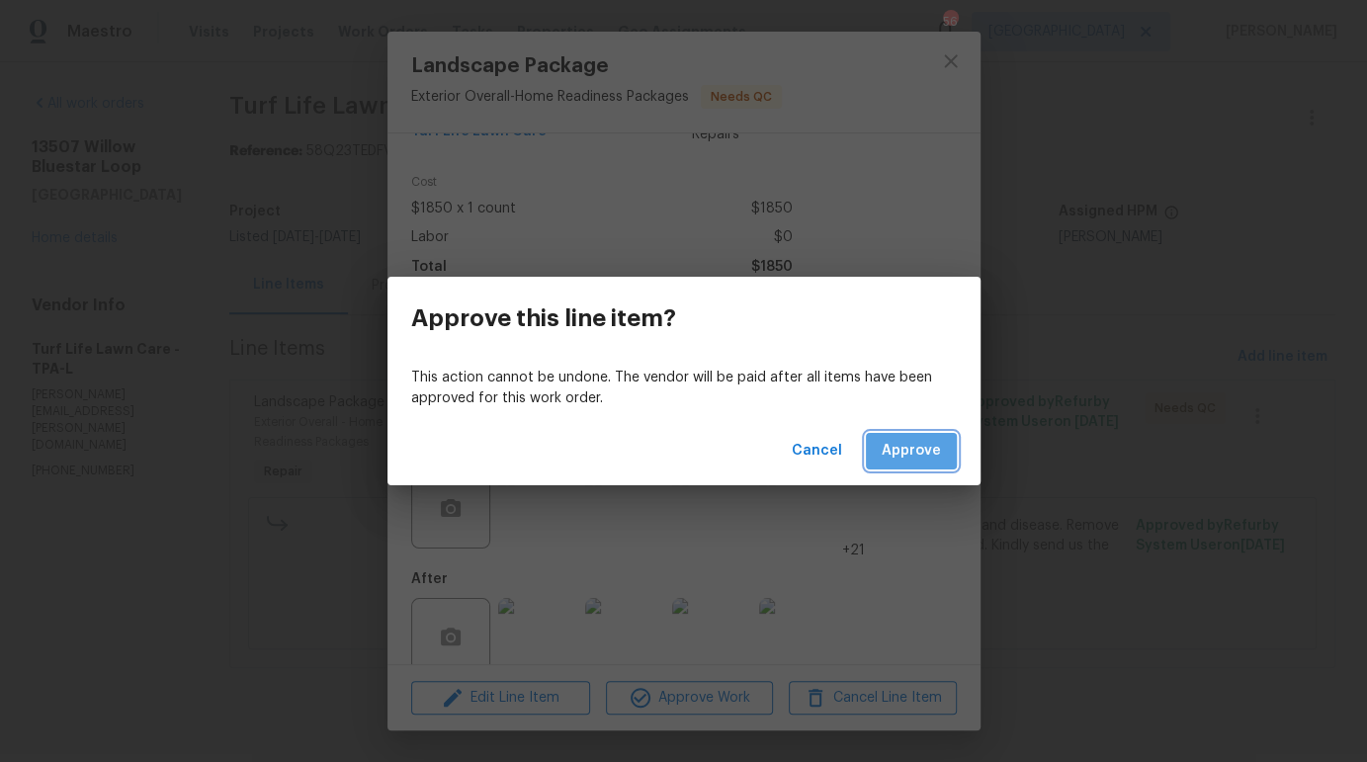
click at [913, 449] on span "Approve" at bounding box center [911, 451] width 59 height 25
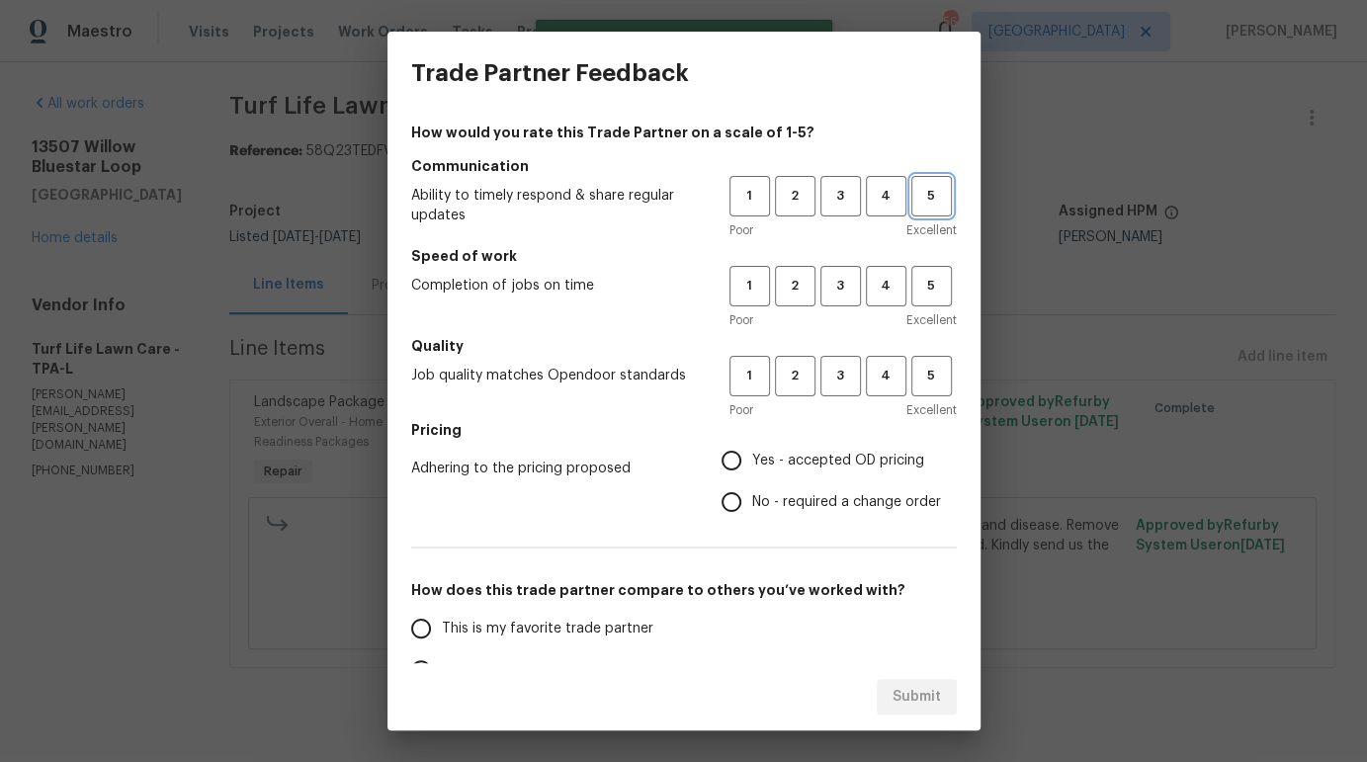
click at [930, 197] on span "5" at bounding box center [931, 196] width 37 height 23
click at [876, 282] on span "4" at bounding box center [886, 286] width 37 height 23
click at [932, 388] on button "5" at bounding box center [931, 376] width 41 height 41
click at [761, 446] on label "Yes - accepted OD pricing" at bounding box center [826, 461] width 230 height 42
click at [752, 446] on input "Yes - accepted OD pricing" at bounding box center [732, 461] width 42 height 42
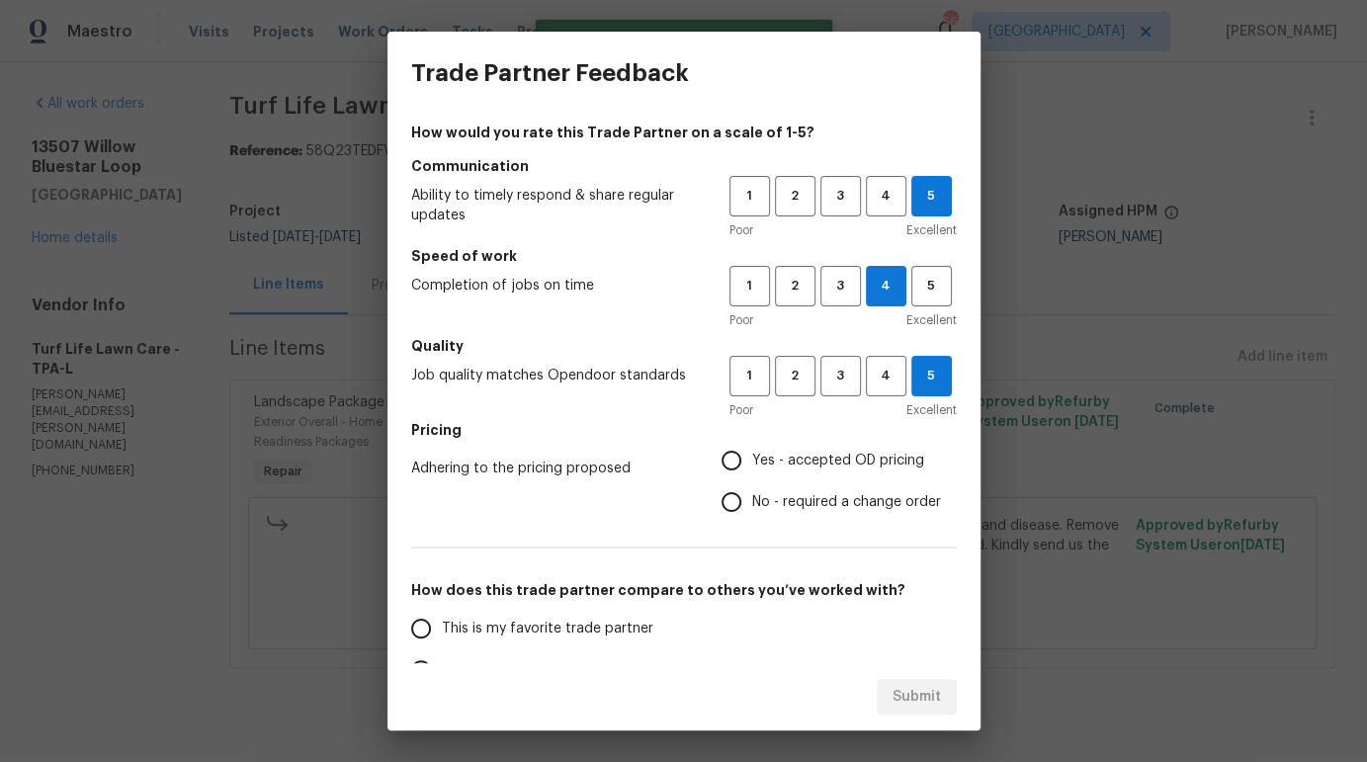
radio input "true"
click at [550, 626] on span "This is my favorite trade partner" at bounding box center [547, 629] width 211 height 21
click at [442, 626] on input "This is my favorite trade partner" at bounding box center [421, 629] width 42 height 42
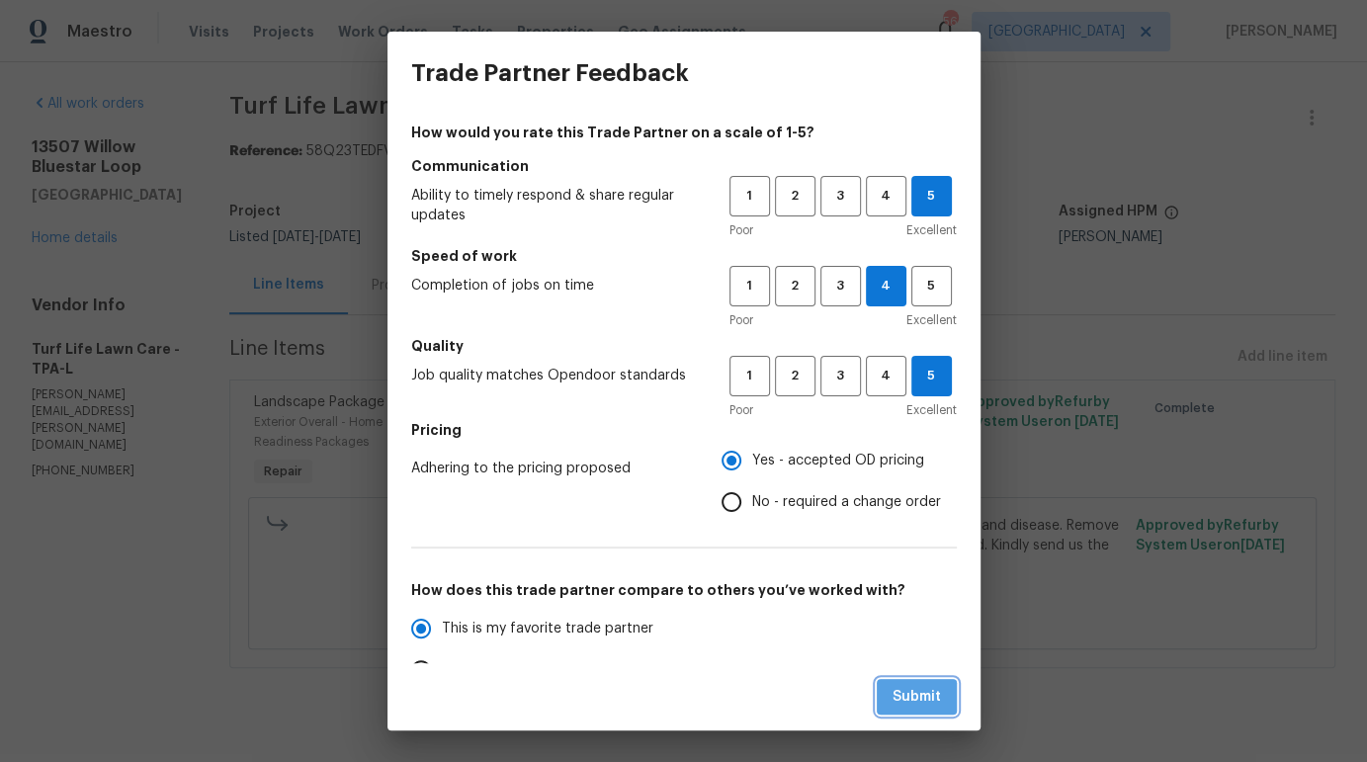
click at [909, 685] on span "Submit" at bounding box center [916, 697] width 48 height 25
radio input "true"
radio input "false"
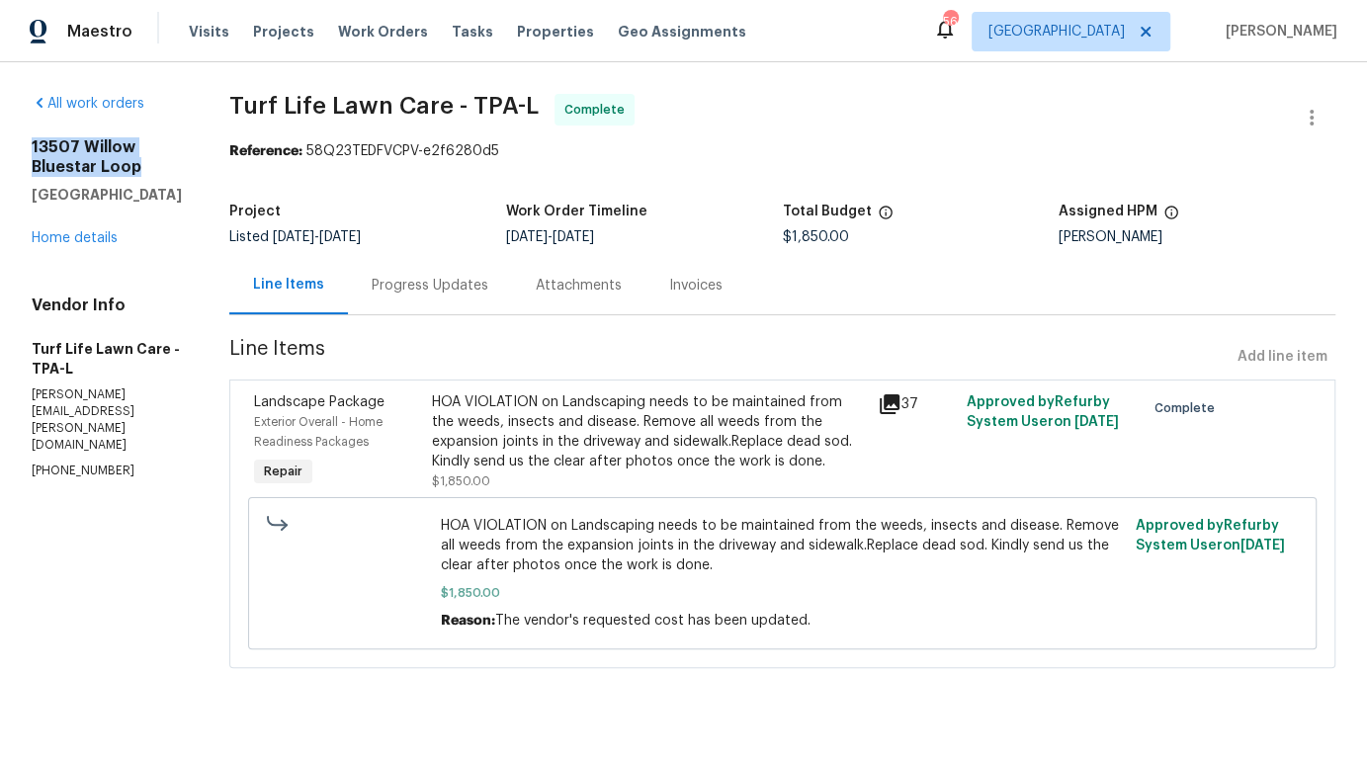
drag, startPoint x: 34, startPoint y: 143, endPoint x: 135, endPoint y: 164, distance: 103.9
click at [135, 164] on h2 "13507 Willow Bluestar Loop" at bounding box center [107, 157] width 150 height 40
copy h2 "13507 Willow Bluestar Loop"
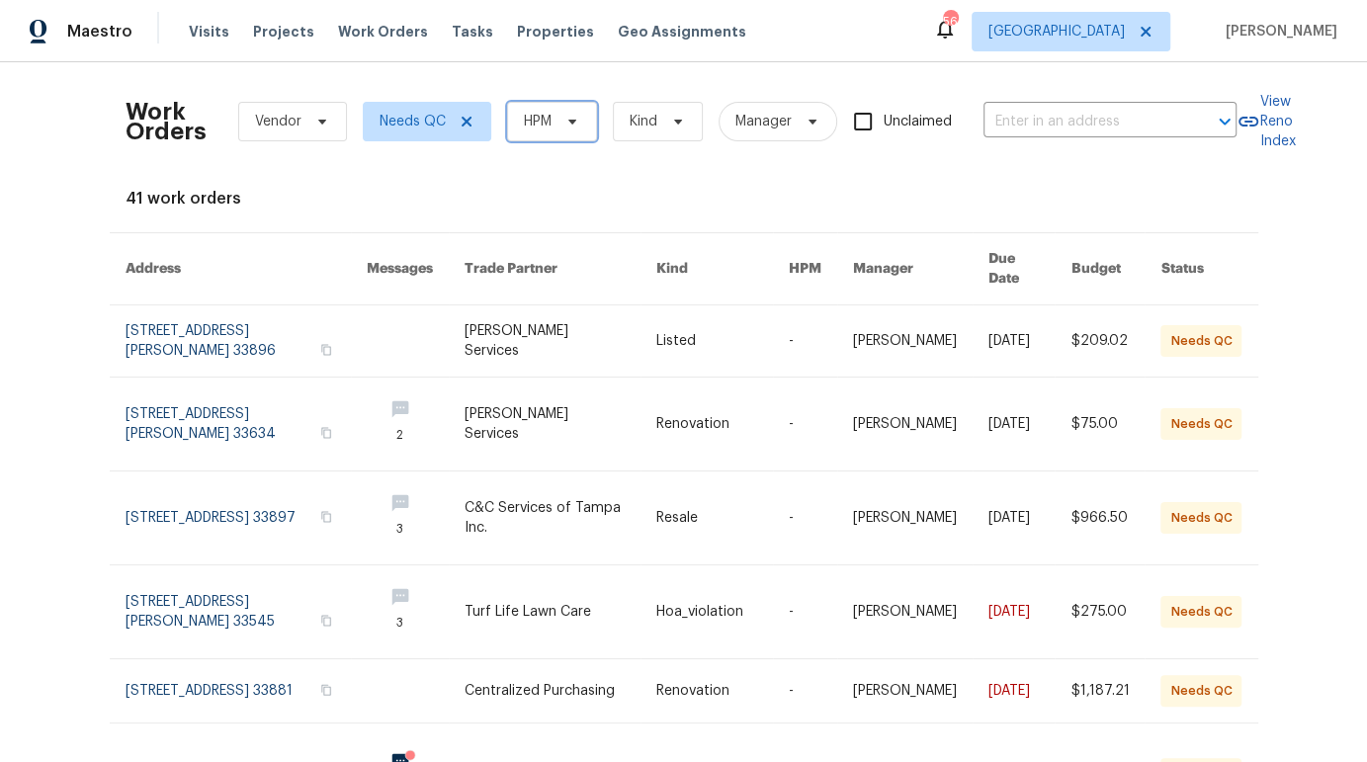
click at [580, 120] on span "HPM" at bounding box center [552, 122] width 90 height 40
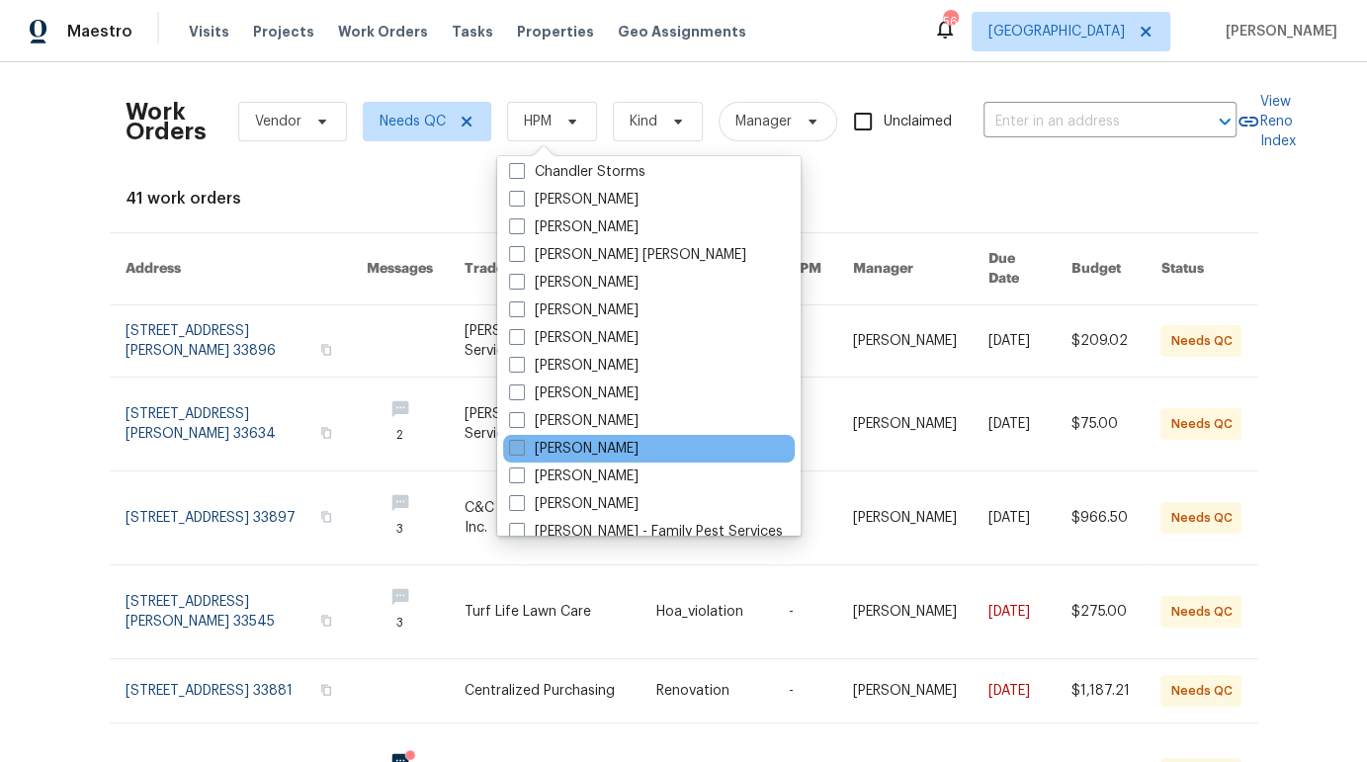
scroll to position [129, 0]
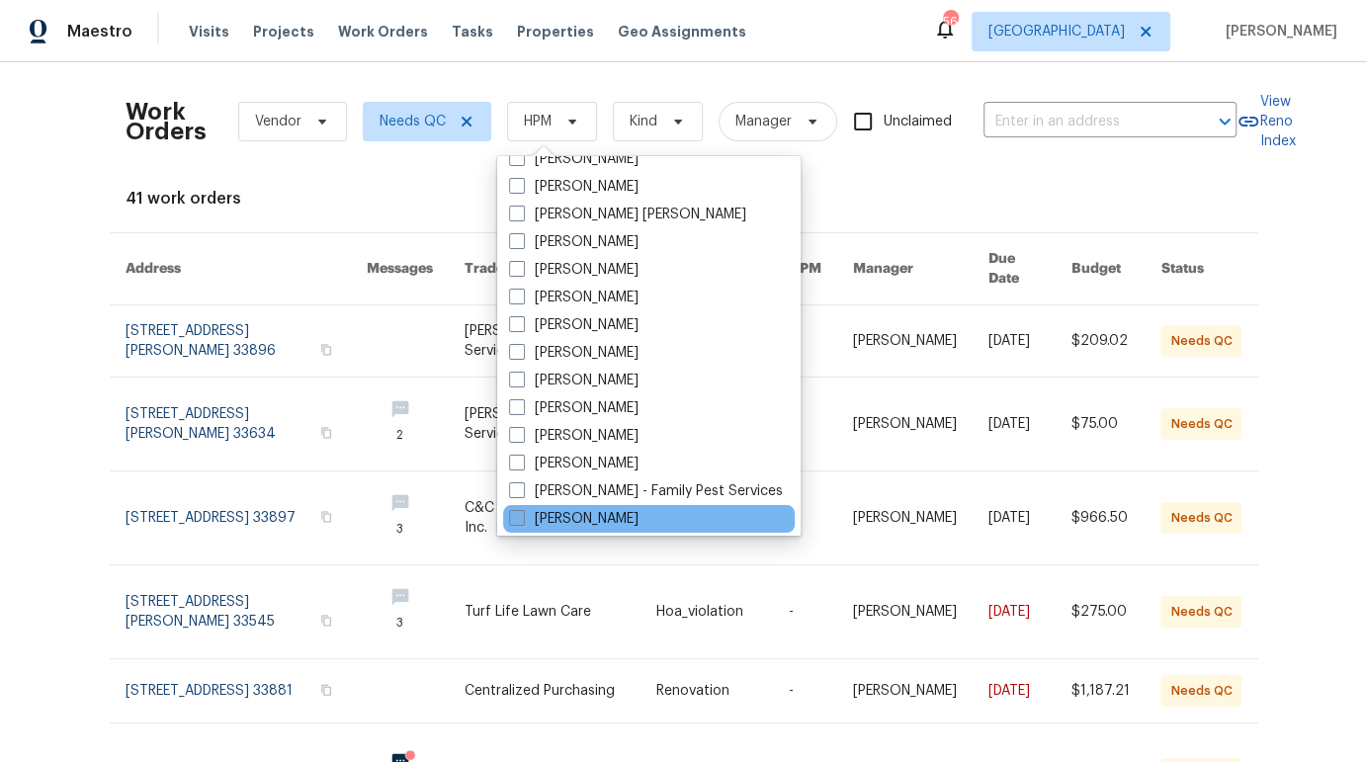
click at [580, 509] on label "[PERSON_NAME]" at bounding box center [573, 519] width 129 height 20
click at [522, 509] on input "[PERSON_NAME]" at bounding box center [515, 515] width 13 height 13
checkbox input "true"
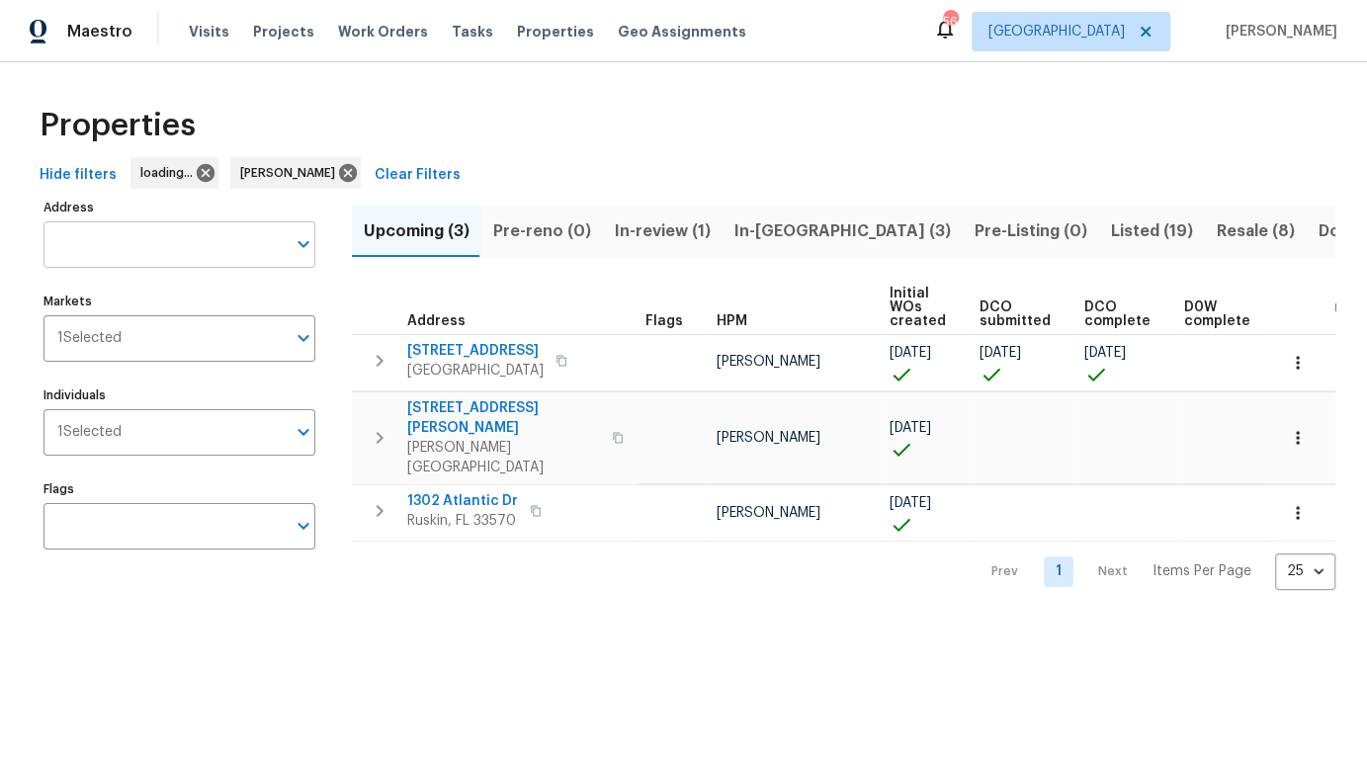
click at [117, 248] on input "Address" at bounding box center [164, 244] width 242 height 46
click at [118, 248] on input "Address" at bounding box center [164, 244] width 242 height 46
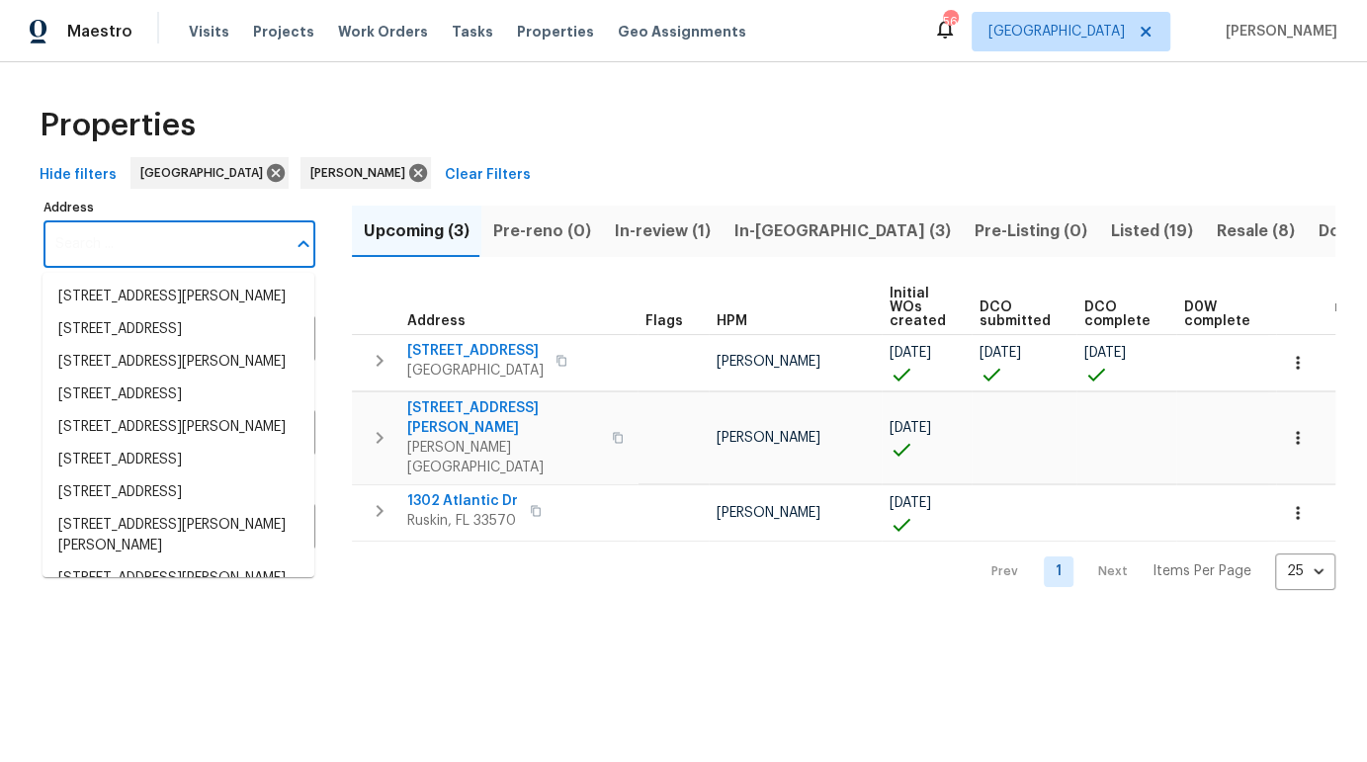
paste input "[STREET_ADDRESS]"
type input "[STREET_ADDRESS]"
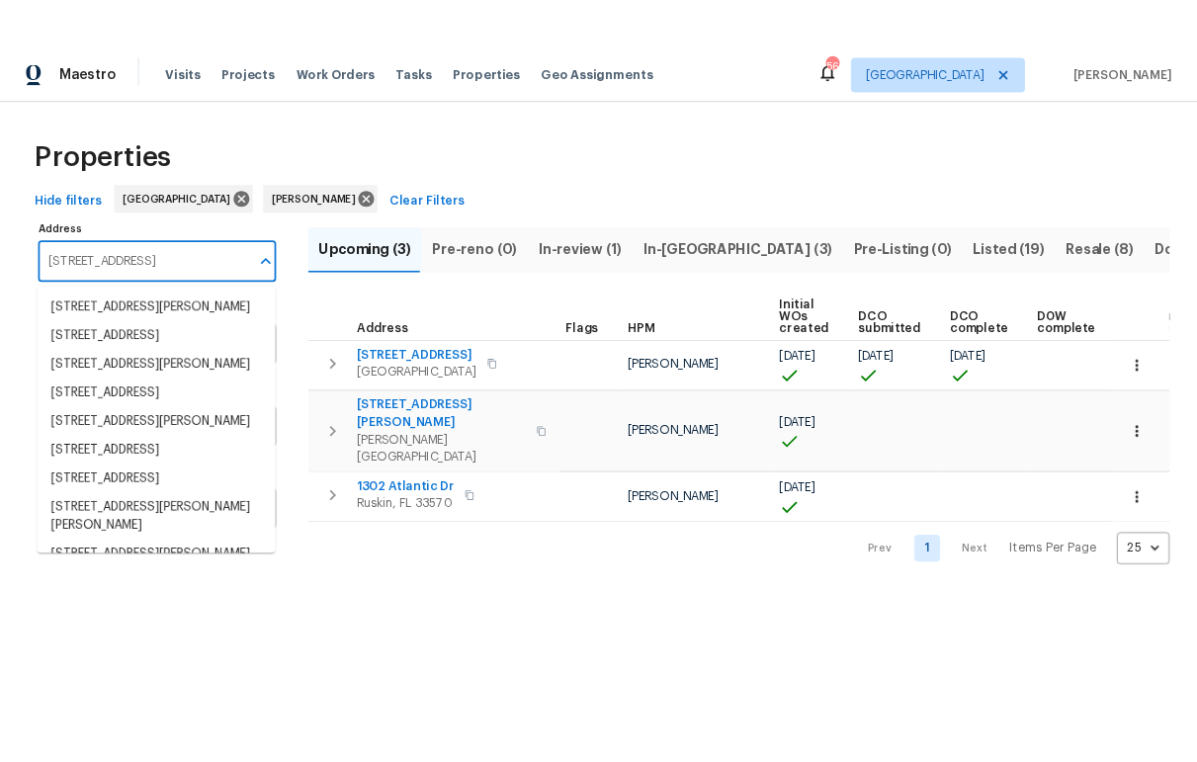
scroll to position [0, 27]
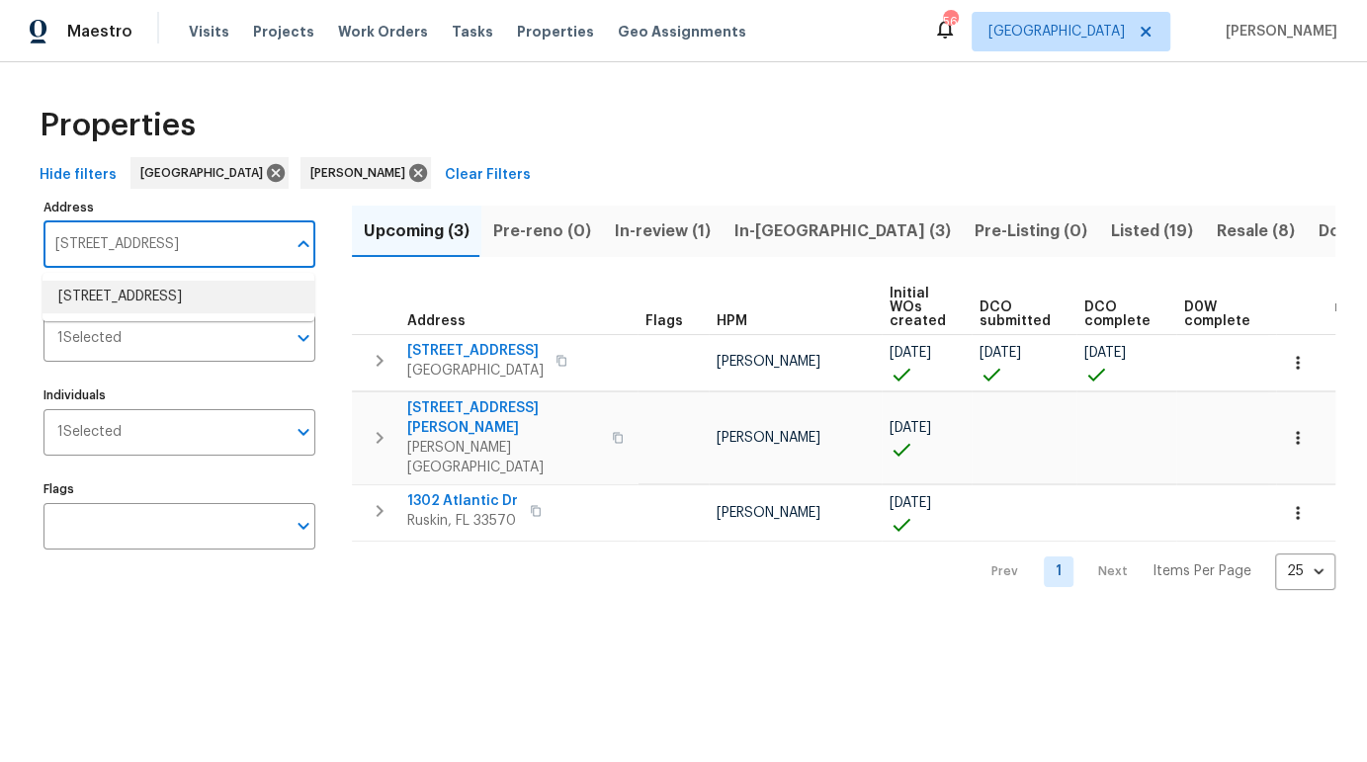
click at [134, 282] on li "[STREET_ADDRESS]" at bounding box center [178, 297] width 272 height 33
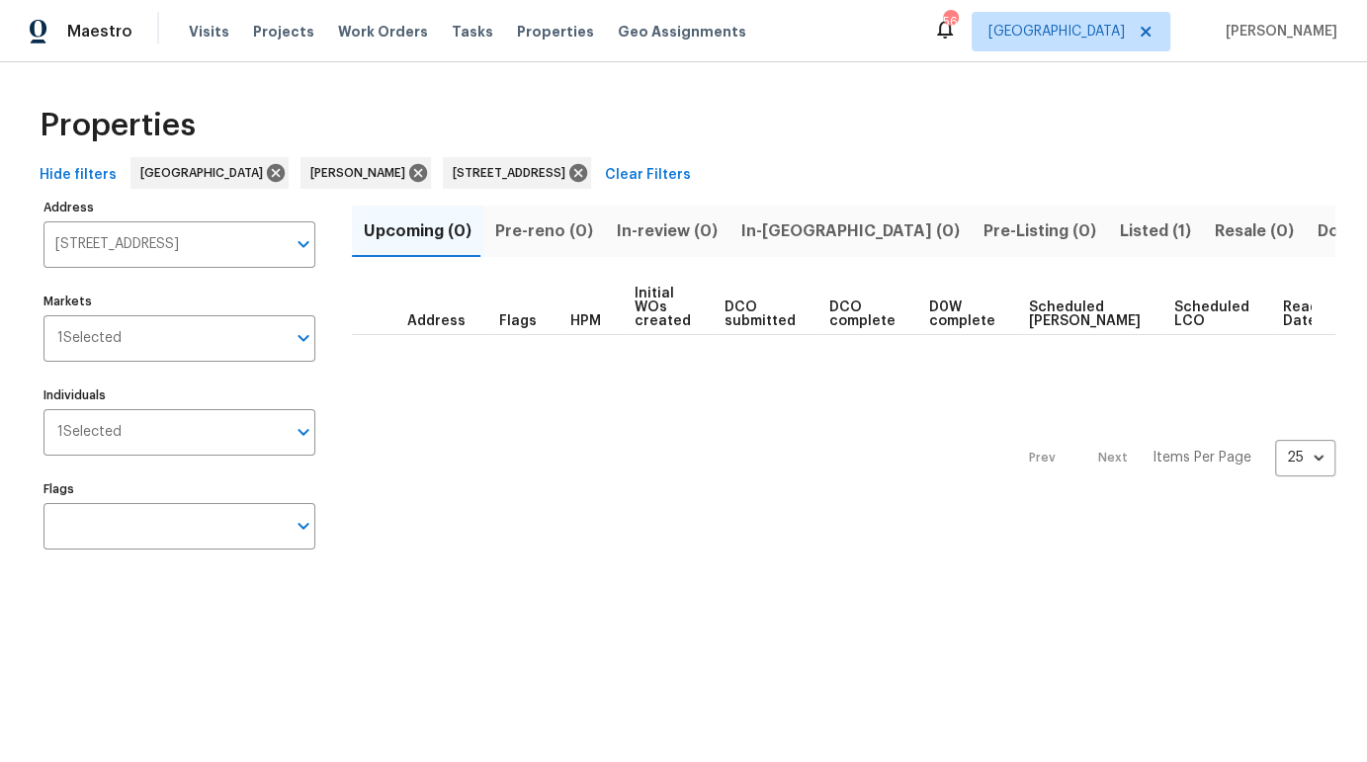
click at [1120, 229] on span "Listed (1)" at bounding box center [1155, 231] width 71 height 28
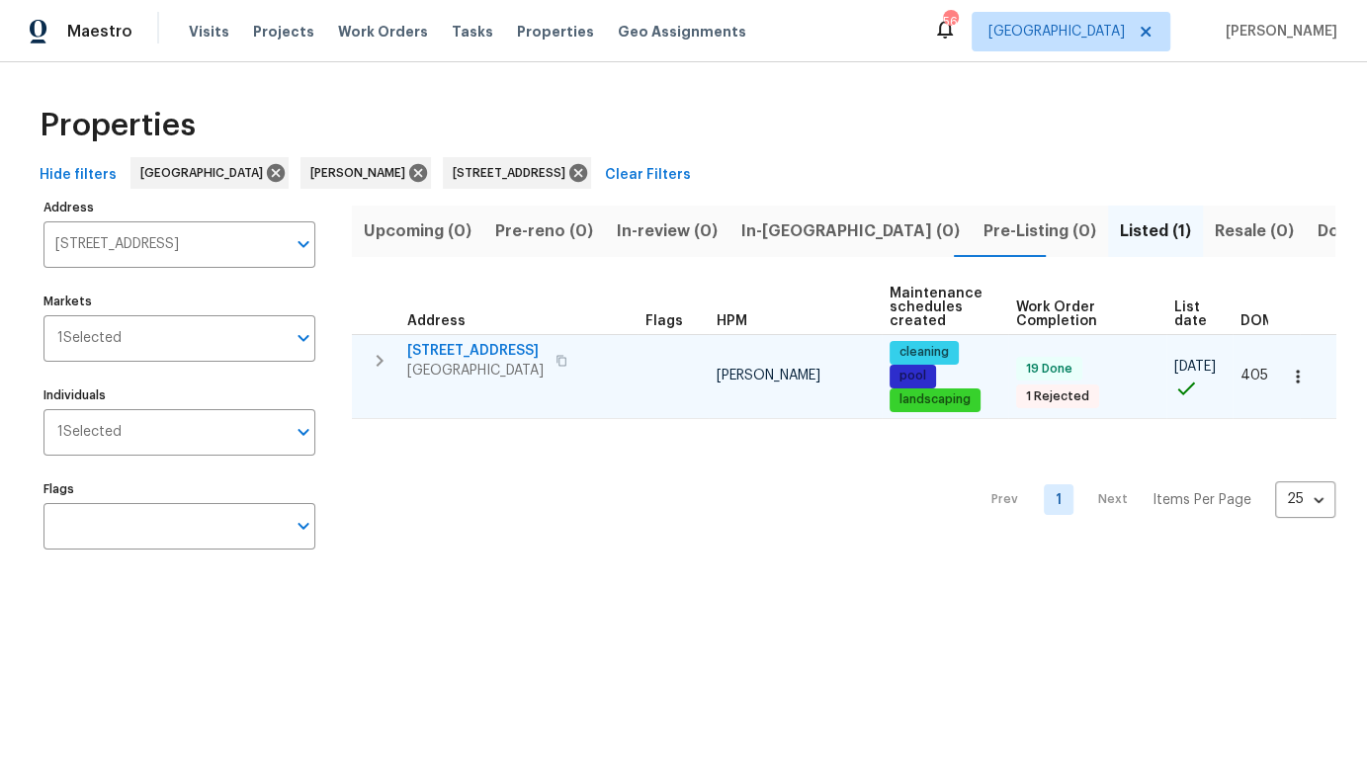
click at [567, 363] on icon "button" at bounding box center [561, 361] width 12 height 12
click at [526, 344] on span "[STREET_ADDRESS]" at bounding box center [475, 351] width 136 height 20
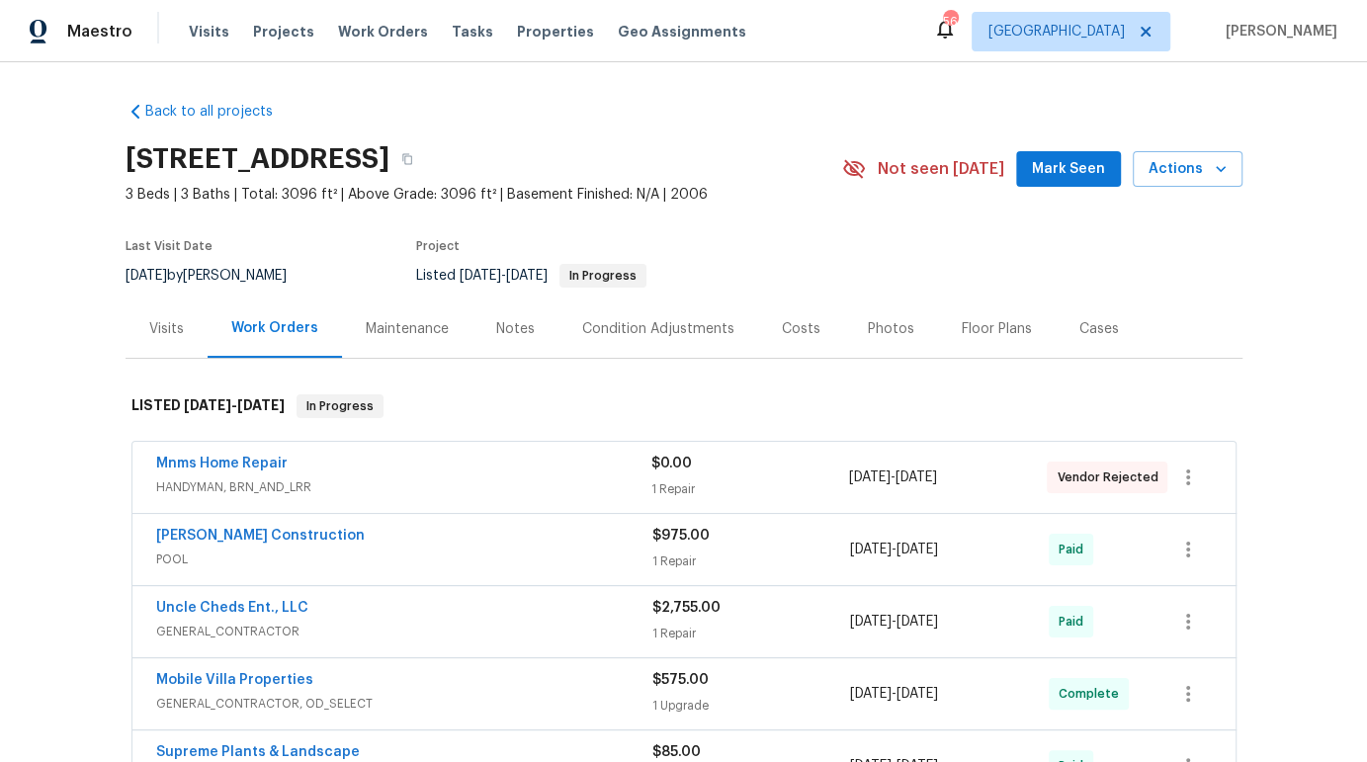
click at [1194, 195] on div "[STREET_ADDRESS] 3 Beds | 3 Baths | Total: 3096 ft² | Above Grade: 3096 ft² | B…" at bounding box center [684, 168] width 1117 height 71
click at [1194, 187] on div "[STREET_ADDRESS] 3 Beds | 3 Baths | Total: 3096 ft² | Above Grade: 3096 ft² | B…" at bounding box center [684, 168] width 1117 height 71
click at [1195, 179] on span "Actions" at bounding box center [1187, 169] width 78 height 25
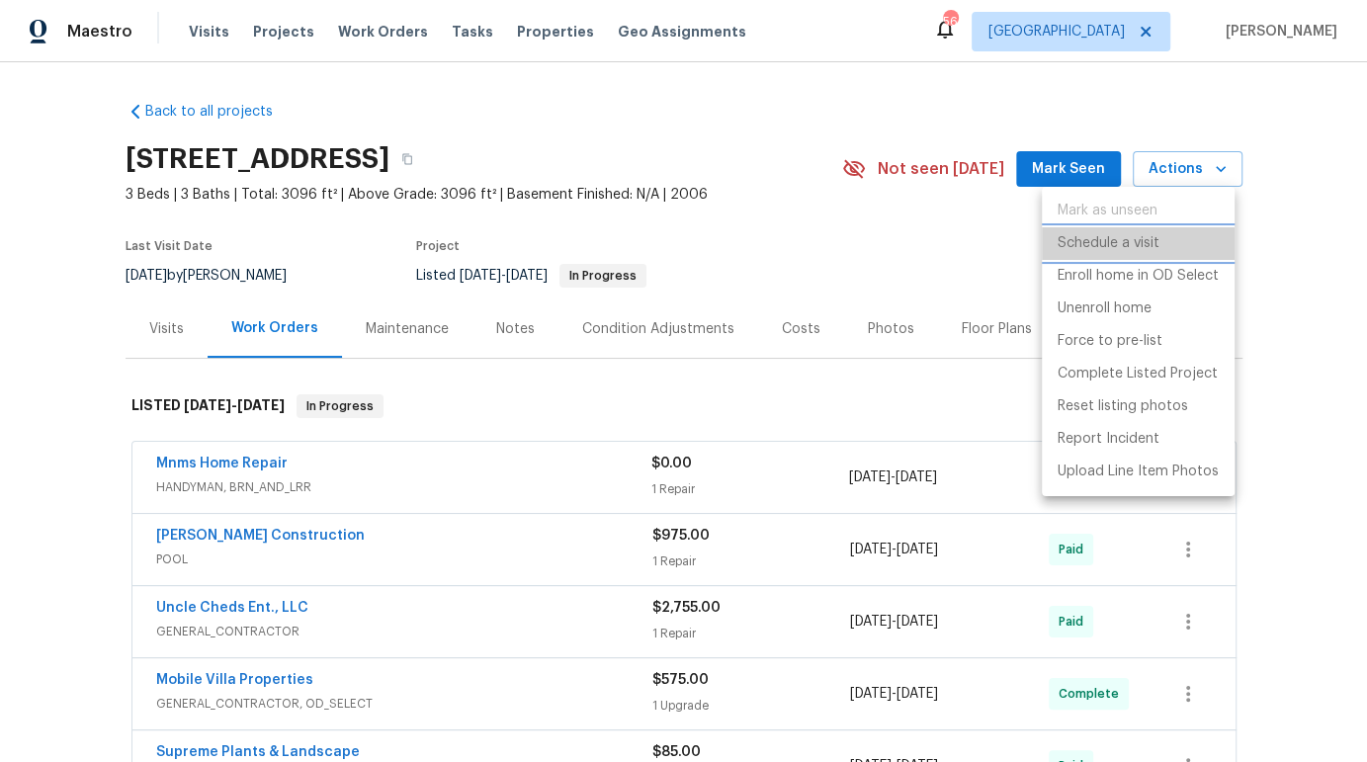
click at [1129, 237] on p "Schedule a visit" at bounding box center [1108, 243] width 102 height 21
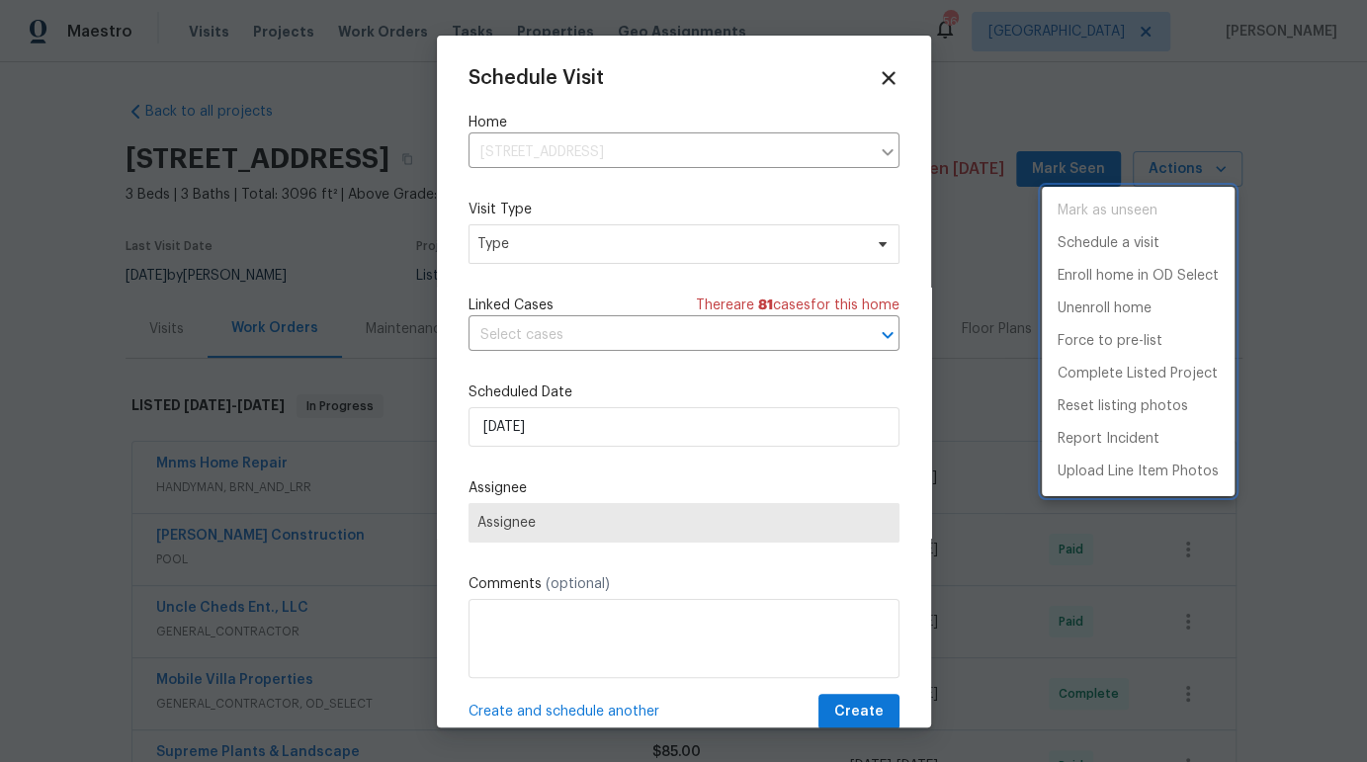
click at [625, 256] on div at bounding box center [683, 381] width 1367 height 762
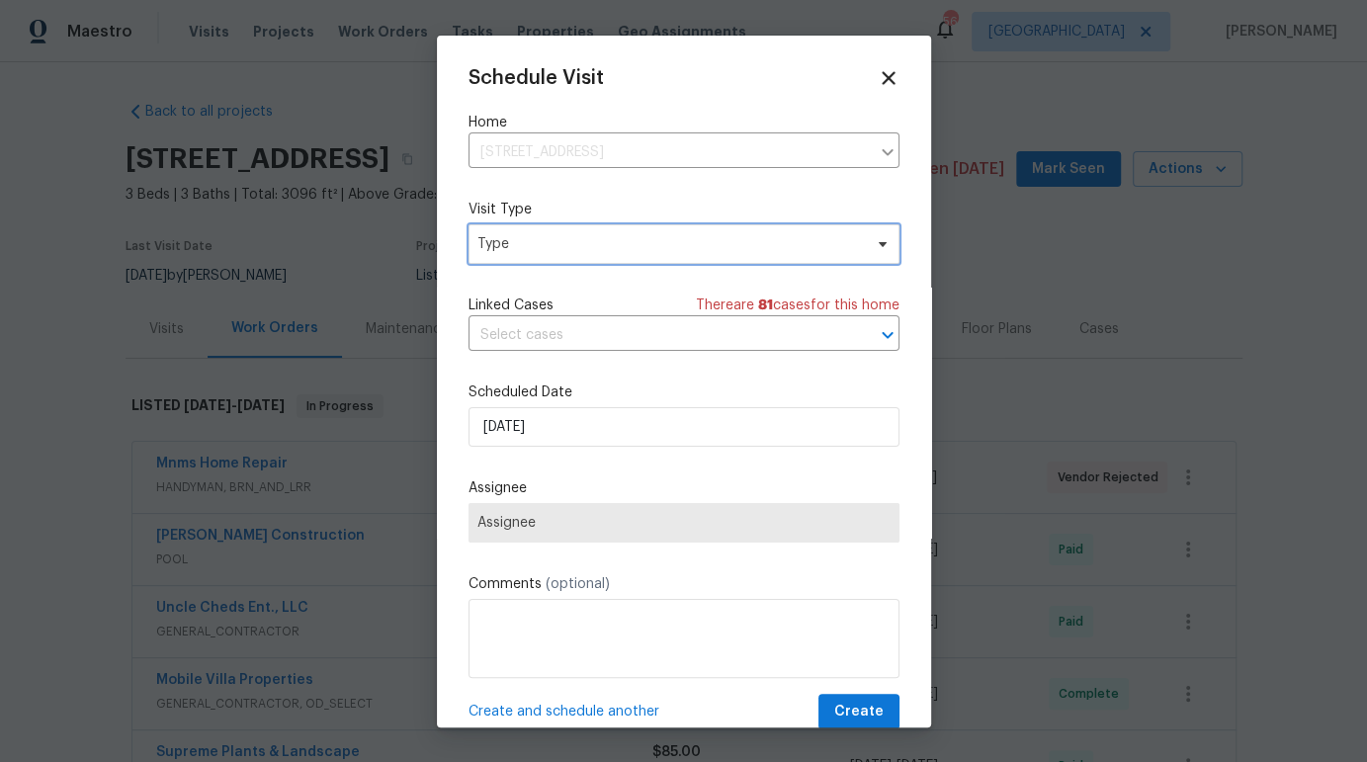
click at [628, 247] on span "Type" at bounding box center [669, 244] width 384 height 20
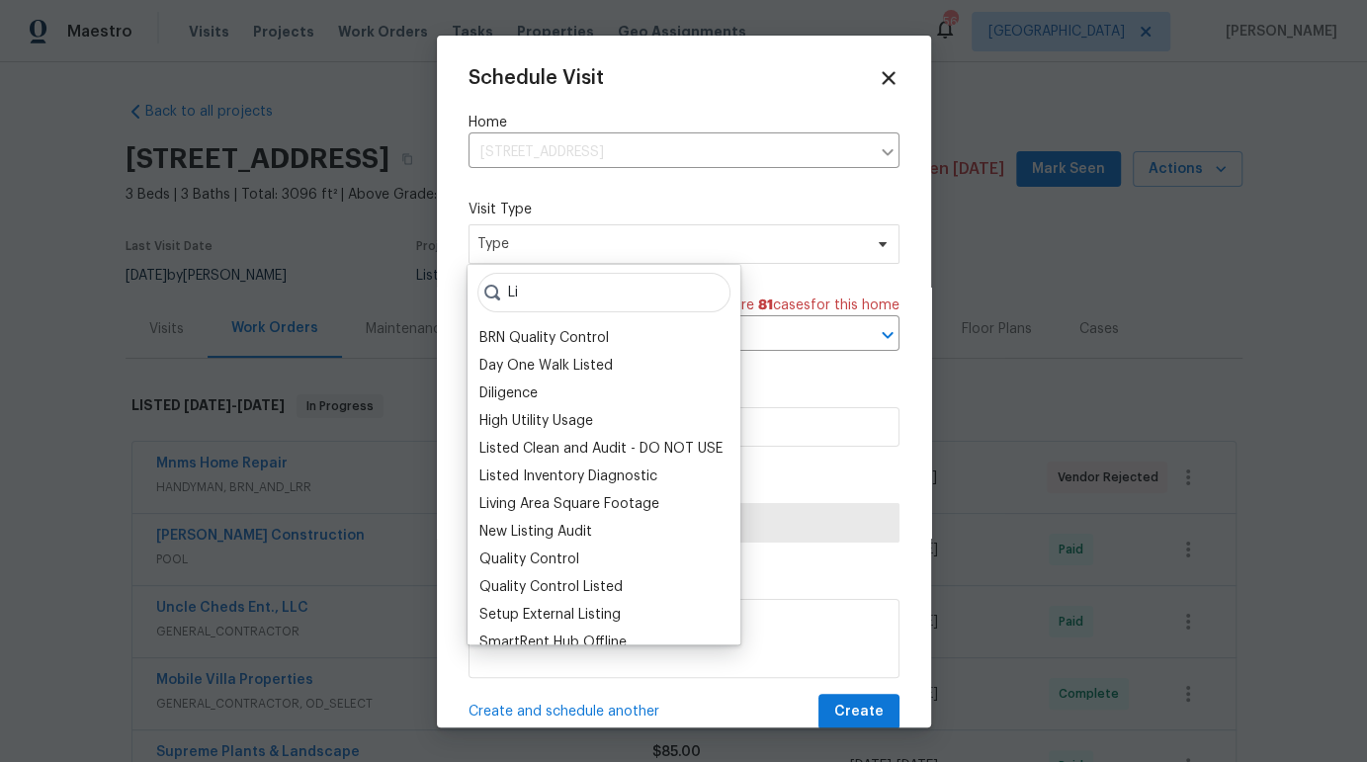
type input "L"
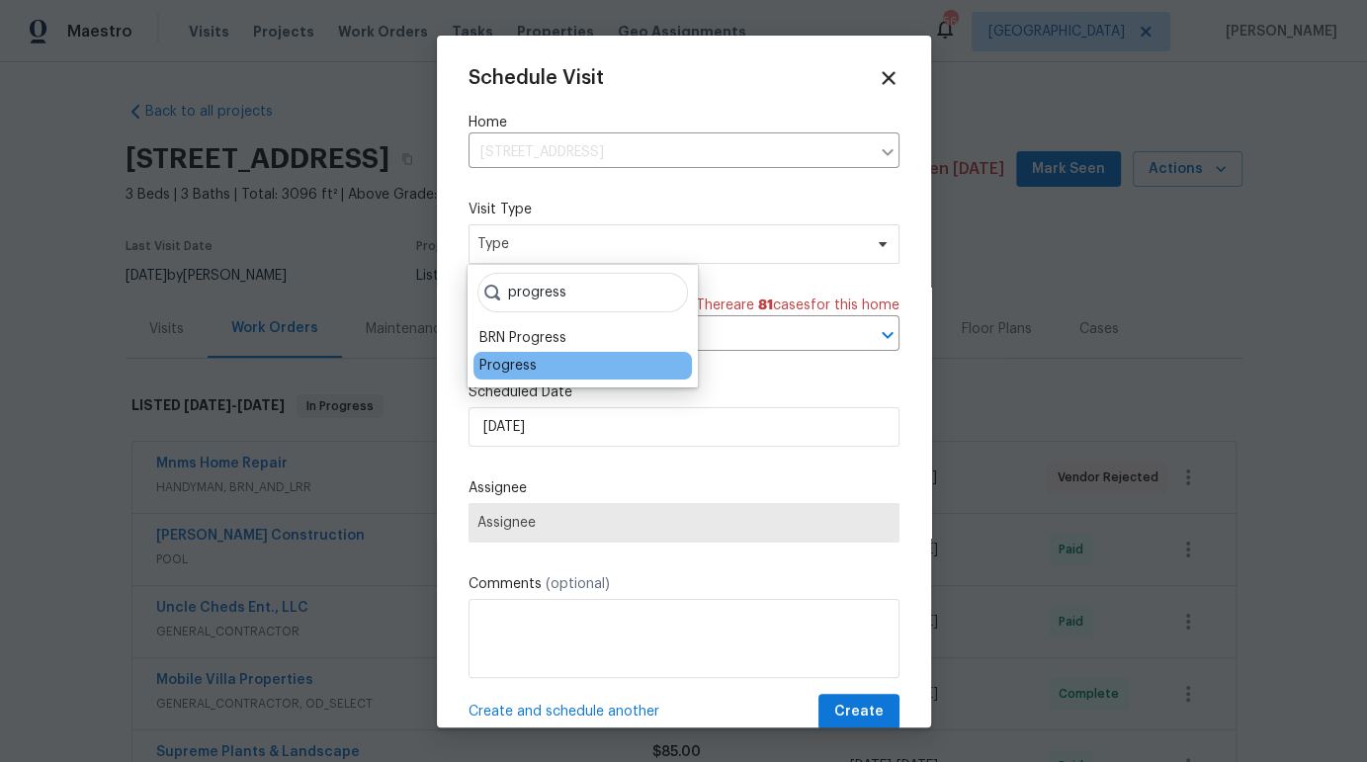
type input "progress"
click at [519, 364] on div "Progress" at bounding box center [507, 366] width 57 height 20
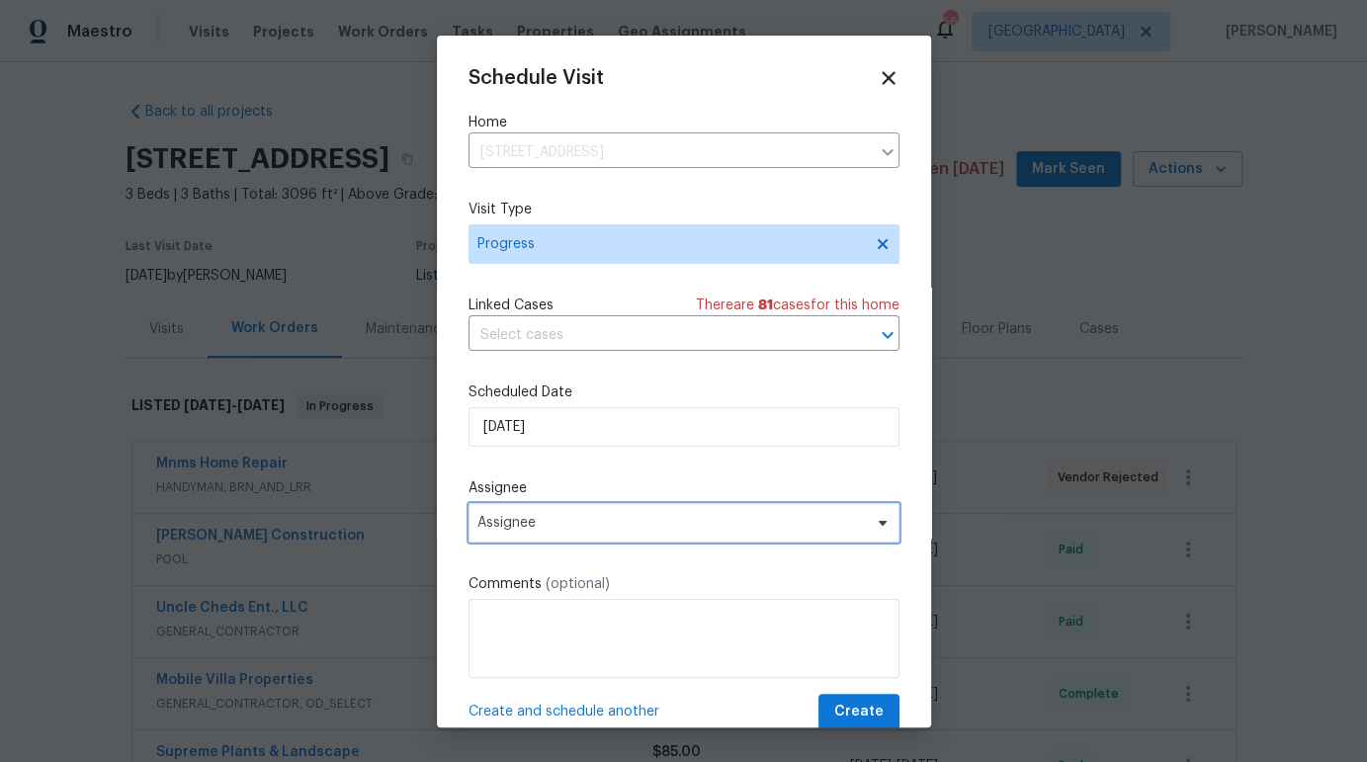
click at [574, 528] on span "Assignee" at bounding box center [670, 523] width 387 height 16
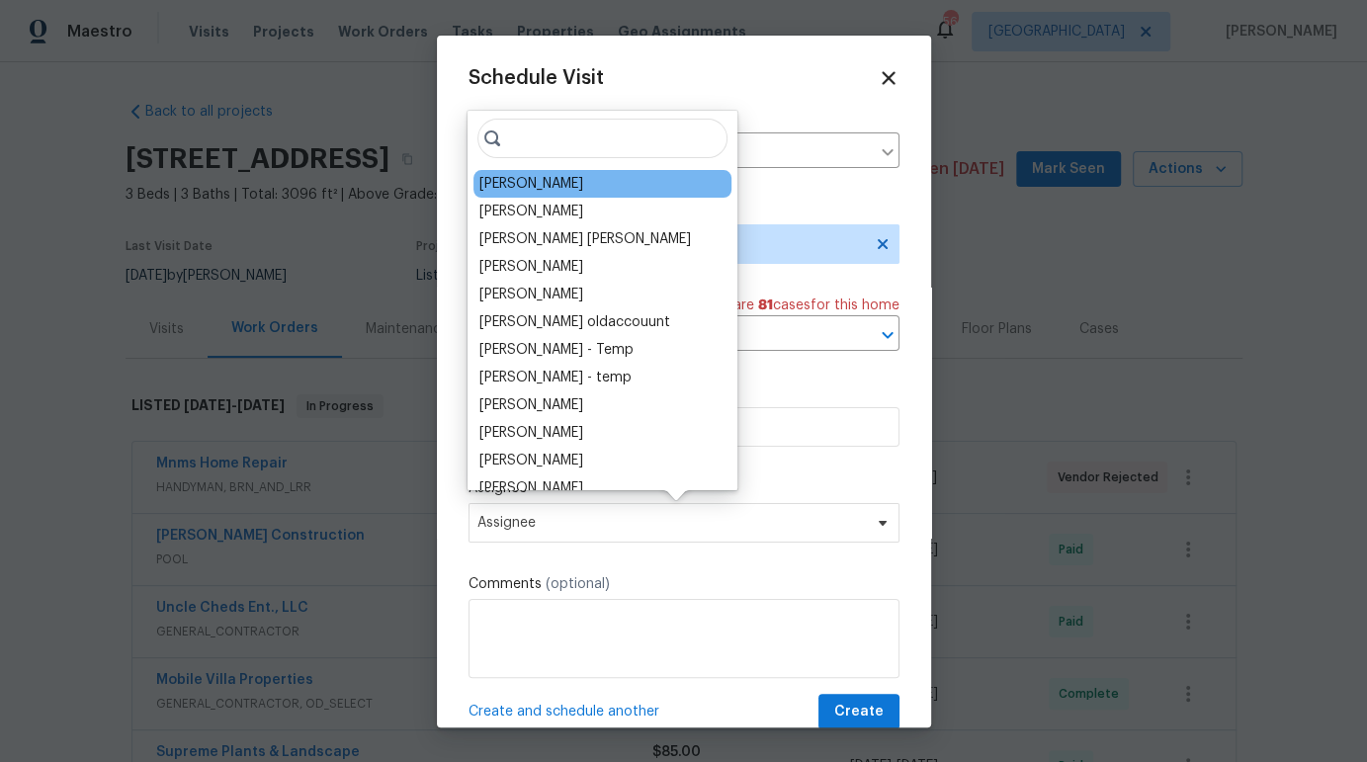
click at [530, 184] on div "[PERSON_NAME]" at bounding box center [531, 184] width 104 height 20
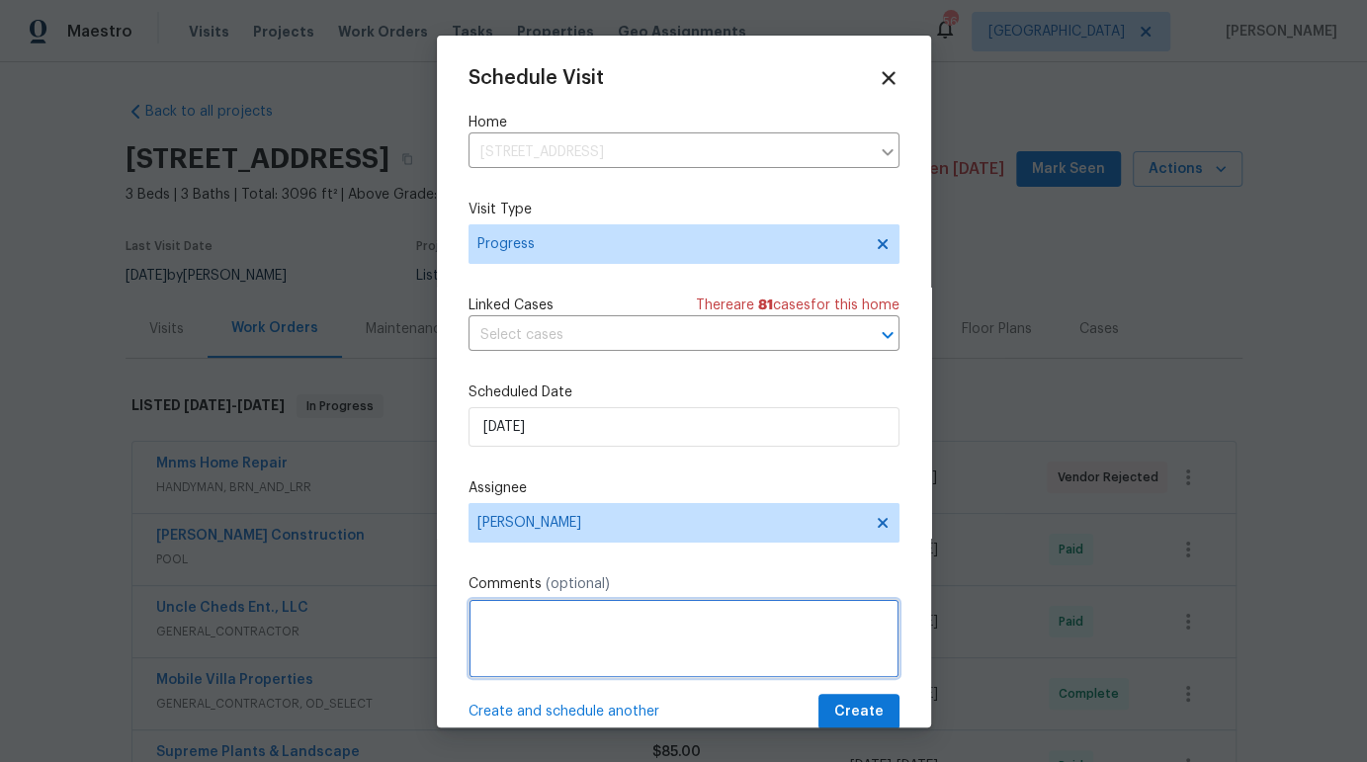
click at [577, 628] on textarea at bounding box center [683, 638] width 431 height 79
type textarea "UPDATED LISTING"
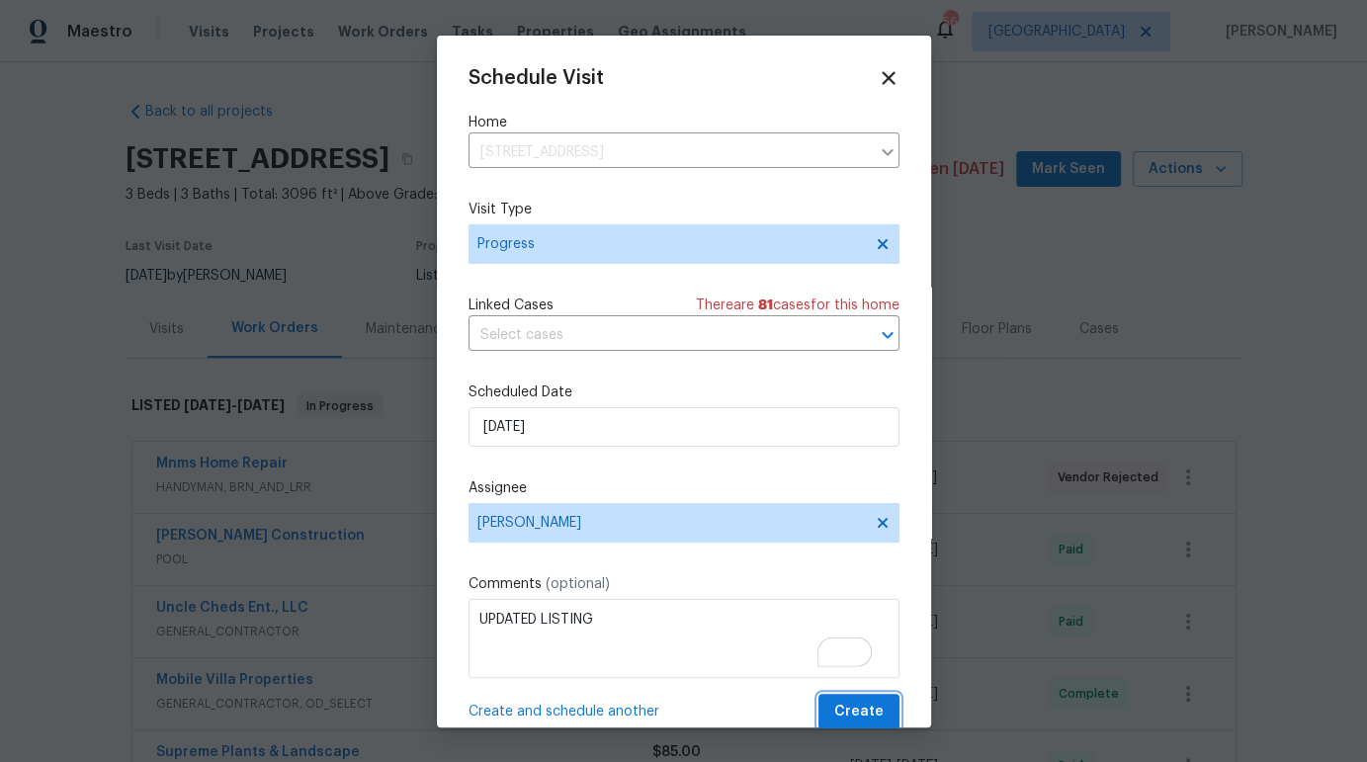
click at [858, 708] on span "Create" at bounding box center [858, 712] width 49 height 25
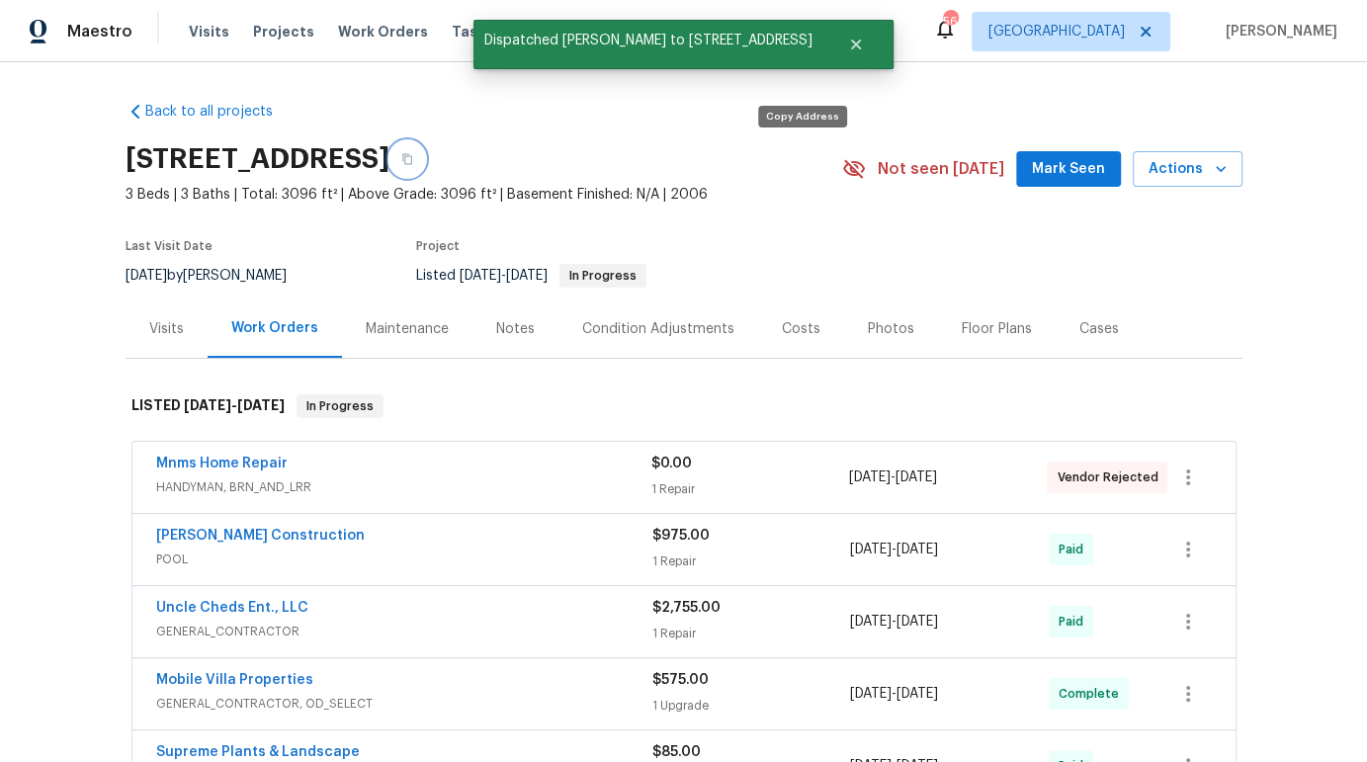
click at [413, 161] on icon "button" at bounding box center [407, 159] width 12 height 12
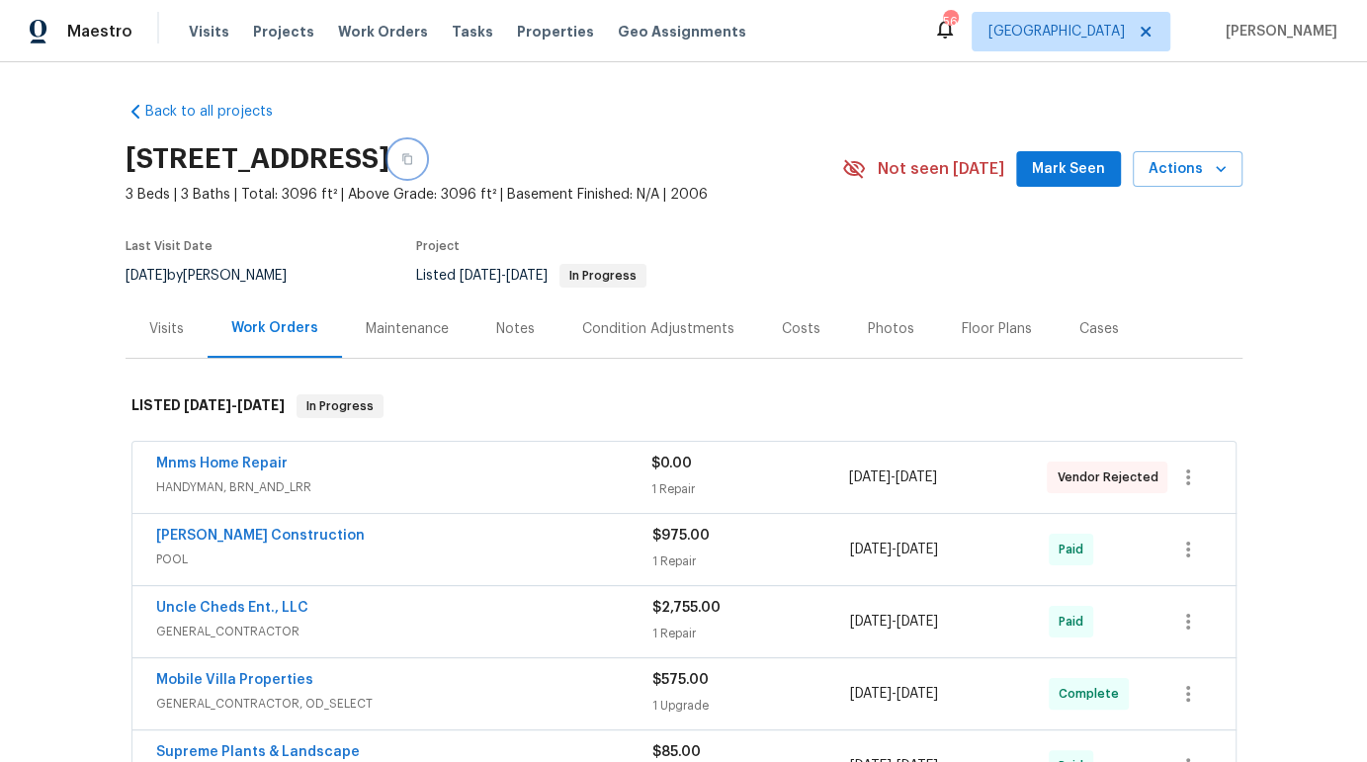
click at [413, 158] on icon "button" at bounding box center [407, 159] width 12 height 12
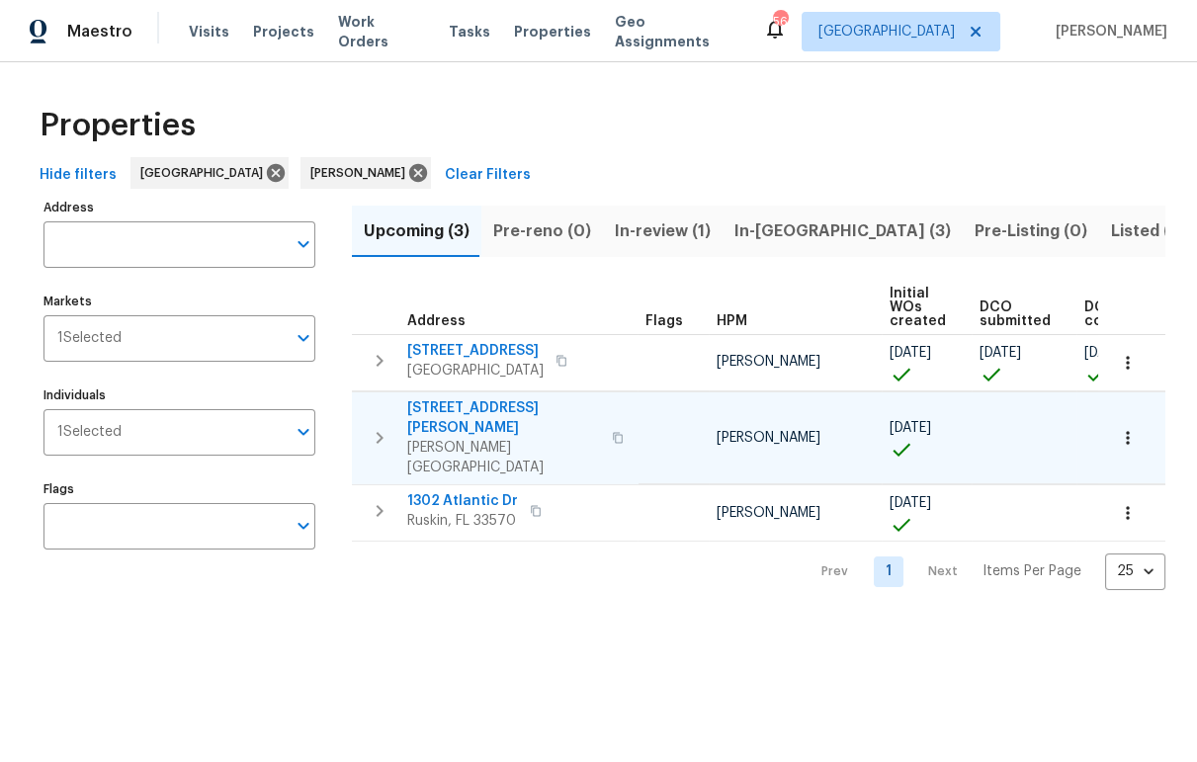
click at [472, 411] on span "[STREET_ADDRESS][PERSON_NAME]" at bounding box center [503, 418] width 193 height 40
click at [677, 233] on span "In-review (1)" at bounding box center [663, 231] width 96 height 28
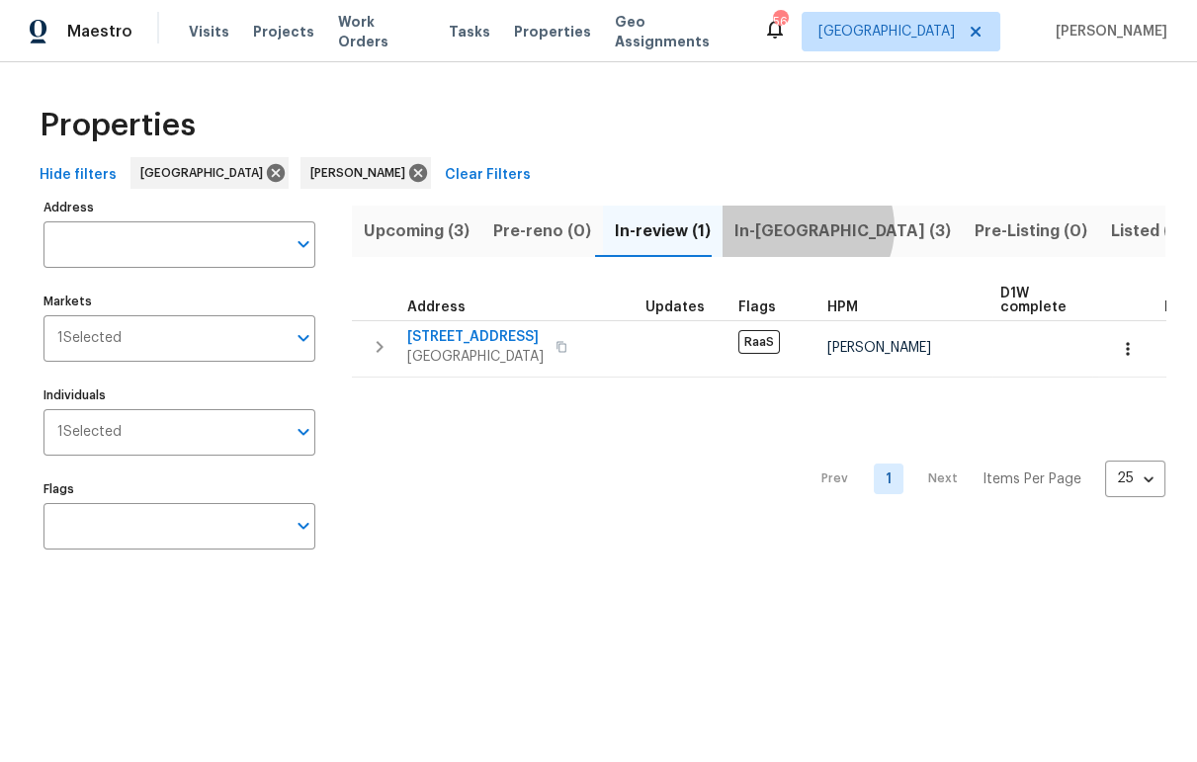
click at [795, 227] on span "In-[GEOGRAPHIC_DATA] (3)" at bounding box center [842, 231] width 216 height 28
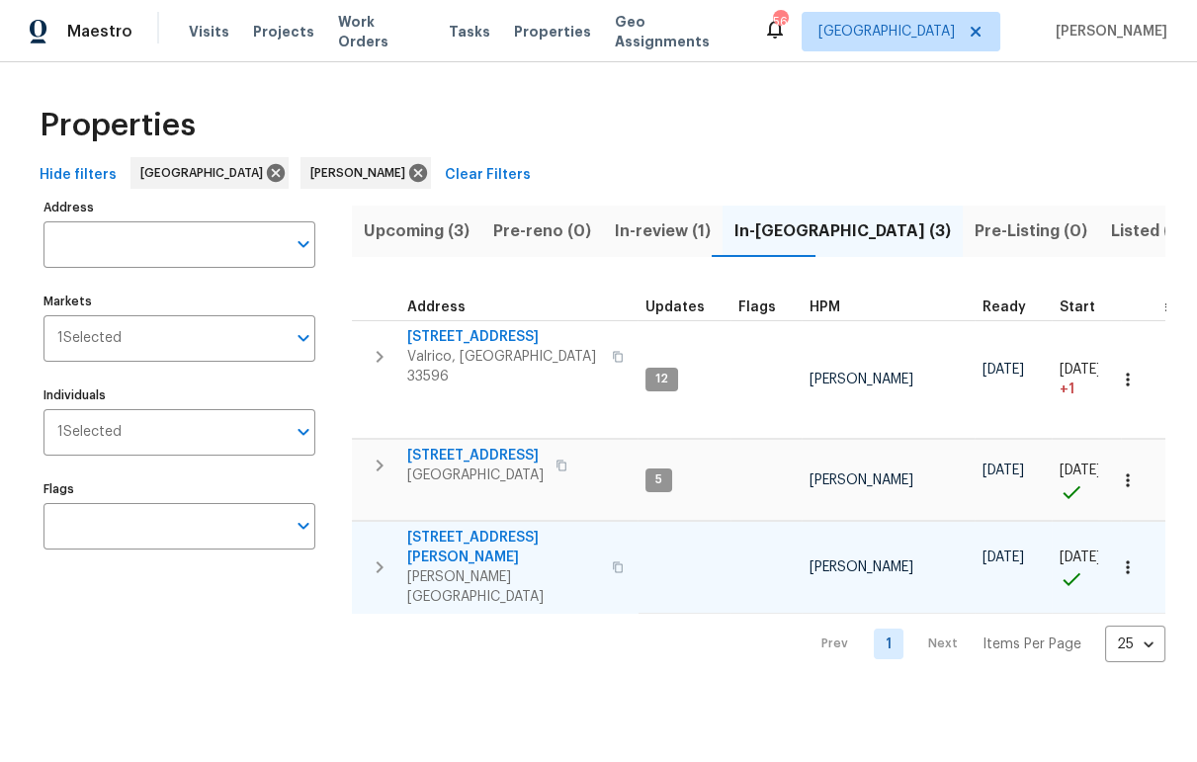
click at [508, 528] on span "[STREET_ADDRESS][PERSON_NAME]" at bounding box center [503, 548] width 193 height 40
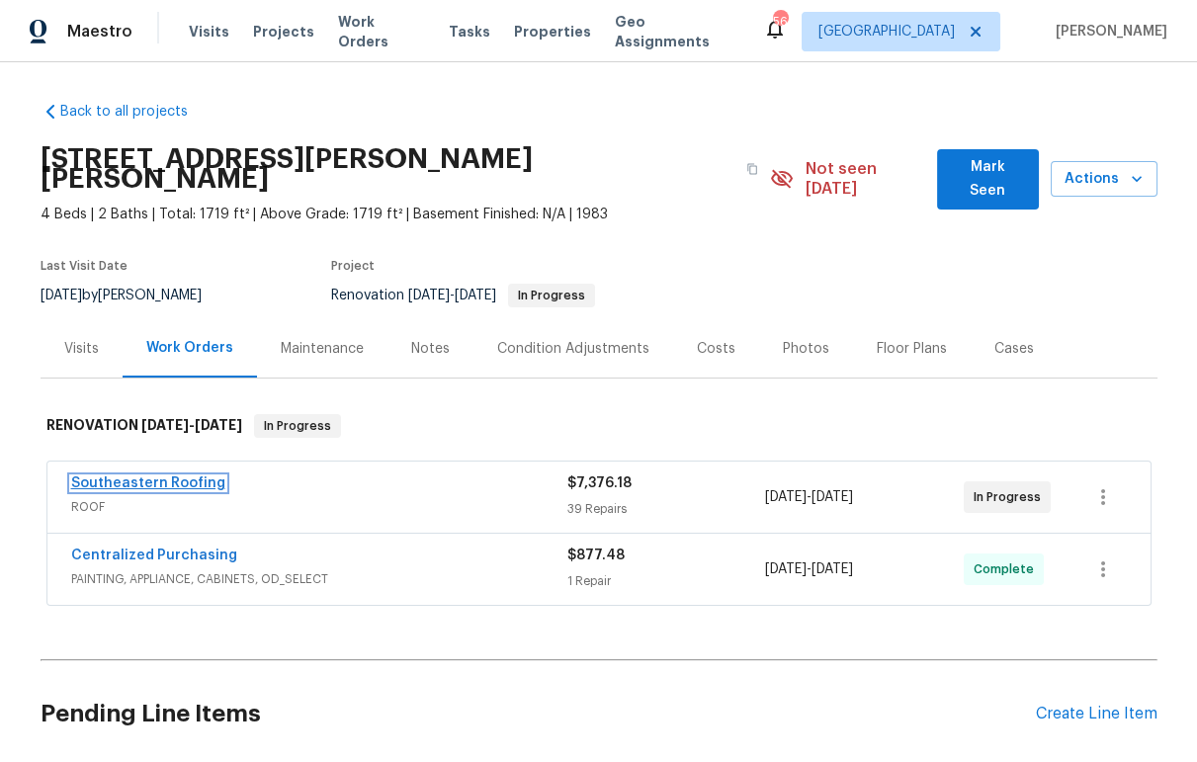
click at [151, 476] on link "Southeastern Roofing" at bounding box center [148, 483] width 154 height 14
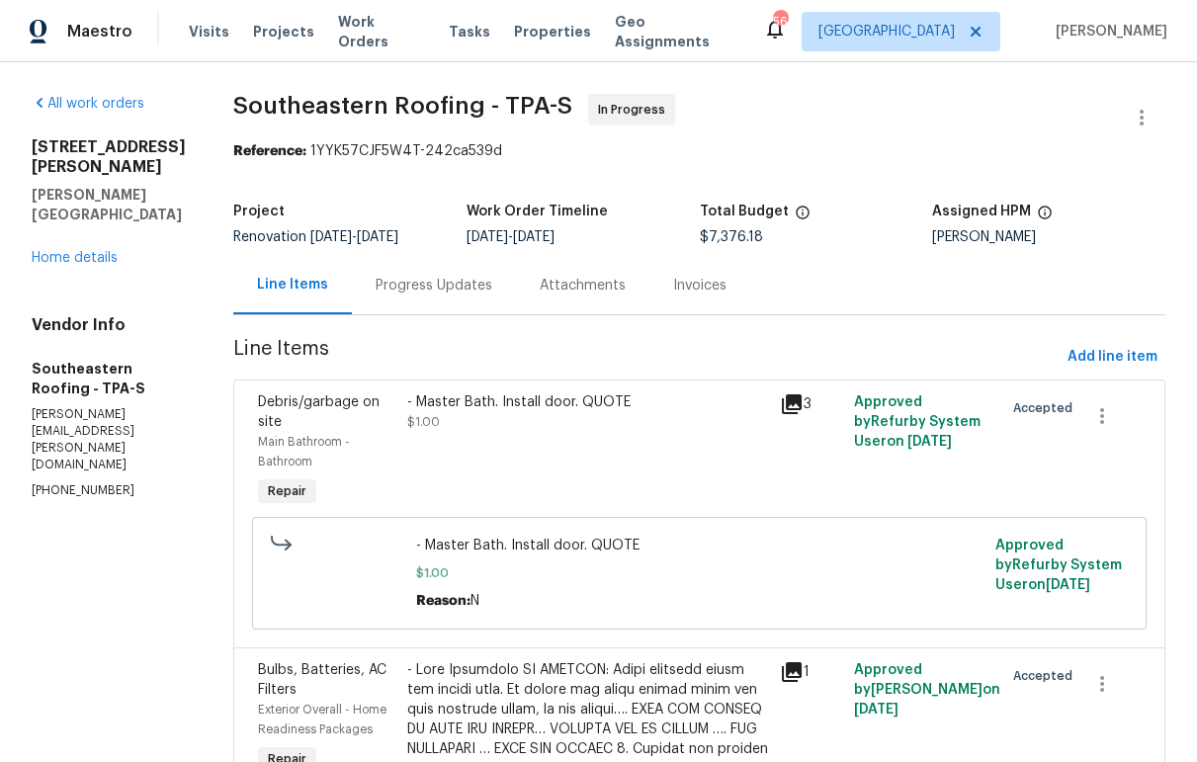
click at [655, 440] on div "- Master Bath. Install door. QUOTE $1.00" at bounding box center [587, 451] width 373 height 130
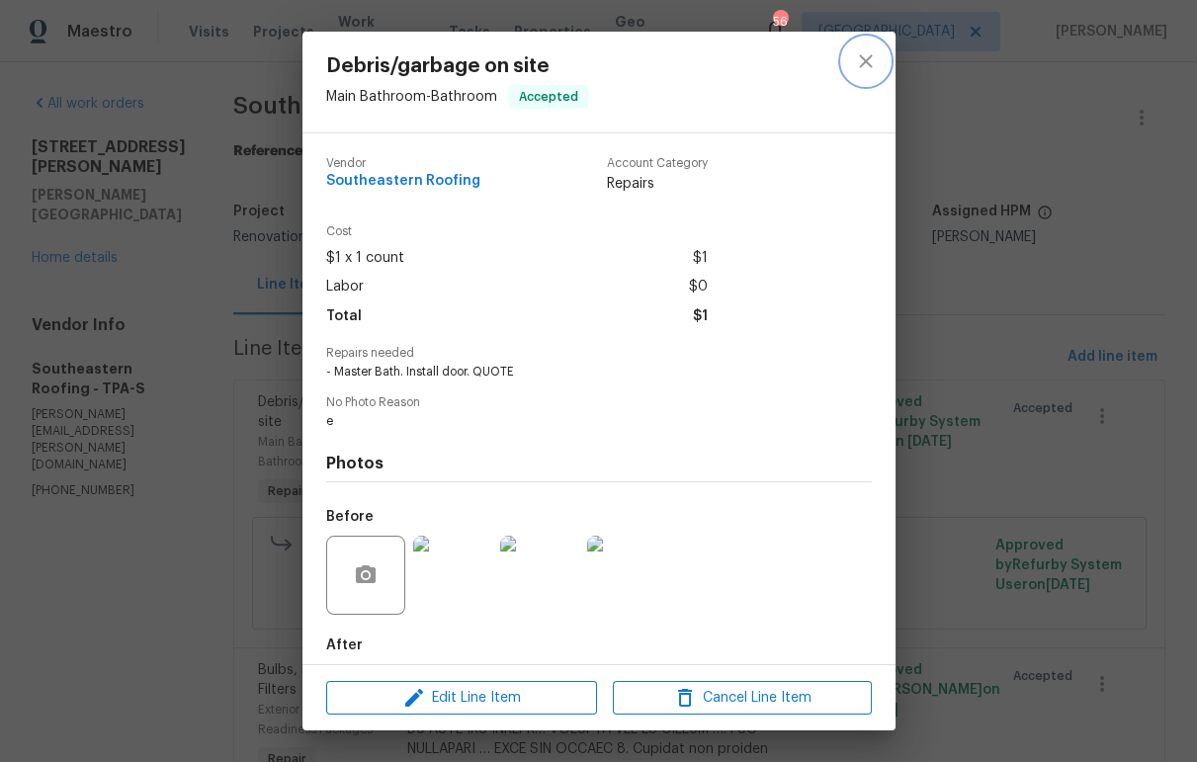
click at [867, 62] on icon "close" at bounding box center [865, 60] width 13 height 13
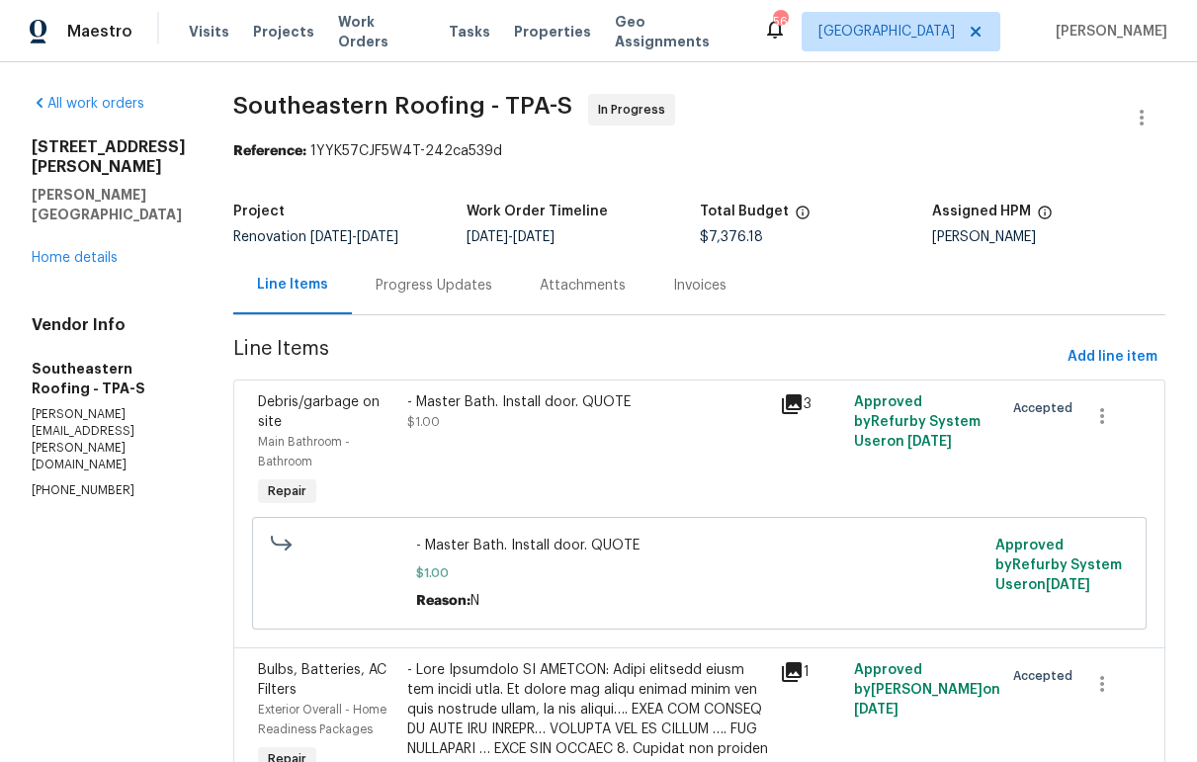
click at [498, 456] on div "- Master Bath. Install door. QUOTE $1.00" at bounding box center [587, 451] width 373 height 130
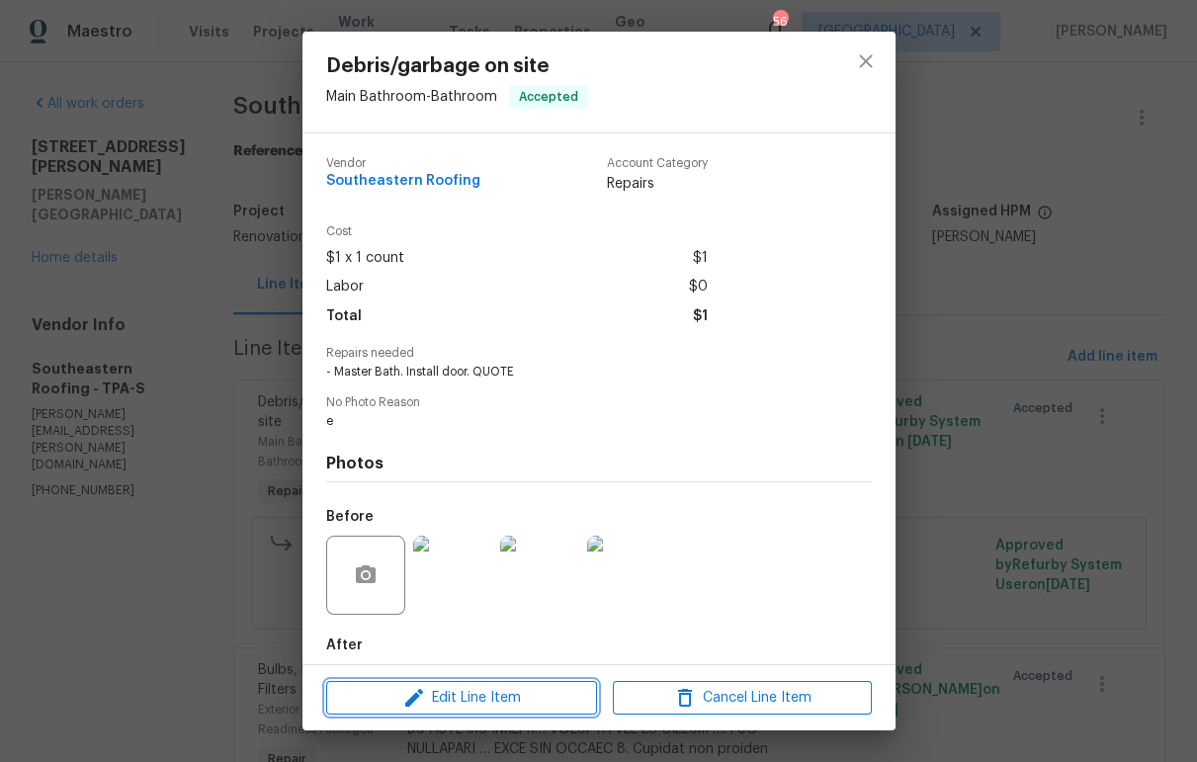
click at [416, 703] on icon "button" at bounding box center [414, 698] width 24 height 24
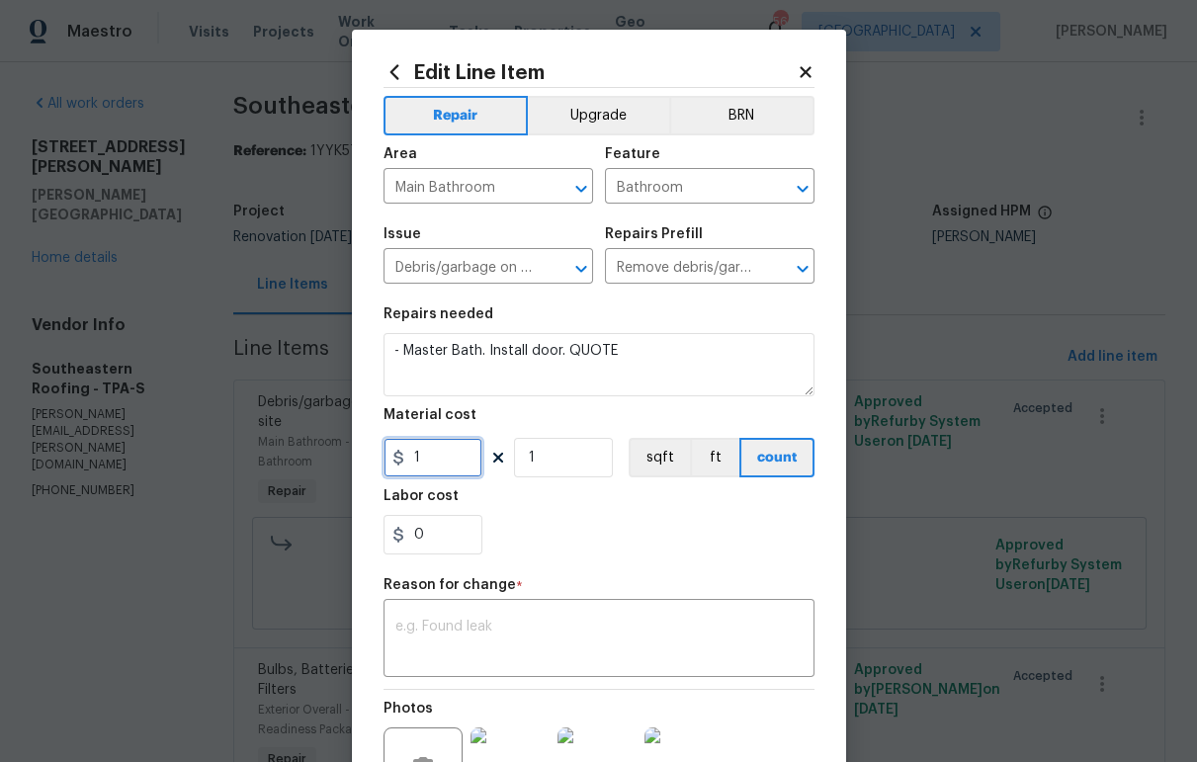
drag, startPoint x: 423, startPoint y: 462, endPoint x: 363, endPoint y: 461, distance: 60.3
click at [367, 461] on div "Edit Line Item Repair Upgrade BRN Area Main Bathroom ​ Feature Bathroom ​ Issue…" at bounding box center [599, 487] width 494 height 914
type input "575"
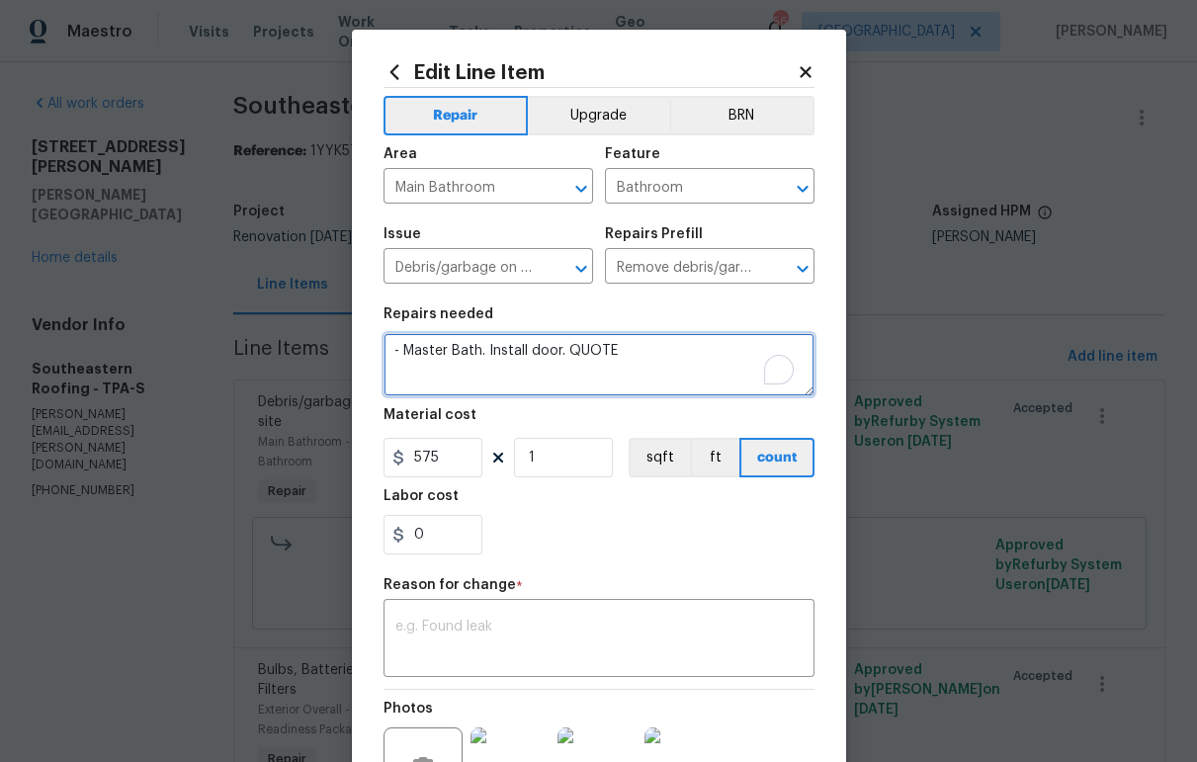
drag, startPoint x: 612, startPoint y: 353, endPoint x: 557, endPoint y: 353, distance: 54.4
click at [557, 353] on textarea "- Master Bath. Install door. QUOTE" at bounding box center [598, 364] width 431 height 63
type textarea "- Master Bath. Install door."
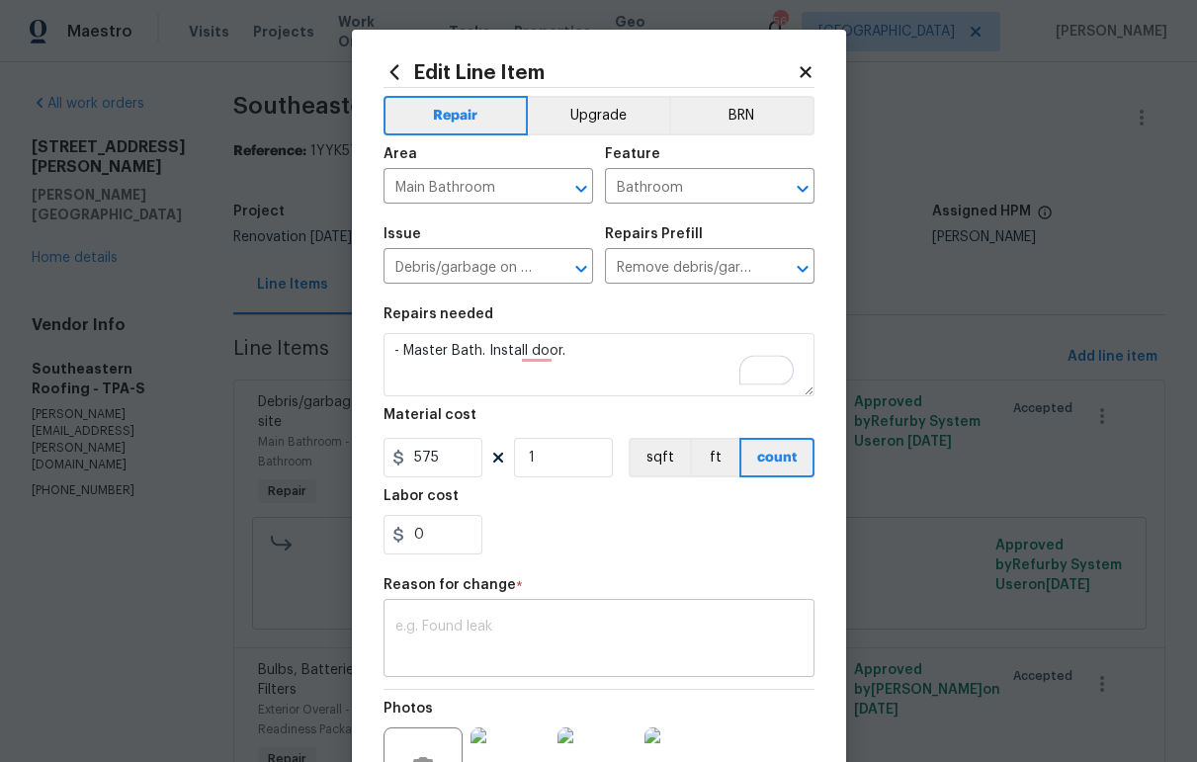
click at [576, 638] on textarea at bounding box center [598, 641] width 407 height 42
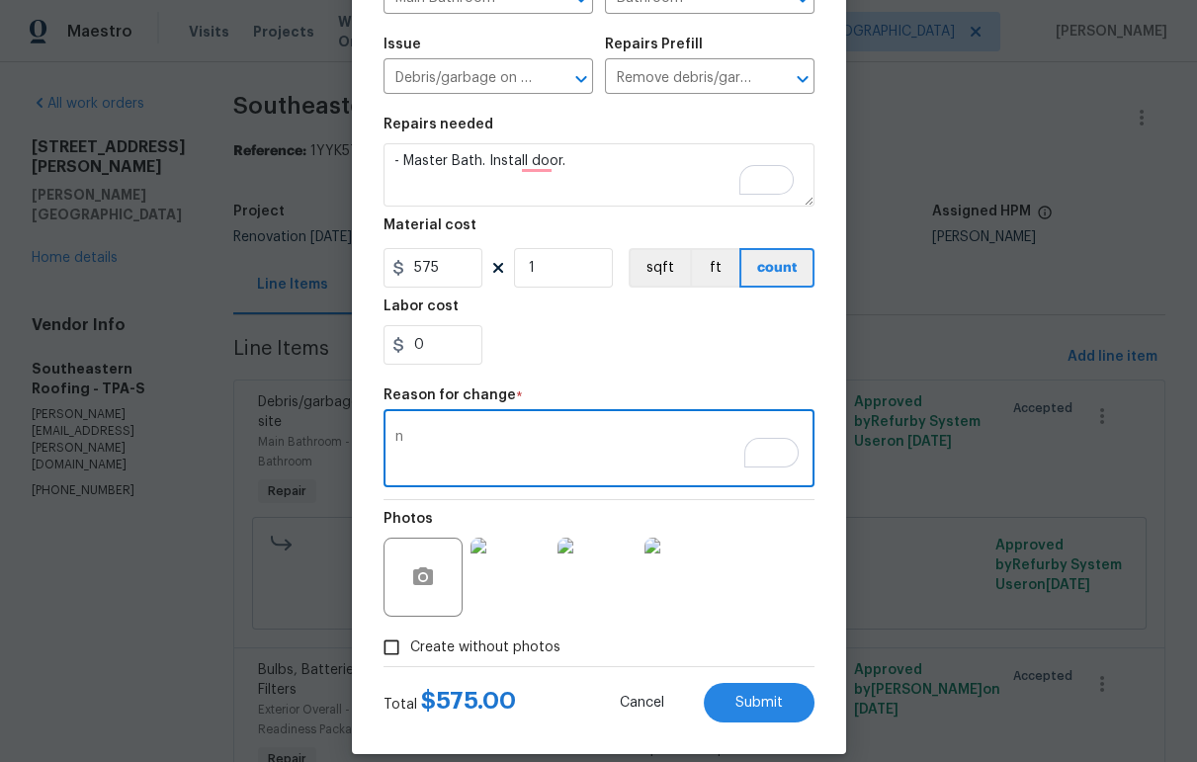
scroll to position [213, 0]
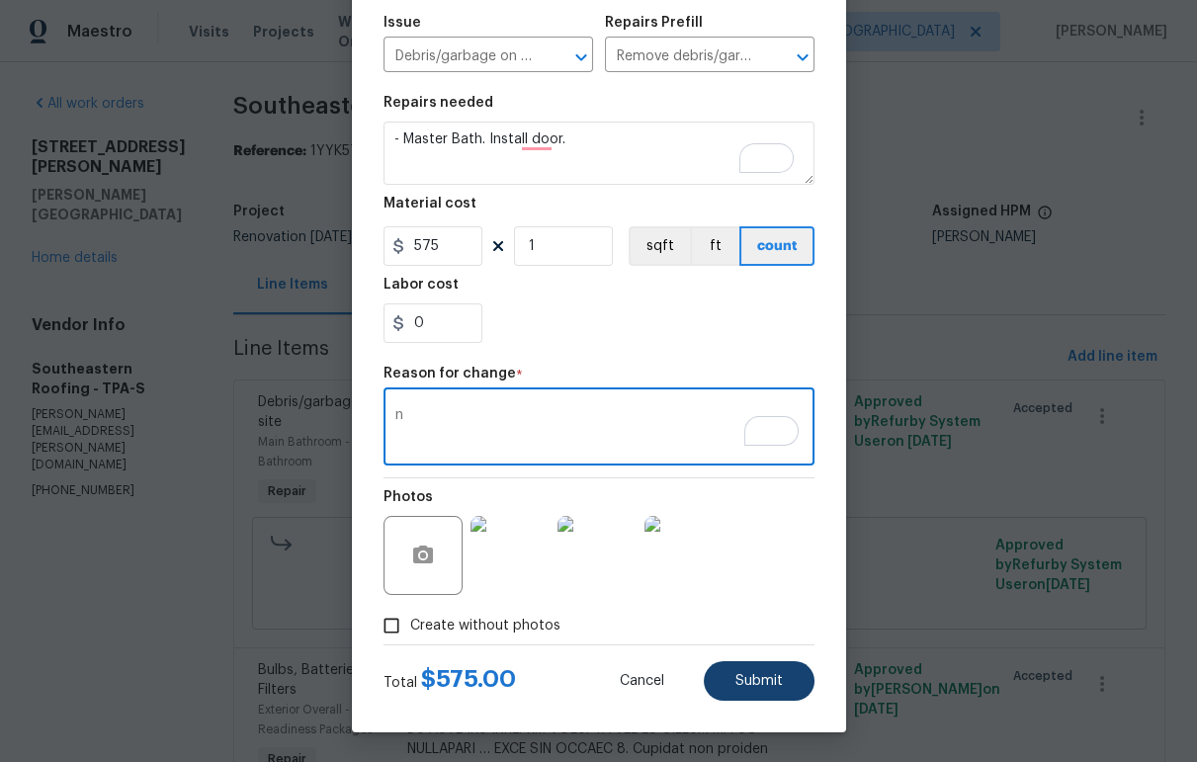
type textarea "n"
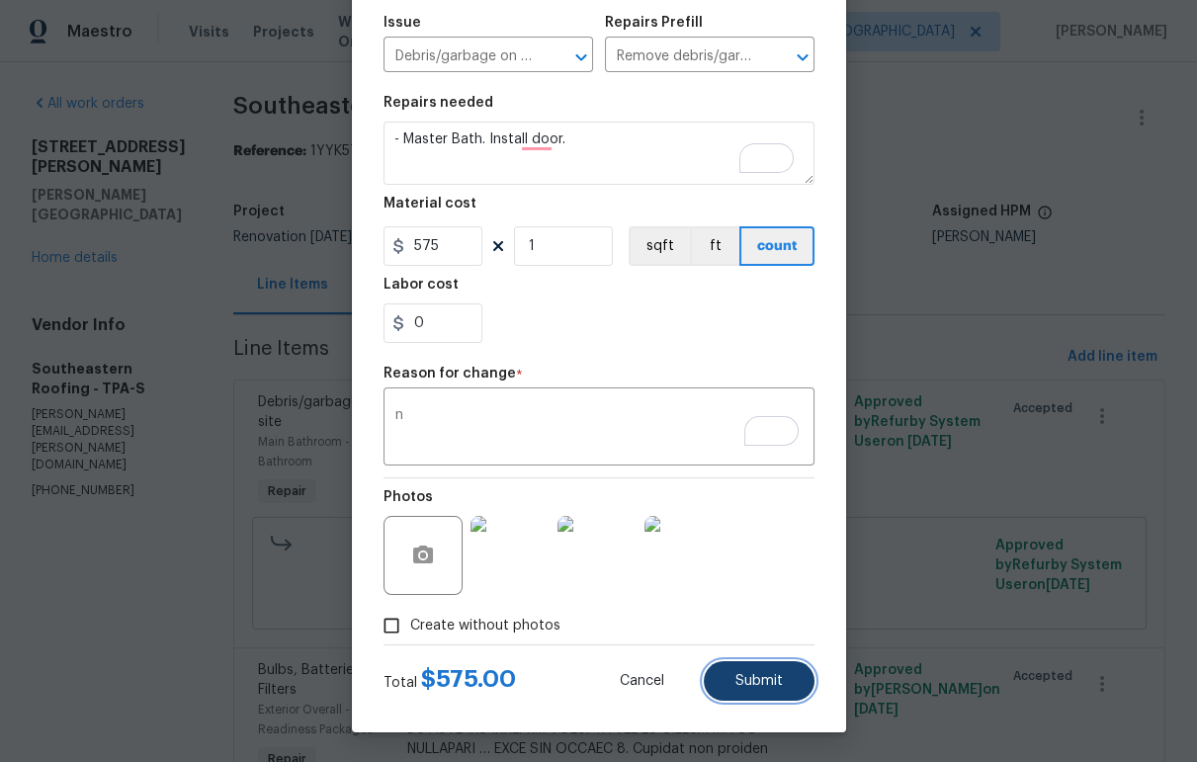
click at [744, 683] on span "Submit" at bounding box center [758, 681] width 47 height 15
type textarea "- Master Bath. Install door. QUOTE"
type input "1"
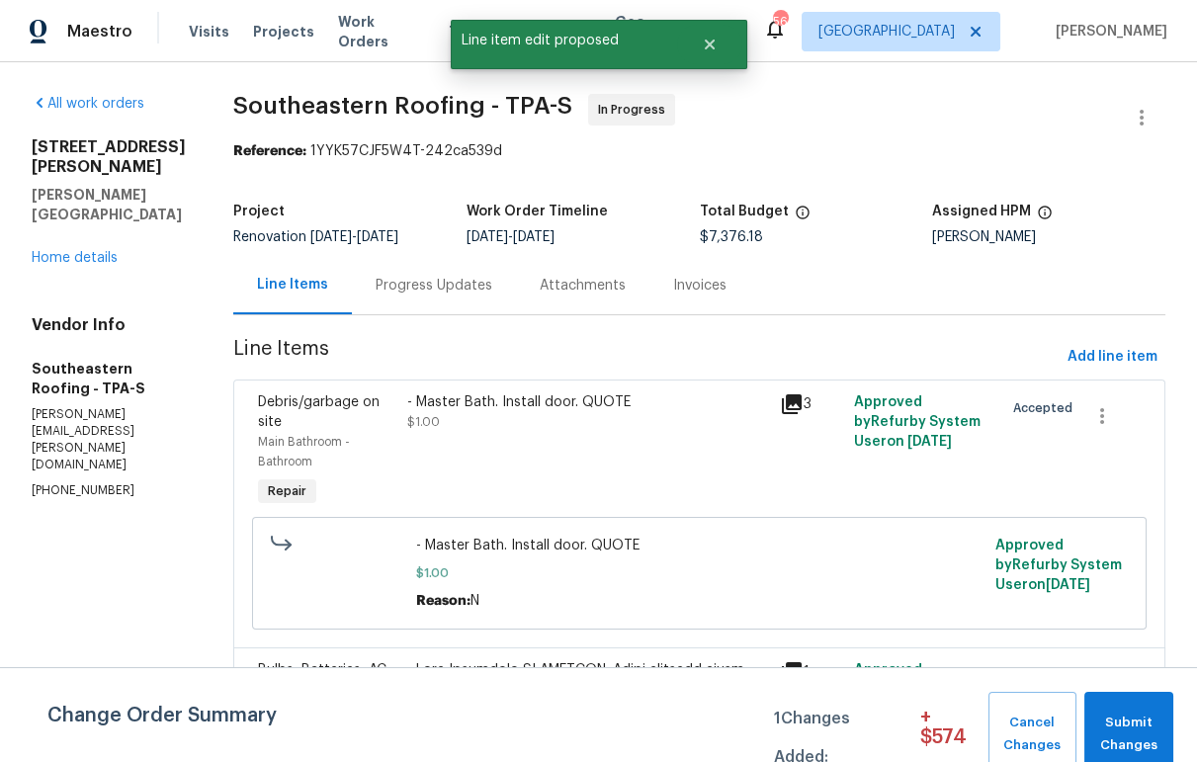
scroll to position [5640, 0]
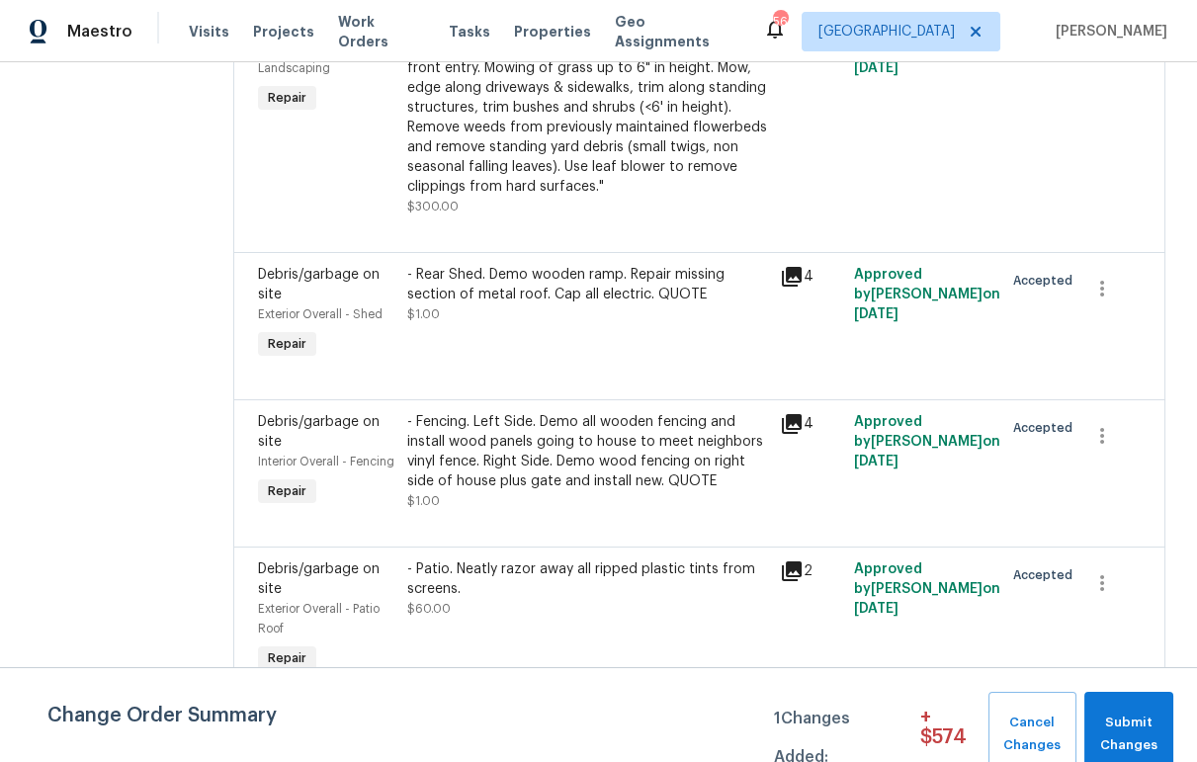
click at [486, 265] on div "- Rear Shed. Demo wooden ramp. Repair missing section of metal roof. Cap all el…" at bounding box center [587, 285] width 361 height 40
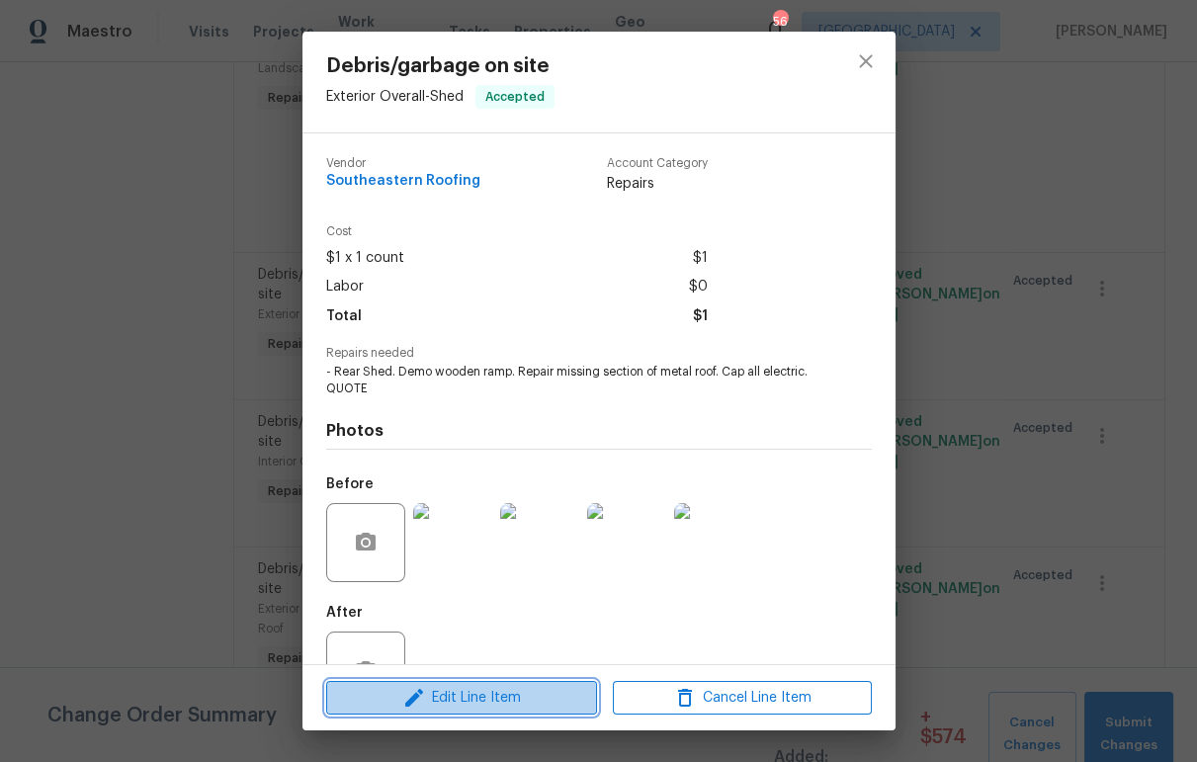
click at [503, 699] on span "Edit Line Item" at bounding box center [461, 698] width 259 height 25
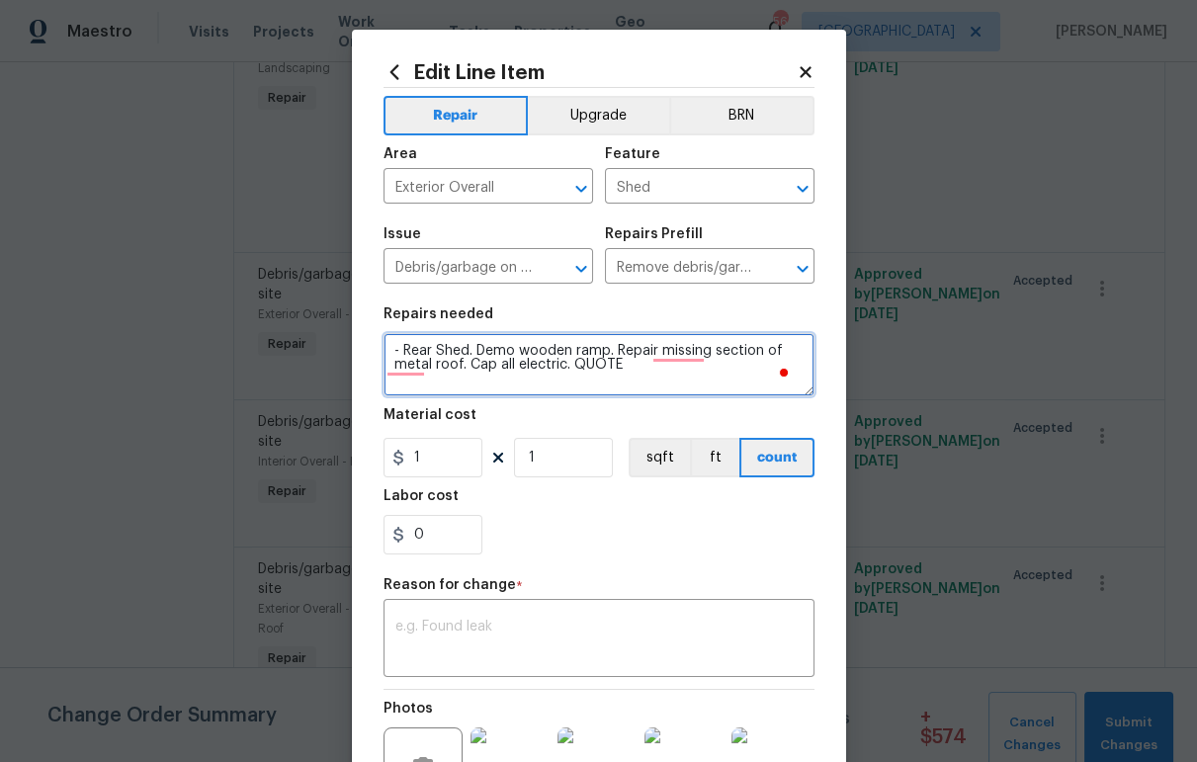
drag, startPoint x: 616, startPoint y: 372, endPoint x: 567, endPoint y: 371, distance: 48.4
click at [567, 371] on textarea "- Rear Shed. Demo wooden ramp. Repair missing section of metal roof. Cap all el…" at bounding box center [598, 364] width 431 height 63
type textarea "- Rear Shed. Demo wooden ramp. Repair missing section of metal roof. Cap all el…"
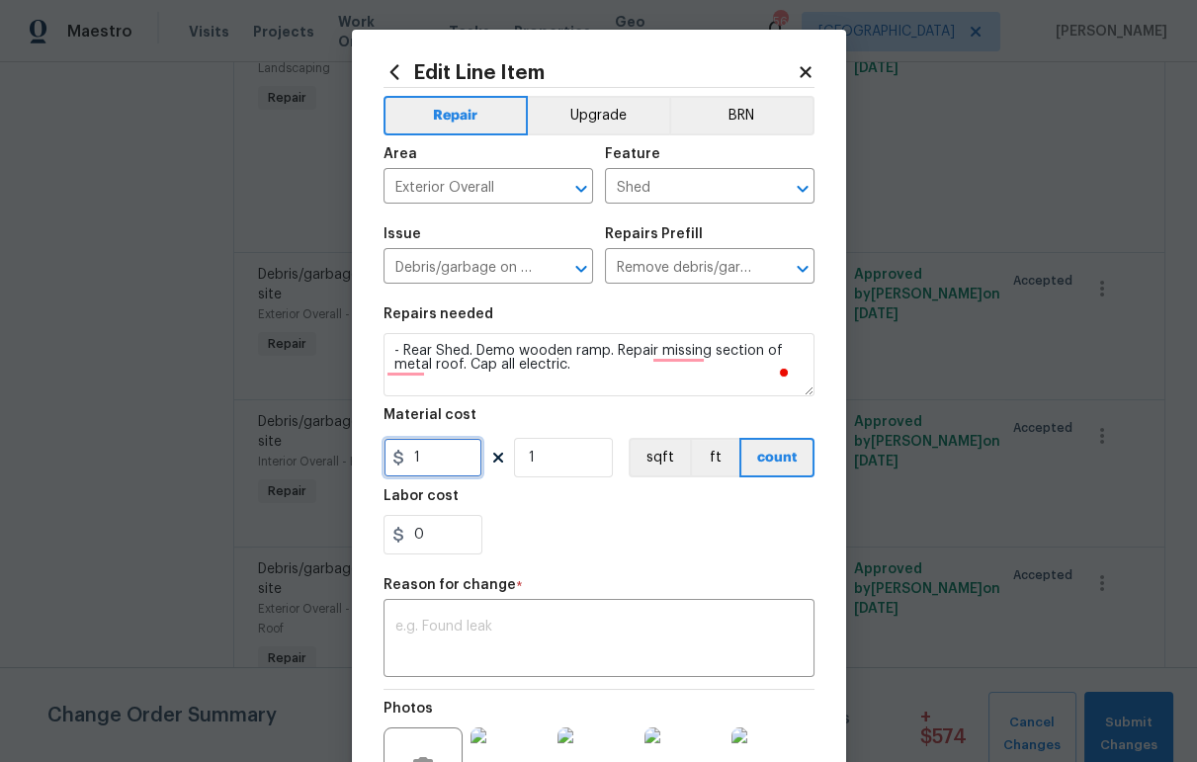
drag, startPoint x: 418, startPoint y: 460, endPoint x: 387, endPoint y: 462, distance: 30.7
click at [387, 462] on div "1" at bounding box center [432, 458] width 99 height 40
type input "400"
click at [517, 628] on textarea at bounding box center [598, 641] width 407 height 42
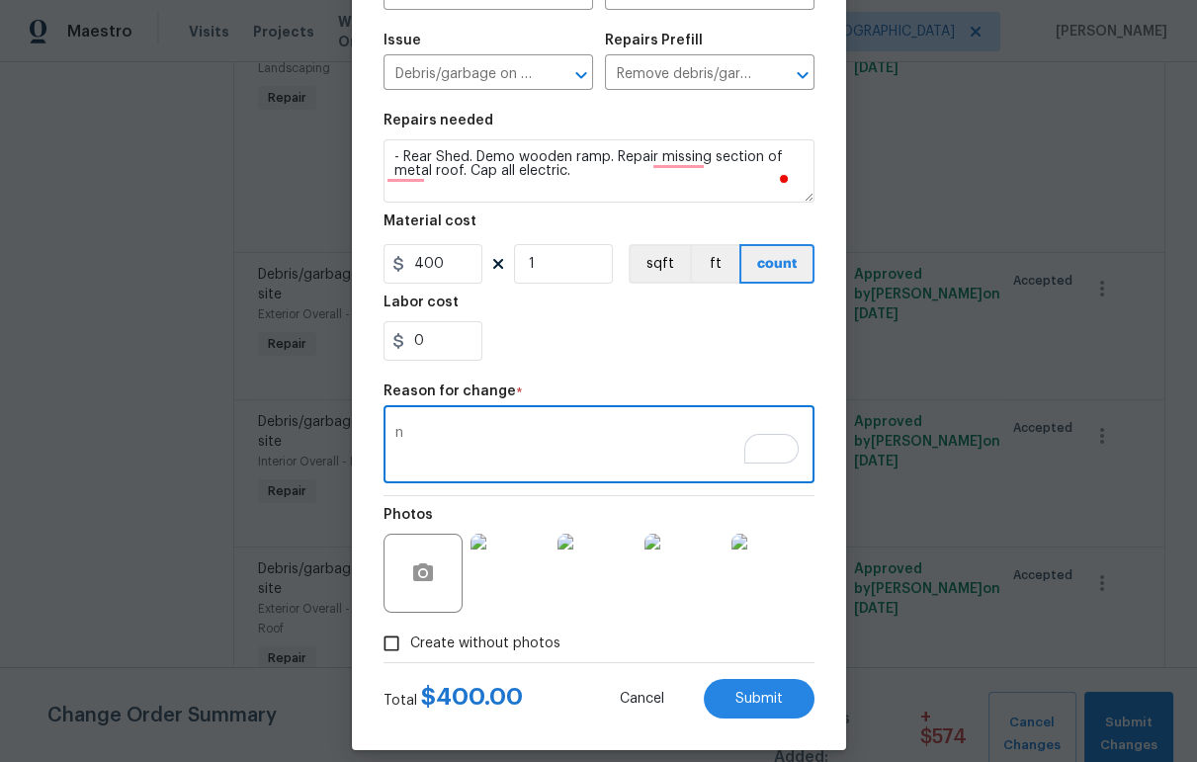
scroll to position [213, 0]
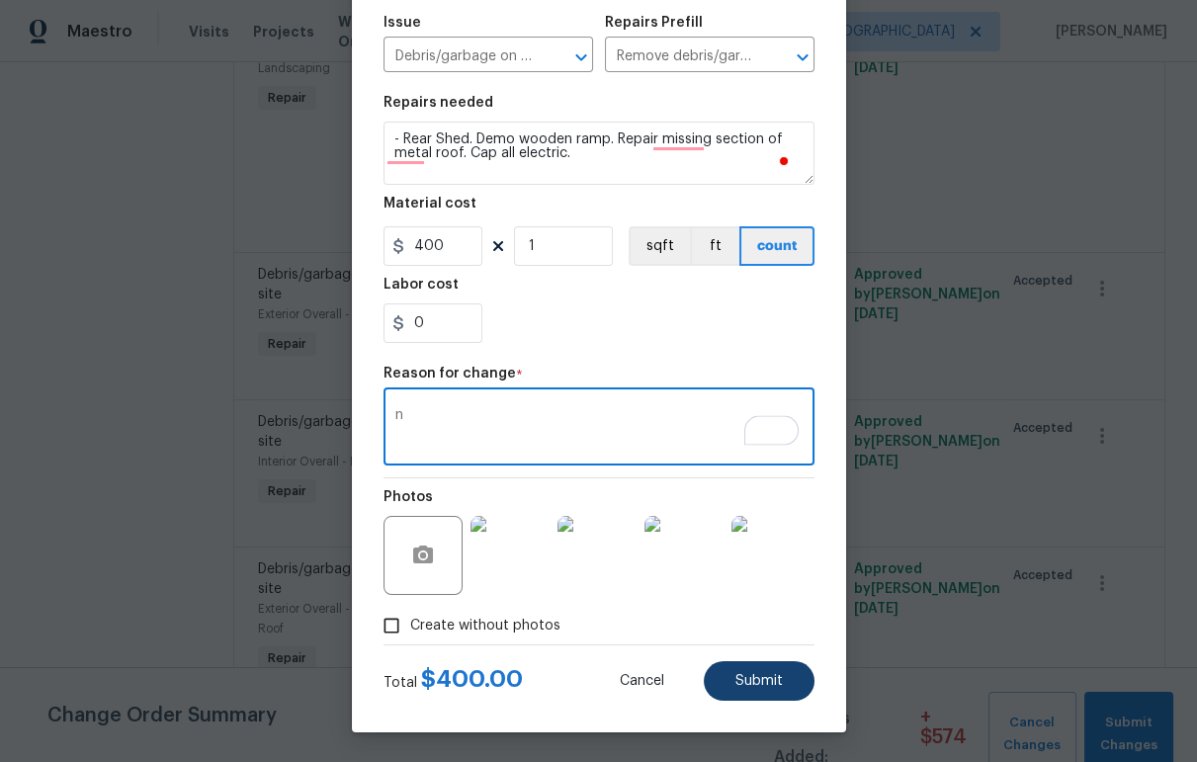
type textarea "n"
click at [770, 680] on span "Submit" at bounding box center [758, 681] width 47 height 15
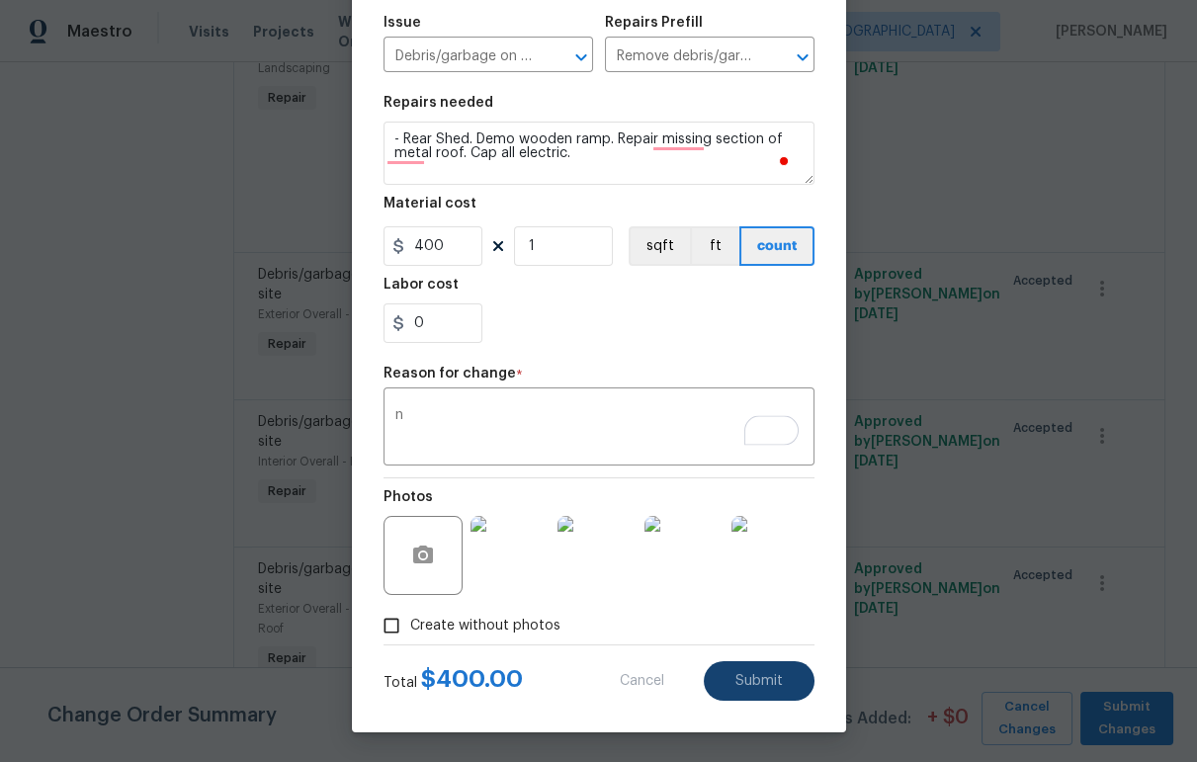
type textarea "- Rear Shed. Demo wooden ramp. Repair missing section of metal roof. Cap all el…"
type input "1"
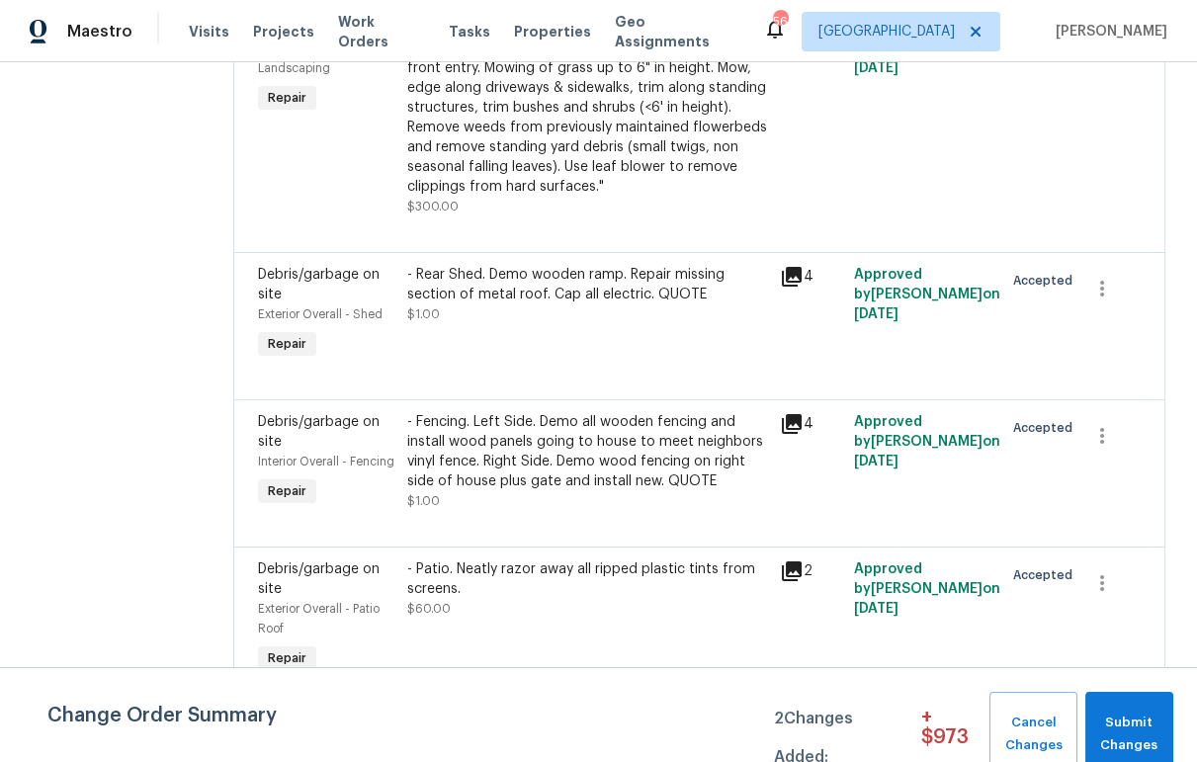
scroll to position [3081, 0]
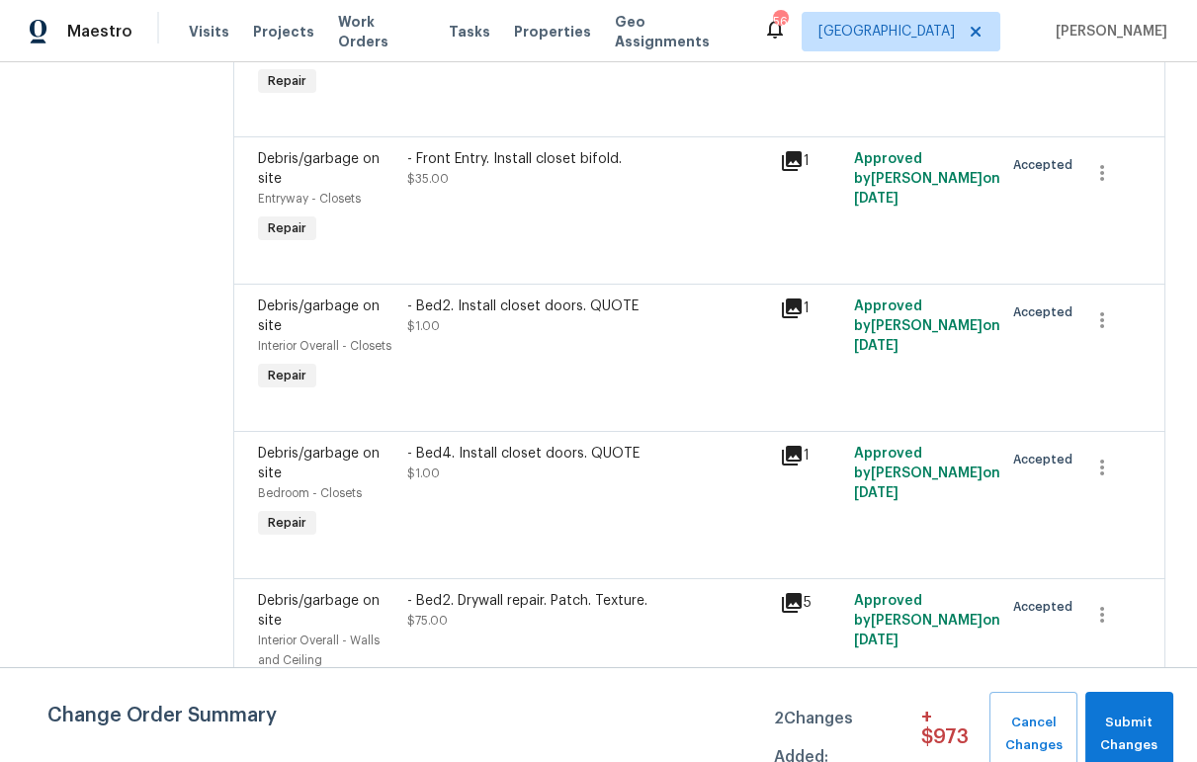
click at [671, 296] on div "- Bed2. Install closet doors. QUOTE $1.00" at bounding box center [587, 316] width 361 height 40
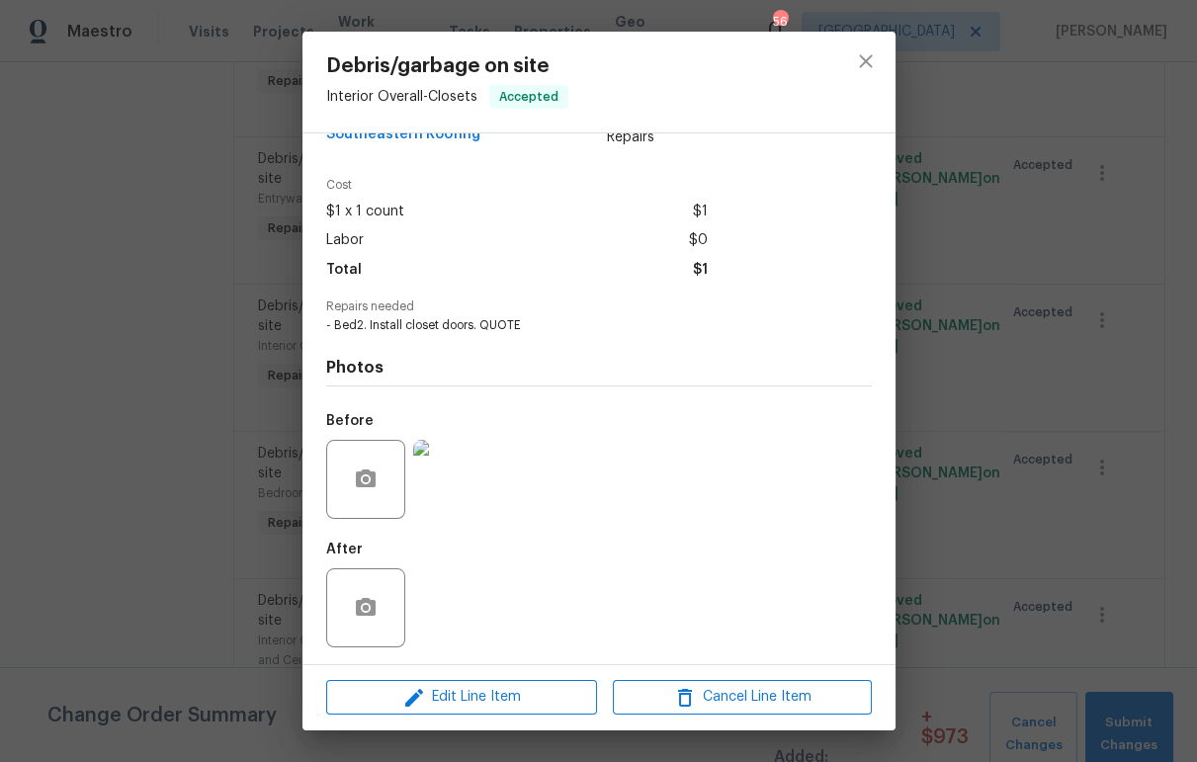
scroll to position [48, 0]
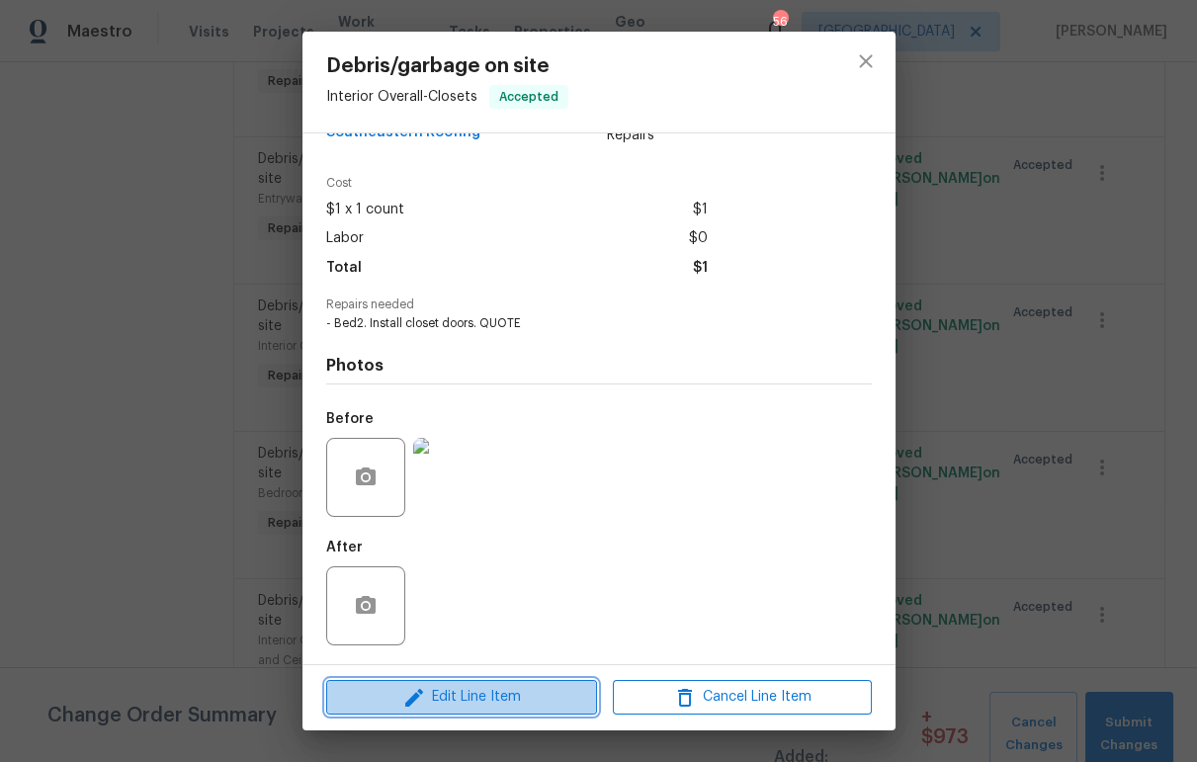
click at [472, 703] on span "Edit Line Item" at bounding box center [461, 697] width 259 height 25
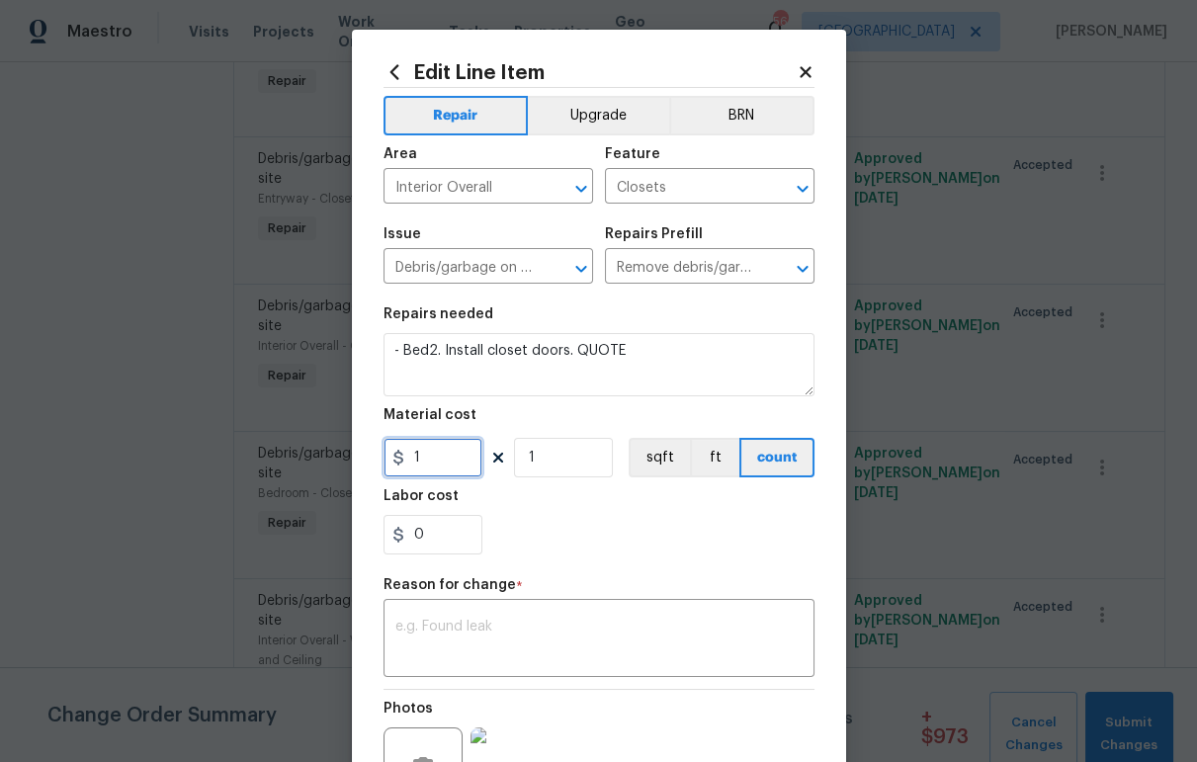
drag, startPoint x: 417, startPoint y: 464, endPoint x: 371, endPoint y: 460, distance: 46.7
click at [371, 460] on div "Edit Line Item Repair Upgrade BRN Area Interior Overall ​ Feature Closets ​ Iss…" at bounding box center [599, 487] width 494 height 914
type input "590"
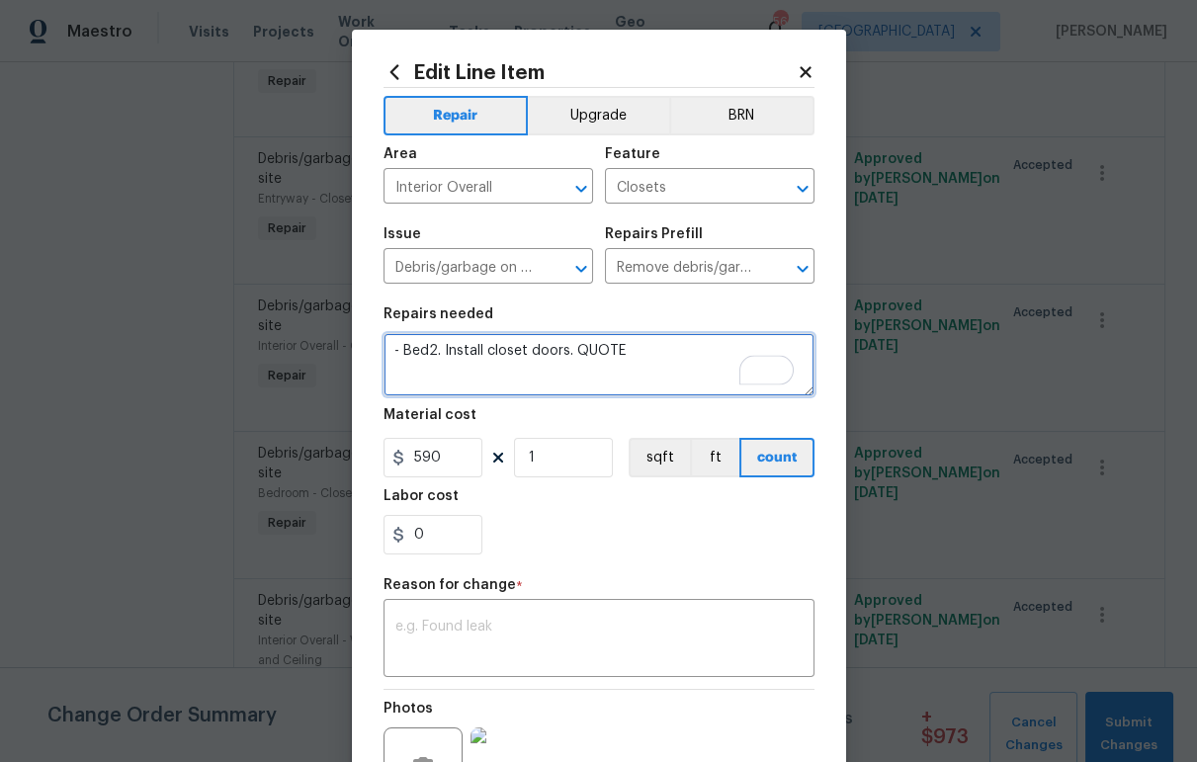
drag, startPoint x: 615, startPoint y: 350, endPoint x: 569, endPoint y: 356, distance: 45.8
click at [569, 356] on textarea "- Bed2. Install closet doors. QUOTE" at bounding box center [598, 364] width 431 height 63
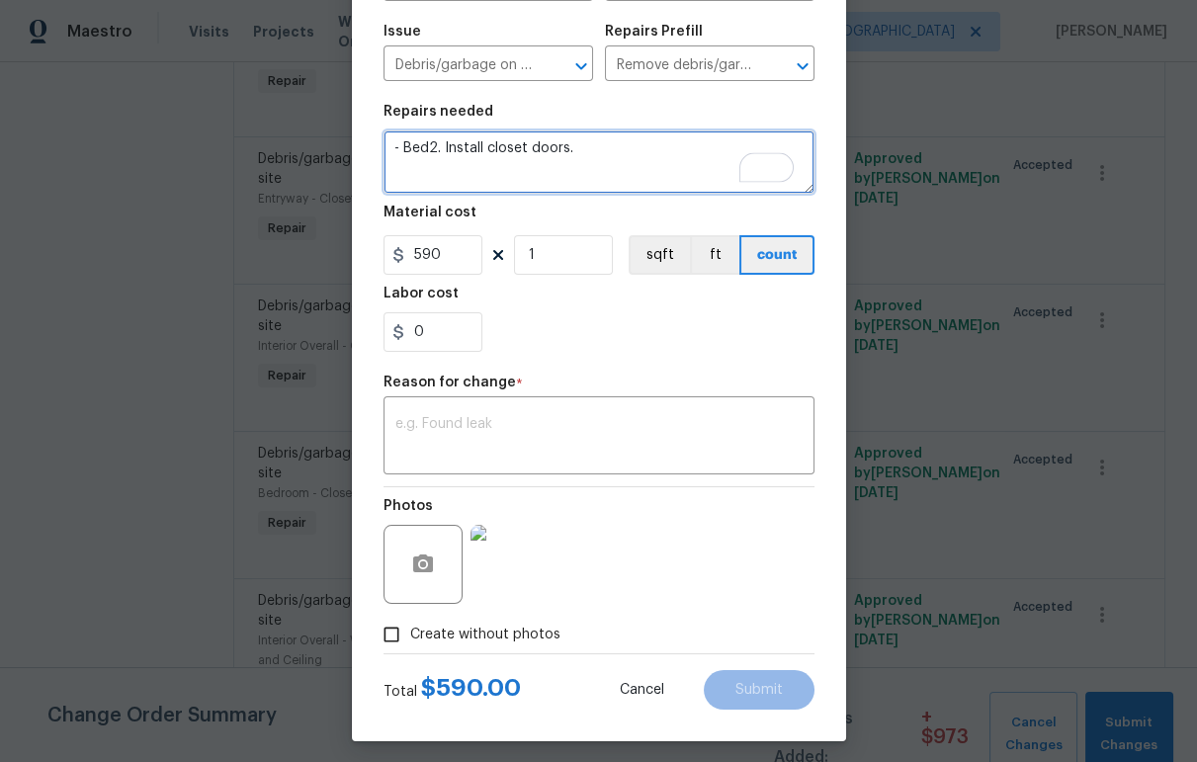
scroll to position [213, 0]
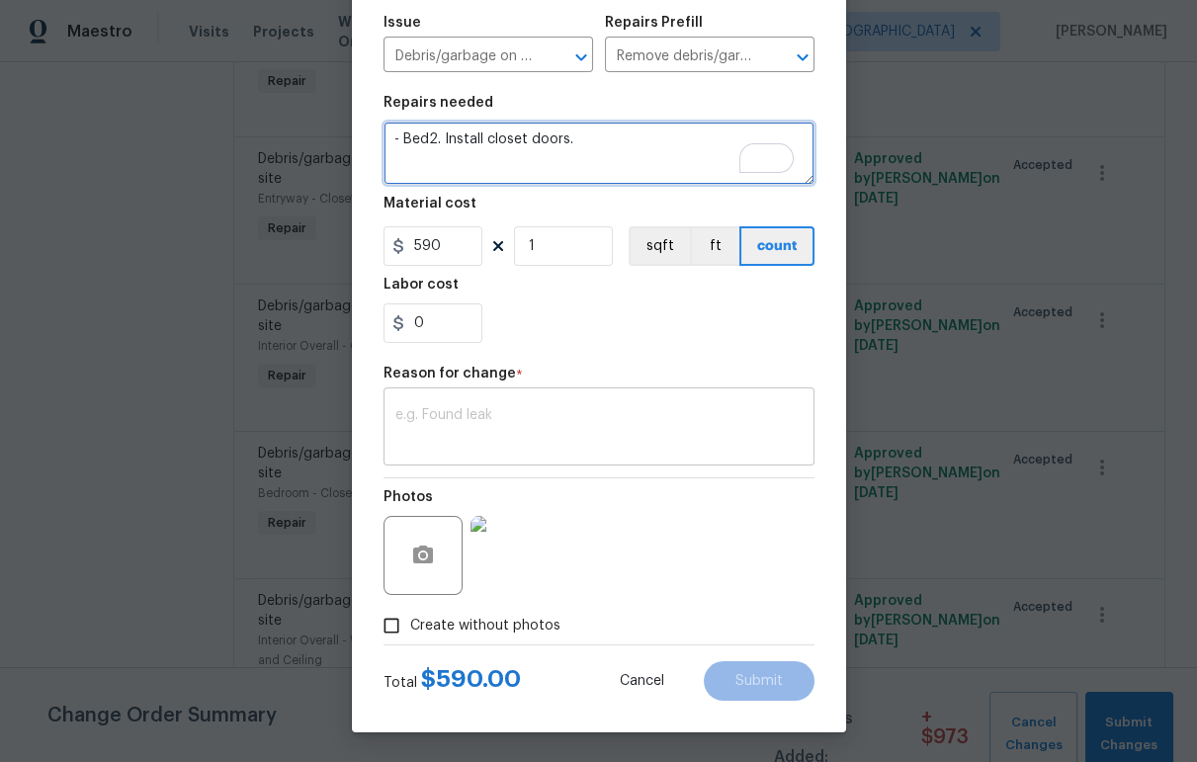
type textarea "- Bed2. Install closet doors."
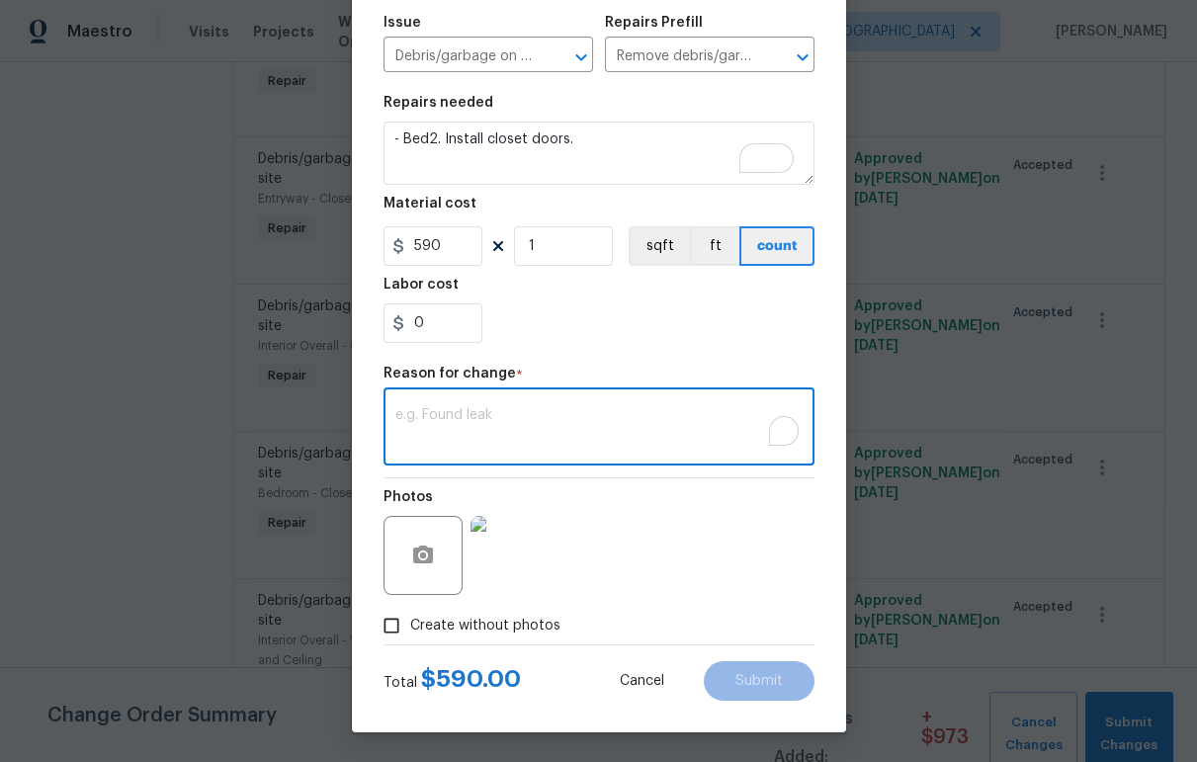
click at [573, 429] on textarea "To enrich screen reader interactions, please activate Accessibility in Grammarl…" at bounding box center [598, 429] width 407 height 42
type textarea "n"
click at [756, 676] on span "Submit" at bounding box center [758, 681] width 47 height 15
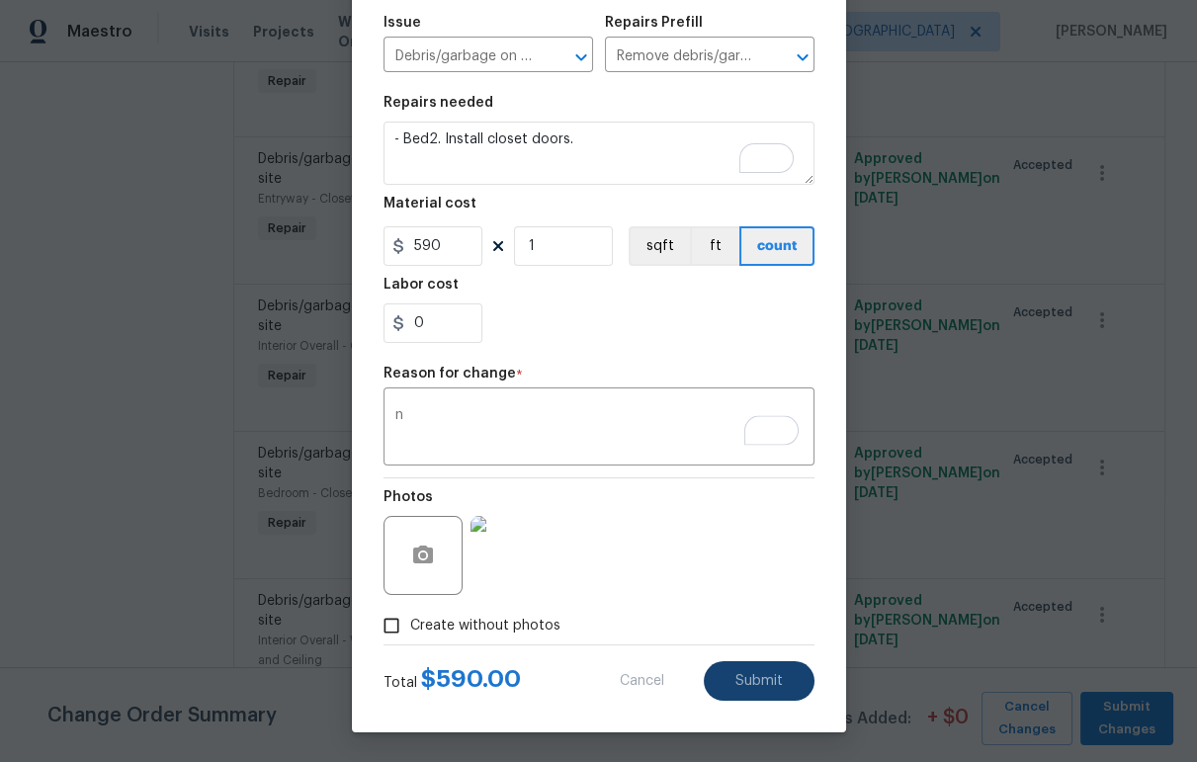
type textarea "- Bed2. Install closet doors. QUOTE"
type input "1"
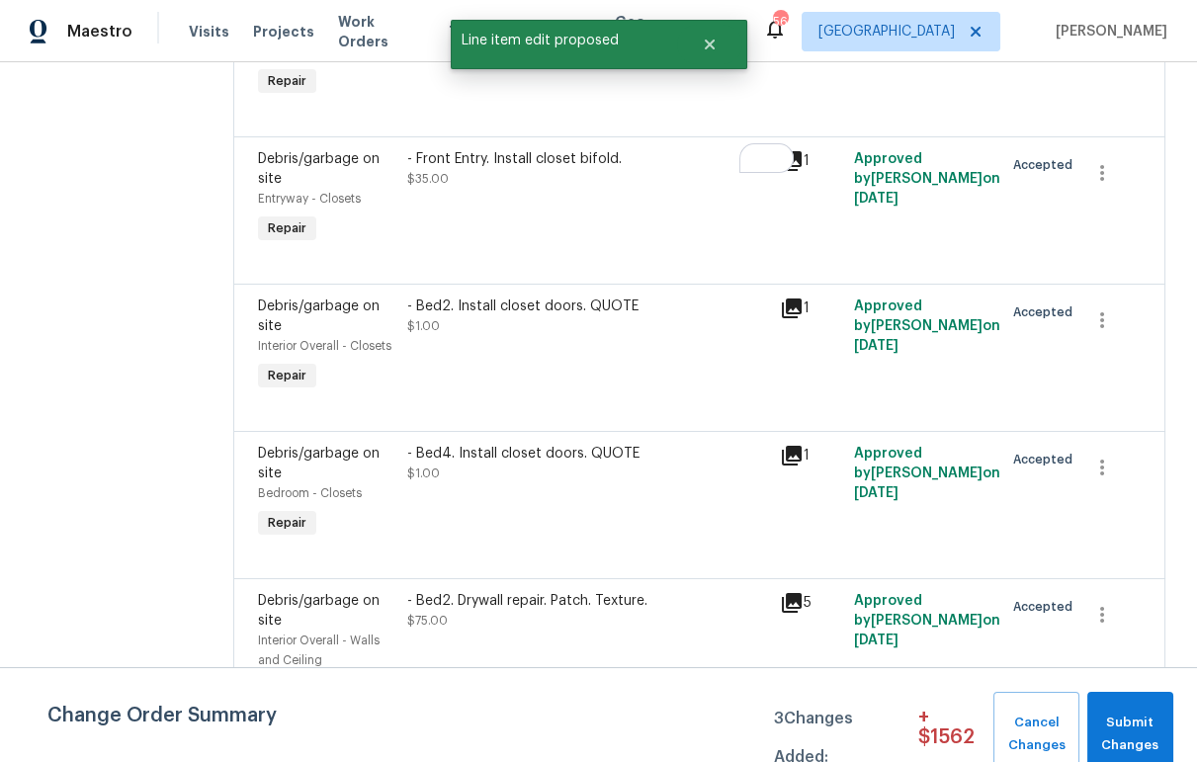
scroll to position [0, 0]
click at [492, 444] on div "- Bed4. Install closet doors. QUOTE $1.00" at bounding box center [587, 464] width 361 height 40
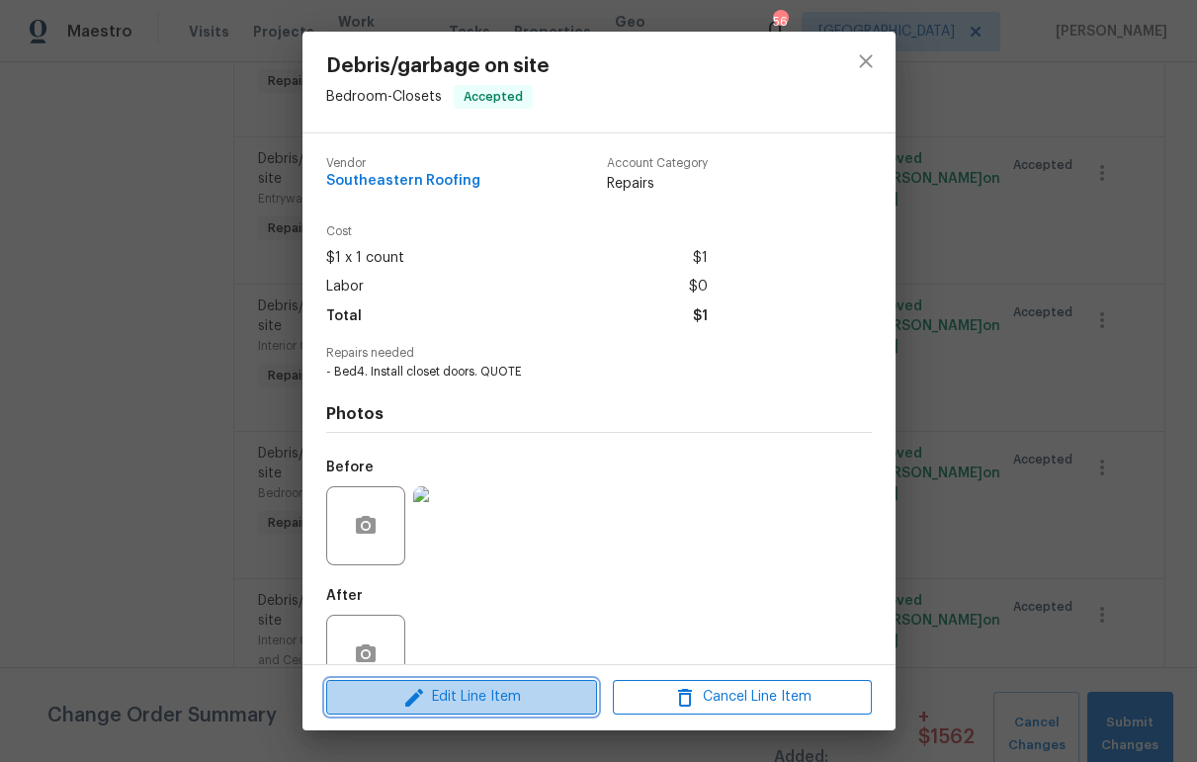
click at [498, 687] on span "Edit Line Item" at bounding box center [461, 697] width 259 height 25
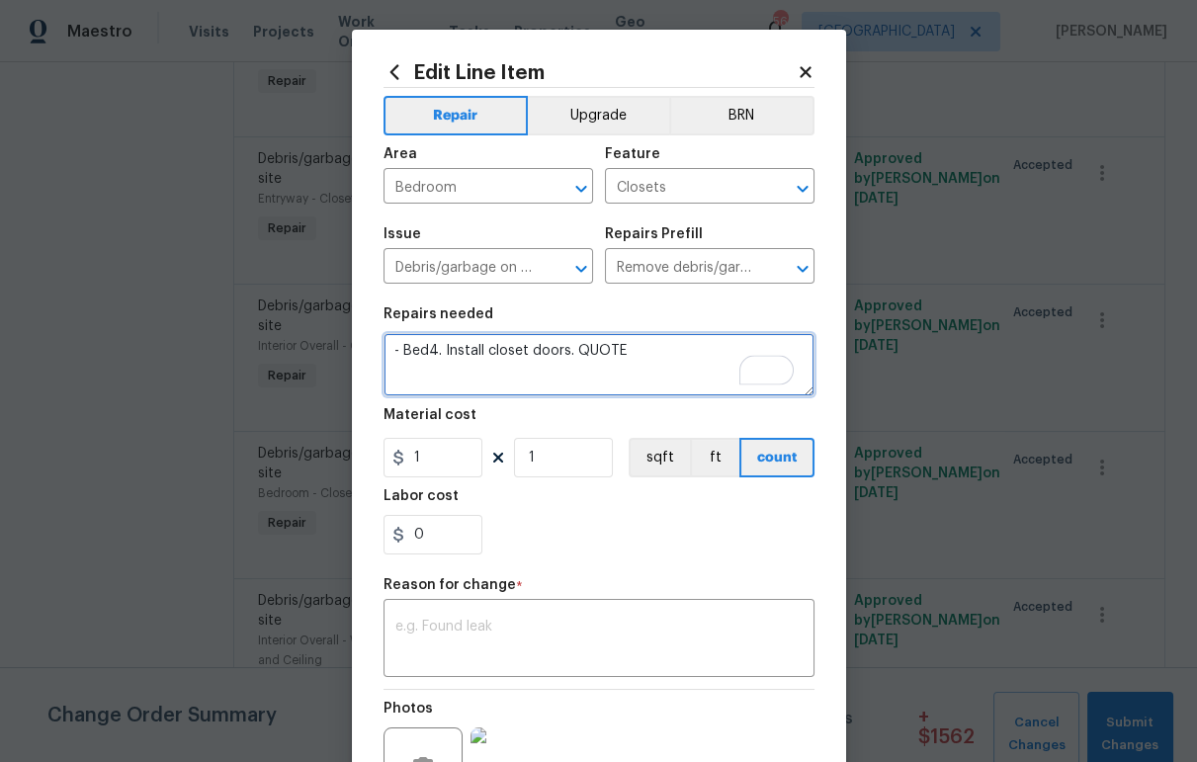
drag, startPoint x: 614, startPoint y: 359, endPoint x: 571, endPoint y: 351, distance: 43.2
click at [571, 351] on textarea "- Bed4. Install closet doors. QUOTE" at bounding box center [598, 364] width 431 height 63
type textarea "- Bed4. Install closet doors."
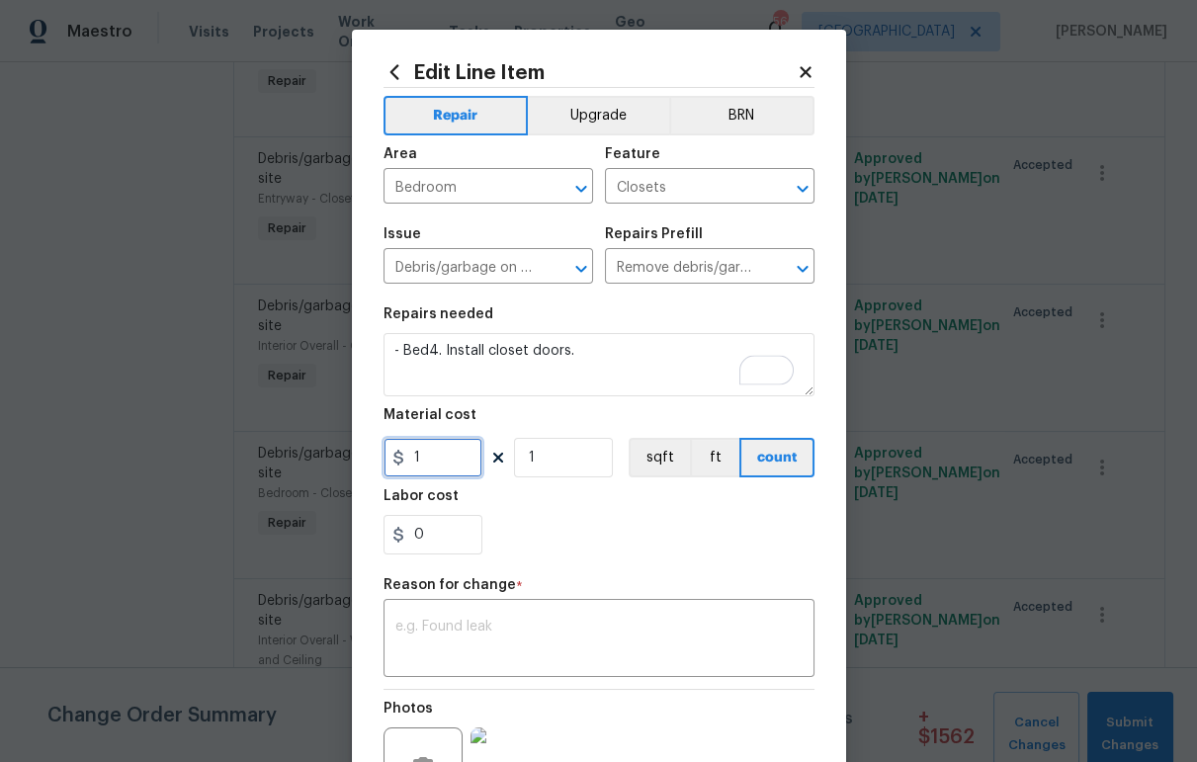
drag, startPoint x: 421, startPoint y: 466, endPoint x: 397, endPoint y: 463, distance: 24.0
click at [398, 463] on input "1" at bounding box center [432, 458] width 99 height 40
type input "320"
click at [528, 625] on textarea at bounding box center [598, 641] width 407 height 42
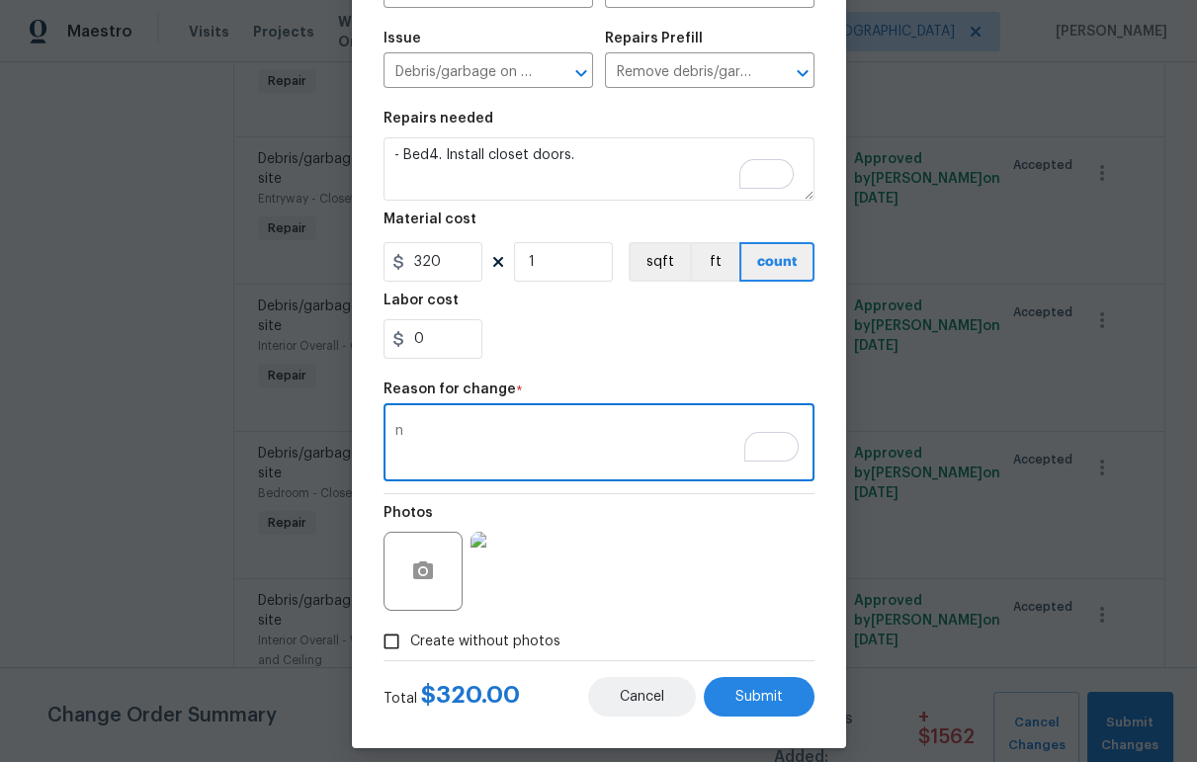
scroll to position [213, 0]
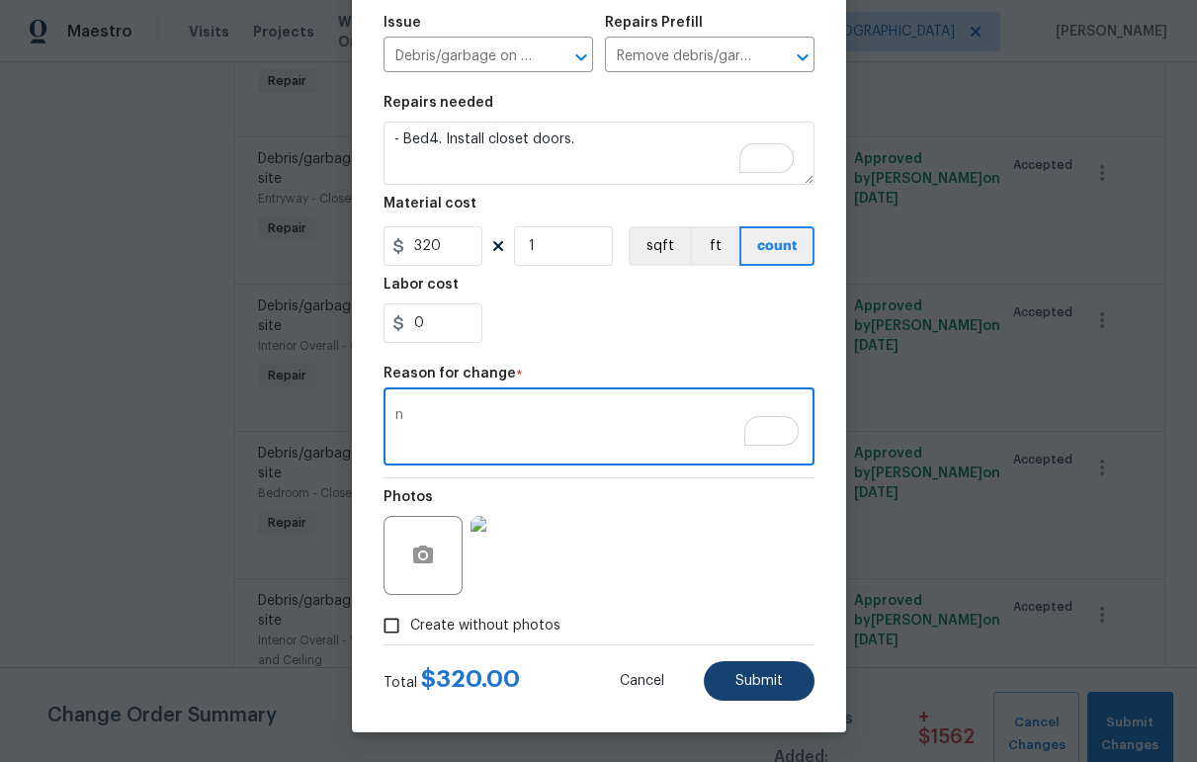
type textarea "n"
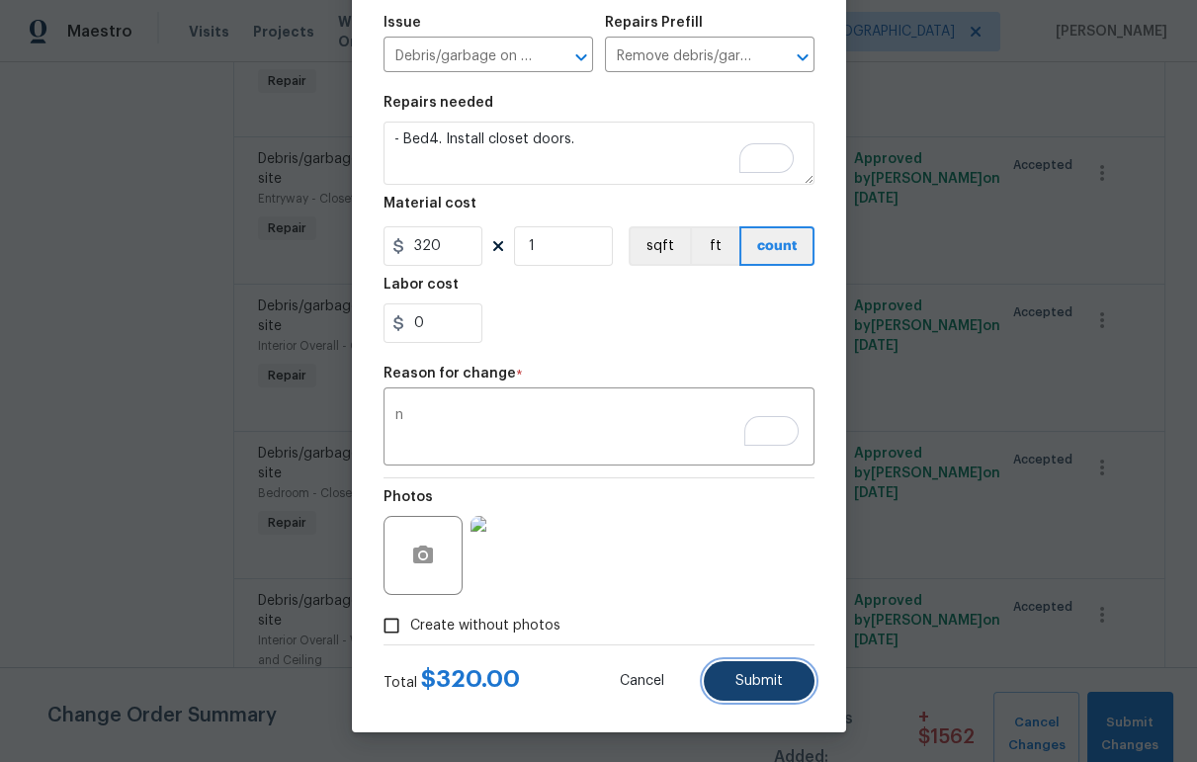
click at [778, 685] on button "Submit" at bounding box center [759, 681] width 111 height 40
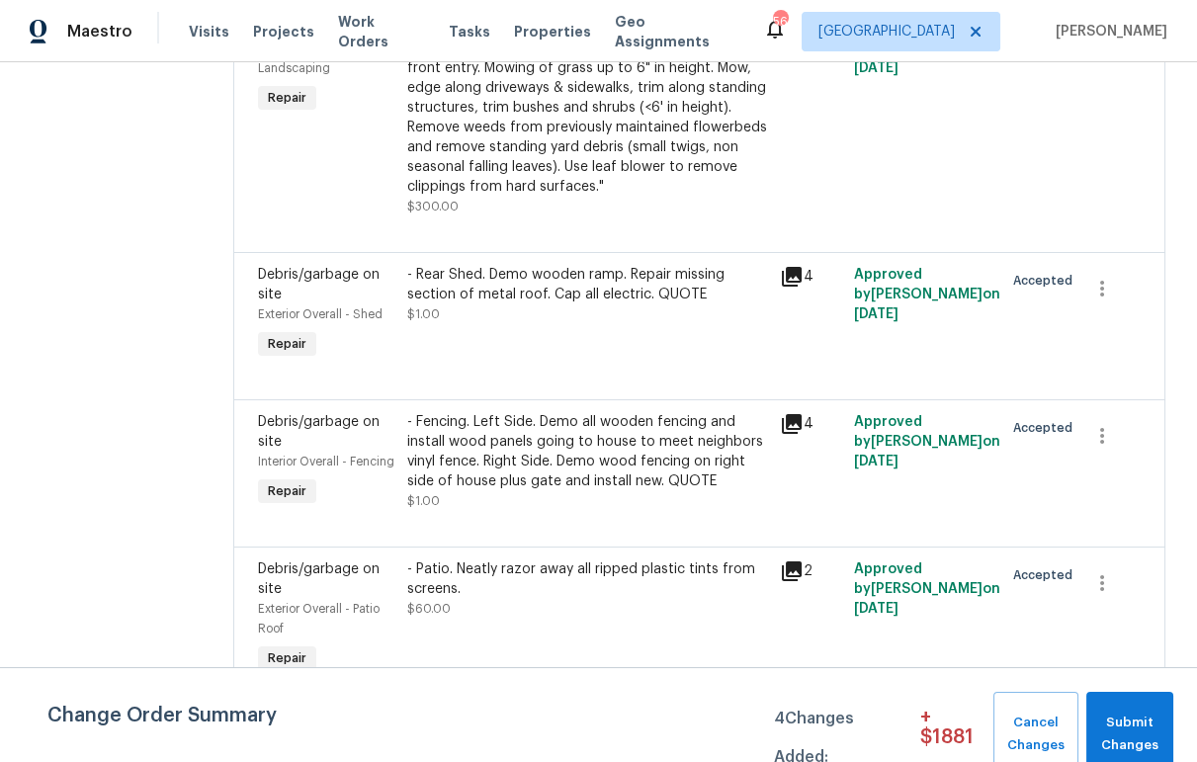
scroll to position [3081, 0]
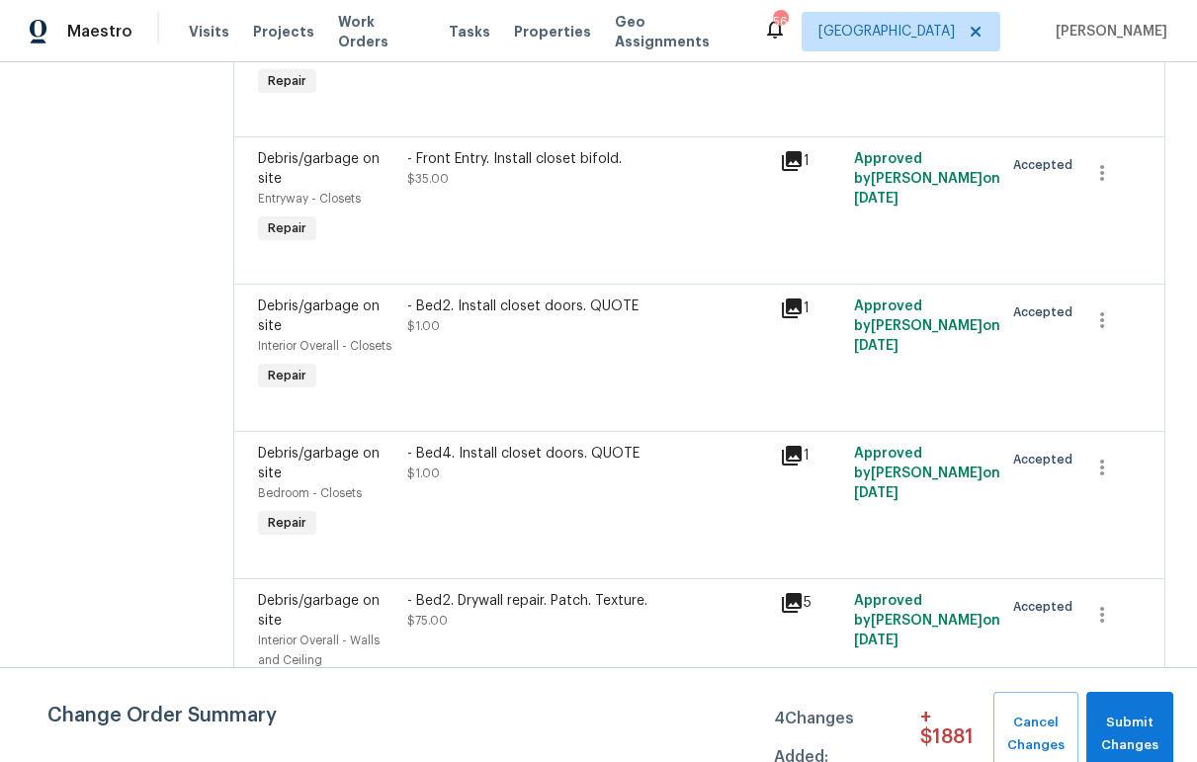
click at [468, 298] on div "- Bed2. Install closet doors. QUOTE $1.00" at bounding box center [587, 346] width 373 height 111
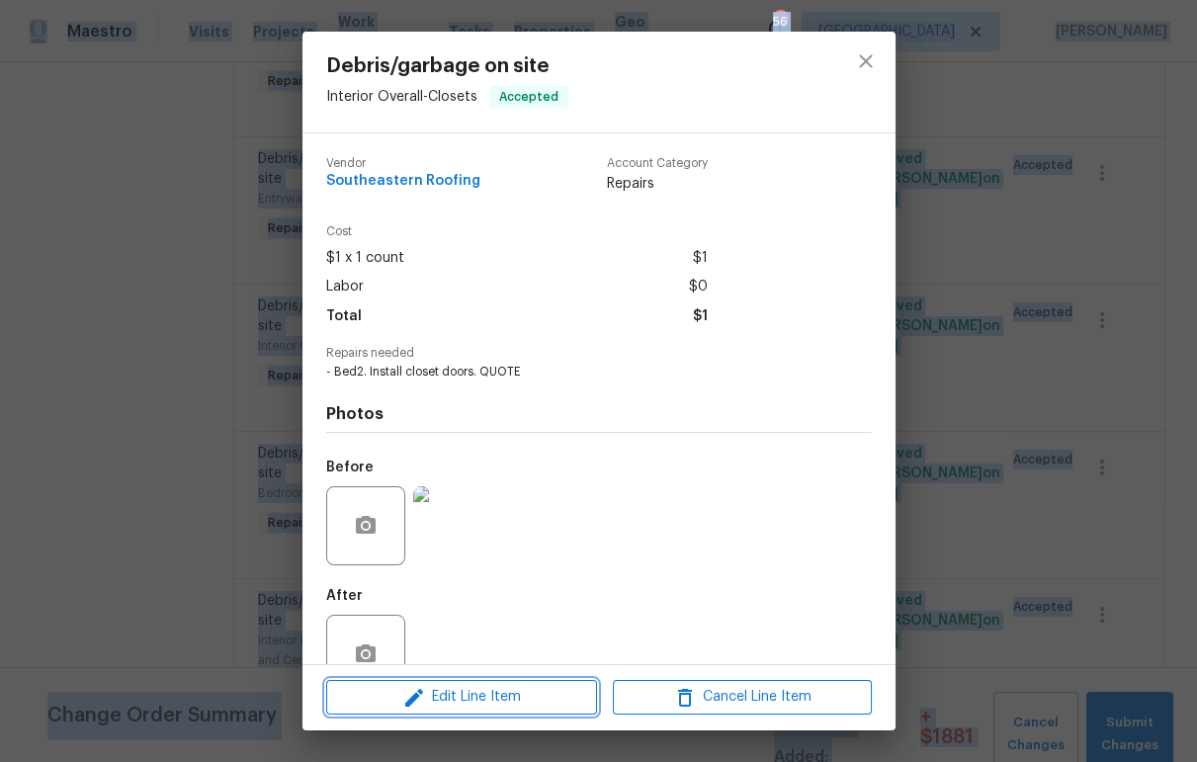
click at [503, 702] on span "Edit Line Item" at bounding box center [461, 697] width 259 height 25
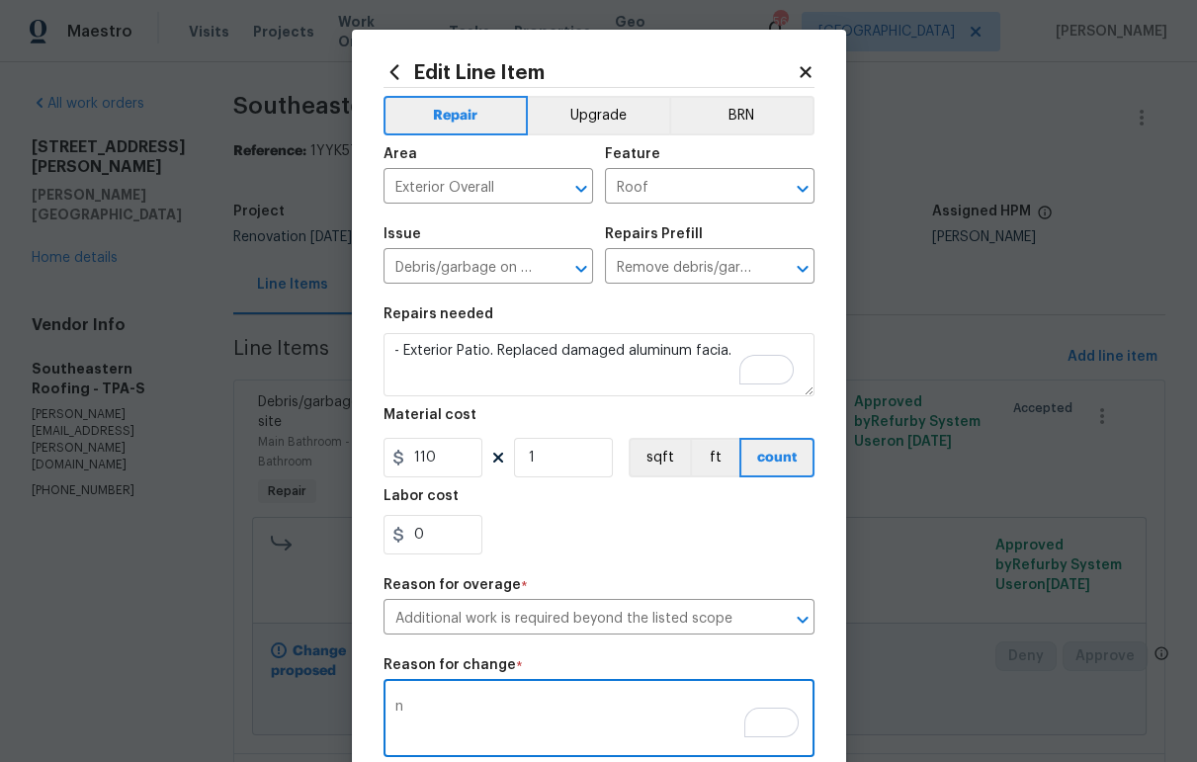
scroll to position [295, 0]
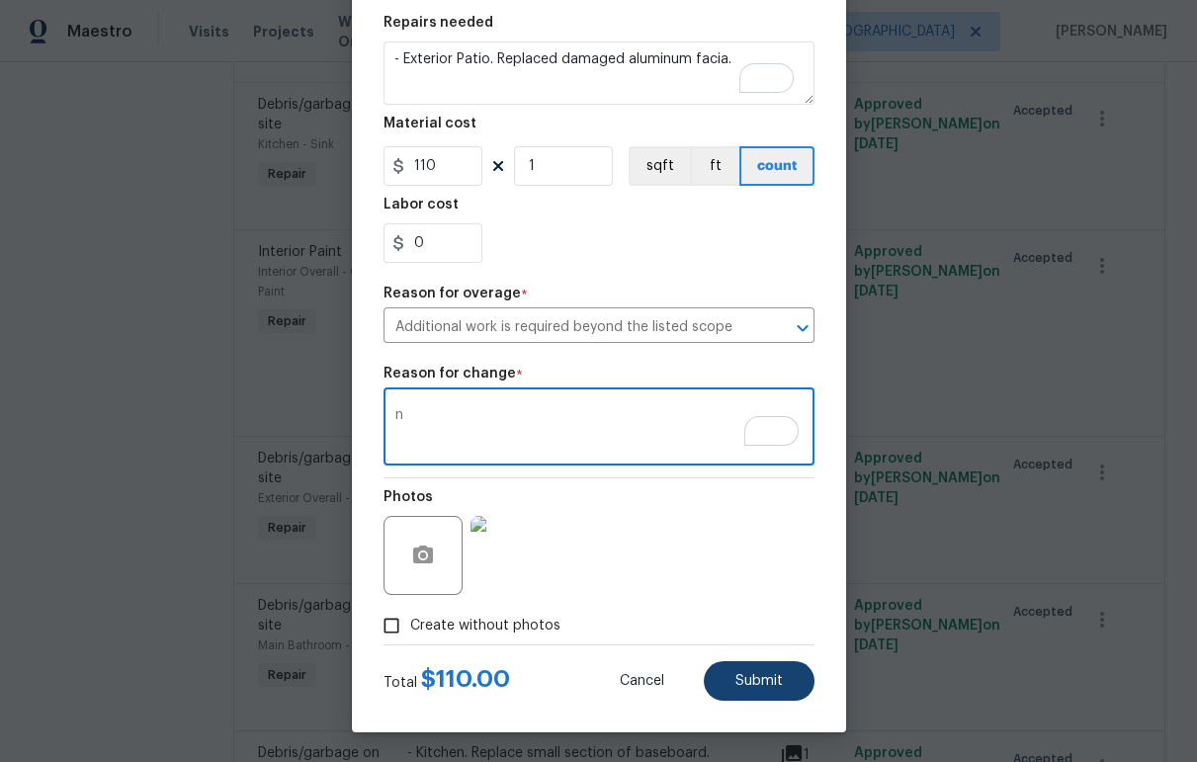
type textarea "n"
click at [774, 683] on span "Submit" at bounding box center [758, 681] width 47 height 15
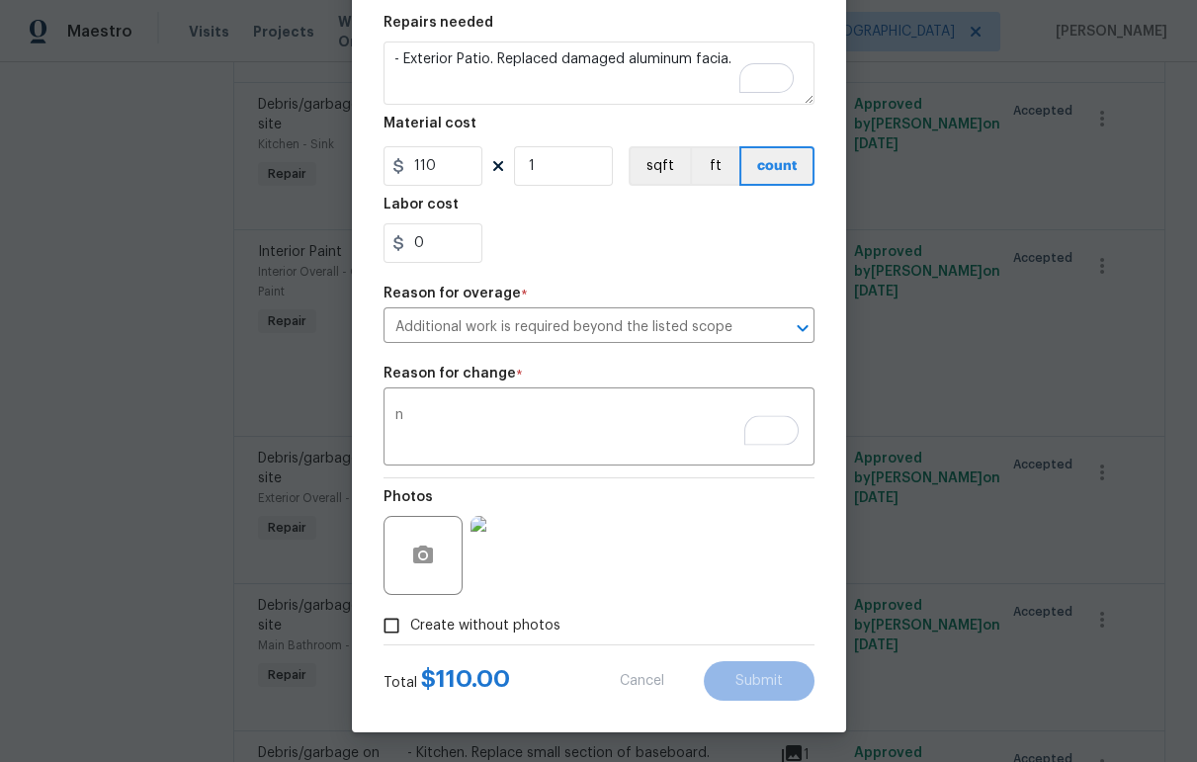
type input "1"
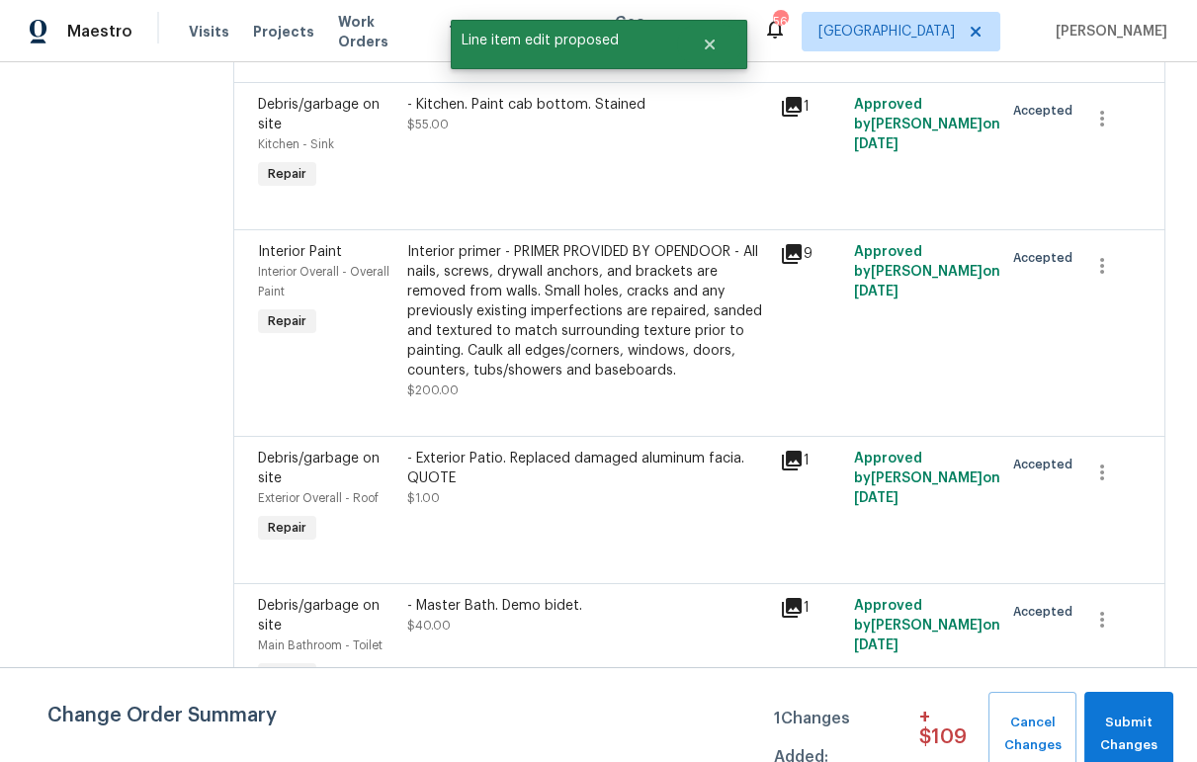
scroll to position [0, 0]
click at [1100, 708] on button "Submit Changes" at bounding box center [1128, 734] width 89 height 85
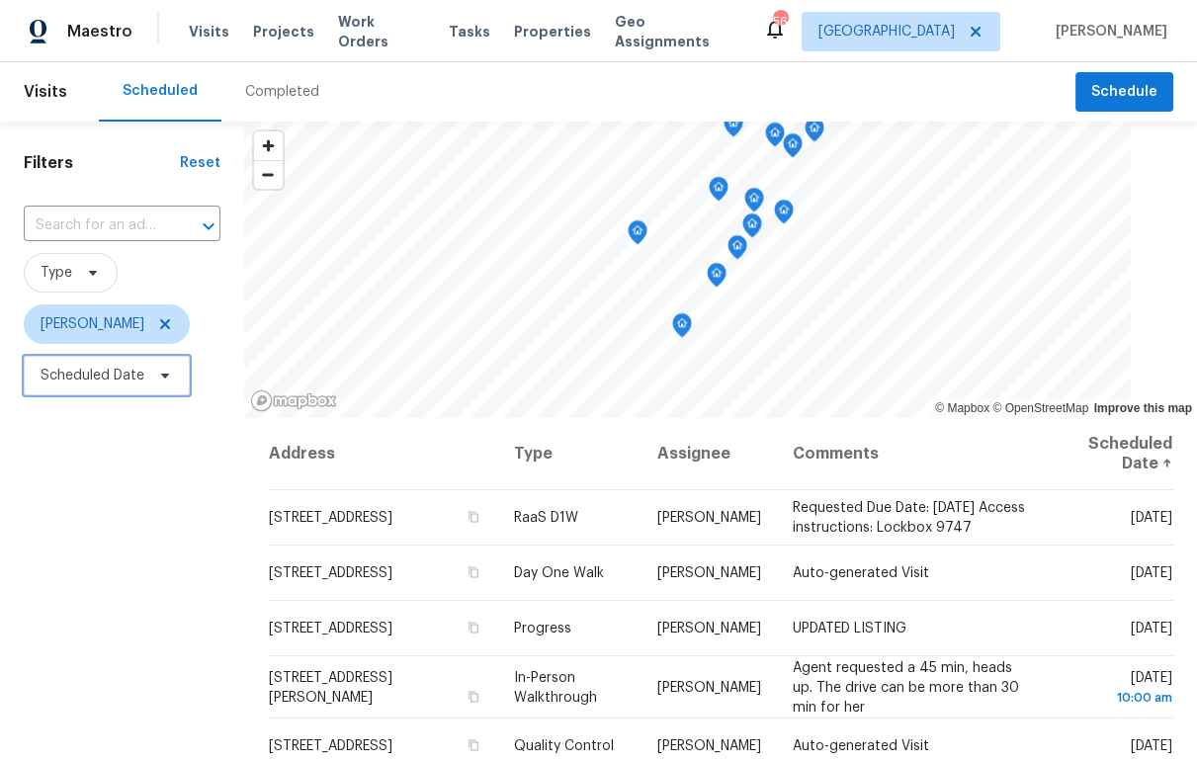
click at [108, 372] on span "Scheduled Date" at bounding box center [93, 376] width 104 height 20
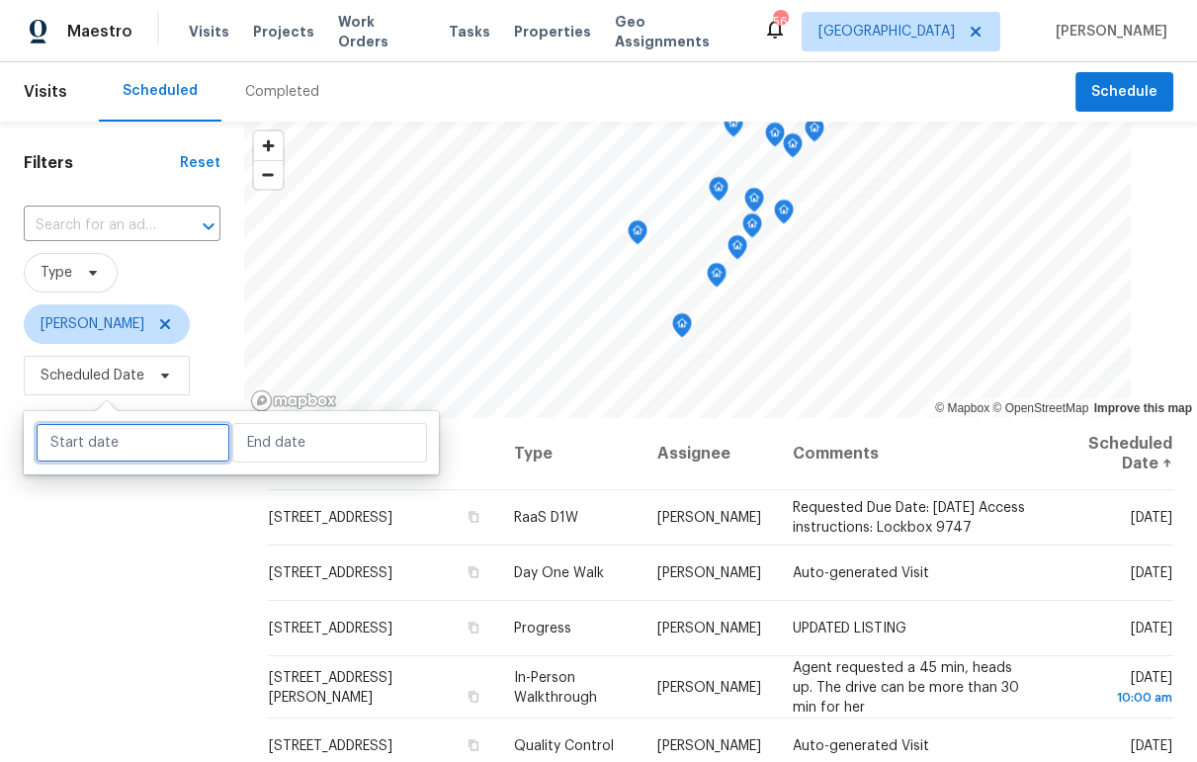
click at [94, 449] on input "text" at bounding box center [133, 443] width 195 height 40
select select "7"
select select "2025"
select select "8"
select select "2025"
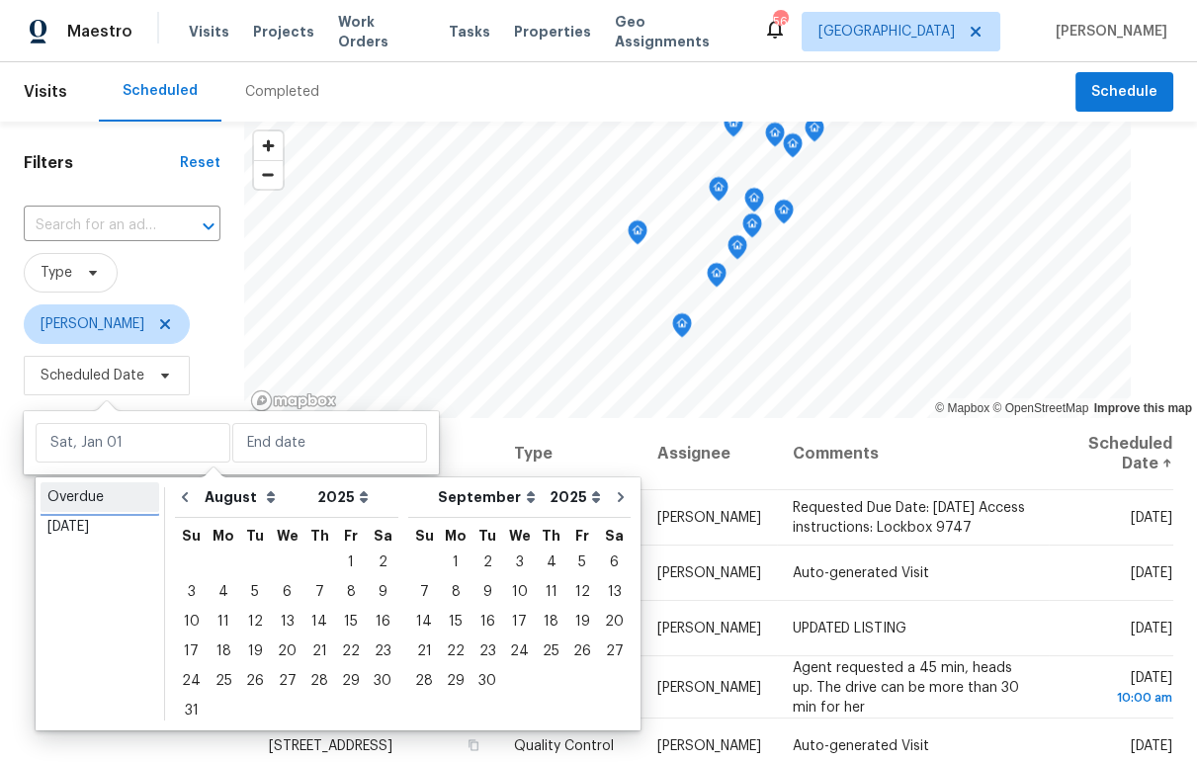
click at [86, 487] on div "Overdue" at bounding box center [99, 497] width 105 height 20
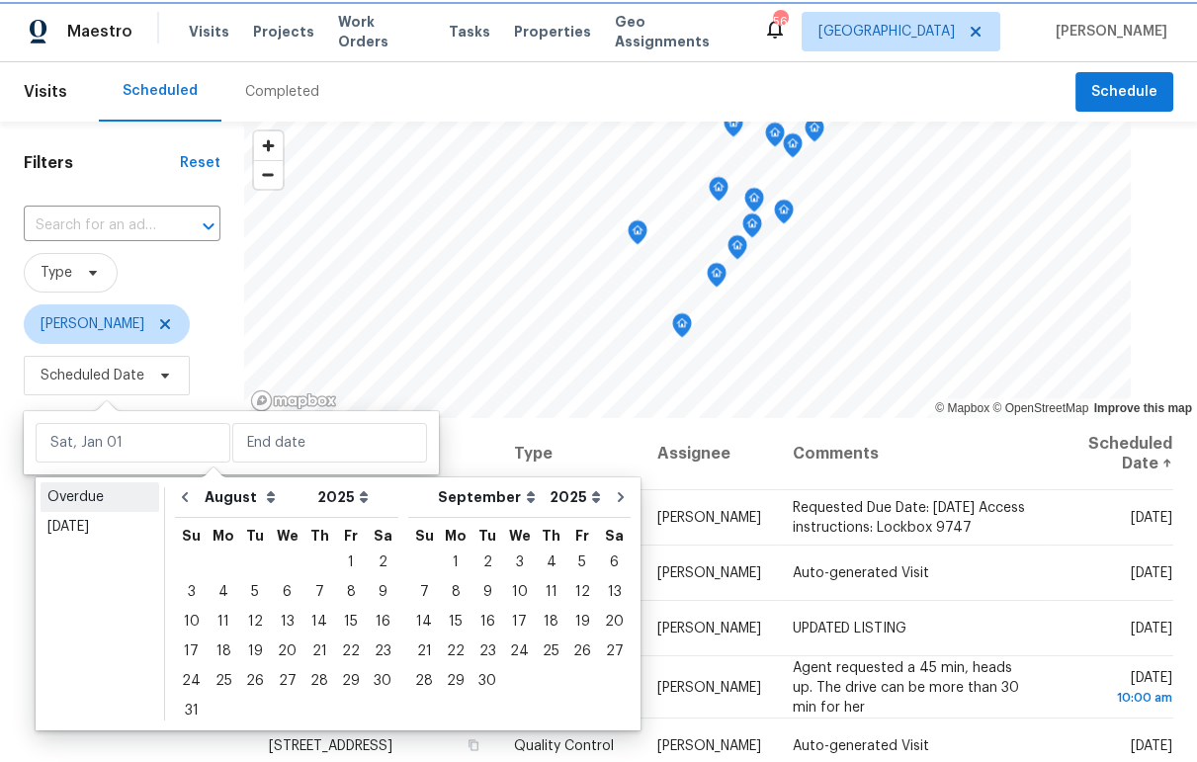
type input "Mon, Jul 21"
type input "Tue, Aug 19"
select select "6"
select select "7"
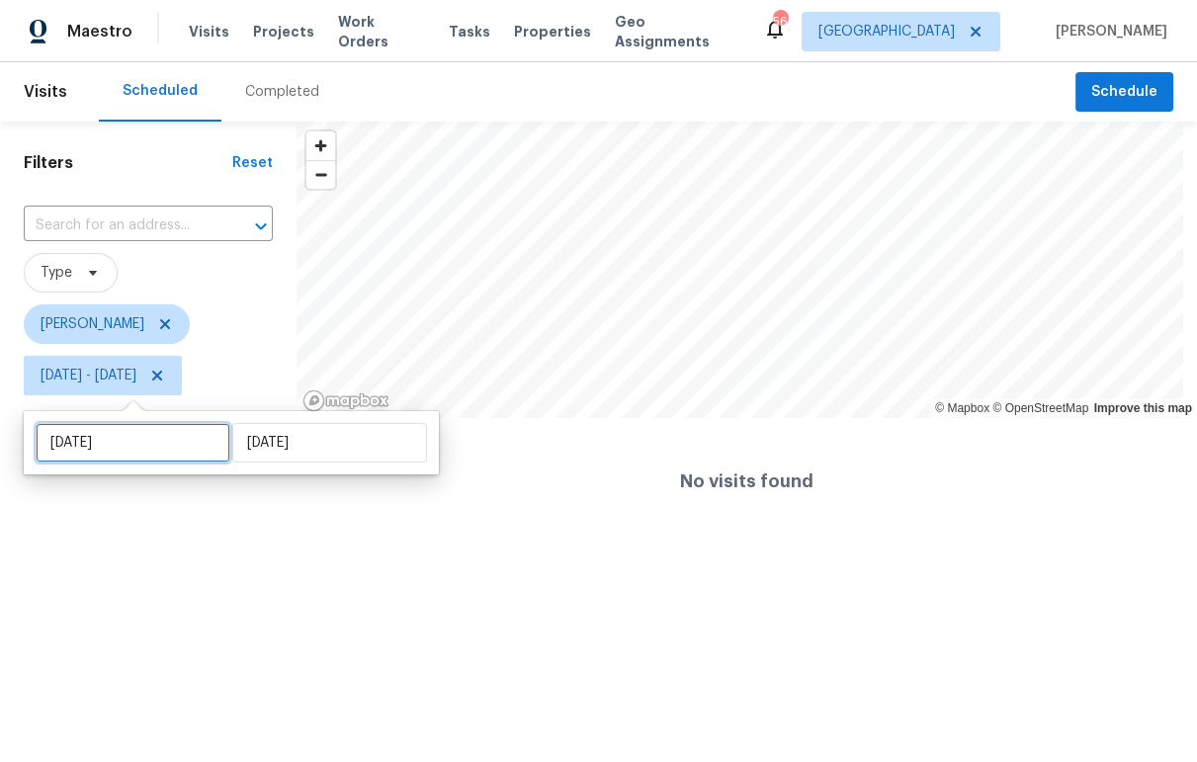
click at [102, 437] on input "Mon, Jul 21" at bounding box center [133, 443] width 195 height 40
select select "6"
select select "2025"
select select "7"
select select "2025"
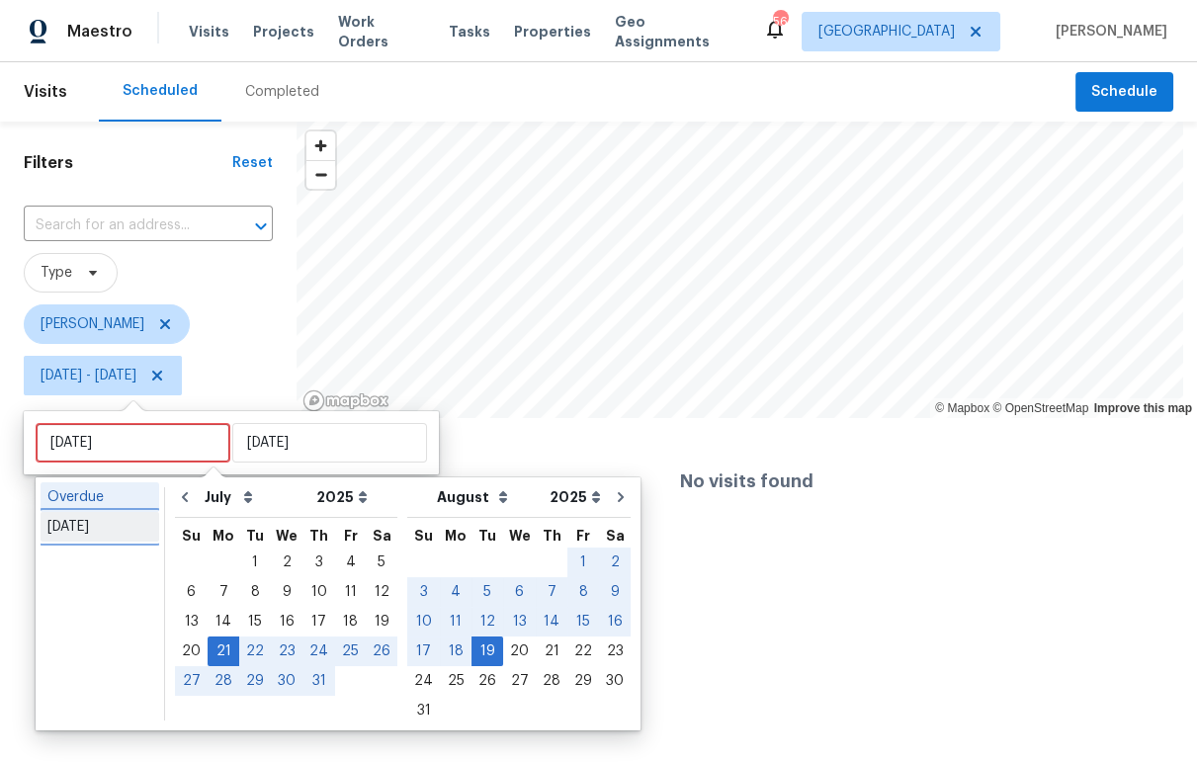
click at [90, 531] on div "Today" at bounding box center [99, 527] width 105 height 20
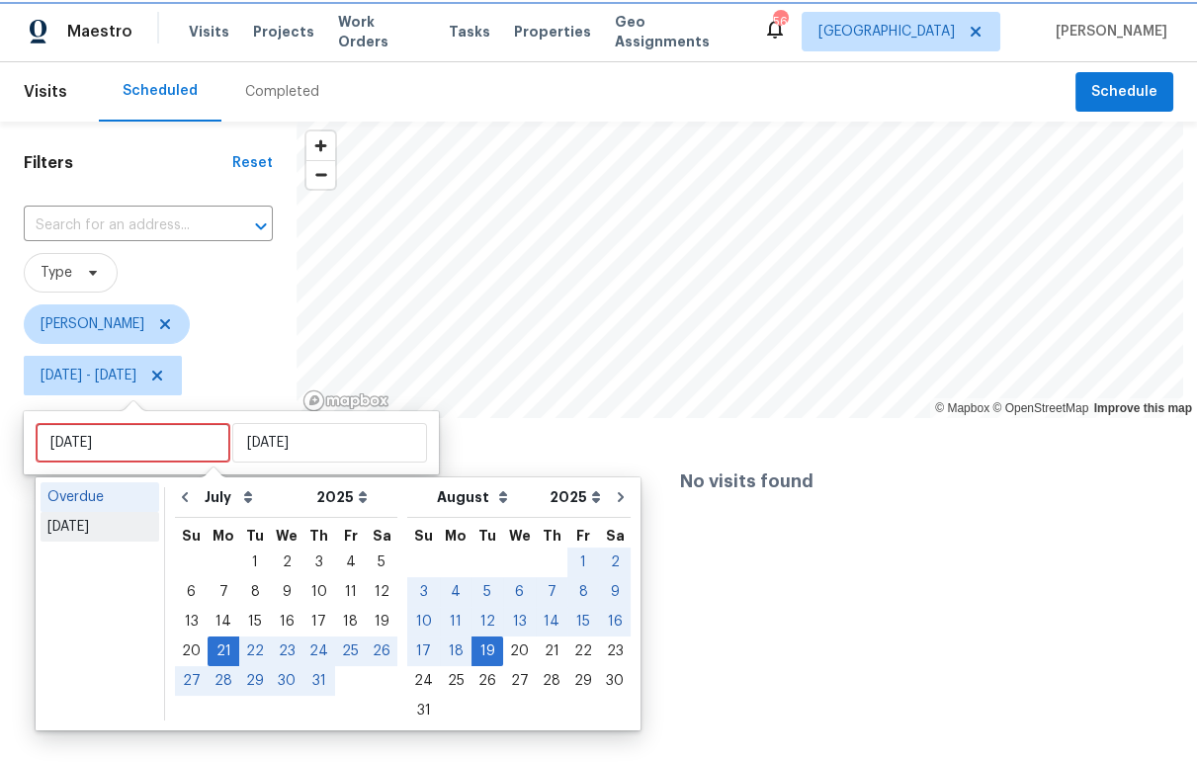
type input "Wed, Aug 20"
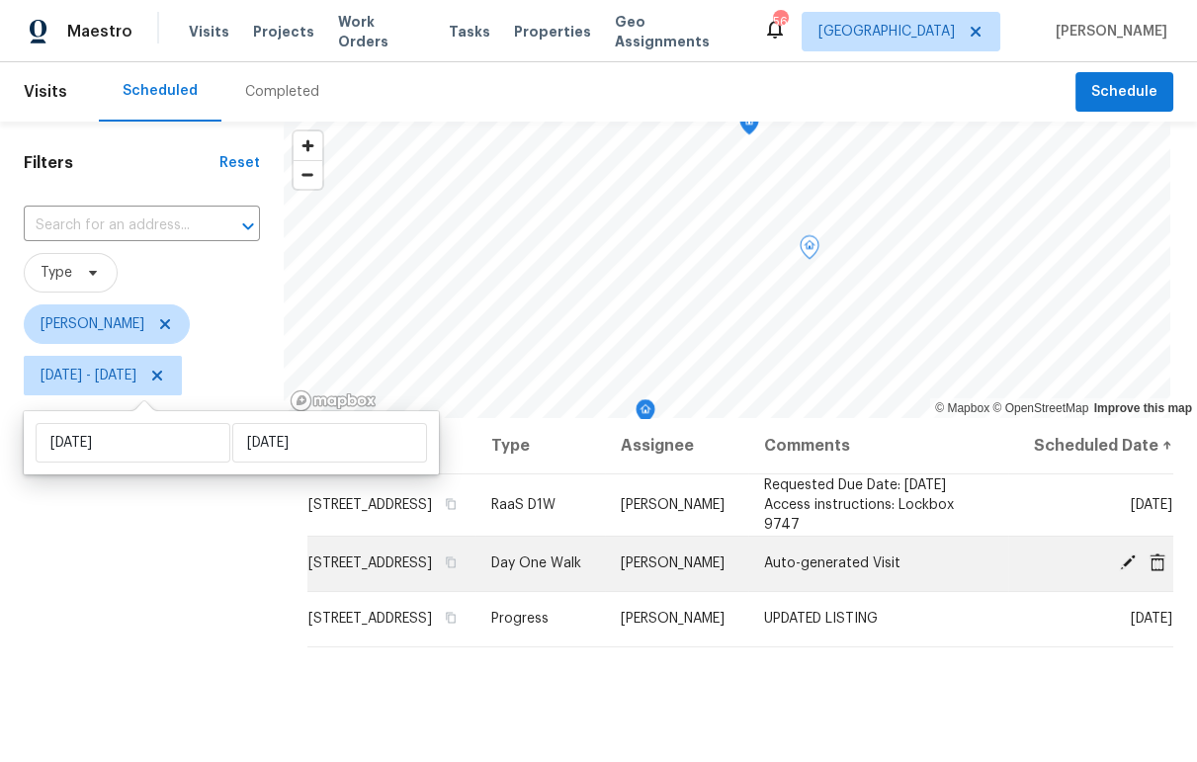
click at [1119, 570] on icon at bounding box center [1128, 562] width 18 height 18
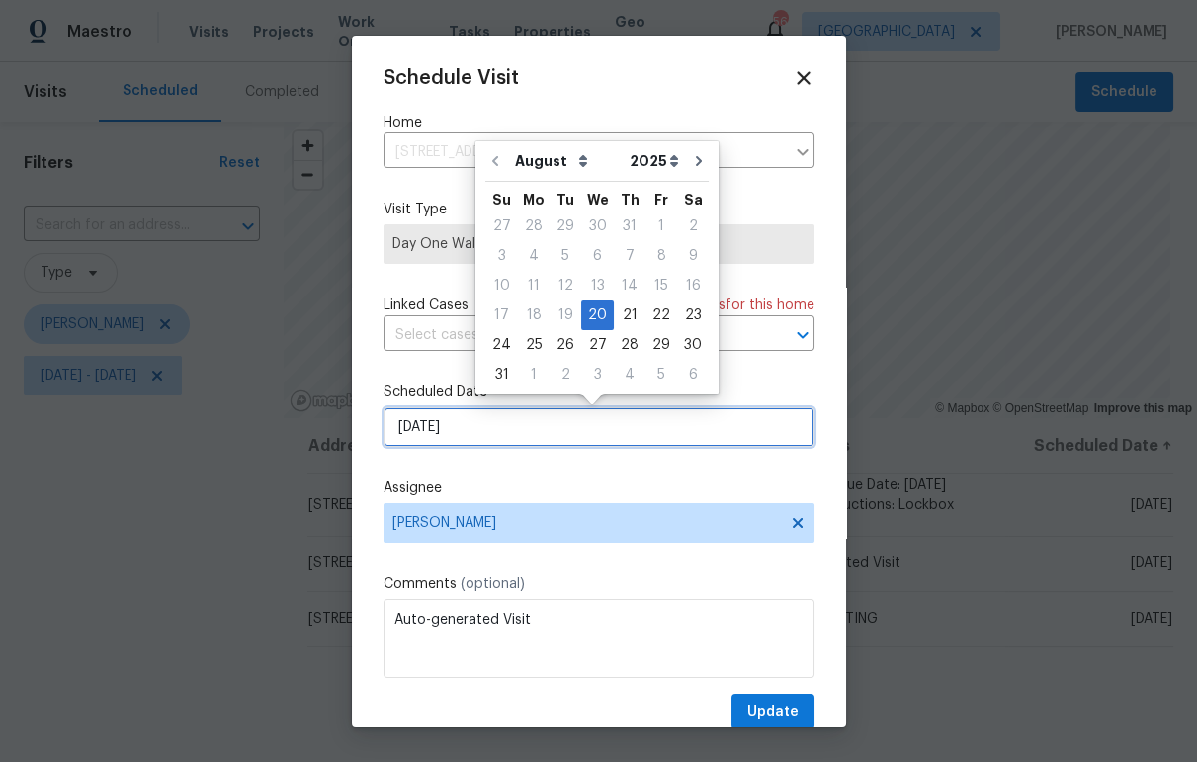
click at [516, 447] on input "8/20/2025" at bounding box center [598, 427] width 431 height 40
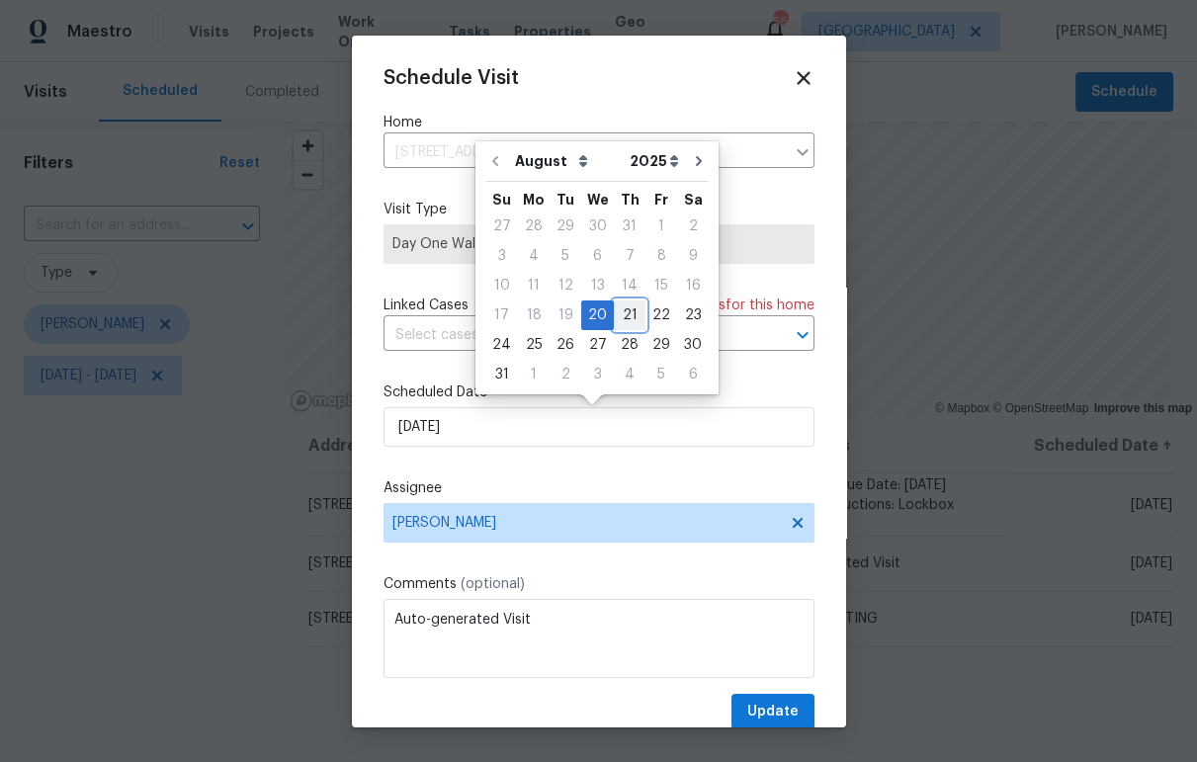
click at [623, 312] on div "21" at bounding box center [630, 315] width 32 height 28
type input "8/21/2025"
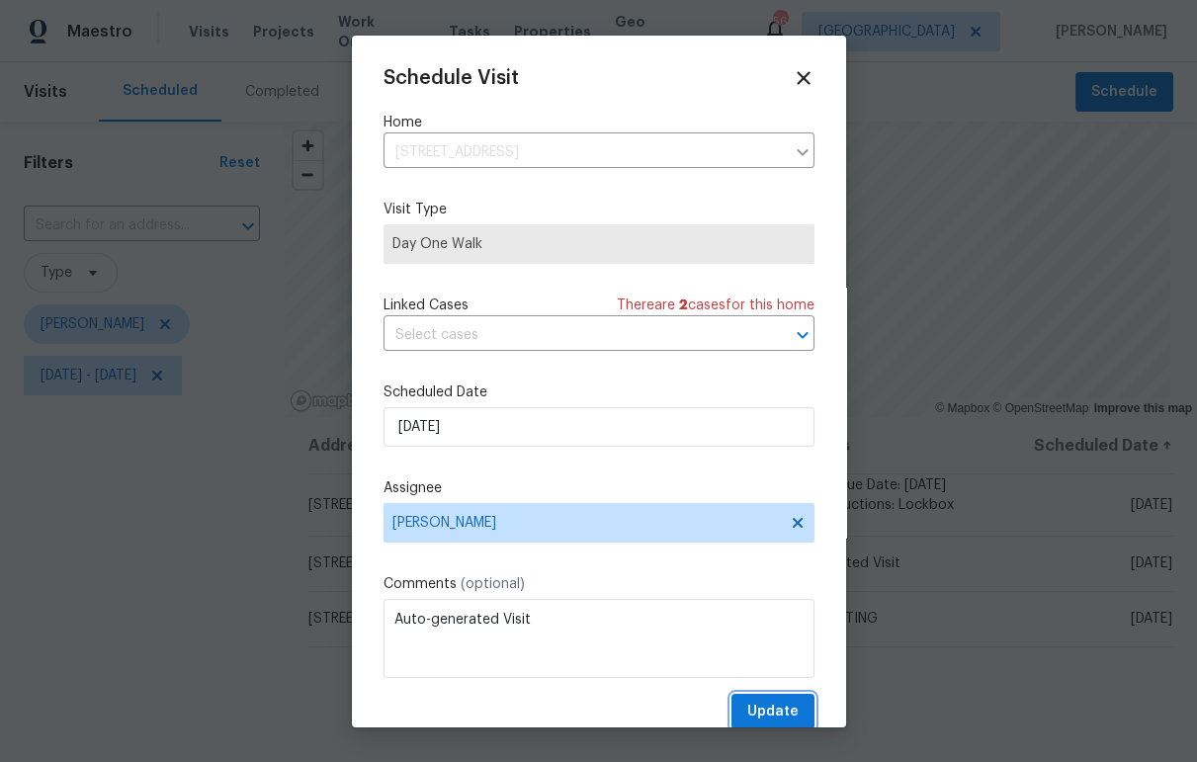
click at [781, 708] on span "Update" at bounding box center [772, 712] width 51 height 25
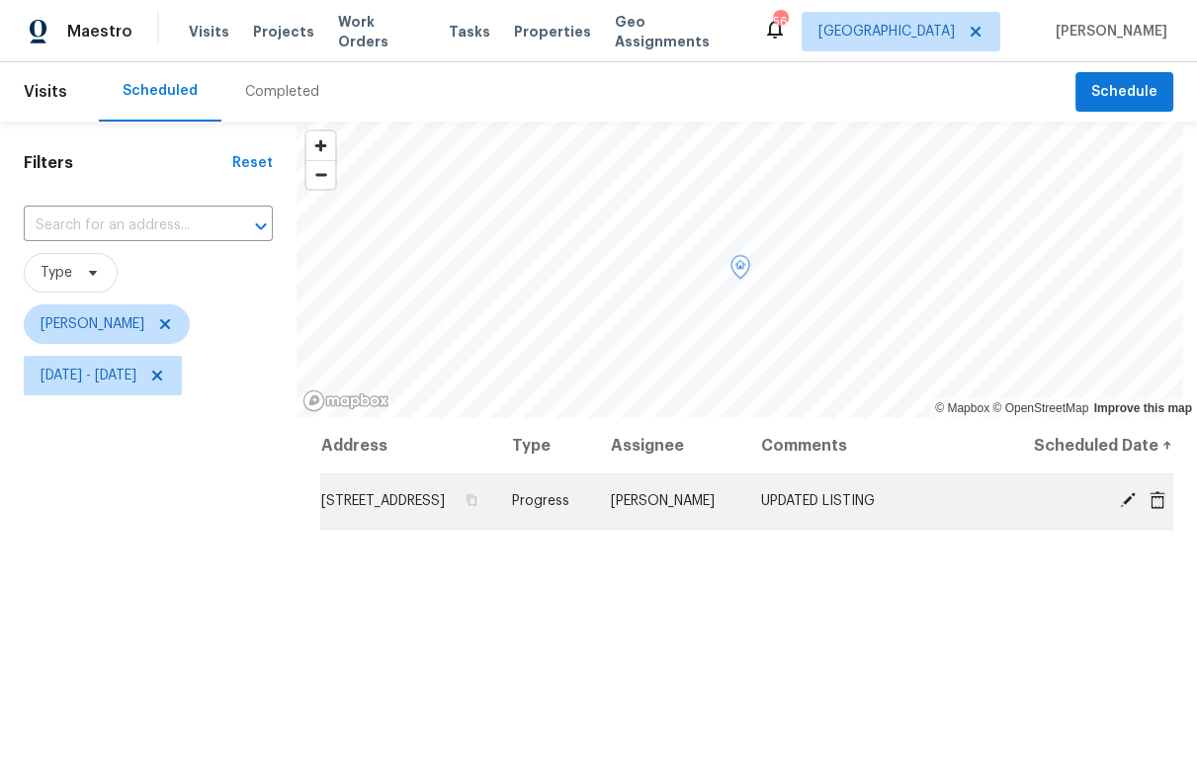
click at [1119, 509] on icon at bounding box center [1128, 500] width 18 height 18
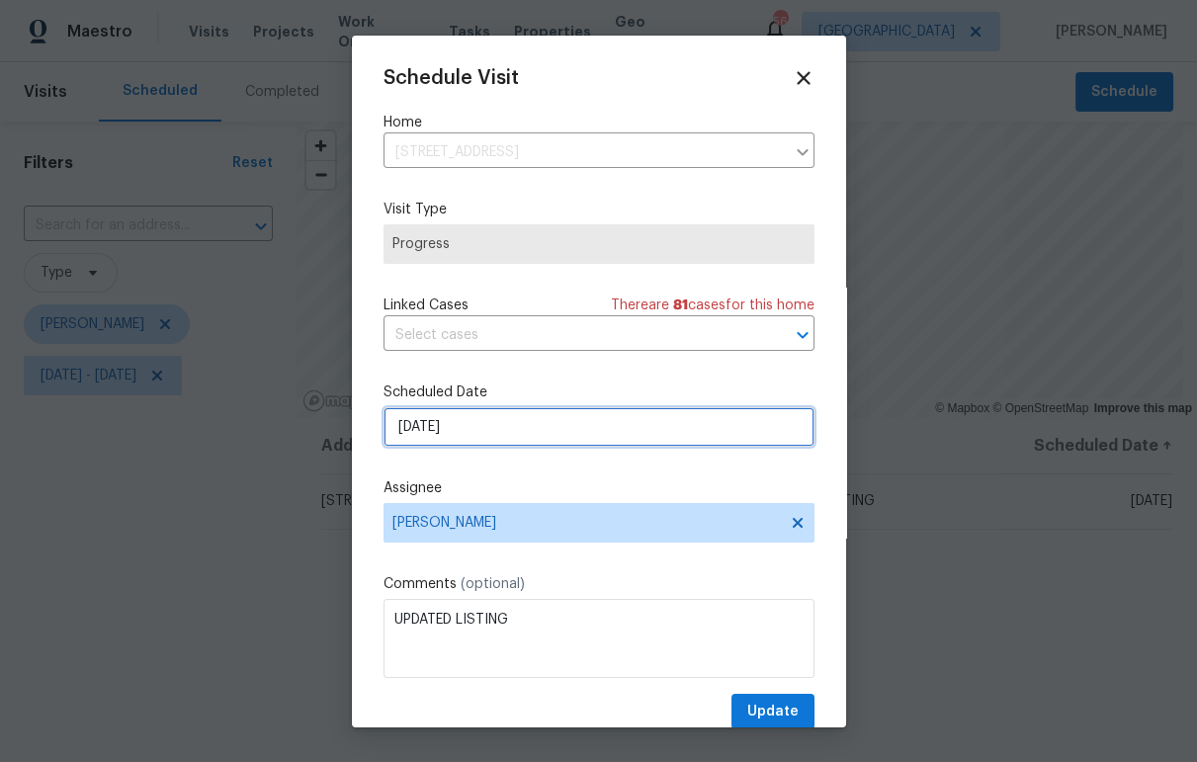
click at [487, 434] on input "8/20/2025" at bounding box center [598, 427] width 431 height 40
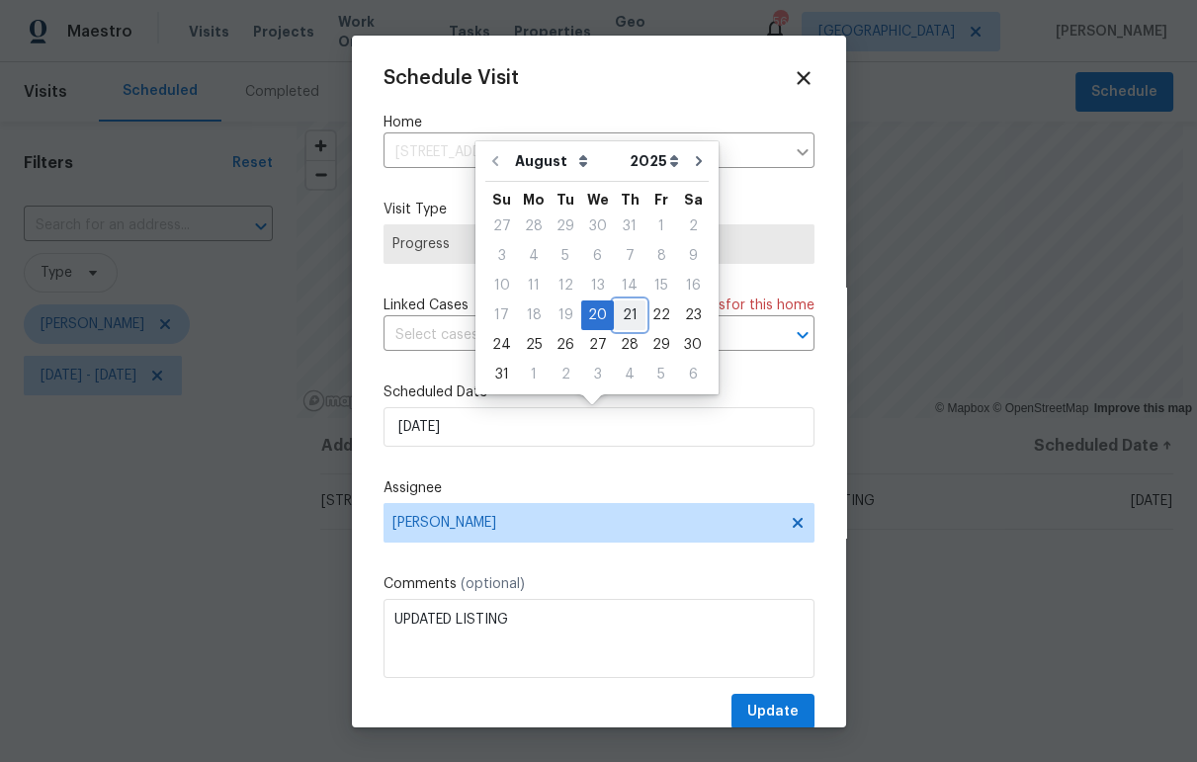
click at [622, 309] on div "21" at bounding box center [630, 315] width 32 height 28
type input "8/21/2025"
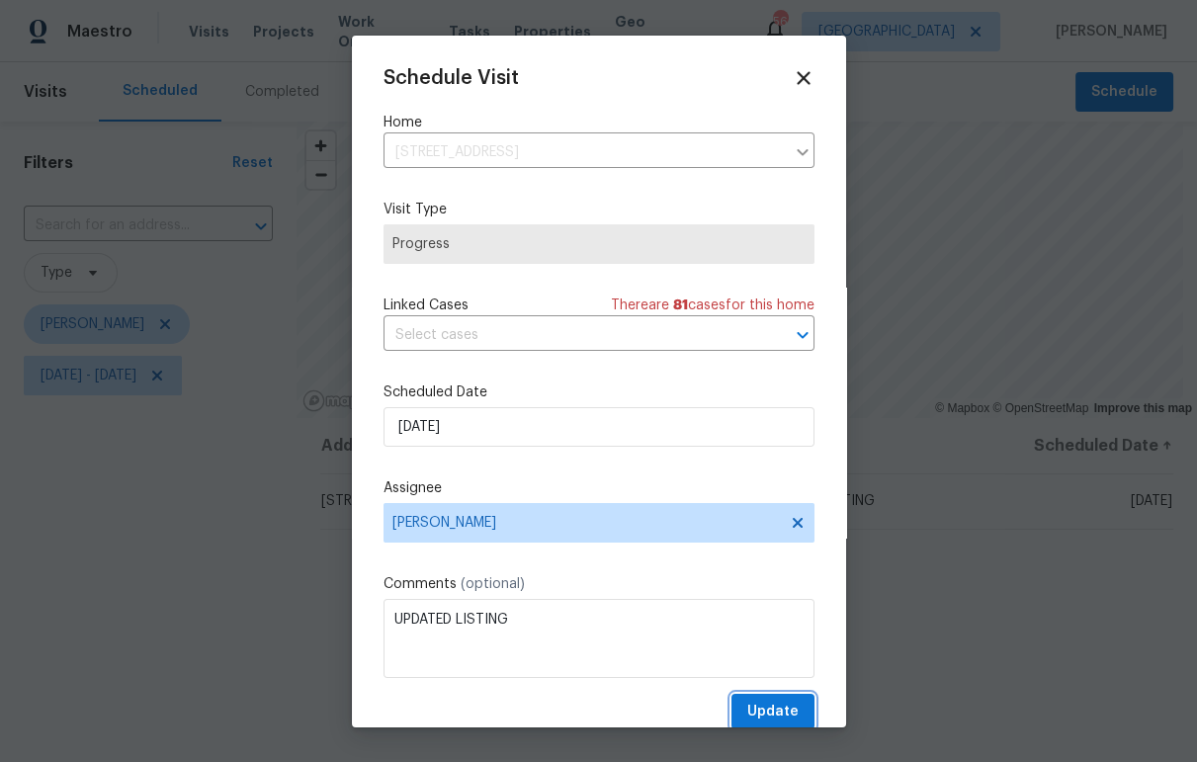
click at [783, 712] on span "Update" at bounding box center [772, 712] width 51 height 25
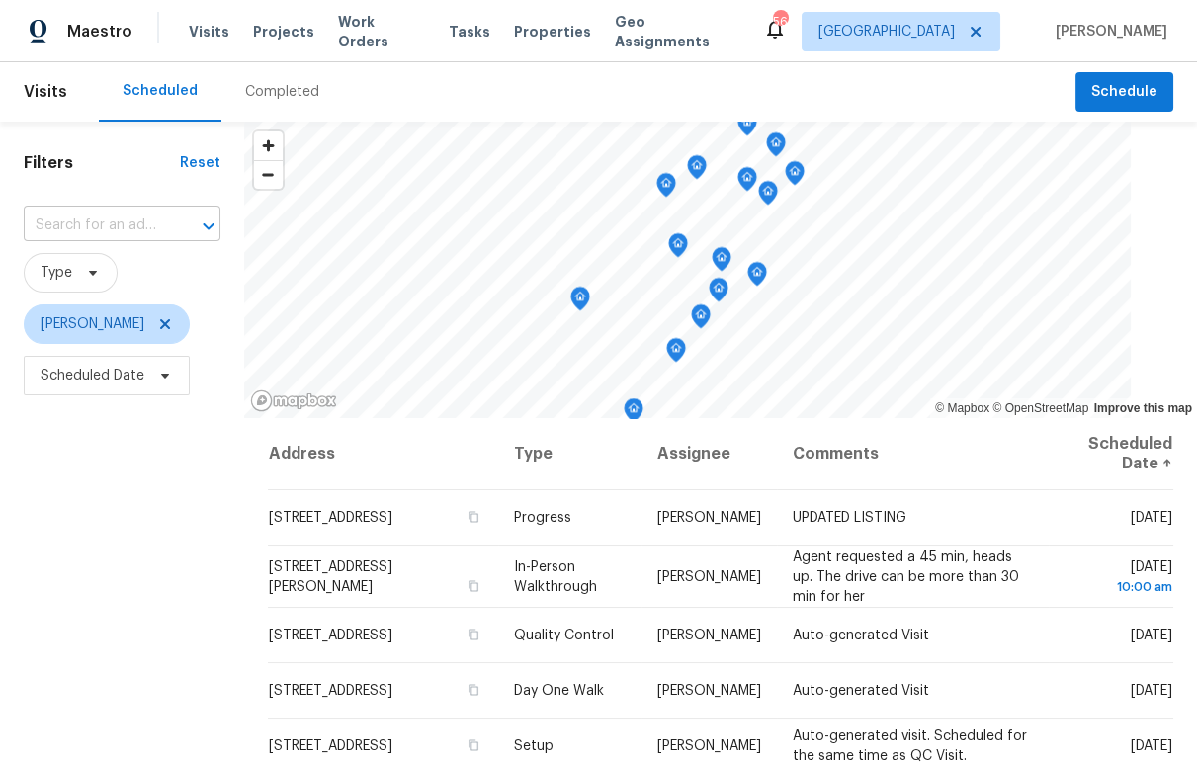
click at [145, 234] on input "text" at bounding box center [94, 226] width 141 height 31
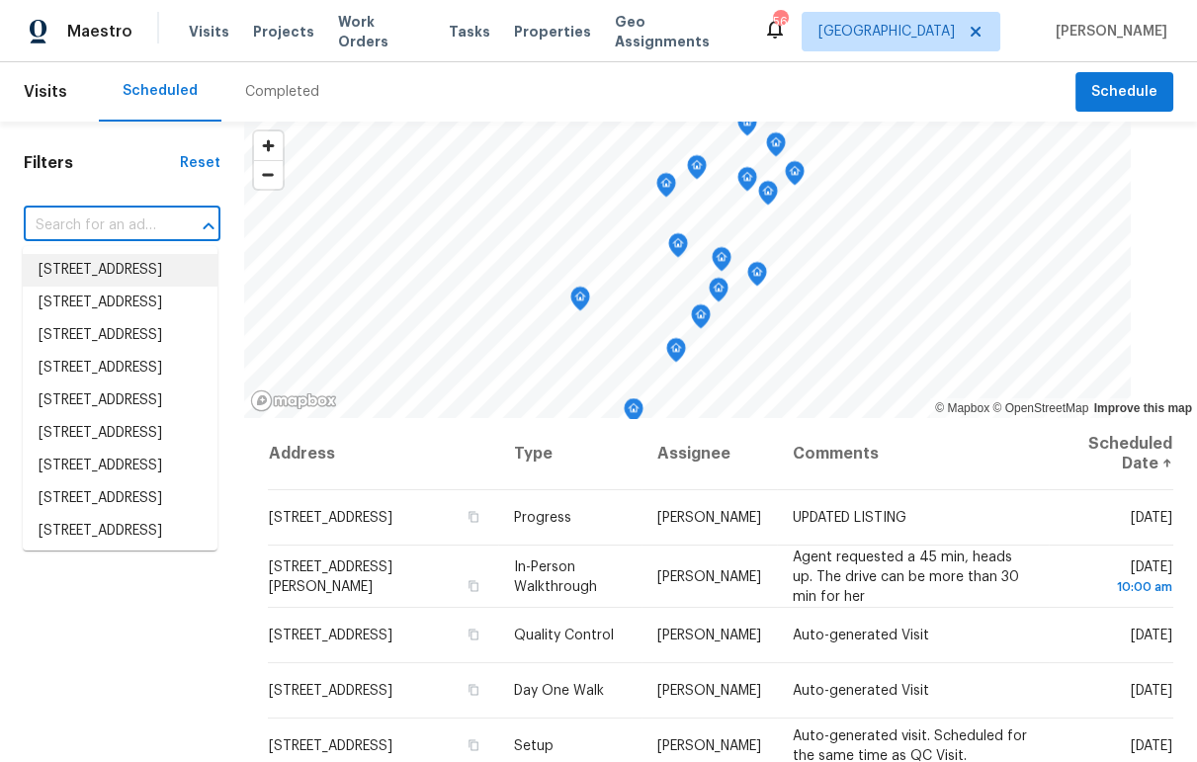
click at [120, 158] on h1 "Filters" at bounding box center [102, 163] width 156 height 20
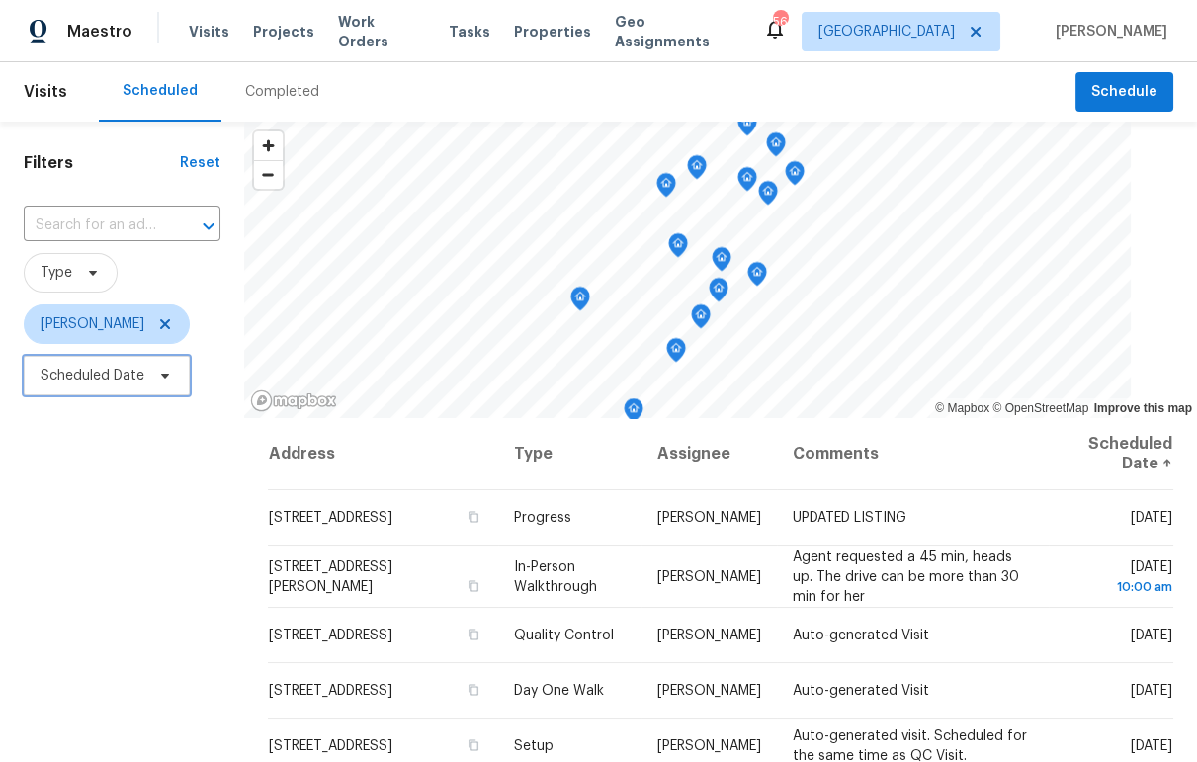
click at [119, 379] on span "Scheduled Date" at bounding box center [93, 376] width 104 height 20
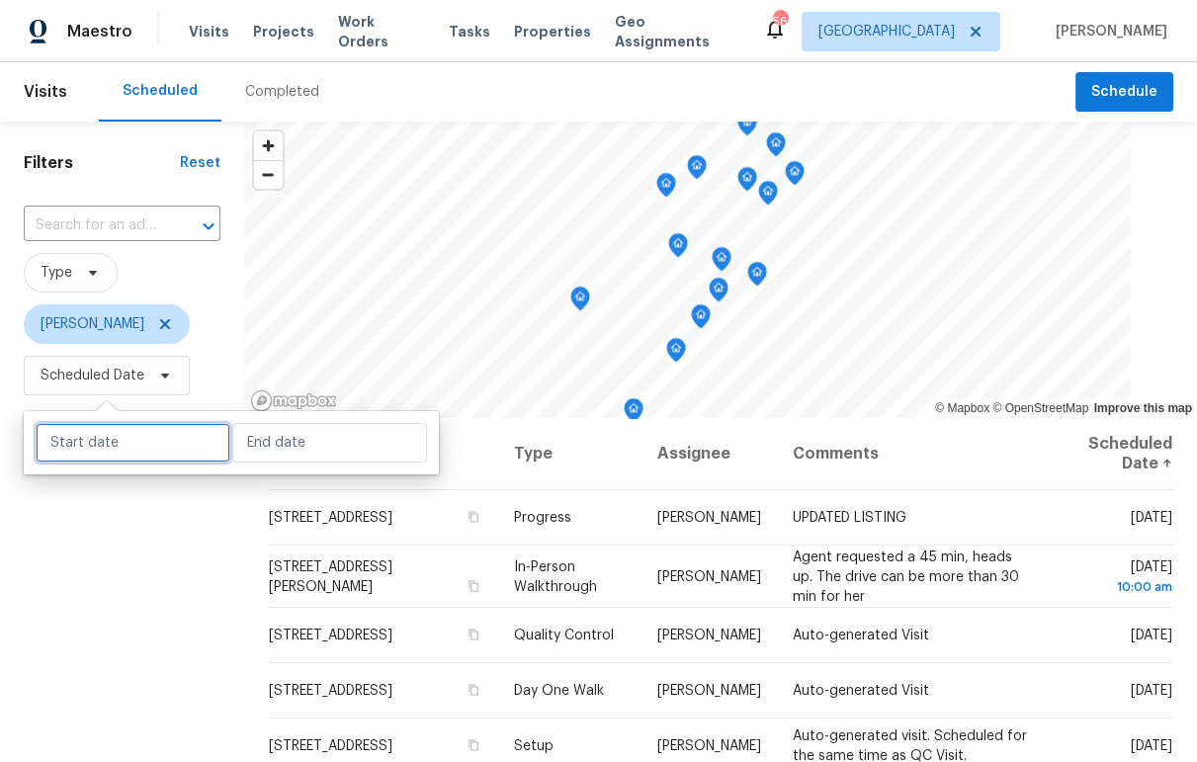
click at [136, 457] on input "text" at bounding box center [133, 443] width 195 height 40
select select "7"
select select "2025"
select select "8"
select select "2025"
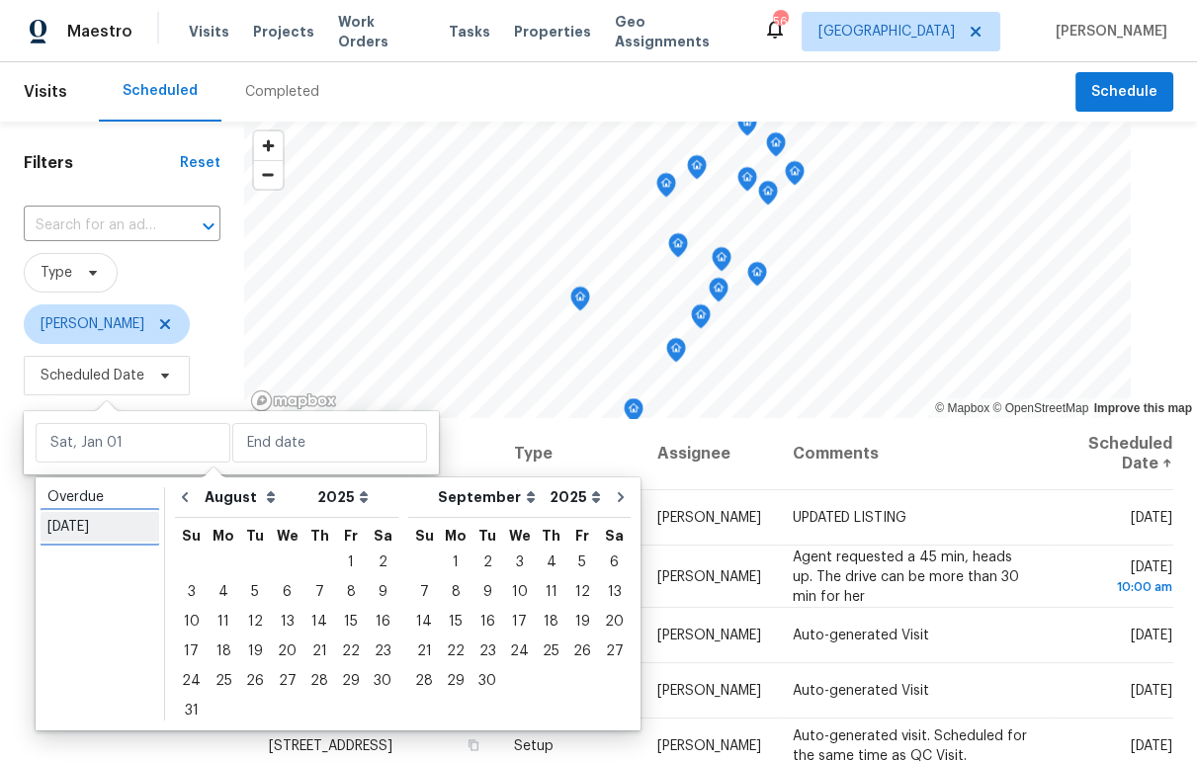
click at [83, 528] on div "[DATE]" at bounding box center [99, 527] width 105 height 20
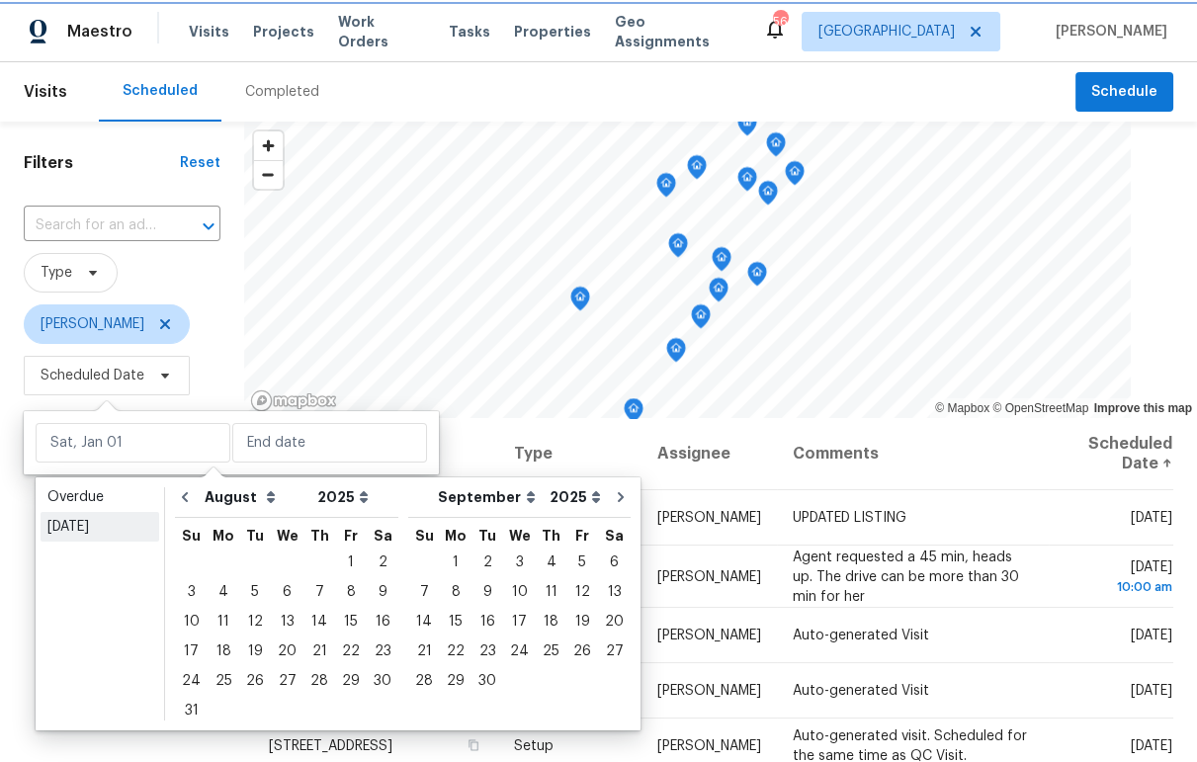
type input "[DATE]"
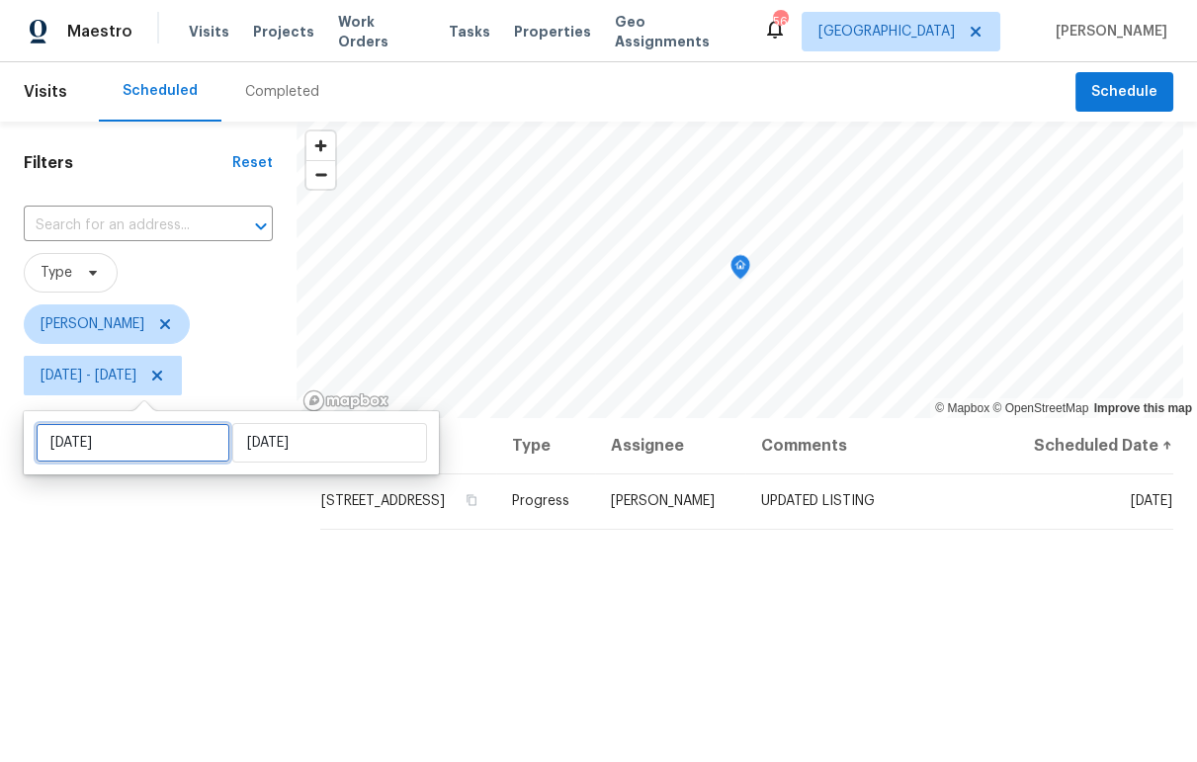
select select "7"
select select "2025"
select select "8"
select select "2025"
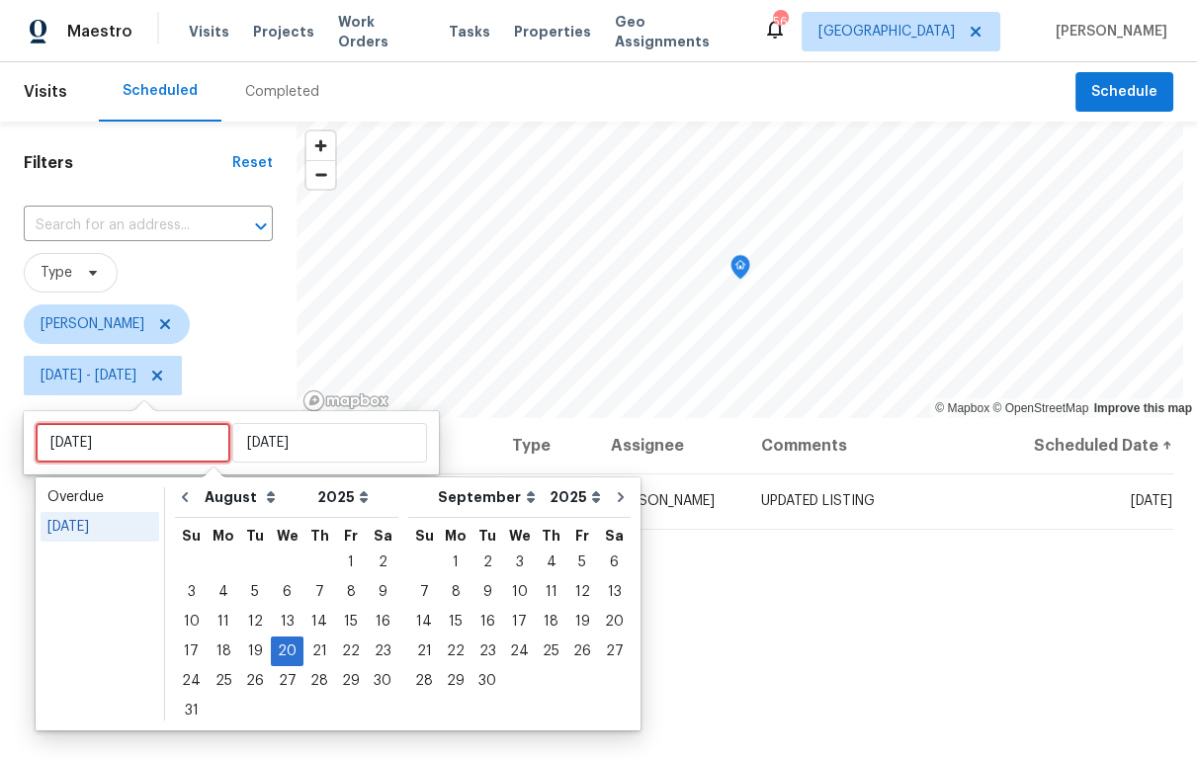
click at [123, 443] on input "[DATE]" at bounding box center [133, 443] width 195 height 40
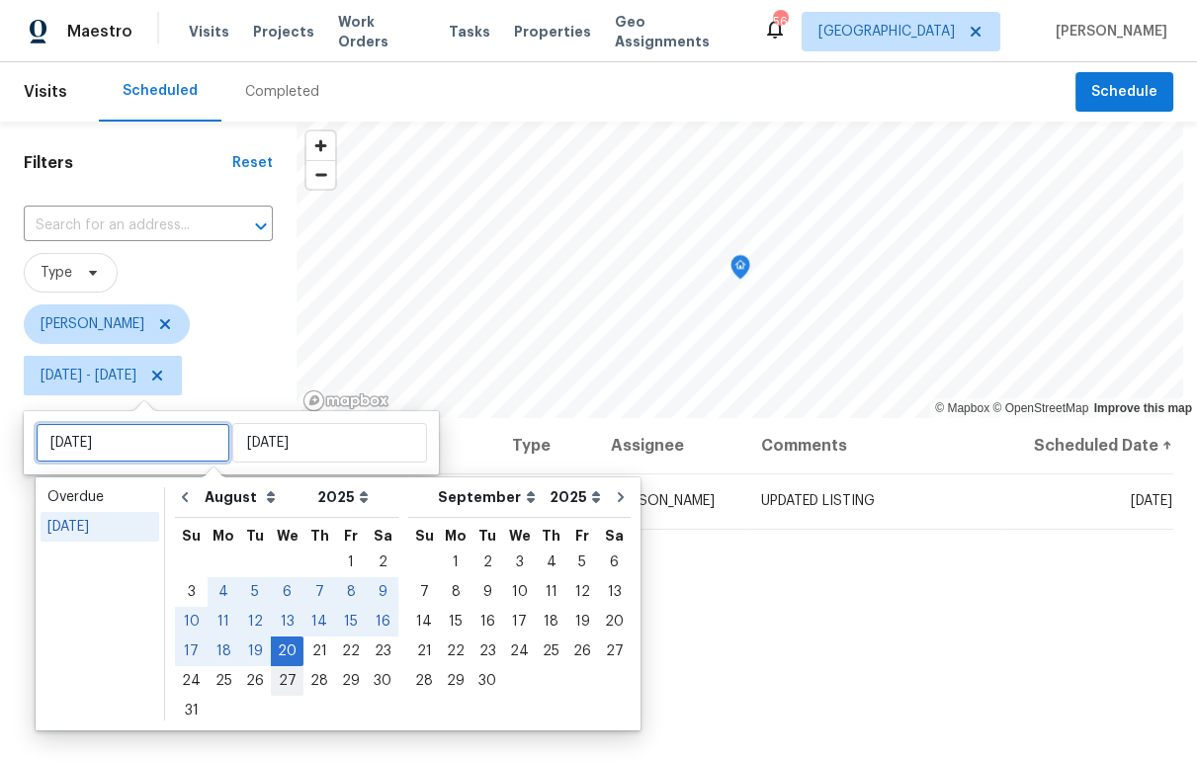
type input "Tue, Aug 26"
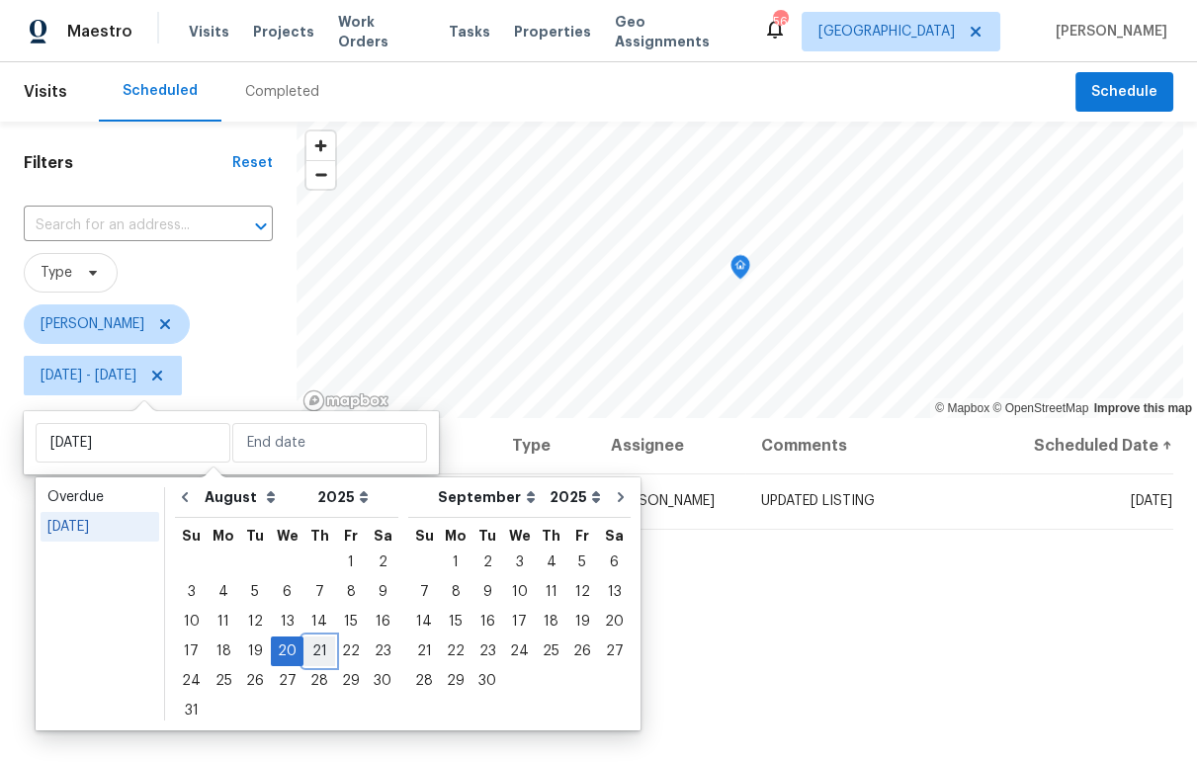
click at [316, 650] on div "21" at bounding box center [319, 651] width 32 height 28
type input "[DATE]"
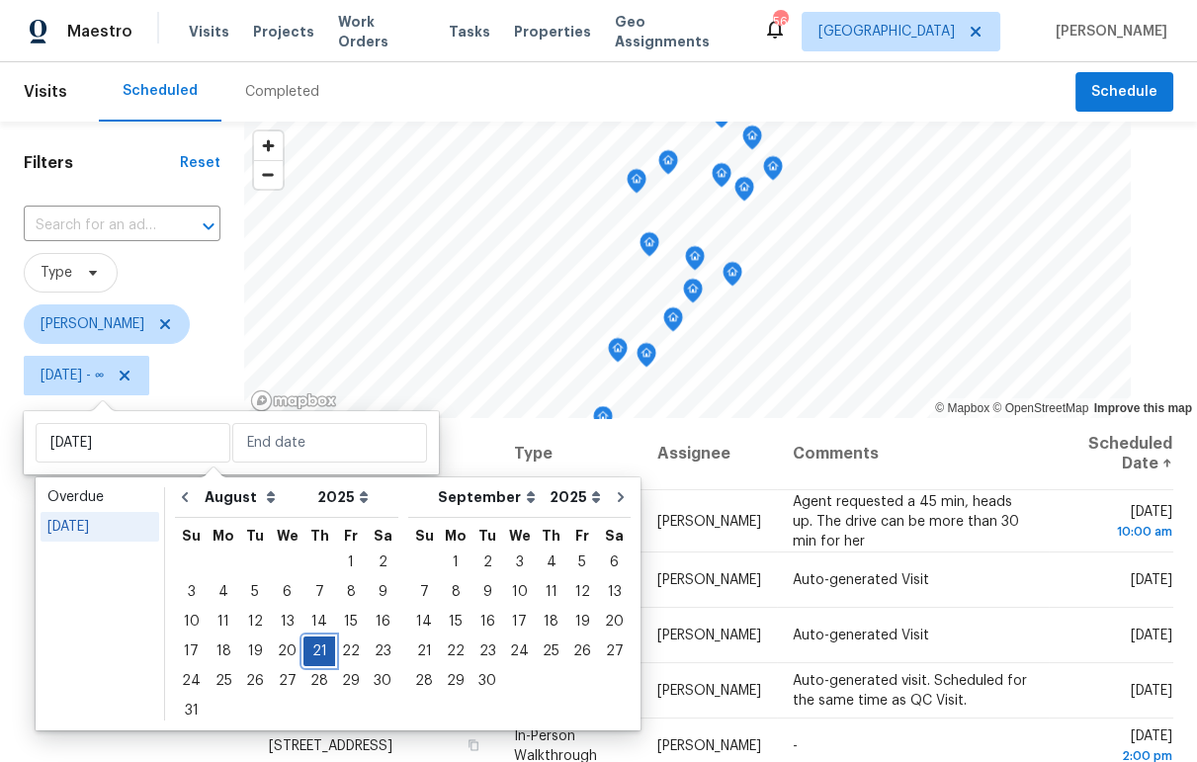
click at [316, 650] on div "21" at bounding box center [319, 651] width 32 height 28
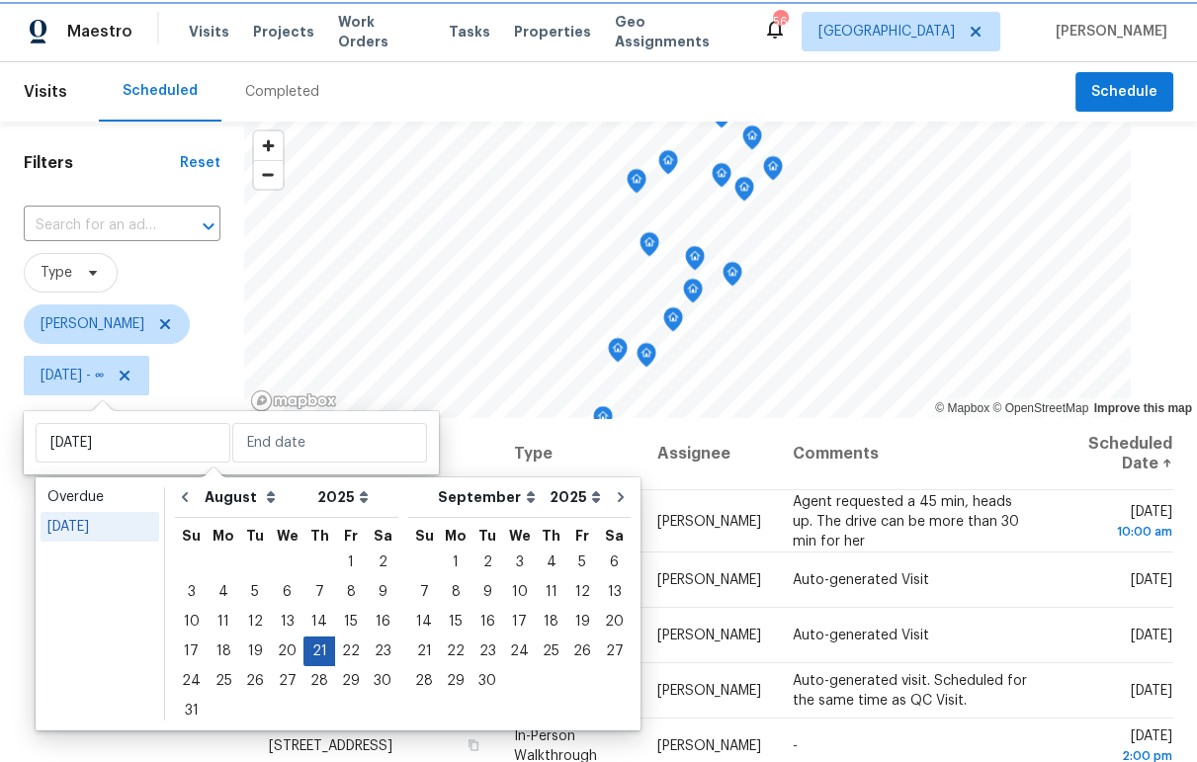
type input "[DATE]"
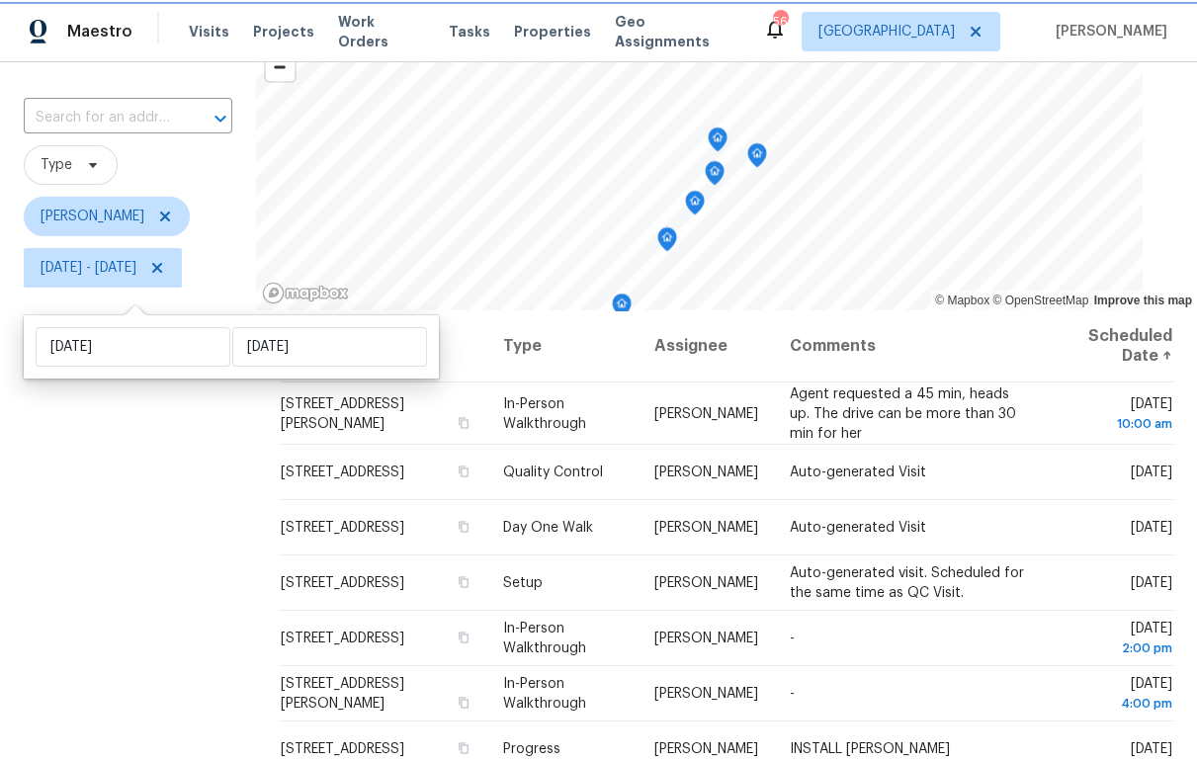
scroll to position [278, 0]
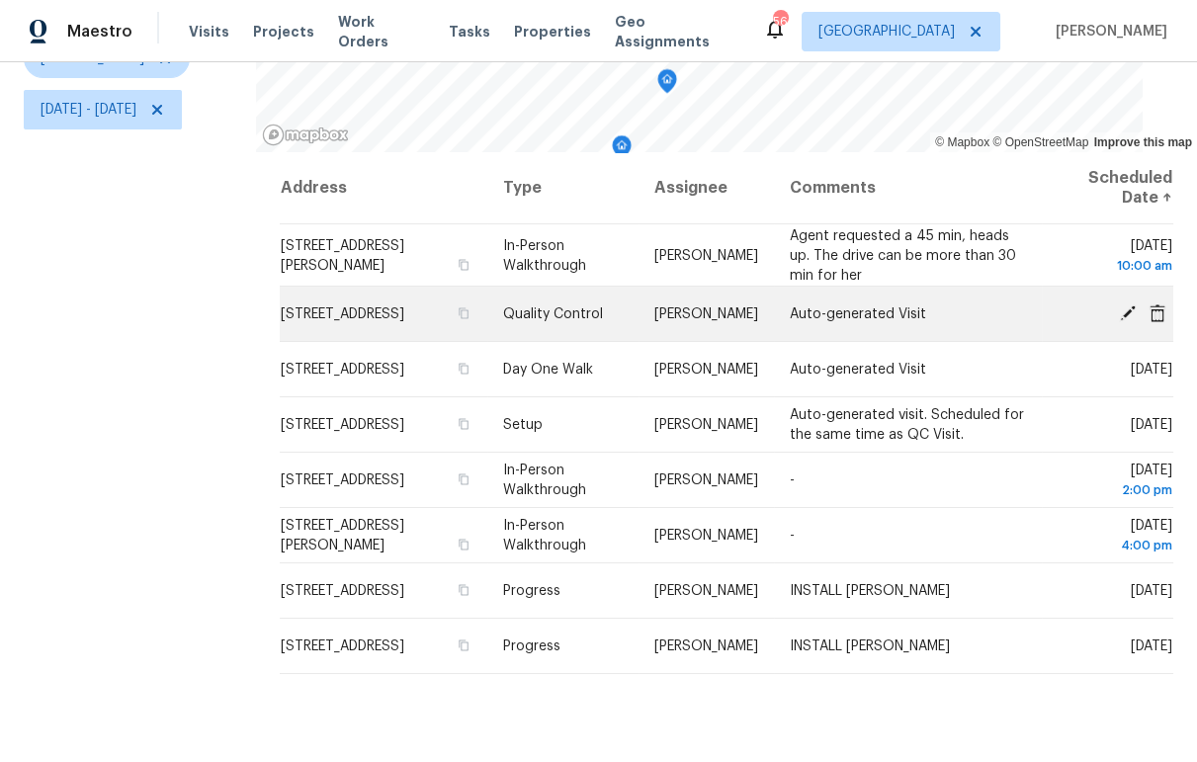
click at [1119, 303] on icon at bounding box center [1128, 312] width 18 height 18
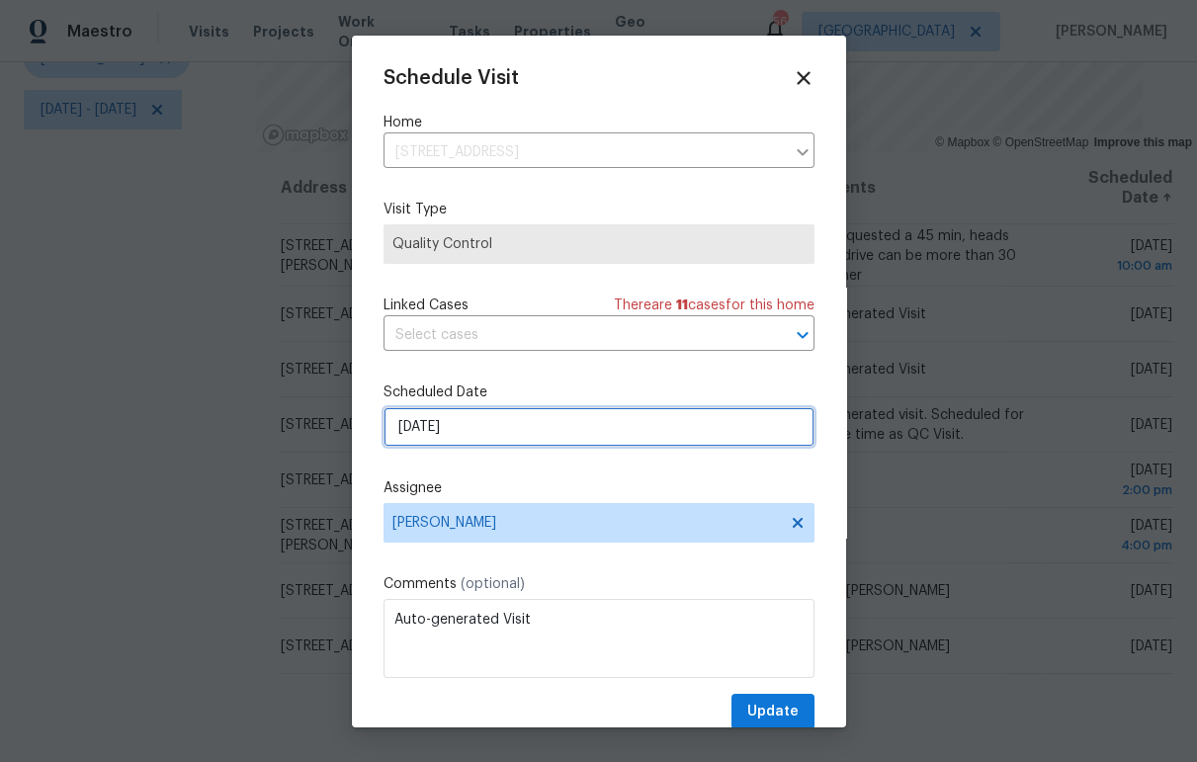
click at [533, 433] on input "8/21/2025" at bounding box center [598, 427] width 431 height 40
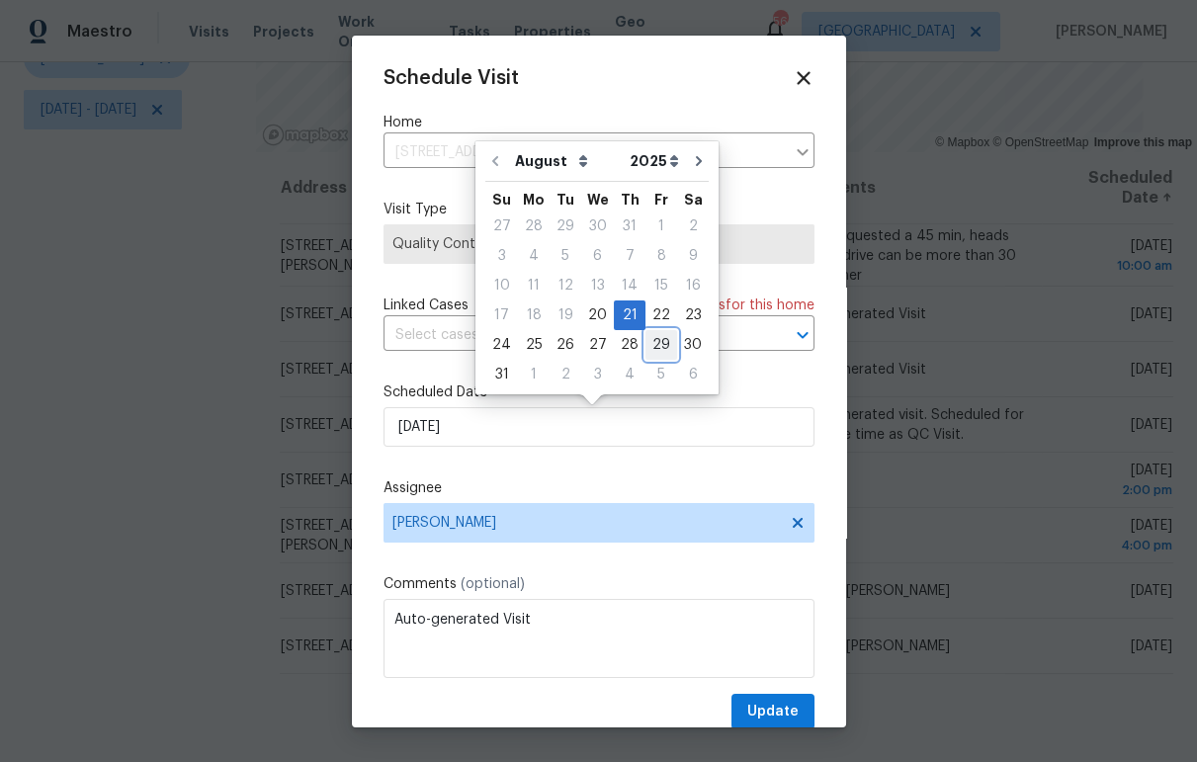
click at [650, 343] on div "29" at bounding box center [661, 345] width 32 height 28
type input "8/29/2025"
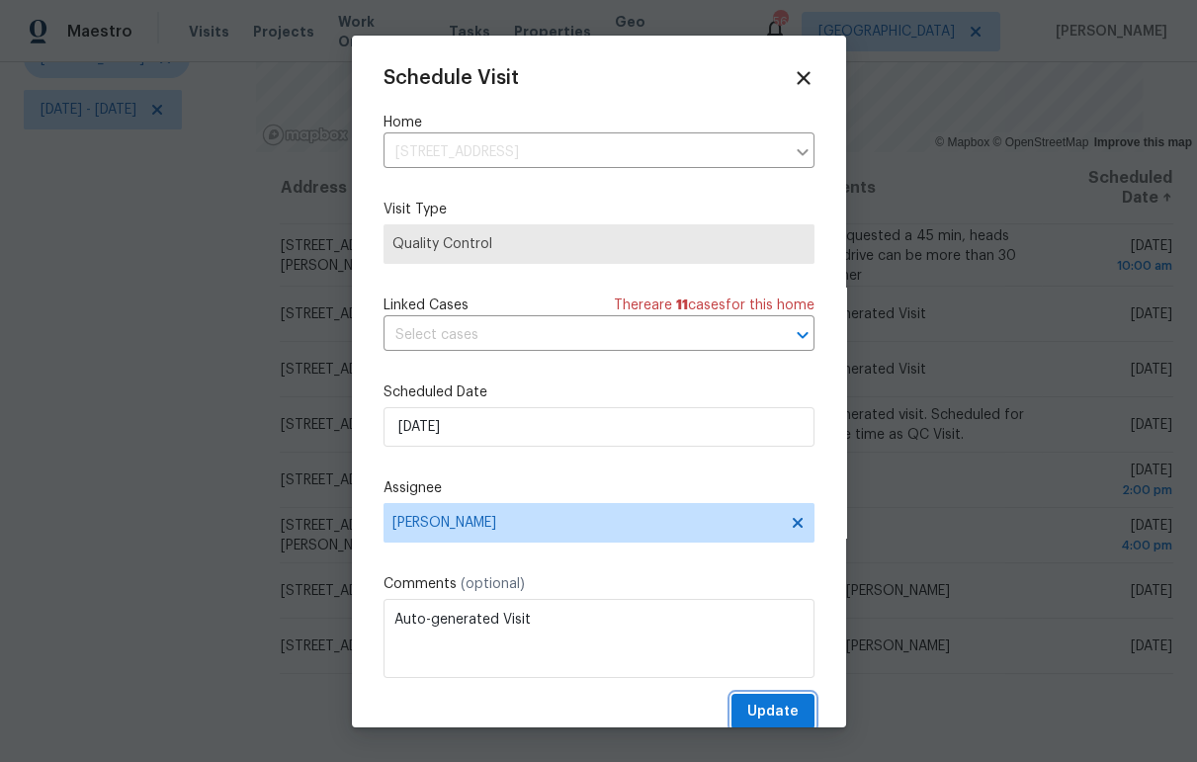
click at [767, 708] on span "Update" at bounding box center [772, 712] width 51 height 25
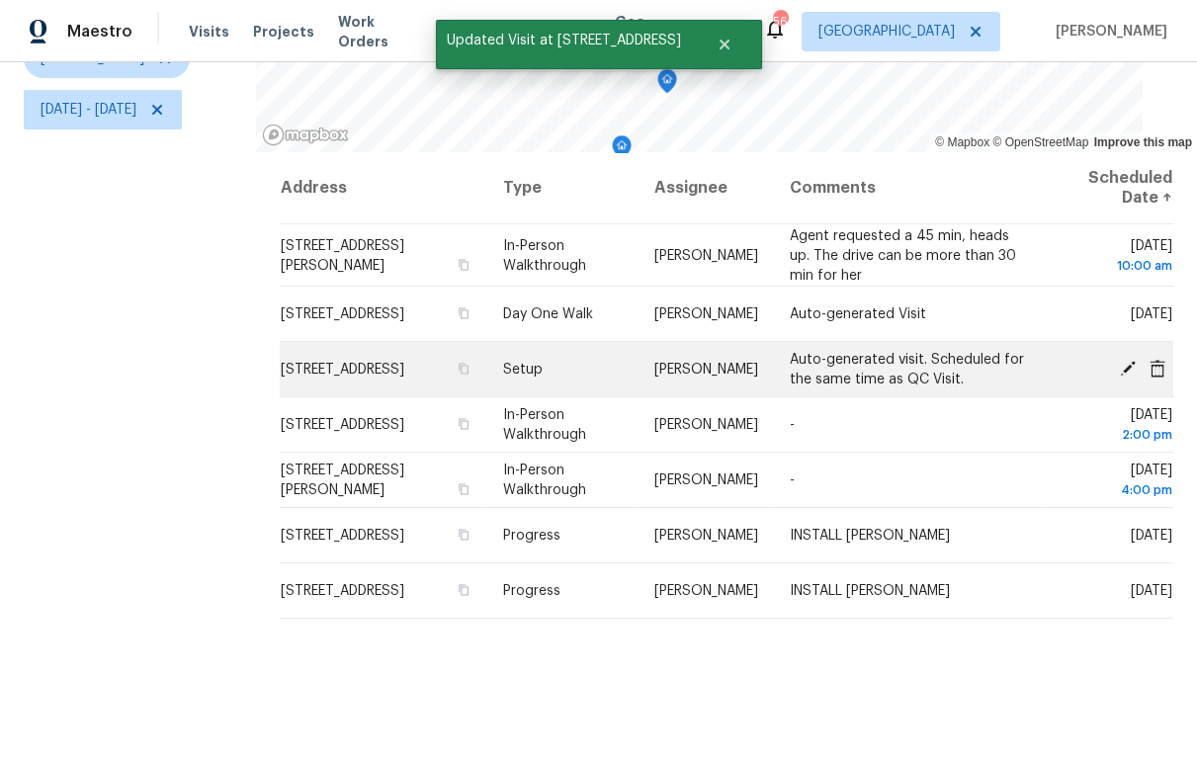
click at [1120, 360] on icon at bounding box center [1128, 368] width 16 height 16
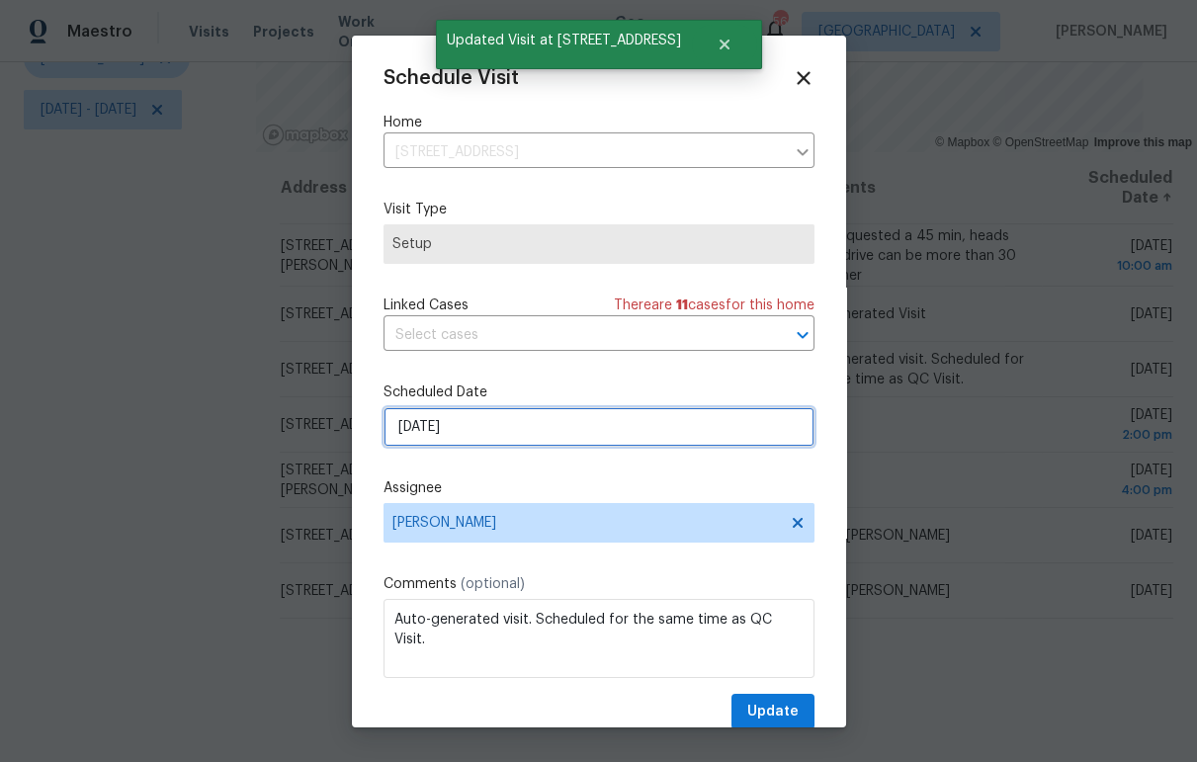
click at [603, 430] on input "8/21/2025" at bounding box center [598, 427] width 431 height 40
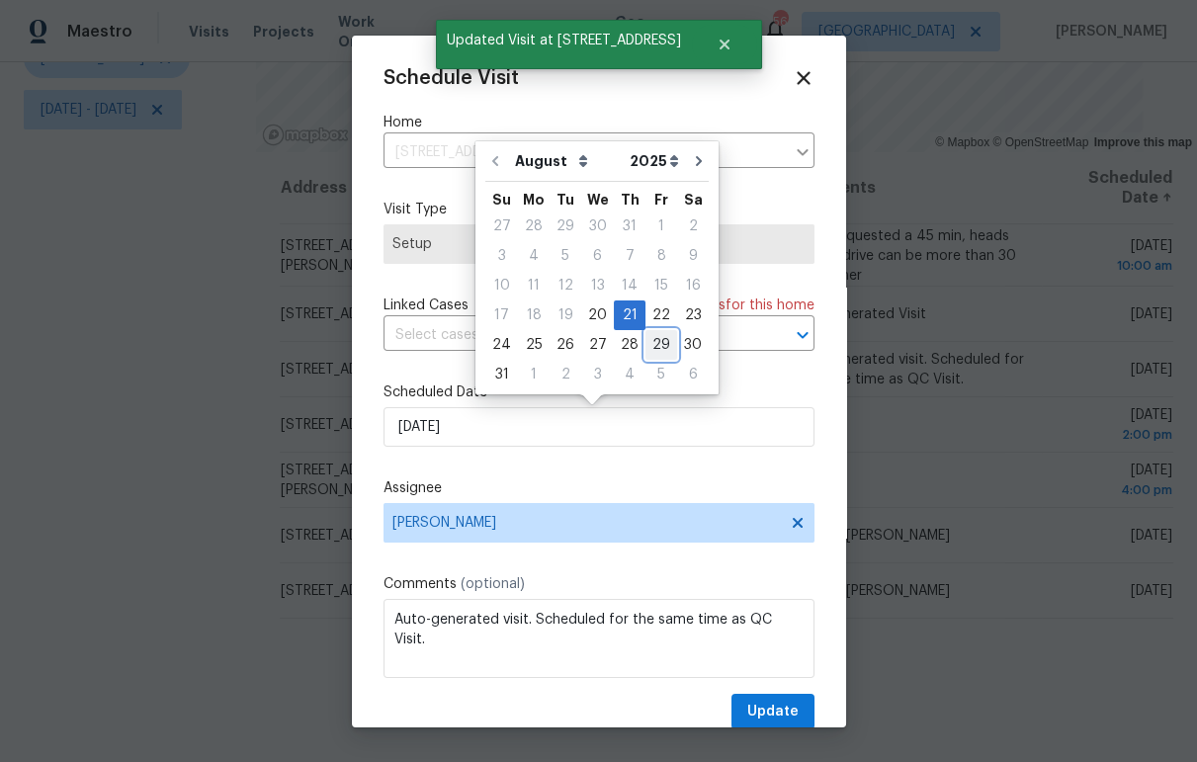
click at [656, 352] on div "29" at bounding box center [661, 345] width 32 height 28
type input "8/29/2025"
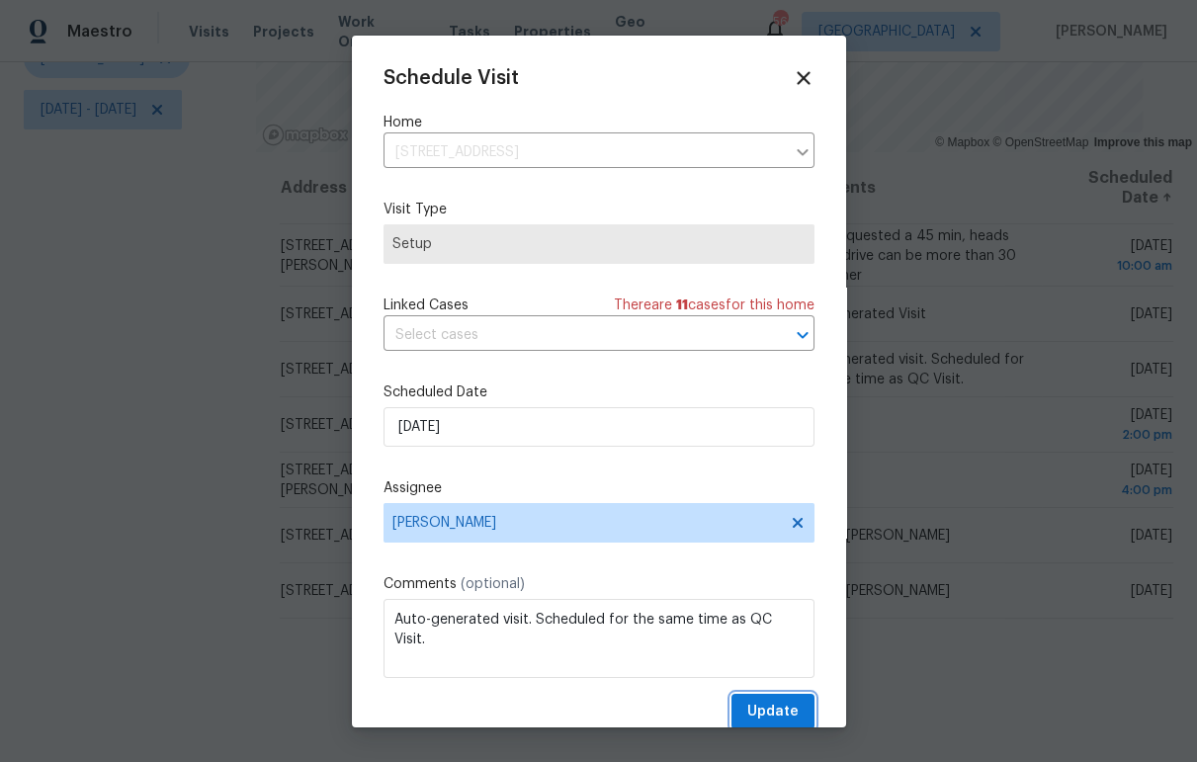
click at [757, 708] on span "Update" at bounding box center [772, 712] width 51 height 25
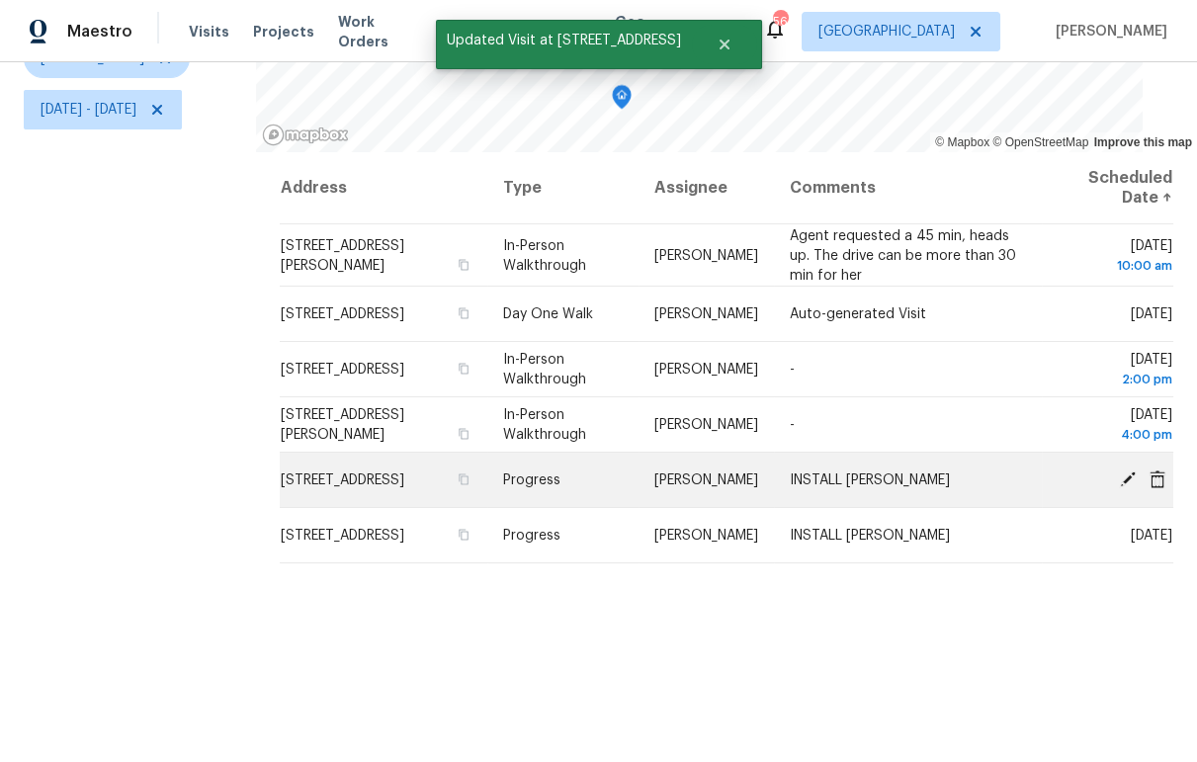
click at [1120, 470] on icon at bounding box center [1128, 478] width 16 height 16
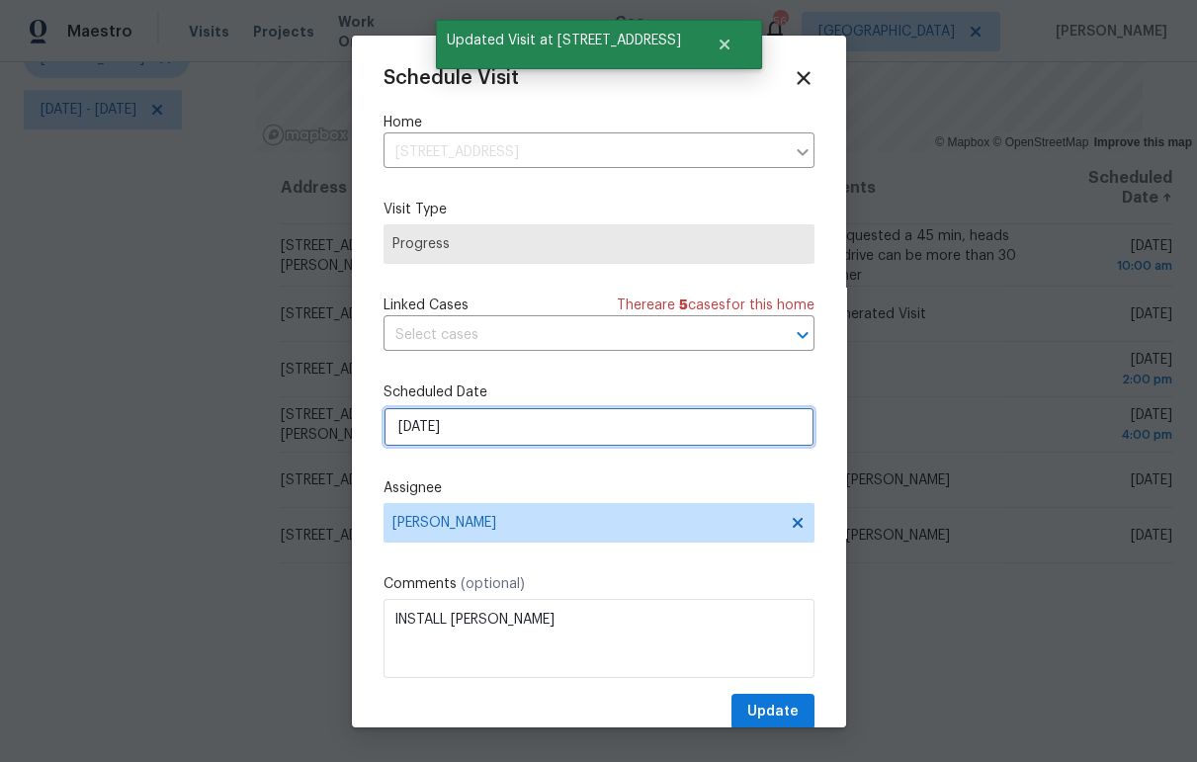
click at [579, 433] on input "8/21/2025" at bounding box center [598, 427] width 431 height 40
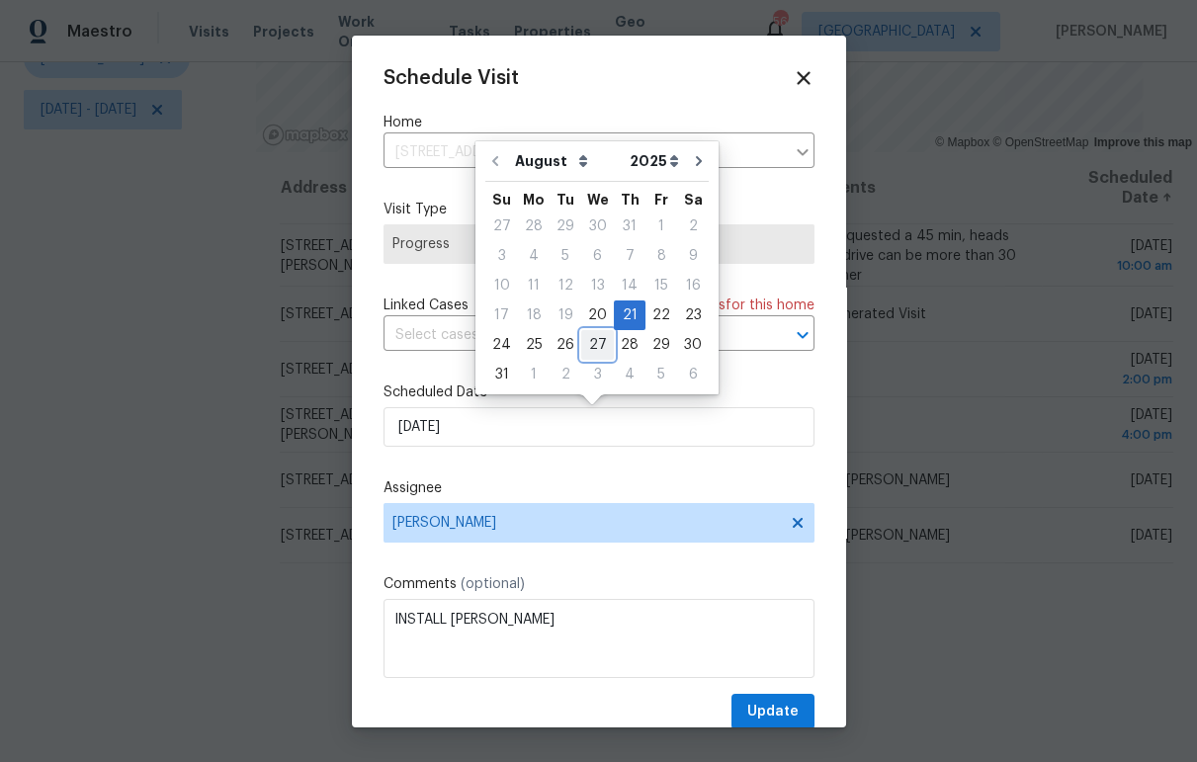
click at [593, 344] on div "27" at bounding box center [597, 345] width 33 height 28
type input "8/27/2025"
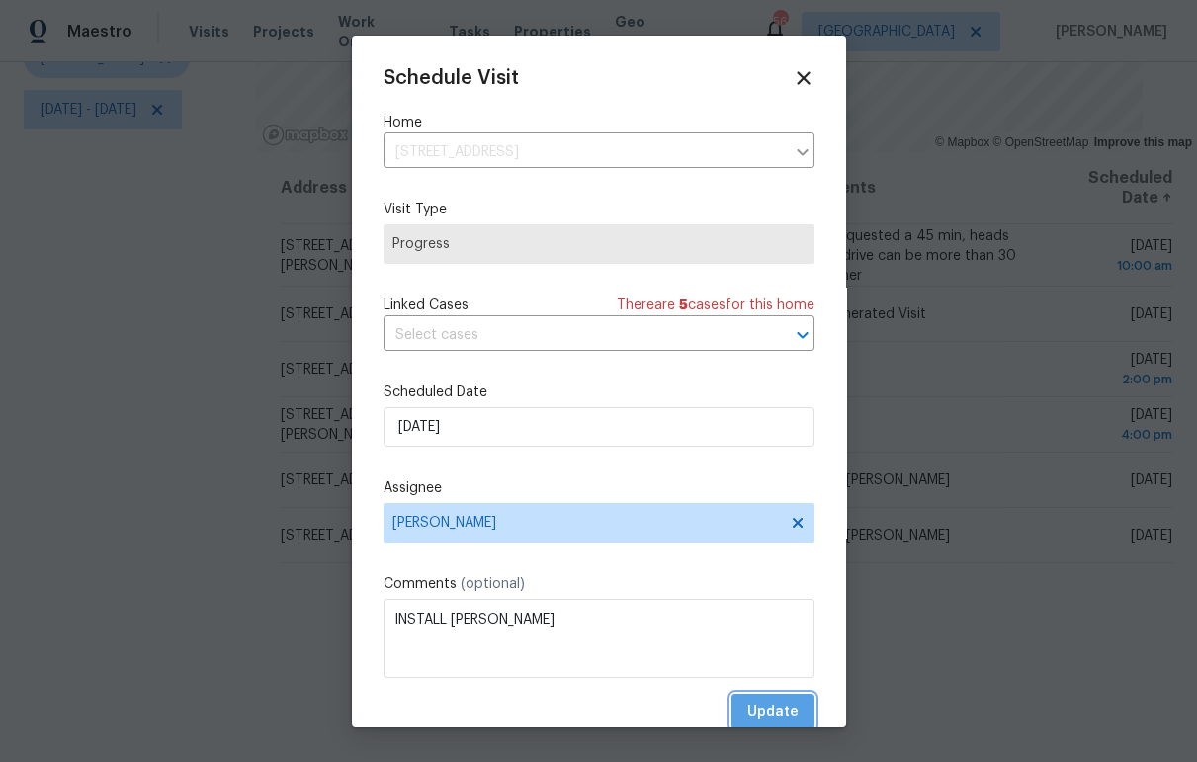
click at [776, 703] on span "Update" at bounding box center [772, 712] width 51 height 25
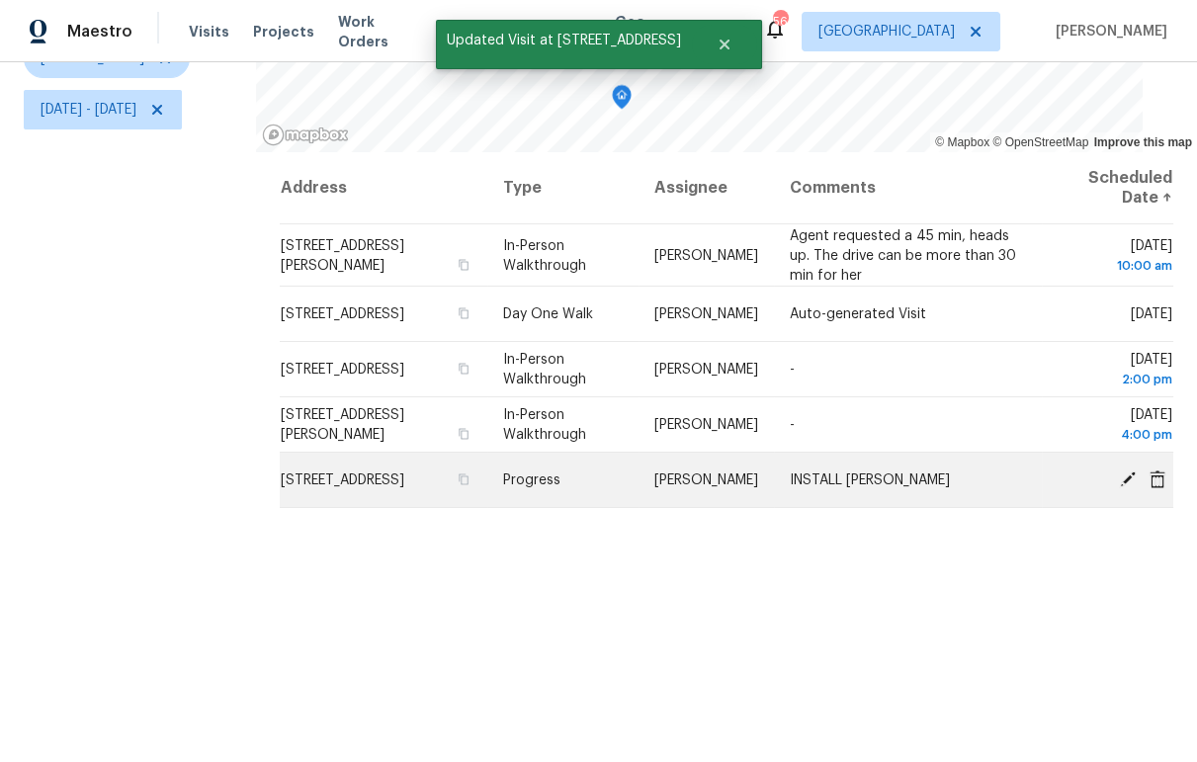
click at [1119, 469] on icon at bounding box center [1128, 478] width 18 height 18
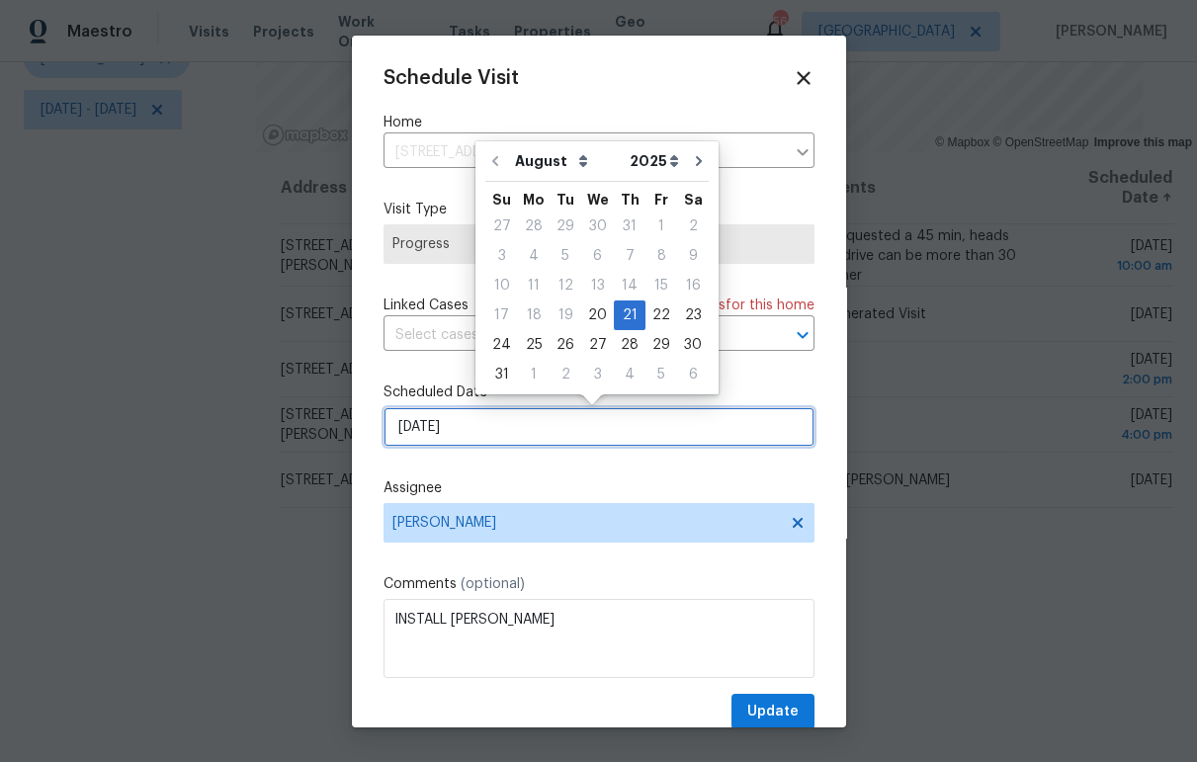
click at [661, 440] on input "8/21/2025" at bounding box center [598, 427] width 431 height 40
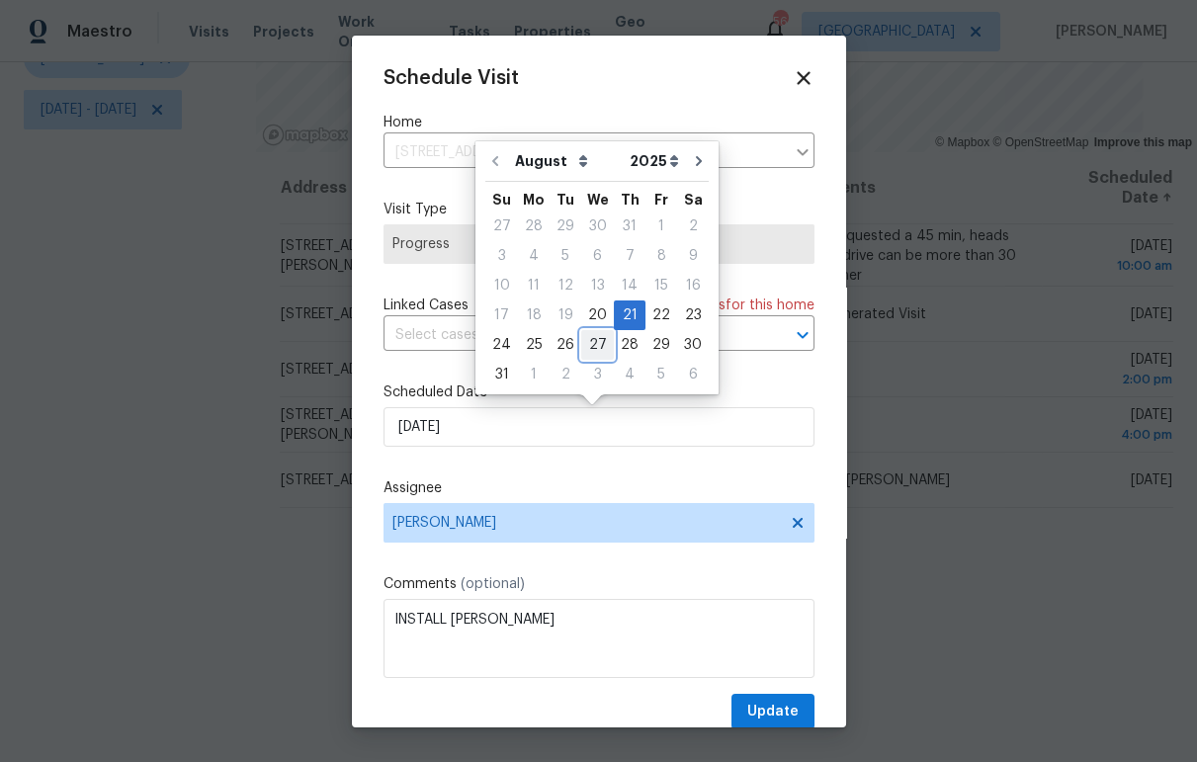
click at [599, 344] on div "27" at bounding box center [597, 345] width 33 height 28
type input "8/27/2025"
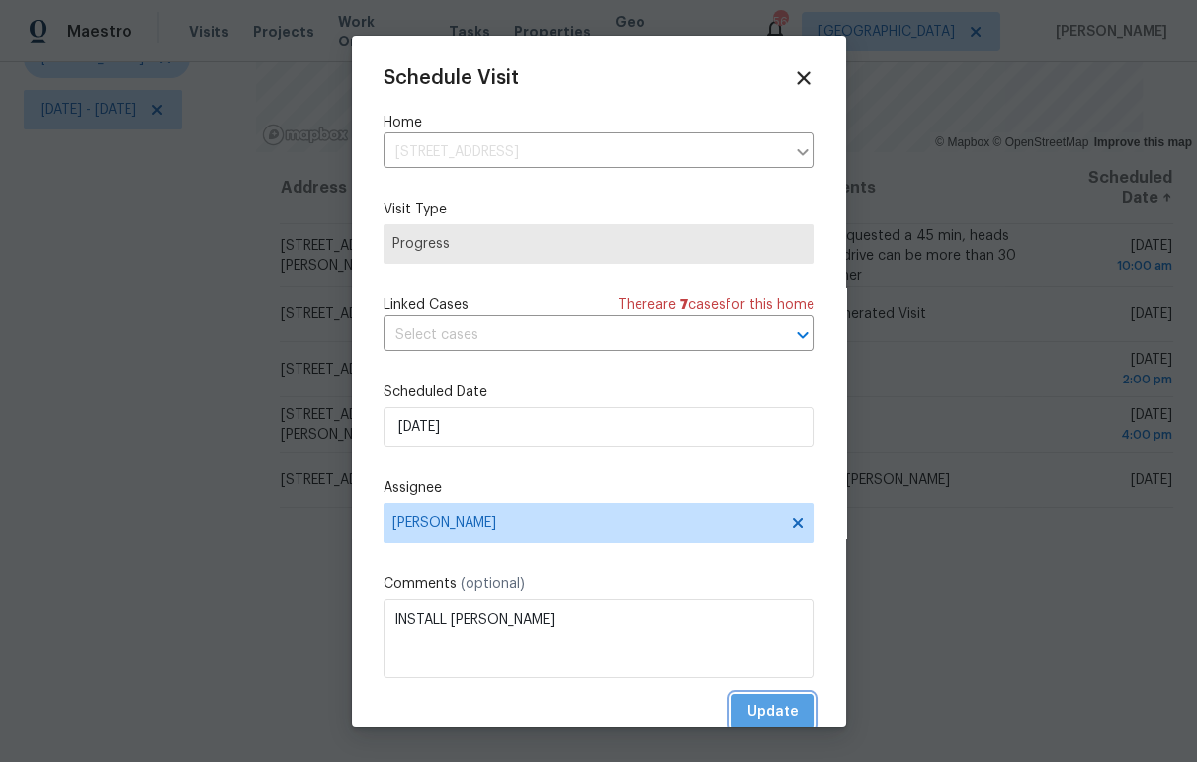
click at [769, 709] on span "Update" at bounding box center [772, 712] width 51 height 25
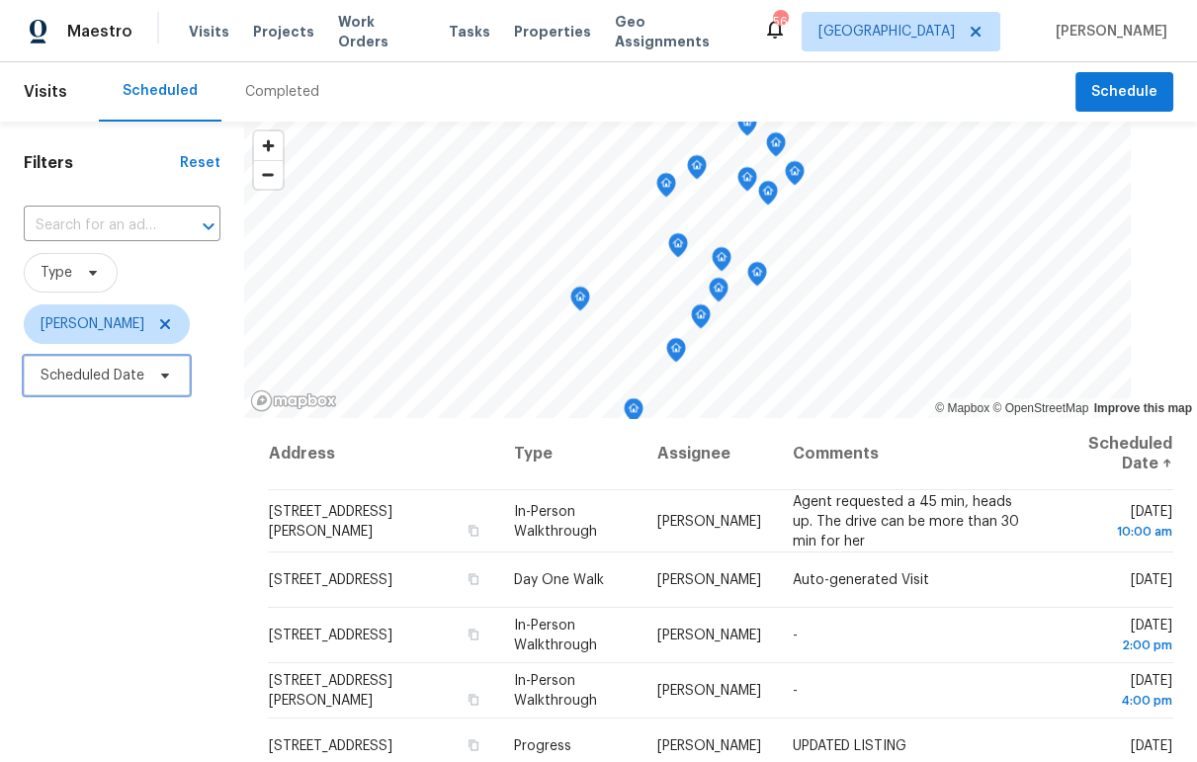
click at [131, 367] on span "Scheduled Date" at bounding box center [93, 376] width 104 height 20
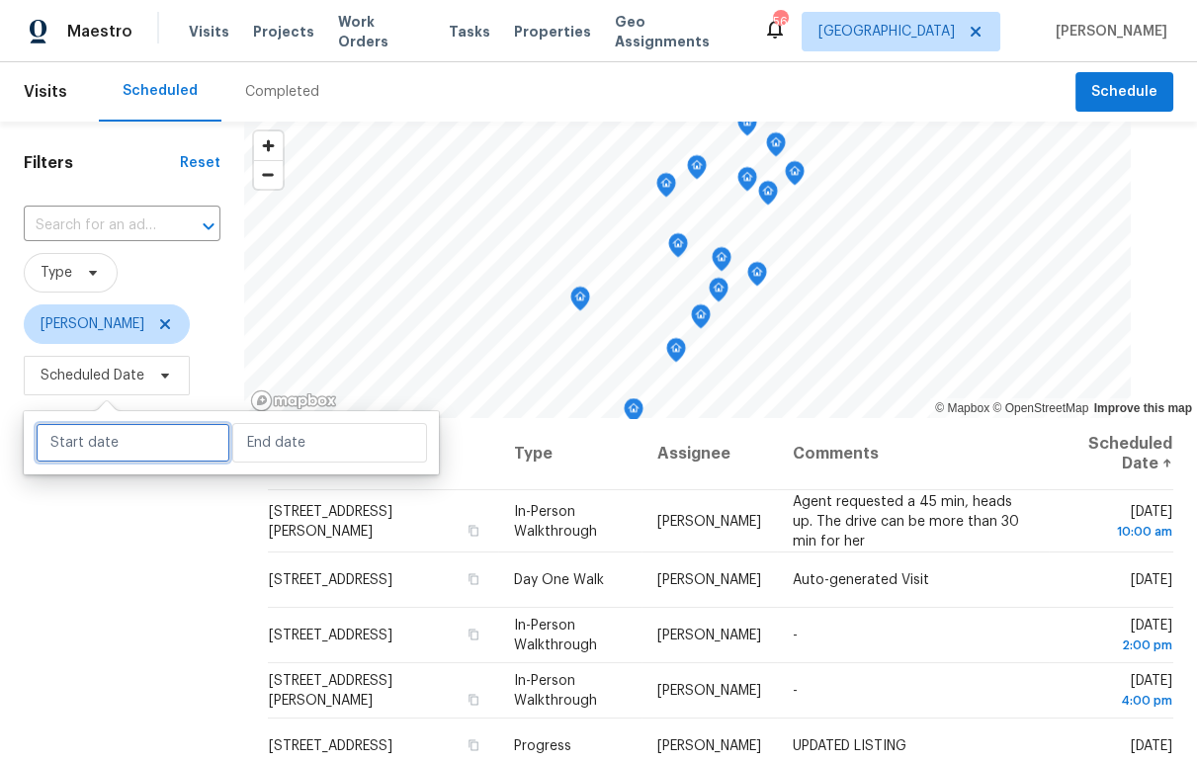
select select "7"
select select "2025"
select select "8"
select select "2025"
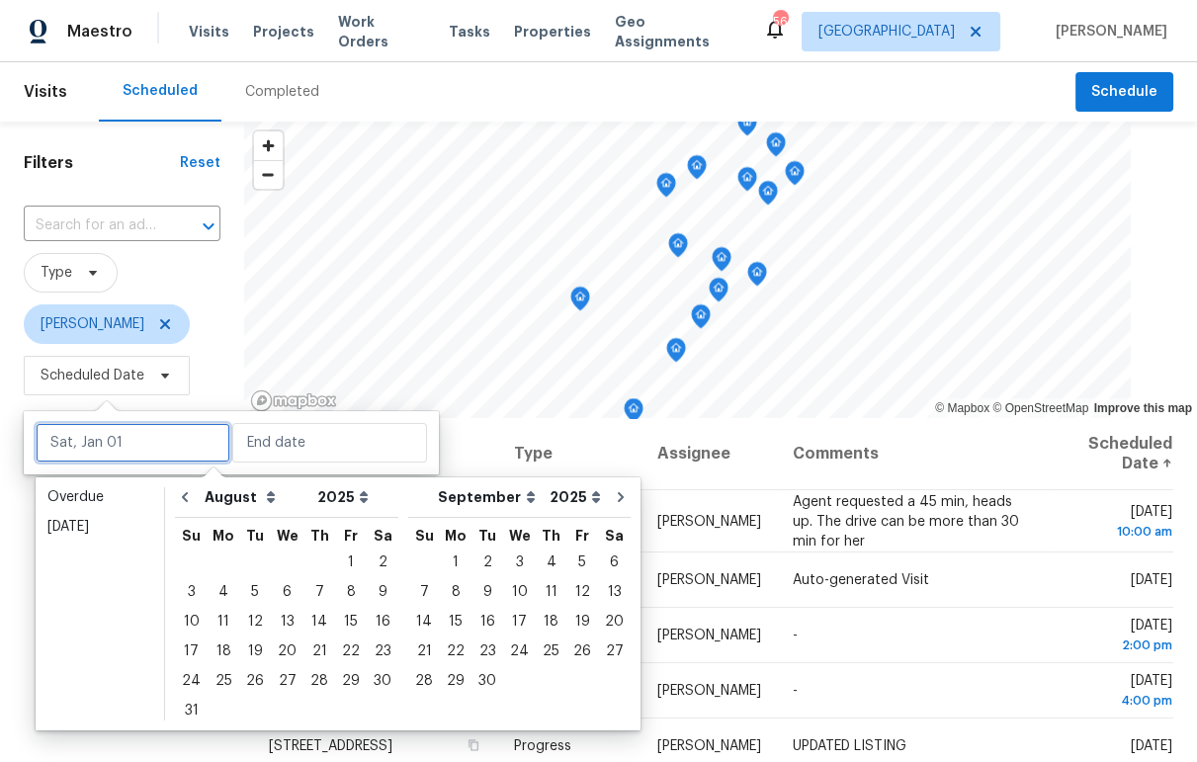
click at [129, 440] on input "text" at bounding box center [133, 443] width 195 height 40
type input "[DATE]"
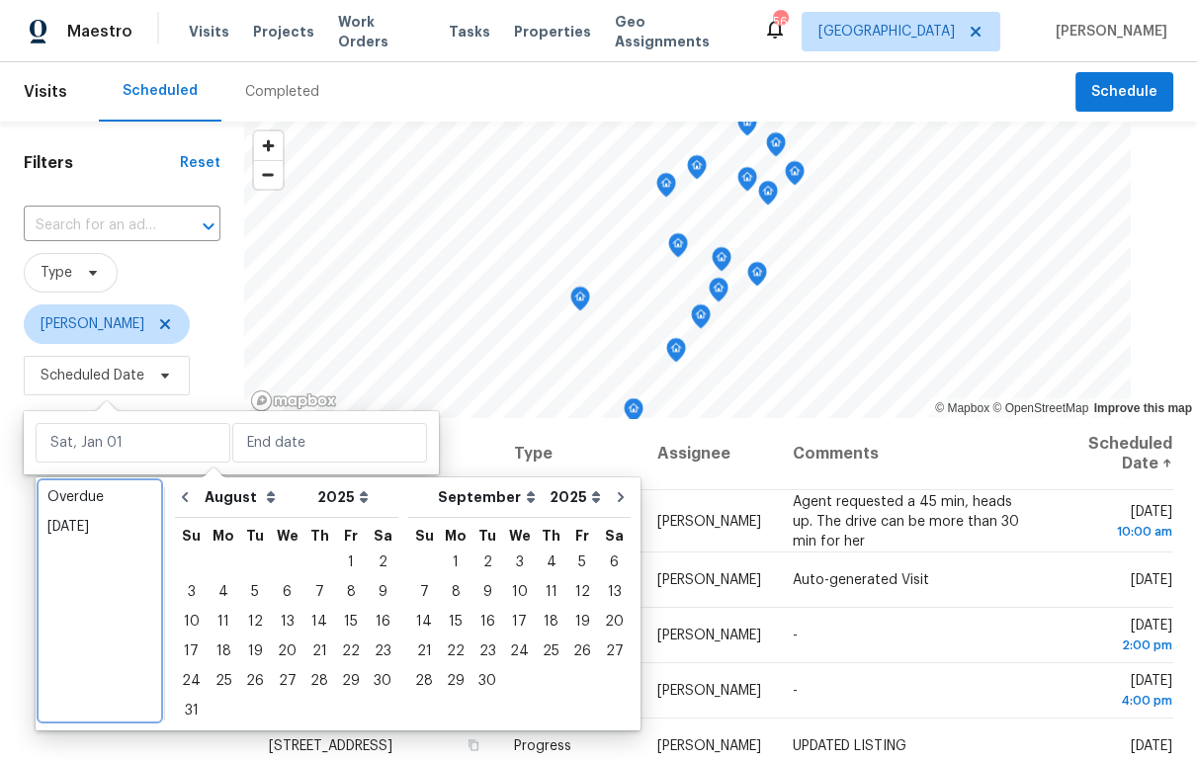
click at [60, 542] on ul "Overdue [DATE]" at bounding box center [100, 600] width 119 height 237
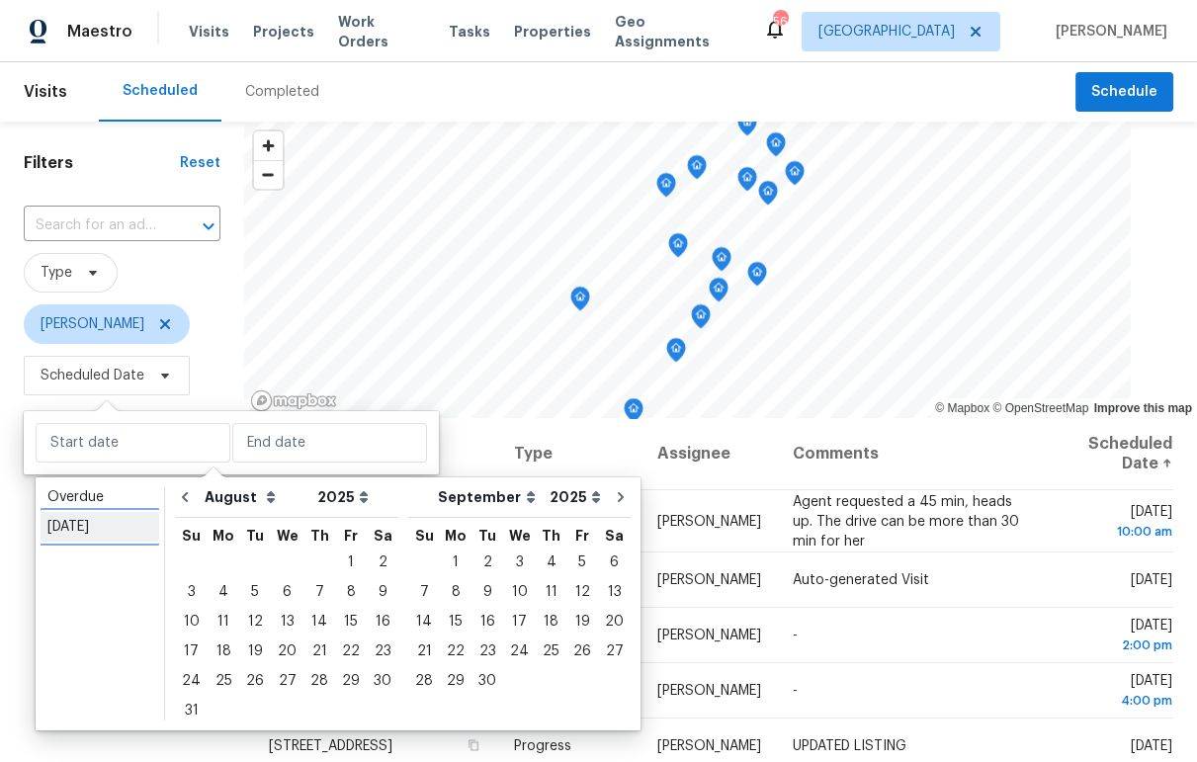
click at [75, 531] on div "[DATE]" at bounding box center [99, 527] width 105 height 20
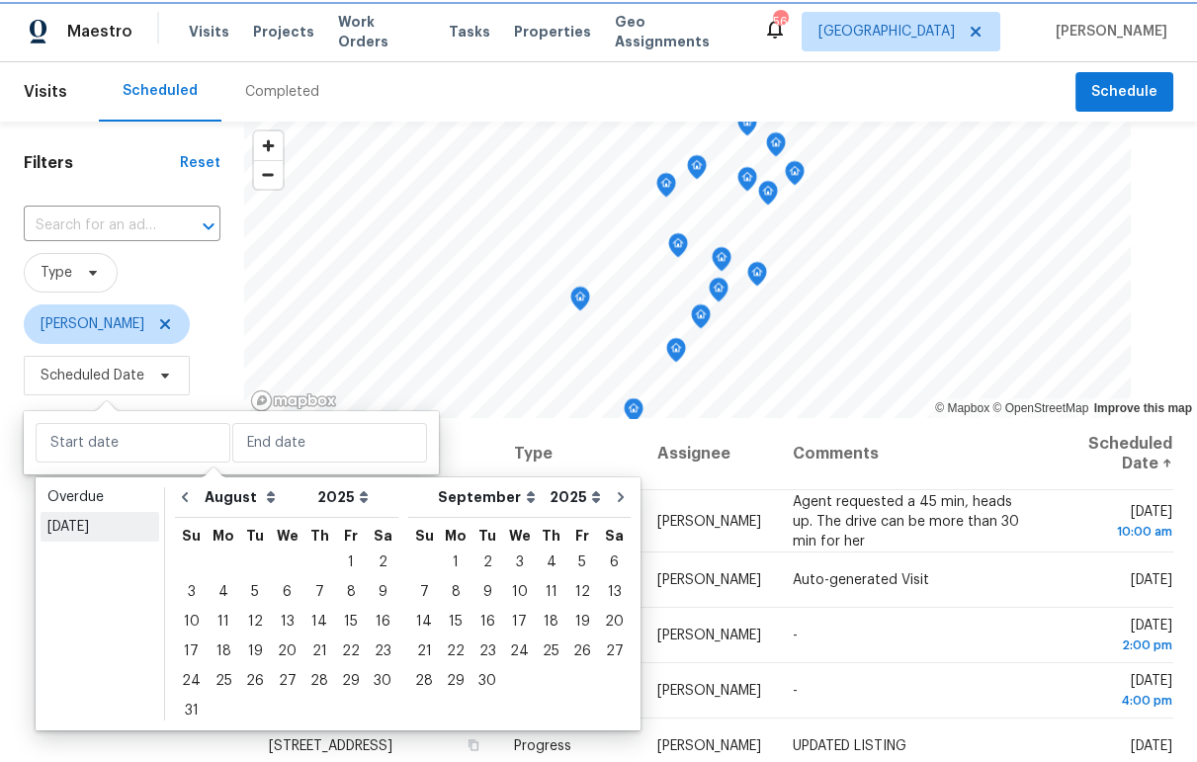
type input "[DATE]"
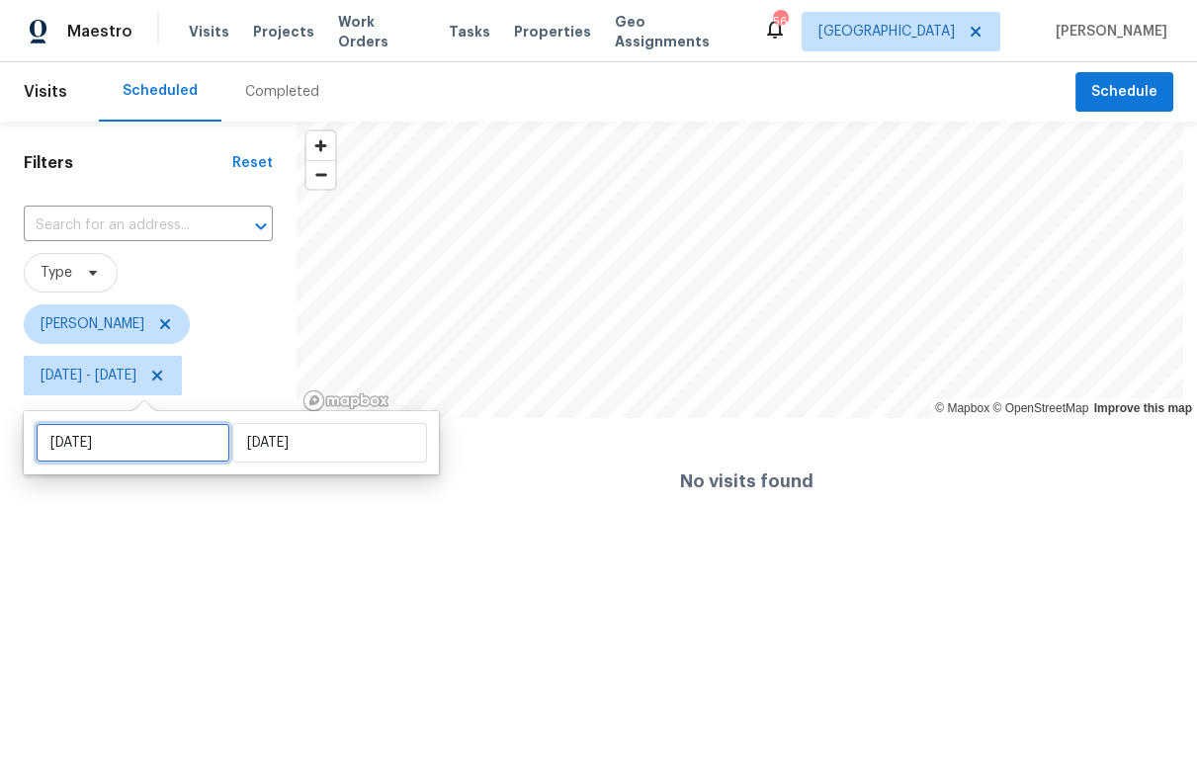
click at [134, 461] on input "[DATE]" at bounding box center [133, 443] width 195 height 40
select select "7"
select select "2025"
select select "8"
select select "2025"
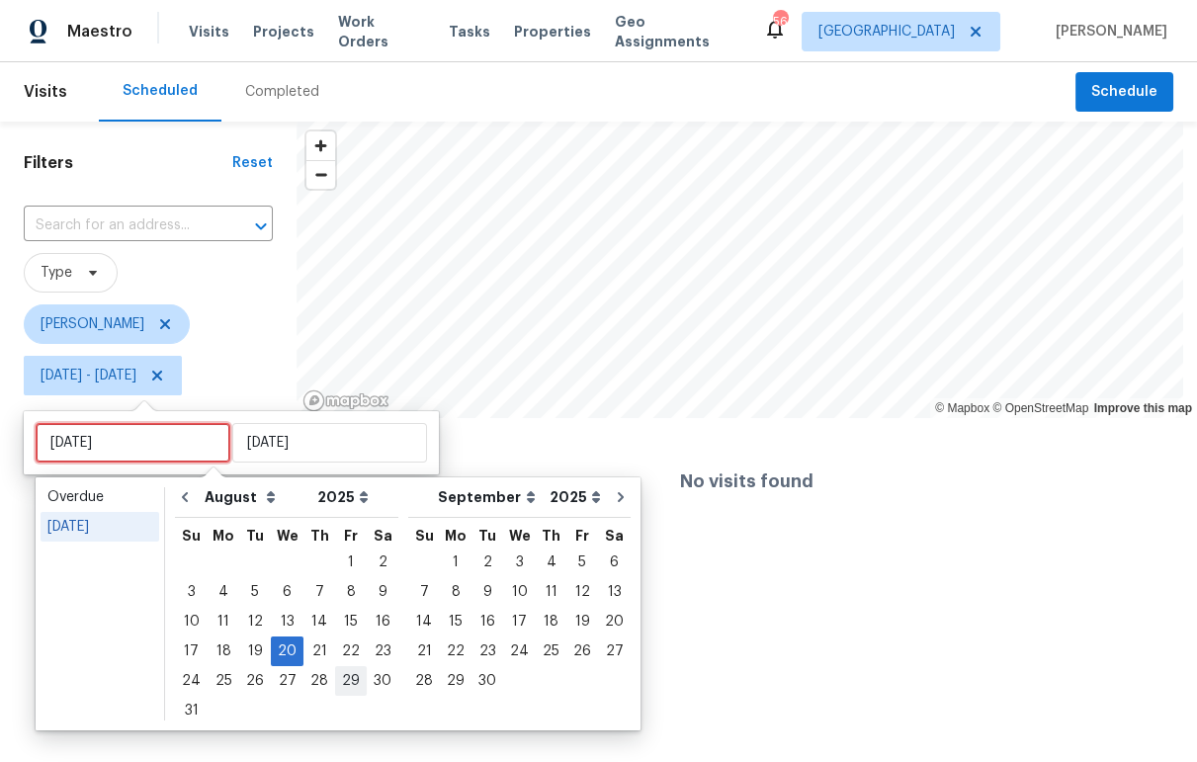
type input "[DATE]"
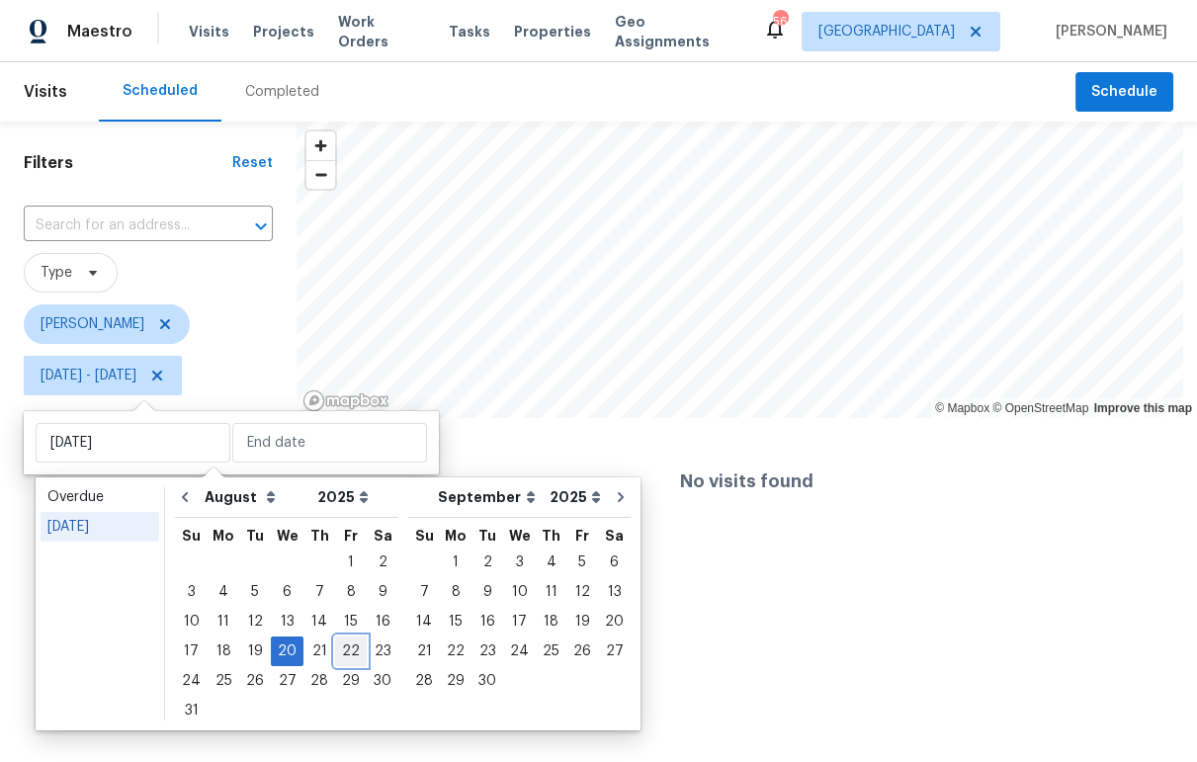
click at [345, 657] on div "22" at bounding box center [351, 651] width 32 height 28
type input "[DATE]"
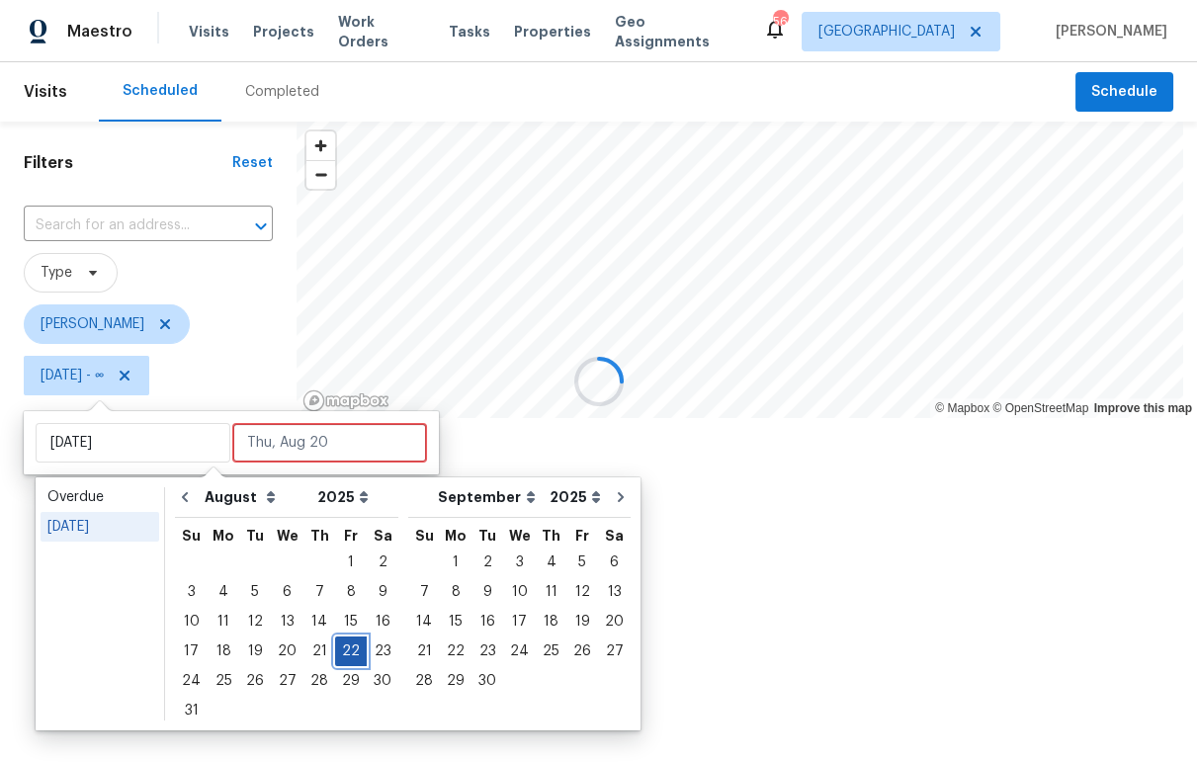
click at [345, 651] on div "22" at bounding box center [351, 651] width 32 height 28
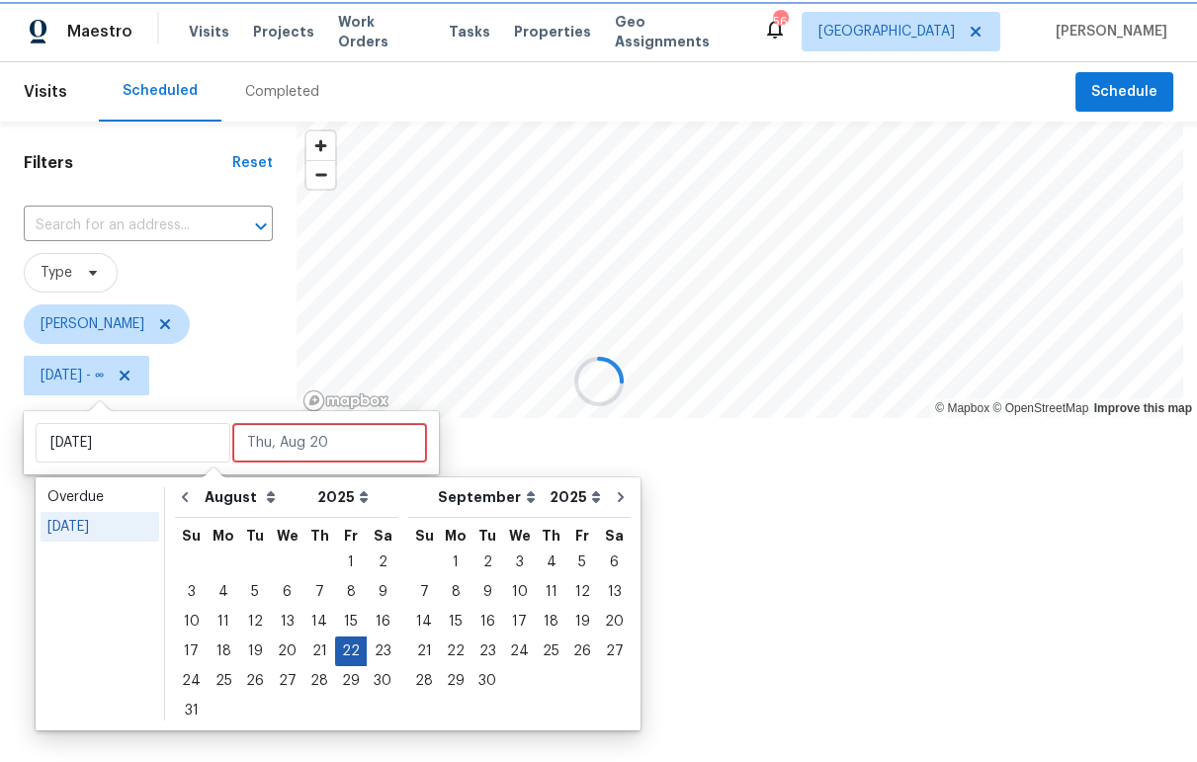
type input "[DATE]"
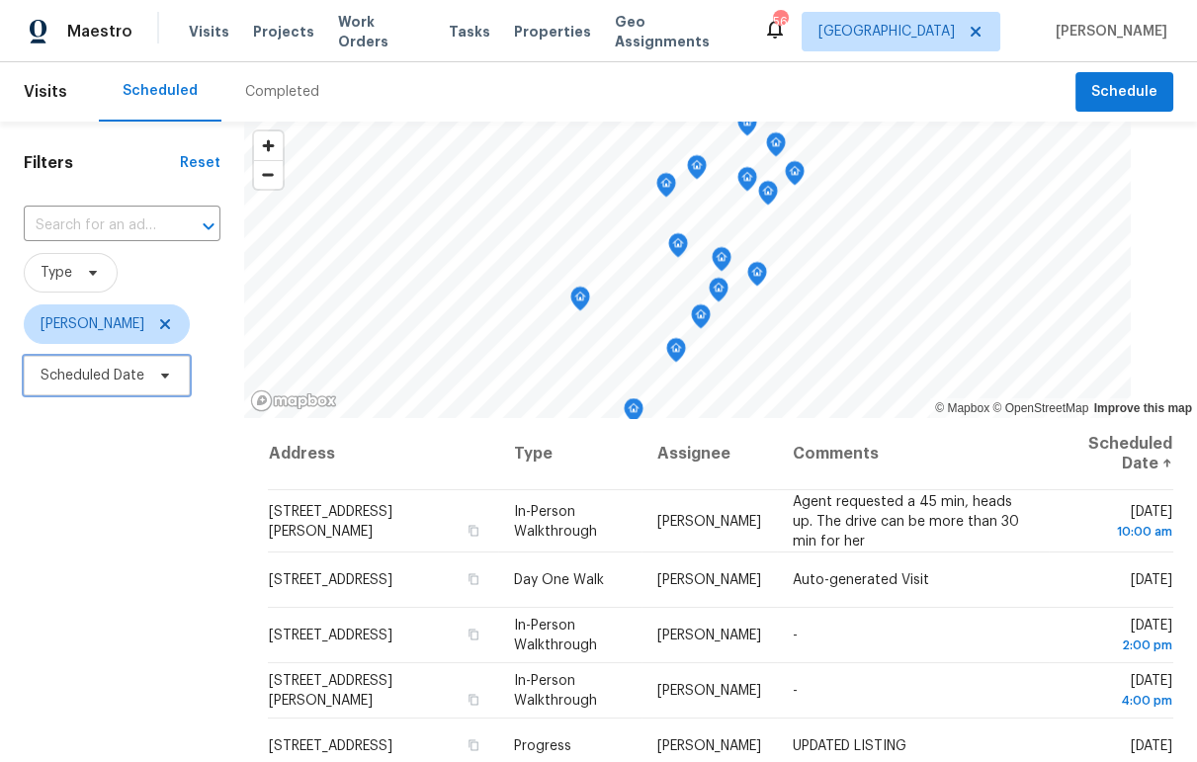
click at [120, 368] on span "Scheduled Date" at bounding box center [93, 376] width 104 height 20
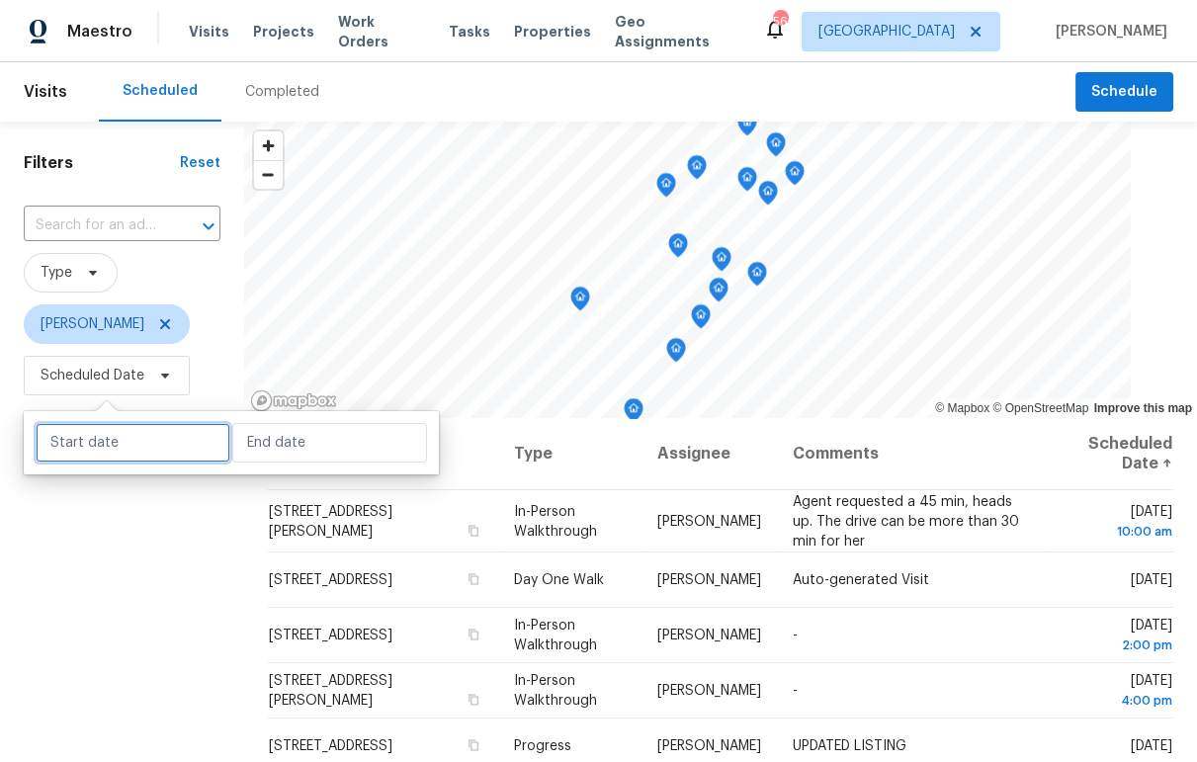
select select "7"
select select "2025"
select select "8"
select select "2025"
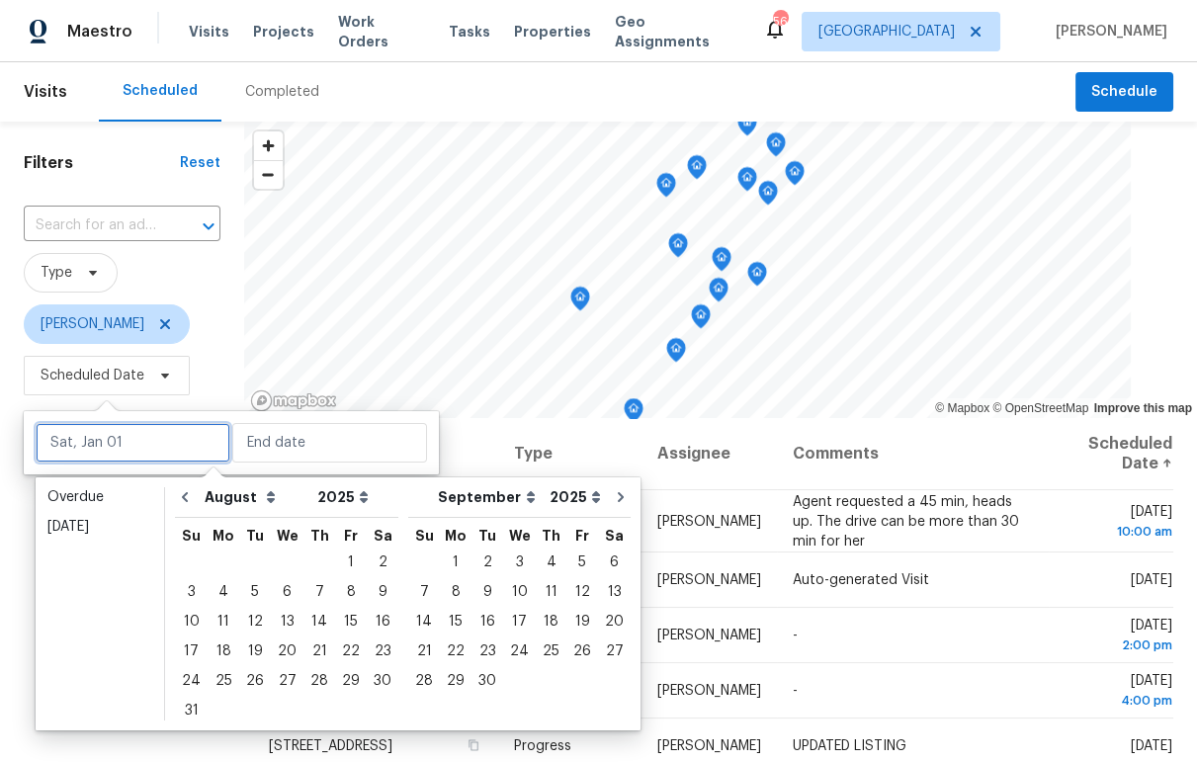
drag, startPoint x: 143, startPoint y: 445, endPoint x: 139, endPoint y: 458, distance: 13.4
click at [143, 445] on input "text" at bounding box center [133, 443] width 195 height 40
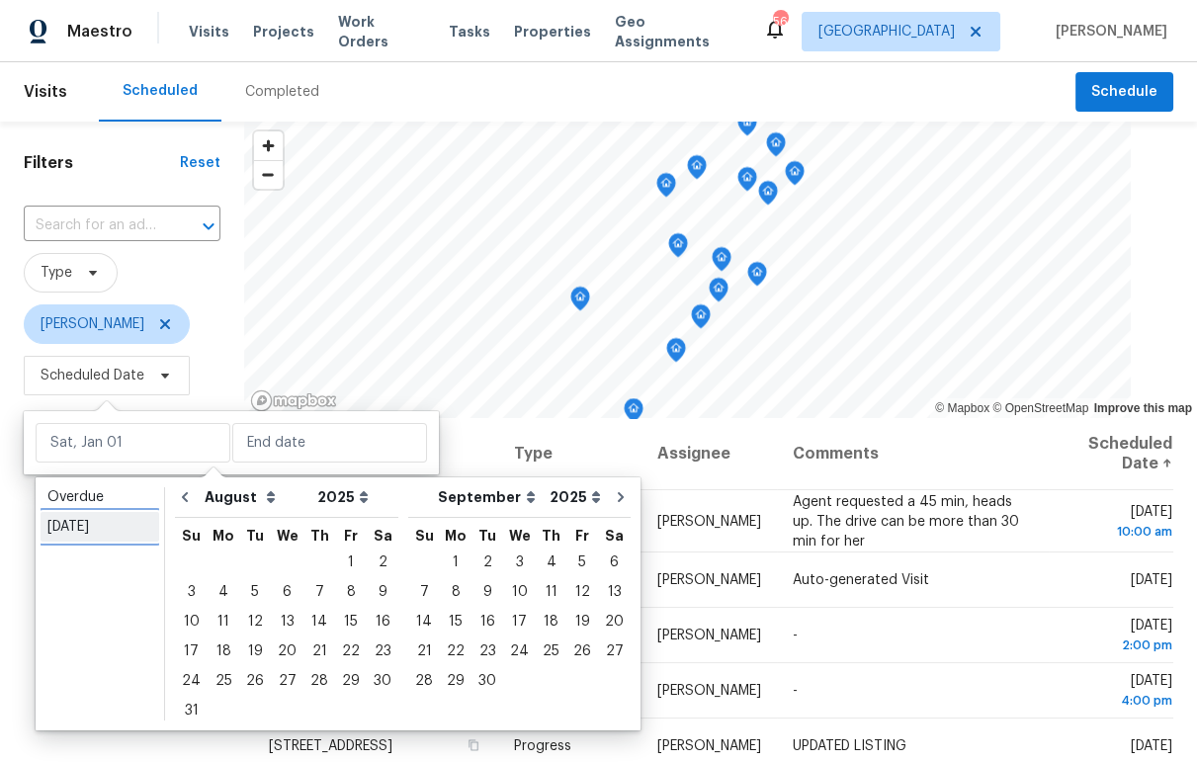
click at [76, 521] on div "[DATE]" at bounding box center [99, 527] width 105 height 20
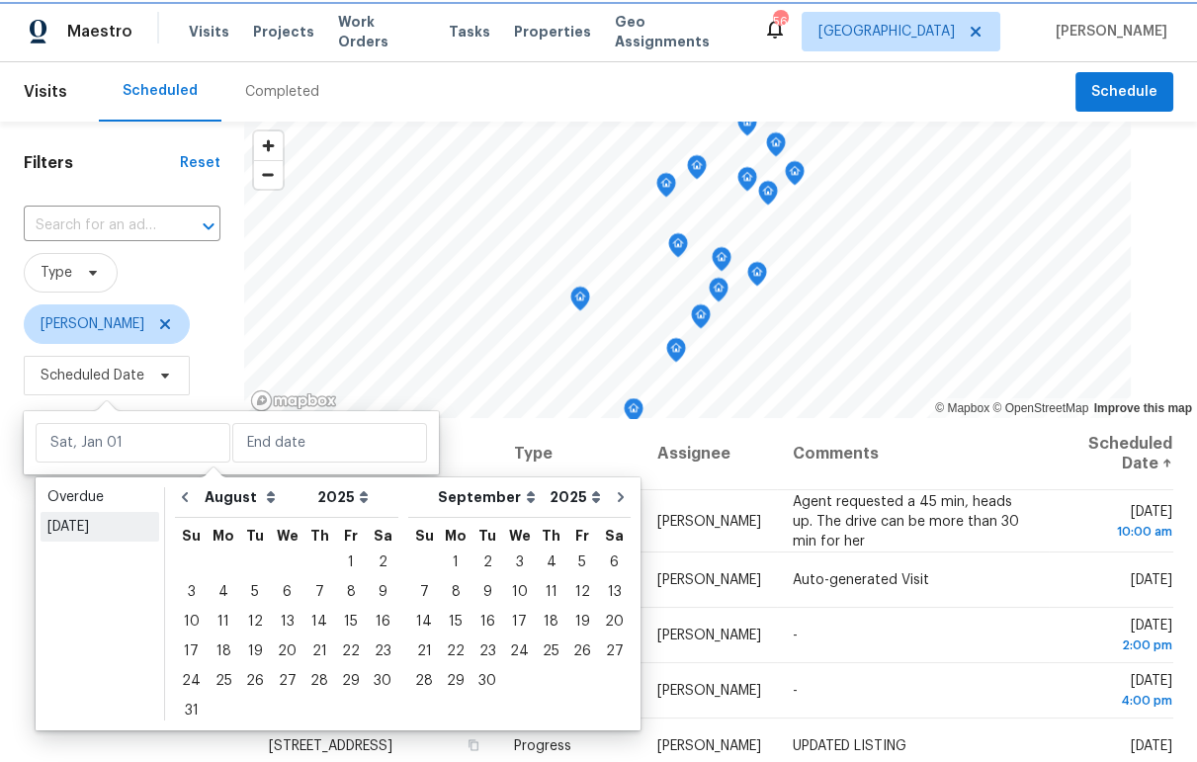
type input "[DATE]"
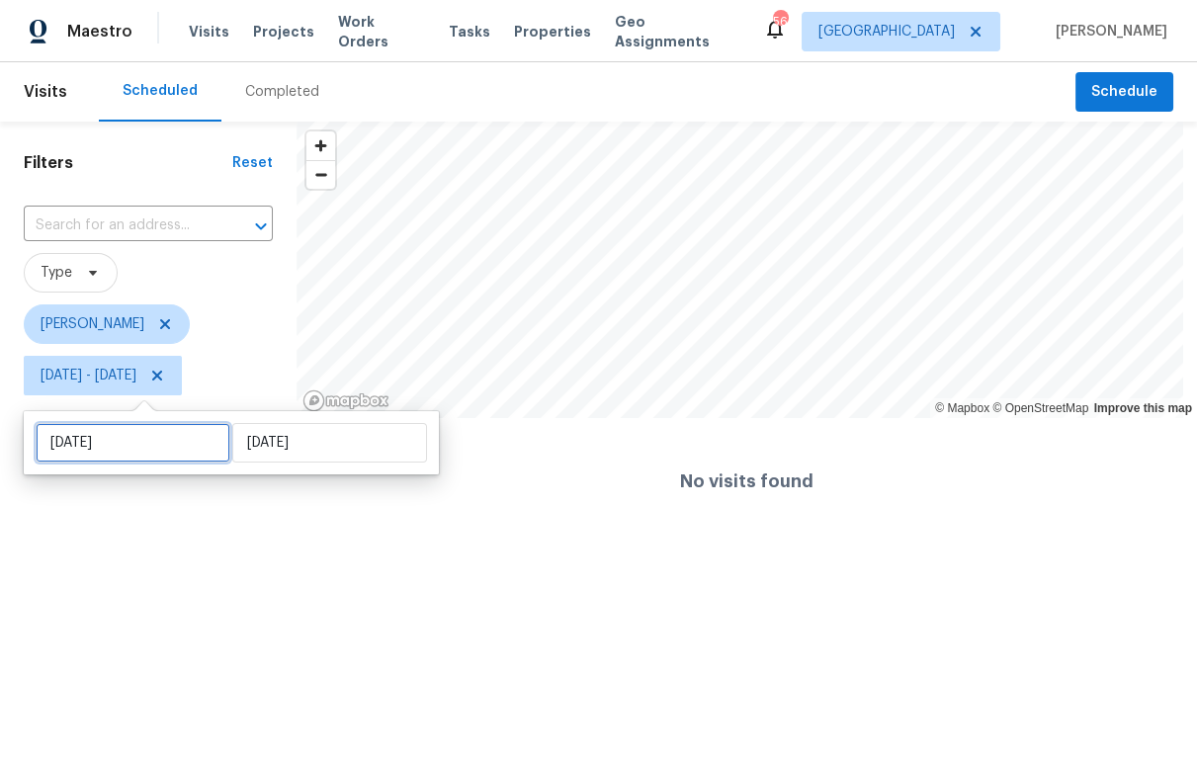
click at [132, 444] on input "[DATE]" at bounding box center [133, 443] width 195 height 40
select select "7"
select select "2025"
select select "8"
select select "2025"
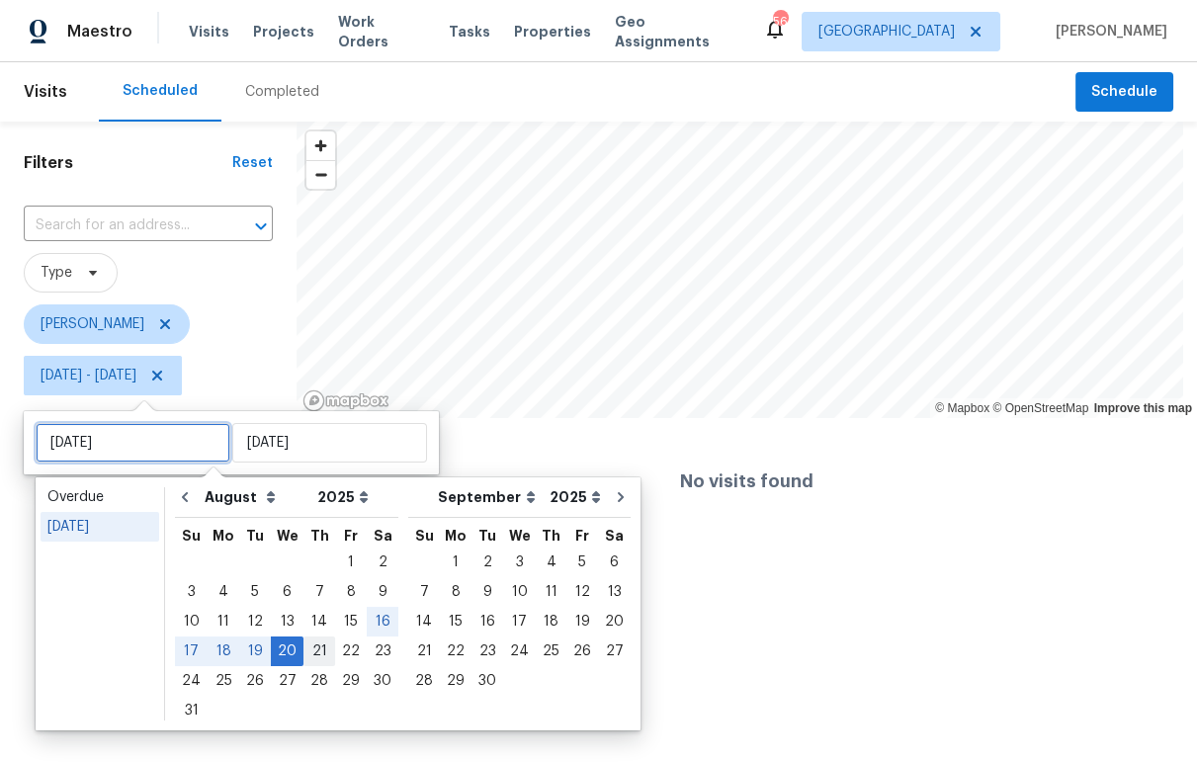
type input "[DATE]"
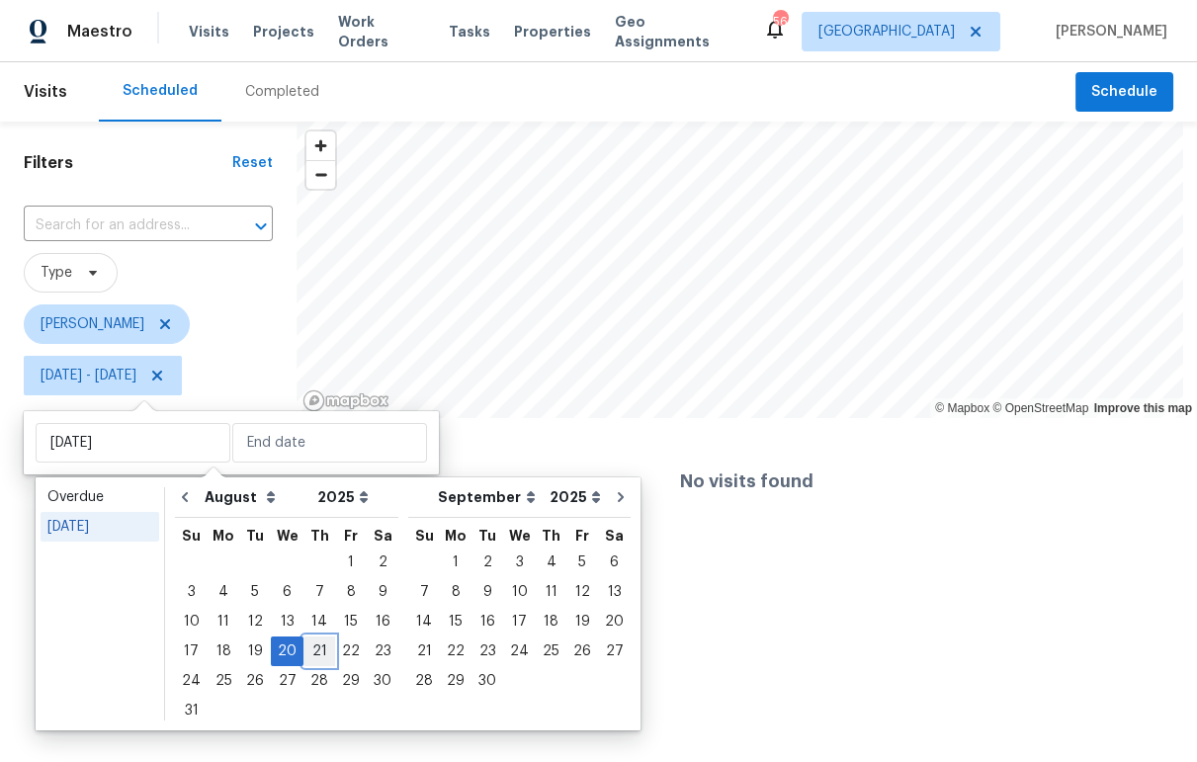
click at [318, 644] on div "21" at bounding box center [319, 651] width 32 height 28
type input "[DATE]"
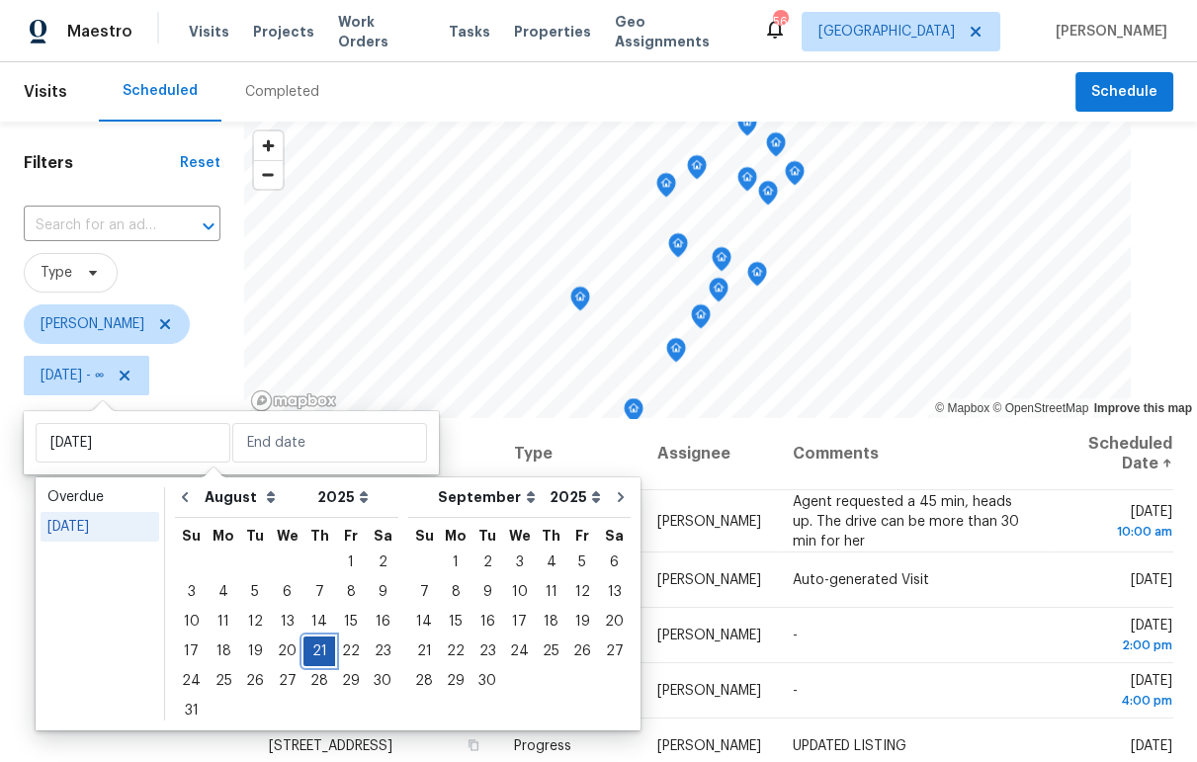
click at [314, 648] on div "21" at bounding box center [319, 651] width 32 height 28
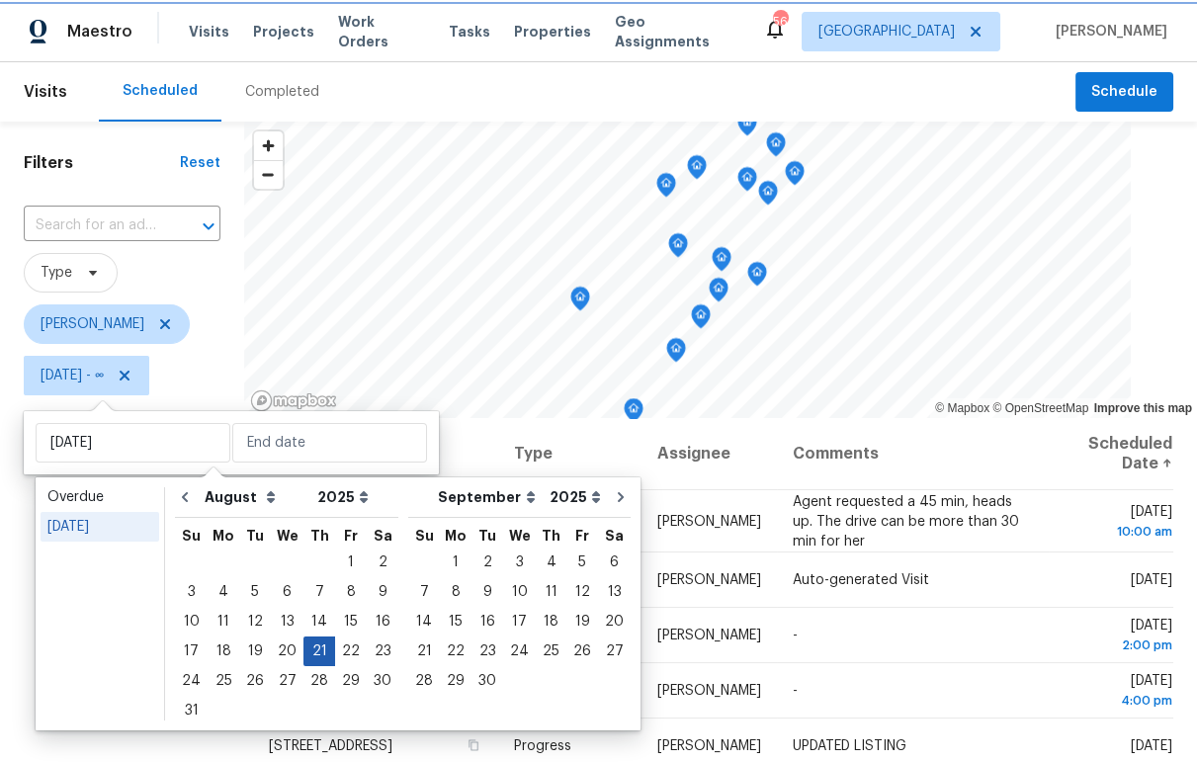
type input "[DATE]"
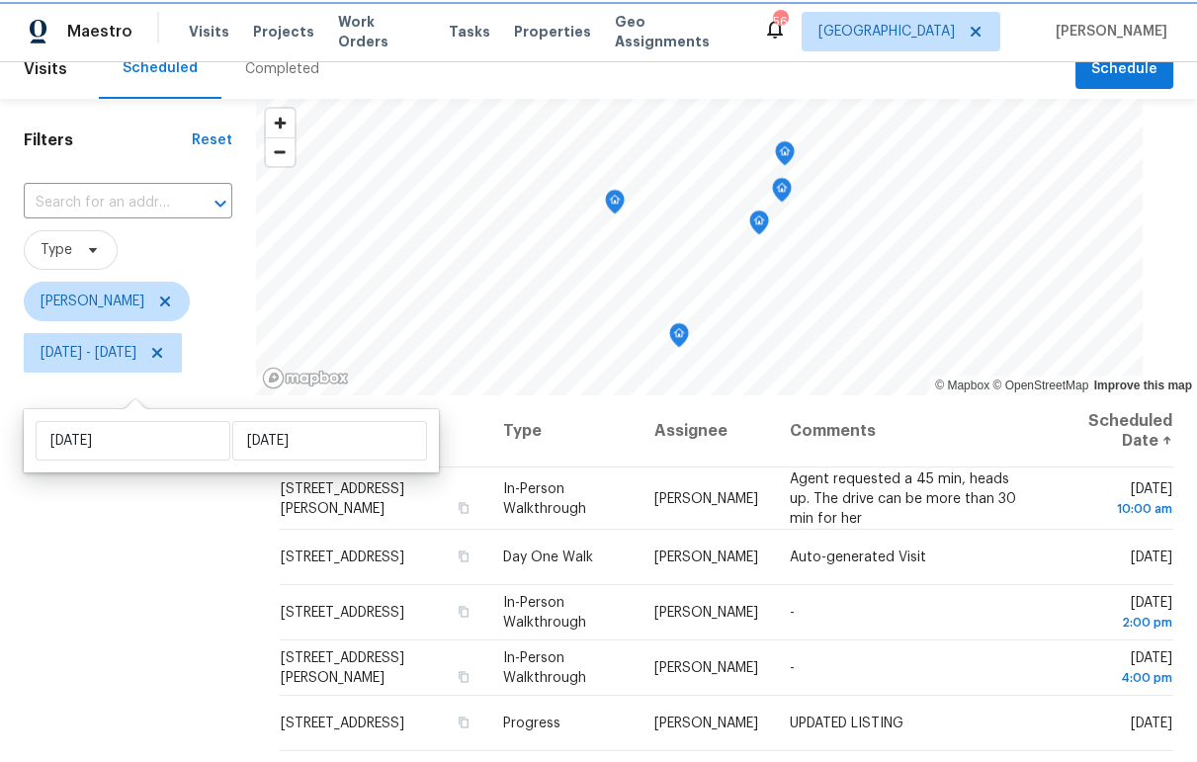
scroll to position [184, 0]
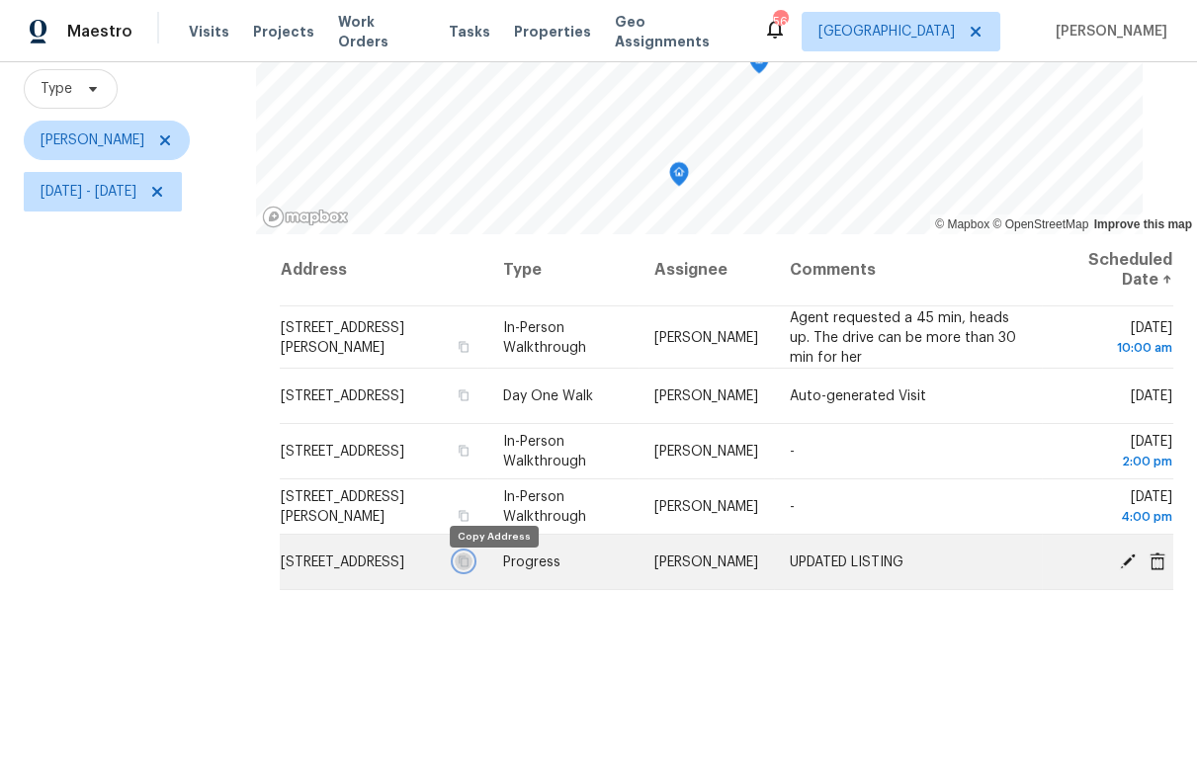
click at [468, 567] on icon "button" at bounding box center [463, 561] width 12 height 12
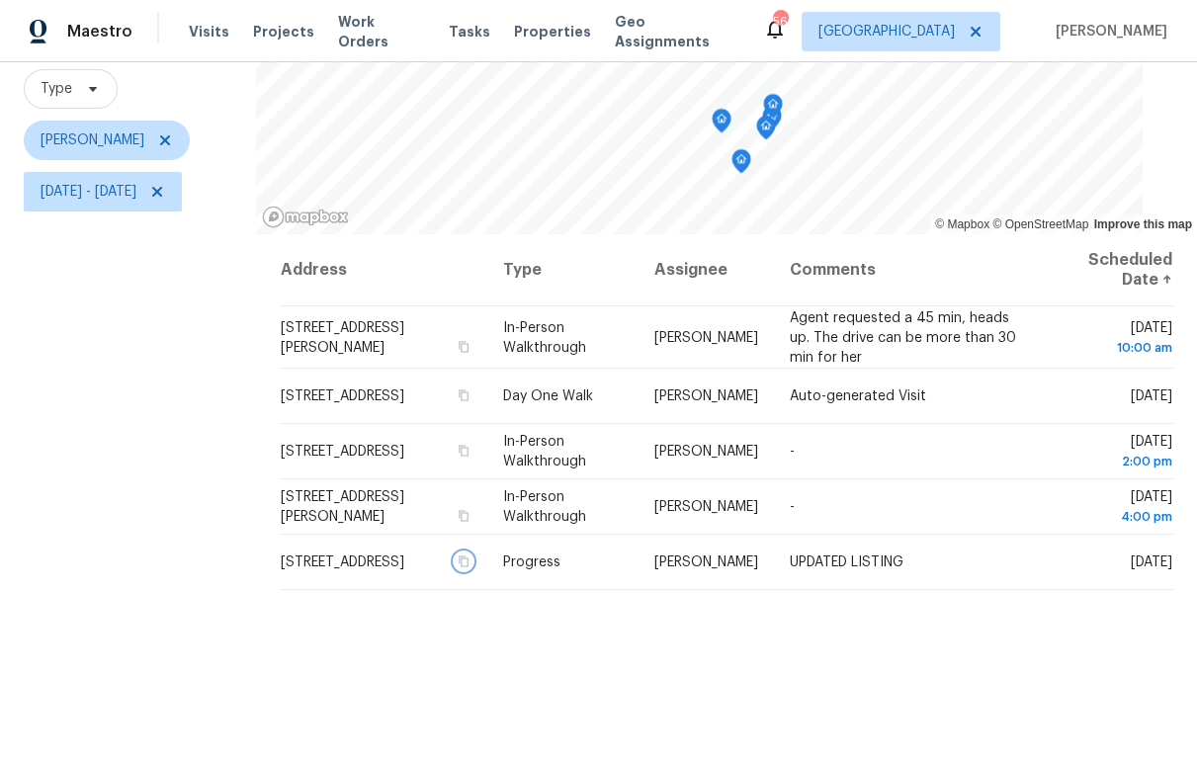
click at [722, 120] on icon "Map marker" at bounding box center [721, 121] width 2 height 3
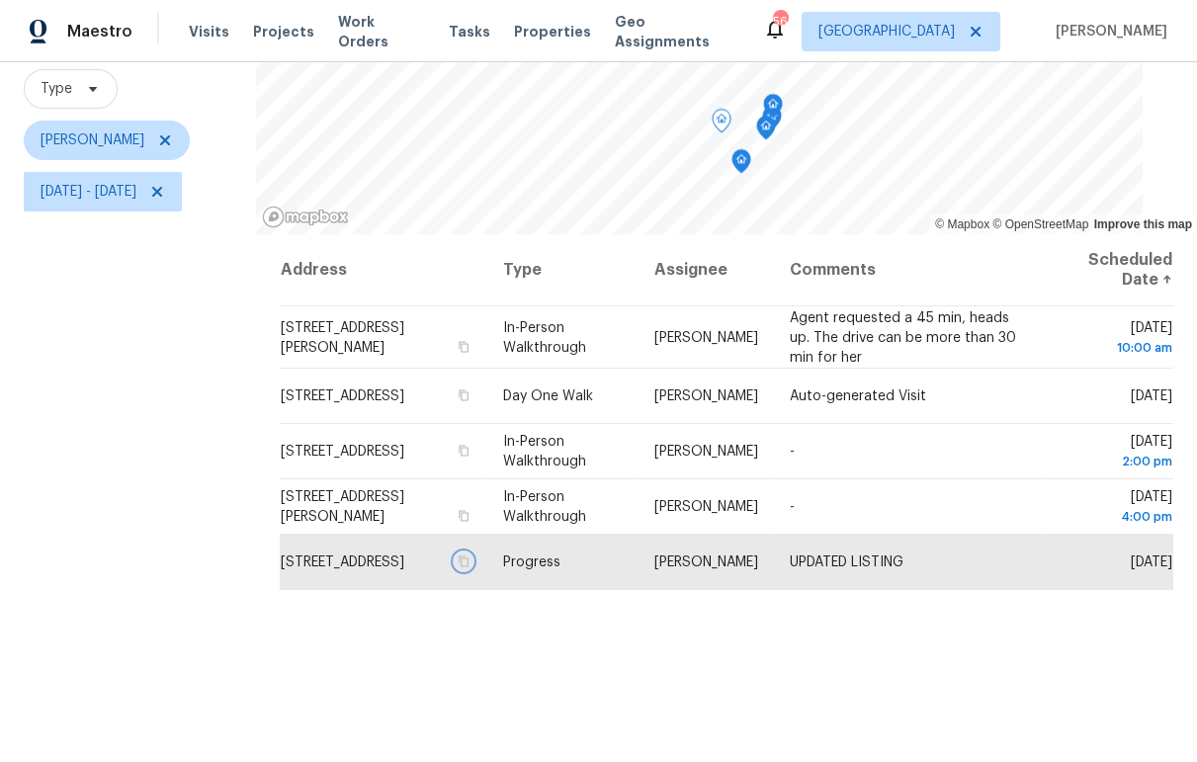
click at [750, 160] on icon "Map marker" at bounding box center [741, 161] width 18 height 23
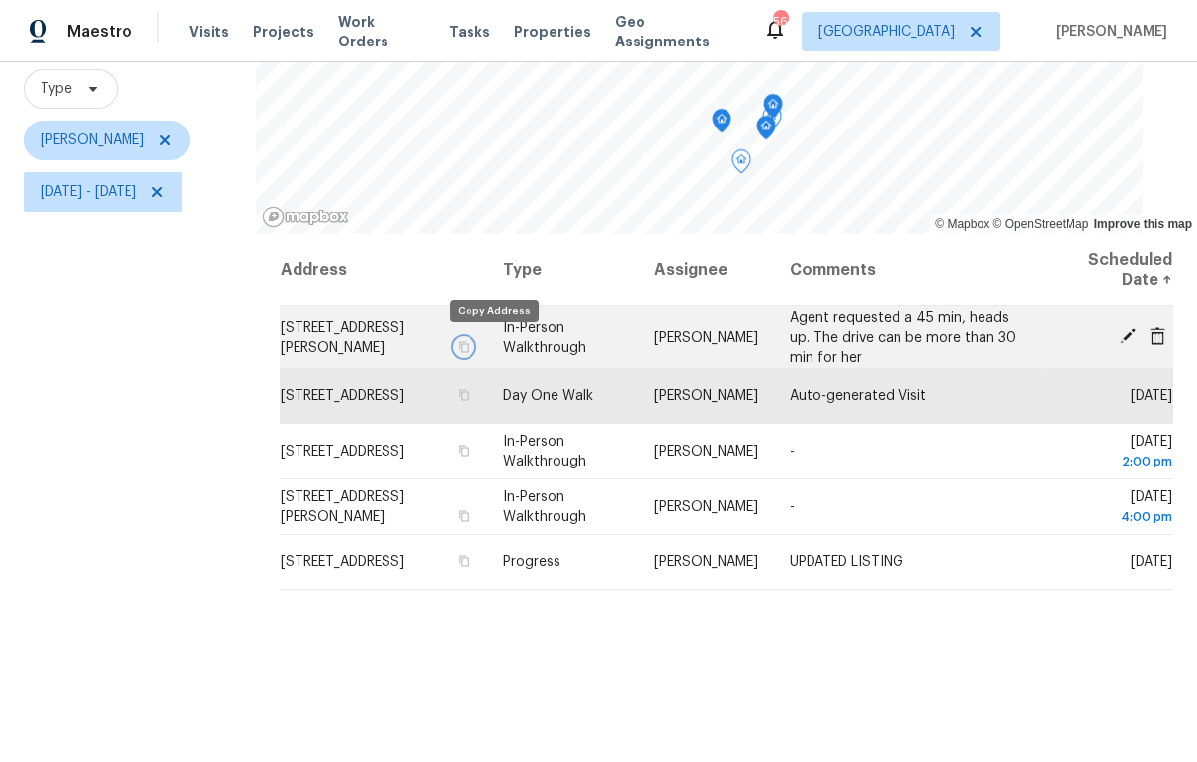
click at [468, 344] on icon "button" at bounding box center [463, 346] width 12 height 12
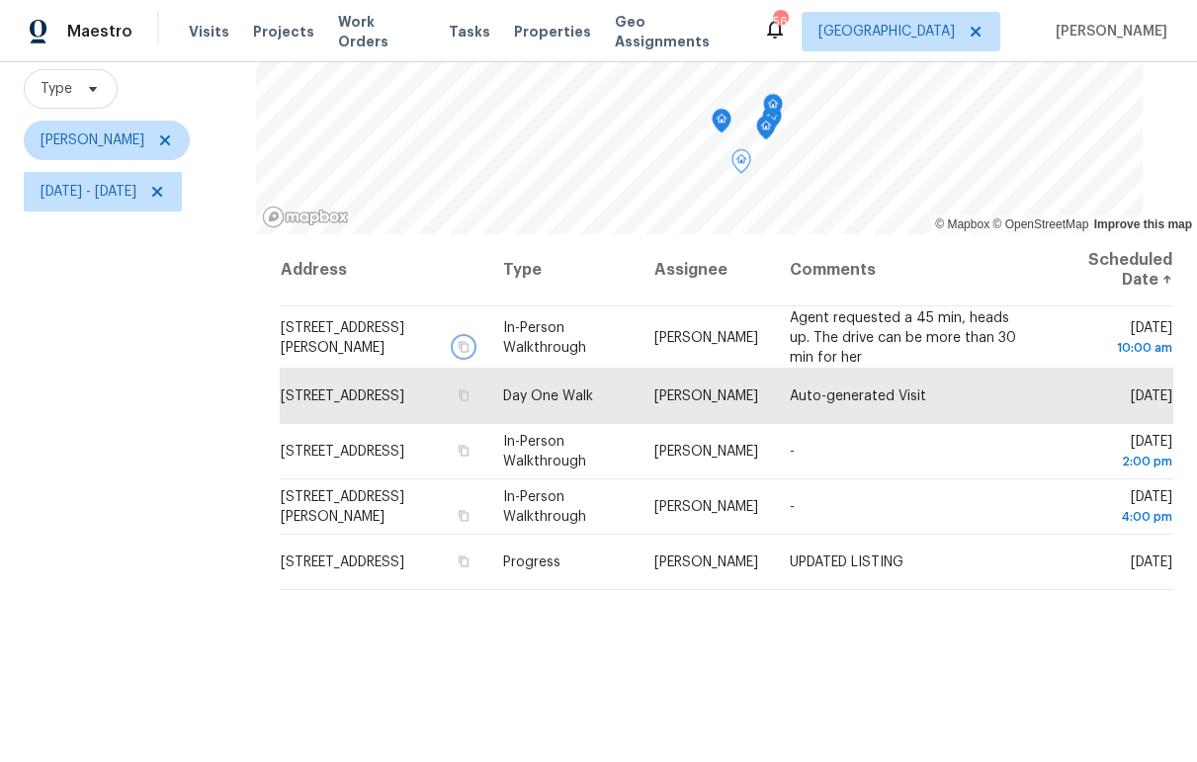
click at [722, 121] on icon "Map marker" at bounding box center [721, 121] width 2 height 3
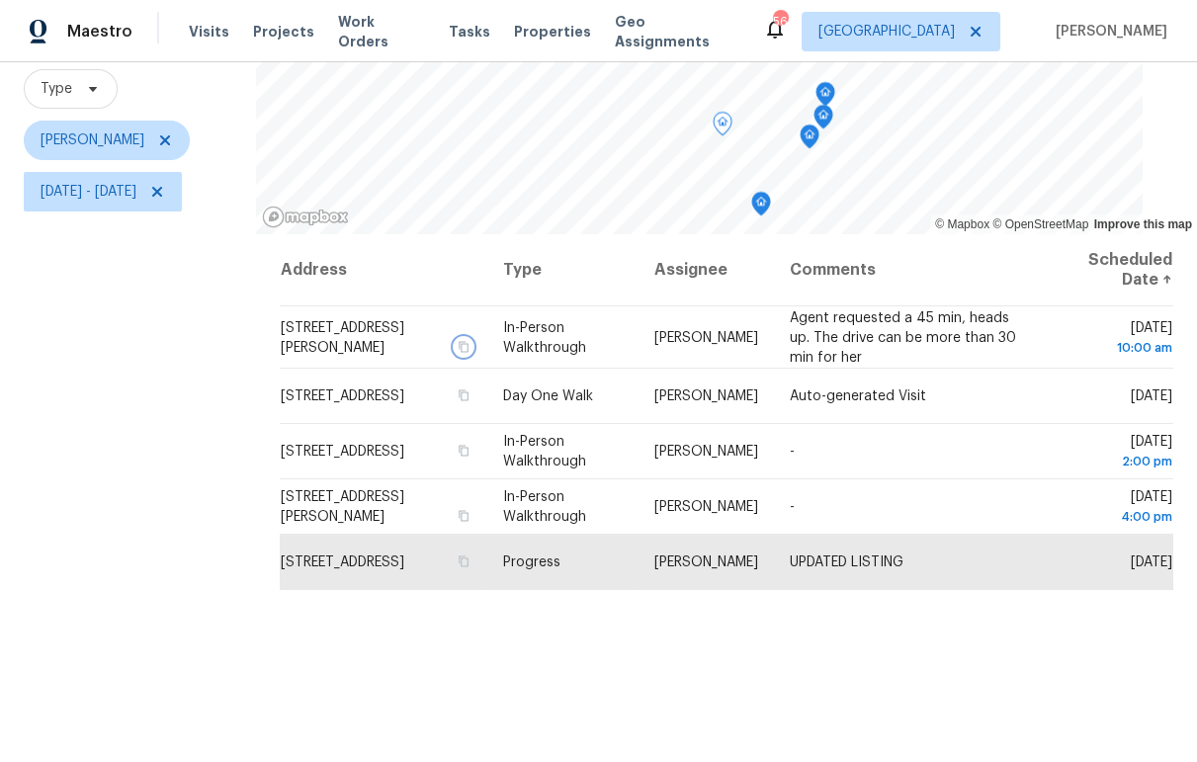
click at [770, 204] on icon "Map marker" at bounding box center [761, 204] width 18 height 23
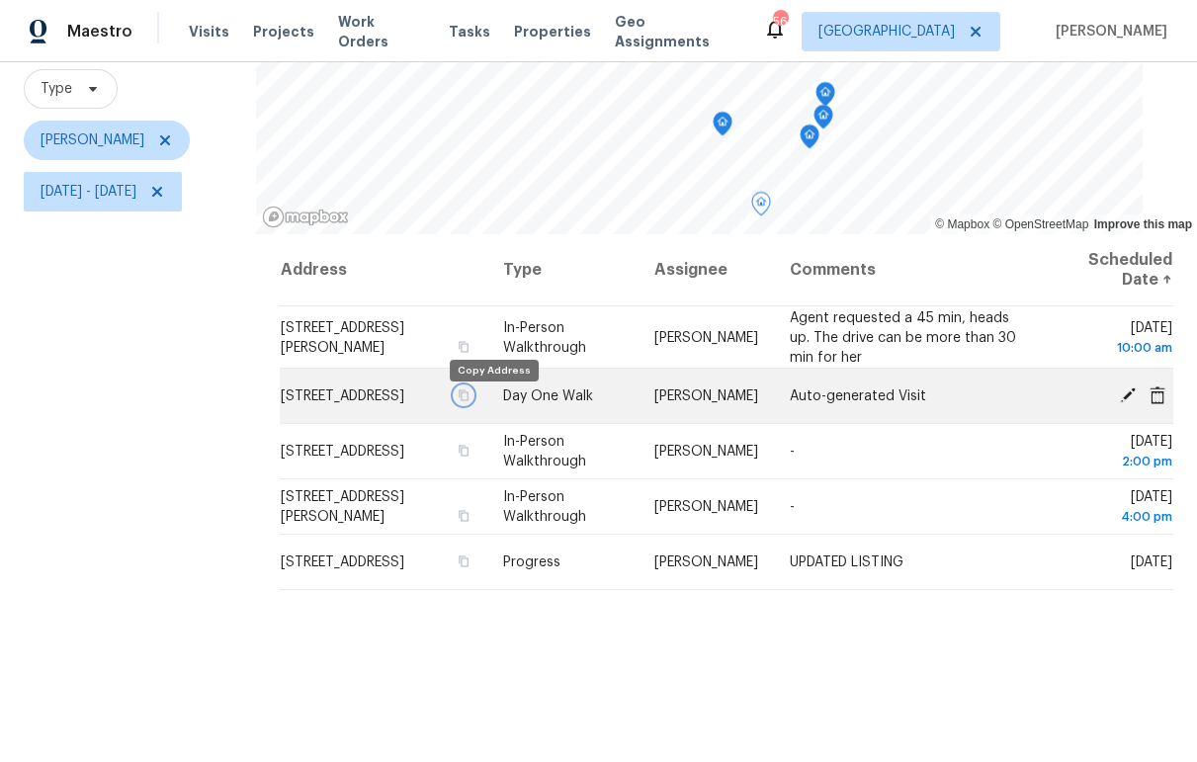
click at [468, 401] on icon "button" at bounding box center [463, 395] width 12 height 12
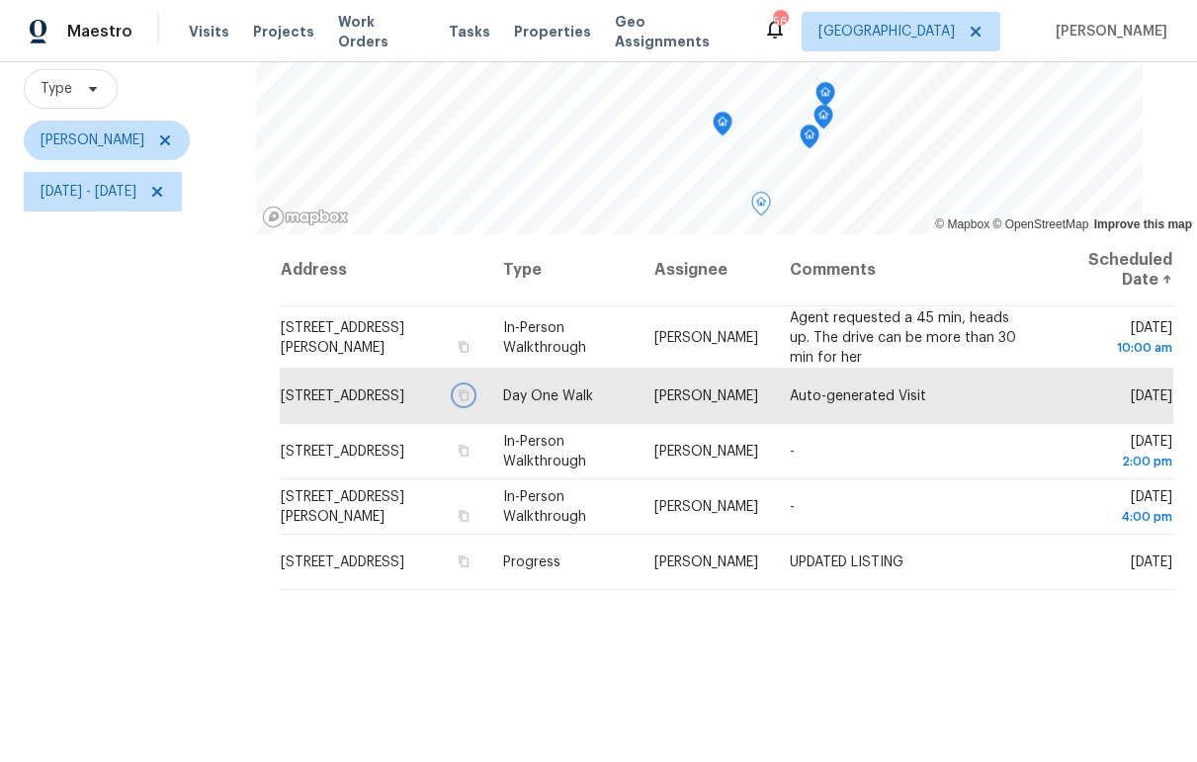
click at [818, 140] on icon "Map marker" at bounding box center [810, 137] width 18 height 23
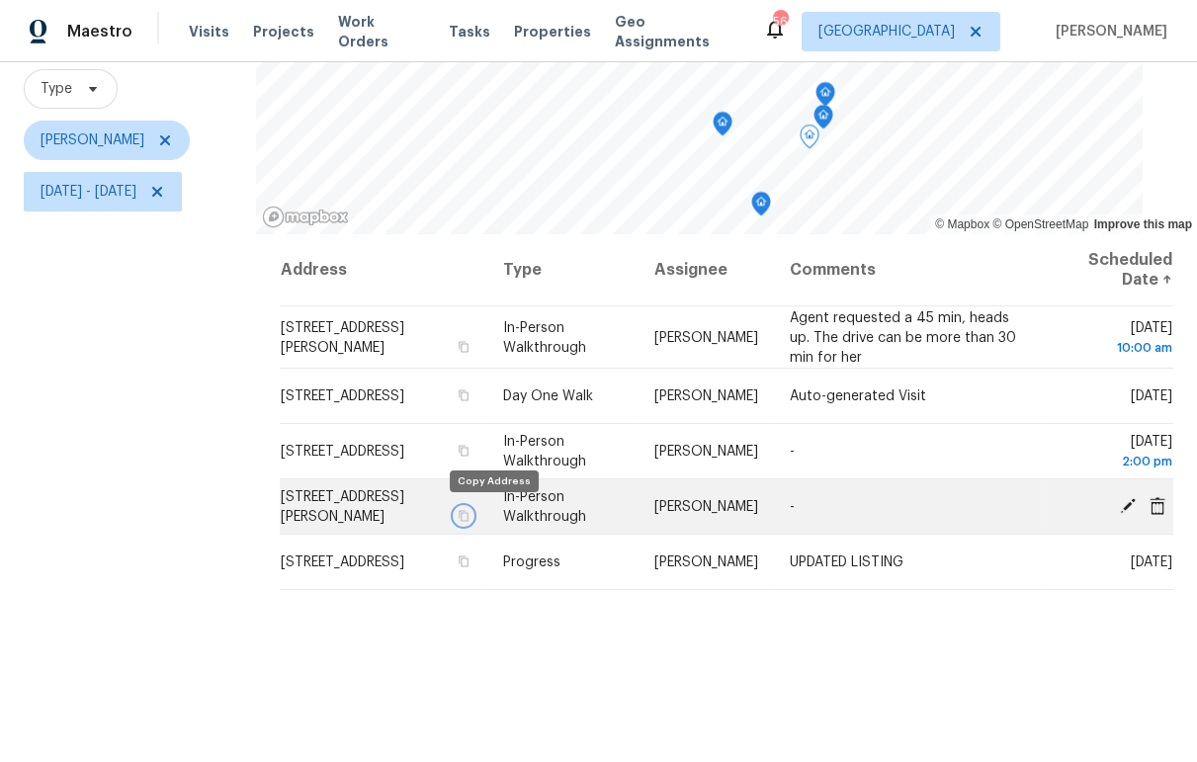
click at [468, 519] on icon "button" at bounding box center [463, 516] width 12 height 12
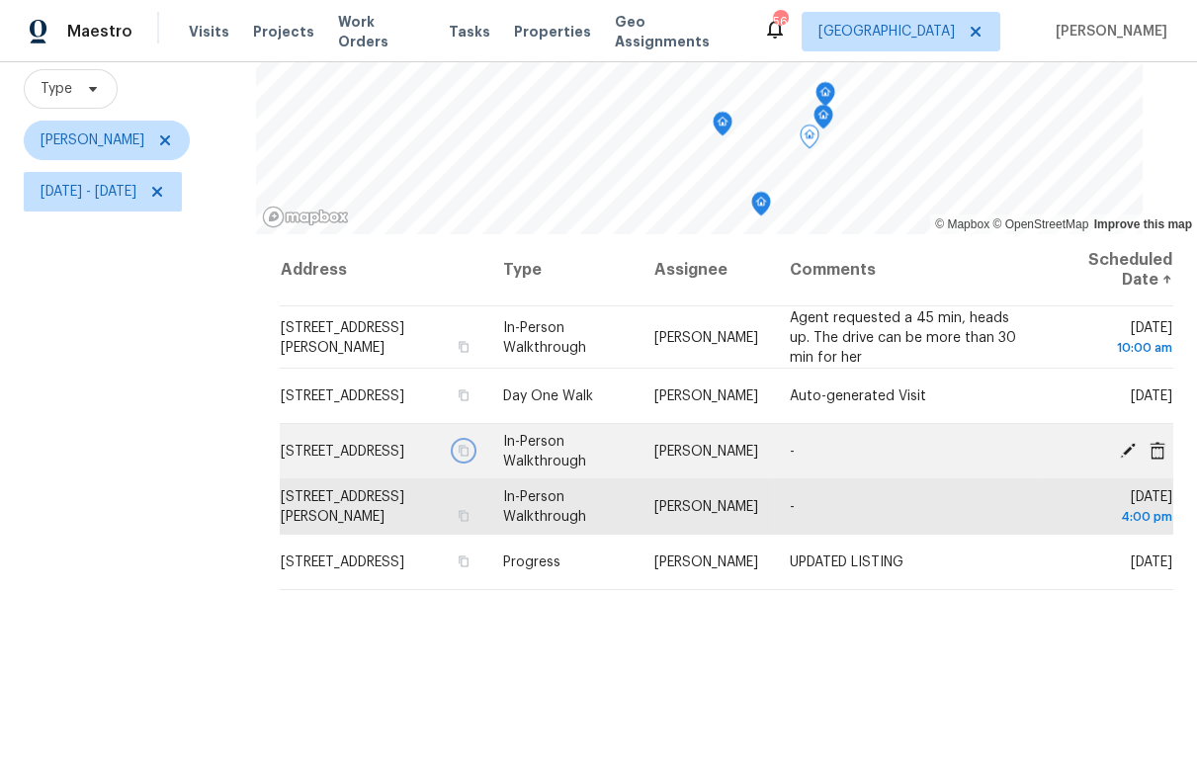
click at [468, 457] on icon "button" at bounding box center [463, 451] width 12 height 12
